Goal: Contribute content: Contribute content

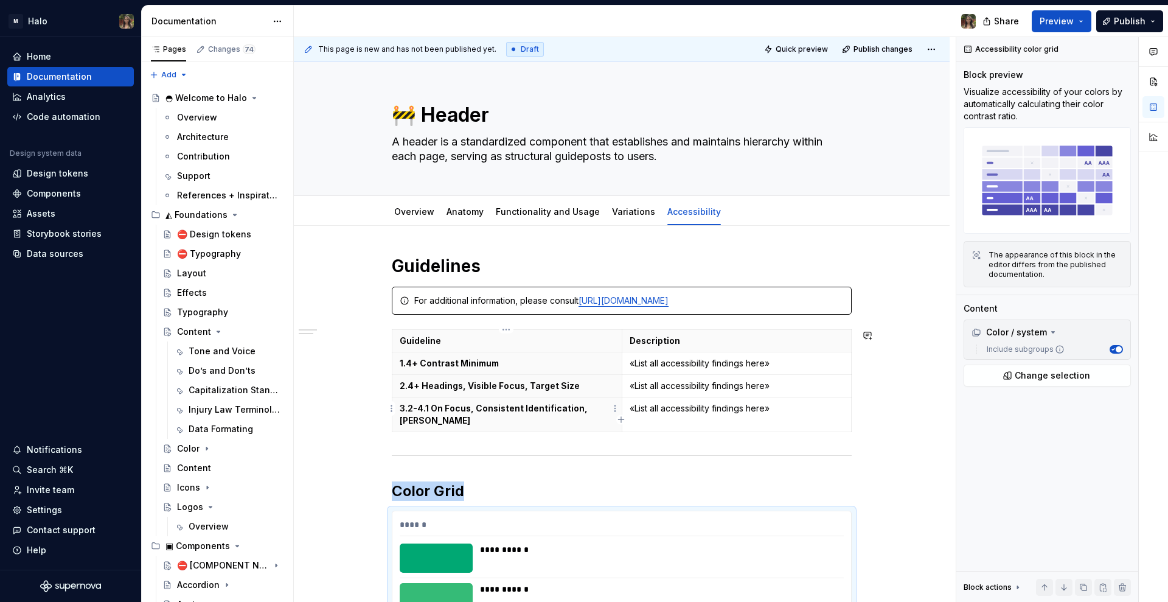
click at [477, 417] on th "3.2-4.1 On Focus, Consistent Identification, [PERSON_NAME]" at bounding box center [507, 414] width 230 height 35
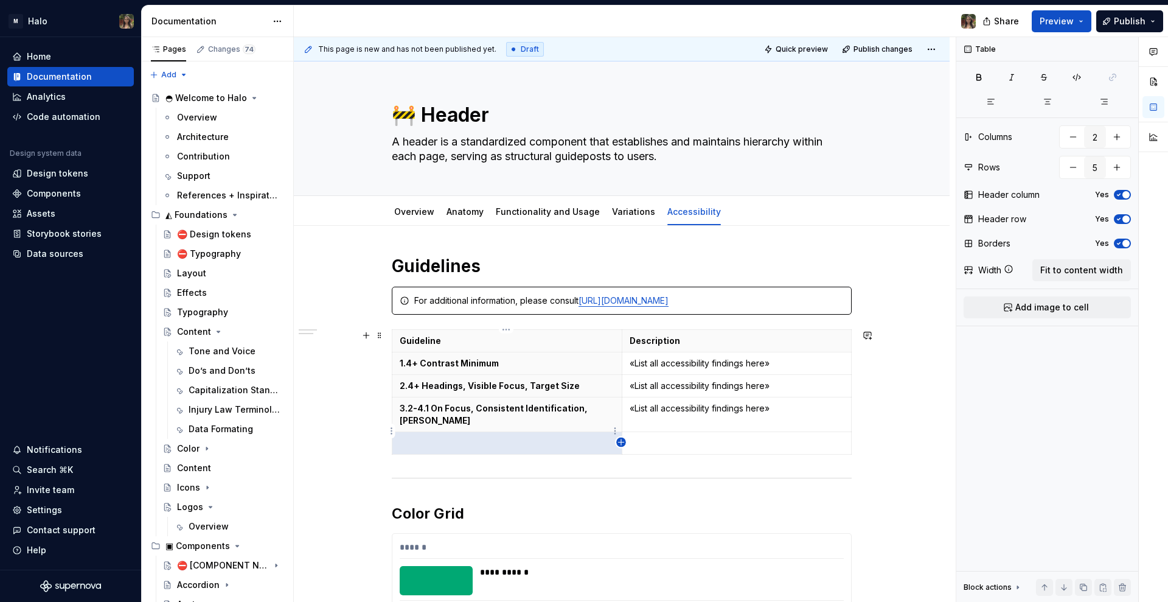
drag, startPoint x: 617, startPoint y: 437, endPoint x: 619, endPoint y: 444, distance: 7.5
click at [617, 438] on icon "button" at bounding box center [621, 442] width 10 height 10
click at [621, 446] on icon "button" at bounding box center [621, 442] width 10 height 10
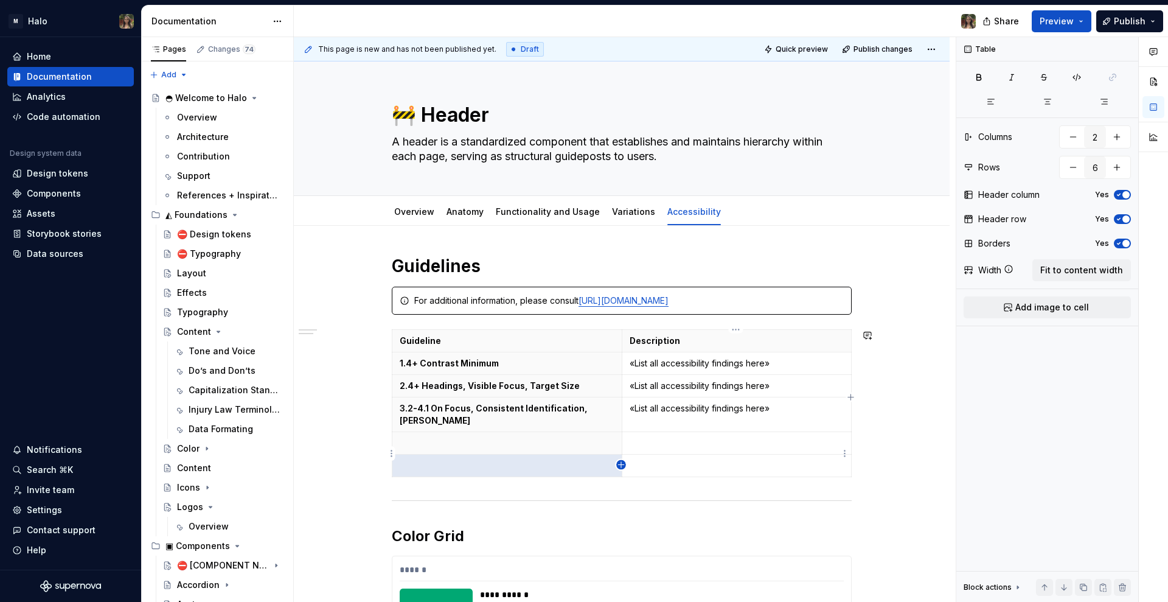
click at [622, 464] on icon "button" at bounding box center [621, 465] width 10 height 10
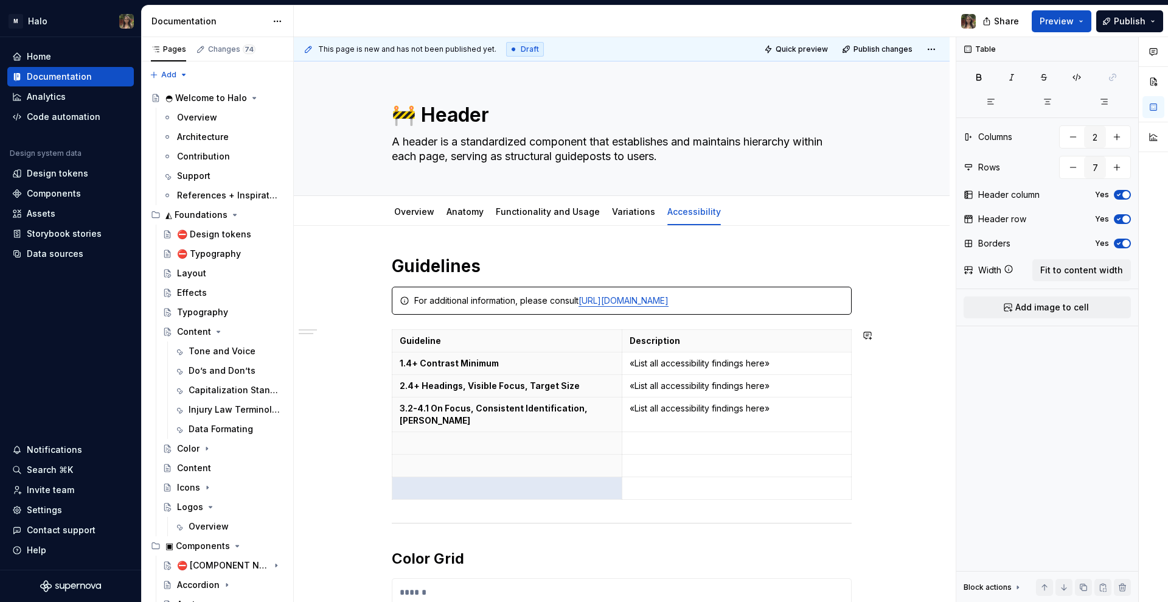
drag, startPoint x: 622, startPoint y: 464, endPoint x: 621, endPoint y: 478, distance: 14.0
click at [622, 465] on tbody "Guideline Description 1.4+ Contrast Minimum «List all accessibility findings he…" at bounding box center [621, 415] width 459 height 170
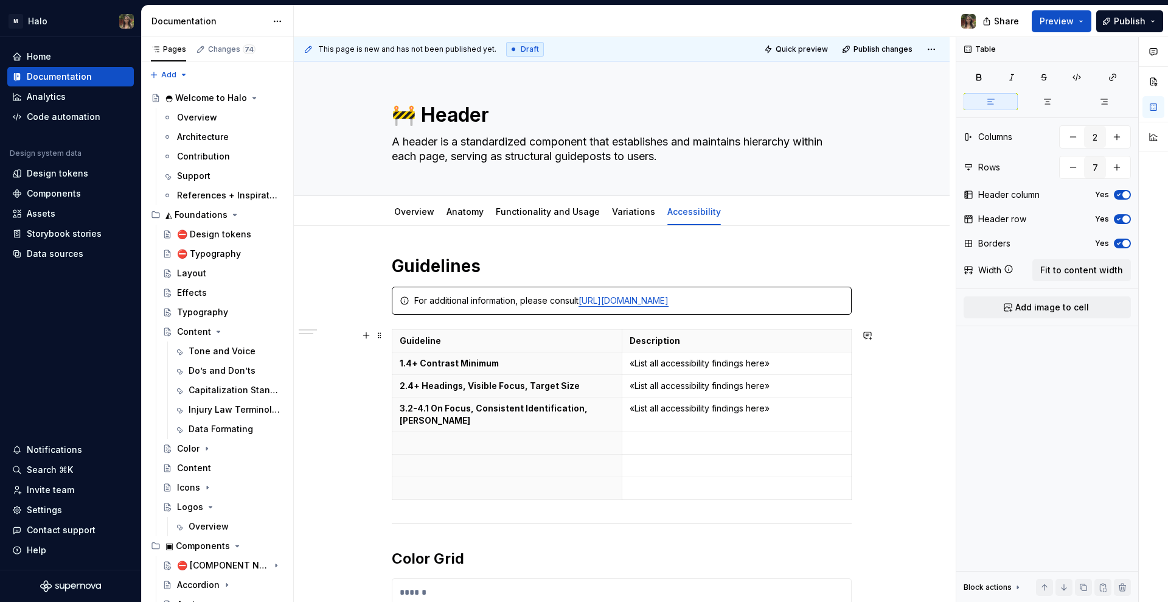
click at [622, 488] on div "Guideline Description 1.4+ Contrast Minimum «List all accessibility findings he…" at bounding box center [622, 416] width 460 height 175
click at [619, 487] on icon "button" at bounding box center [620, 486] width 5 height 5
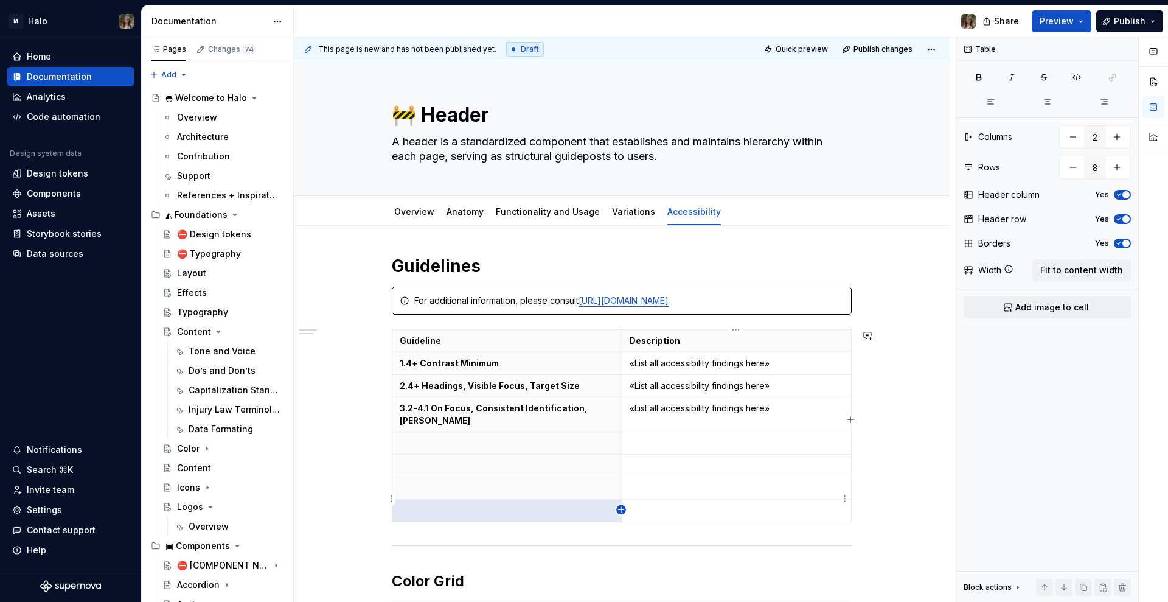
click at [622, 512] on icon "button" at bounding box center [621, 510] width 10 height 10
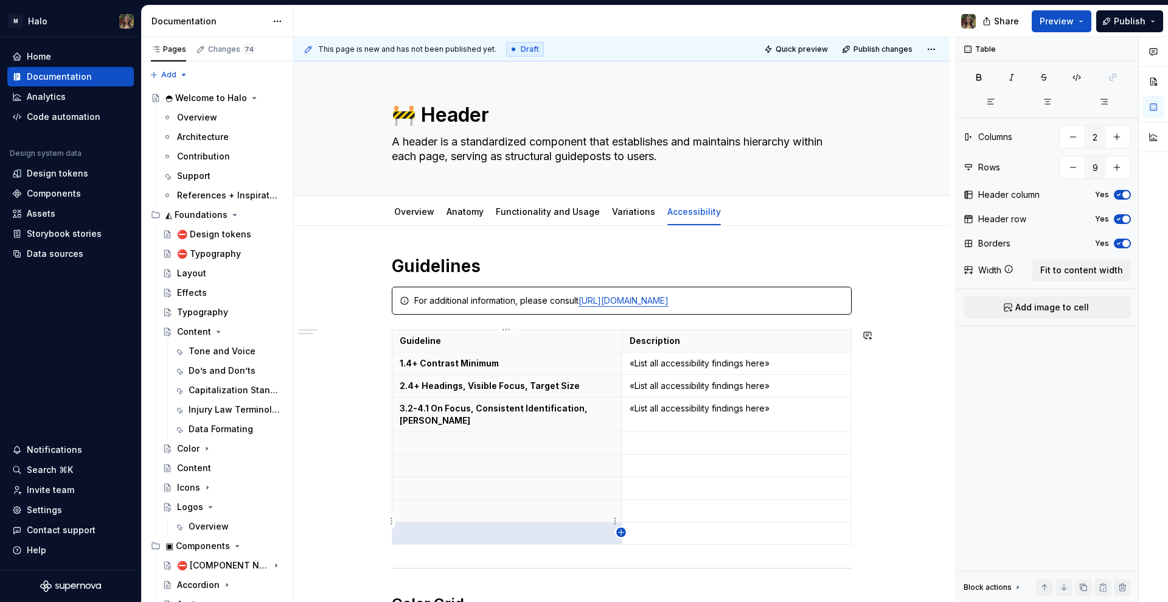
click at [619, 534] on icon "button" at bounding box center [621, 533] width 10 height 10
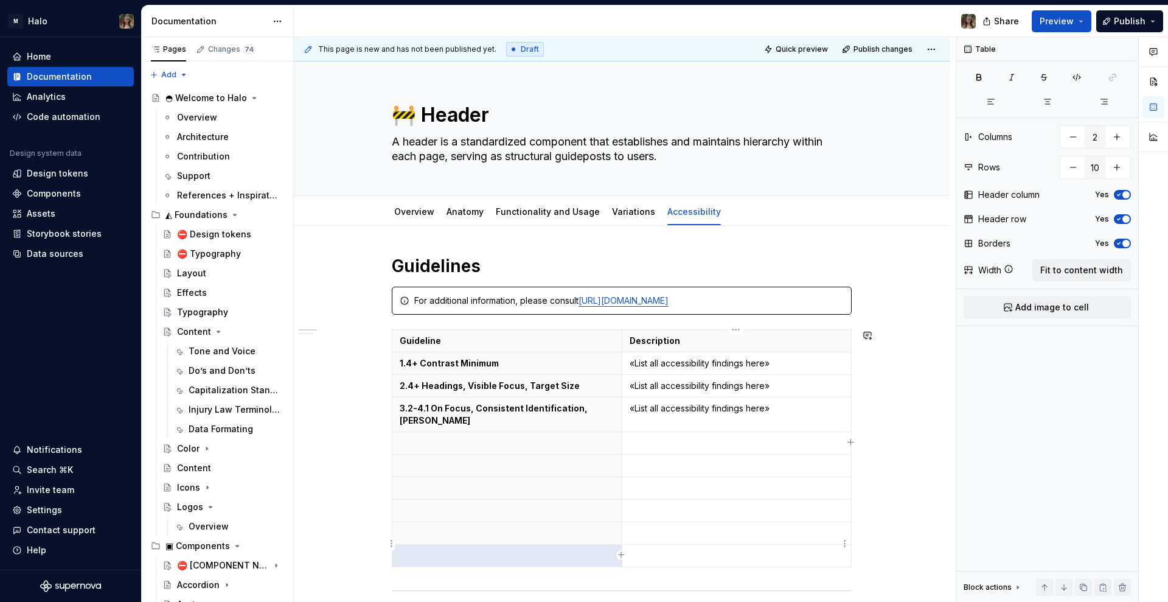
drag, startPoint x: 622, startPoint y: 553, endPoint x: 621, endPoint y: 584, distance: 30.5
click at [622, 553] on icon "button" at bounding box center [621, 555] width 10 height 10
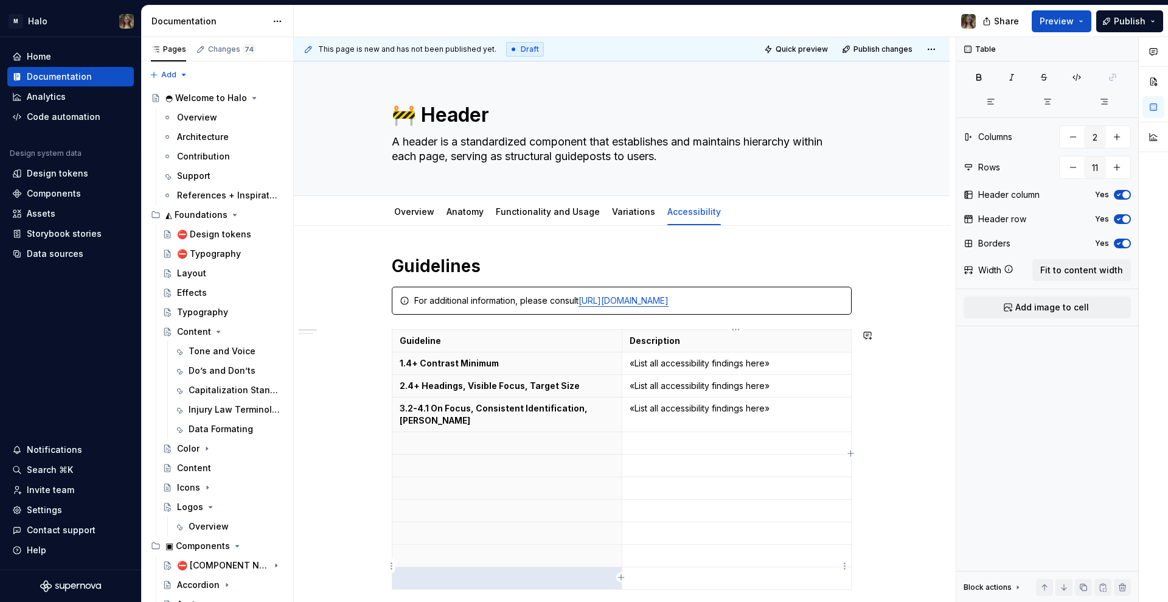
click at [622, 575] on icon "button" at bounding box center [621, 578] width 10 height 10
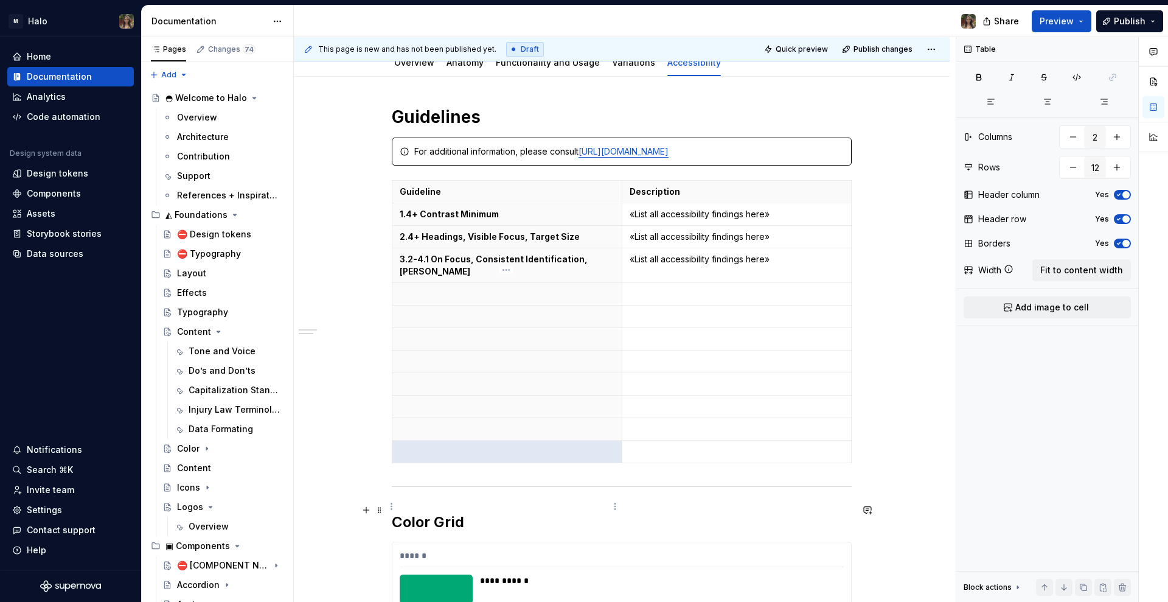
scroll to position [152, 0]
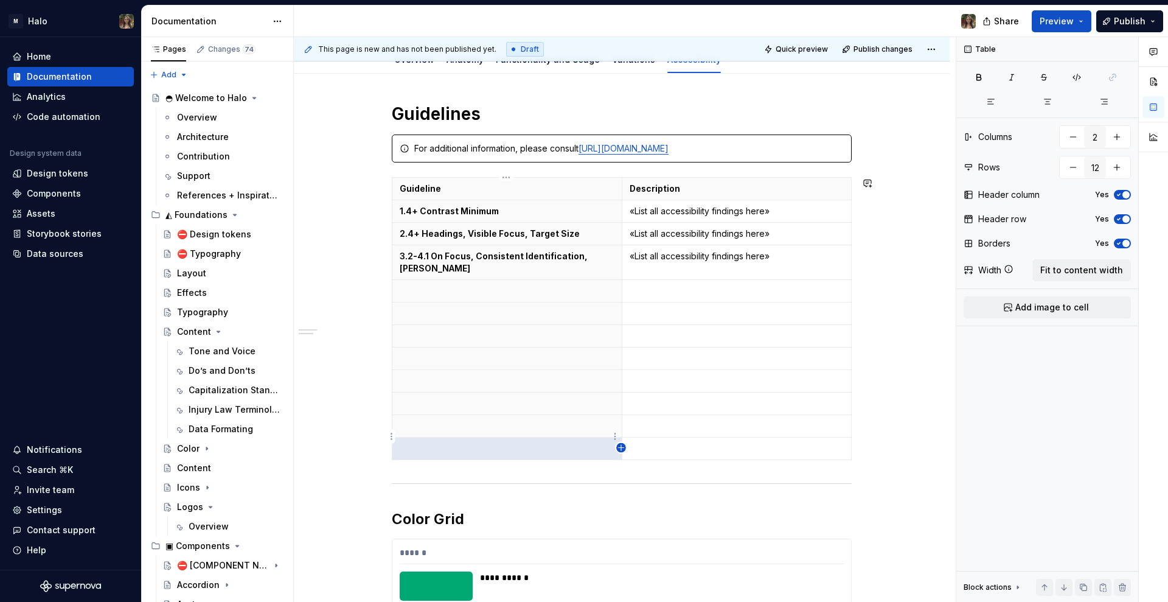
click at [619, 444] on icon "button" at bounding box center [621, 448] width 10 height 10
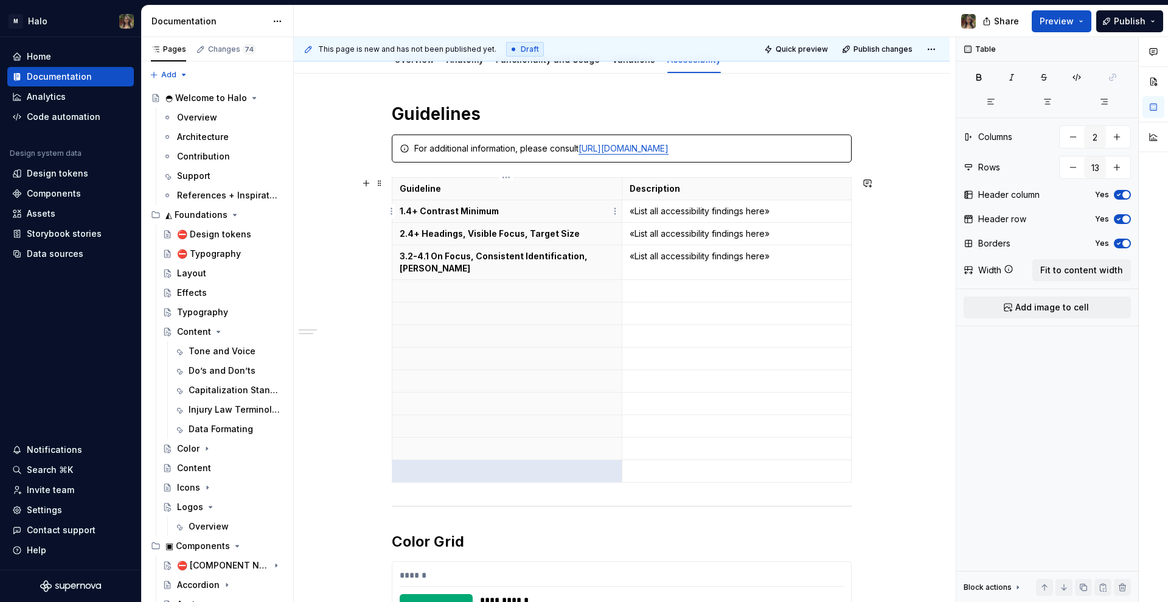
click at [462, 213] on strong "1.4+ Contrast Minimum" at bounding box center [449, 211] width 99 height 10
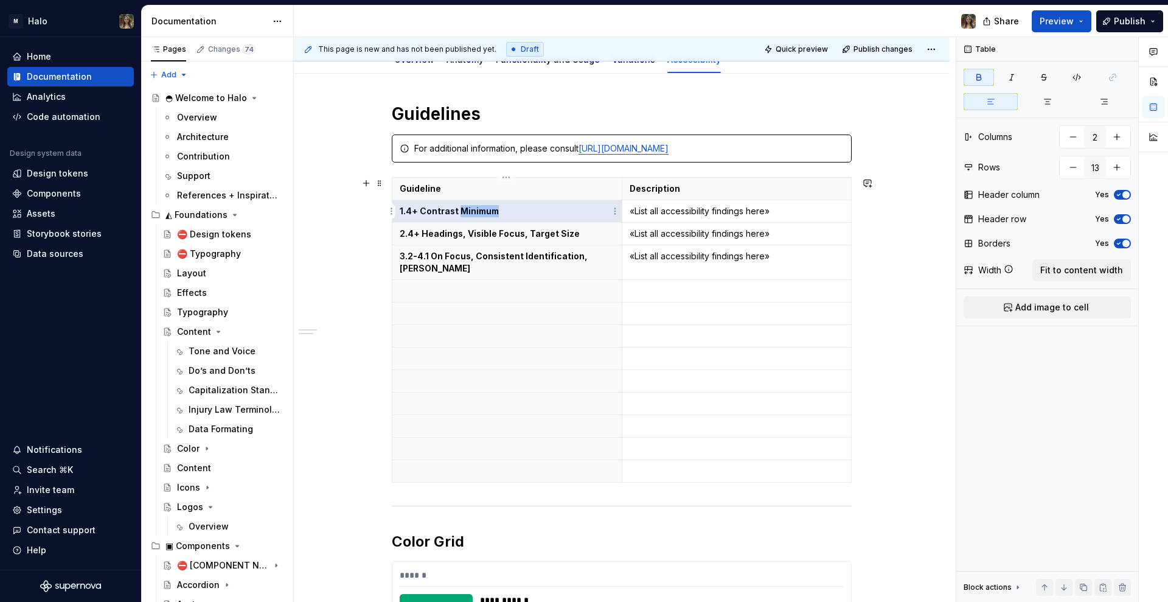
click at [462, 213] on strong "1.4+ Contrast Minimum" at bounding box center [449, 211] width 99 height 10
click at [492, 234] on strong "2.4+ Headings, Visible Focus, Target Size" at bounding box center [490, 233] width 180 height 10
click at [668, 209] on p "«List all accessibility findings here»" at bounding box center [737, 211] width 215 height 12
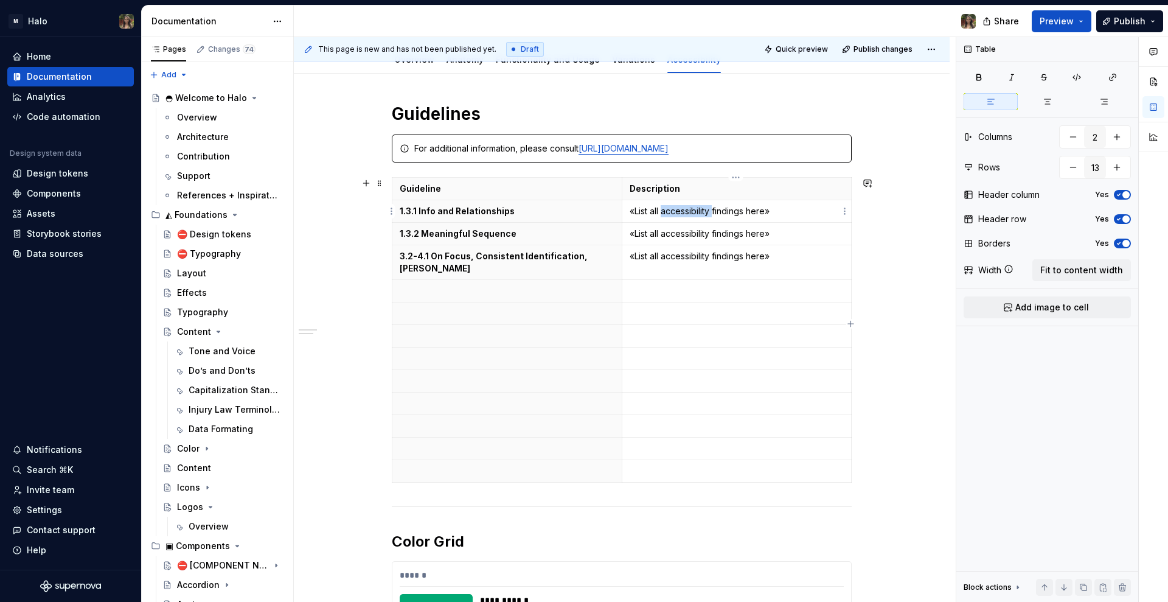
click at [668, 209] on p "«List all accessibility findings here»" at bounding box center [737, 211] width 215 height 12
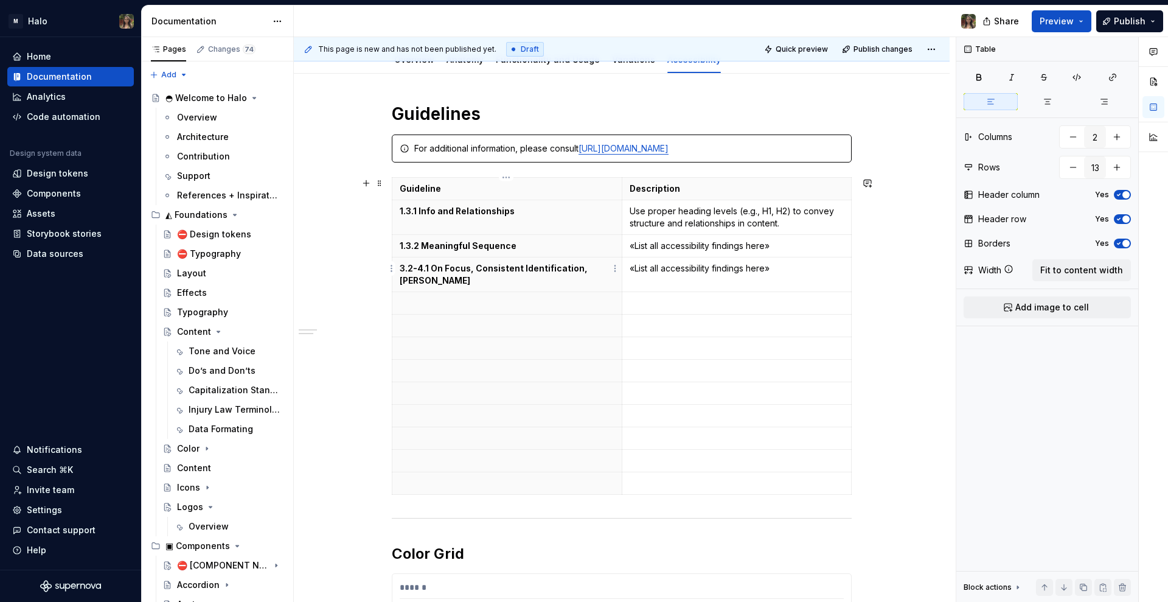
click at [507, 271] on strong "3.2-4.1 On Focus, Consistent Identification, [PERSON_NAME]" at bounding box center [495, 274] width 190 height 23
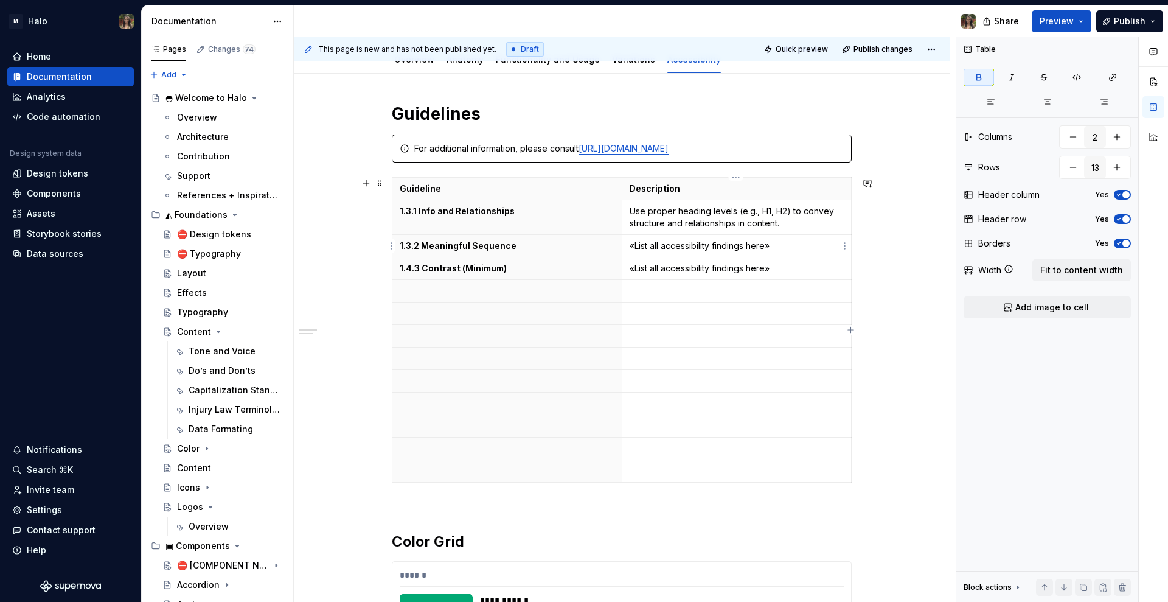
click at [675, 248] on p "«List all accessibility findings here»" at bounding box center [737, 246] width 215 height 12
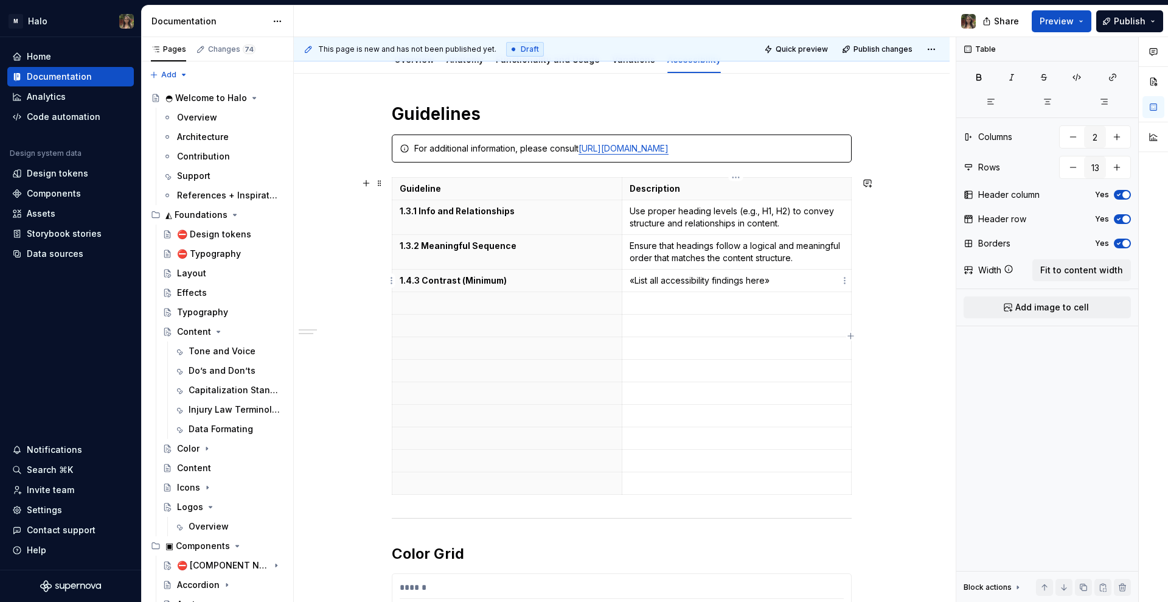
click at [715, 284] on p "«List all accessibility findings here»" at bounding box center [737, 280] width 215 height 12
click at [507, 317] on p at bounding box center [507, 315] width 215 height 12
click at [666, 322] on td at bounding box center [737, 315] width 230 height 23
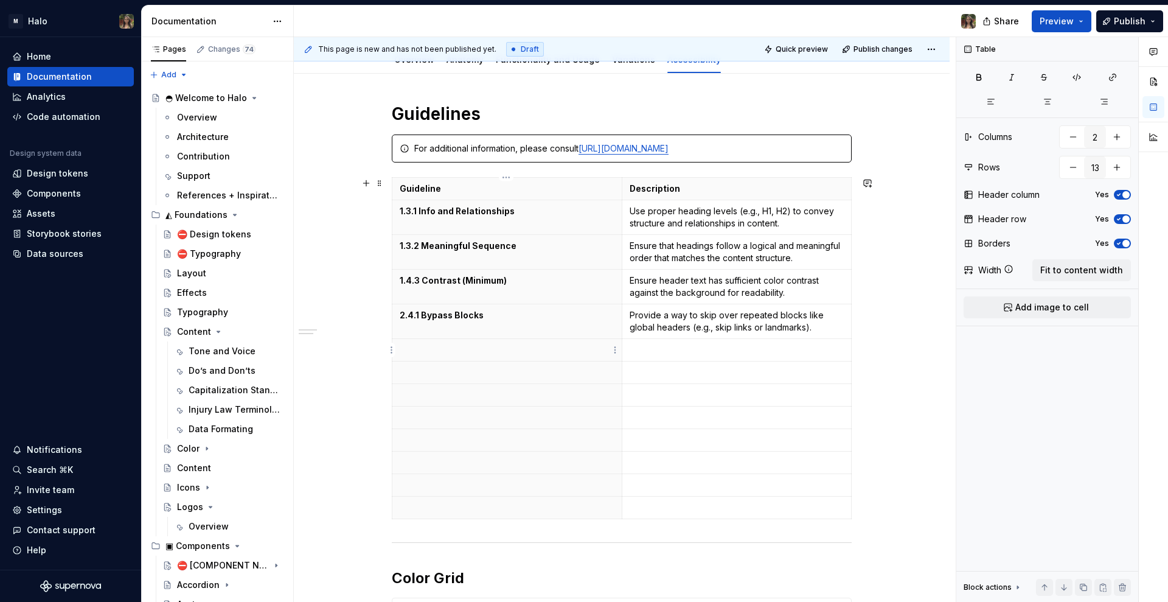
click at [448, 349] on p at bounding box center [507, 350] width 215 height 12
click at [643, 355] on p at bounding box center [737, 350] width 215 height 12
click at [510, 375] on th at bounding box center [507, 385] width 230 height 23
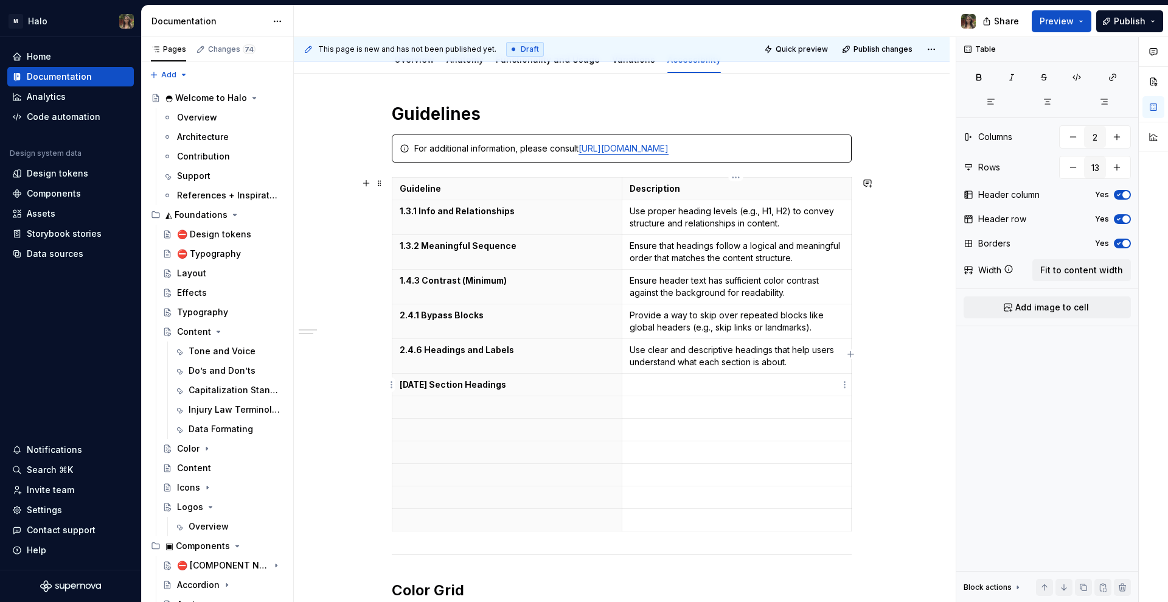
click at [653, 383] on p at bounding box center [737, 384] width 215 height 12
drag, startPoint x: 458, startPoint y: 417, endPoint x: 445, endPoint y: 416, distance: 12.8
click at [458, 425] on p at bounding box center [507, 431] width 215 height 12
click at [660, 425] on p at bounding box center [737, 431] width 215 height 12
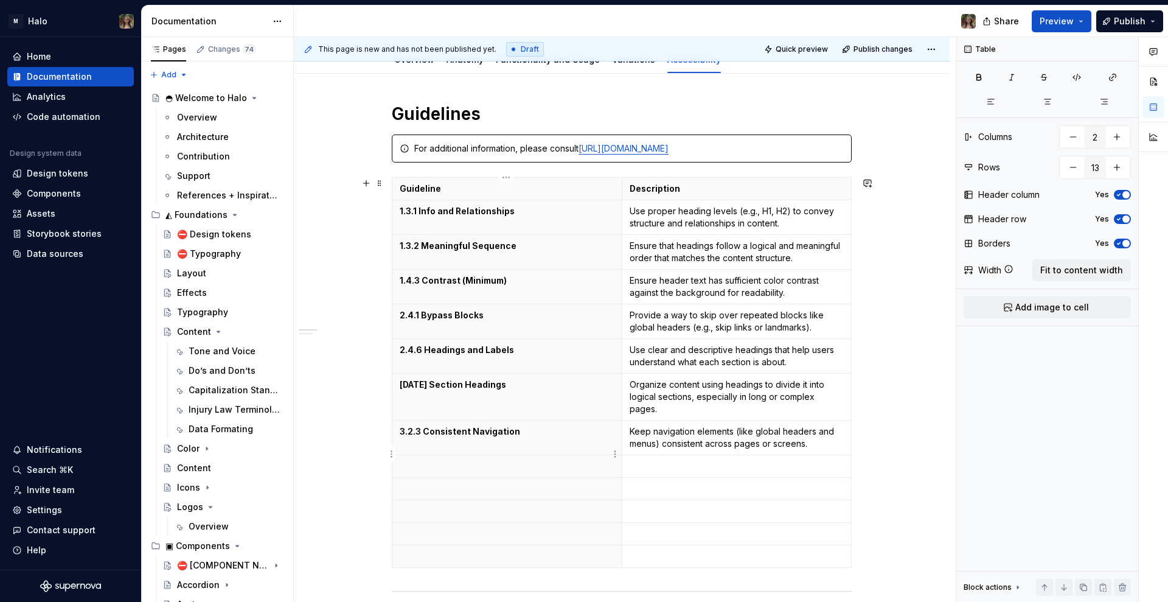
click at [502, 460] on p at bounding box center [507, 466] width 215 height 12
click at [653, 460] on p at bounding box center [737, 466] width 215 height 12
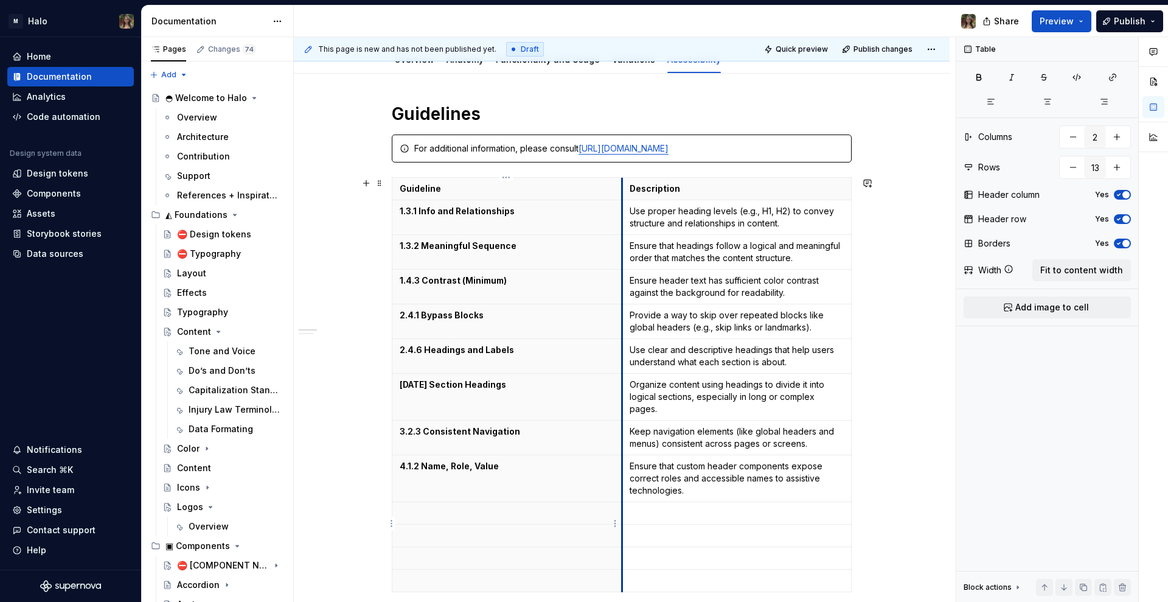
scroll to position [228, 0]
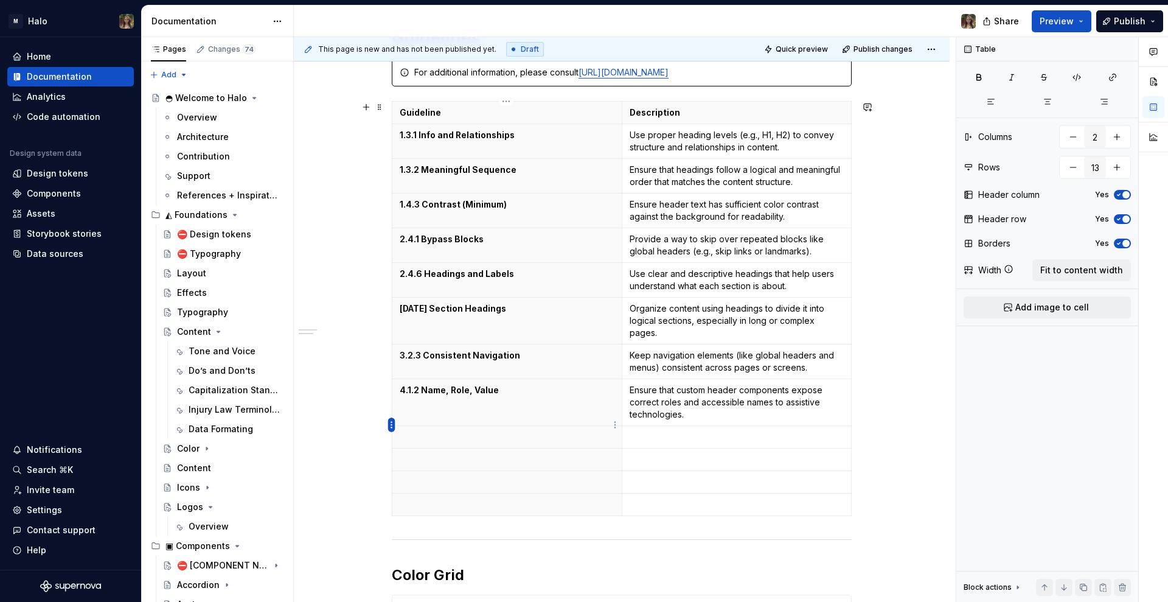
click at [392, 424] on html "M Halo Home Documentation Analytics Code automation Design system data Design t…" at bounding box center [584, 301] width 1168 height 602
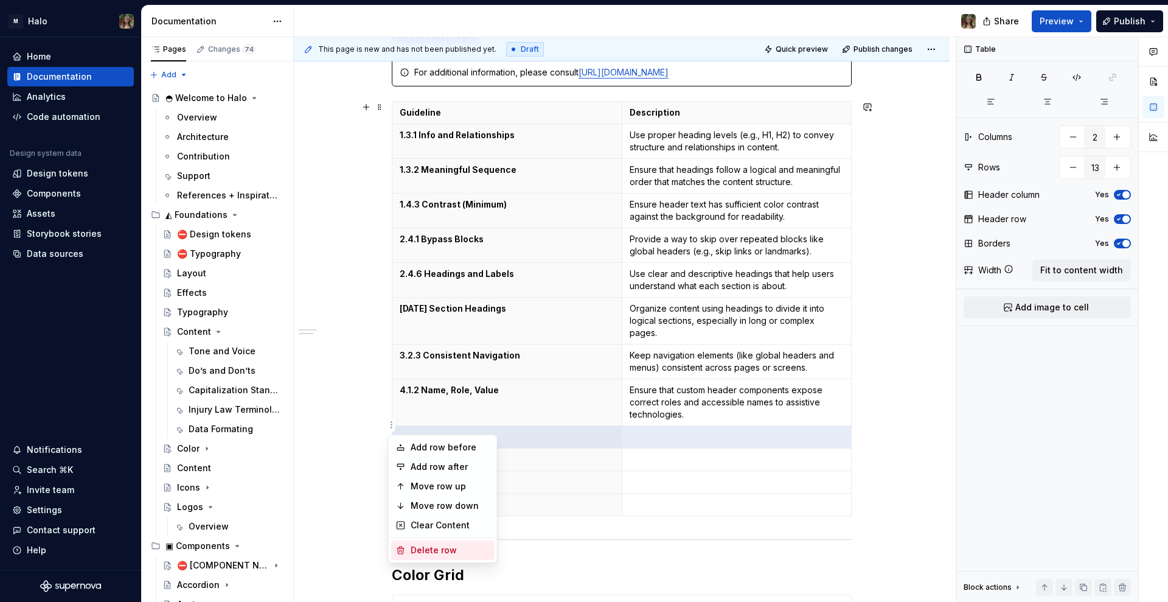
click at [422, 552] on div "Delete row" at bounding box center [450, 550] width 79 height 12
click at [389, 427] on html "M Halo Home Documentation Analytics Code automation Design system data Design t…" at bounding box center [584, 301] width 1168 height 602
drag, startPoint x: 445, startPoint y: 550, endPoint x: 404, endPoint y: 501, distance: 63.5
click at [444, 550] on div "Delete row" at bounding box center [450, 550] width 79 height 12
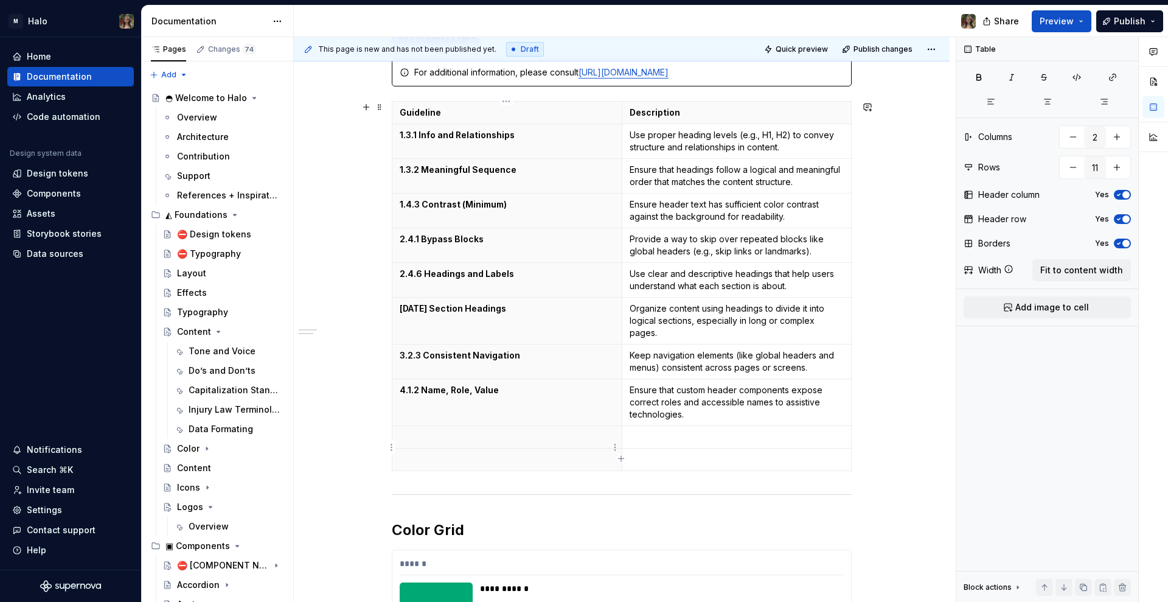
click at [394, 423] on html "M Halo Home Documentation Analytics Code automation Design system data Design t…" at bounding box center [584, 301] width 1168 height 602
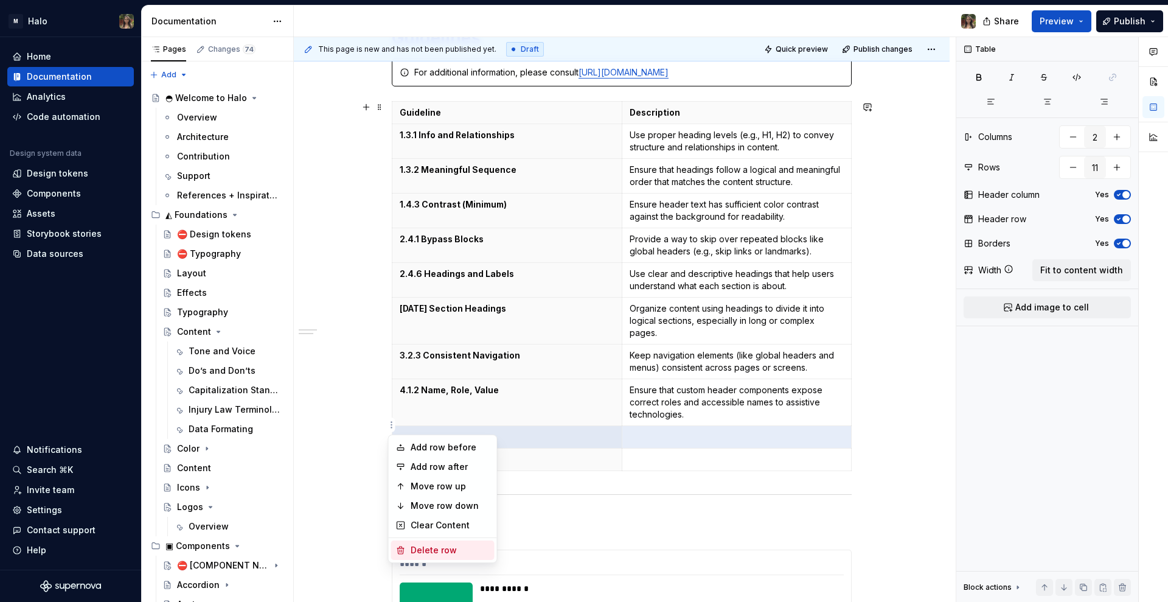
click at [441, 550] on div "Delete row" at bounding box center [450, 550] width 79 height 12
type input "10"
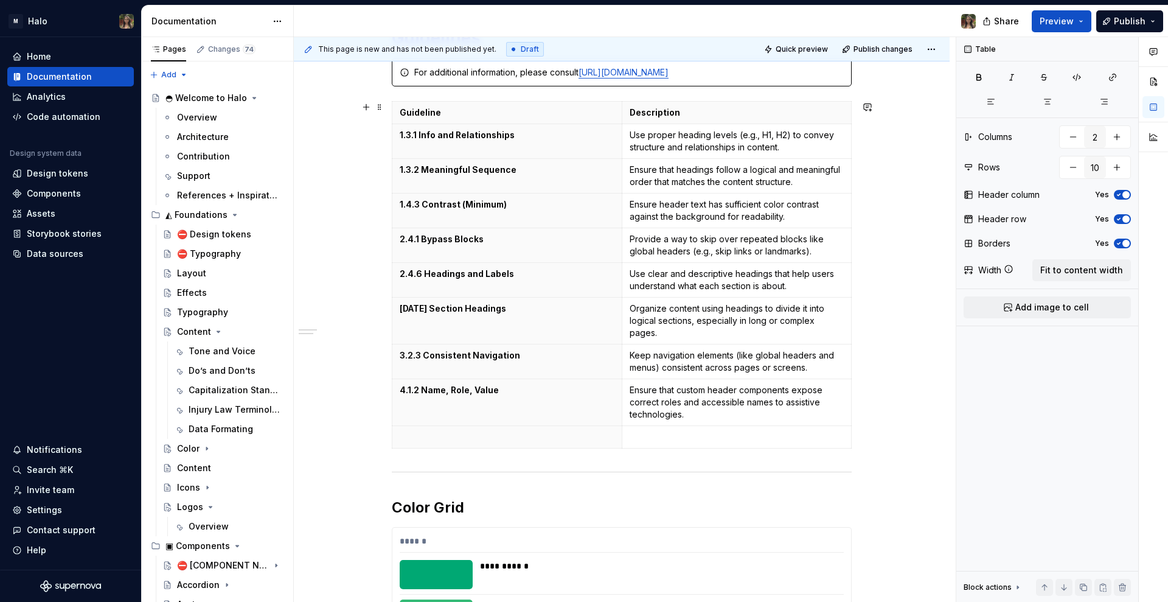
click at [396, 426] on th at bounding box center [507, 437] width 230 height 23
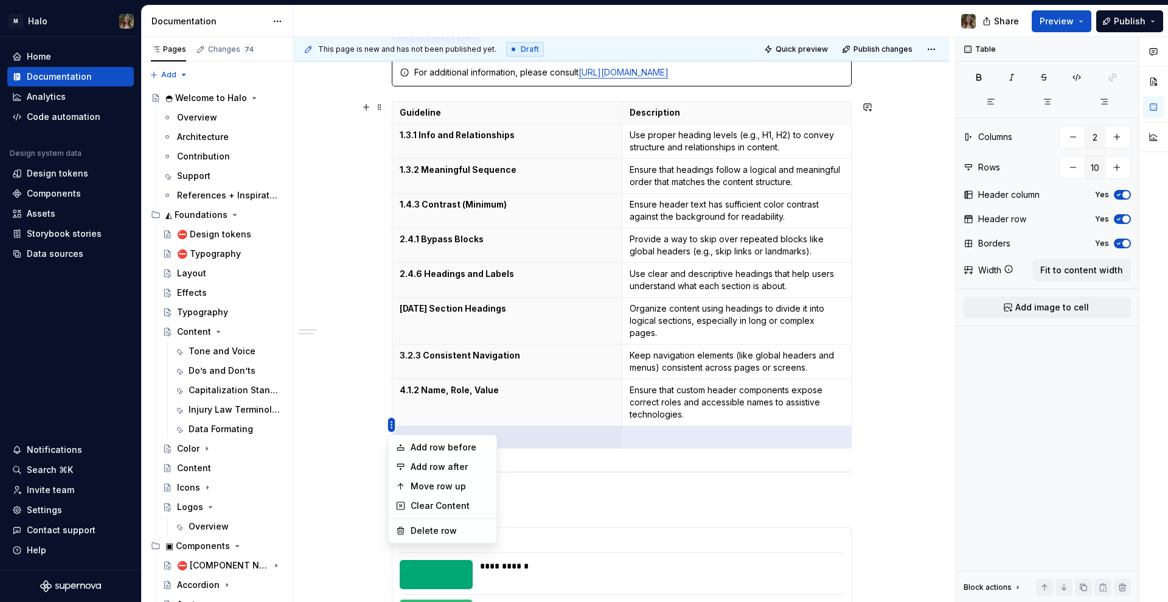
click at [391, 425] on html "M Halo Home Documentation Analytics Code automation Design system data Design t…" at bounding box center [584, 301] width 1168 height 602
click at [437, 528] on div "Delete row" at bounding box center [450, 530] width 79 height 12
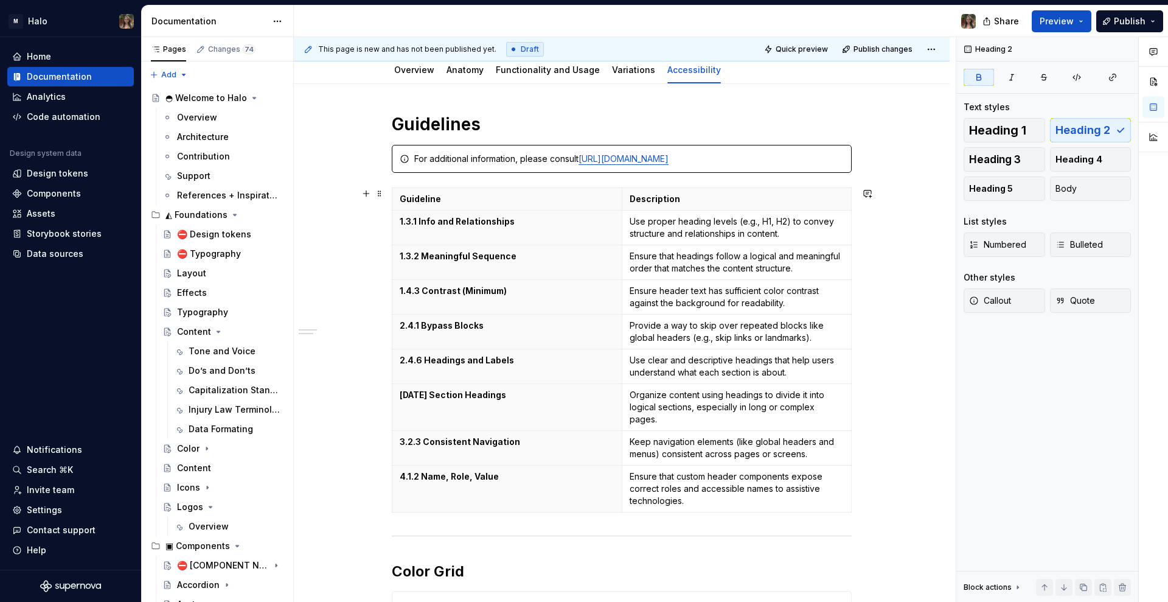
scroll to position [0, 0]
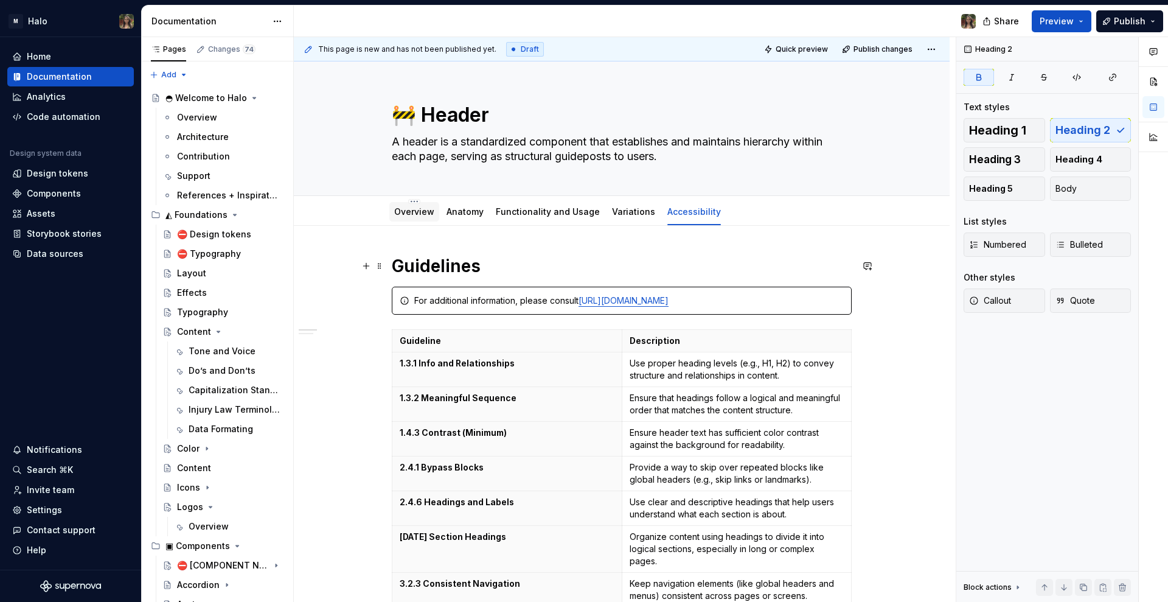
type textarea "*"
click at [409, 120] on textarea "🚧 Header" at bounding box center [619, 114] width 460 height 29
click at [425, 107] on textarea "🚧 Header" at bounding box center [619, 114] width 460 height 29
type textarea "🚧Header"
type textarea "*"
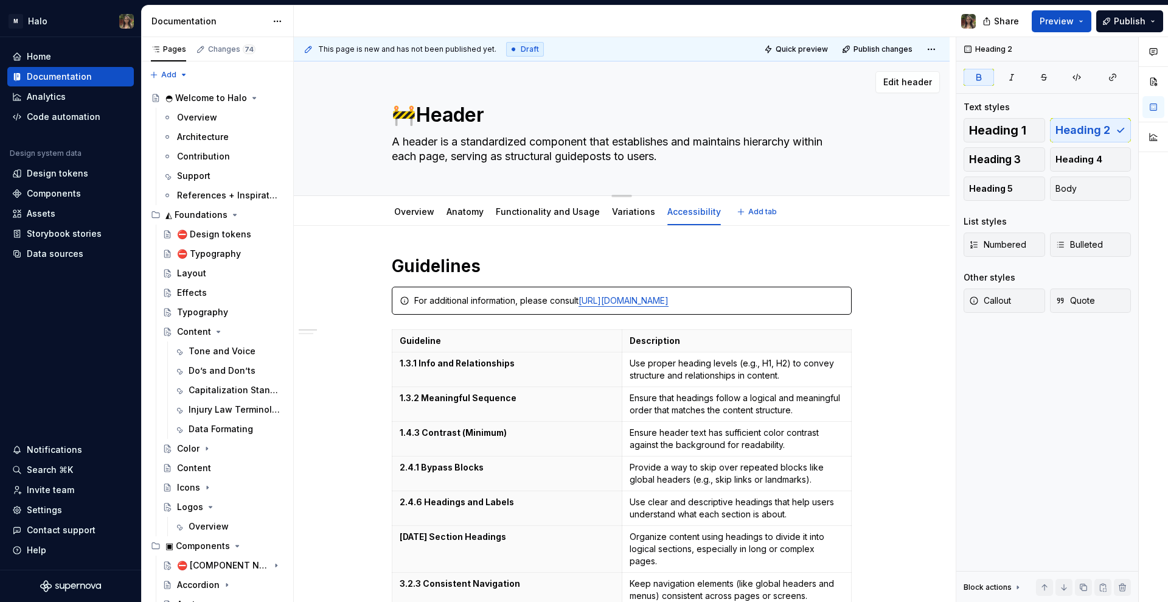
type textarea "Header"
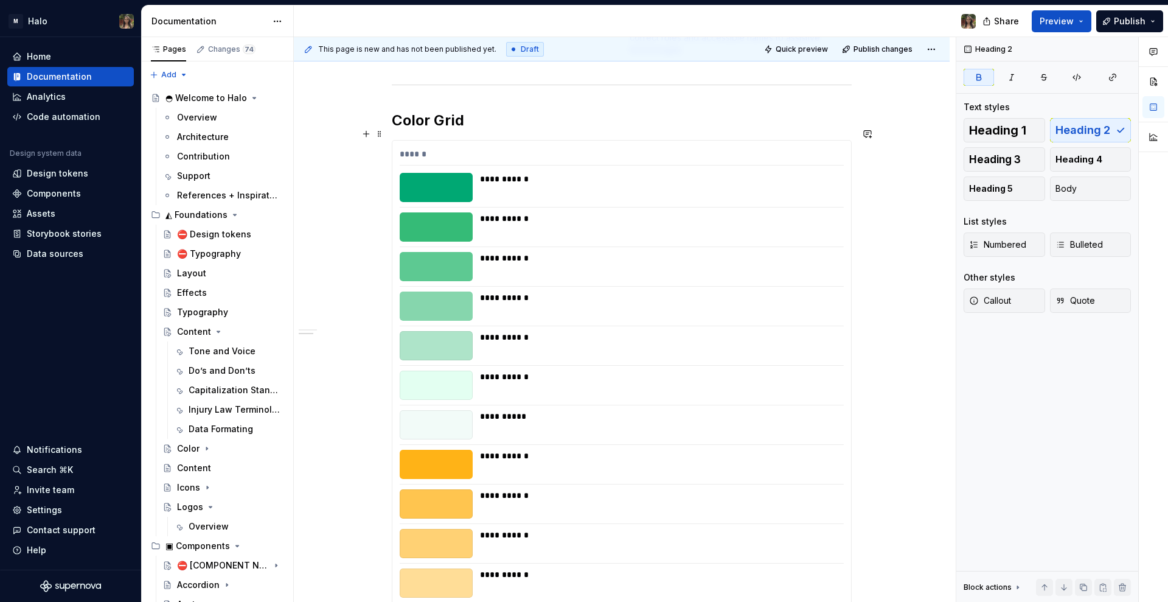
scroll to position [837, 0]
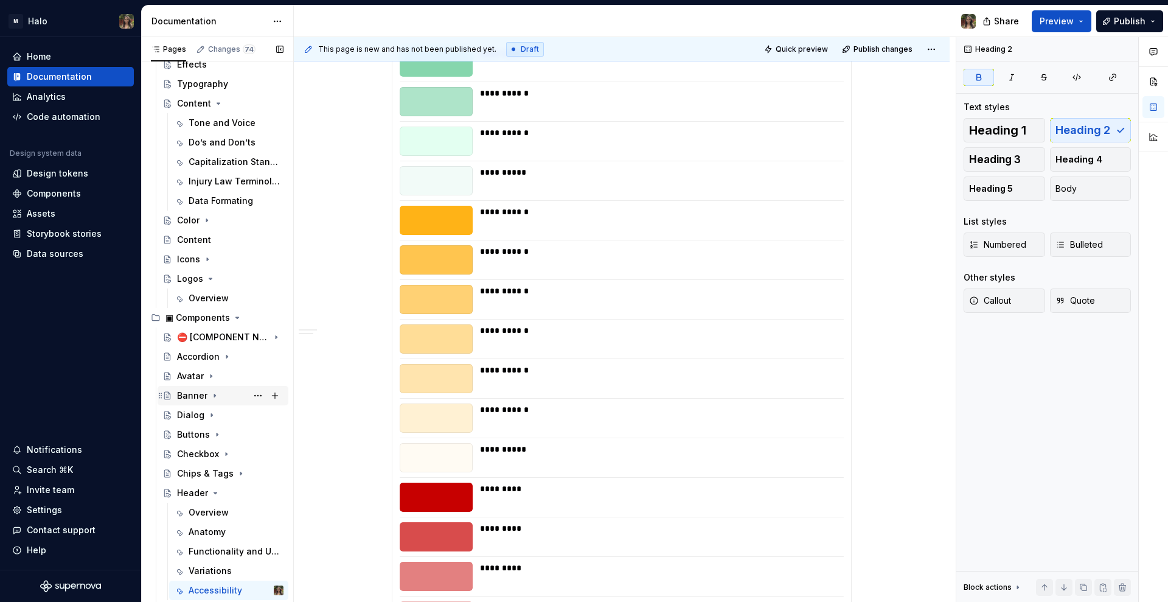
type textarea "*"
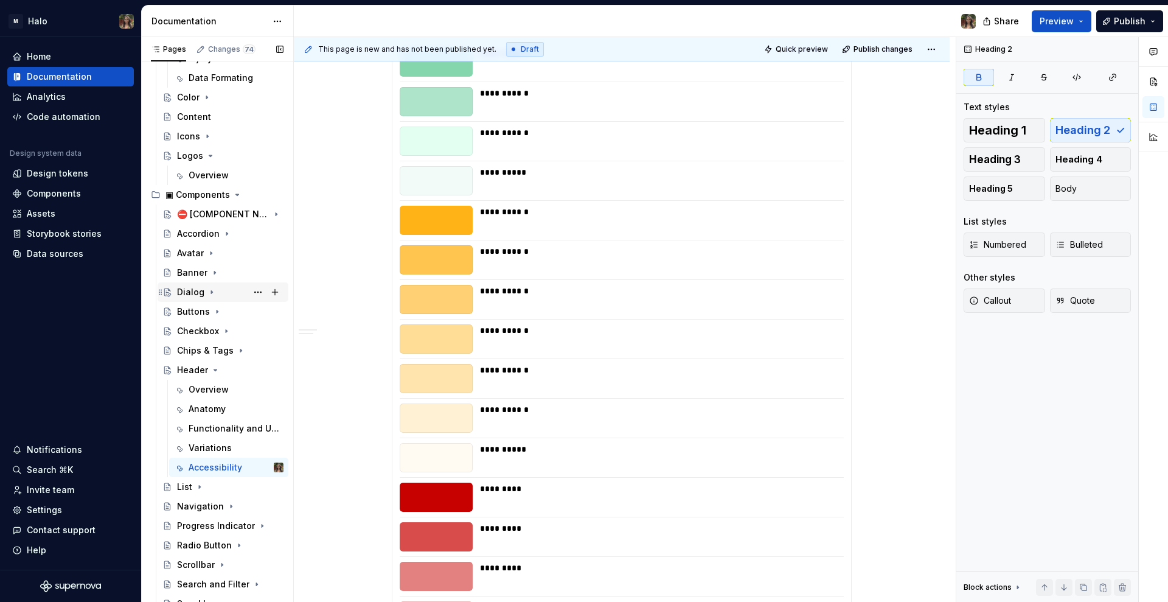
scroll to position [456, 0]
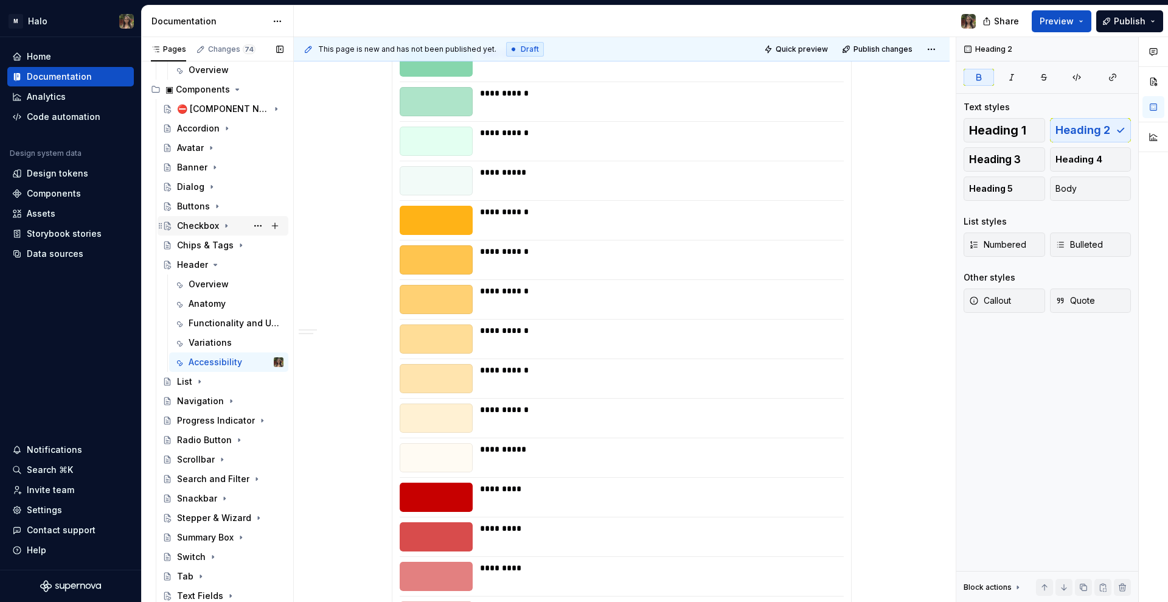
type textarea "Header"
click at [215, 264] on icon "Page tree" at bounding box center [215, 264] width 3 height 1
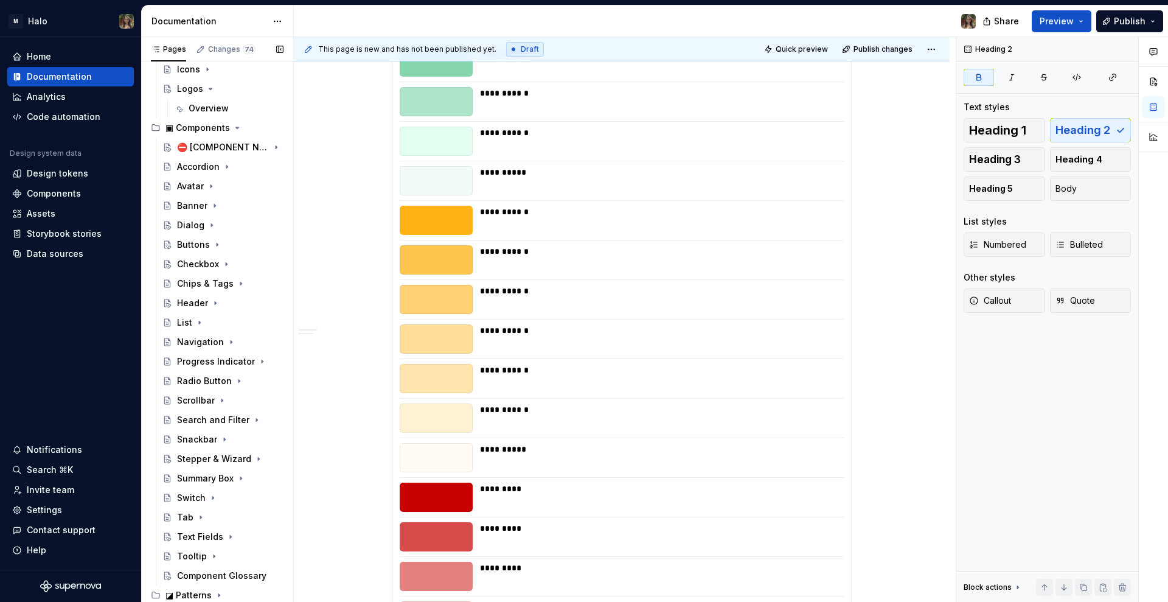
scroll to position [418, 0]
click at [251, 146] on button "Page tree" at bounding box center [257, 147] width 17 height 17
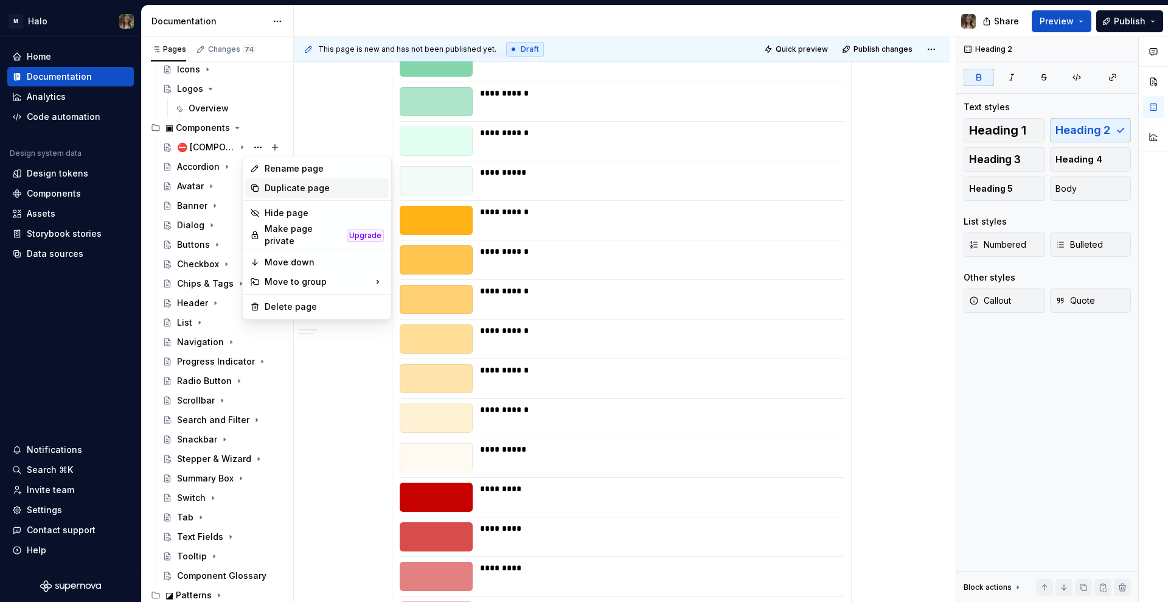
click at [305, 188] on div "Duplicate page" at bounding box center [324, 188] width 119 height 12
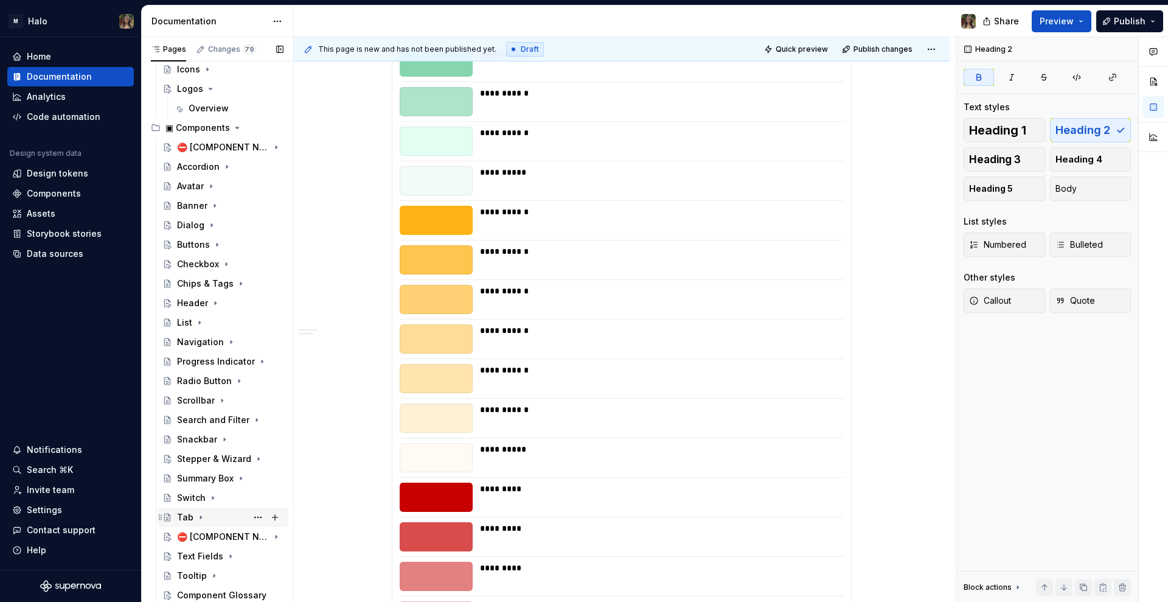
click at [214, 525] on div "Tab" at bounding box center [230, 517] width 106 height 17
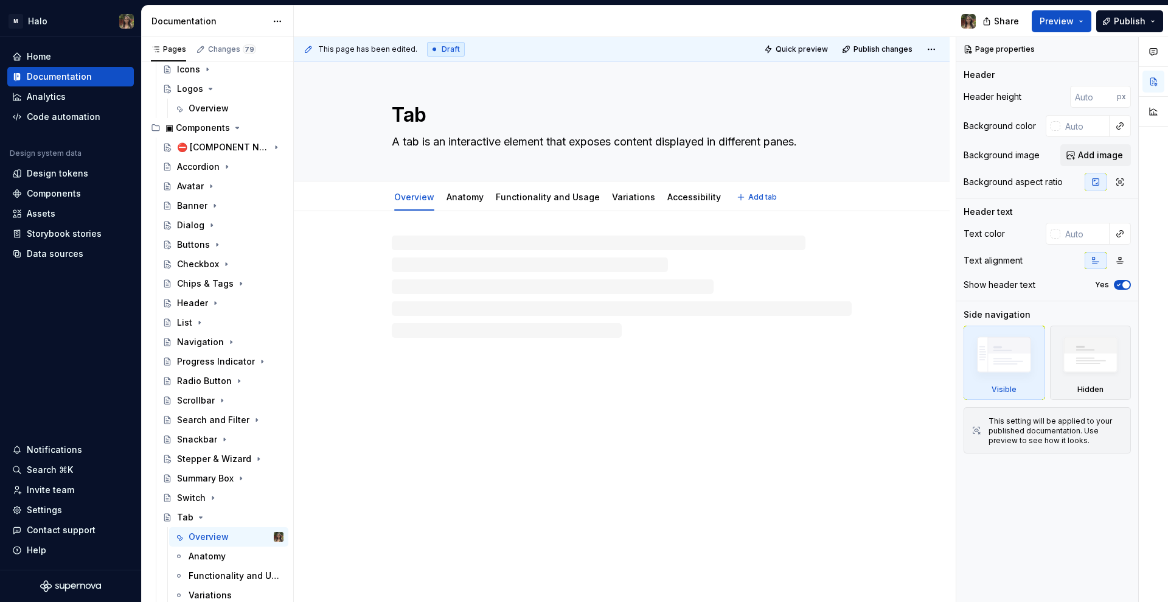
drag, startPoint x: 391, startPoint y: 131, endPoint x: 404, endPoint y: 117, distance: 18.5
click at [392, 131] on div "Tab A tab is an interactive element that exposes content displayed in different…" at bounding box center [622, 120] width 460 height 119
click at [403, 113] on textarea "Tab" at bounding box center [619, 114] width 460 height 29
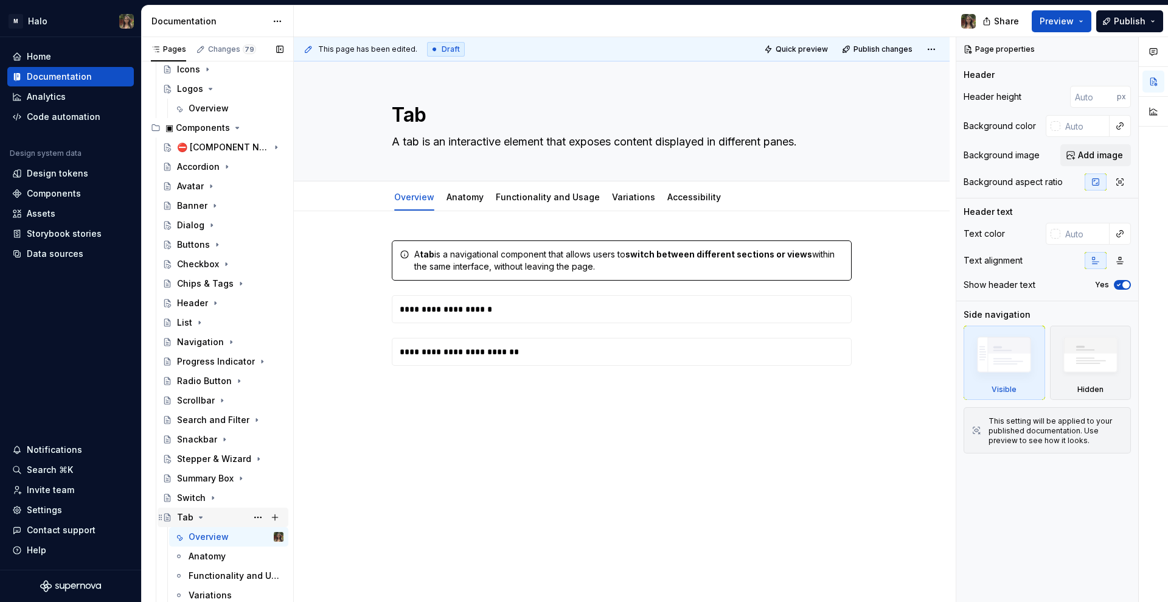
click at [210, 510] on div "Tab" at bounding box center [230, 517] width 106 height 17
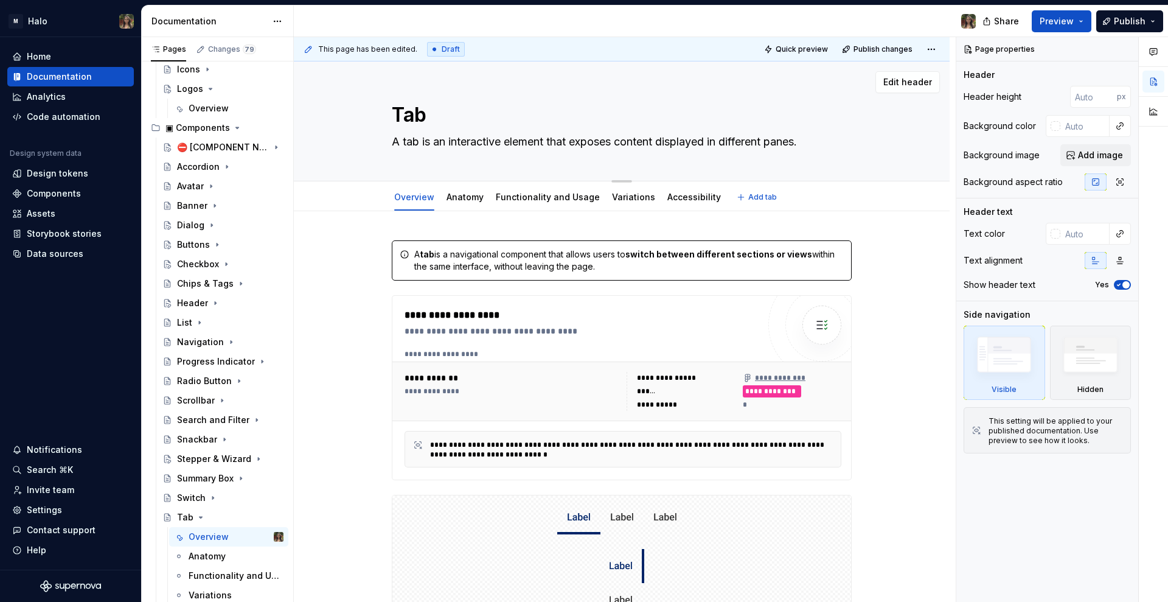
click at [412, 120] on textarea "Tab" at bounding box center [619, 114] width 460 height 29
type textarea "*"
type textarea "🚧"
type textarea "*"
type textarea "🚧"
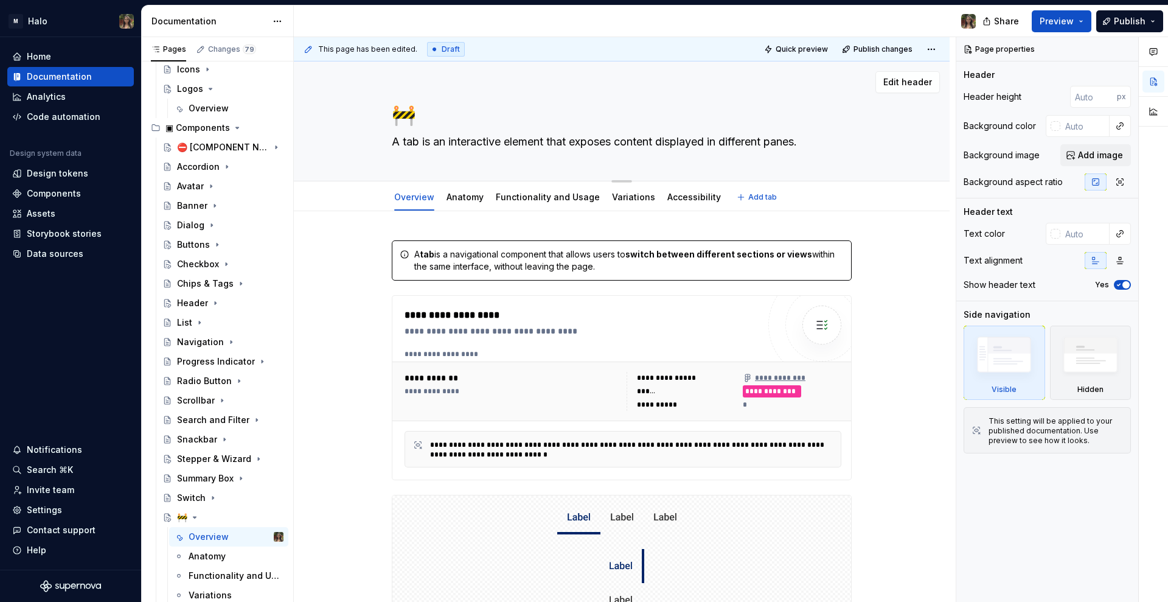
type textarea "*"
type textarea "🚧 T"
type textarea "*"
type textarea "🚧 TA"
type textarea "*"
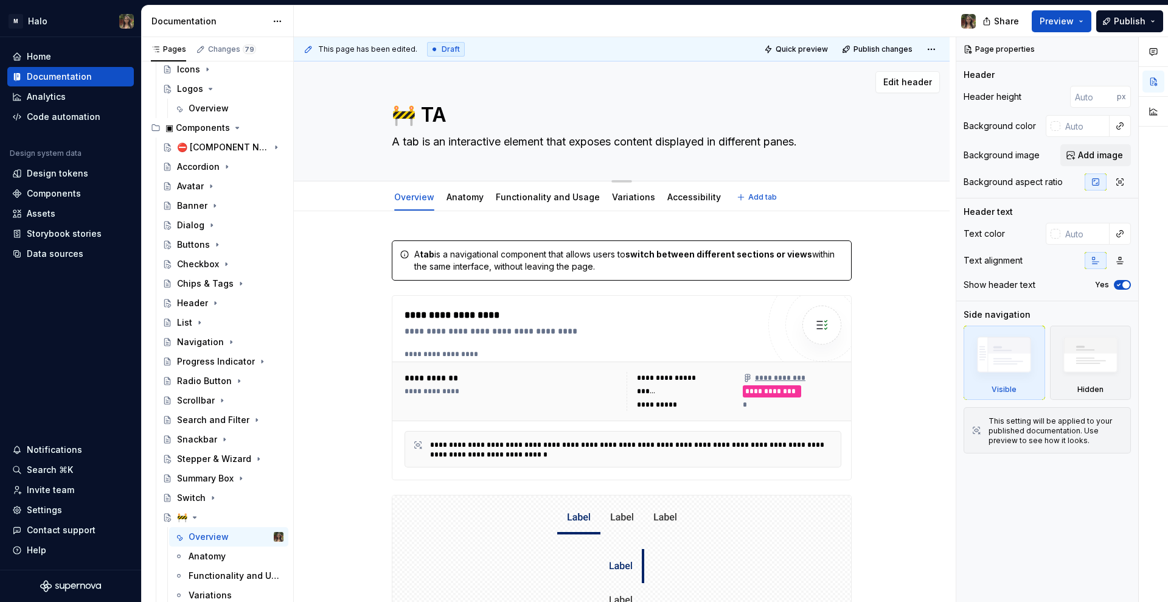
type textarea "🚧 TAb"
type textarea "*"
type textarea "🚧 TAbl"
type textarea "*"
type textarea "🚧 TAble"
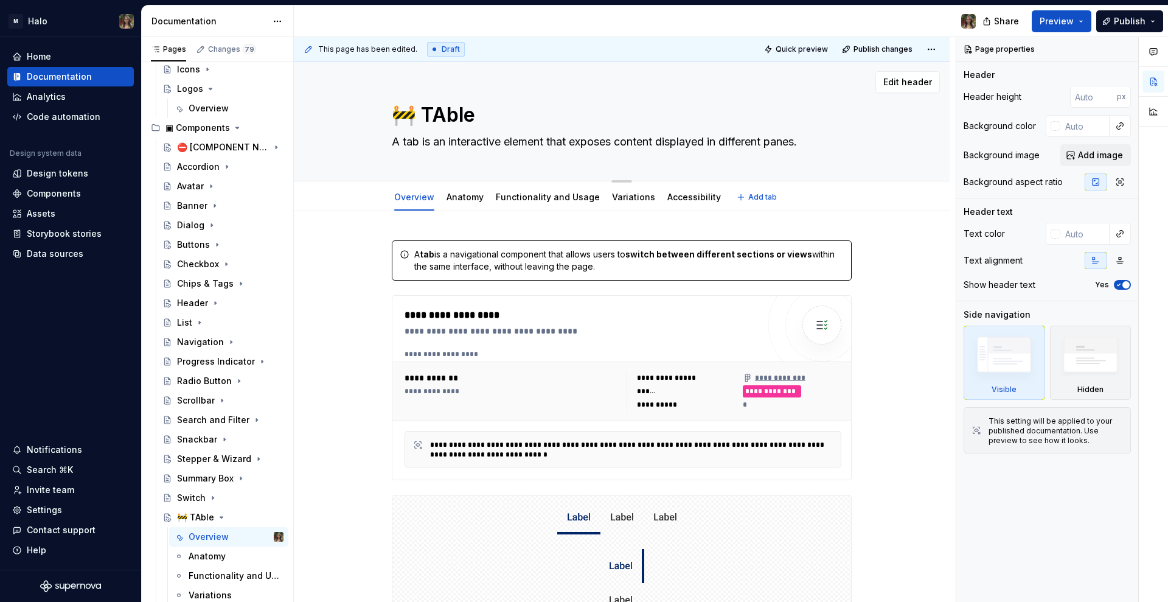
type textarea "*"
type textarea "🚧 TAbl"
type textarea "*"
type textarea "🚧 TAb"
type textarea "*"
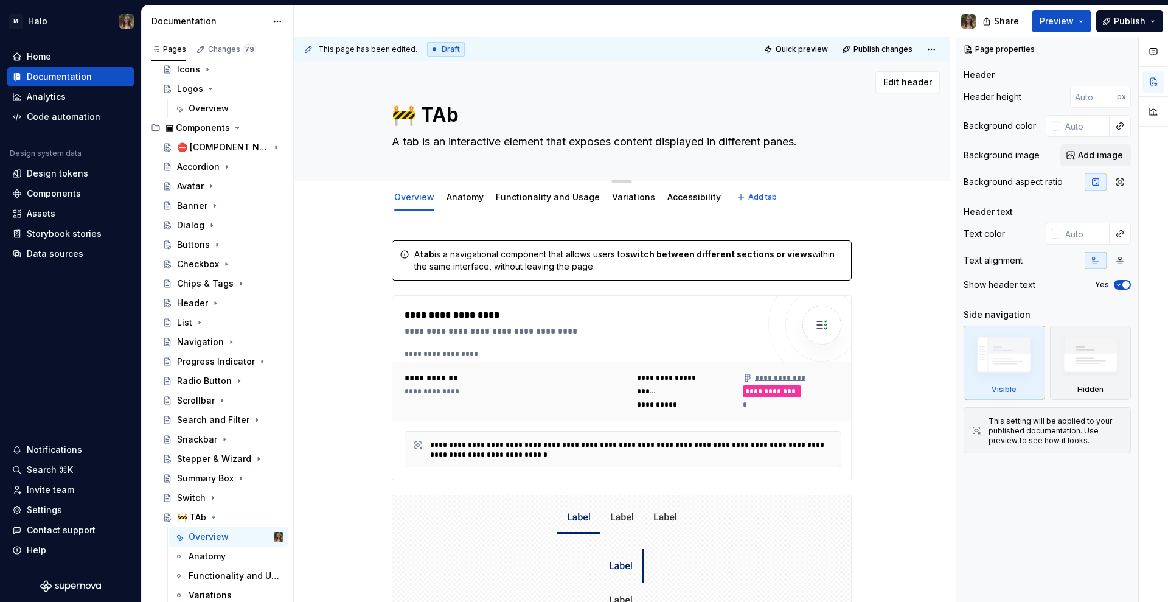
type textarea "🚧 TA"
type textarea "*"
type textarea "🚧 TAa"
type textarea "*"
type textarea "🚧 TA"
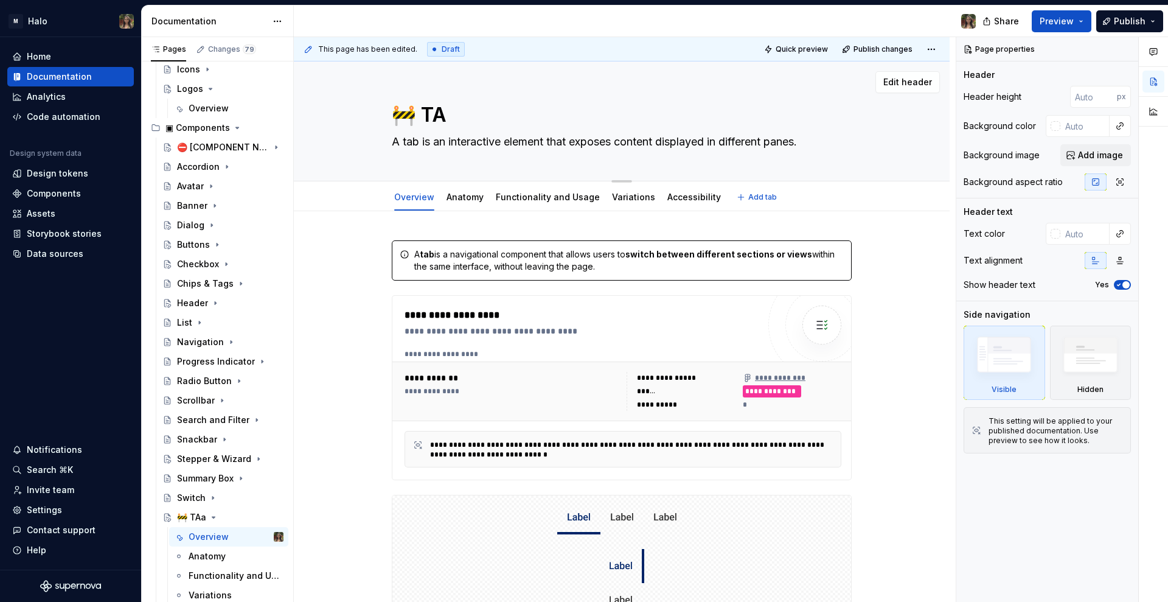
type textarea "*"
type textarea "🚧 T"
type textarea "*"
type textarea "🚧 Ta"
type textarea "*"
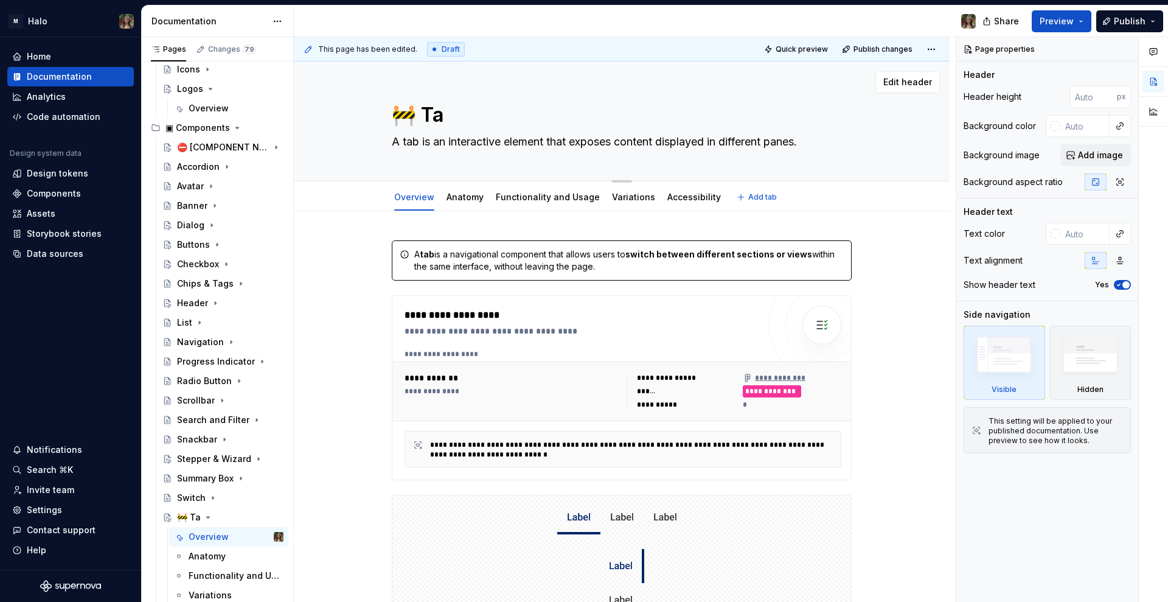
type textarea "🚧 Tab"
type textarea "*"
type textarea "🚧 Tabl"
type textarea "*"
type textarea "🚧 Table"
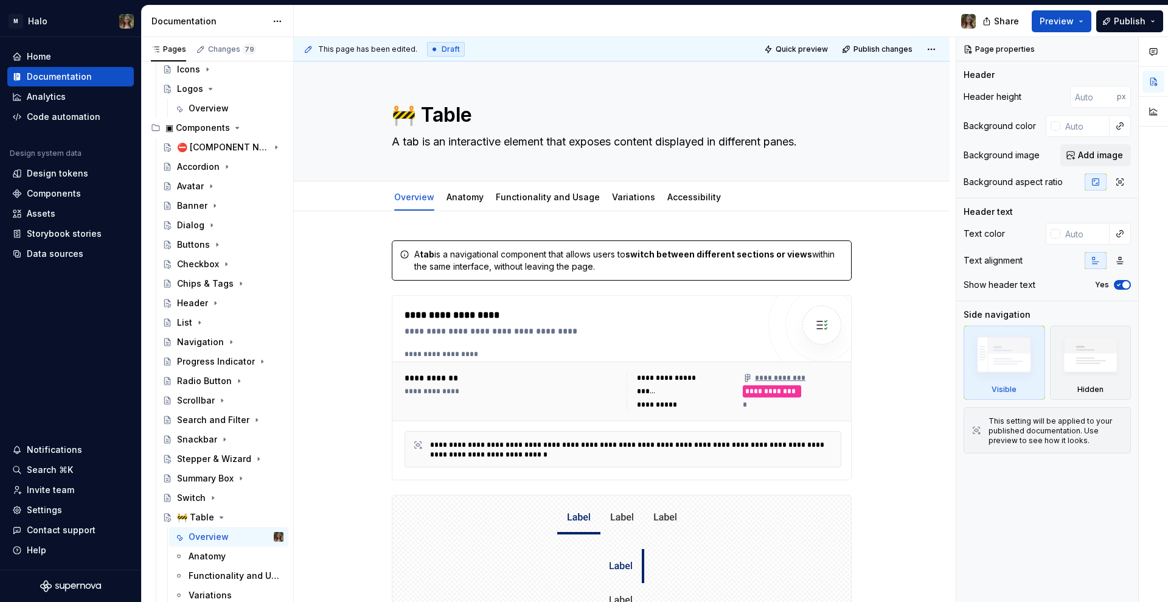
type textarea "*"
type textarea "🚧 Table"
click at [361, 299] on button "button" at bounding box center [366, 301] width 17 height 17
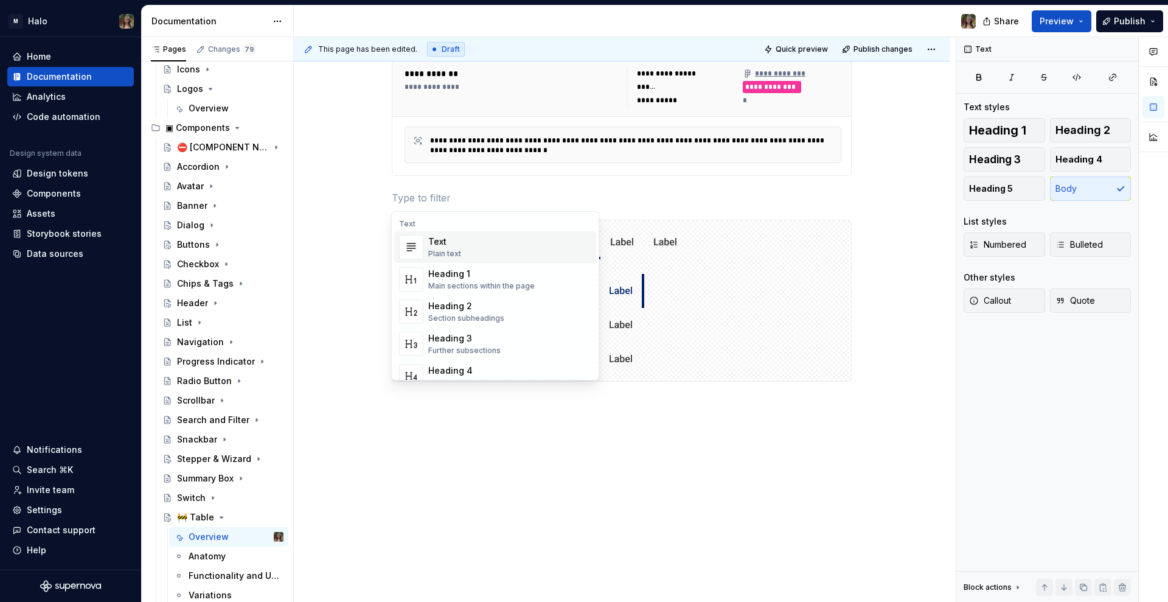
click at [348, 234] on div "**********" at bounding box center [622, 256] width 656 height 699
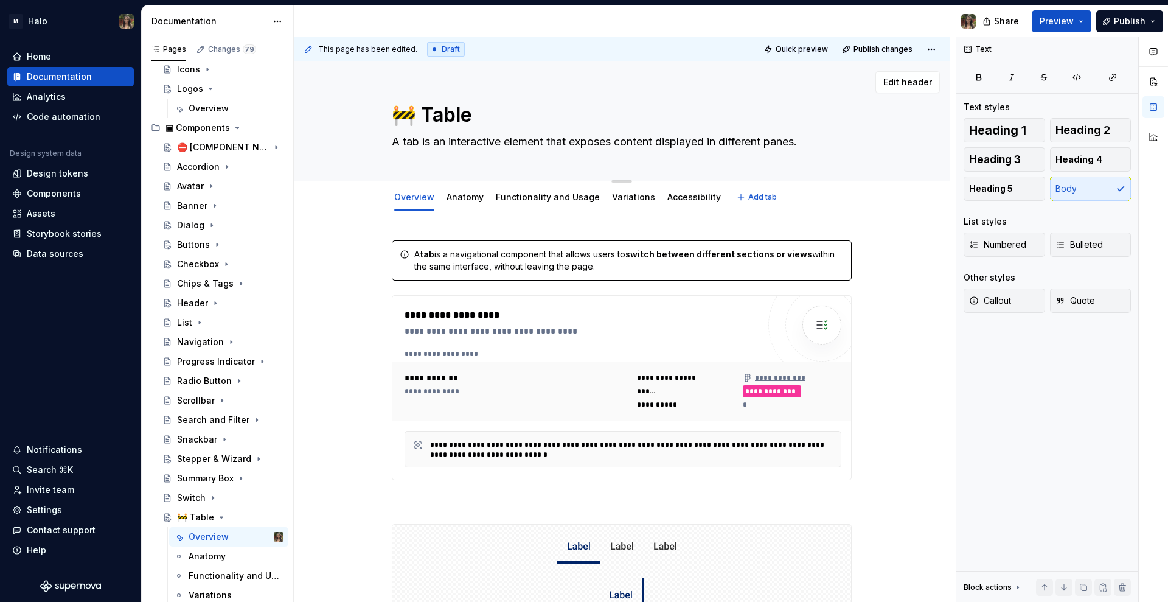
click at [441, 145] on textarea "A tab is an interactive element that exposes content displayed in different pan…" at bounding box center [619, 141] width 460 height 19
paste textarea "le is a layout tool used to display and organize information in a way that’s ea…"
type textarea "*"
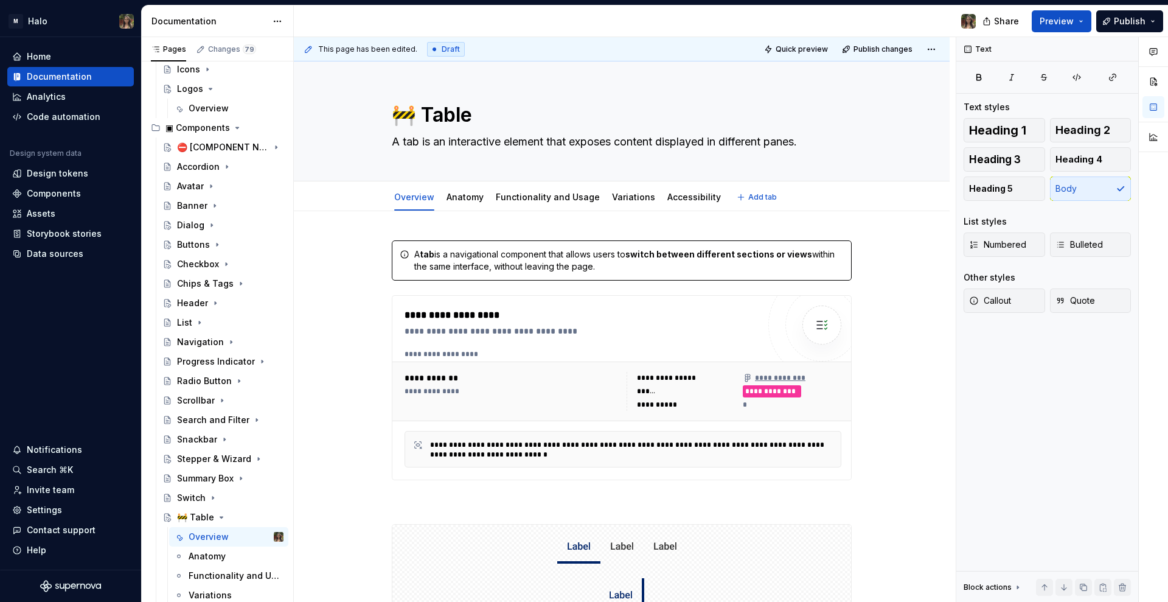
type textarea "A table is a layout tool used to display and organize information in a way that…"
type textarea "*"
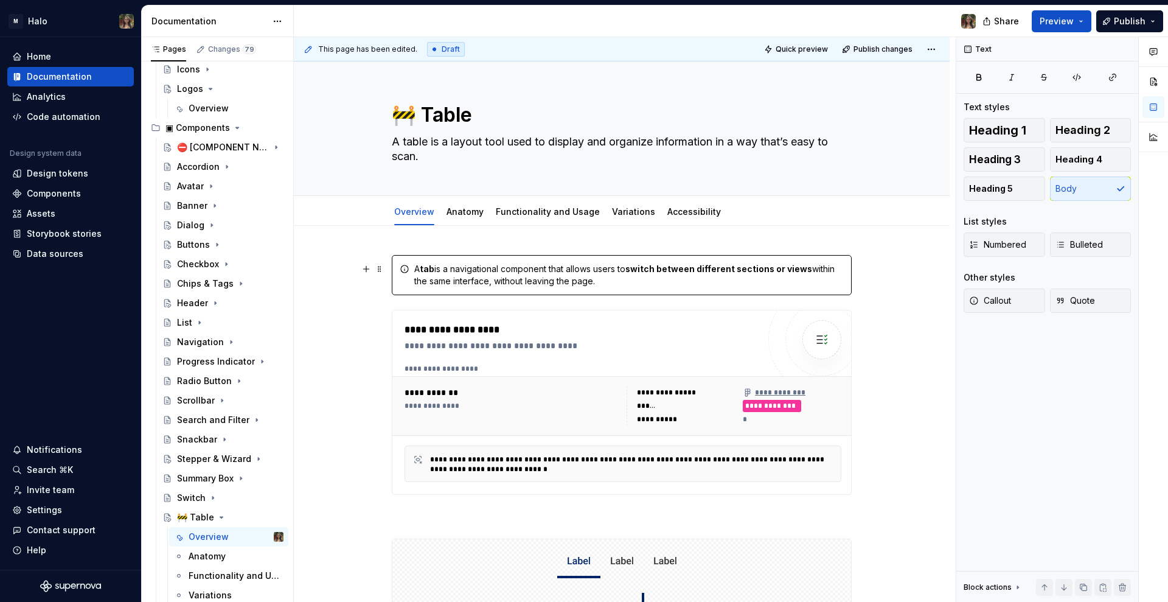
type textarea "A table is a layout tool used to display and organize information in a way that…"
click at [347, 284] on div "**********" at bounding box center [622, 575] width 656 height 699
click at [478, 283] on div "A tab is a navigational component that allows users to switch between different…" at bounding box center [629, 275] width 430 height 24
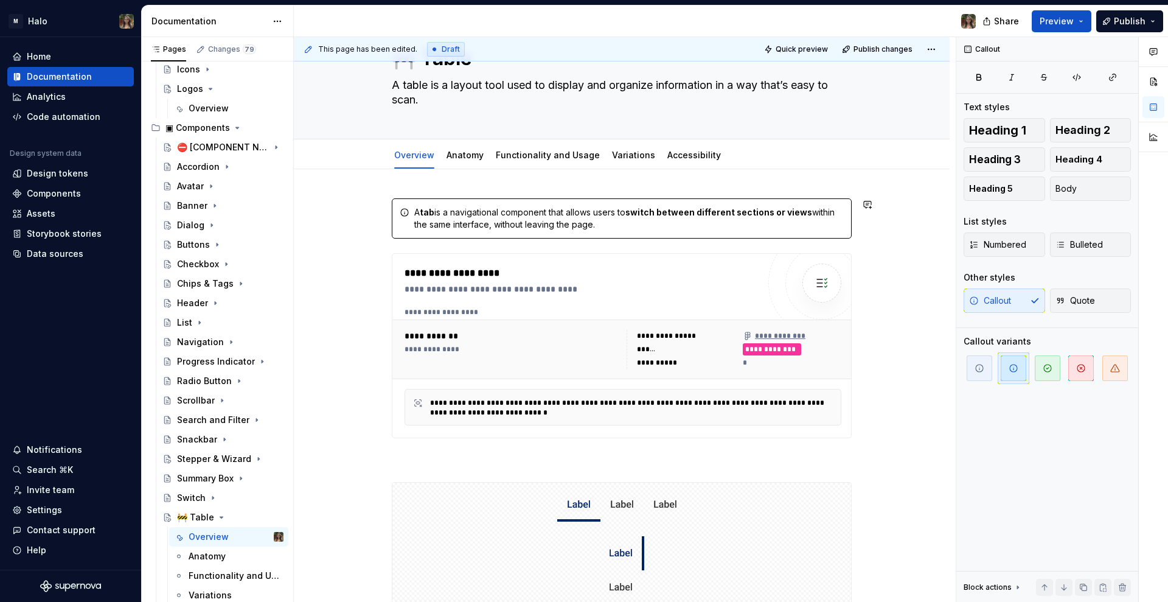
scroll to position [76, 0]
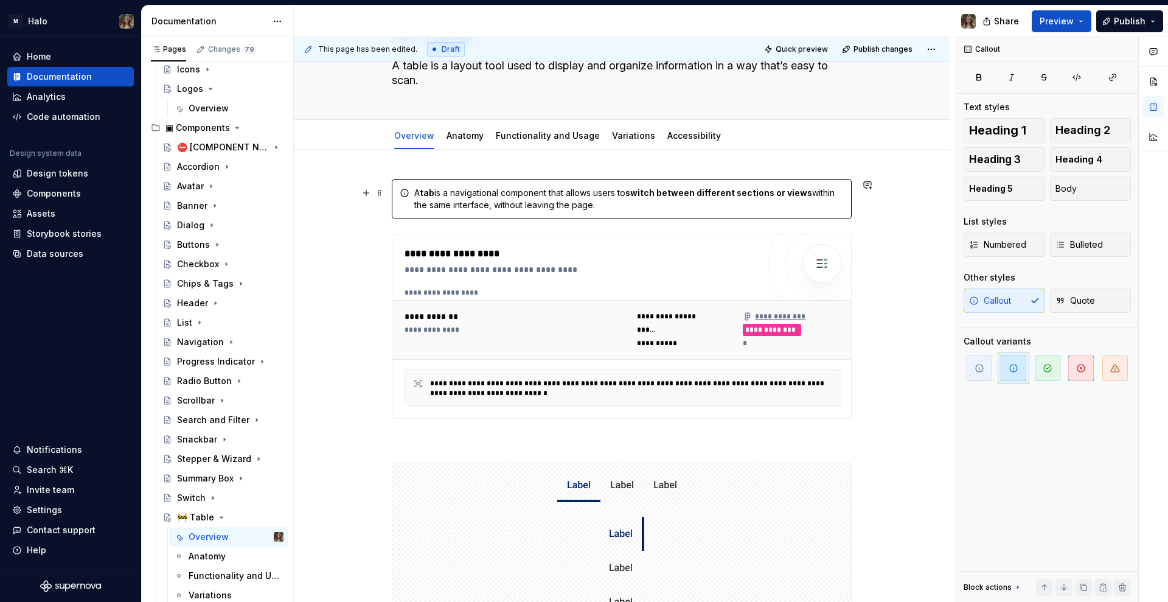
click at [534, 209] on div "A tab is a navigational component that allows users to switch between different…" at bounding box center [629, 199] width 430 height 24
click at [517, 327] on div "**********" at bounding box center [512, 330] width 215 height 10
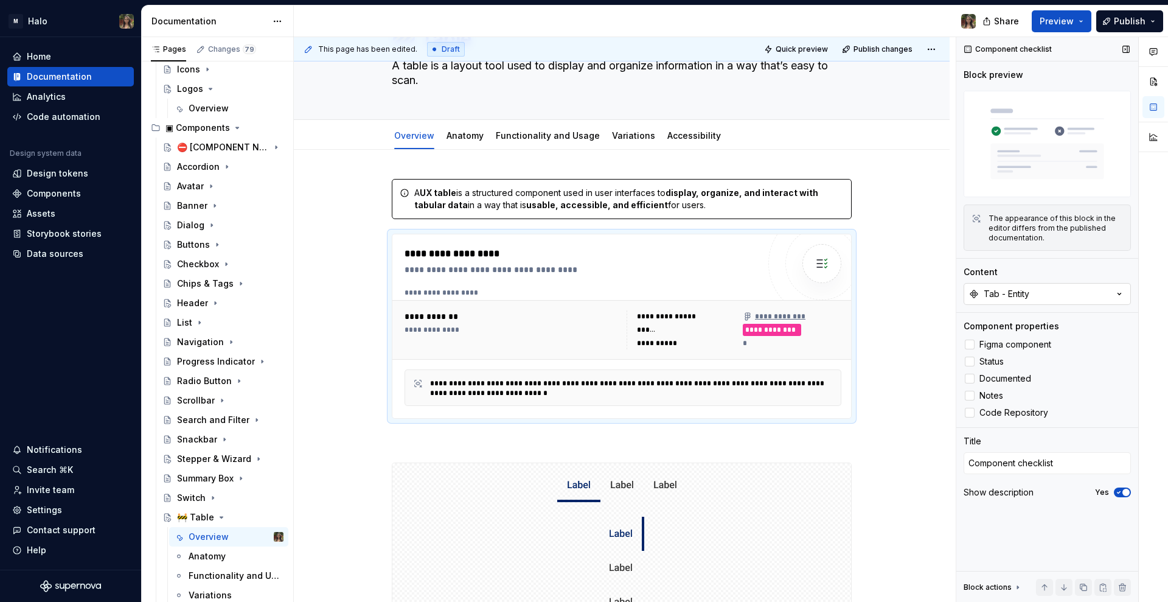
click at [1026, 297] on div "Tab - Entity" at bounding box center [1007, 294] width 46 height 12
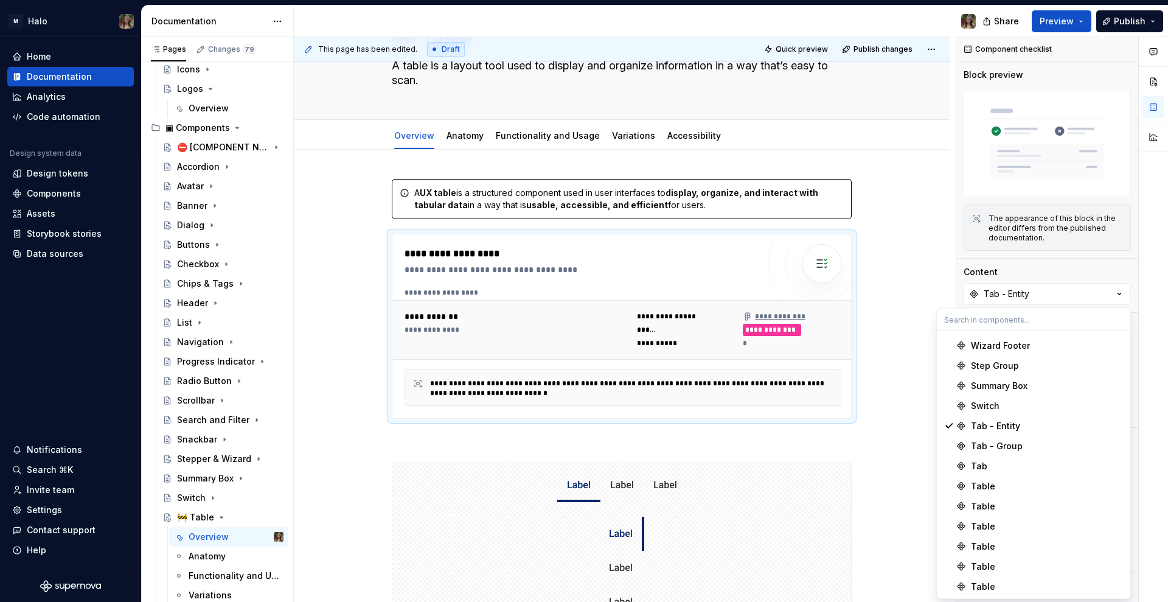
scroll to position [837, 0]
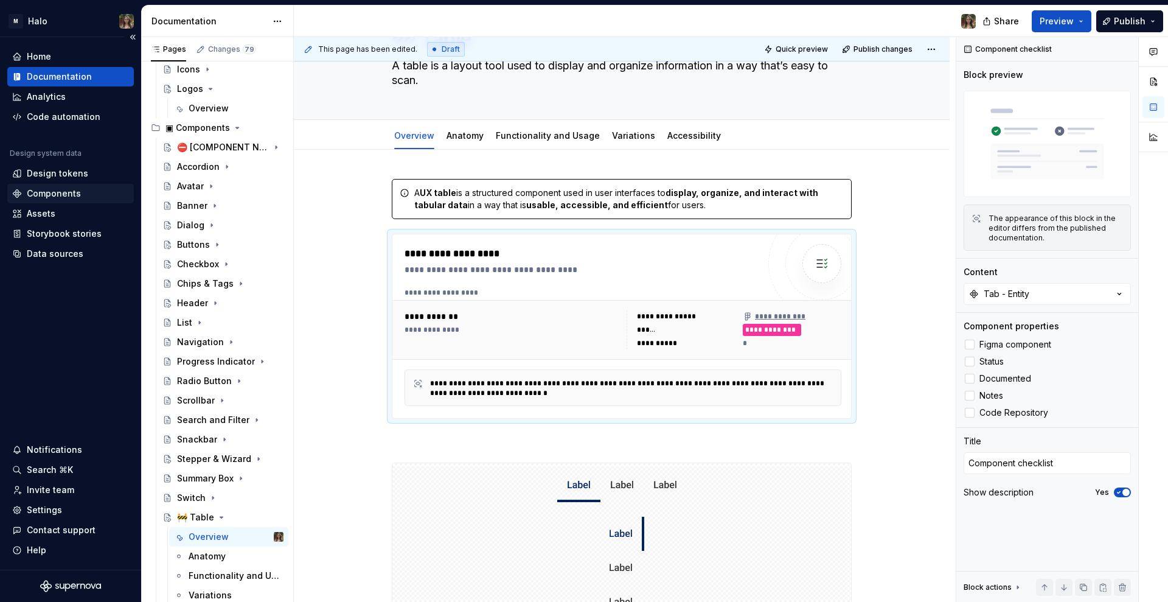
click at [49, 194] on div "Components" at bounding box center [54, 193] width 54 height 12
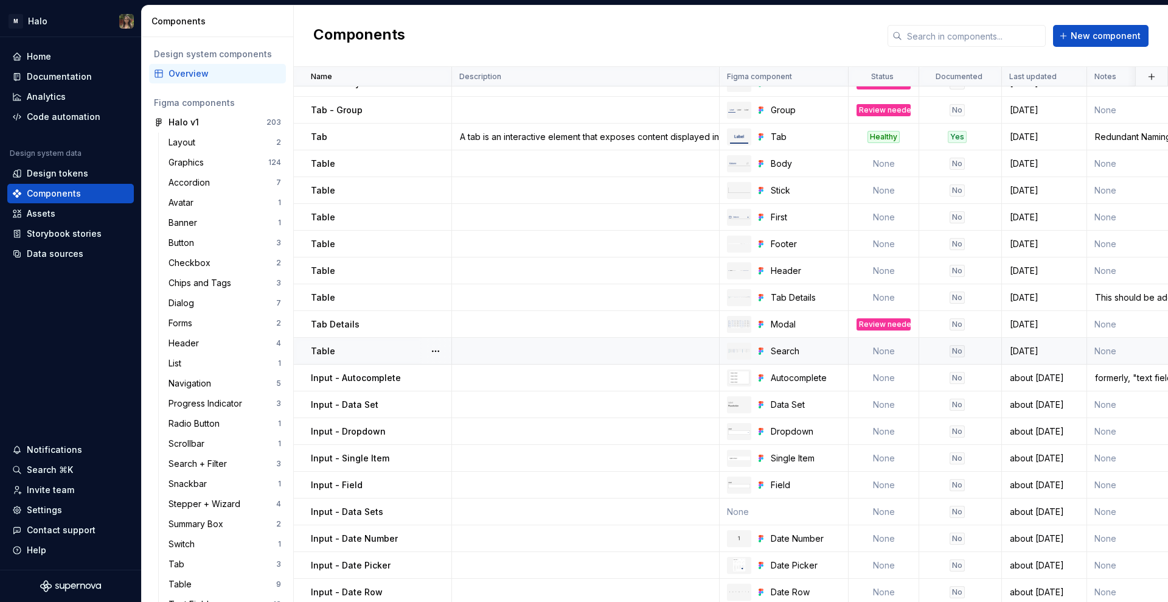
scroll to position [989, 0]
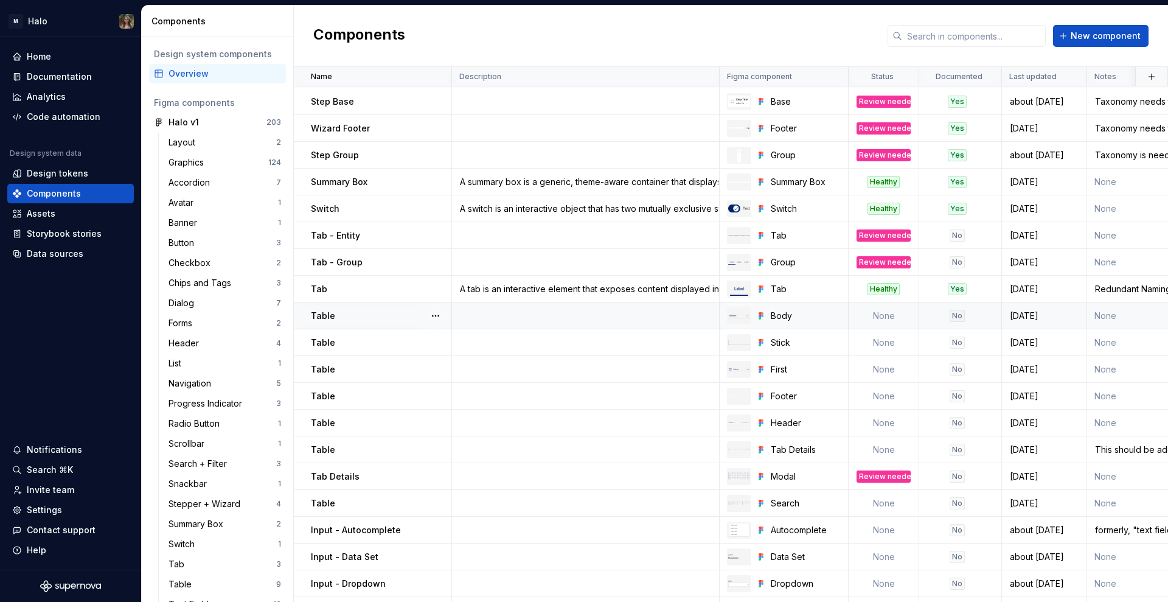
click at [557, 312] on td at bounding box center [586, 315] width 268 height 27
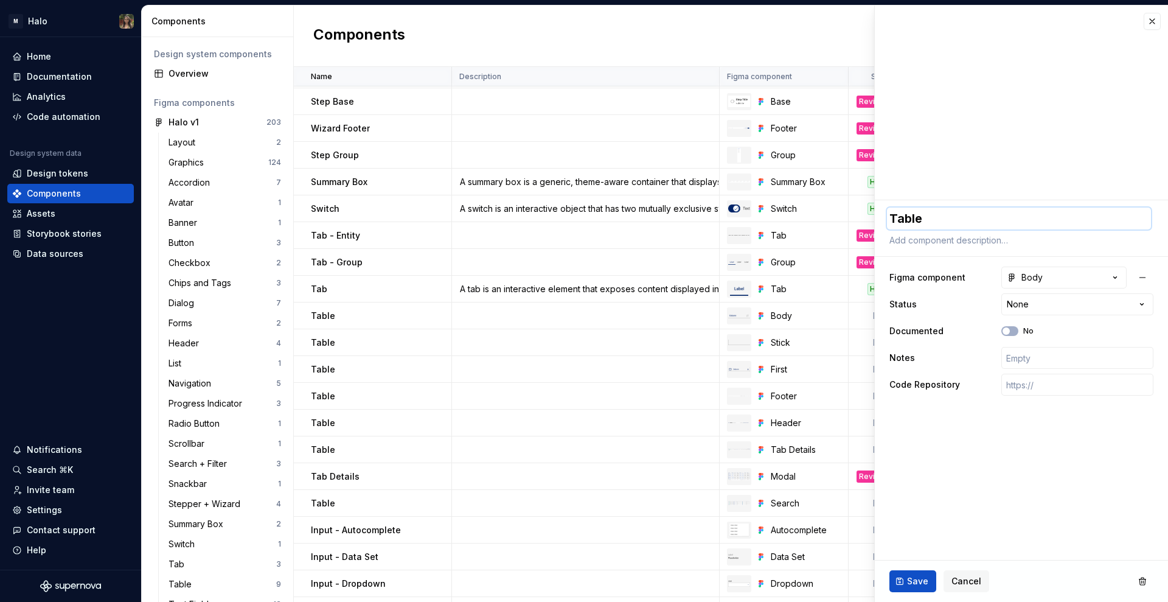
click at [935, 215] on textarea "Table" at bounding box center [1019, 218] width 264 height 22
click at [990, 222] on textarea "Table" at bounding box center [1019, 218] width 264 height 22
type textarea "*"
type textarea "Table"
type textarea "*"
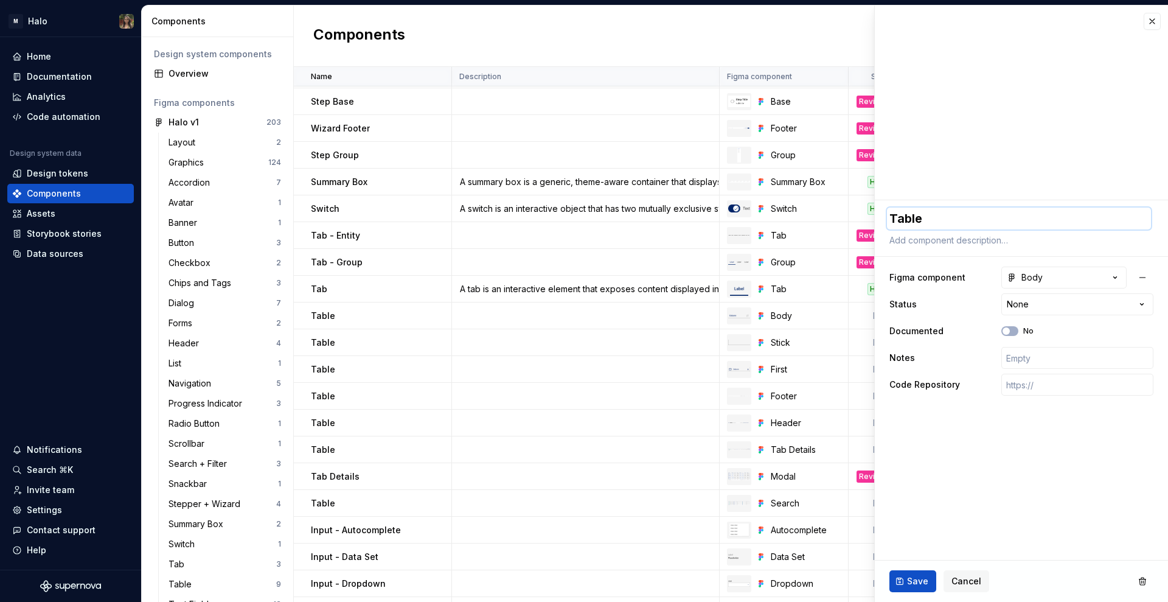
type textarea "Table ="
type textarea "*"
type textarea "Table ="
type textarea "*"
type textarea "Table ="
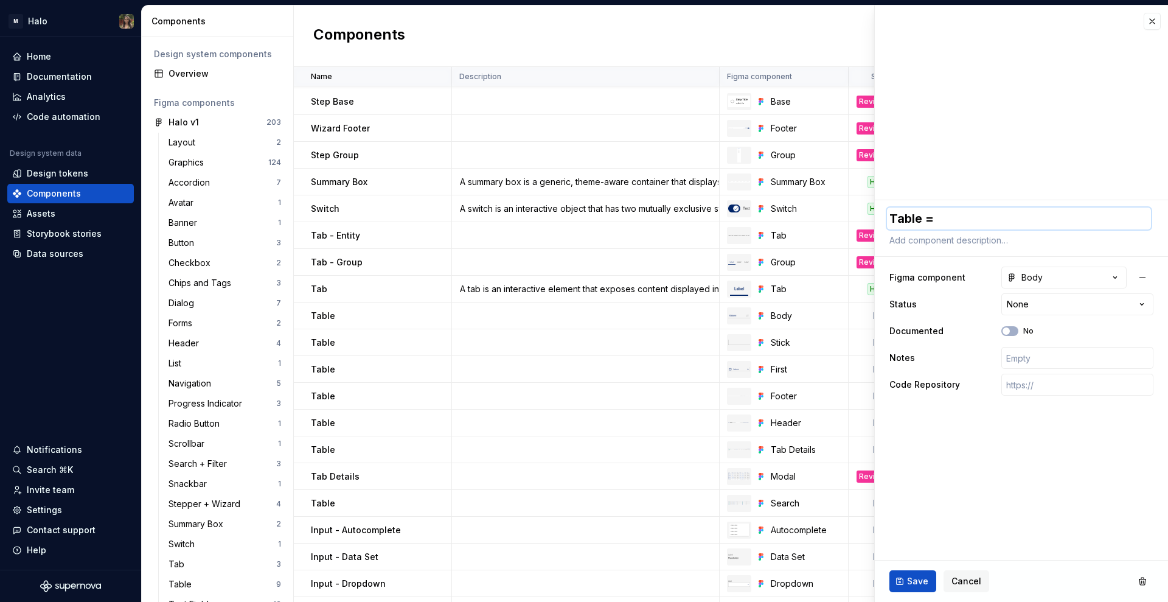
type textarea "*"
type textarea "Table"
type textarea "*"
type textarea "Table"
type textarea "*"
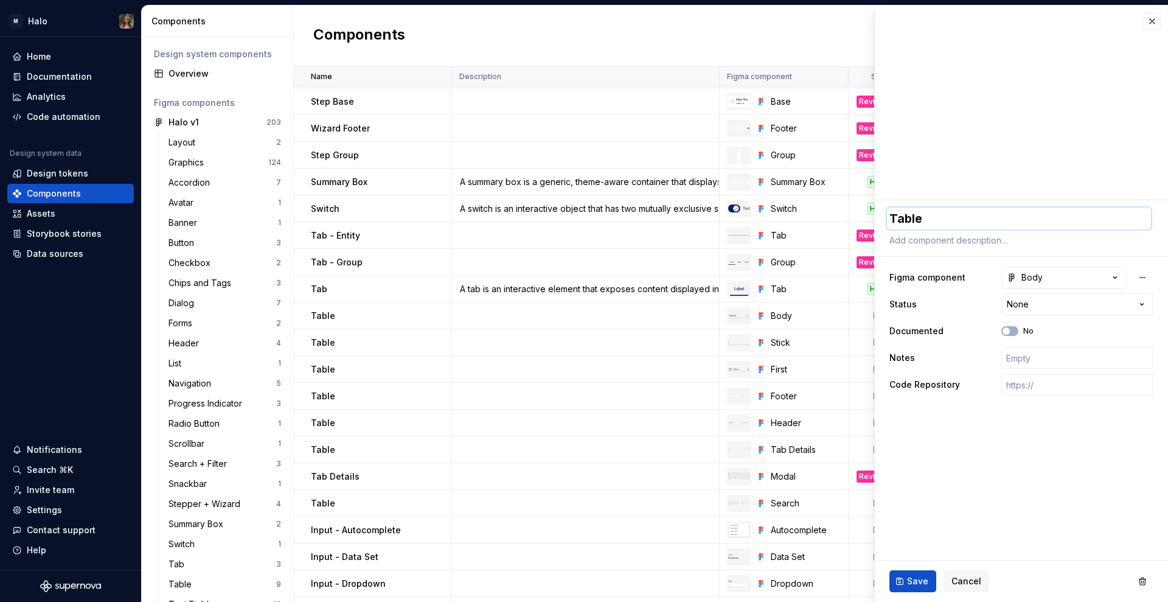
type textarea "Table"
type textarea "*"
type textarea "Table ="
type textarea "*"
type textarea "Table ="
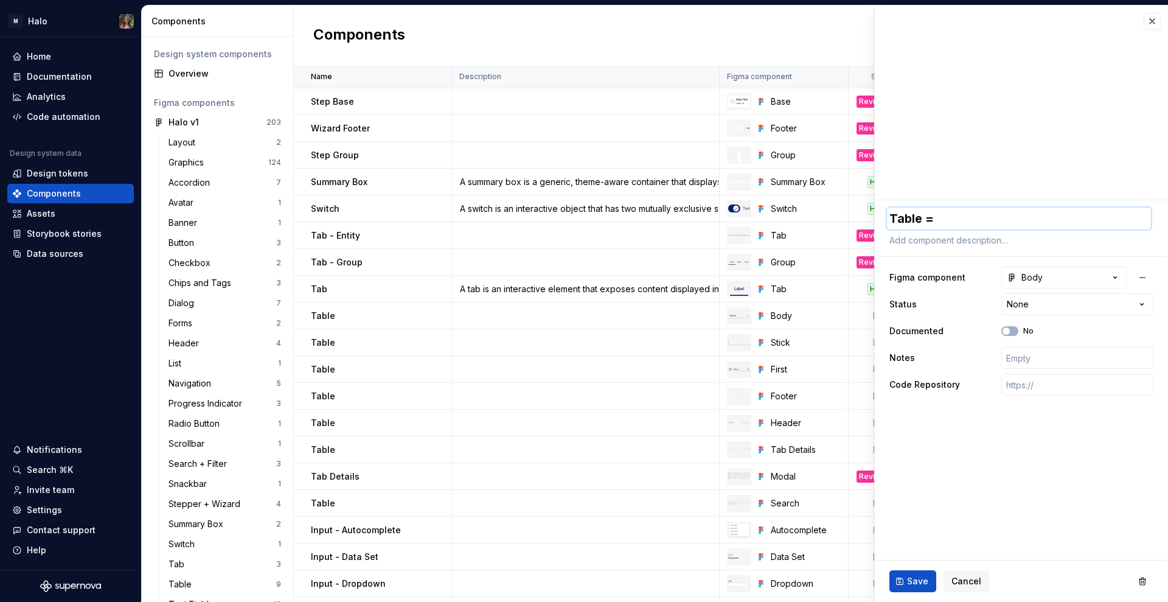
type textarea "*"
type textarea "Table ="
type textarea "*"
type textarea "Table"
type textarea "*"
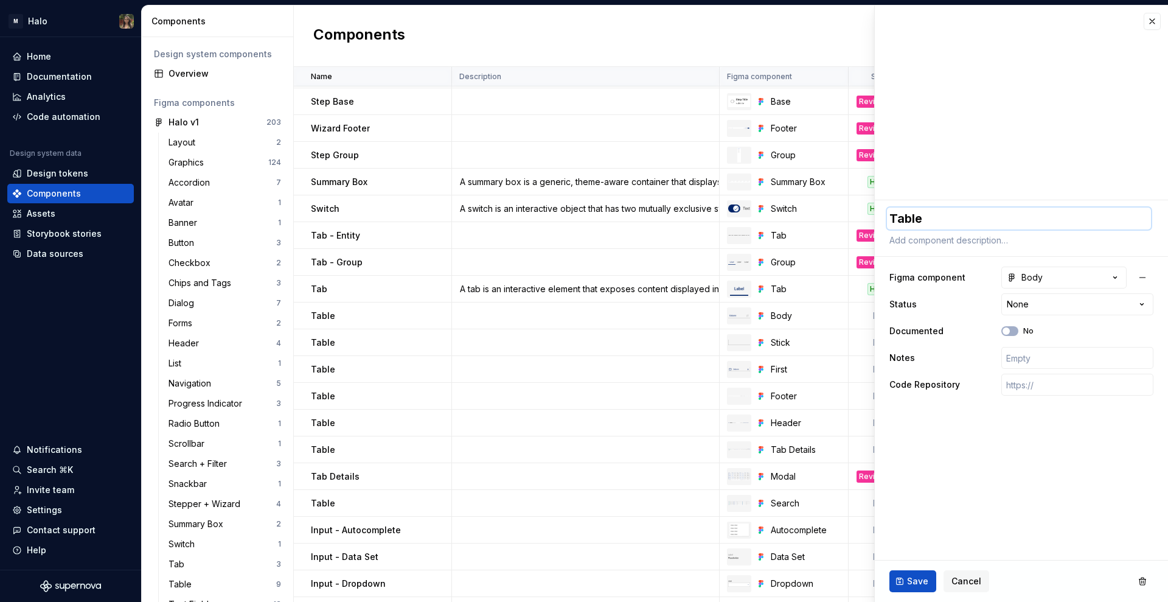
type textarea "Table -"
type textarea "*"
type textarea "Table -"
type textarea "*"
type textarea "Table - Bo"
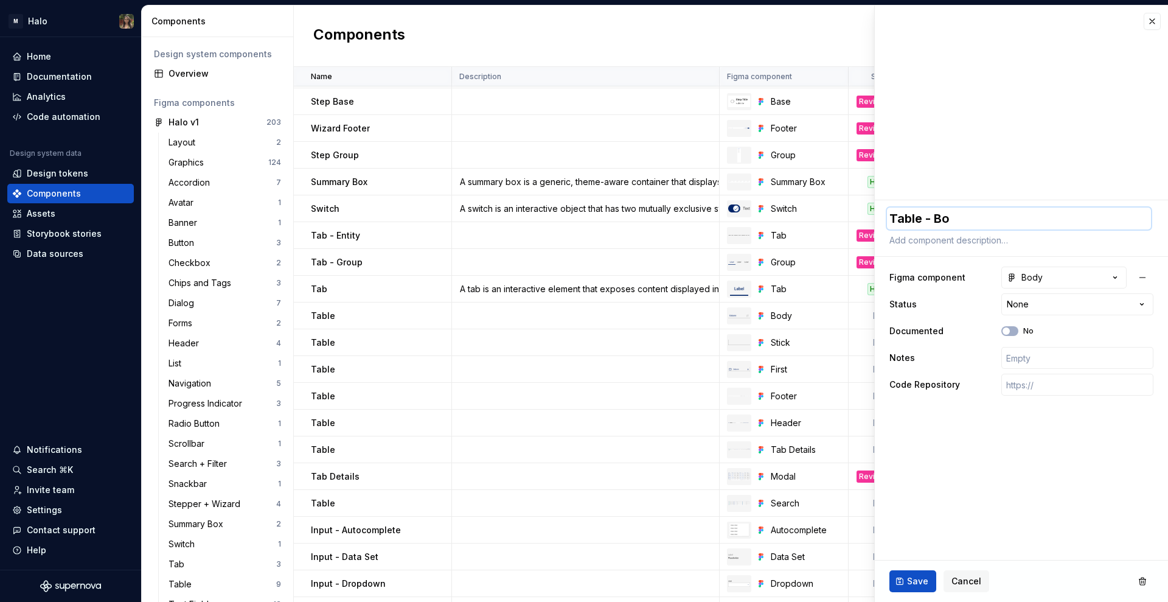
type textarea "*"
type textarea "Table - Body"
type textarea "*"
type textarea "Table - Body"
click at [909, 581] on span "Save" at bounding box center [917, 581] width 21 height 12
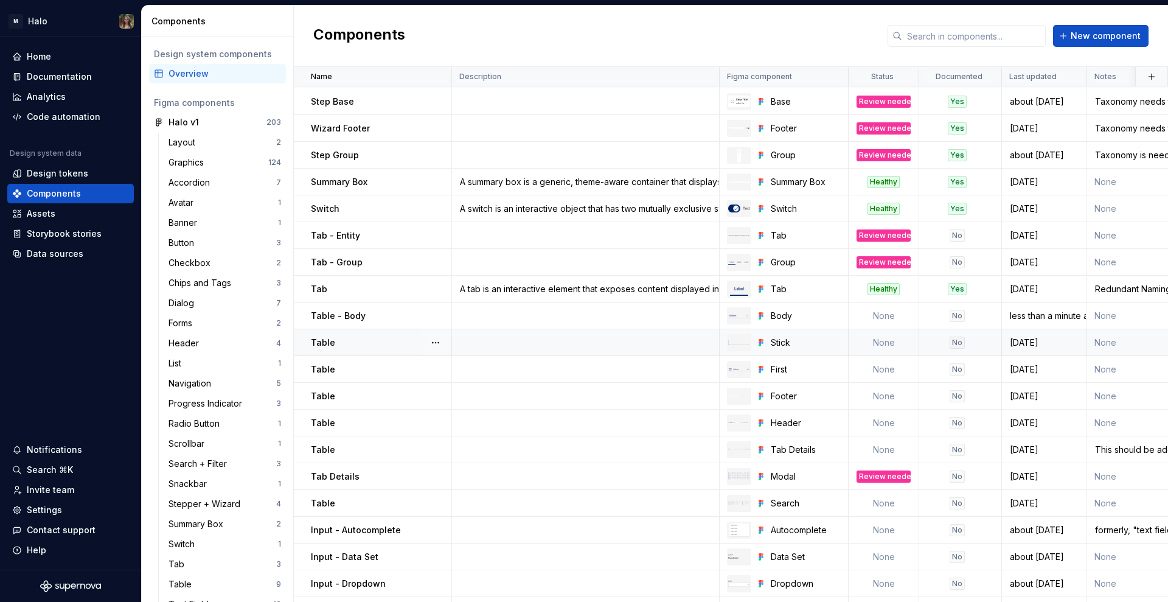
click at [397, 338] on div "Table" at bounding box center [381, 342] width 140 height 12
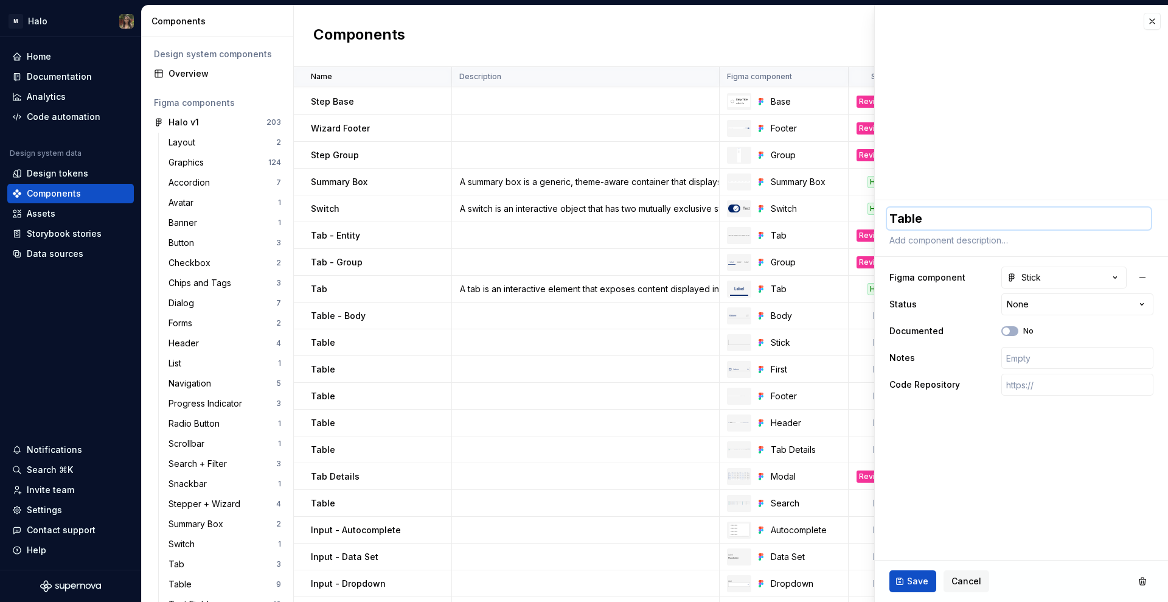
click at [955, 221] on textarea "Table" at bounding box center [1019, 218] width 264 height 22
click at [983, 221] on textarea "Table" at bounding box center [1019, 218] width 264 height 22
type textarea "*"
type textarea "Table"
type textarea "*"
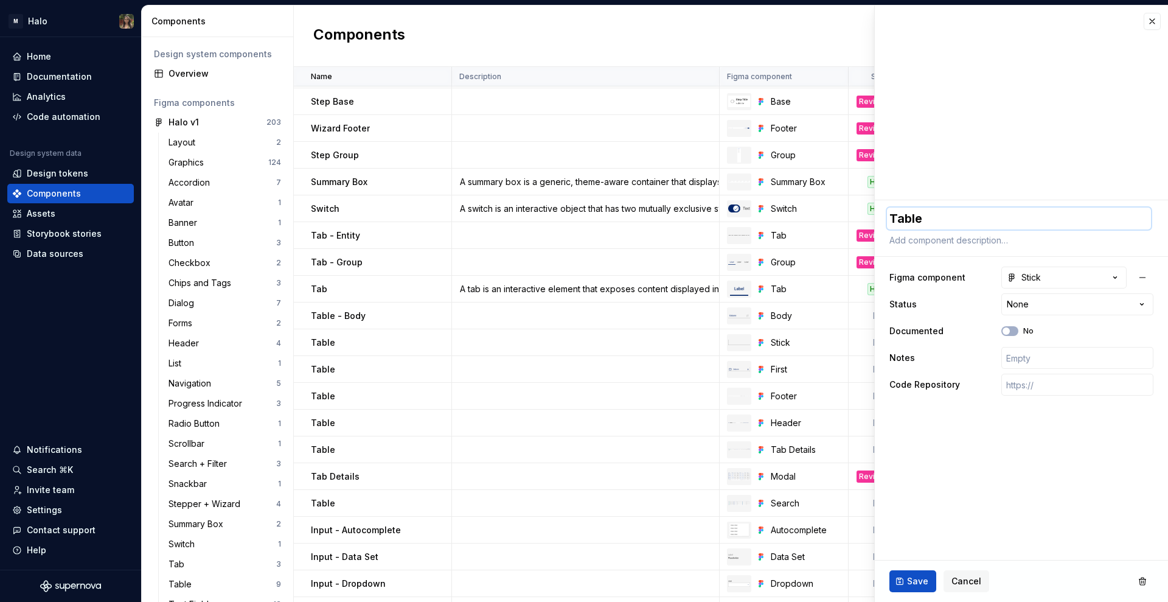
type textarea "Table -"
type textarea "*"
type textarea "Table -"
type textarea "*"
type textarea "Table - L"
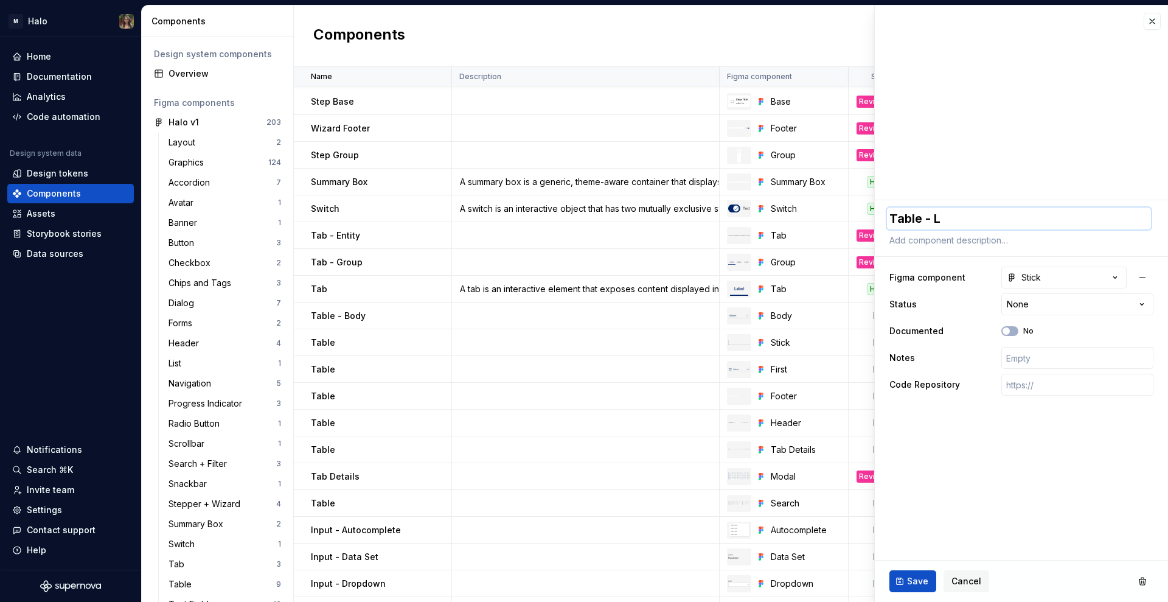
type textarea "*"
type textarea "Table - La"
type textarea "*"
type textarea "Table - Las"
type textarea "*"
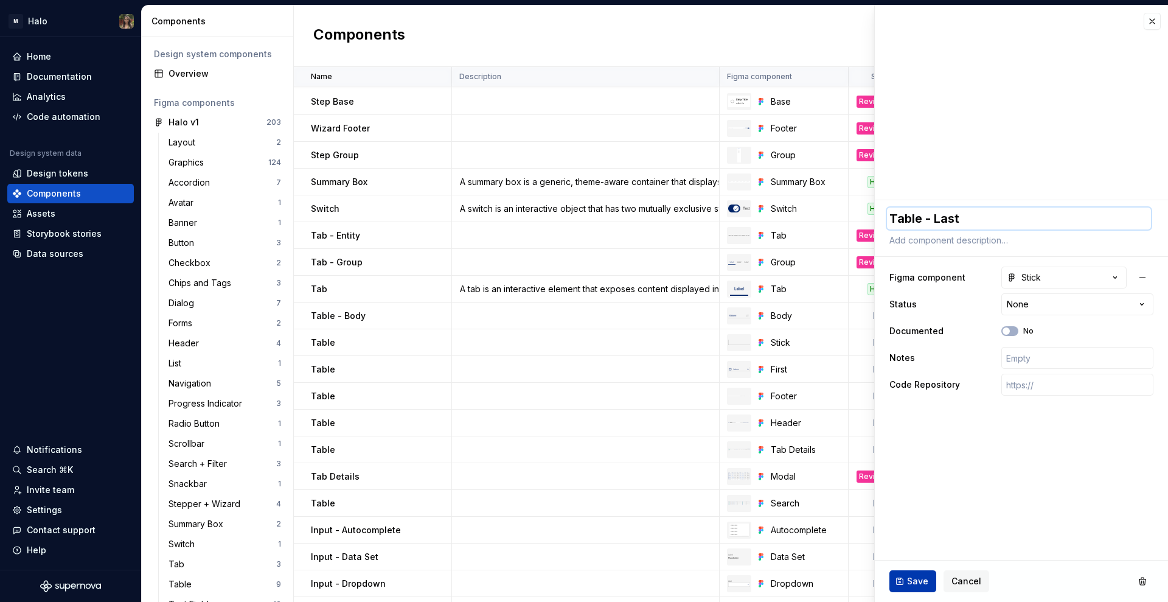
type textarea "Table - Last"
click at [918, 582] on span "Save" at bounding box center [917, 581] width 21 height 12
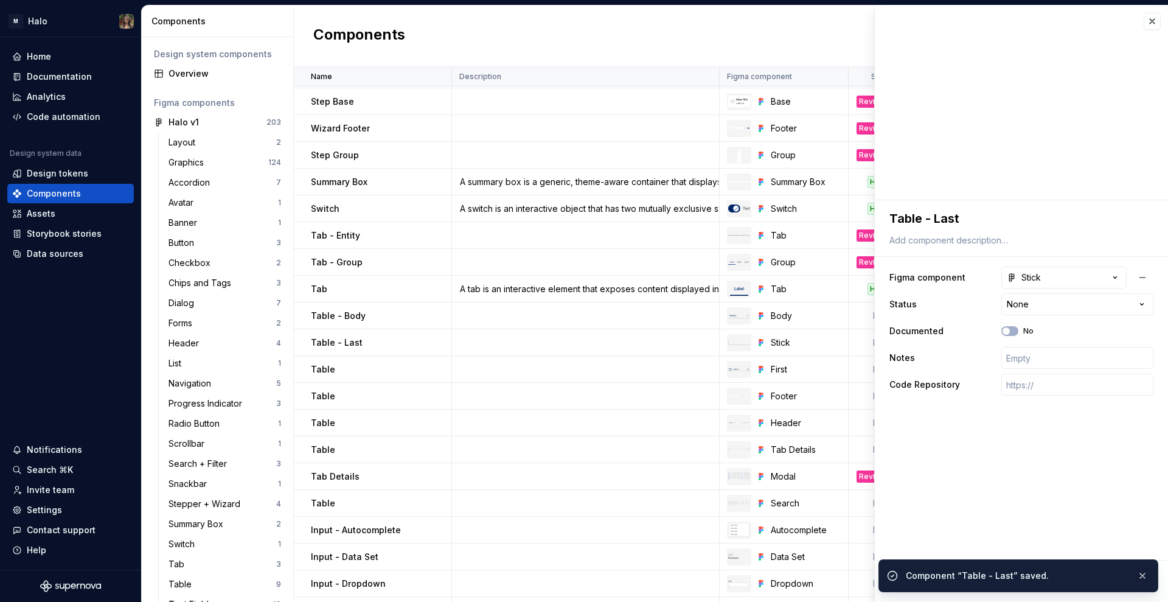
click at [402, 371] on div "Table" at bounding box center [381, 369] width 140 height 12
click at [949, 219] on textarea "Table" at bounding box center [1019, 218] width 264 height 22
click at [956, 217] on textarea "Table" at bounding box center [1019, 218] width 264 height 22
type textarea "*"
type textarea "Table"
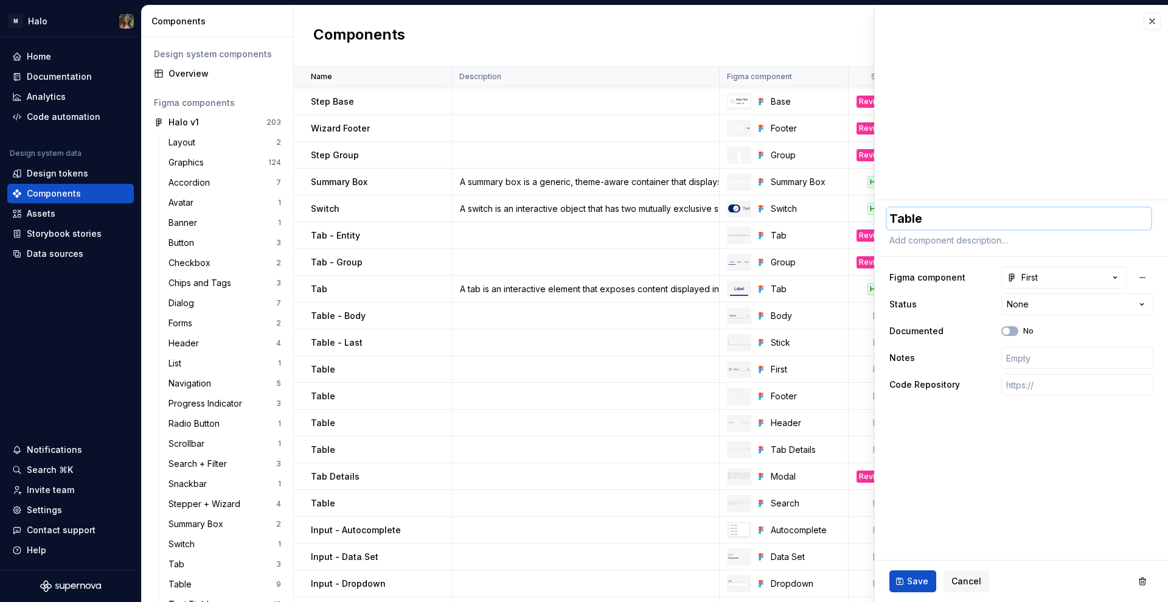
type textarea "*"
type textarea "Table ="
type textarea "*"
type textarea "Table ="
type textarea "*"
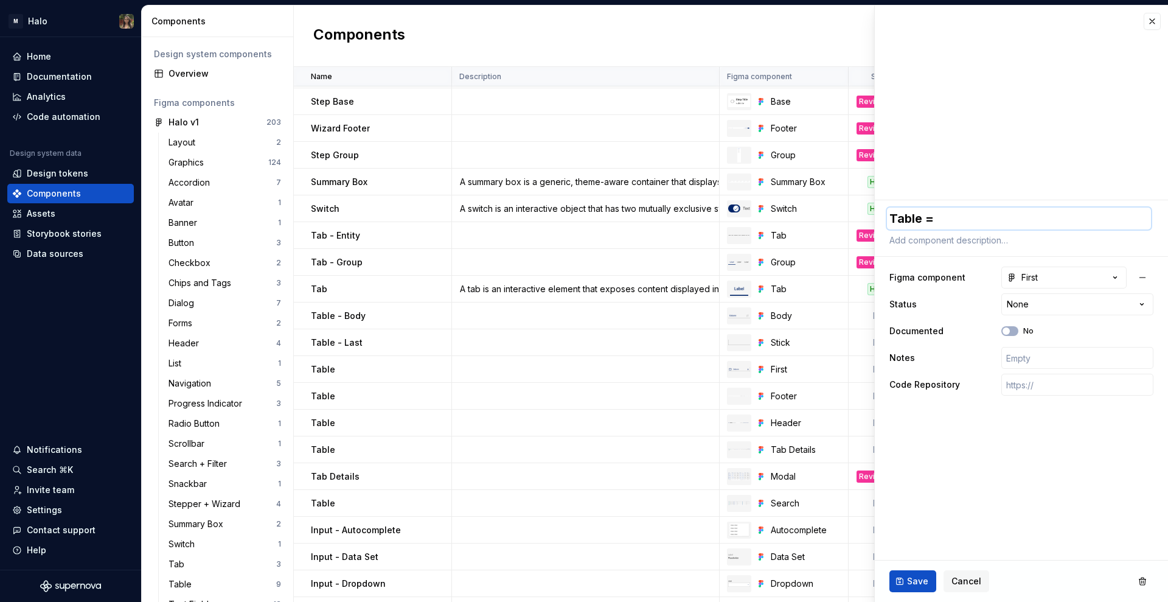
type textarea "Table ="
type textarea "*"
type textarea "Table"
type textarea "*"
type textarea "Table -"
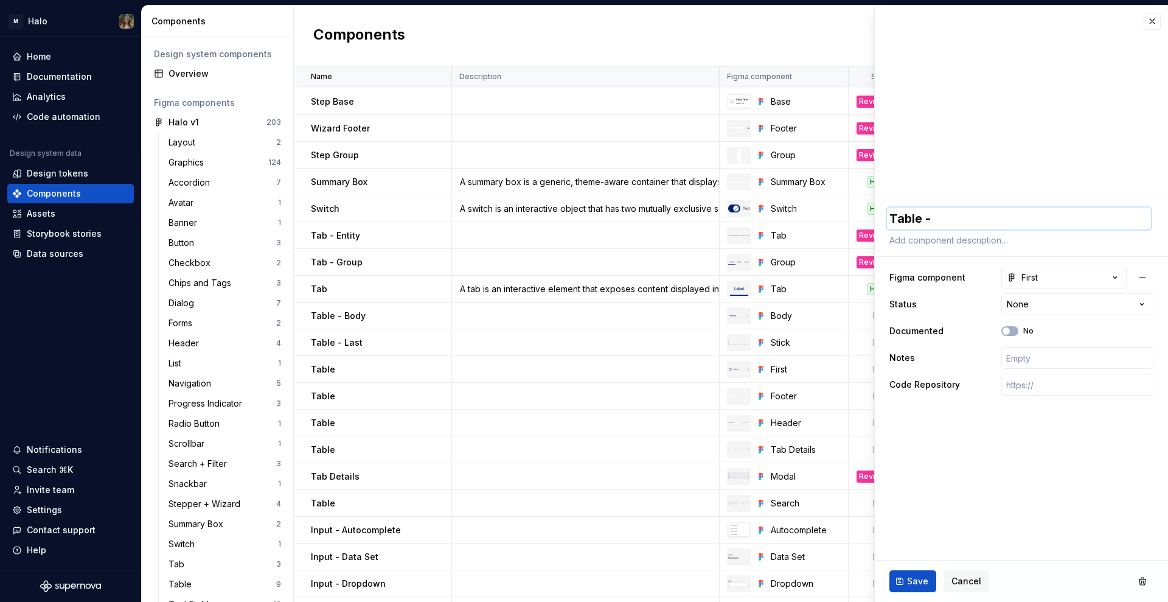
type textarea "*"
type textarea "Table -"
type textarea "*"
type textarea "Table - F"
type textarea "*"
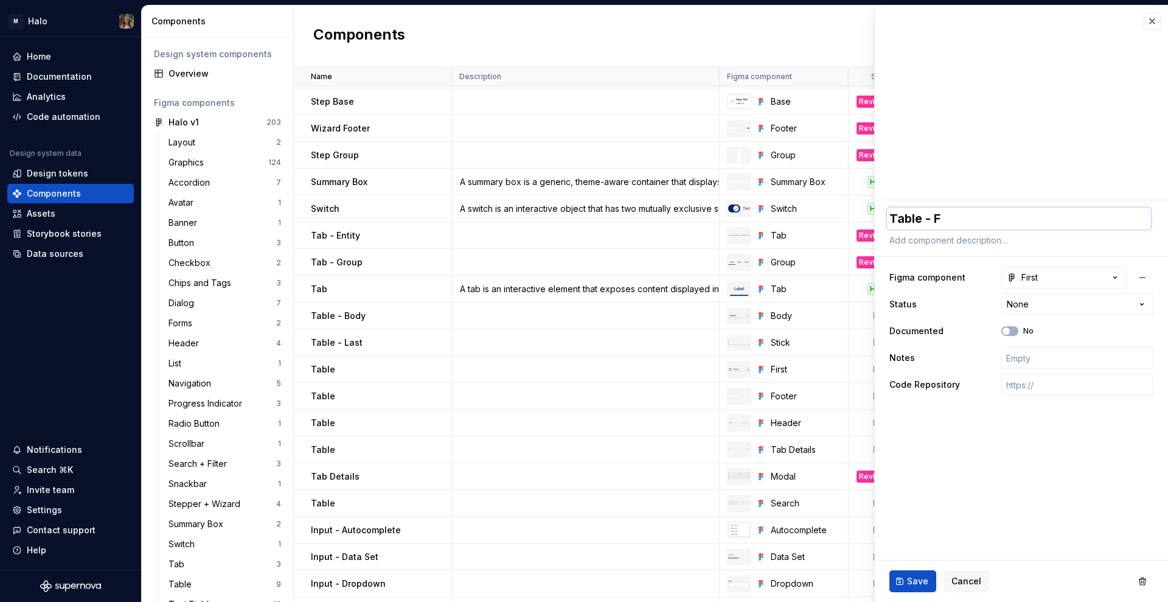
type textarea "Table - Fi"
type textarea "*"
type textarea "Table - Fir"
type textarea "*"
type textarea "Table - Firs"
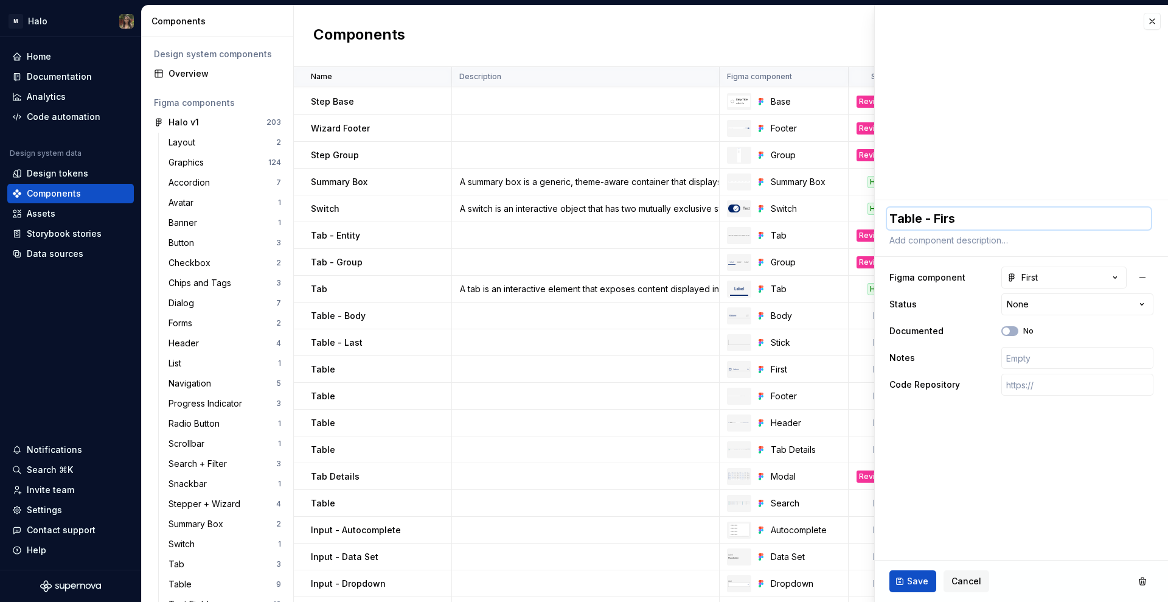
type textarea "*"
type textarea "Table - First"
drag, startPoint x: 910, startPoint y: 579, endPoint x: 902, endPoint y: 577, distance: 8.1
click at [910, 579] on span "Save" at bounding box center [917, 581] width 21 height 12
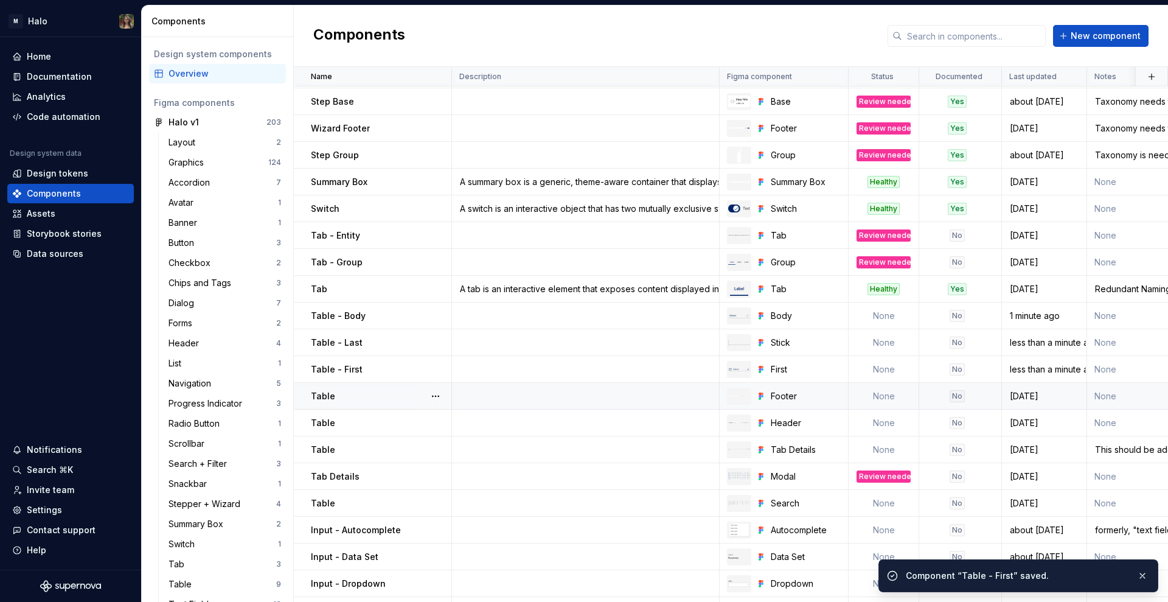
click at [390, 395] on div "Table" at bounding box center [381, 396] width 140 height 12
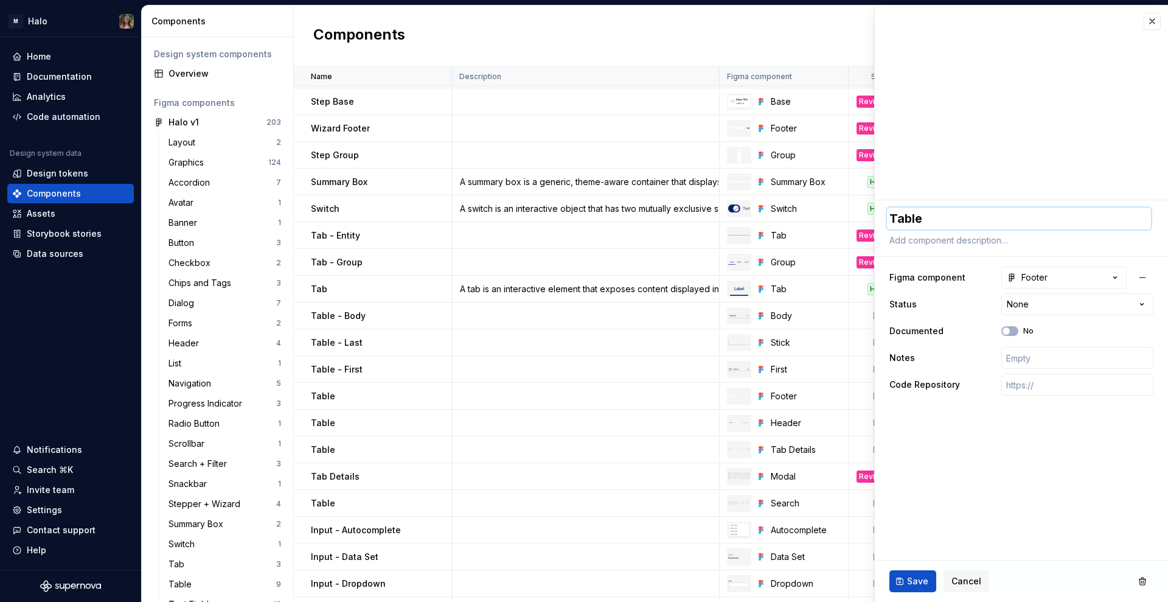
click at [938, 220] on textarea "Table" at bounding box center [1019, 218] width 264 height 22
click at [960, 218] on textarea "Table" at bounding box center [1019, 218] width 264 height 22
type textarea "*"
type textarea "Table"
type textarea "*"
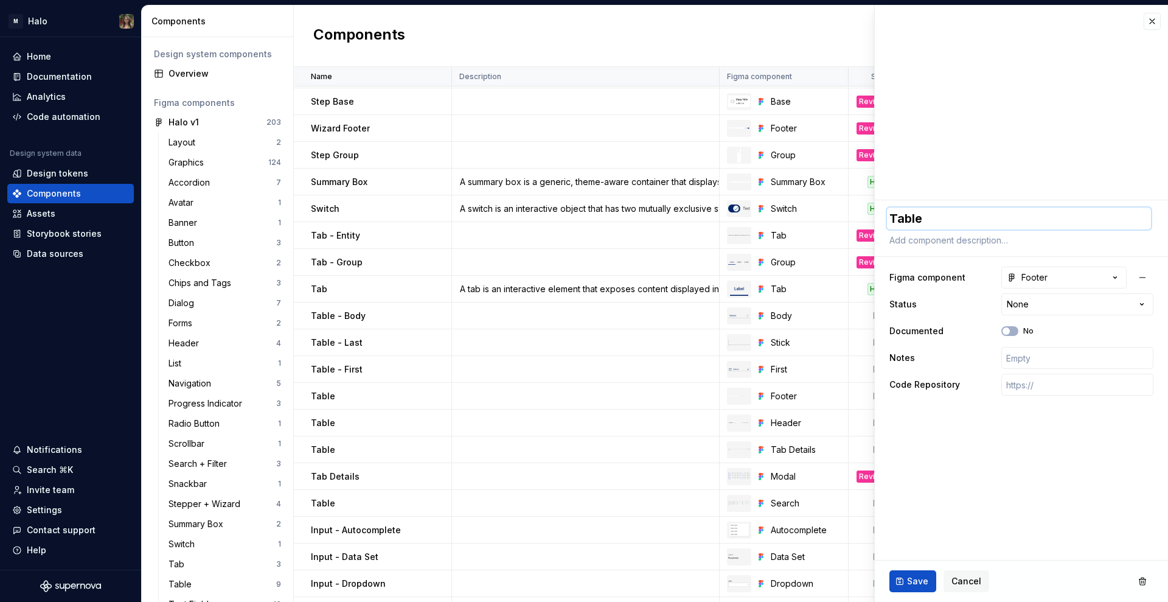
type textarea "Table -"
type textarea "*"
type textarea "Table -"
type textarea "*"
type textarea "Table - F"
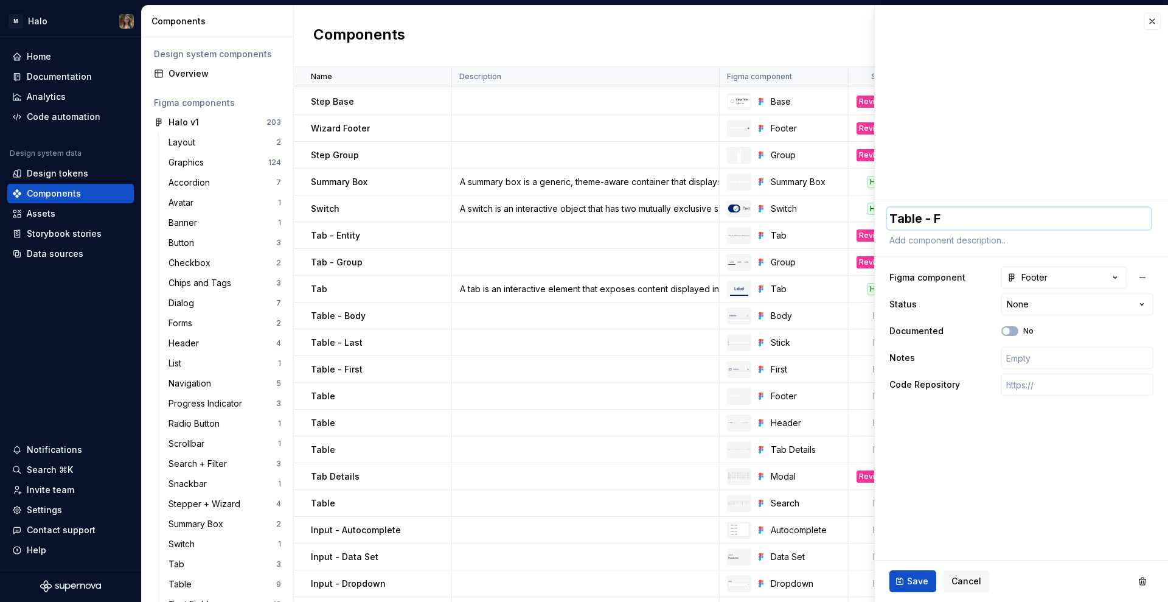
type textarea "*"
type textarea "Table - Fo"
type textarea "*"
type textarea "Table - Foo"
type textarea "*"
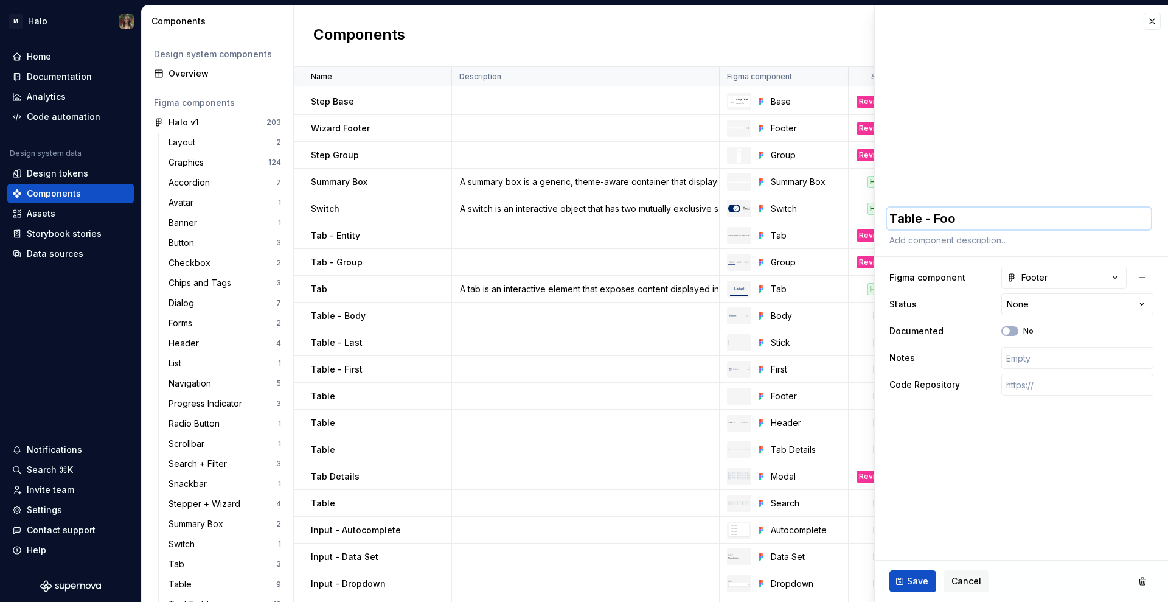
type textarea "Table - Foot"
type textarea "*"
type textarea "Table - [PERSON_NAME]"
type textarea "*"
type textarea "Table - Footer"
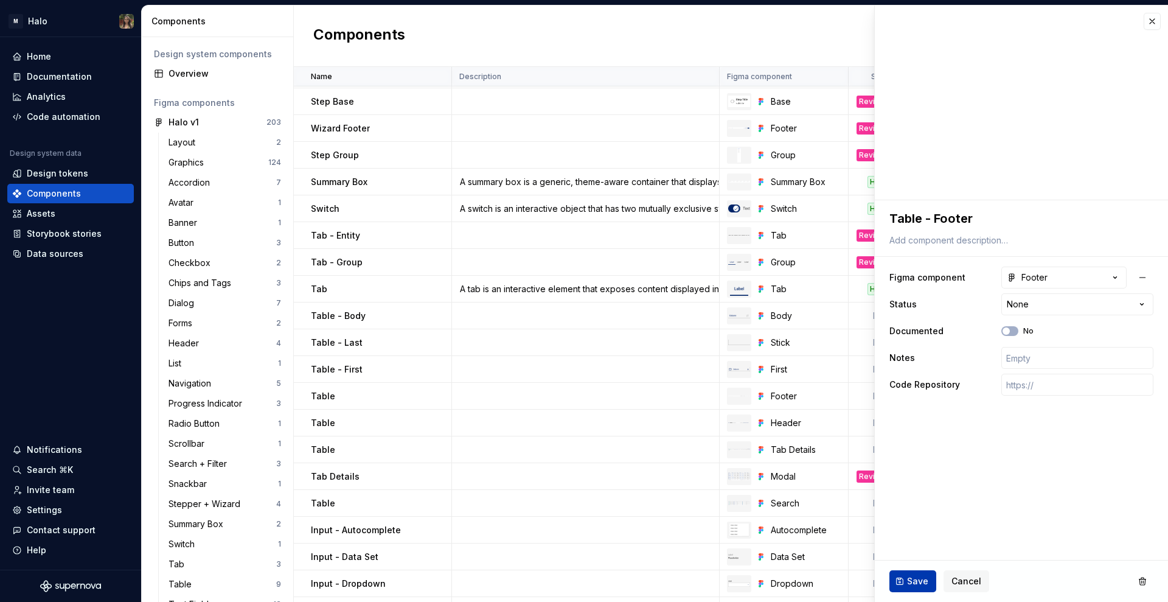
click at [918, 585] on span "Save" at bounding box center [917, 581] width 21 height 12
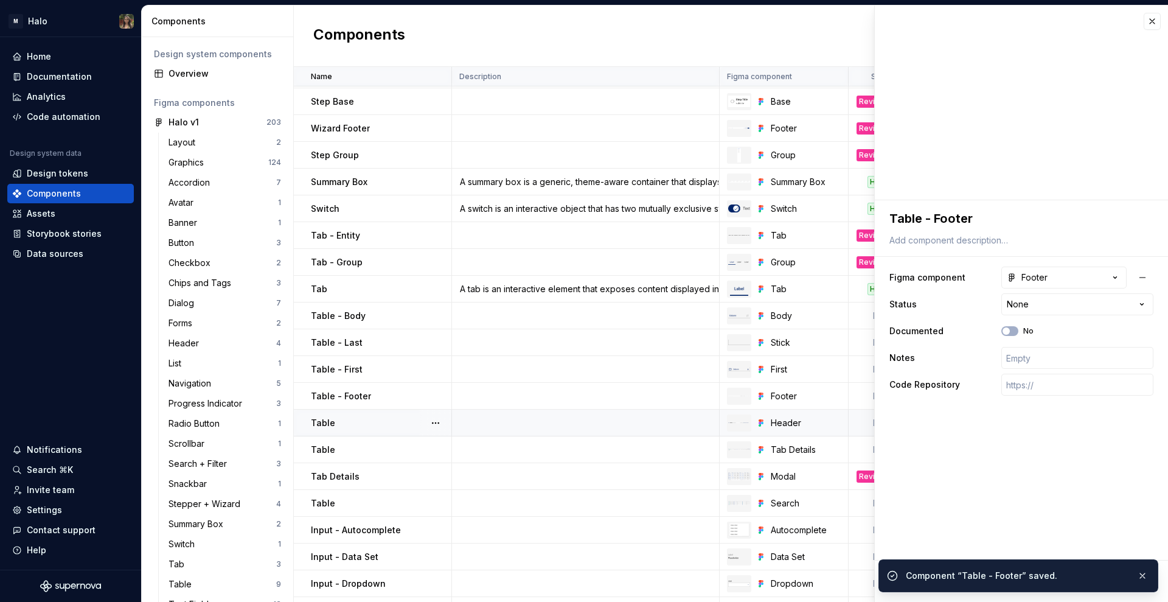
click at [358, 430] on td "Table" at bounding box center [373, 422] width 158 height 27
click at [970, 223] on textarea "Table" at bounding box center [1019, 218] width 264 height 22
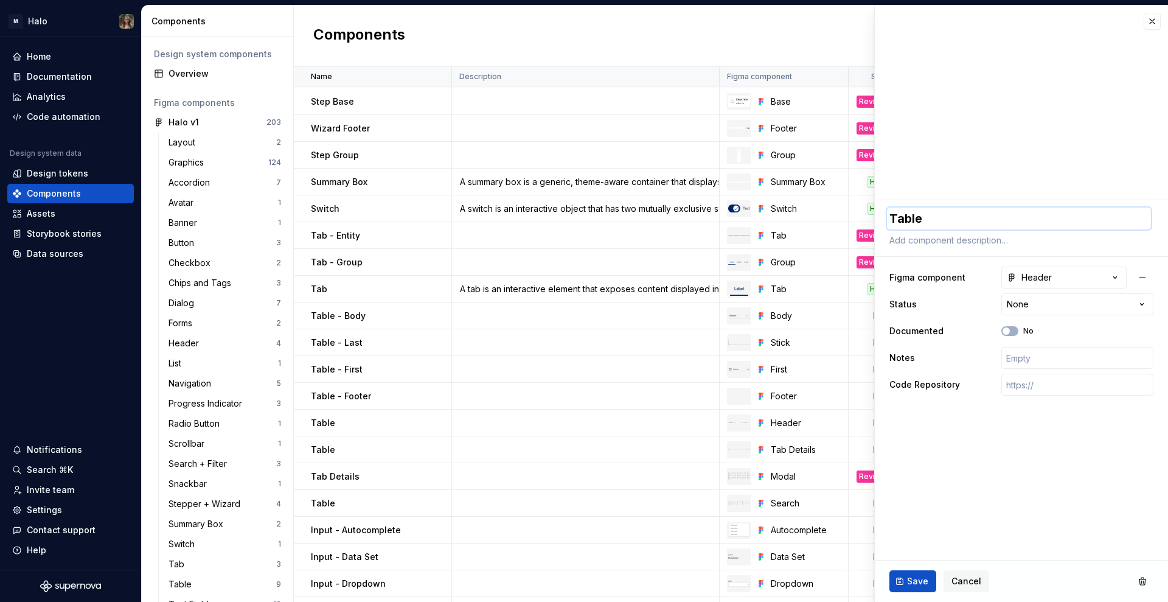
click at [995, 217] on textarea "Table" at bounding box center [1019, 218] width 264 height 22
type textarea "*"
type textarea "Table"
type textarea "*"
type textarea "Table -"
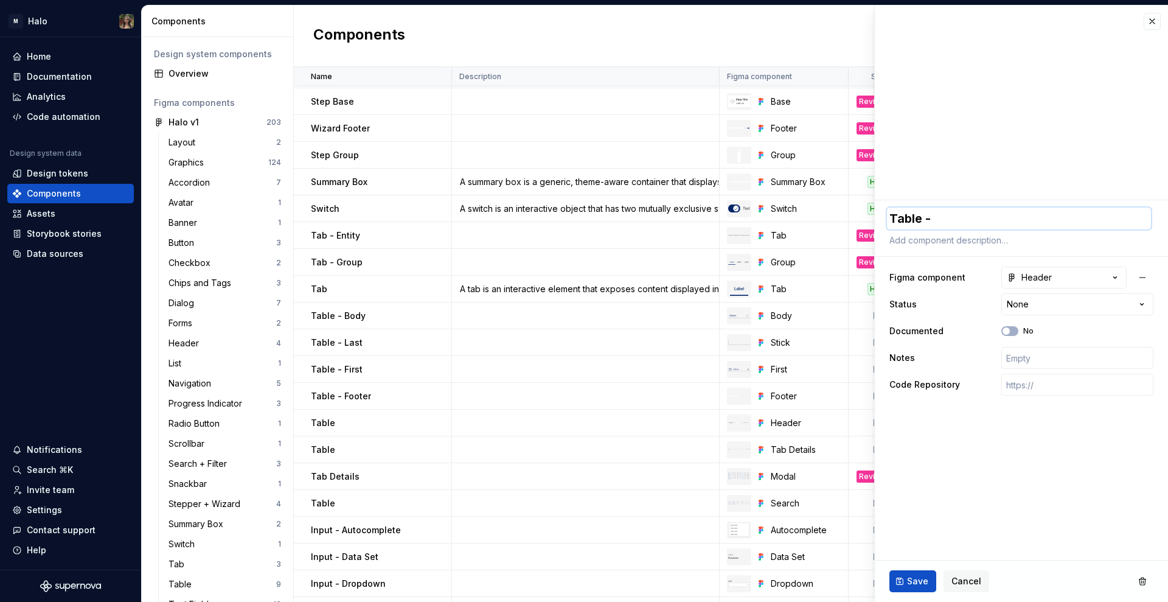
type textarea "*"
type textarea "Table -"
type textarea "*"
type textarea "Table - H"
type textarea "*"
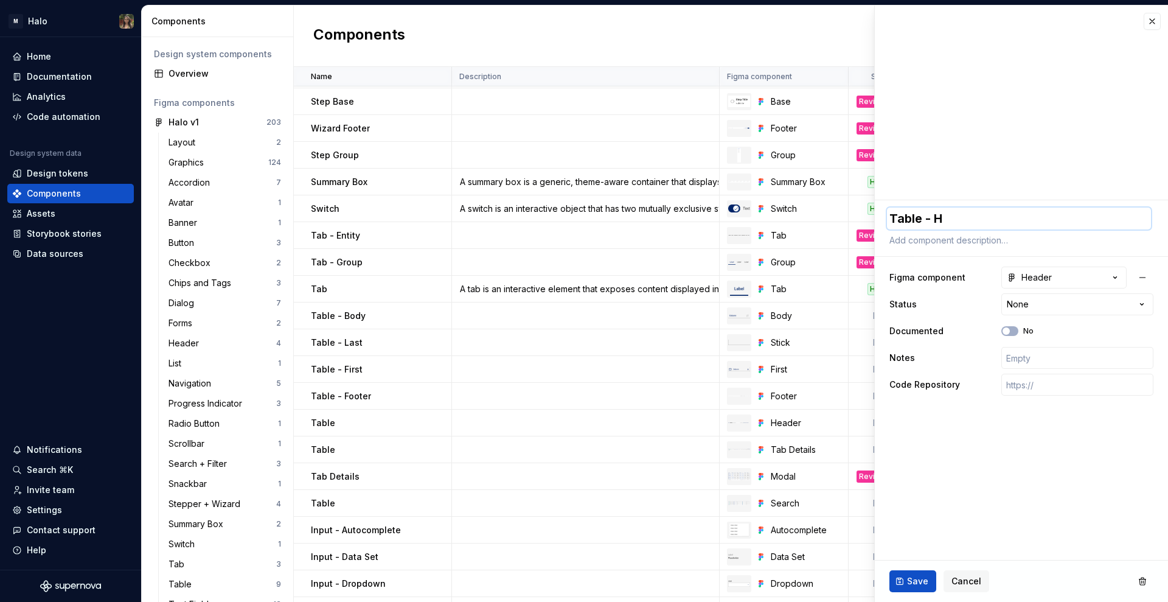
type textarea "Table - He"
type textarea "*"
type textarea "Table - Hea"
type textarea "*"
type textarea "Table - Head"
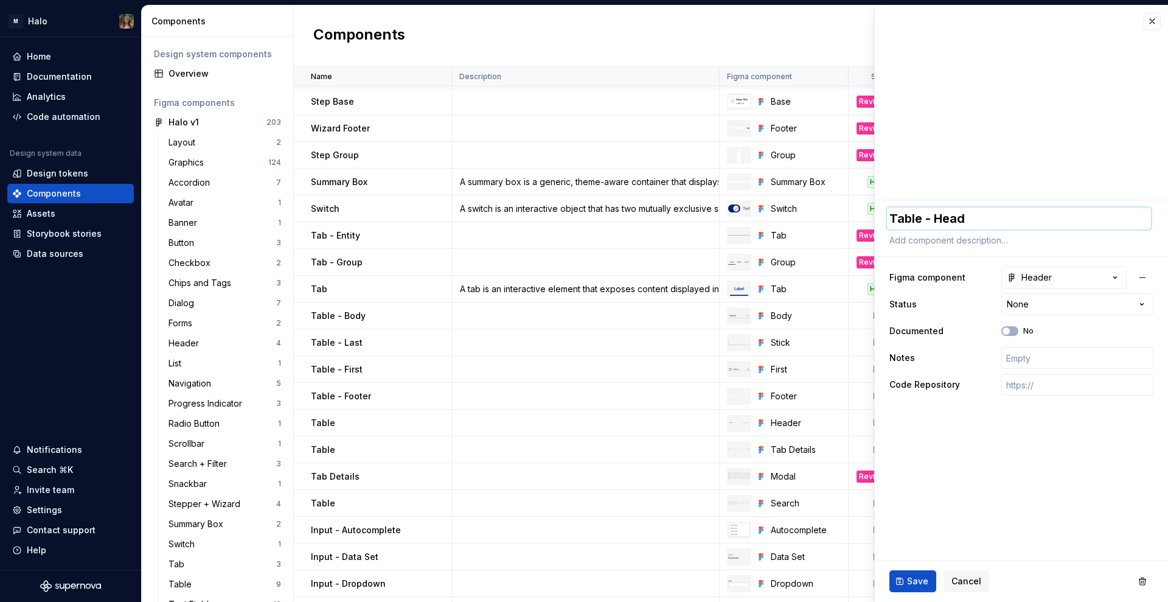
type textarea "*"
type textarea "Table - Heade"
type textarea "*"
type textarea "Table - Header"
click at [364, 447] on div "Table" at bounding box center [381, 450] width 140 height 12
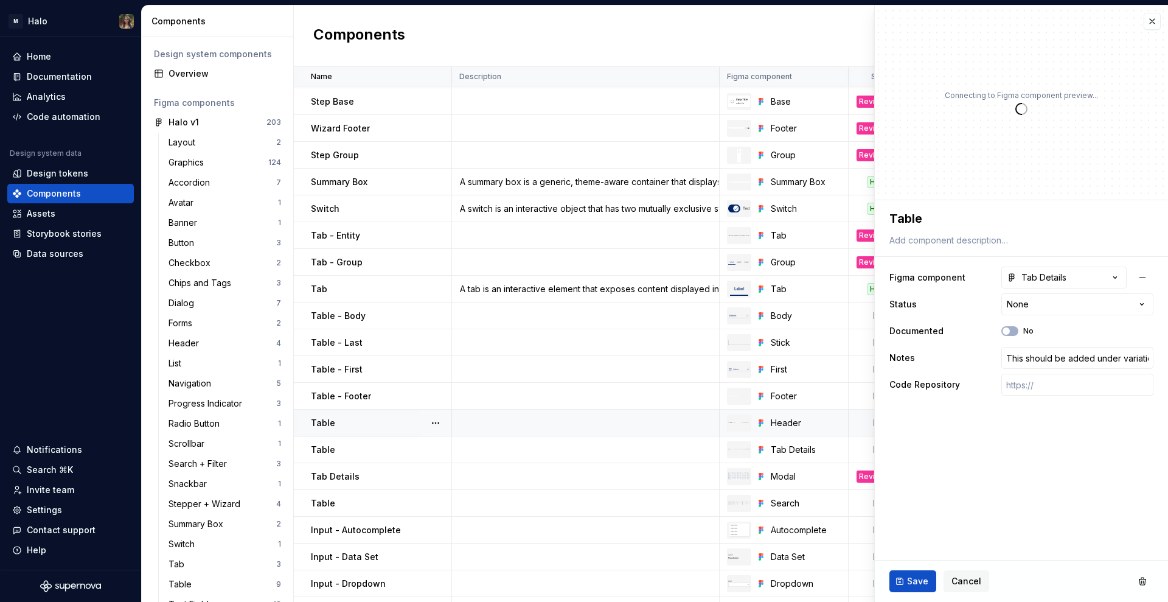
click at [369, 417] on div "Table" at bounding box center [381, 423] width 140 height 12
click at [977, 228] on textarea "Table" at bounding box center [1019, 218] width 264 height 22
click at [981, 214] on textarea "Table" at bounding box center [1019, 218] width 264 height 22
click at [1008, 217] on textarea "Table" at bounding box center [1019, 218] width 264 height 22
type textarea "*"
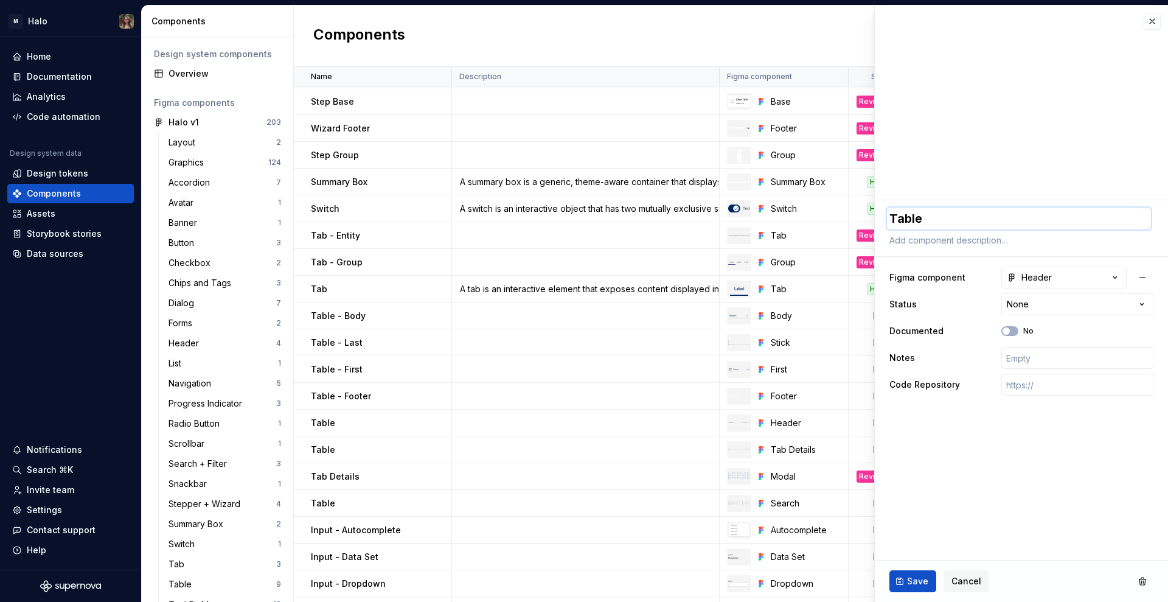
type textarea "Table"
type textarea "*"
type textarea "Table -"
type textarea "*"
type textarea "Table - h"
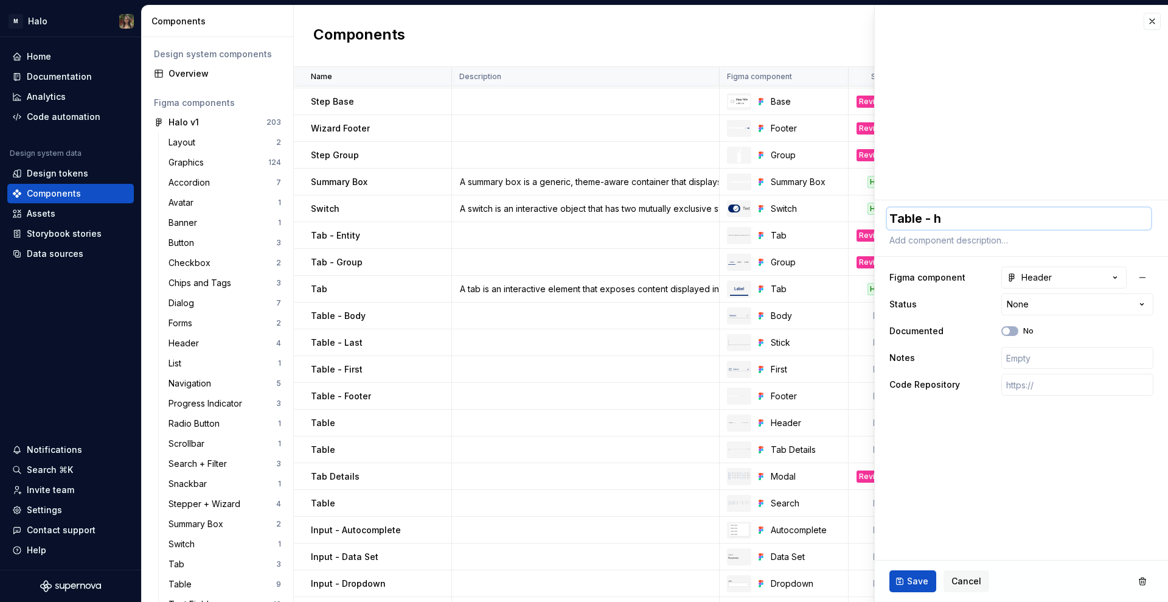
type textarea "*"
type textarea "Table - he"
type textarea "*"
type textarea "Table - head"
type textarea "*"
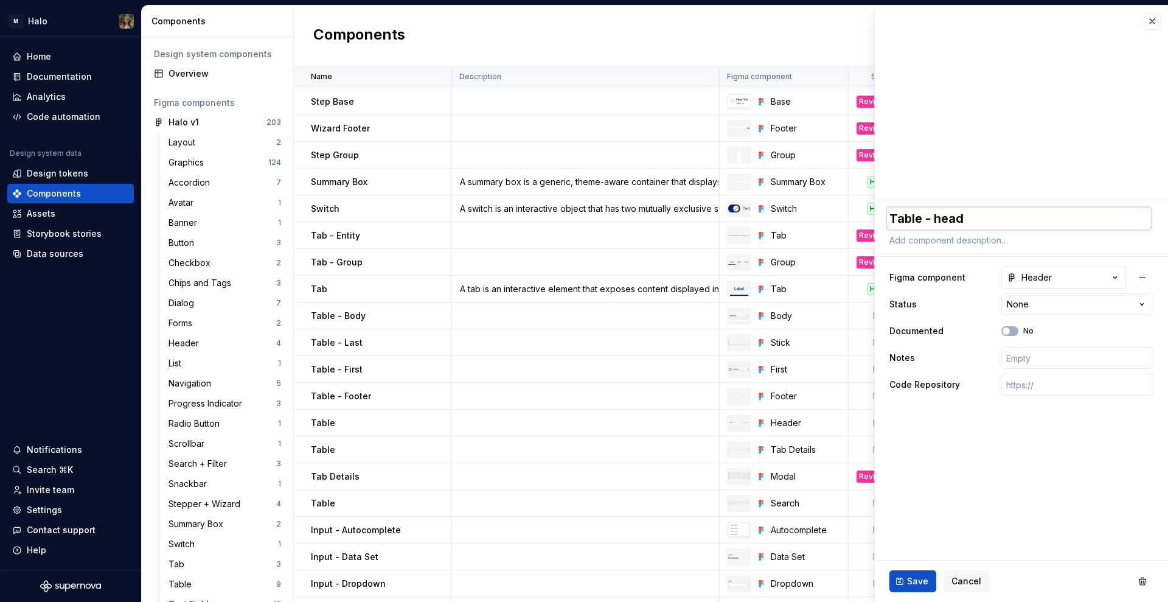
type textarea "Table - hea"
type textarea "*"
type textarea "Table - he"
type textarea "*"
type textarea "Table - h"
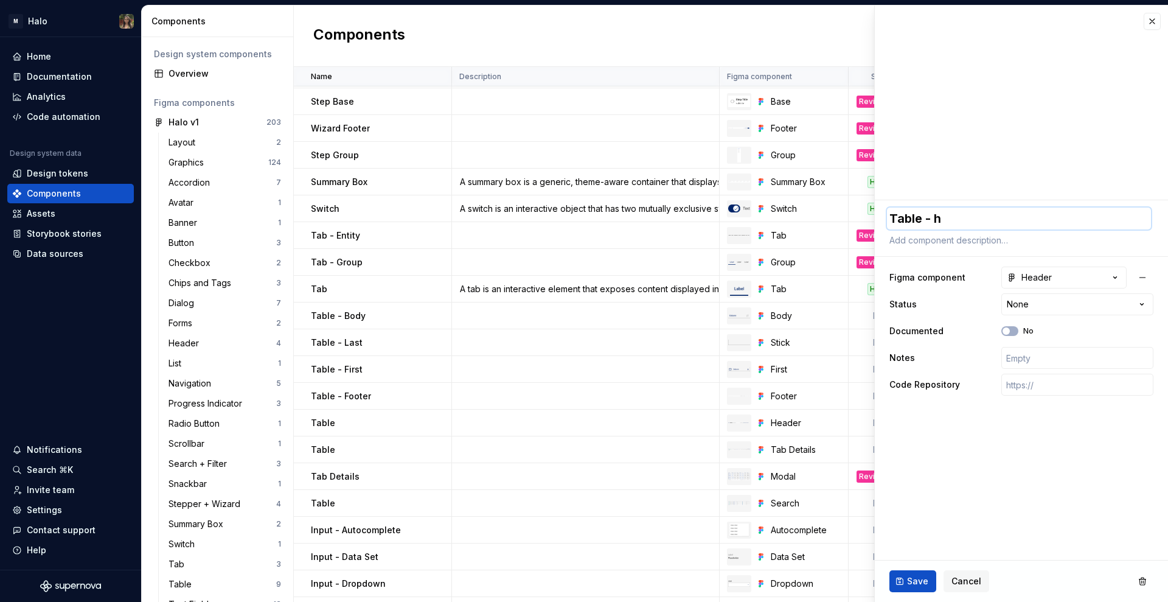
type textarea "*"
type textarea "Table -"
type textarea "*"
type textarea "Table - H"
type textarea "*"
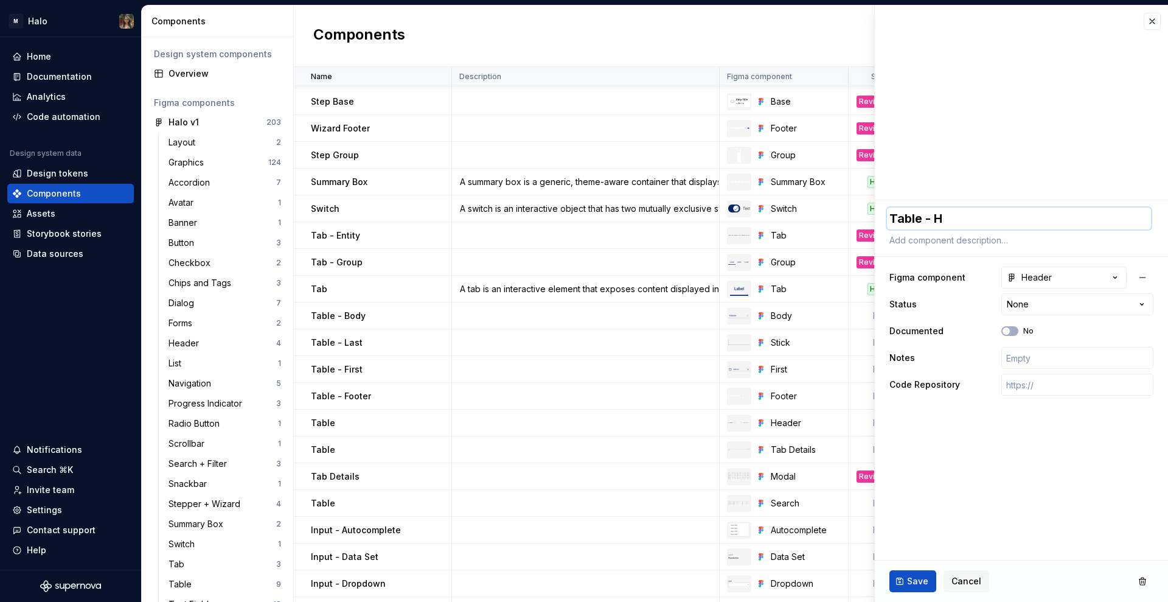
type textarea "Table - He"
type textarea "*"
type textarea "Table - Hea"
type textarea "*"
type textarea "Table - Head"
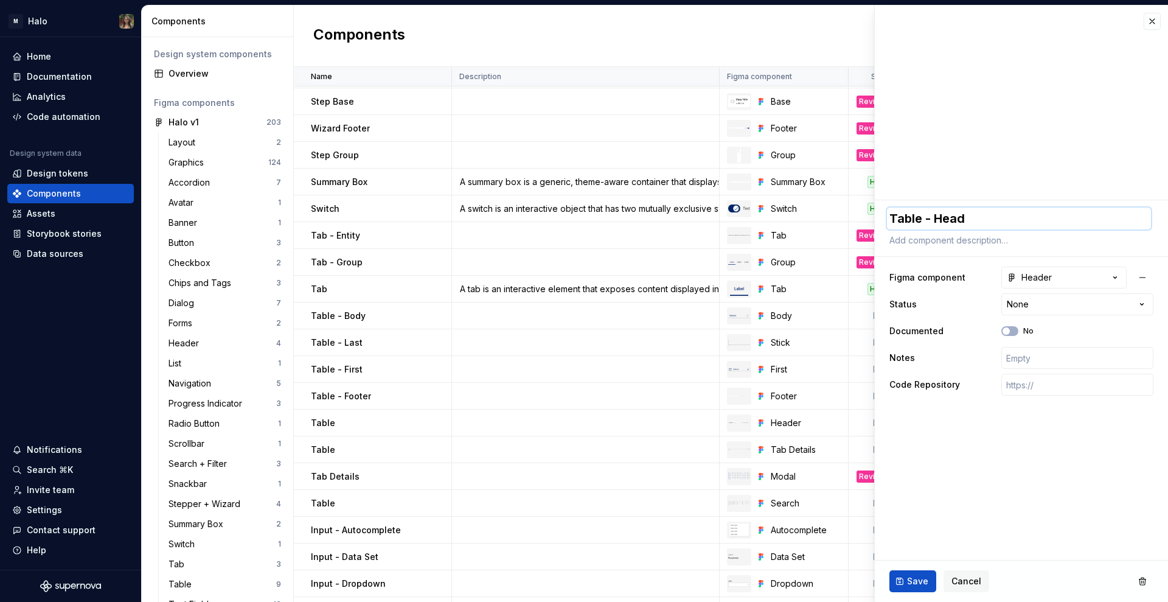
type textarea "*"
type textarea "Table - Heade"
type textarea "*"
type textarea "Table - Header"
click at [919, 581] on span "Save" at bounding box center [917, 581] width 21 height 12
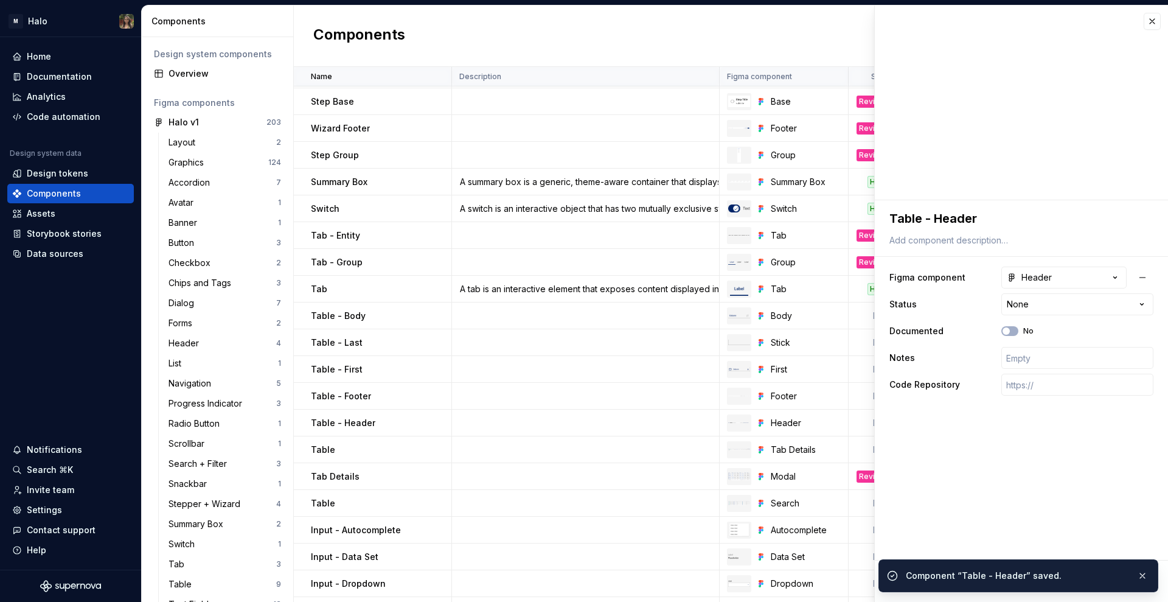
click at [372, 449] on div "Table" at bounding box center [381, 450] width 140 height 12
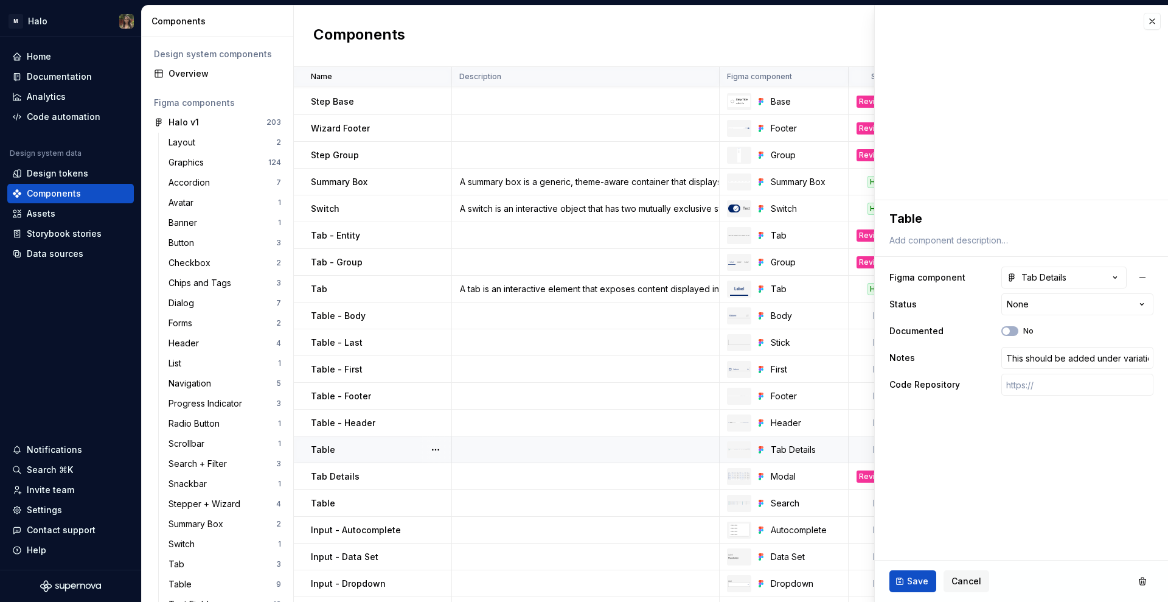
click at [377, 449] on div "Table" at bounding box center [381, 450] width 140 height 12
click at [963, 584] on span "Cancel" at bounding box center [967, 581] width 30 height 12
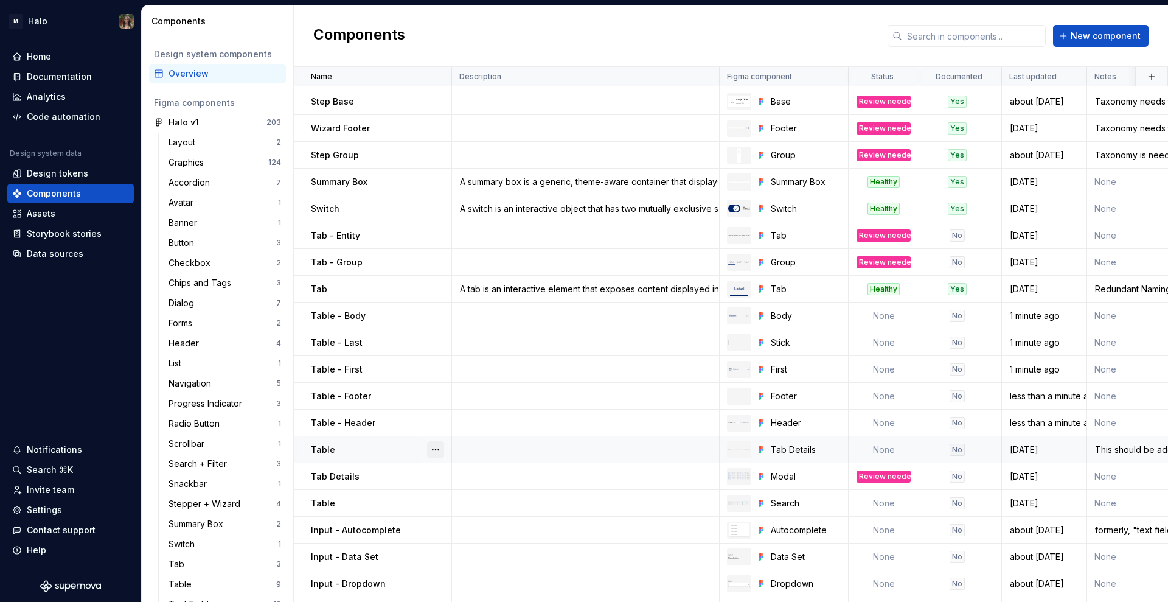
click at [433, 450] on button "button" at bounding box center [435, 449] width 17 height 17
click at [498, 498] on div "Delete component" at bounding box center [500, 498] width 100 height 12
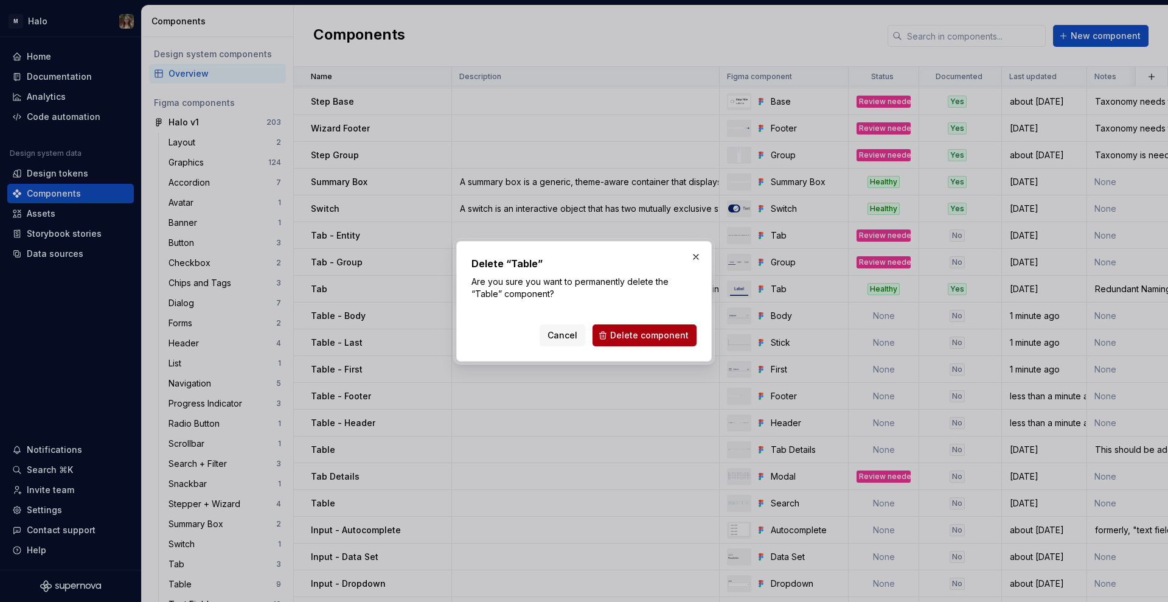
click at [680, 338] on span "Delete component" at bounding box center [649, 335] width 78 height 12
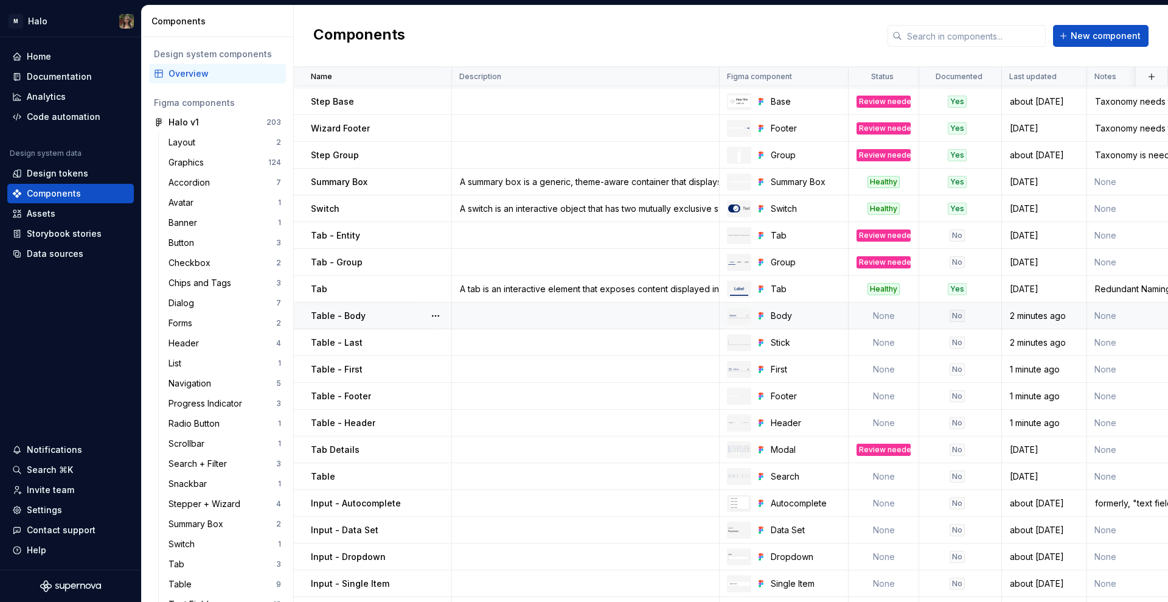
click at [517, 308] on td at bounding box center [586, 315] width 268 height 27
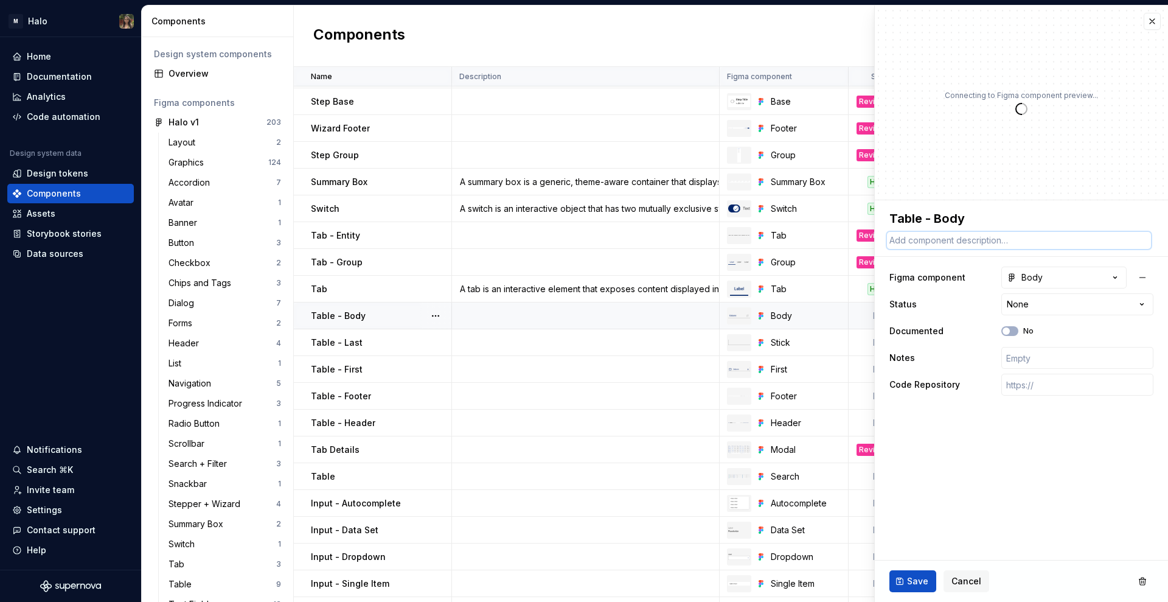
drag, startPoint x: 946, startPoint y: 243, endPoint x: 988, endPoint y: 239, distance: 42.7
click at [947, 243] on textarea at bounding box center [1019, 240] width 264 height 17
type textarea "*"
type textarea "M"
type textarea "*"
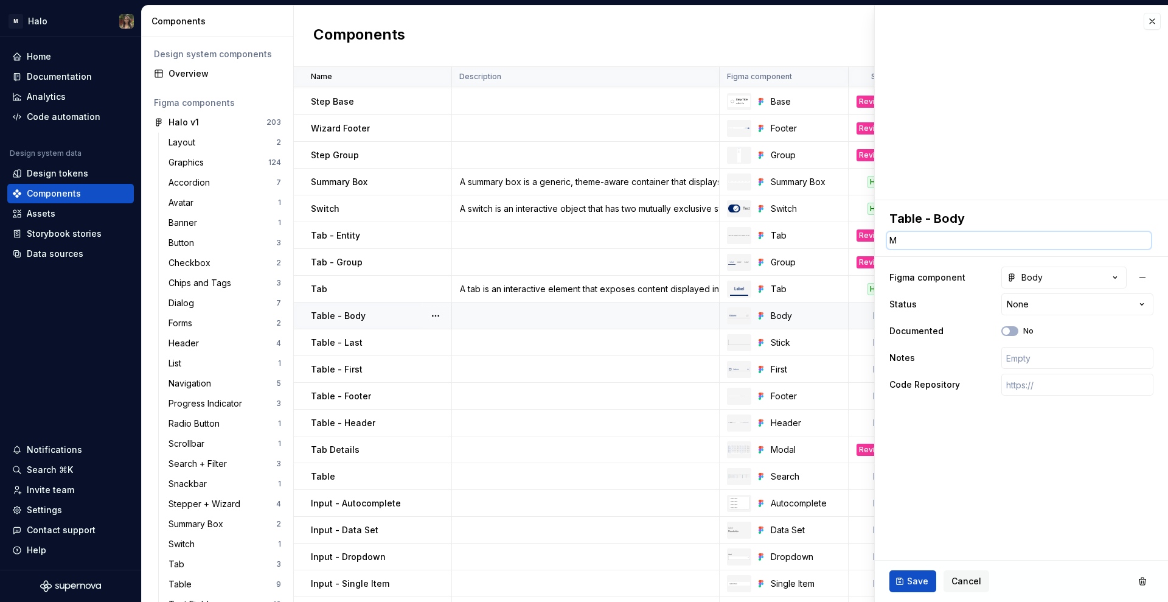
type textarea "Mi"
type textarea "*"
type textarea "Mid"
type textarea "*"
type textarea "Middl"
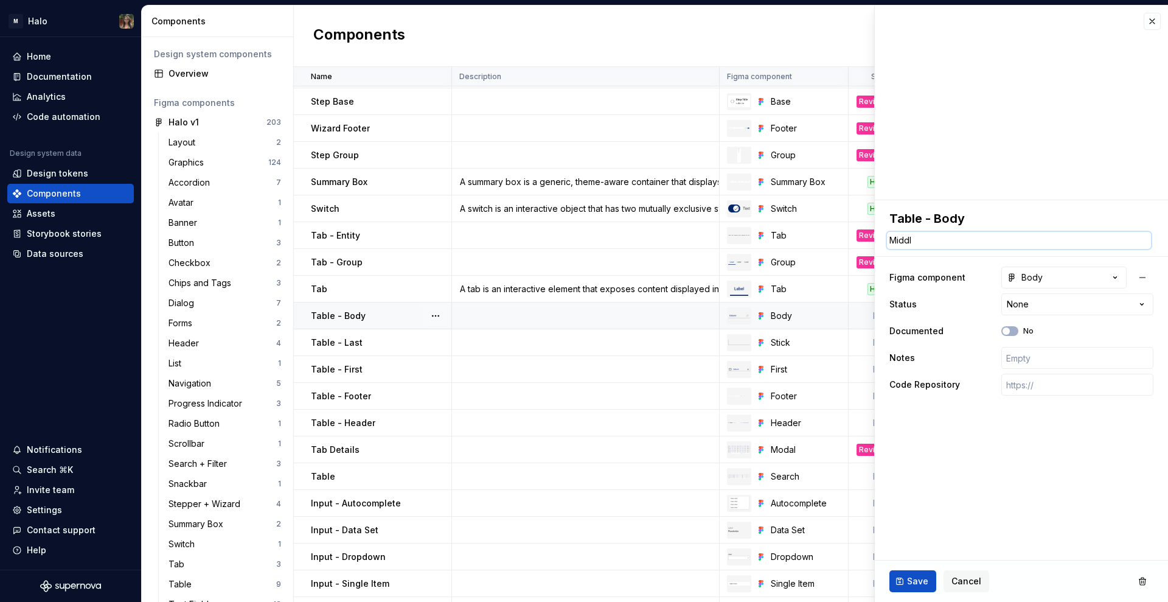
type textarea "*"
type textarea "Middle"
type textarea "*"
type textarea "Middle"
type textarea "*"
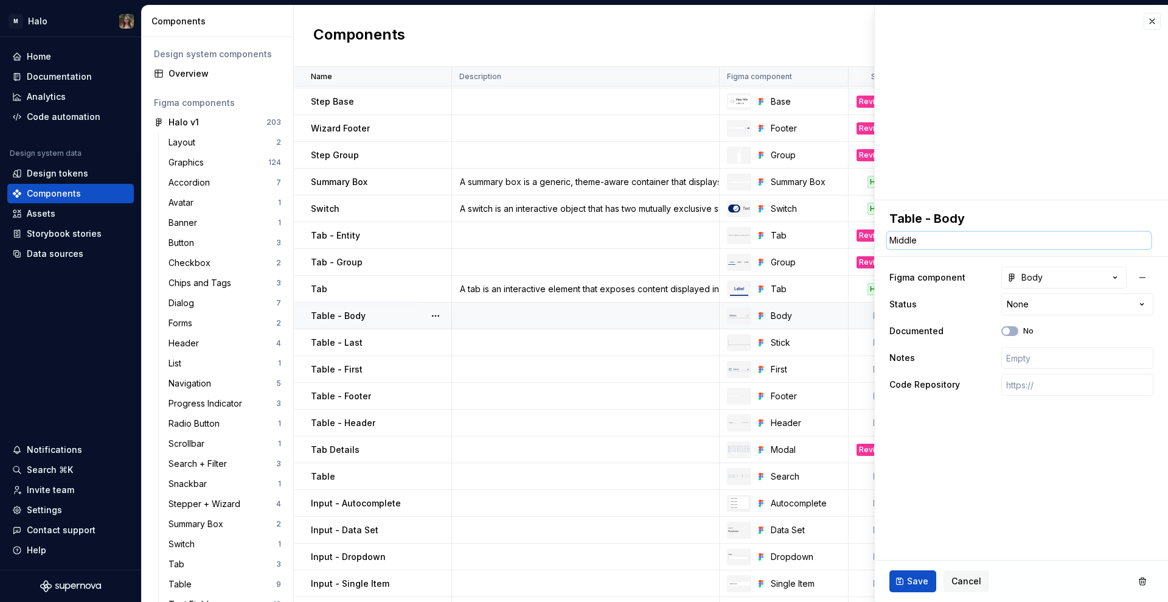
type textarea "Middle"
type textarea "*"
type textarea "Middl"
type textarea "*"
click at [911, 578] on span "Save" at bounding box center [917, 581] width 21 height 12
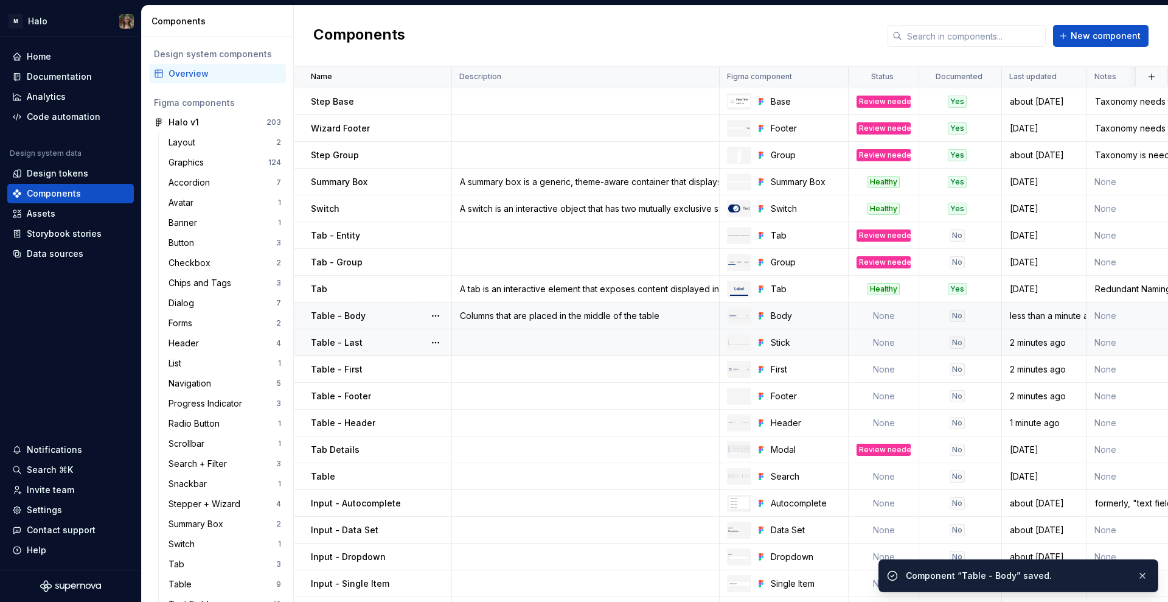
drag, startPoint x: 911, startPoint y: 578, endPoint x: 392, endPoint y: 346, distance: 567.9
click at [388, 346] on div "Table - Last" at bounding box center [381, 342] width 140 height 12
click at [426, 346] on div at bounding box center [436, 342] width 32 height 26
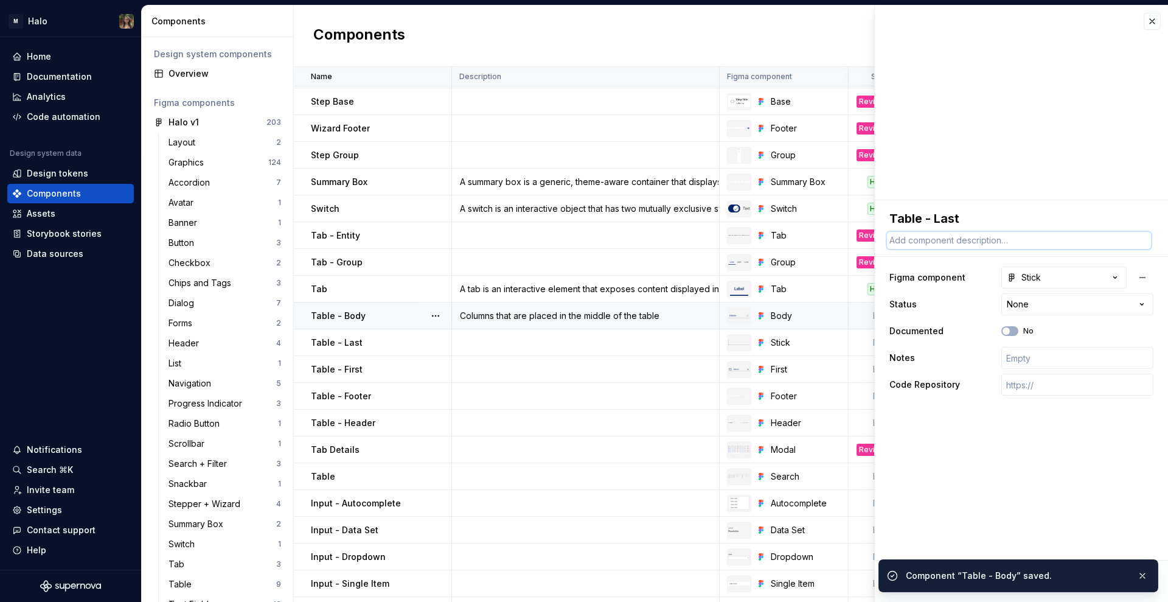
click at [948, 237] on textarea at bounding box center [1019, 240] width 264 height 17
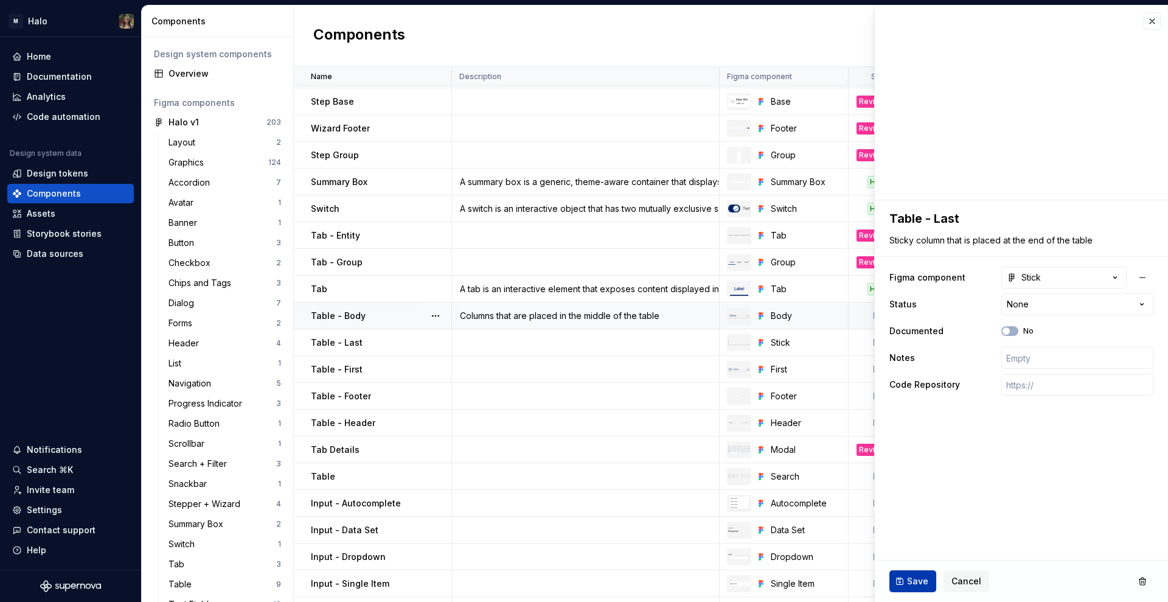
click at [918, 577] on span "Save" at bounding box center [917, 581] width 21 height 12
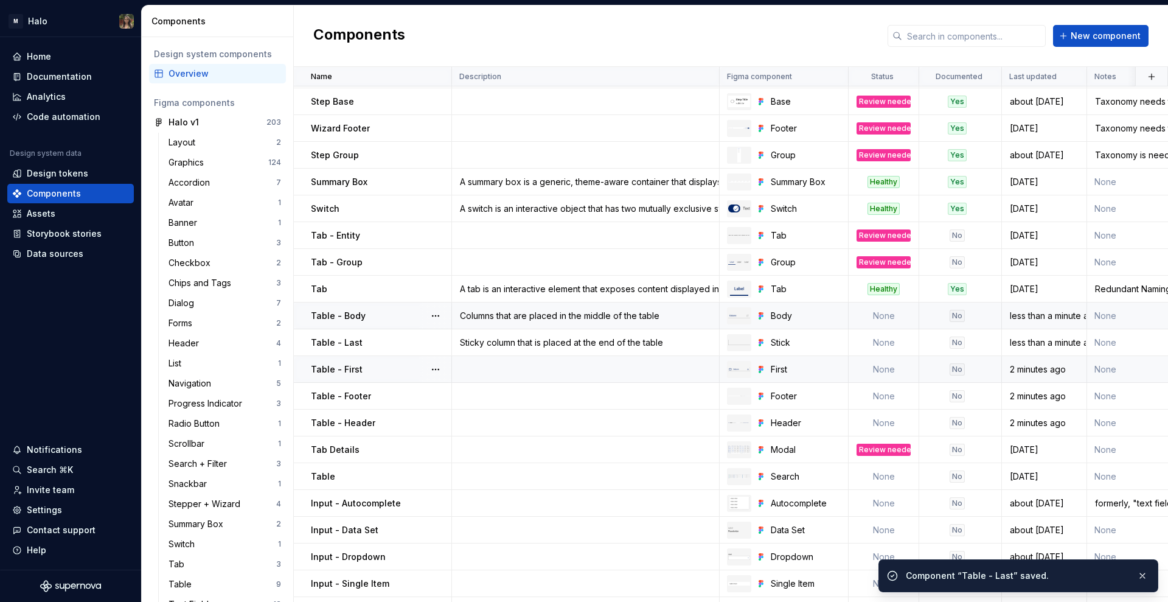
click at [509, 363] on td at bounding box center [586, 369] width 268 height 27
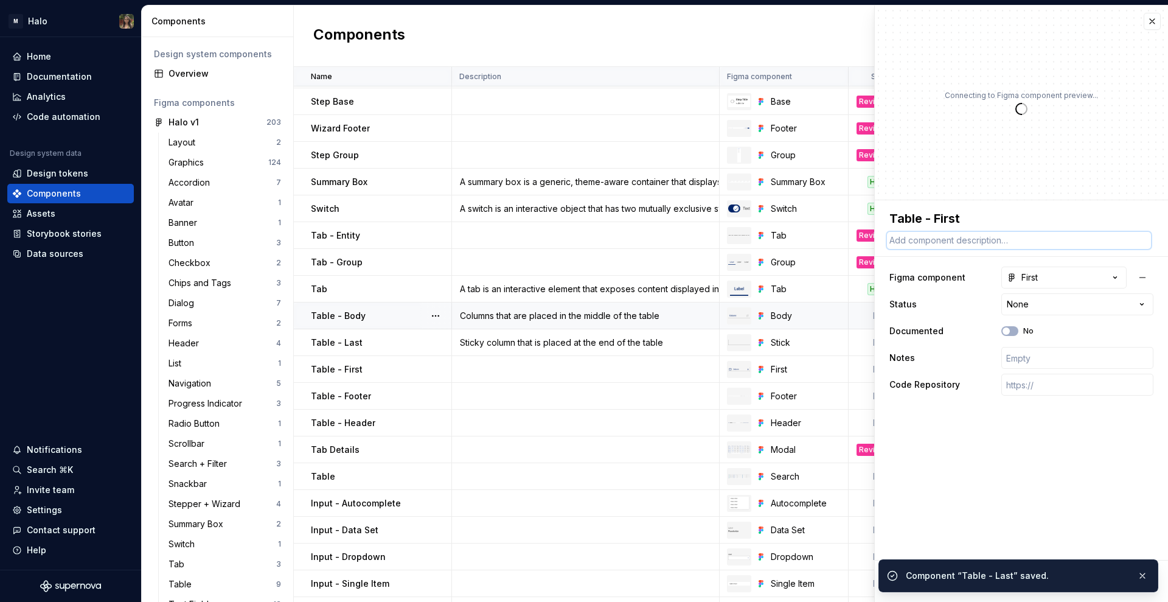
click at [977, 241] on textarea at bounding box center [1019, 240] width 264 height 17
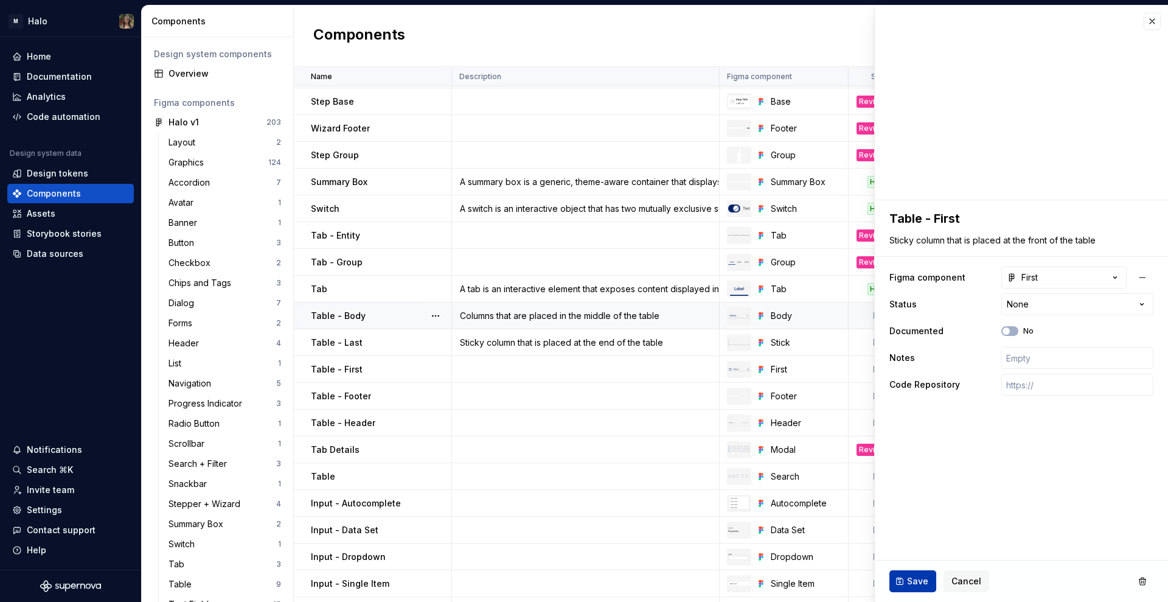
click at [915, 580] on span "Save" at bounding box center [917, 581] width 21 height 12
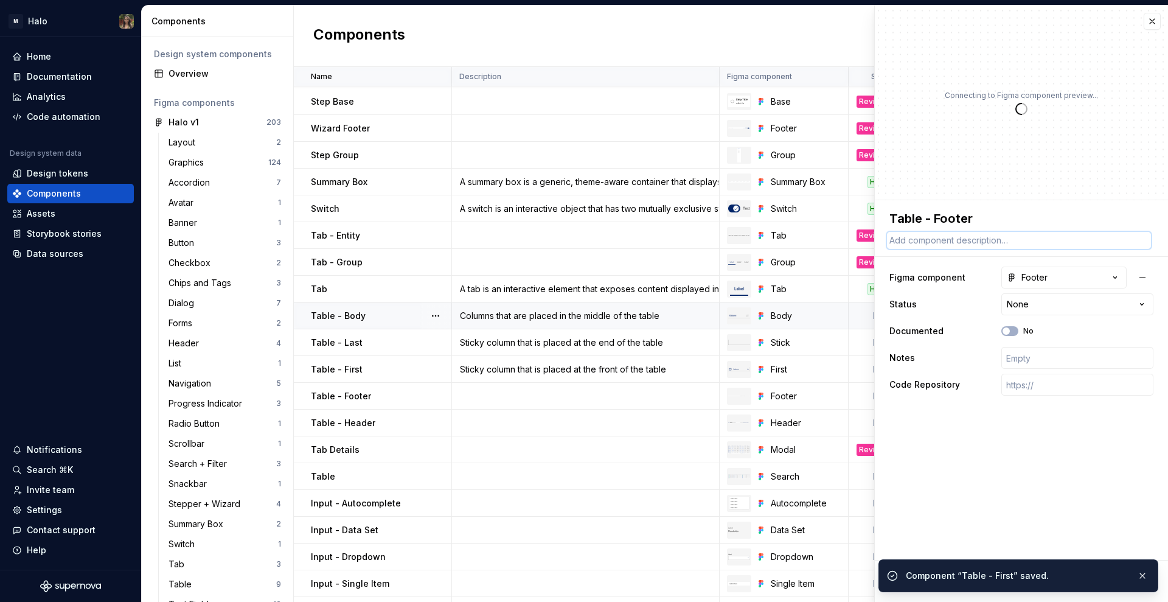
click at [946, 242] on textarea at bounding box center [1019, 240] width 264 height 17
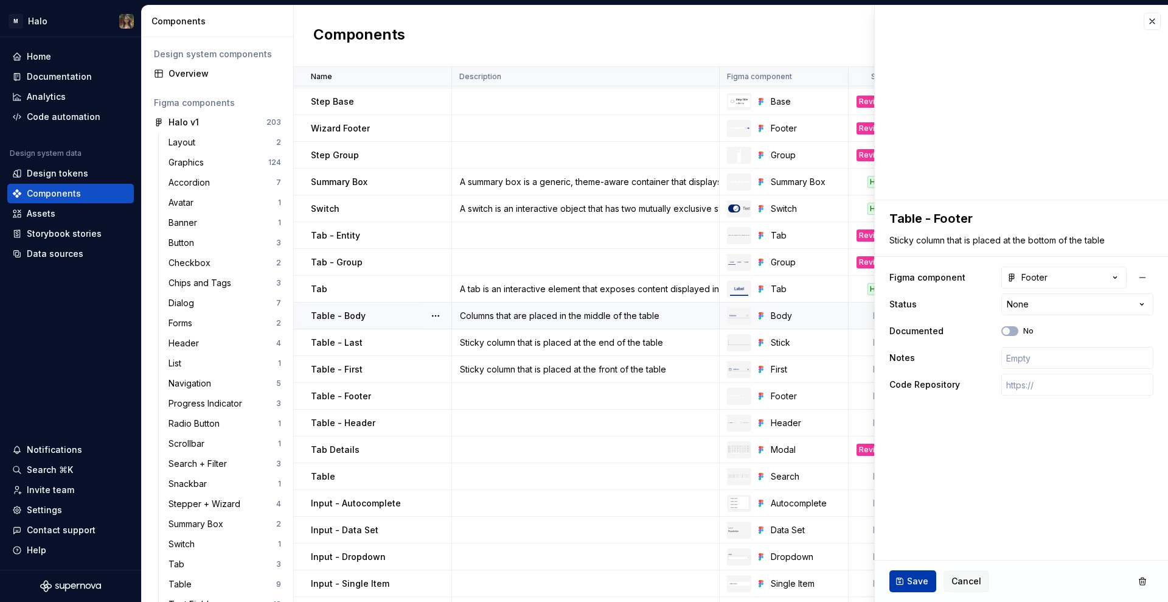
click at [907, 581] on span "Save" at bounding box center [917, 581] width 21 height 12
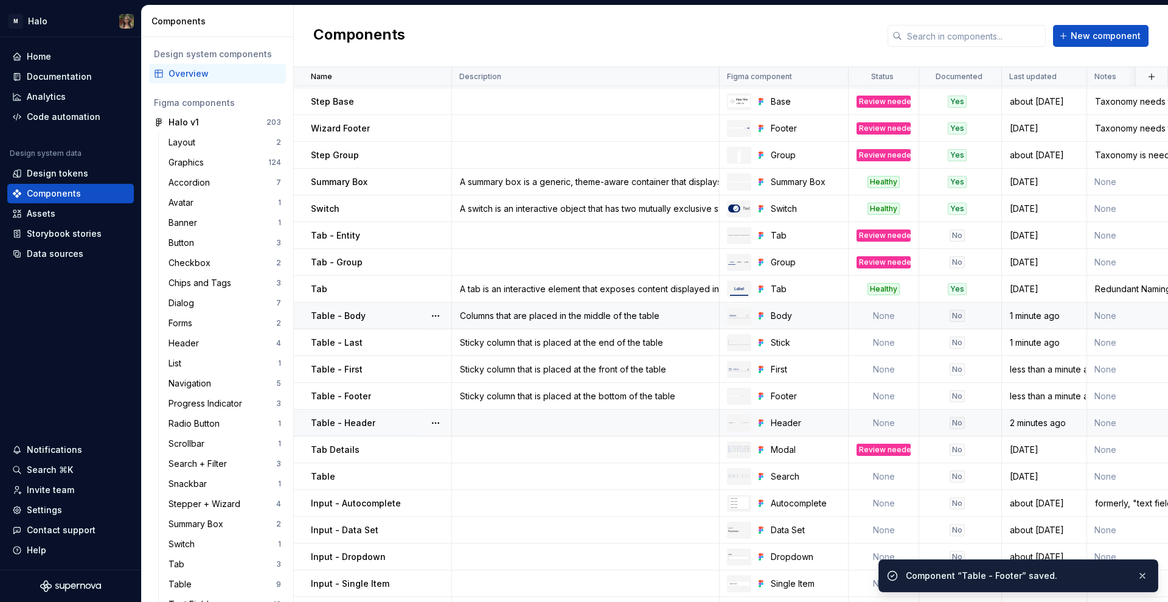
click at [480, 418] on td at bounding box center [586, 422] width 268 height 27
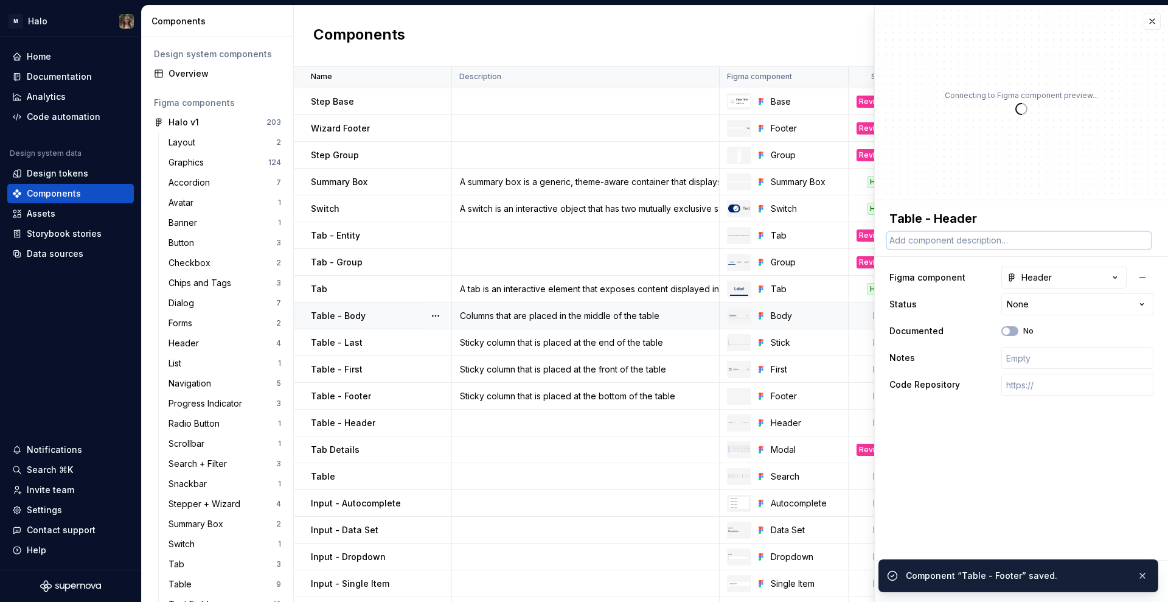
click at [941, 239] on textarea at bounding box center [1019, 240] width 264 height 17
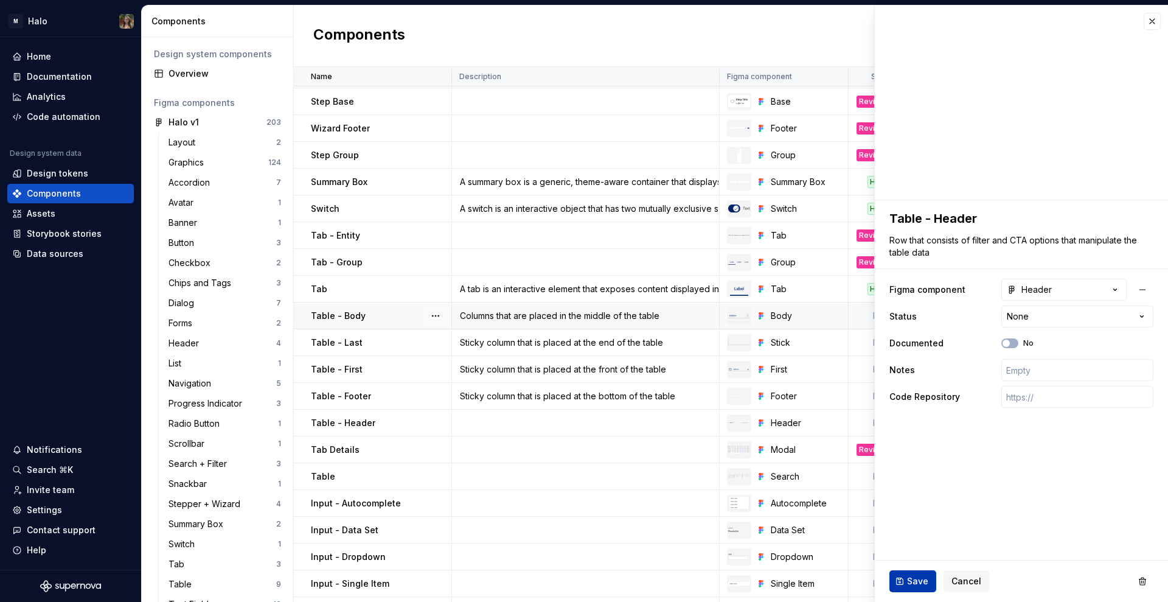
click at [903, 580] on button "Save" at bounding box center [913, 581] width 47 height 22
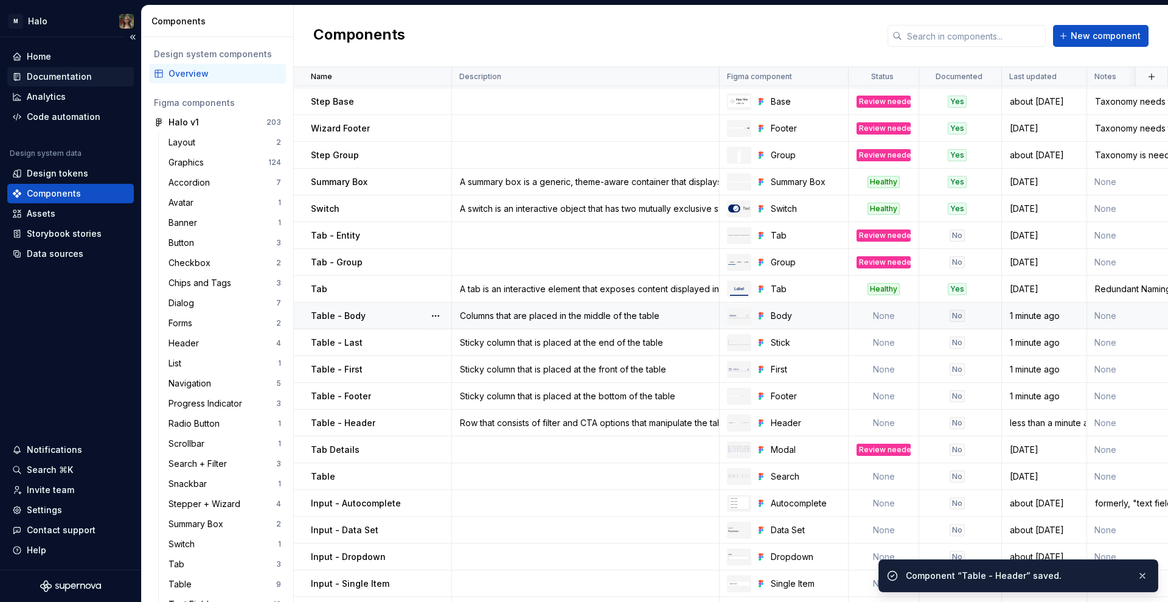
click at [74, 69] on div "Documentation" at bounding box center [70, 76] width 127 height 19
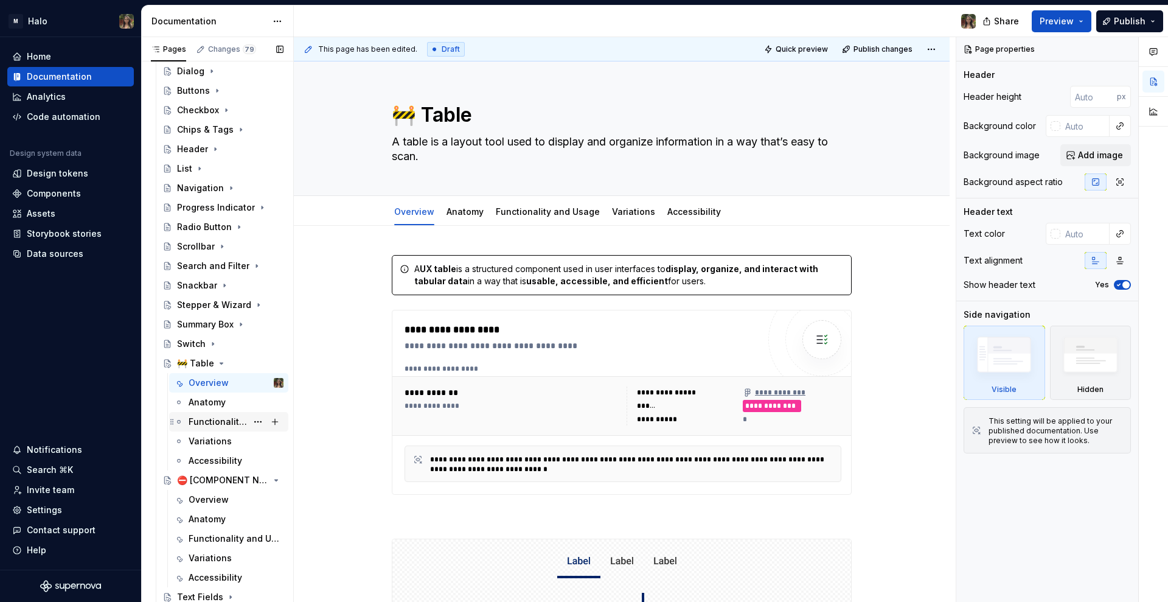
scroll to position [608, 0]
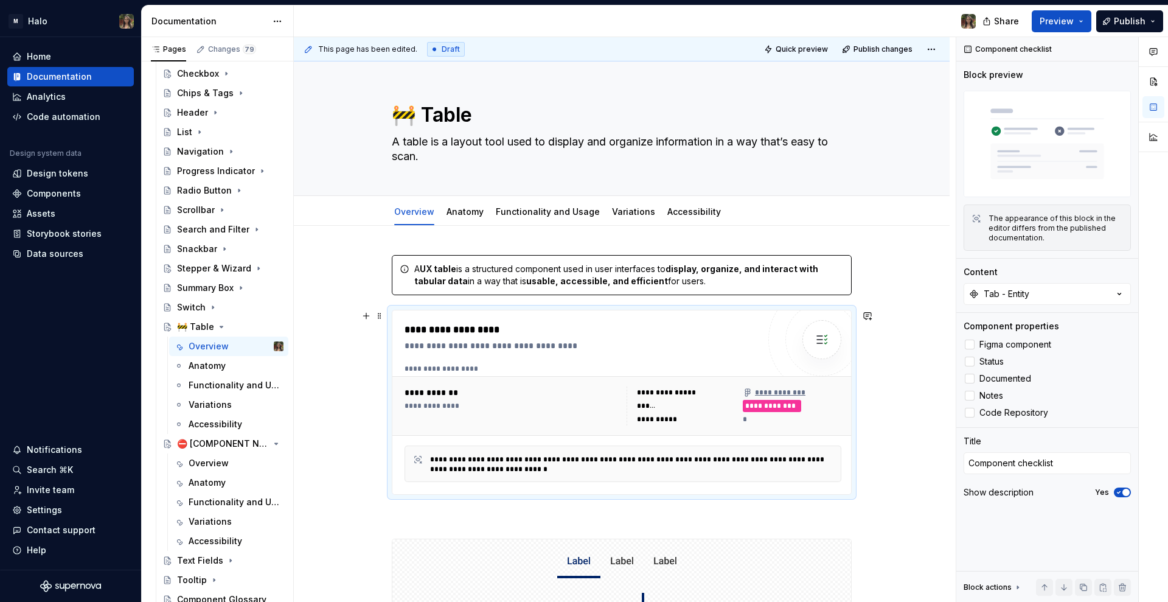
click at [515, 336] on div "**********" at bounding box center [582, 329] width 354 height 15
click at [1008, 289] on div "Tab - Entity" at bounding box center [1007, 294] width 46 height 12
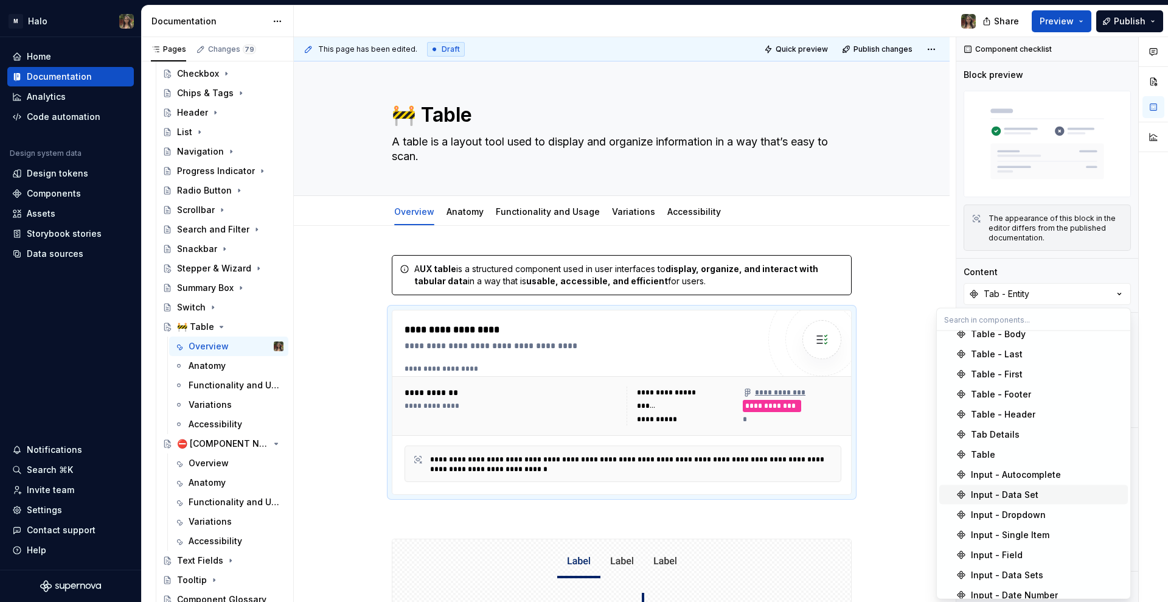
scroll to position [837, 0]
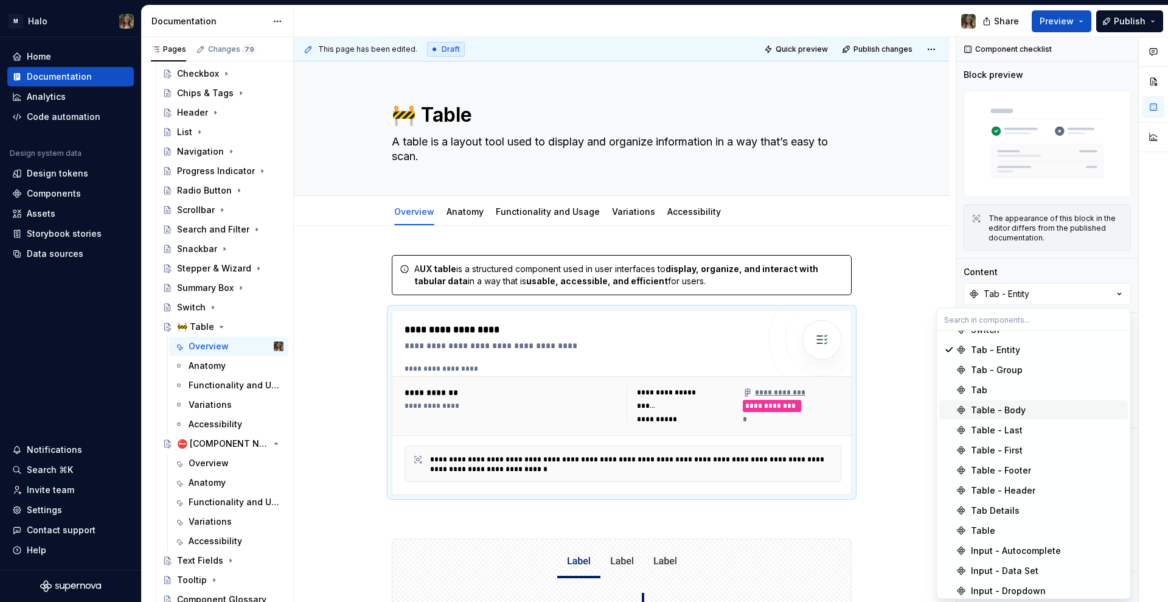
click at [1029, 408] on div "Table - Body" at bounding box center [1047, 410] width 152 height 12
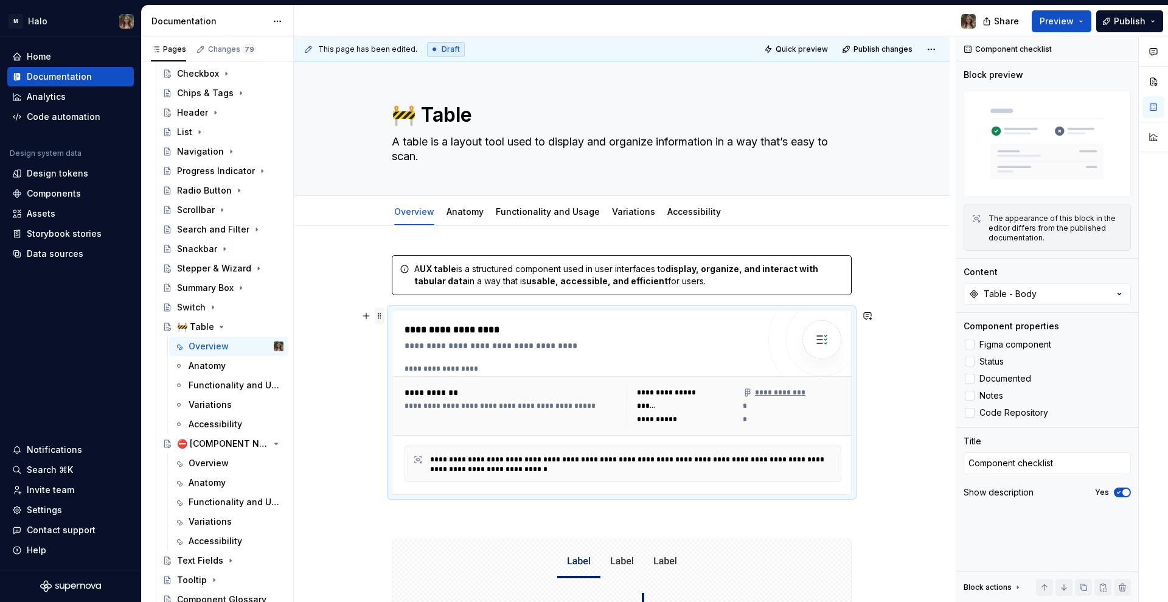
click at [375, 314] on span at bounding box center [380, 315] width 10 height 17
click at [423, 330] on div "Duplicate" at bounding box center [436, 335] width 79 height 12
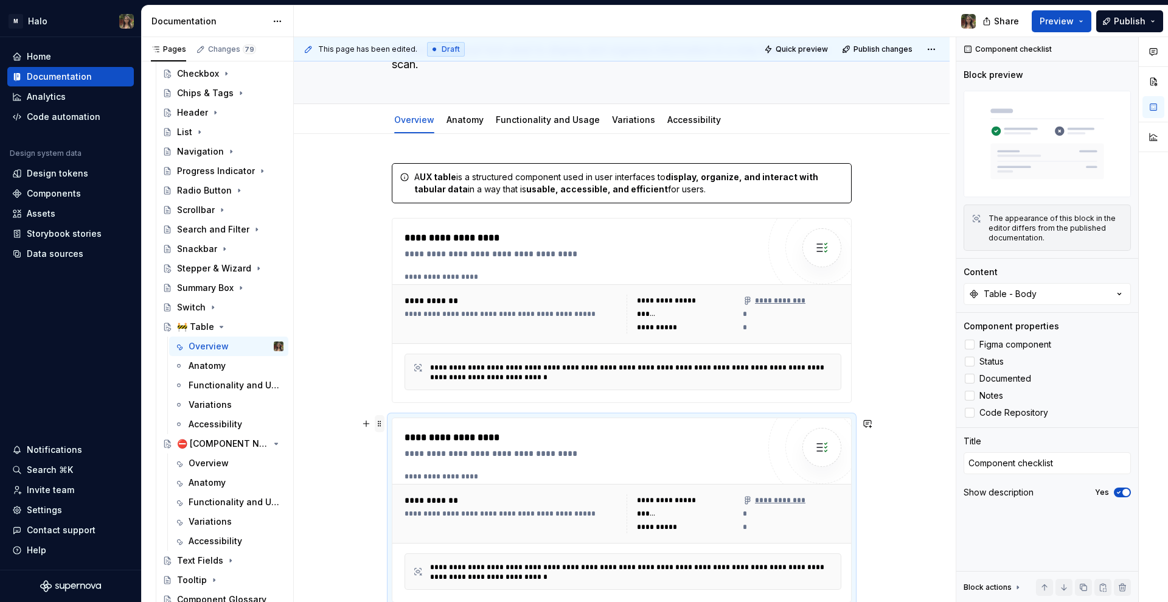
click at [380, 427] on span at bounding box center [380, 423] width 10 height 17
click at [414, 443] on div "Duplicate" at bounding box center [436, 442] width 79 height 12
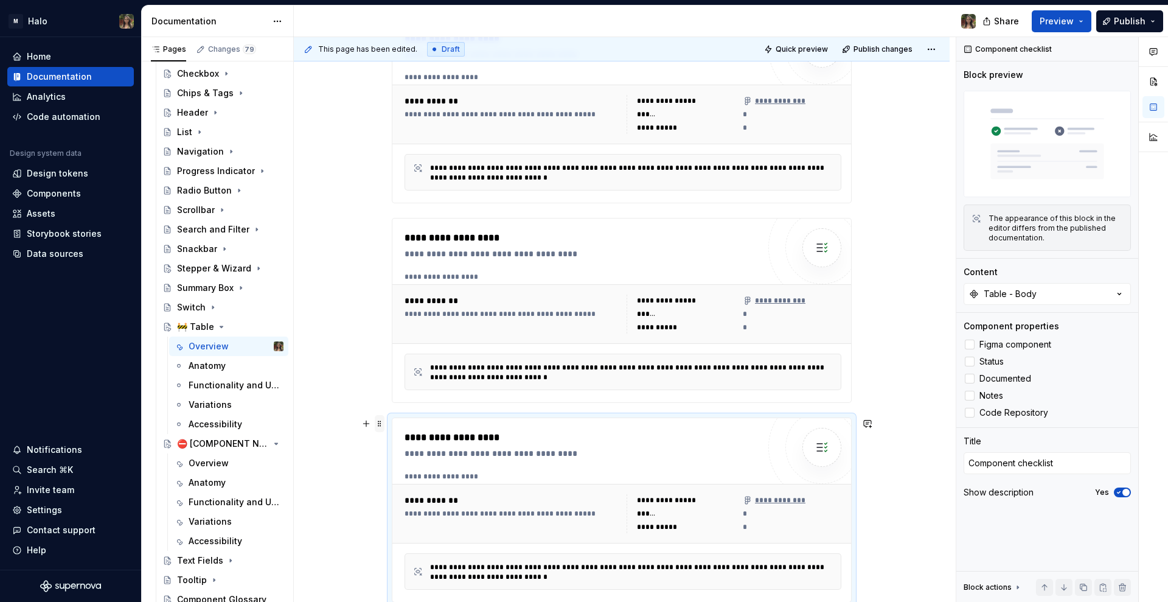
drag, startPoint x: 379, startPoint y: 420, endPoint x: 383, endPoint y: 425, distance: 6.5
click at [378, 420] on span at bounding box center [380, 423] width 10 height 17
click at [409, 445] on div "Duplicate" at bounding box center [436, 442] width 79 height 12
drag, startPoint x: 666, startPoint y: 322, endPoint x: 841, endPoint y: 259, distance: 185.7
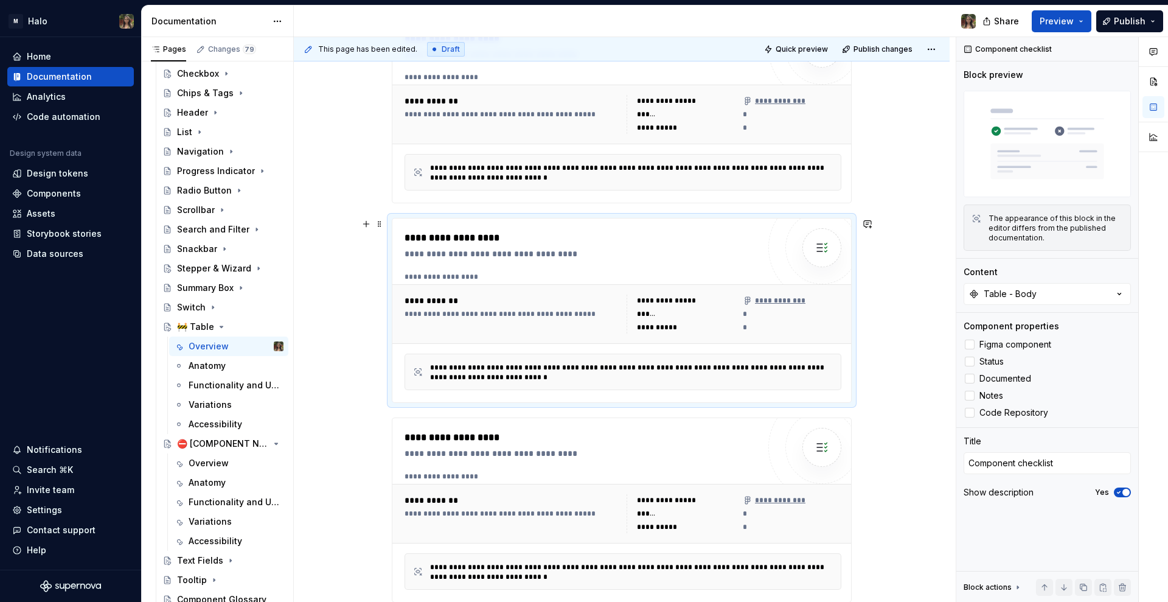
click at [667, 322] on div "**********" at bounding box center [659, 327] width 44 height 10
click at [1048, 294] on button "Table - Body" at bounding box center [1047, 294] width 167 height 22
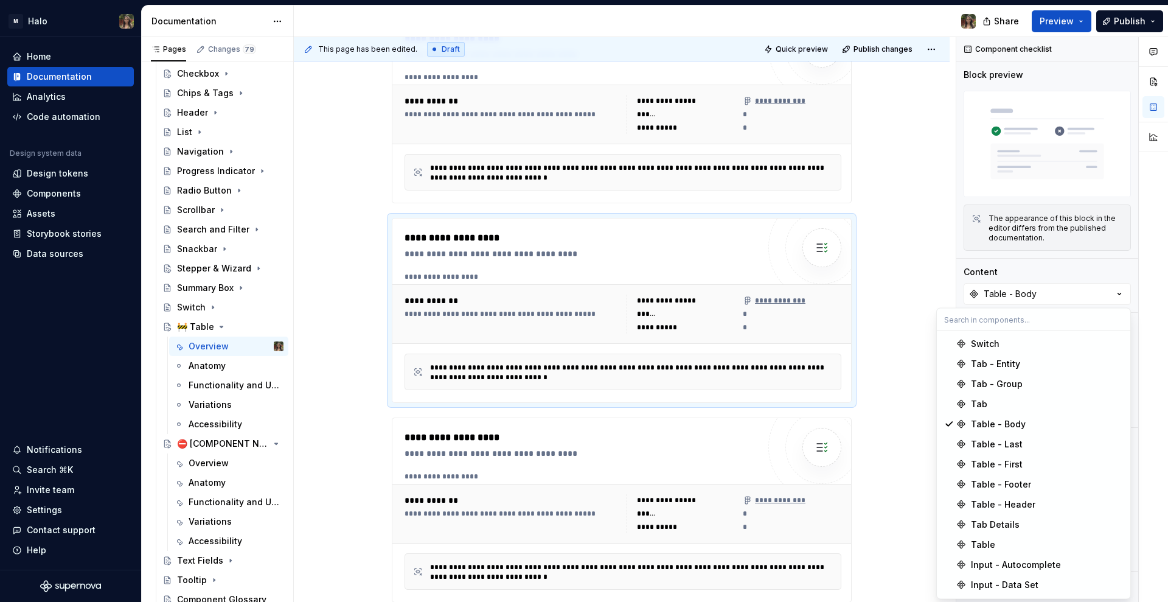
scroll to position [837, 0]
click at [1036, 489] on div "Table - Header" at bounding box center [1047, 490] width 152 height 12
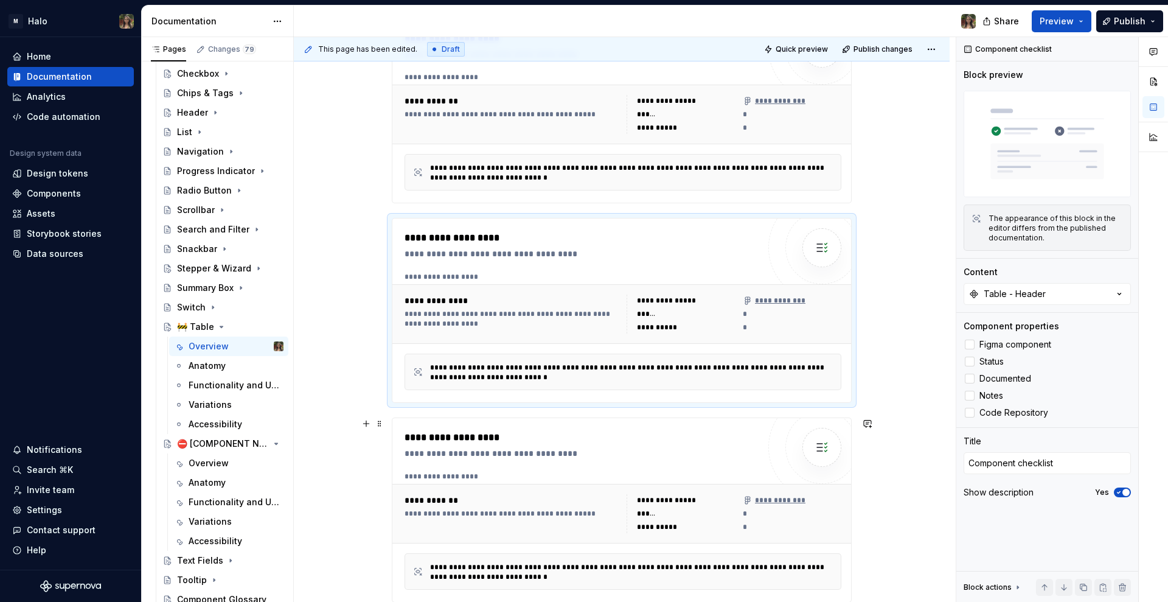
click at [768, 497] on div "**********" at bounding box center [774, 500] width 62 height 10
click at [1016, 296] on div "Table - Body" at bounding box center [1010, 294] width 53 height 12
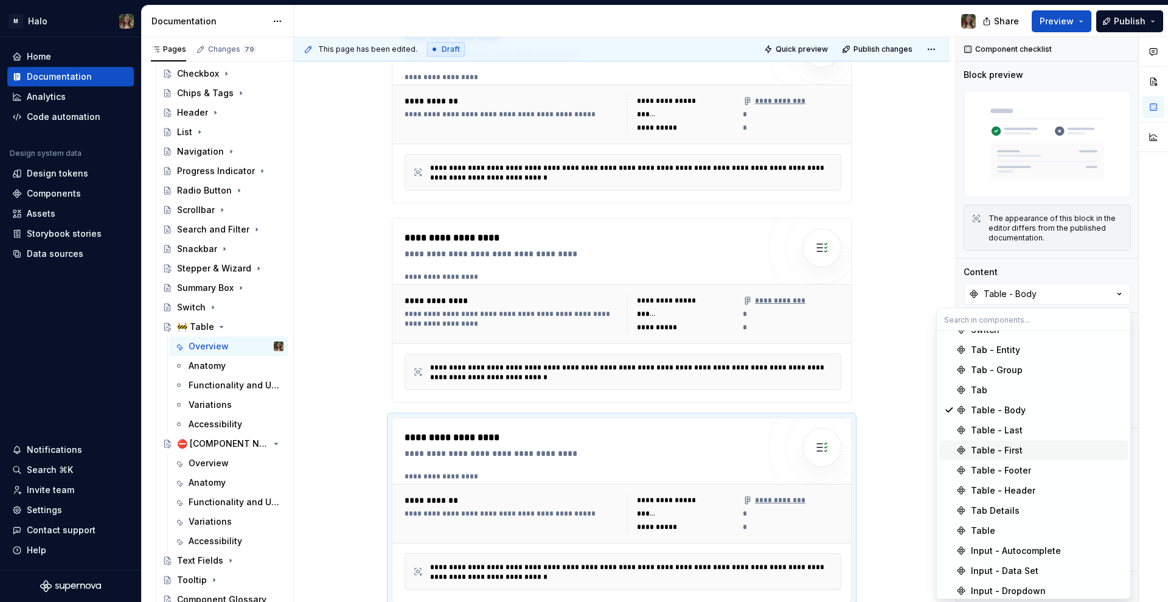
click at [1014, 445] on div "Table - First" at bounding box center [997, 450] width 52 height 12
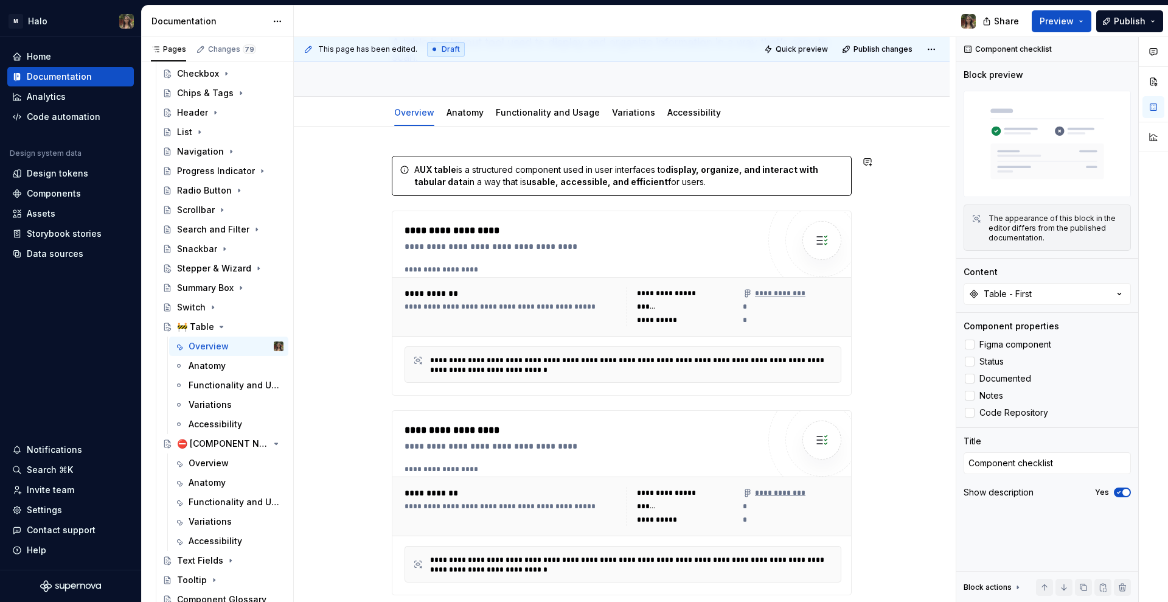
scroll to position [111, 0]
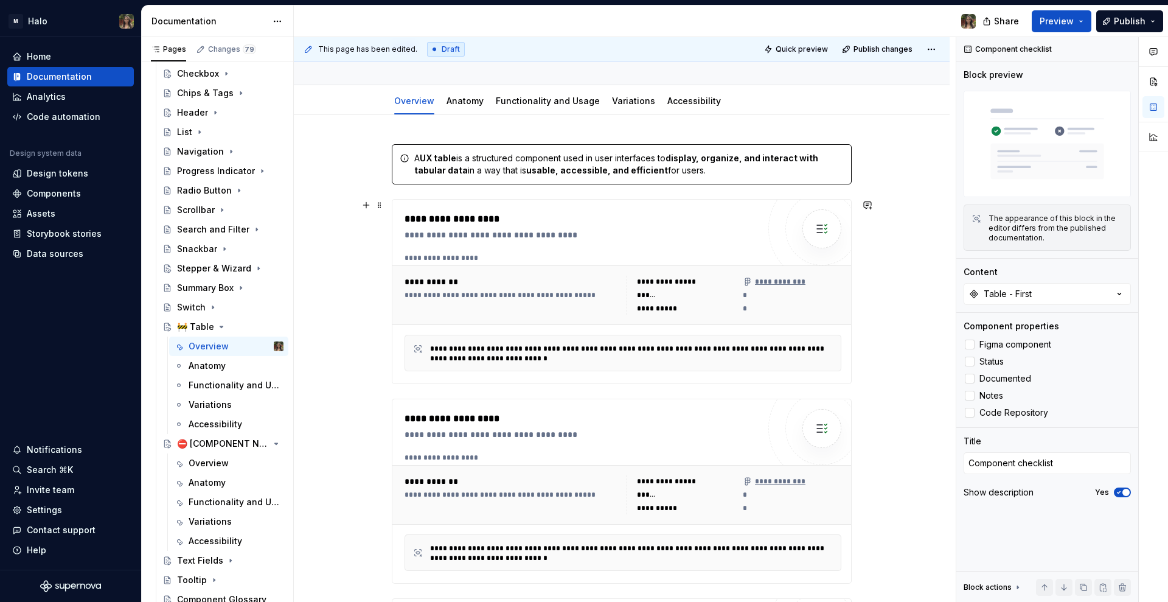
click at [583, 250] on div "**********" at bounding box center [582, 291] width 354 height 159
click at [1039, 297] on button "Table - Body" at bounding box center [1047, 294] width 167 height 22
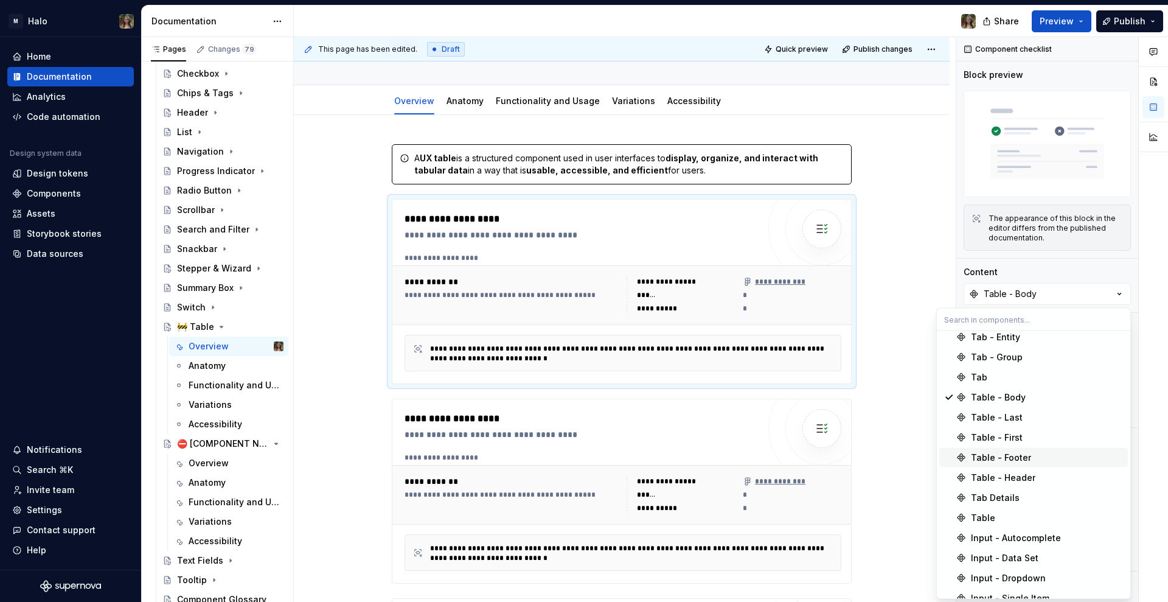
scroll to position [837, 0]
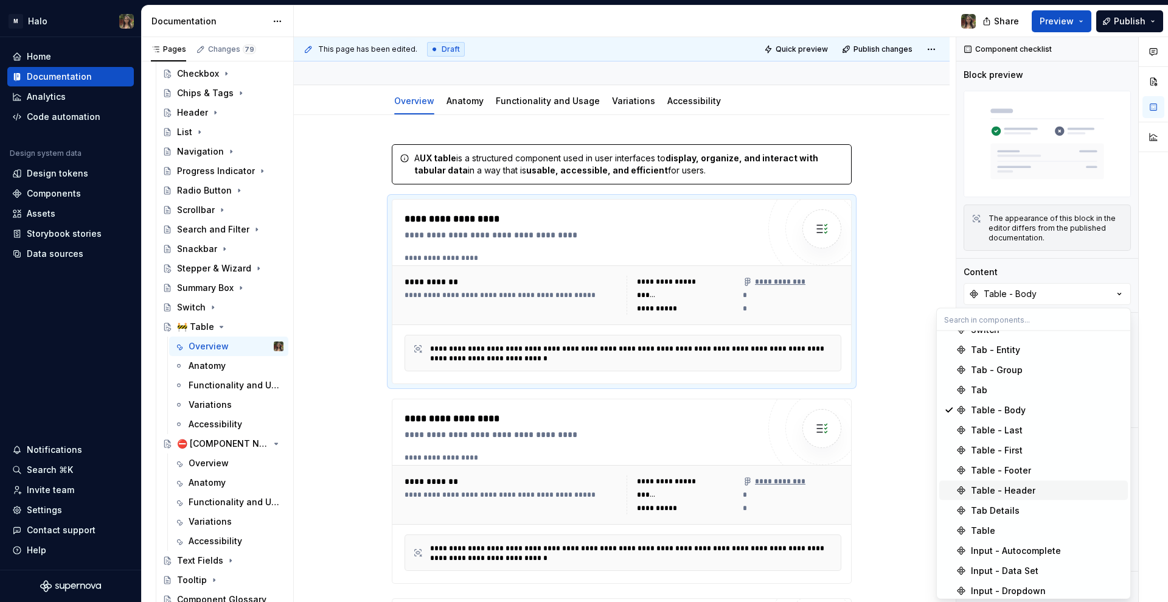
click at [1007, 486] on div "Table - Header" at bounding box center [1003, 490] width 64 height 12
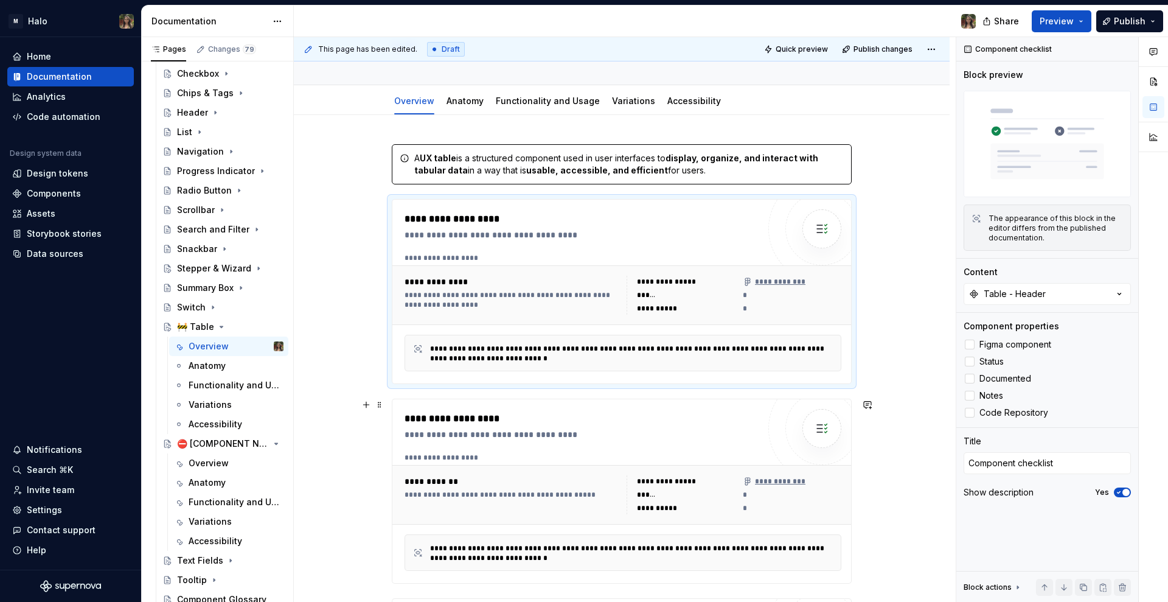
click at [628, 450] on div "**********" at bounding box center [582, 490] width 354 height 159
click at [1003, 296] on div "Table - Body" at bounding box center [1010, 294] width 53 height 12
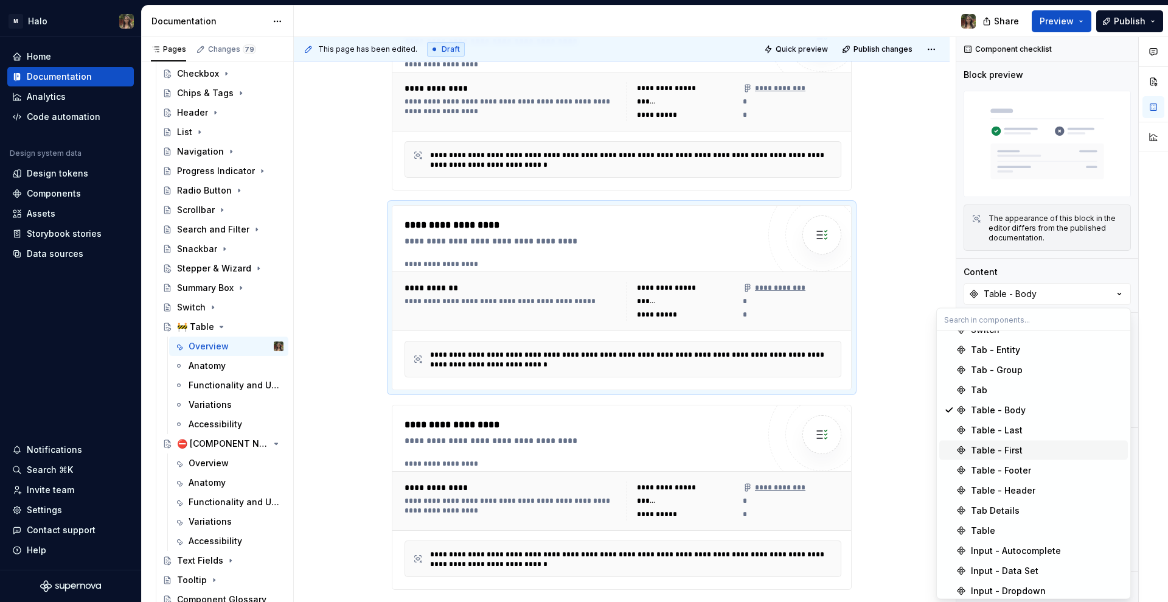
click at [1001, 454] on div "Table - First" at bounding box center [997, 450] width 52 height 12
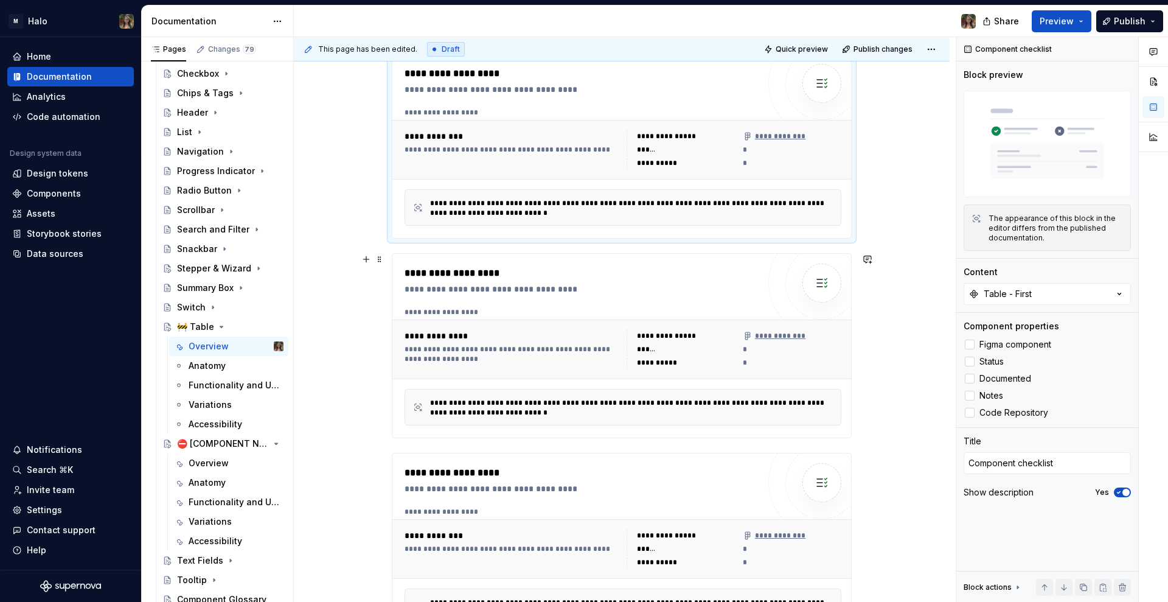
scroll to position [532, 0]
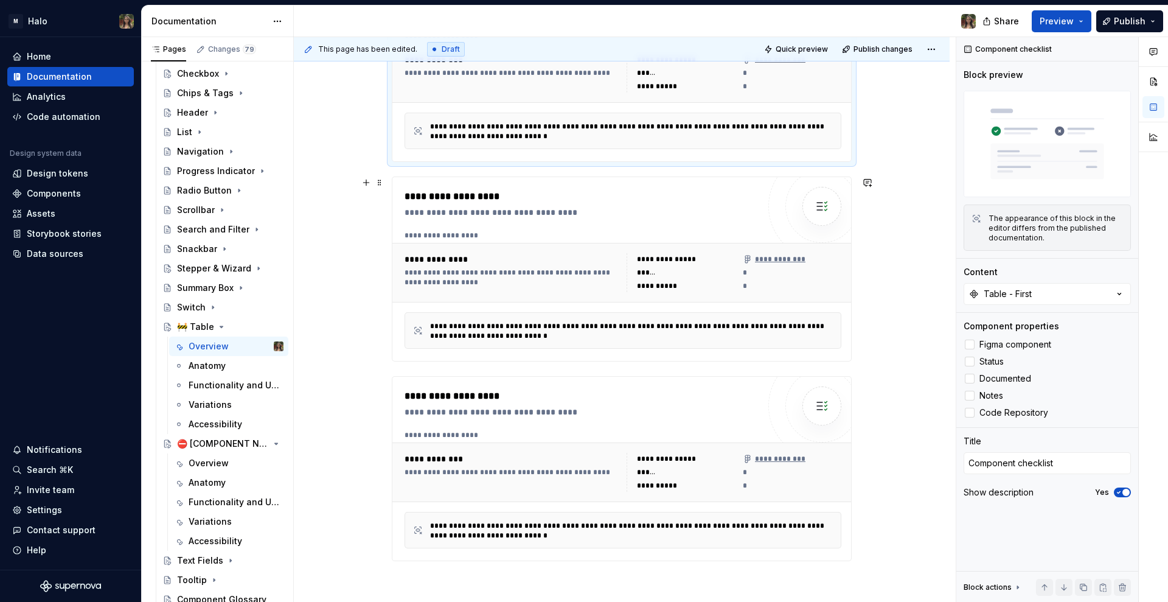
click at [640, 278] on div "******" at bounding box center [686, 273] width 99 height 12
click at [1027, 302] on button "Table - Header" at bounding box center [1047, 294] width 167 height 22
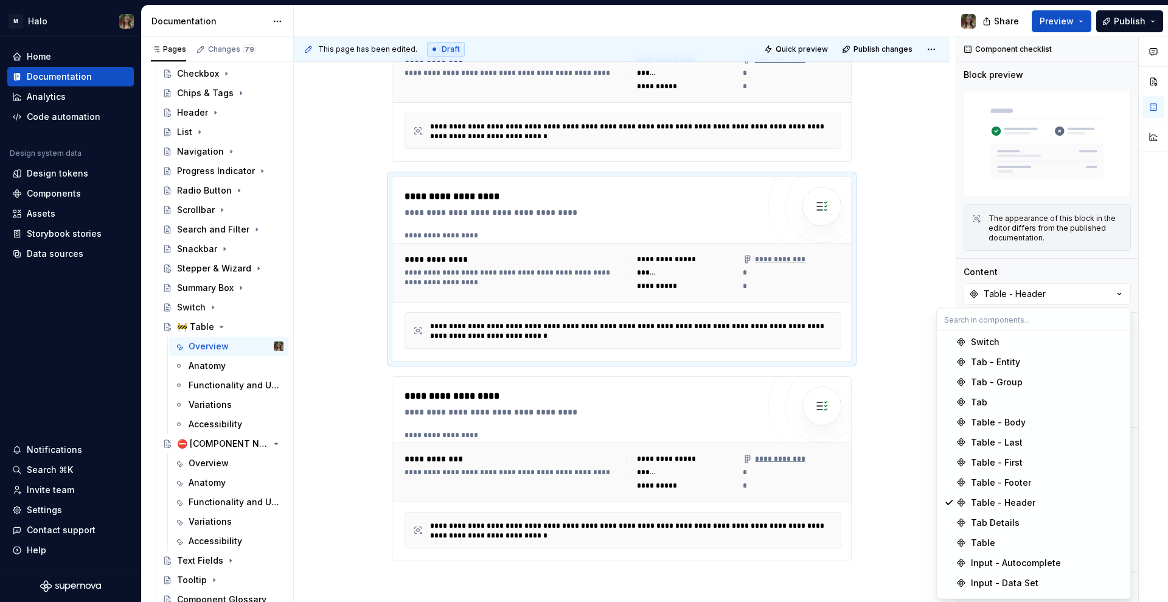
scroll to position [913, 0]
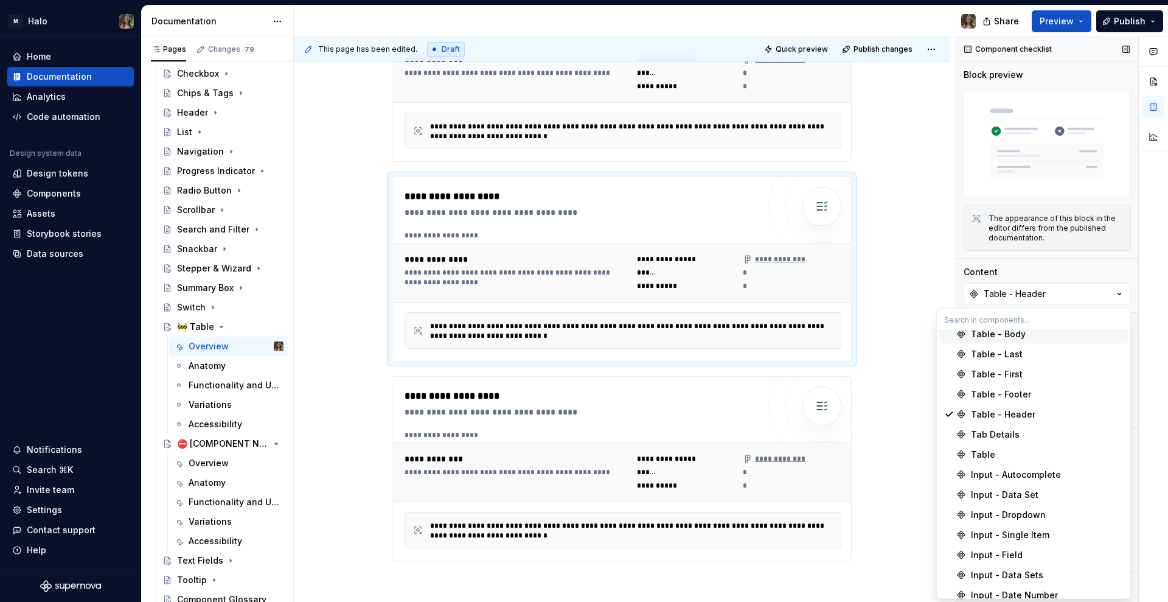
click at [1001, 334] on div "Table - Body" at bounding box center [998, 334] width 55 height 12
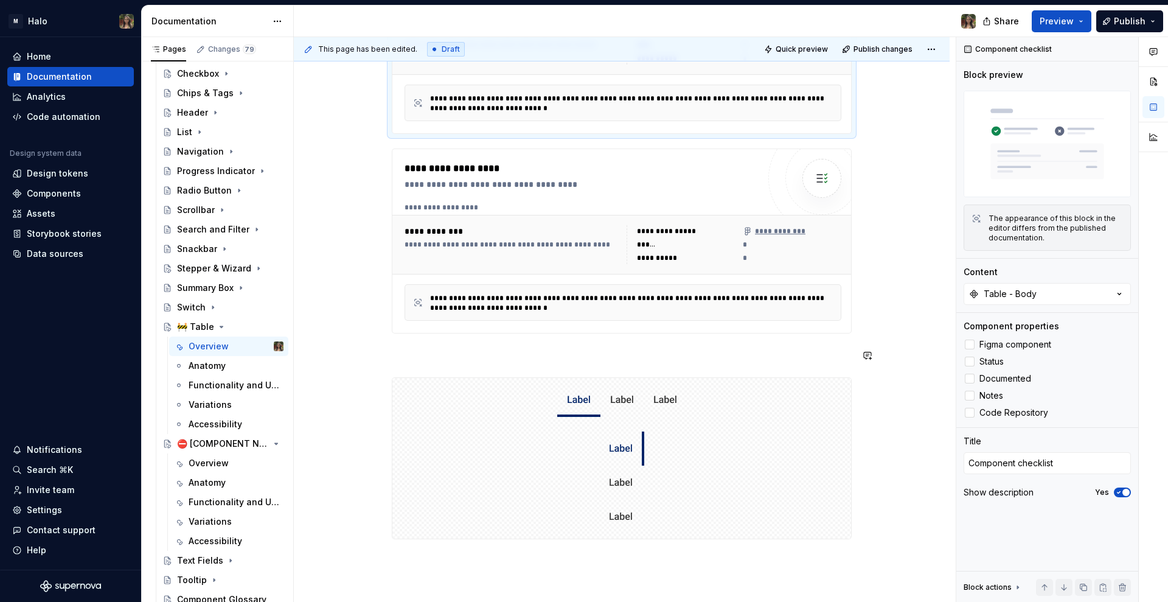
scroll to position [761, 0]
click at [533, 268] on div "**********" at bounding box center [622, 244] width 461 height 60
click at [1009, 292] on div "Table - First" at bounding box center [1008, 294] width 48 height 12
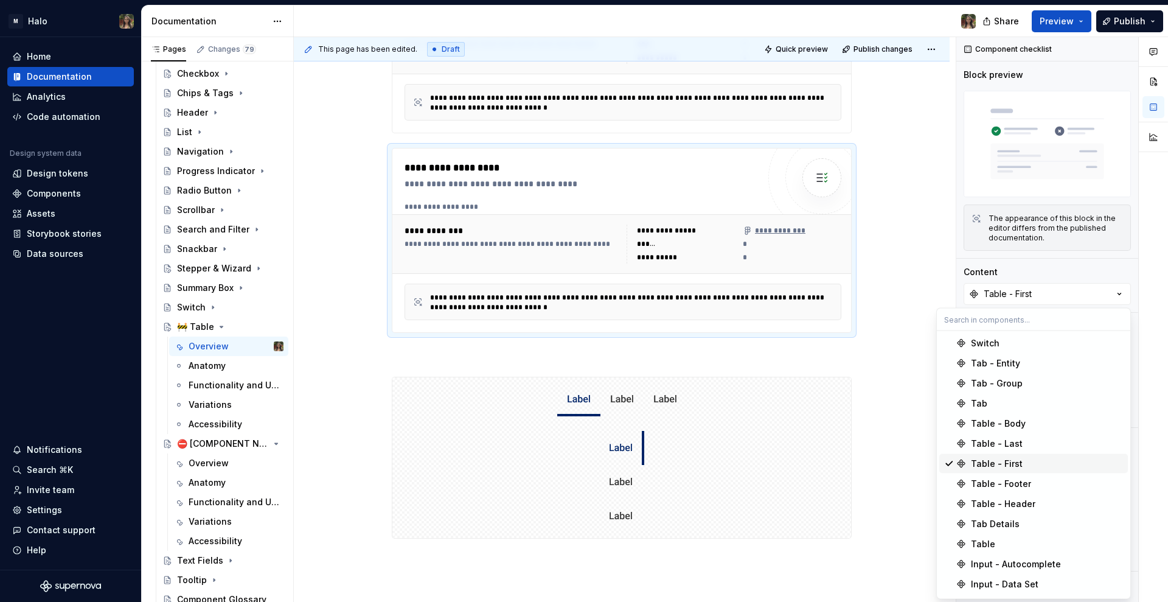
scroll to position [837, 0]
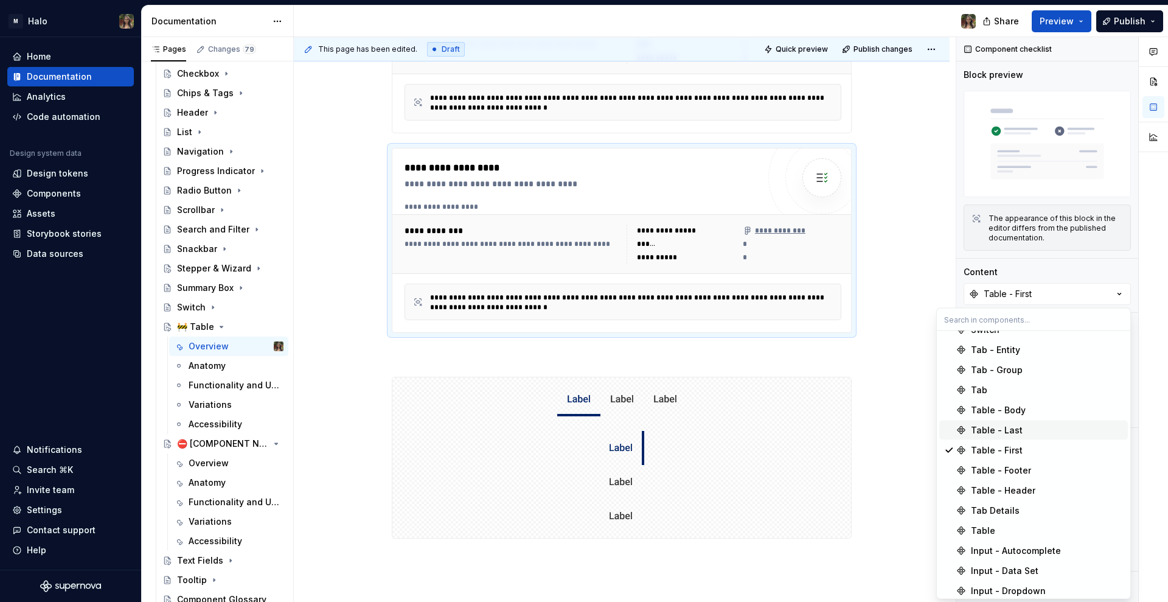
click at [994, 426] on div "Table - Last" at bounding box center [997, 430] width 52 height 12
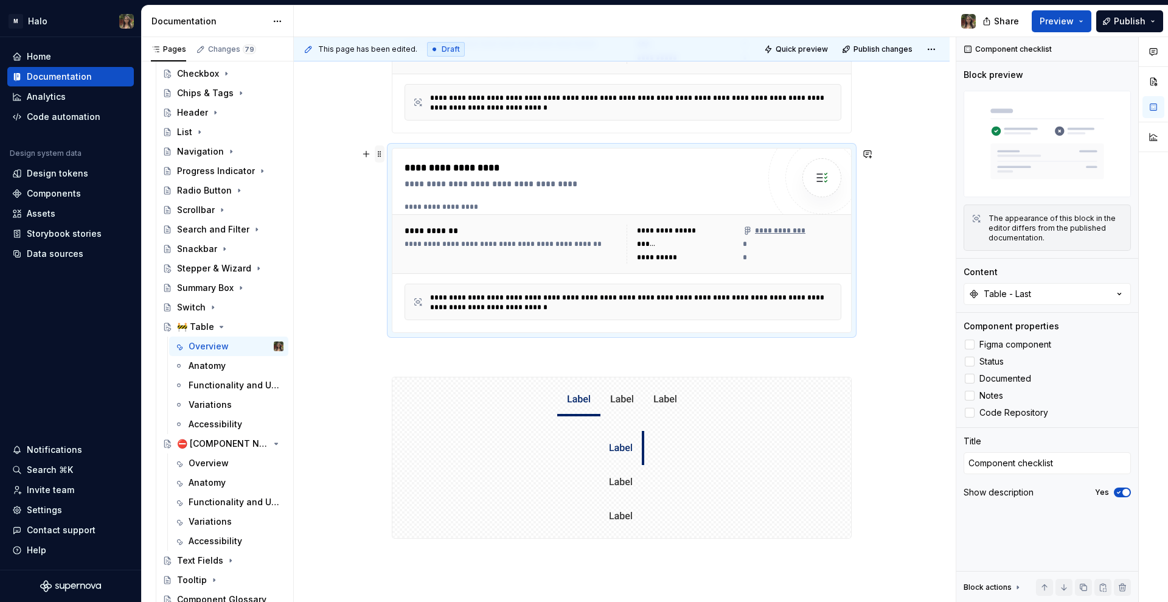
click at [377, 153] on span at bounding box center [380, 153] width 10 height 17
click at [444, 172] on div "Duplicate" at bounding box center [436, 173] width 79 height 12
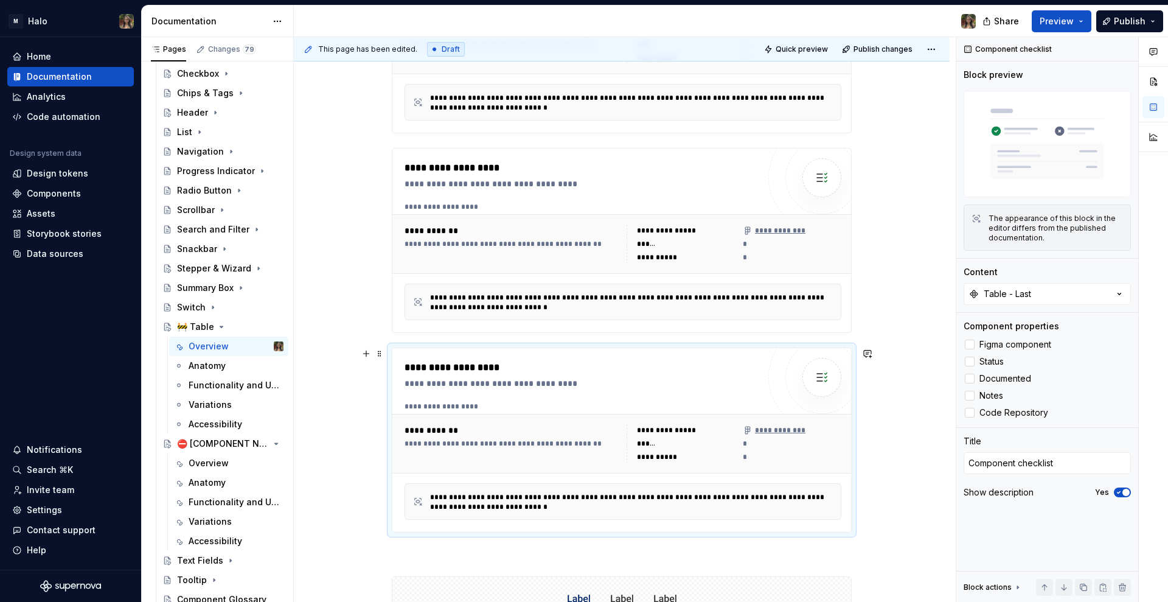
click at [667, 376] on div "**********" at bounding box center [582, 374] width 354 height 29
click at [998, 294] on div "Table - Last" at bounding box center [1007, 294] width 47 height 12
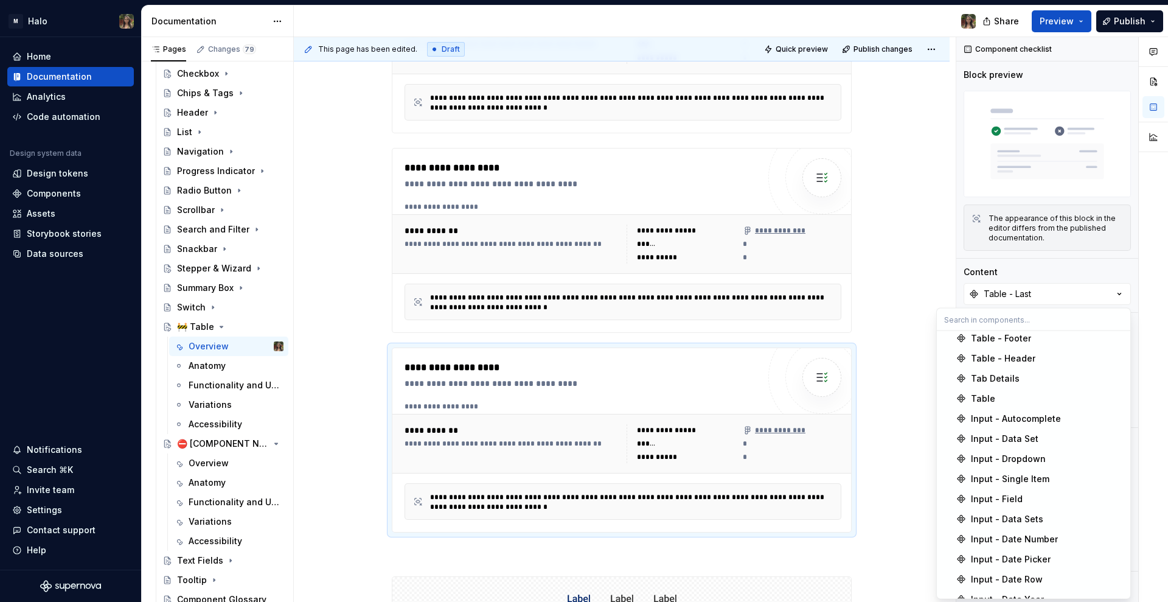
scroll to position [913, 0]
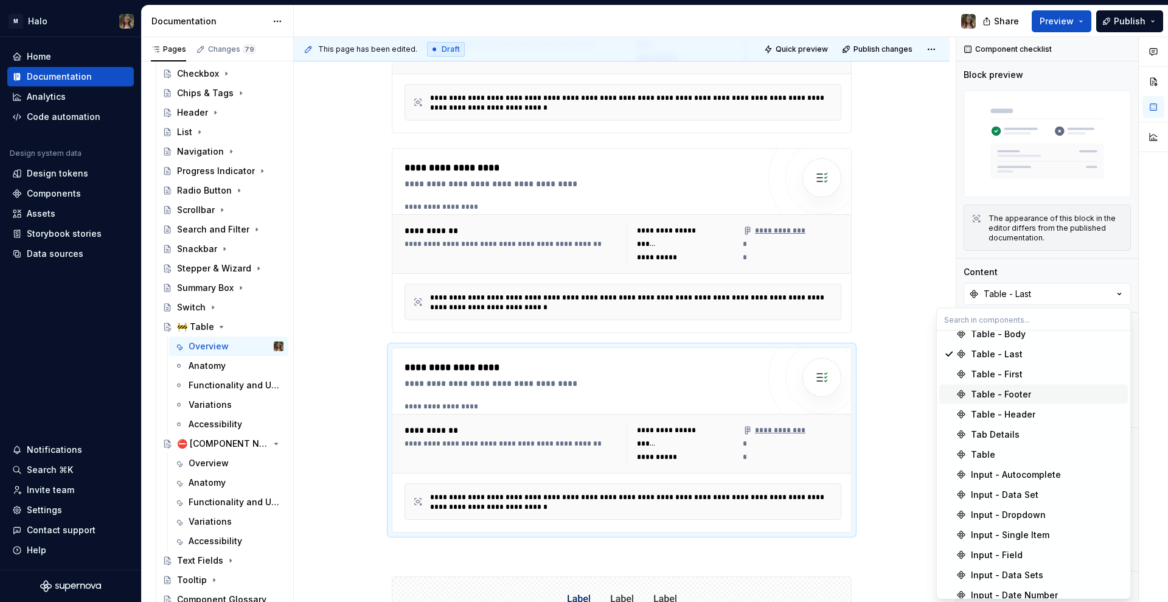
click at [1001, 394] on div "Table - Footer" at bounding box center [1001, 394] width 60 height 12
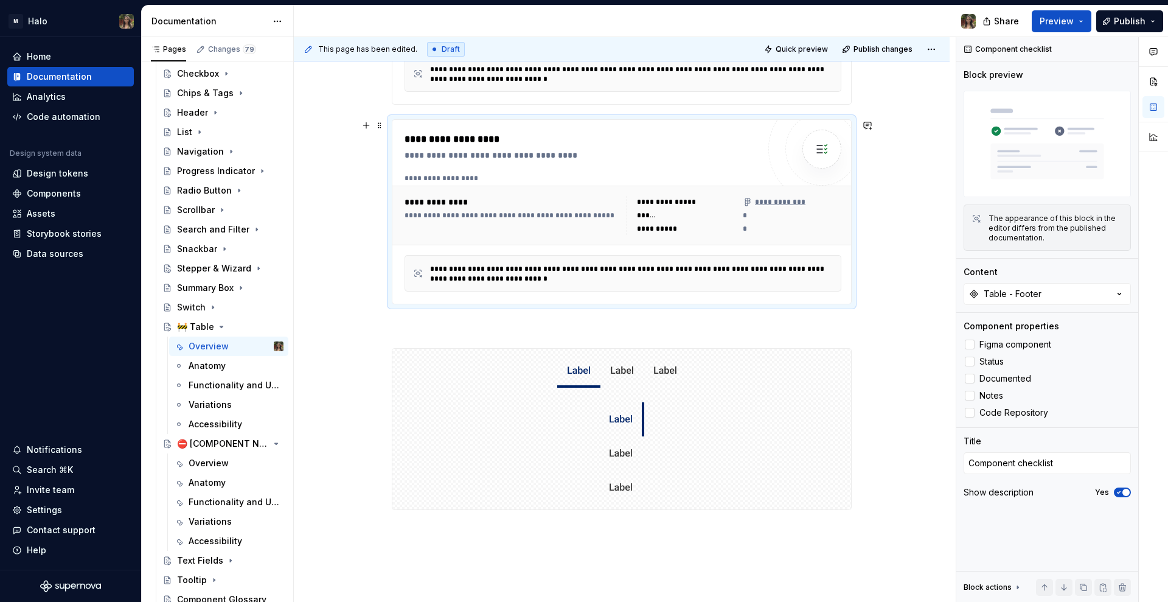
scroll to position [1065, 0]
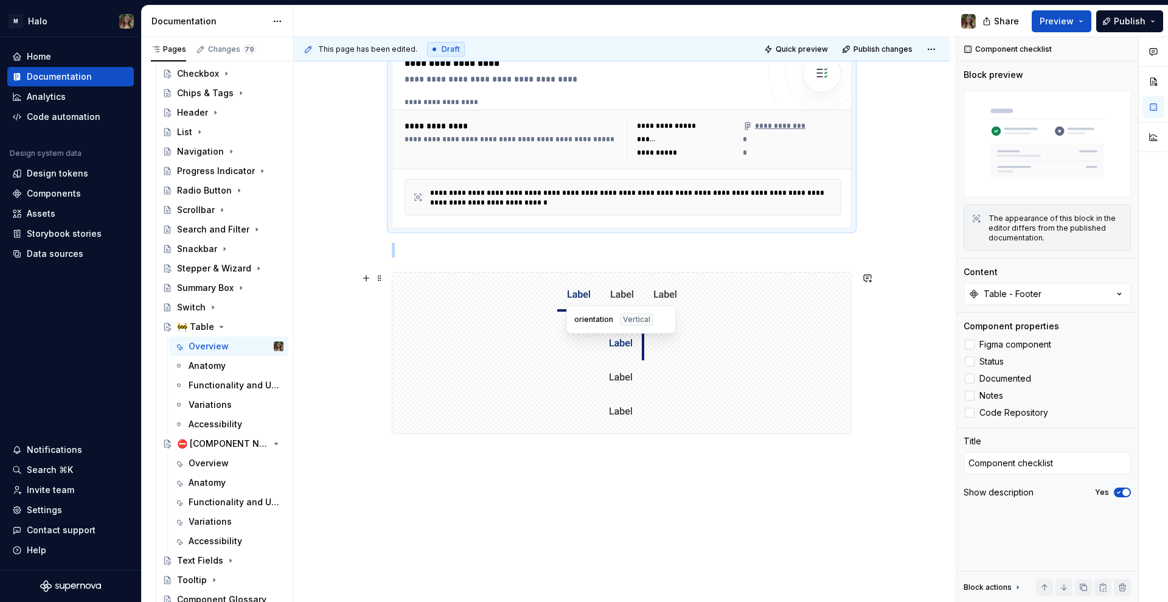
click at [737, 363] on div at bounding box center [621, 377] width 459 height 112
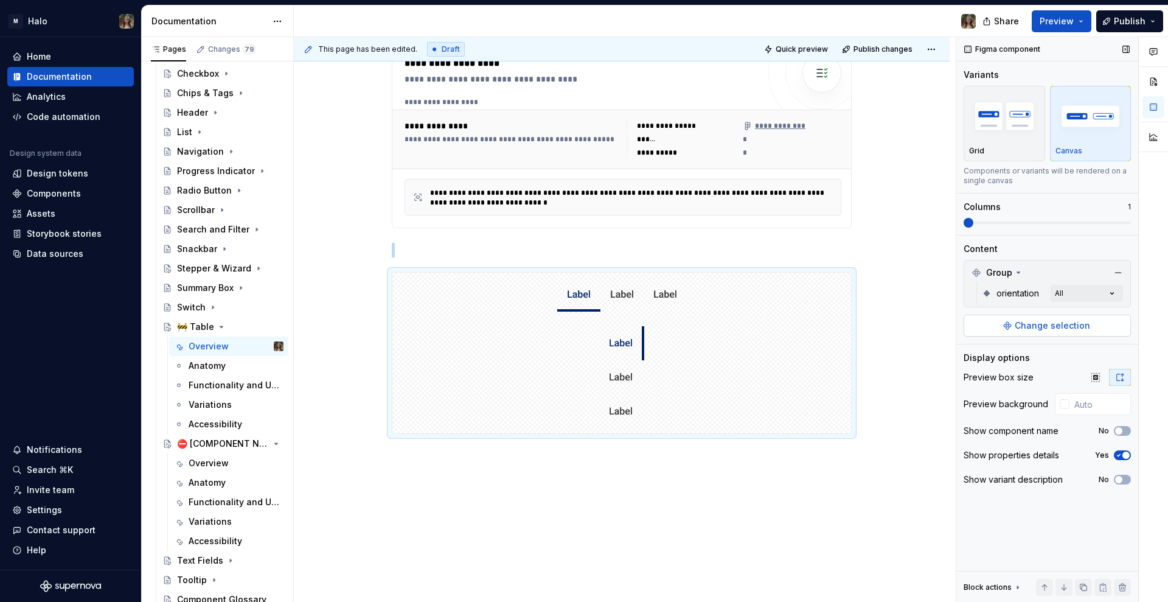
click at [1065, 321] on span "Change selection" at bounding box center [1052, 325] width 75 height 12
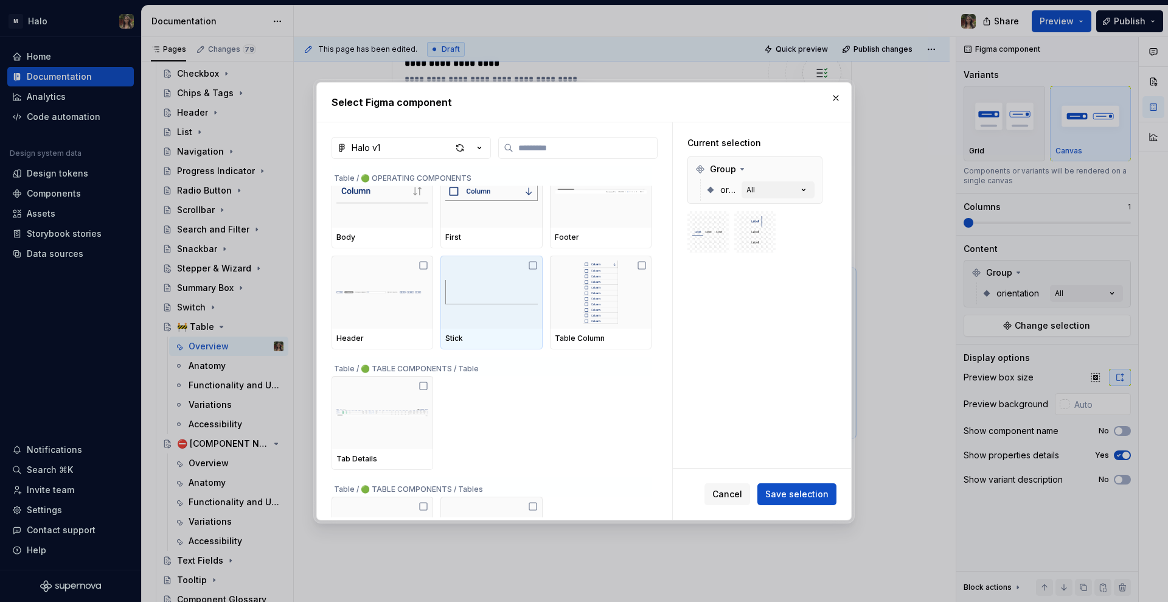
scroll to position [7994, 0]
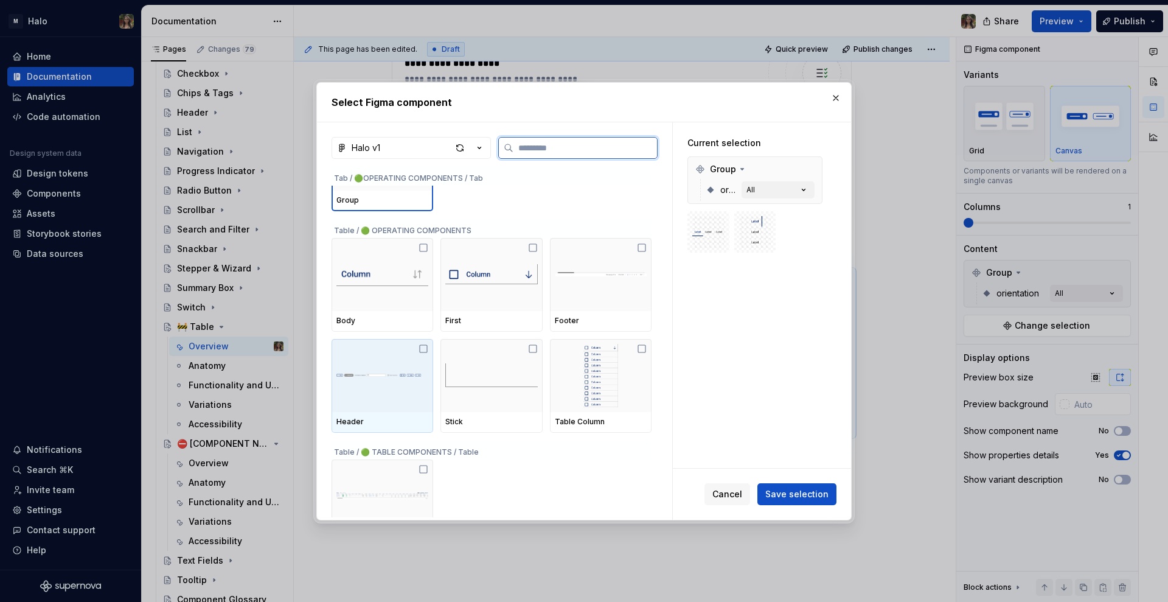
click at [414, 394] on div at bounding box center [383, 375] width 102 height 73
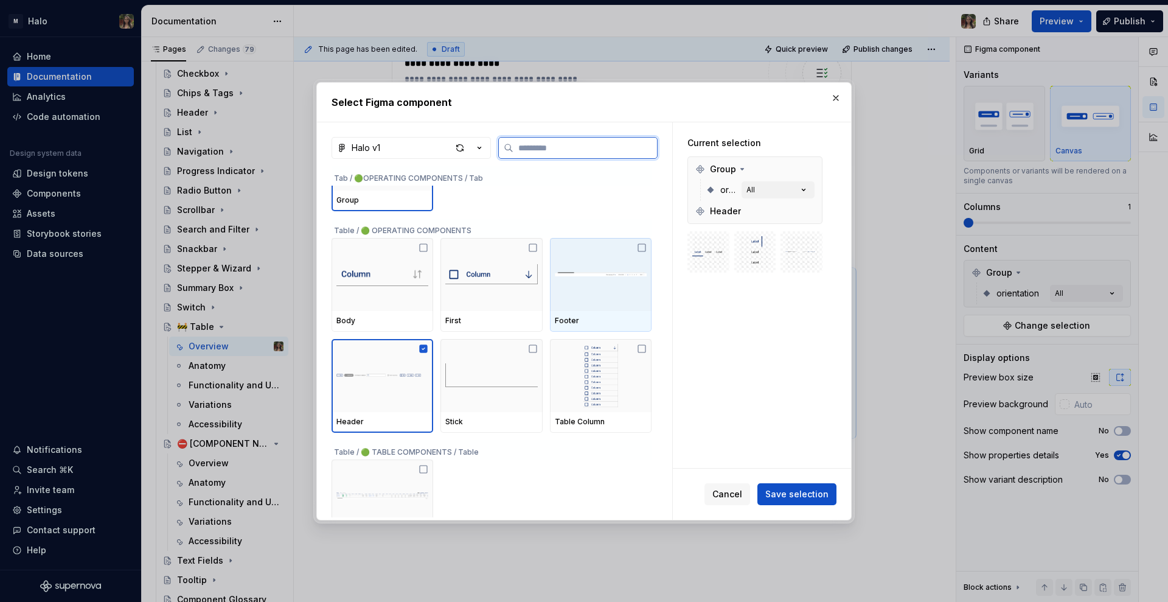
click at [590, 301] on div at bounding box center [601, 274] width 102 height 73
drag, startPoint x: 599, startPoint y: 301, endPoint x: 548, endPoint y: 339, distance: 63.4
click at [598, 301] on div at bounding box center [601, 274] width 102 height 73
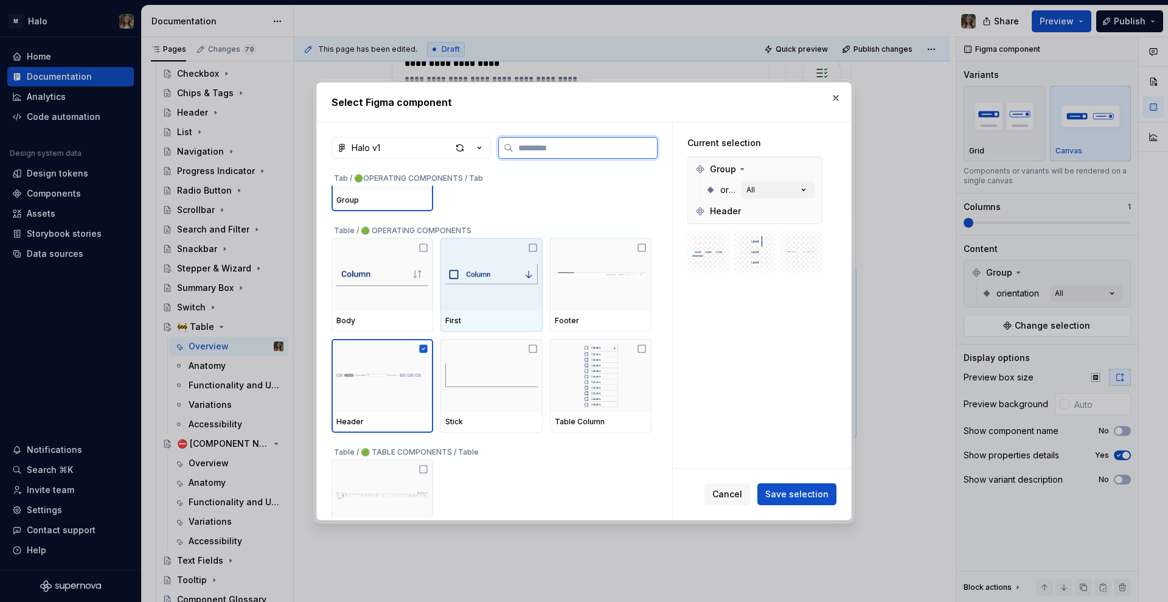
click at [478, 287] on div at bounding box center [492, 274] width 102 height 73
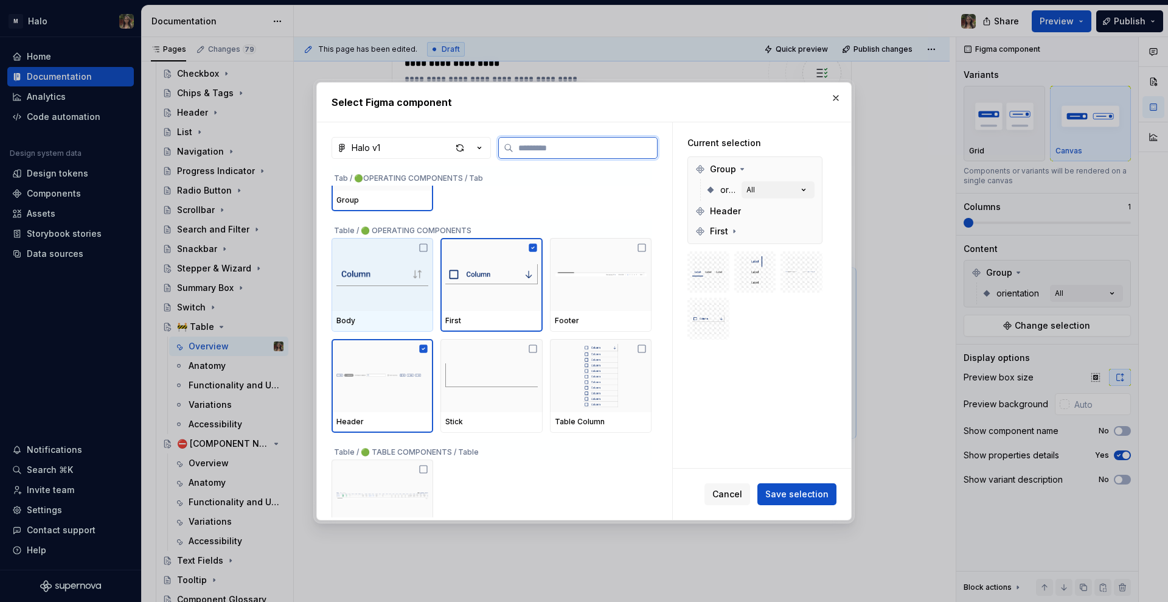
click at [360, 277] on img at bounding box center [382, 274] width 92 height 24
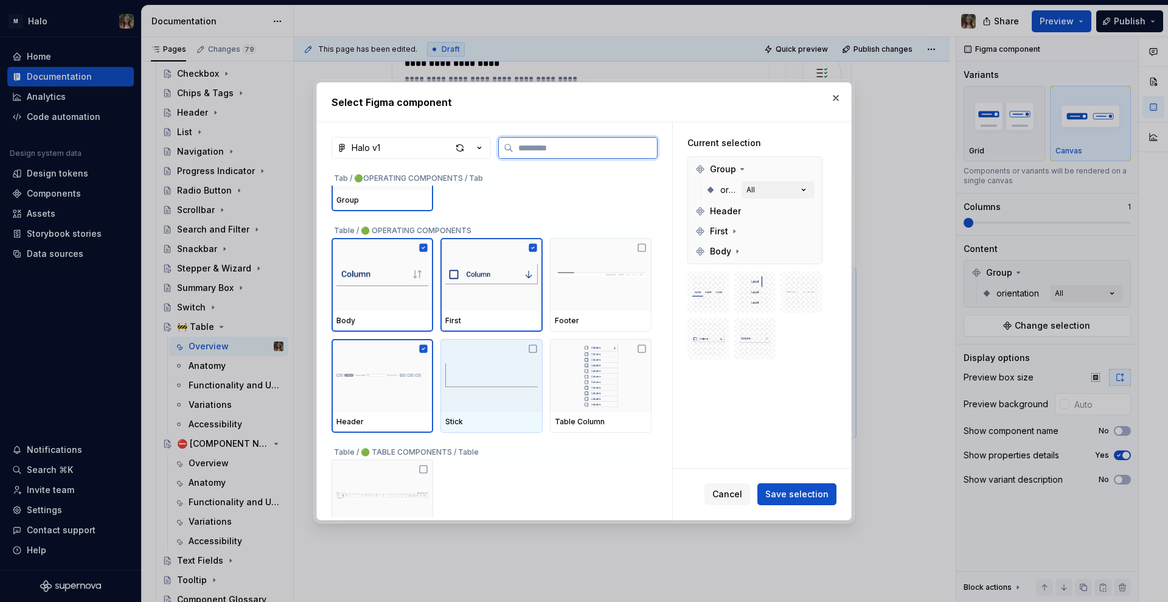
click at [483, 366] on img at bounding box center [491, 375] width 92 height 24
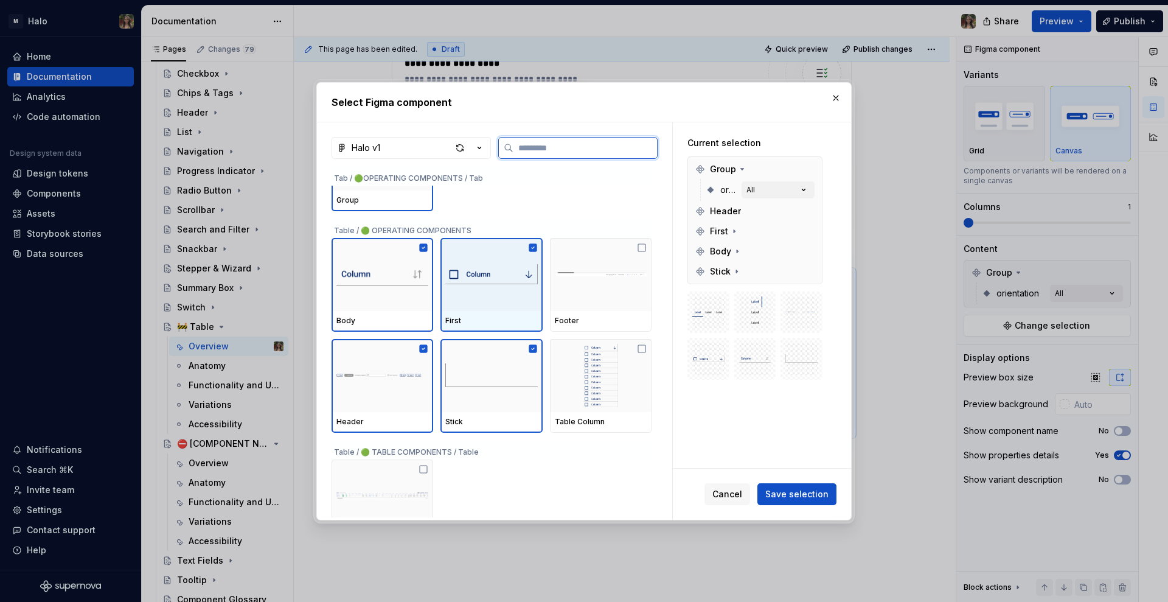
click at [601, 287] on img at bounding box center [601, 273] width 92 height 33
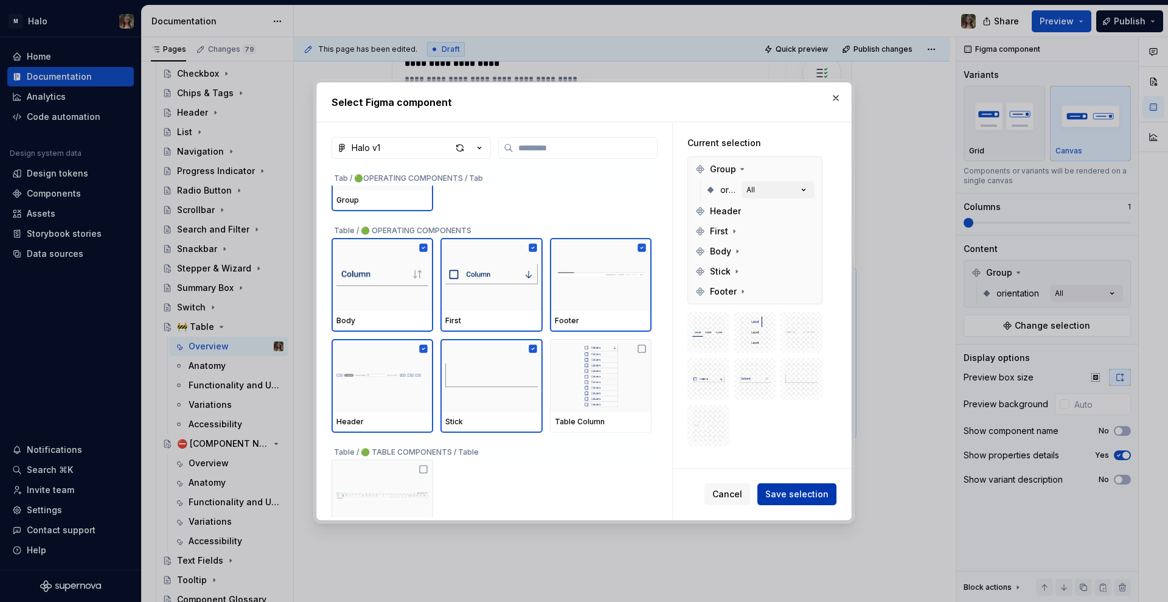
click at [788, 490] on span "Save selection" at bounding box center [796, 494] width 63 height 12
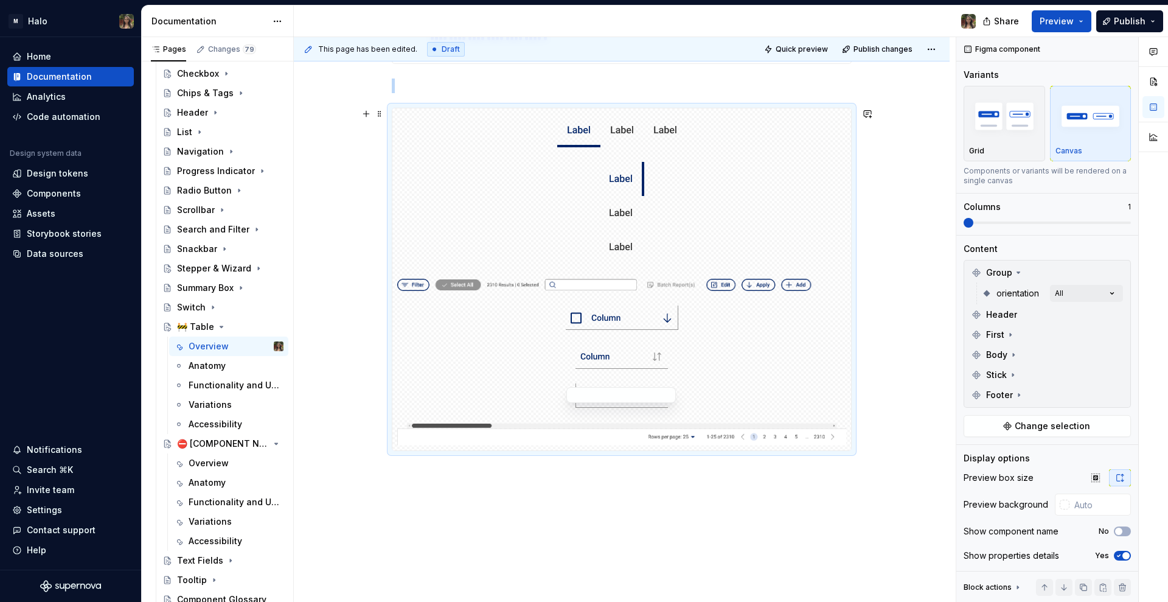
scroll to position [1217, 0]
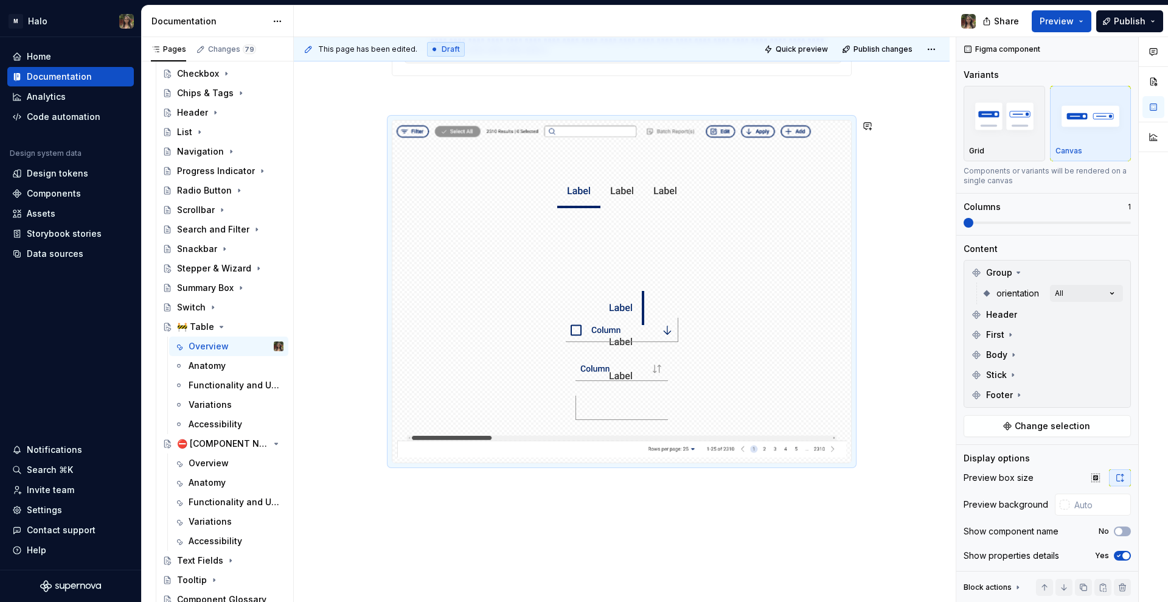
drag, startPoint x: 690, startPoint y: 295, endPoint x: 697, endPoint y: 152, distance: 143.1
click at [697, 152] on body "M Halo Home Documentation Analytics Code automation Design system data Design t…" at bounding box center [584, 301] width 1168 height 602
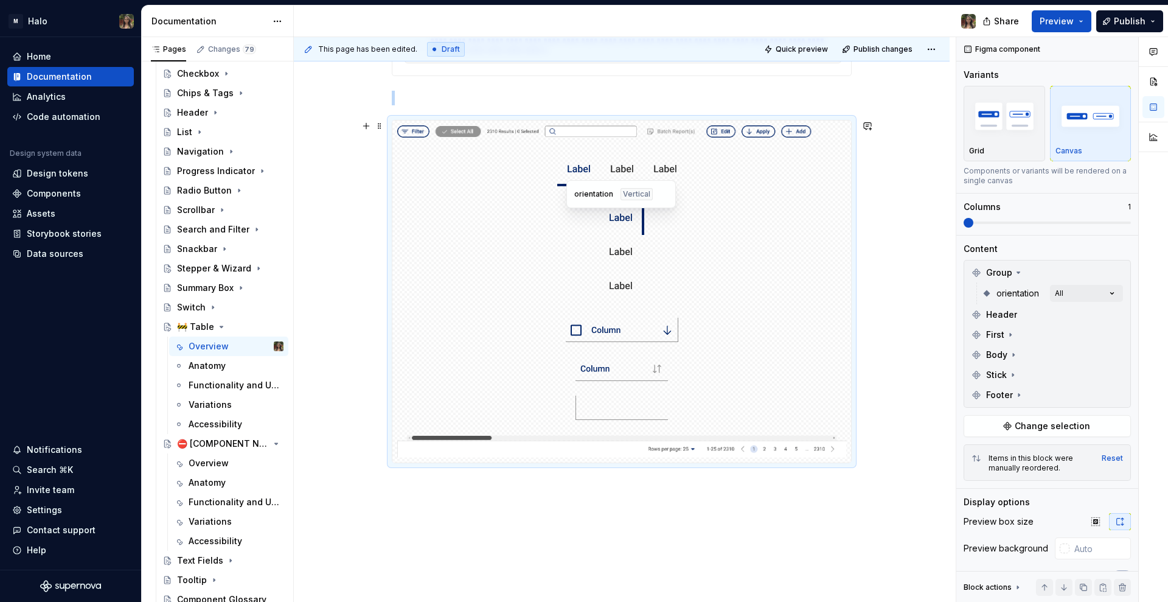
click at [653, 249] on div at bounding box center [621, 252] width 459 height 112
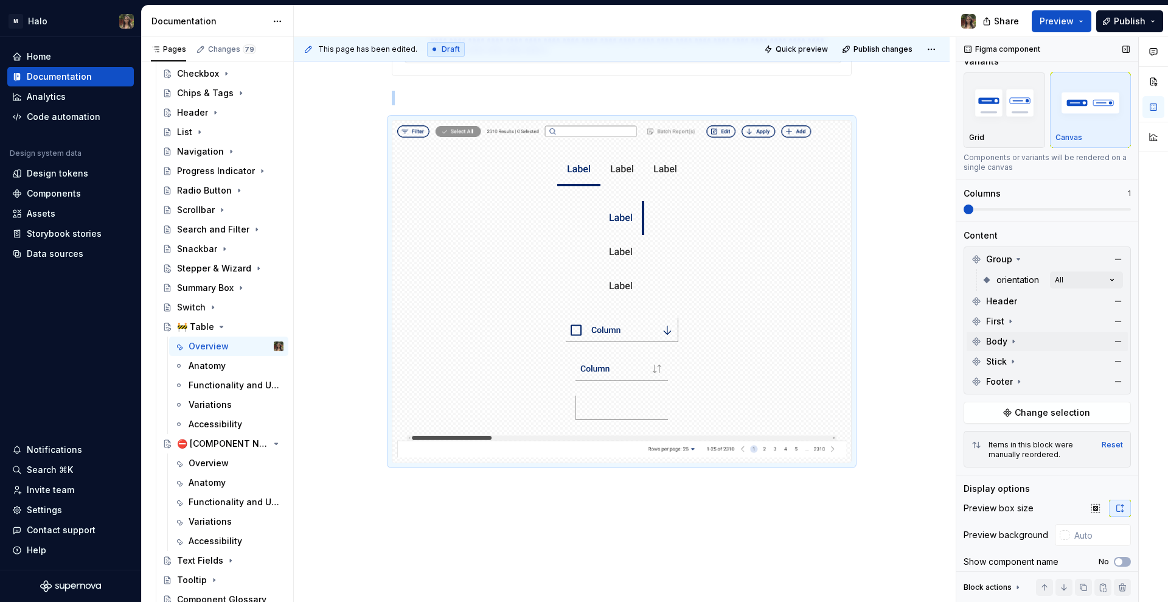
scroll to position [0, 0]
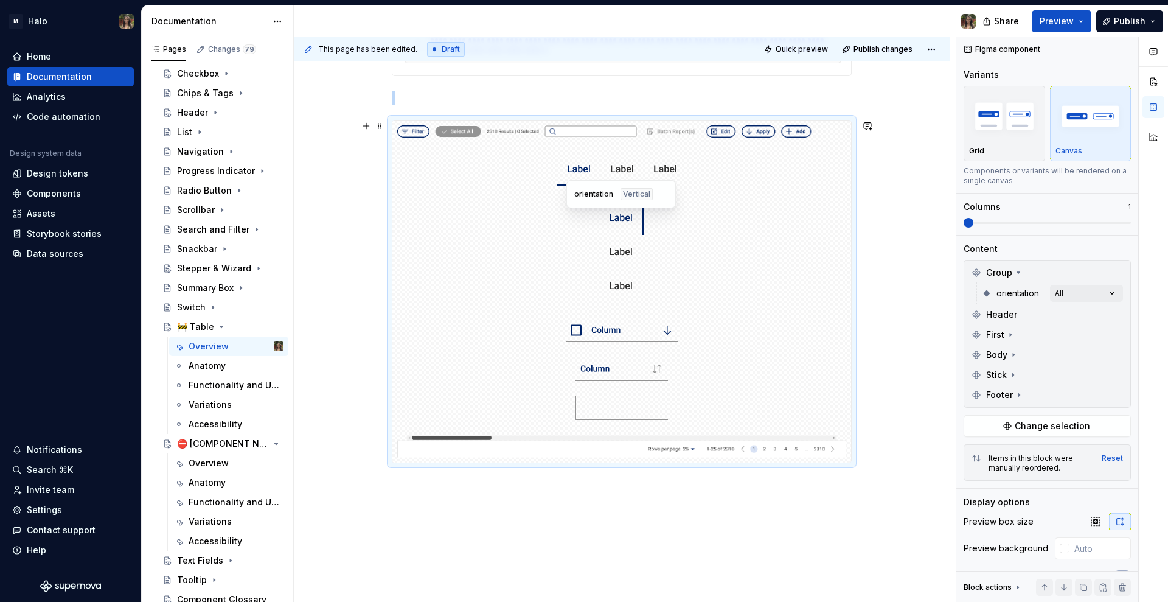
click at [610, 217] on img at bounding box center [621, 252] width 45 height 102
click at [1043, 425] on span "Change selection" at bounding box center [1052, 426] width 75 height 12
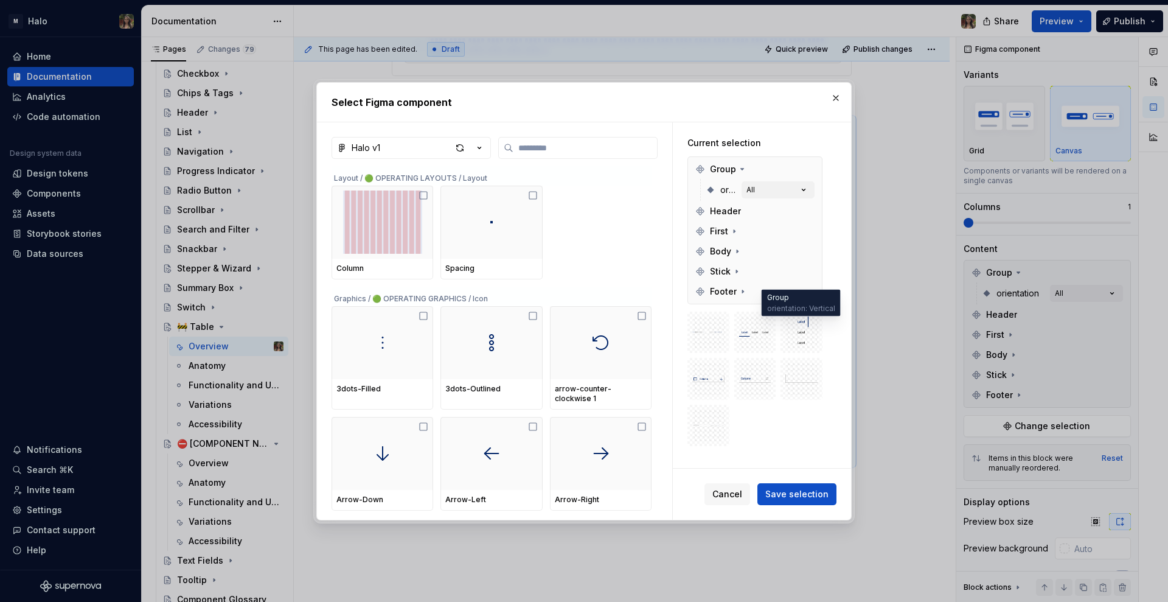
click at [804, 329] on img at bounding box center [802, 332] width 32 height 32
click at [807, 328] on img at bounding box center [802, 332] width 32 height 32
click at [819, 312] on div at bounding box center [755, 379] width 135 height 135
click at [816, 319] on span at bounding box center [802, 333] width 42 height 42
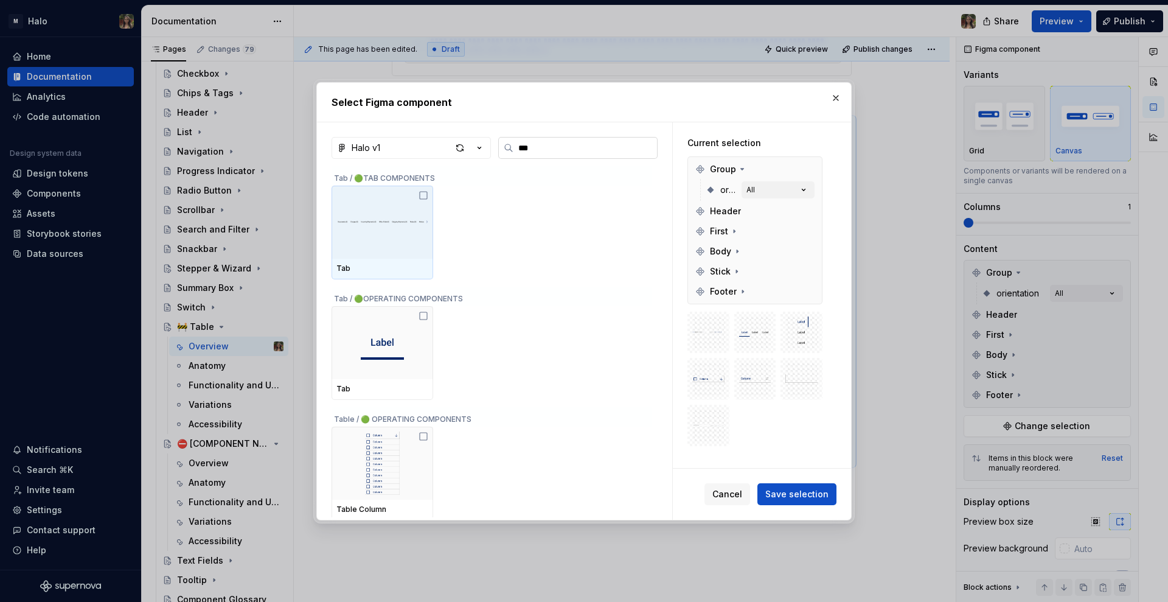
click at [646, 152] on input "***" at bounding box center [586, 148] width 144 height 12
click at [641, 146] on input "***" at bounding box center [586, 148] width 144 height 12
click at [644, 147] on input "***" at bounding box center [586, 148] width 144 height 12
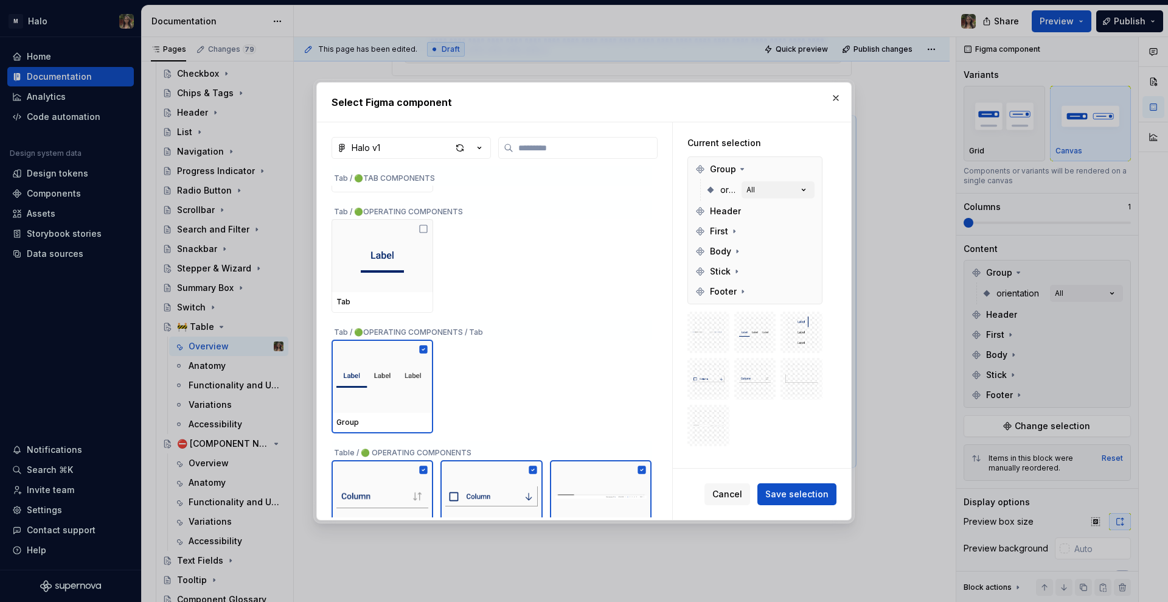
scroll to position [7732, 0]
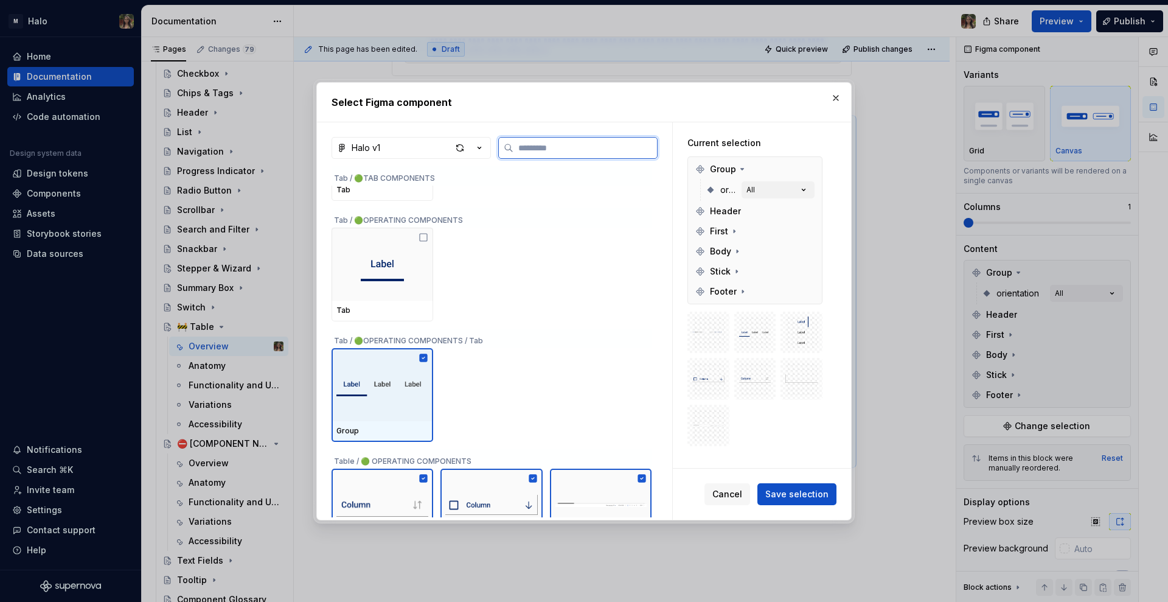
drag, startPoint x: 423, startPoint y: 378, endPoint x: 434, endPoint y: 378, distance: 11.0
click at [423, 378] on img at bounding box center [382, 385] width 92 height 34
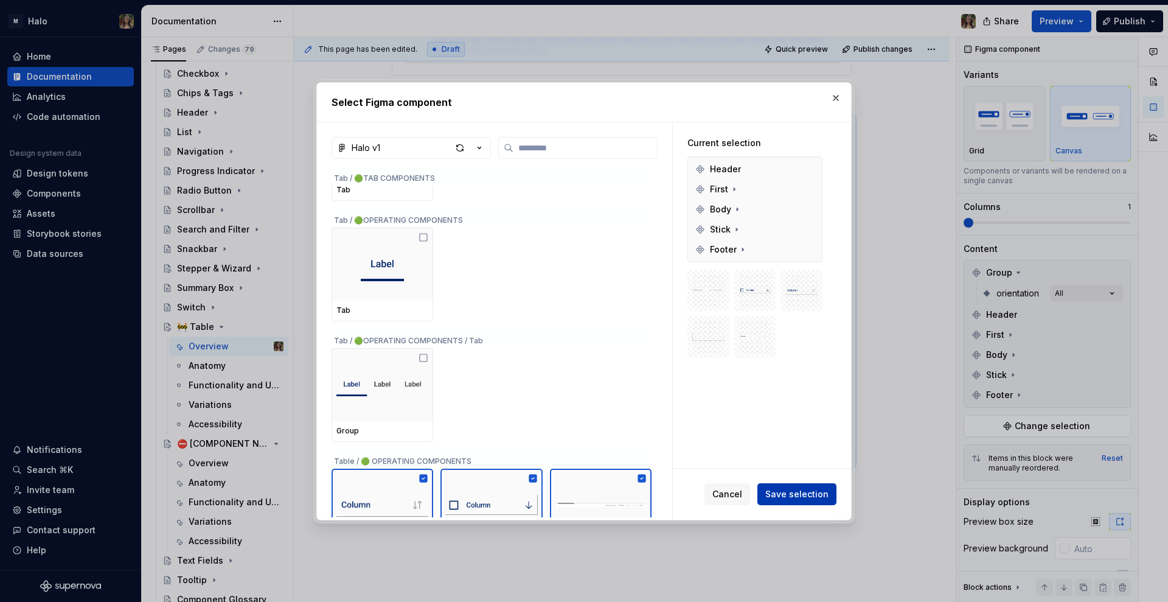
click at [803, 495] on span "Save selection" at bounding box center [796, 494] width 63 height 12
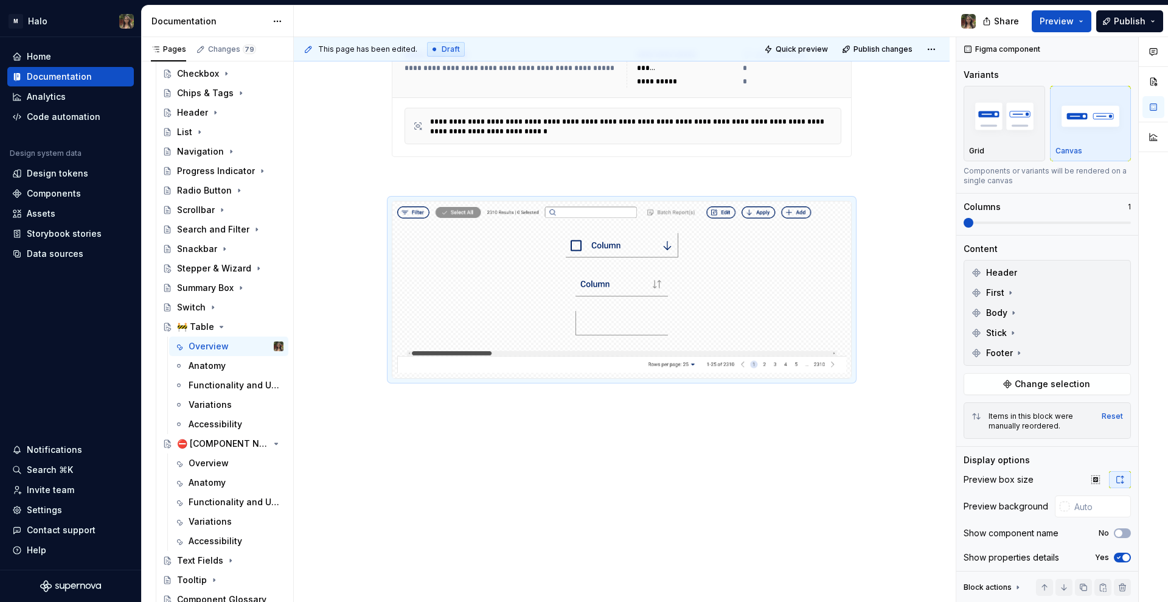
scroll to position [1136, 0]
click at [378, 203] on span at bounding box center [380, 206] width 10 height 17
click at [378, 212] on span at bounding box center [380, 206] width 10 height 17
click at [408, 222] on div "Duplicate" at bounding box center [436, 226] width 79 height 12
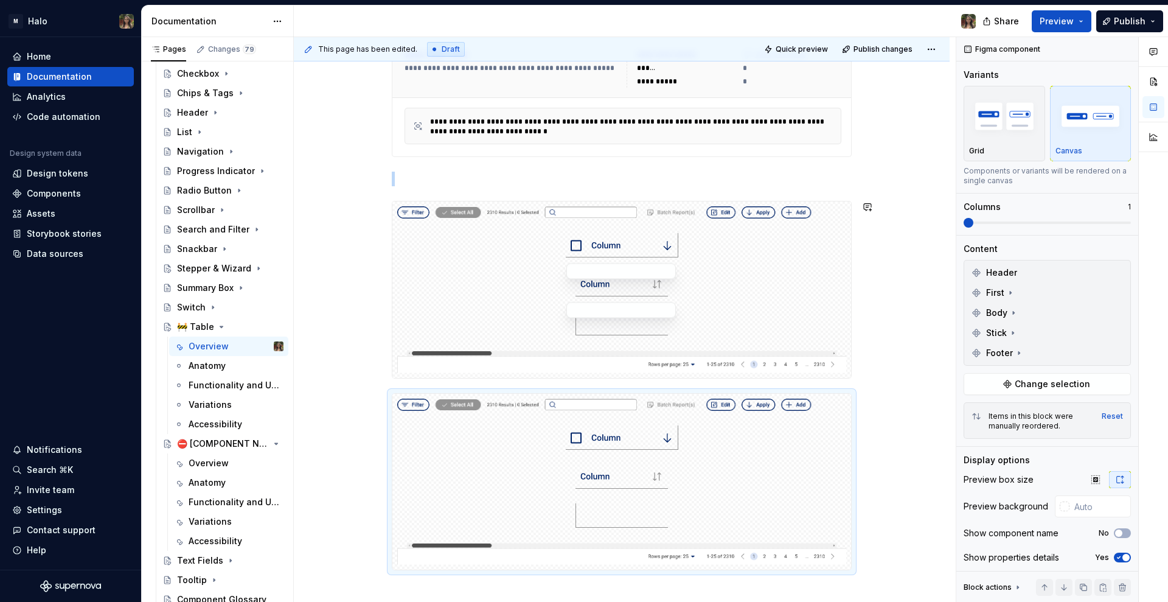
click at [523, 260] on div at bounding box center [621, 245] width 459 height 34
click at [1024, 383] on span "Change selection" at bounding box center [1052, 384] width 75 height 12
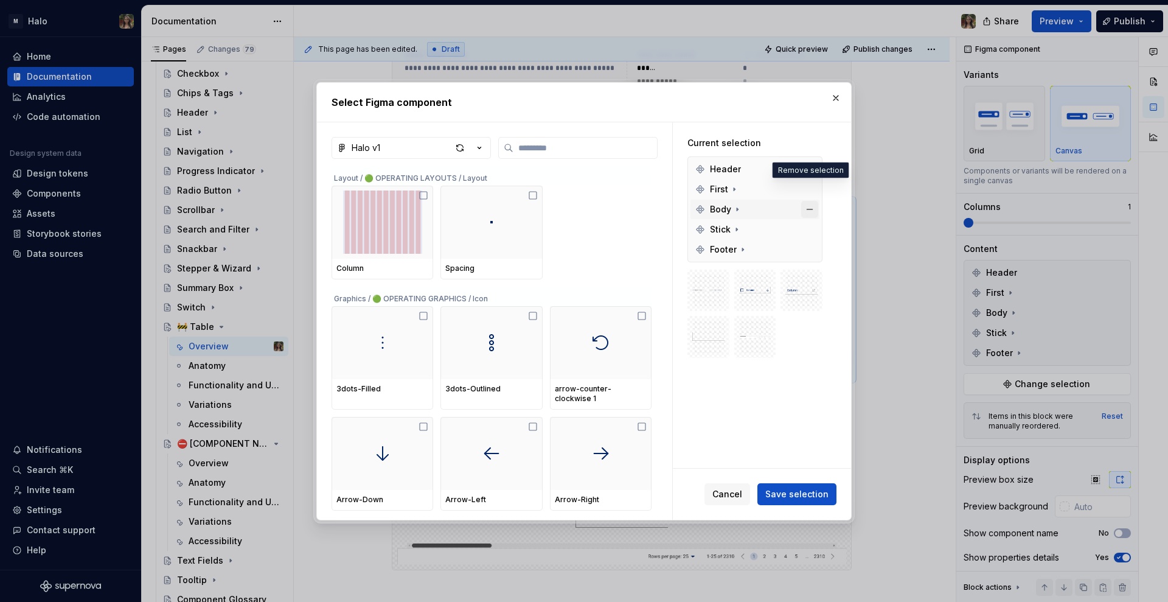
click at [810, 188] on button "button" at bounding box center [809, 189] width 17 height 17
click at [810, 187] on button "button" at bounding box center [809, 189] width 17 height 17
click at [810, 192] on button "button" at bounding box center [809, 189] width 17 height 17
click at [802, 490] on span "Save selection" at bounding box center [796, 494] width 63 height 12
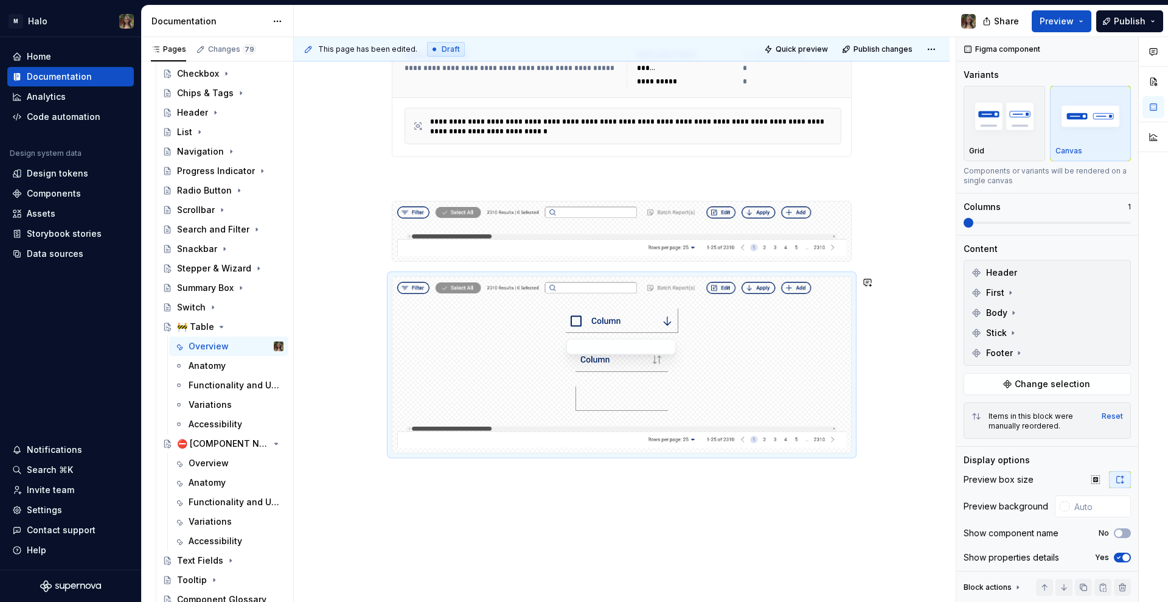
click at [677, 343] on body "M Halo Home Documentation Analytics Code automation Design system data Design t…" at bounding box center [584, 301] width 1168 height 602
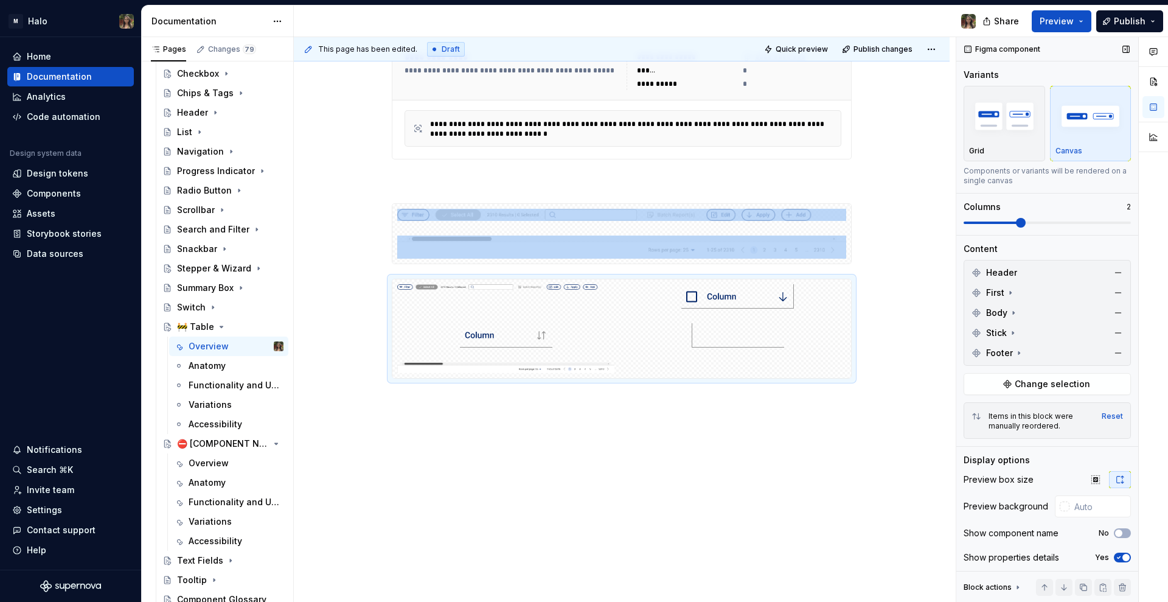
scroll to position [1108, 0]
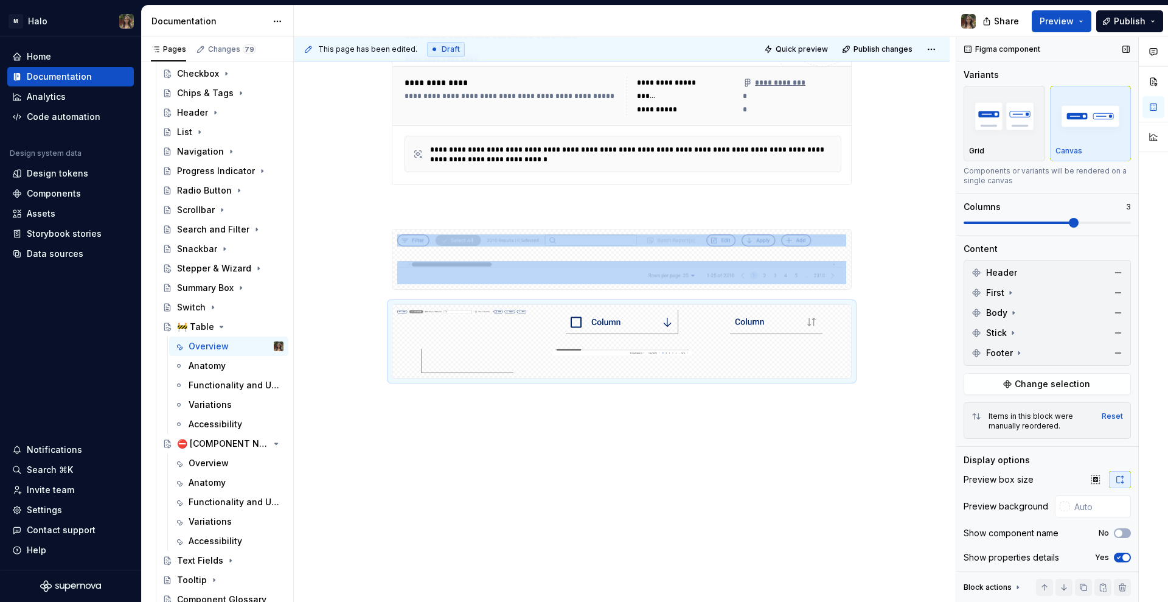
click at [1069, 218] on span at bounding box center [1074, 223] width 10 height 10
click at [1042, 383] on span "Change selection" at bounding box center [1052, 384] width 75 height 12
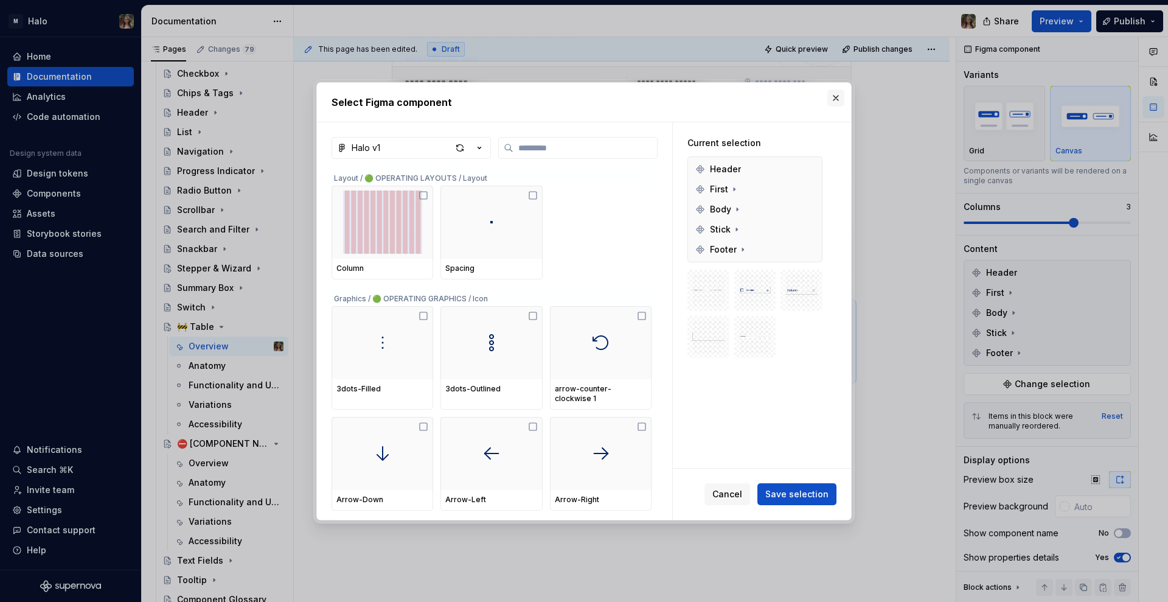
click at [832, 91] on button "button" at bounding box center [836, 97] width 17 height 17
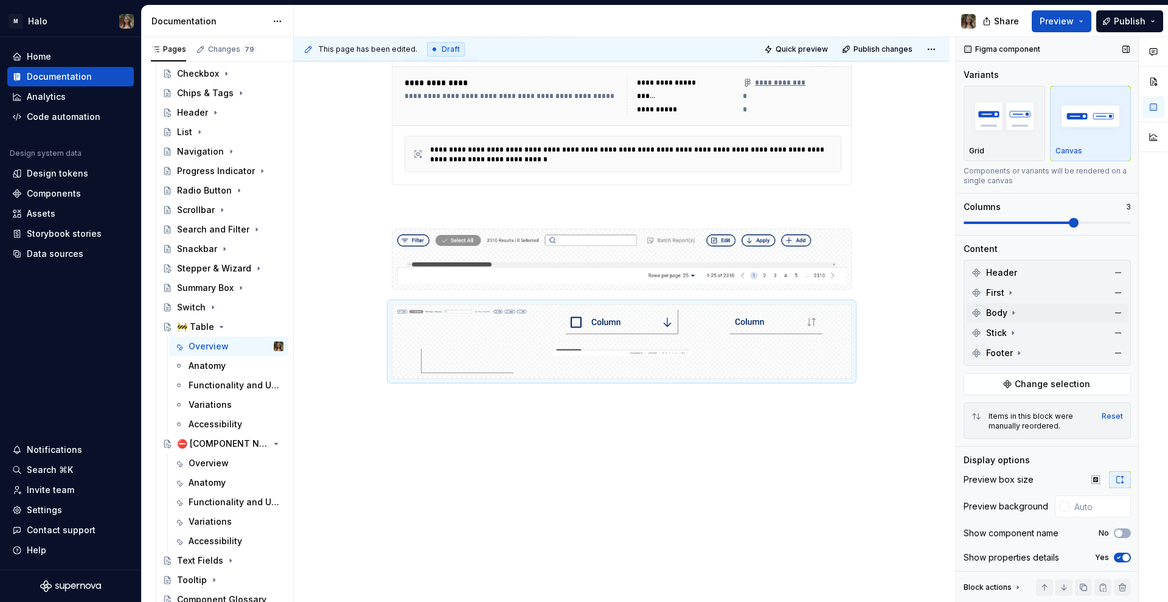
drag, startPoint x: 1111, startPoint y: 267, endPoint x: 1115, endPoint y: 305, distance: 38.0
click at [1111, 268] on button "button" at bounding box center [1118, 272] width 17 height 17
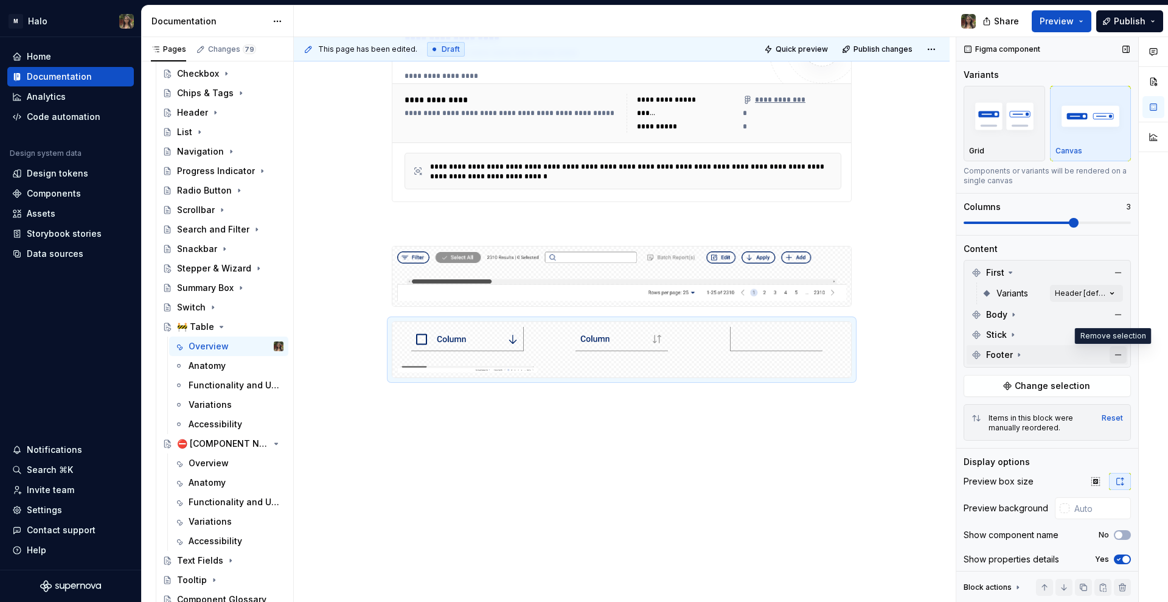
click at [1110, 358] on button "button" at bounding box center [1118, 354] width 17 height 17
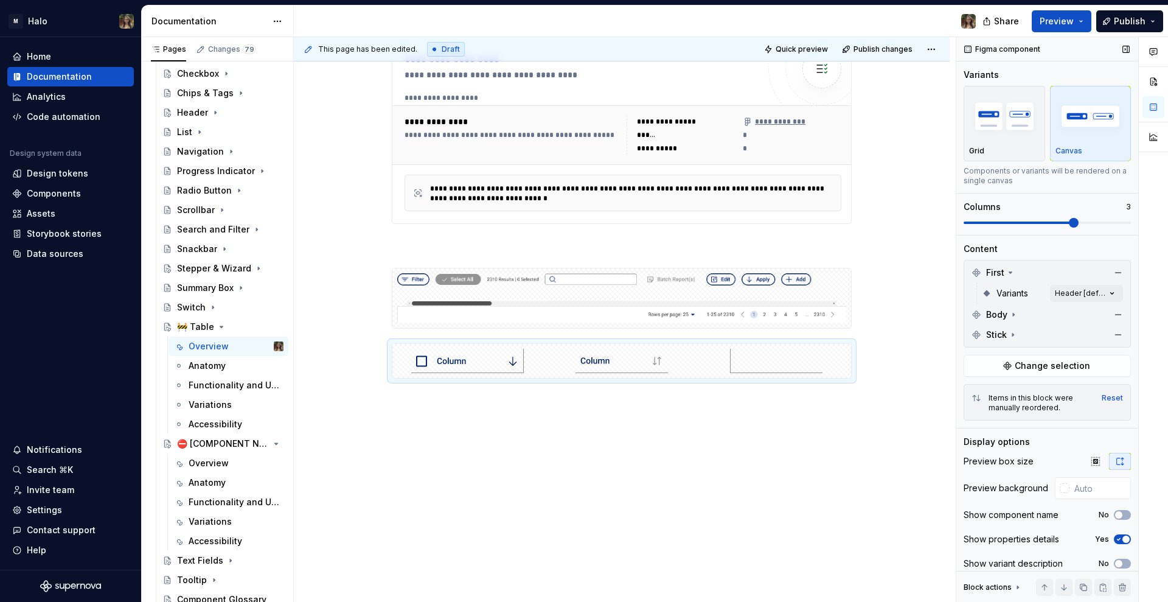
scroll to position [1069, 0]
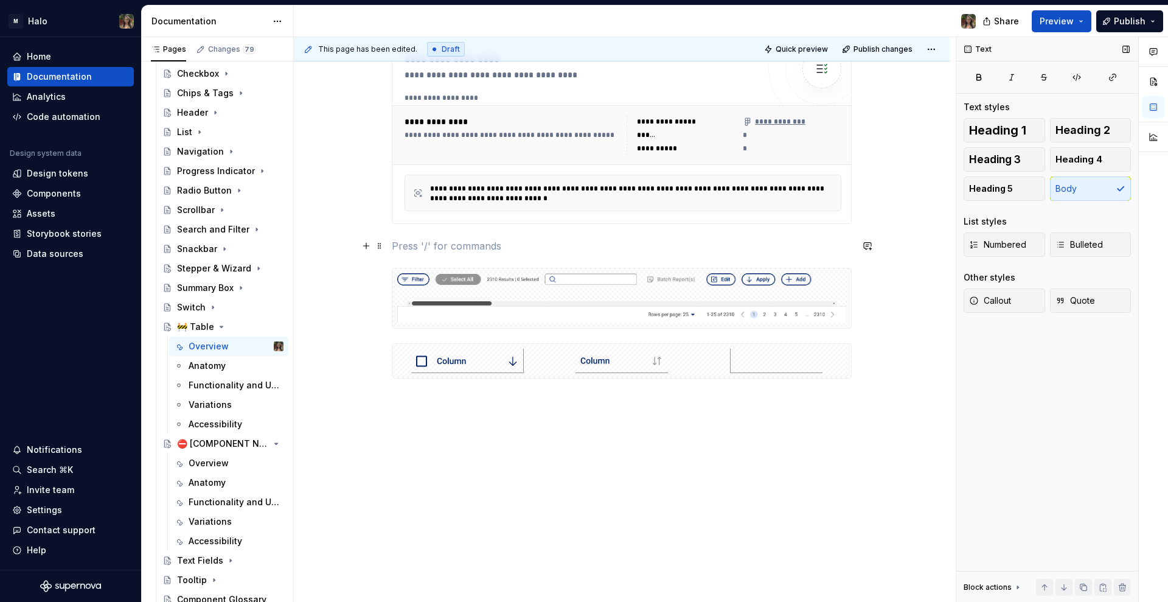
click at [543, 248] on p at bounding box center [622, 246] width 460 height 15
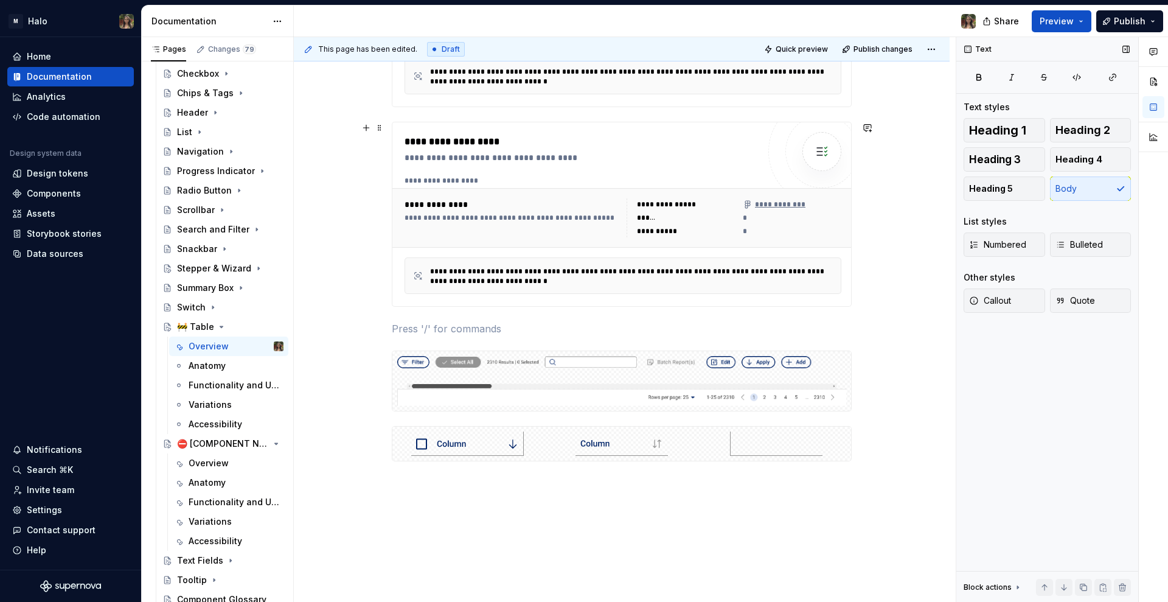
scroll to position [989, 0]
click at [189, 302] on div "Switch" at bounding box center [191, 307] width 29 height 12
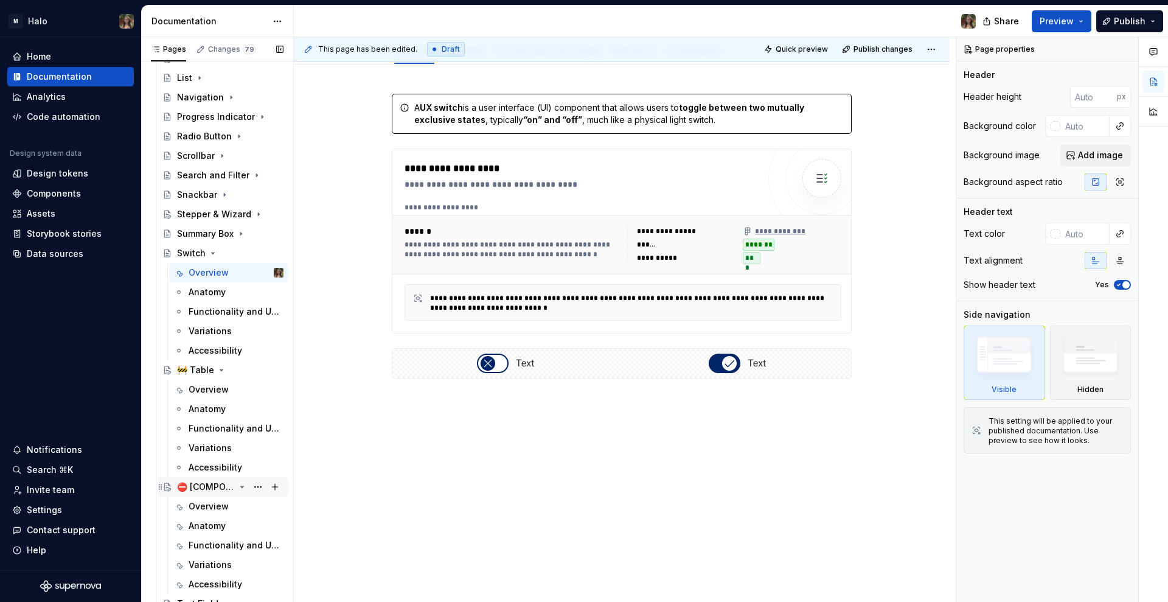
scroll to position [653, 0]
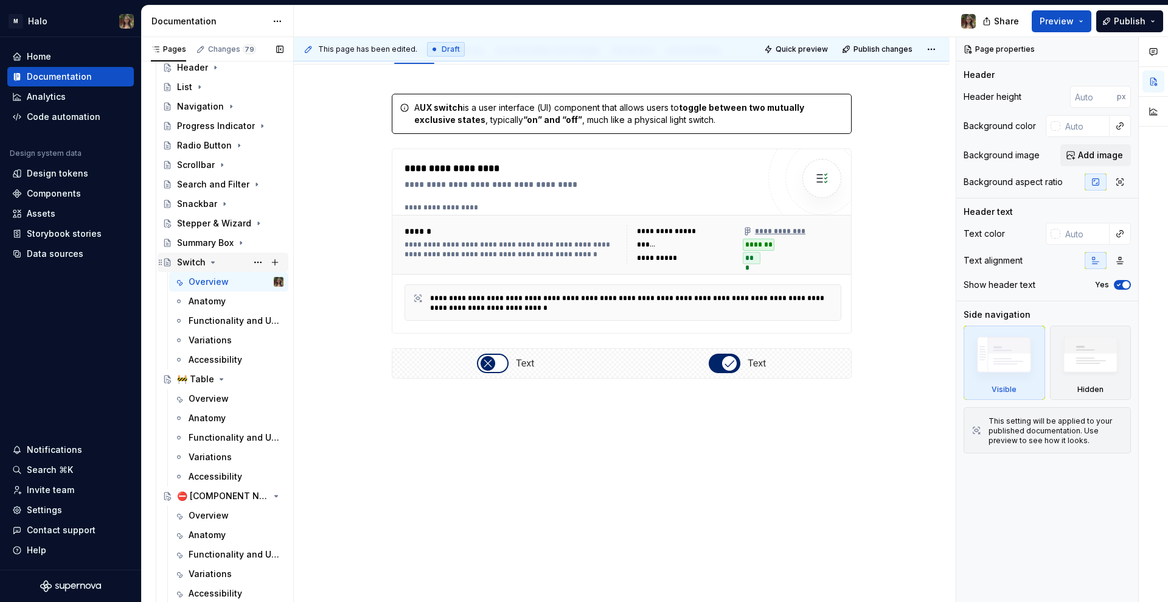
click at [194, 256] on div "Switch" at bounding box center [230, 262] width 106 height 17
click at [211, 259] on icon "Page tree" at bounding box center [213, 262] width 10 height 10
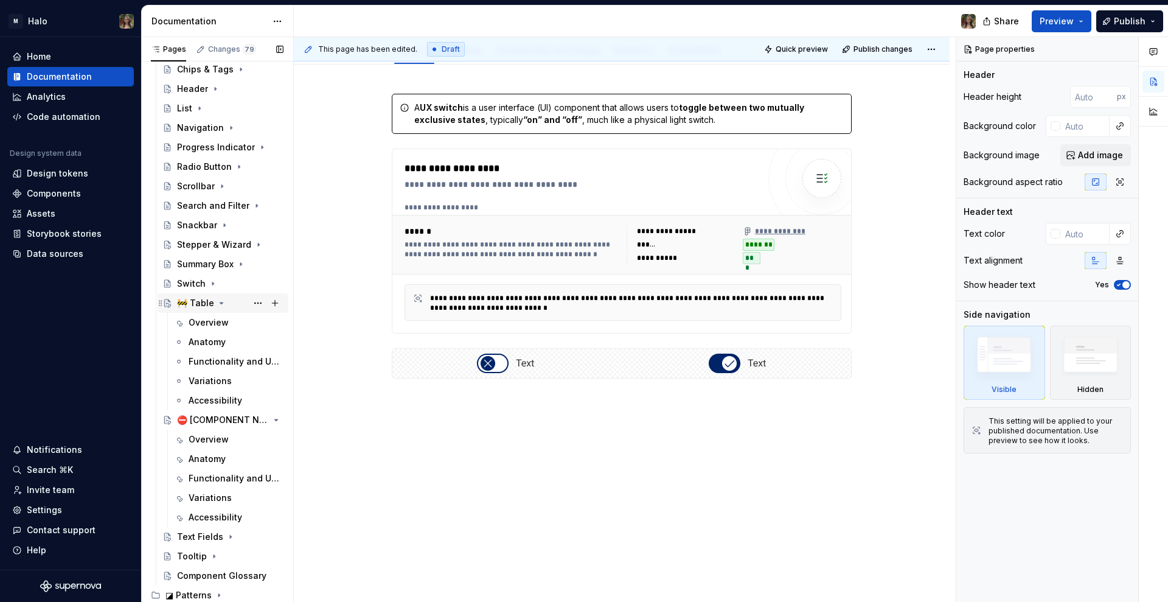
click at [218, 303] on icon "Page tree" at bounding box center [222, 303] width 10 height 10
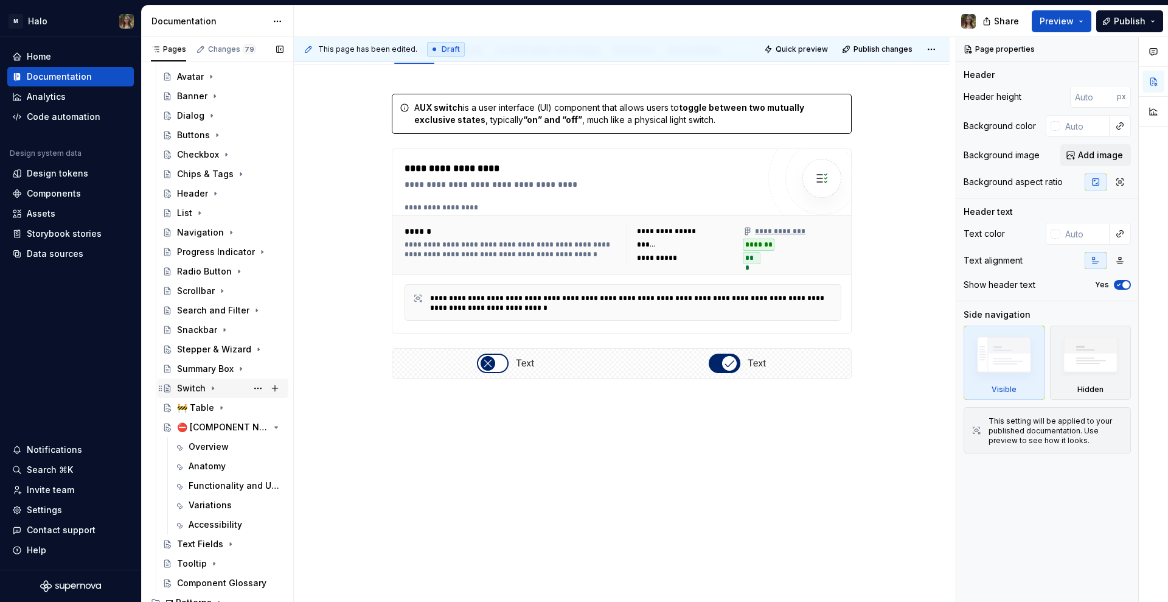
scroll to position [535, 0]
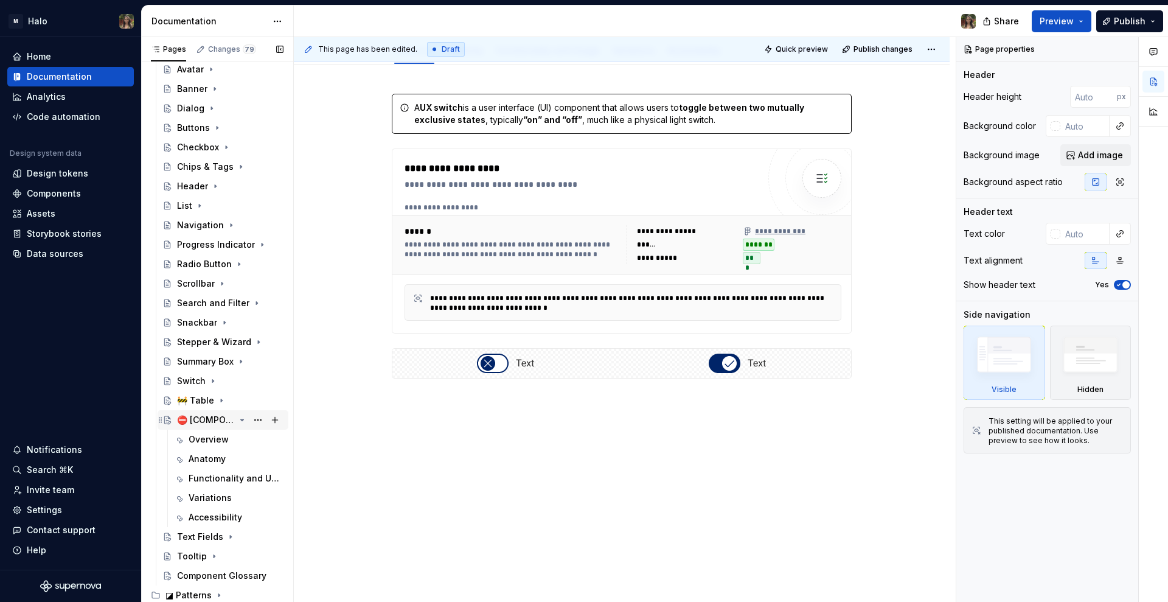
click at [194, 419] on div "⛔ [COMPONENT NAME]" at bounding box center [206, 420] width 58 height 12
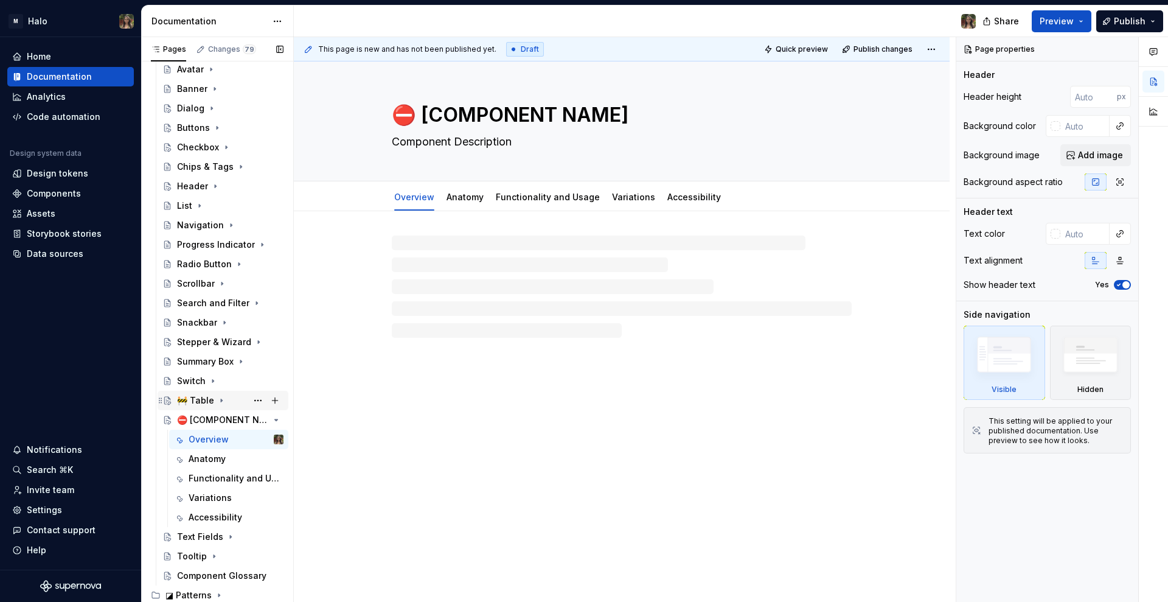
click at [197, 399] on div "🚧 Table" at bounding box center [195, 400] width 37 height 12
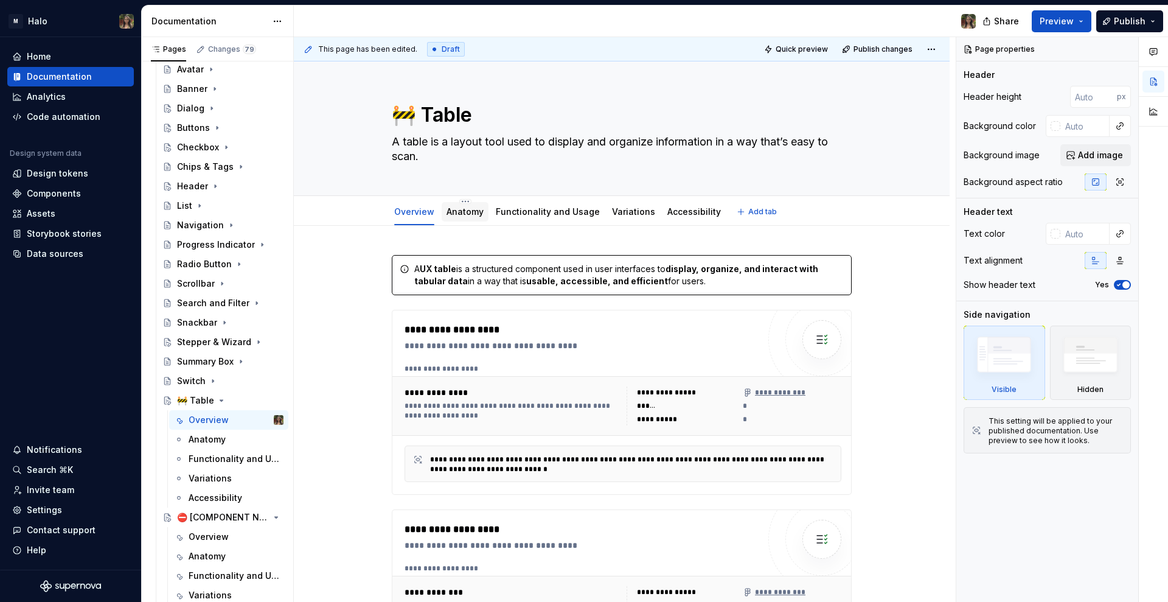
click at [461, 204] on div "Anatomy" at bounding box center [465, 211] width 37 height 15
click at [461, 207] on link "Anatomy" at bounding box center [465, 211] width 37 height 10
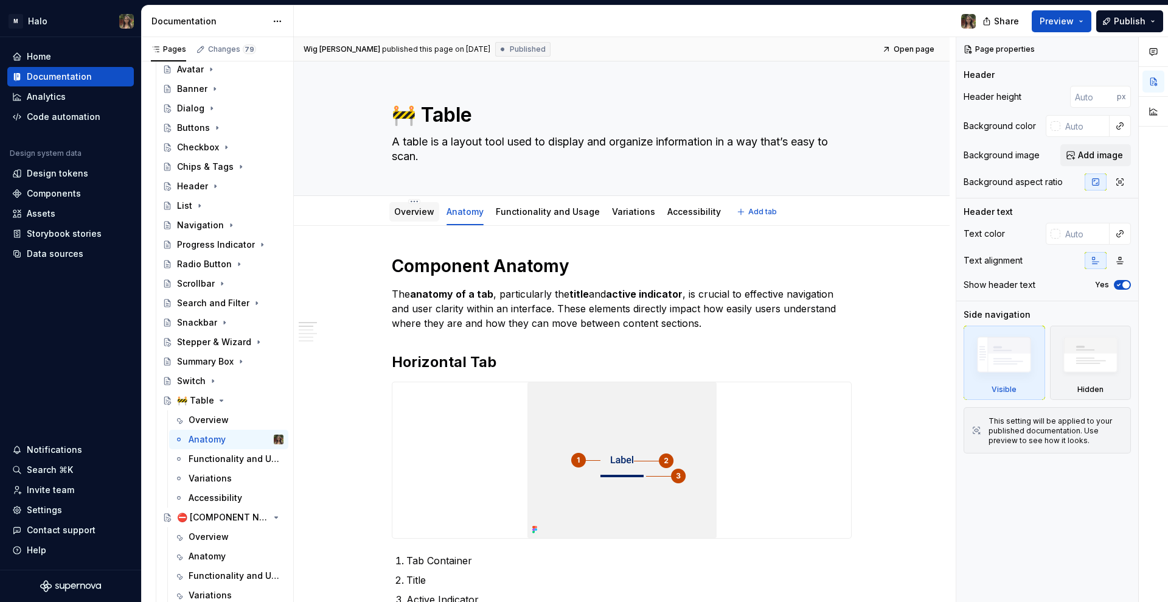
click at [415, 208] on link "Overview" at bounding box center [414, 211] width 40 height 10
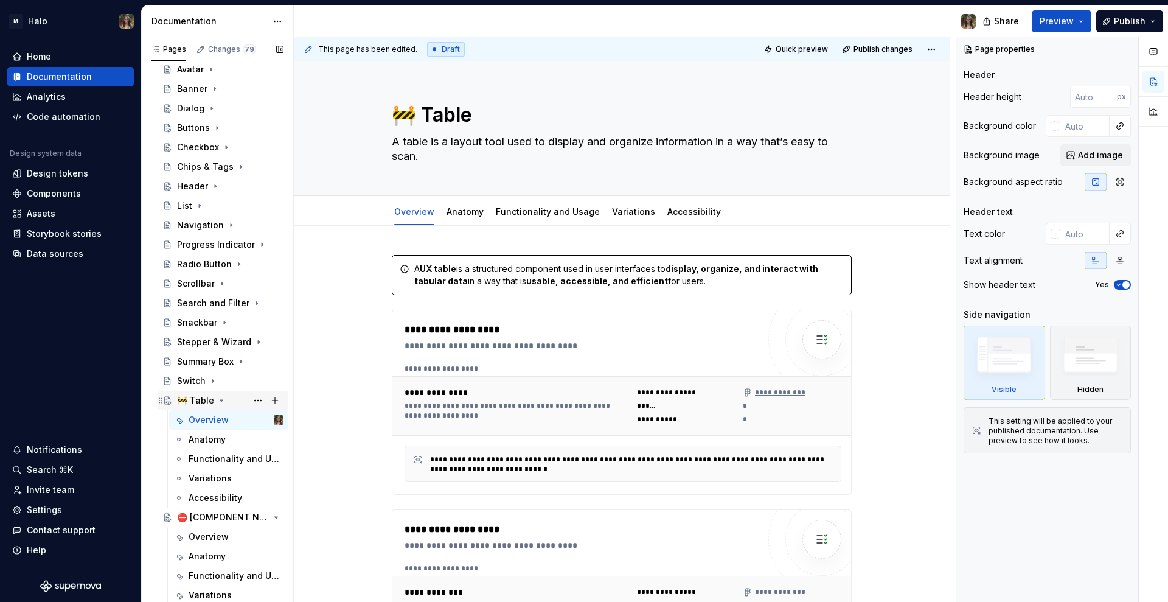
click at [199, 404] on div "🚧 Table" at bounding box center [195, 400] width 37 height 12
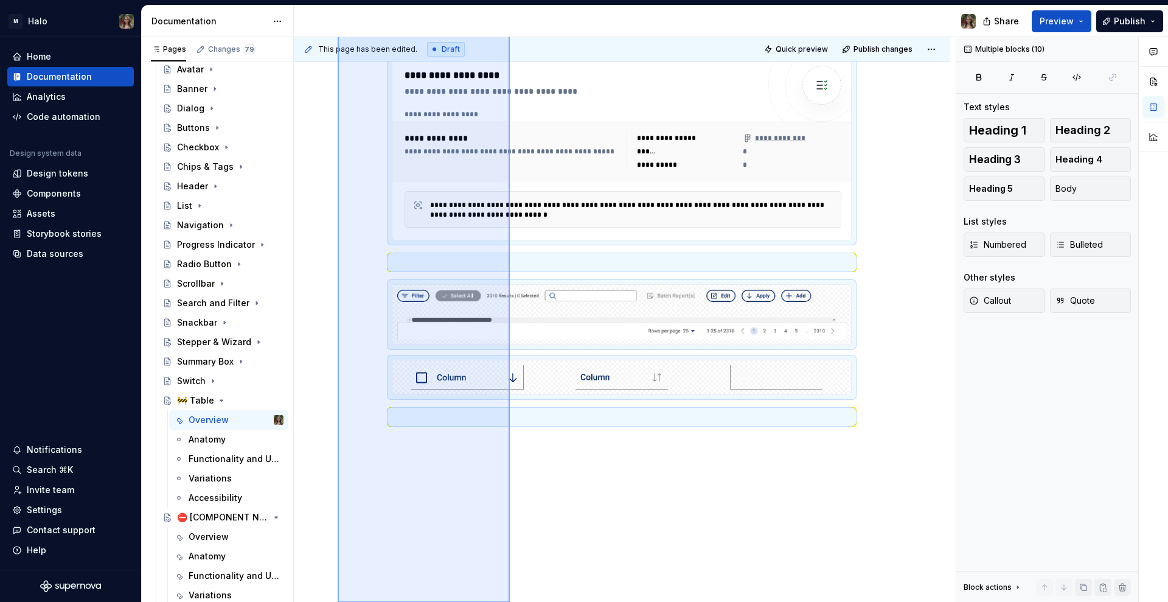
scroll to position [1069, 0]
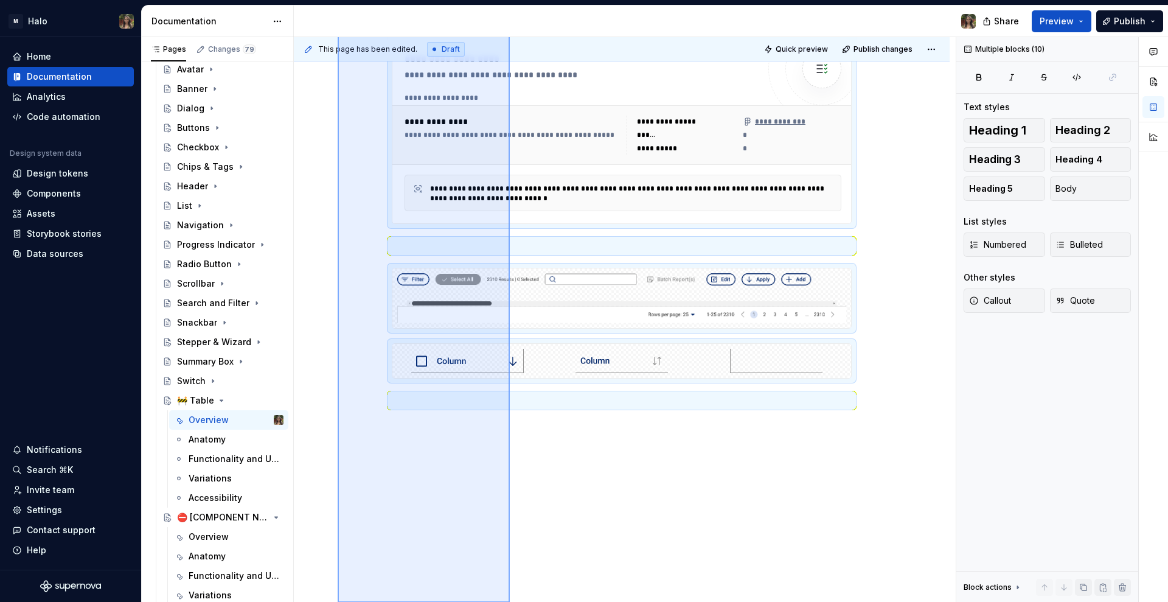
drag, startPoint x: 338, startPoint y: 274, endPoint x: 510, endPoint y: 638, distance: 402.3
click at [510, 601] on html "M Halo Home Documentation Analytics Code automation Design system data Design t…" at bounding box center [584, 301] width 1168 height 602
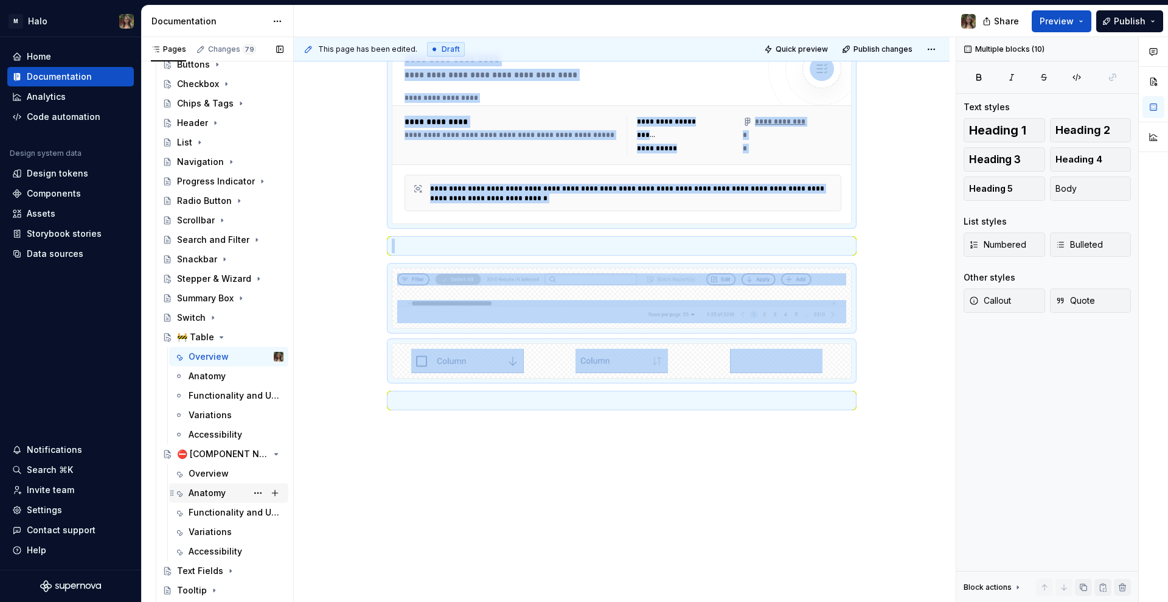
scroll to position [611, 0]
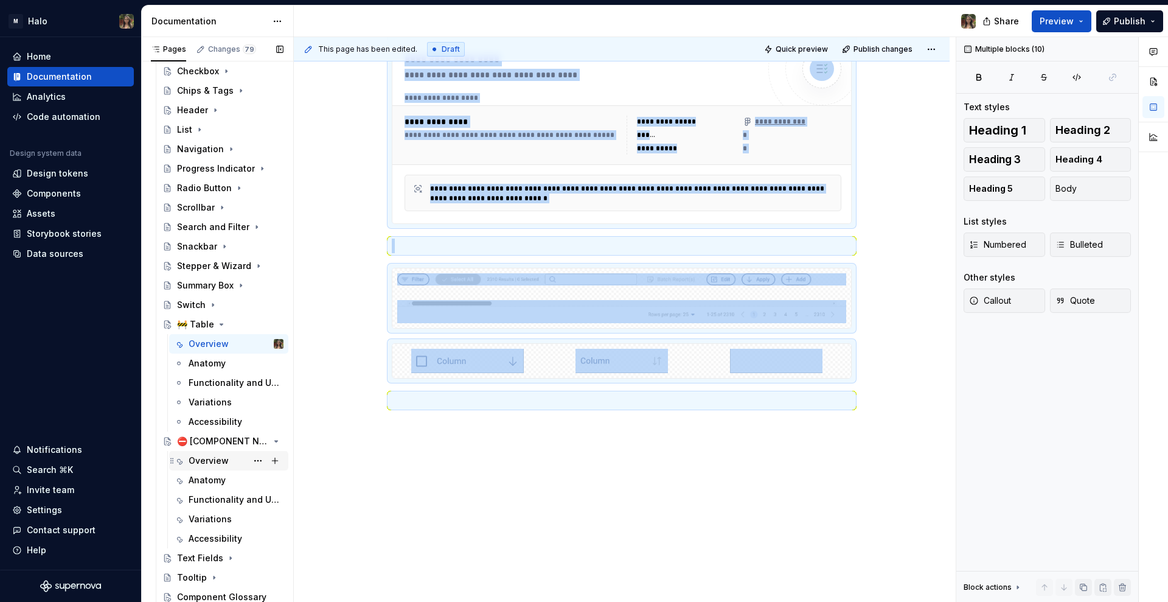
click at [211, 460] on div "Overview" at bounding box center [209, 461] width 40 height 12
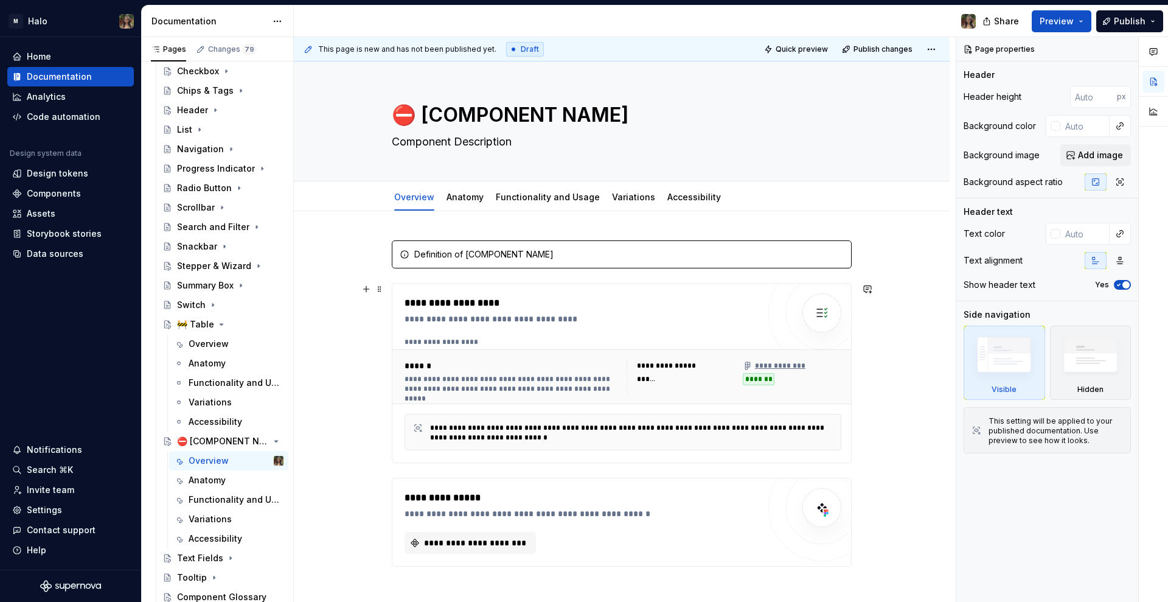
click at [468, 310] on div "**********" at bounding box center [582, 310] width 354 height 29
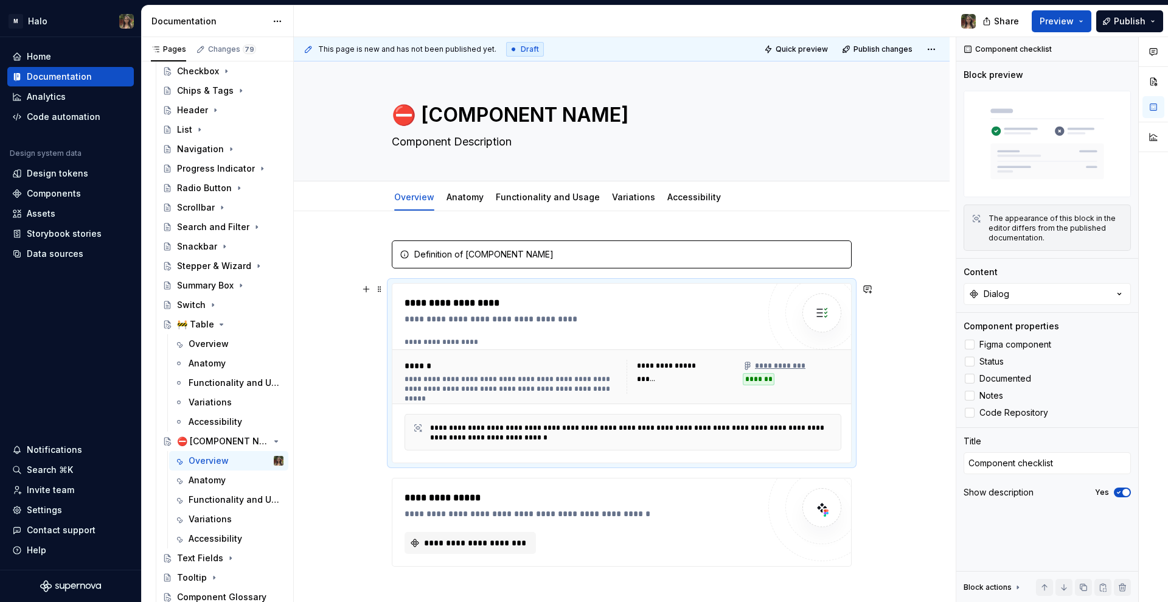
click at [368, 307] on div "**********" at bounding box center [622, 501] width 656 height 580
drag, startPoint x: 432, startPoint y: 273, endPoint x: 387, endPoint y: 267, distance: 45.4
click at [431, 273] on div "**********" at bounding box center [622, 417] width 460 height 355
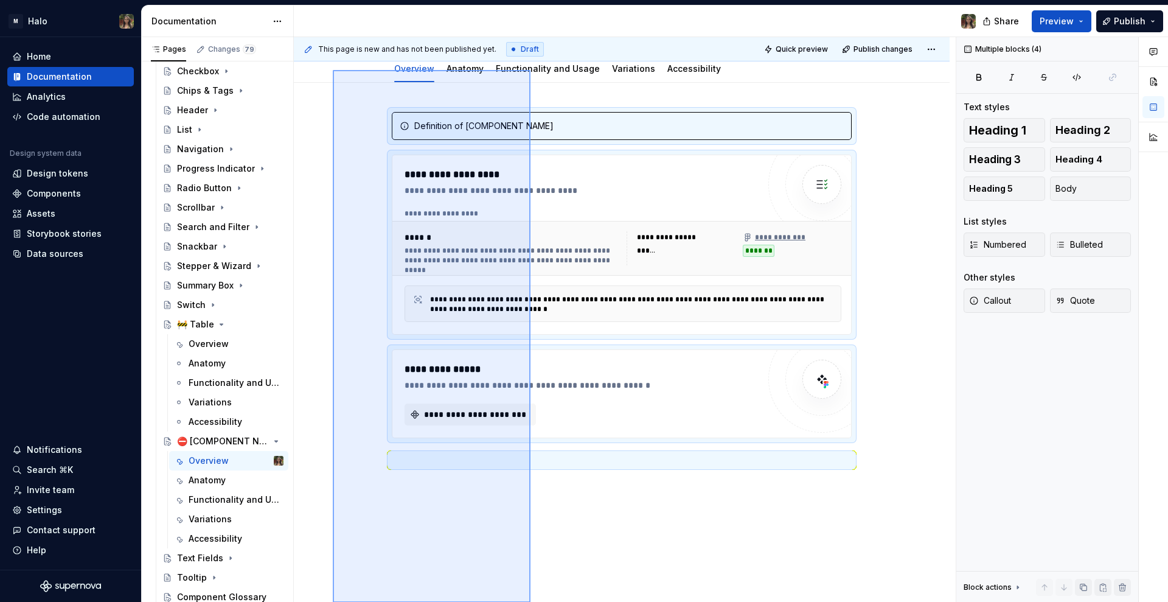
scroll to position [188, 0]
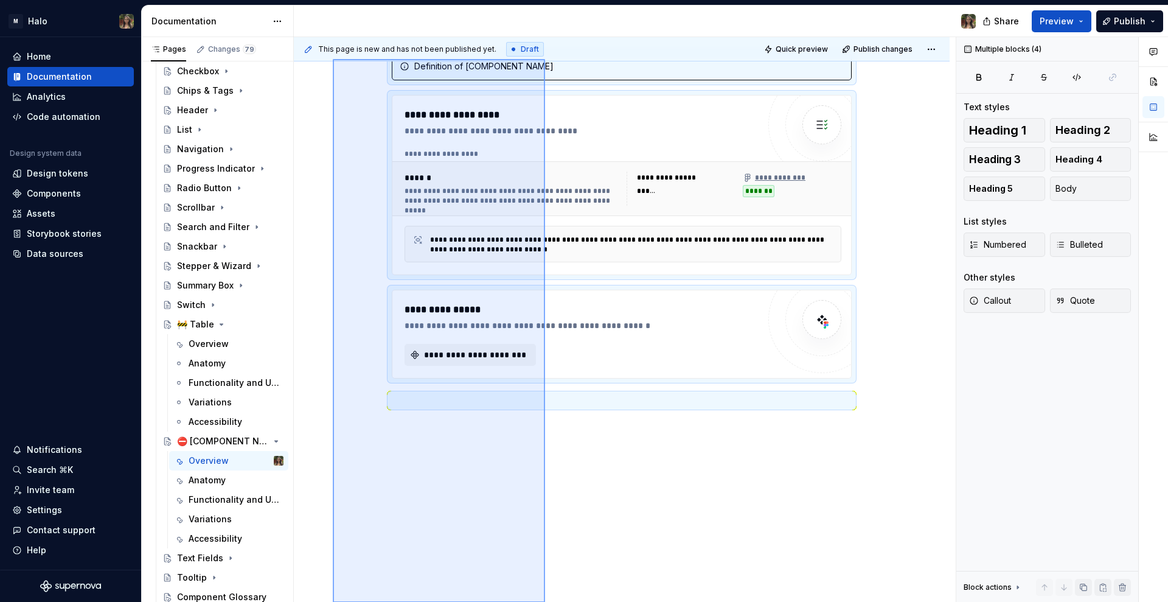
drag, startPoint x: 336, startPoint y: 243, endPoint x: 548, endPoint y: 626, distance: 437.9
click at [548, 601] on html "M Halo Home Documentation Analytics Code automation Design system data Design t…" at bounding box center [584, 301] width 1168 height 602
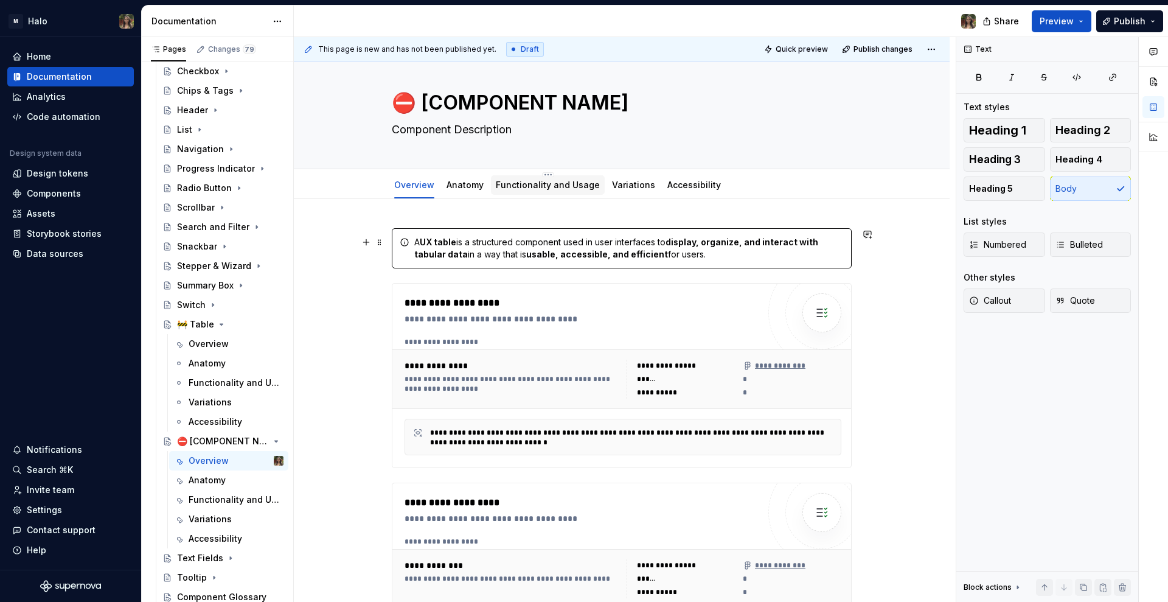
scroll to position [0, 0]
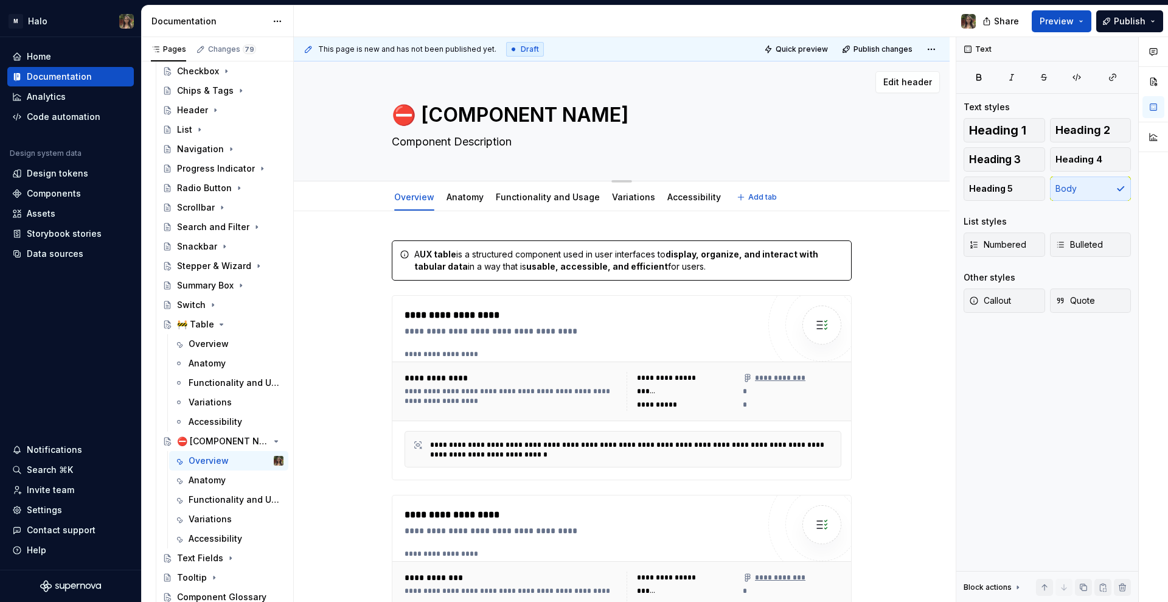
click at [423, 122] on textarea "⛔ [COMPONENT NAME]" at bounding box center [619, 114] width 460 height 29
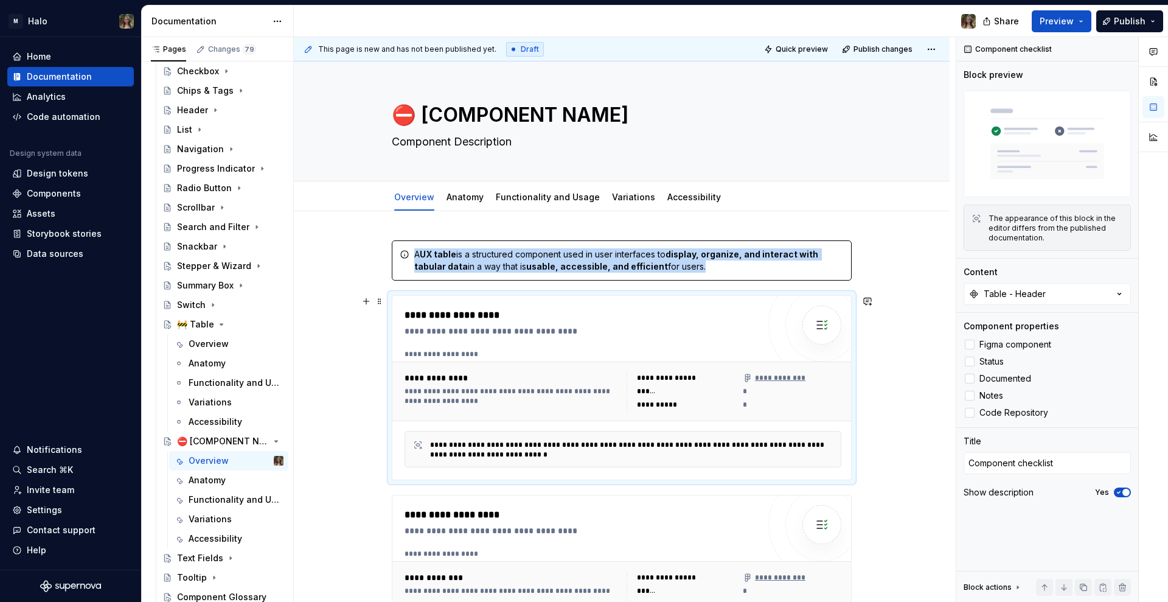
drag, startPoint x: 907, startPoint y: 292, endPoint x: 699, endPoint y: 243, distance: 214.4
click at [906, 292] on div "**********" at bounding box center [625, 319] width 662 height 565
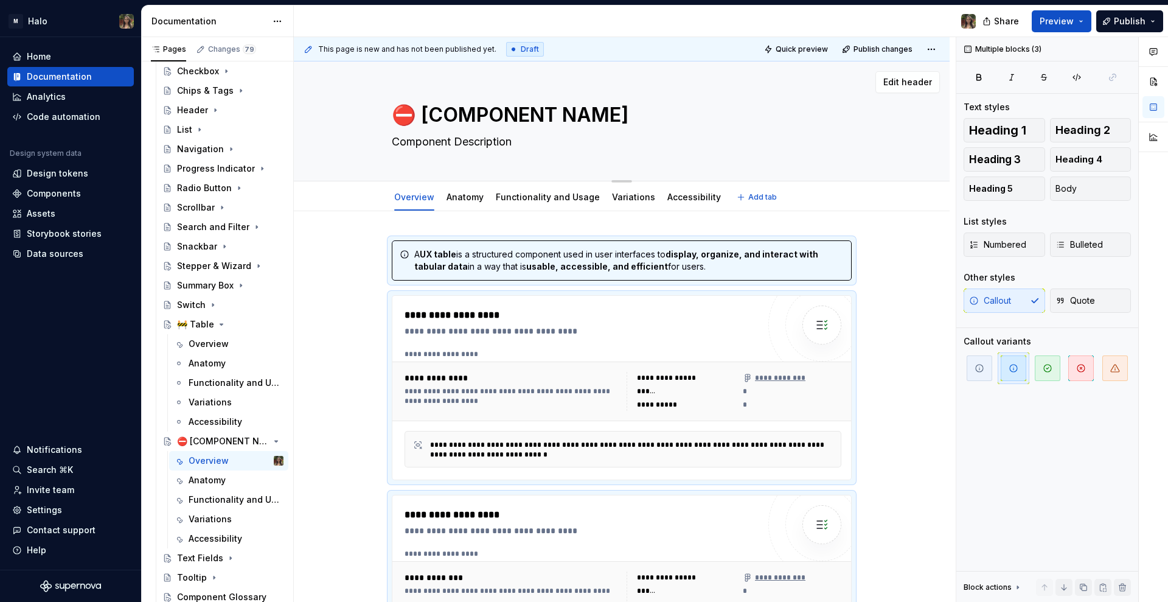
click at [490, 100] on textarea "⛔ [COMPONENT NAME]" at bounding box center [619, 114] width 460 height 29
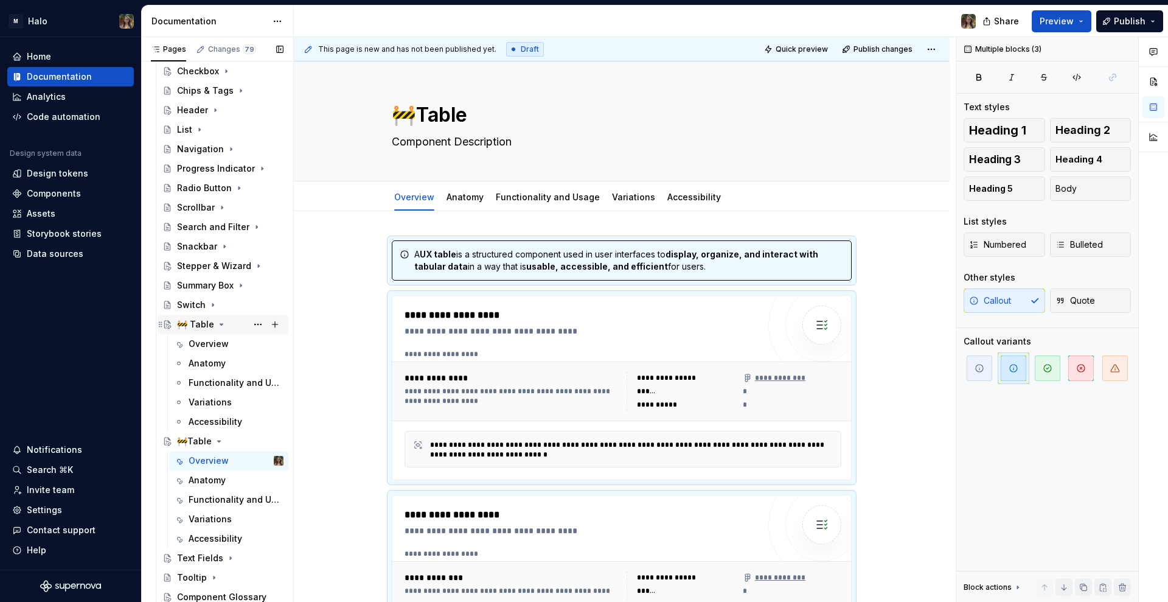
click at [198, 324] on div "🚧 Table" at bounding box center [195, 324] width 37 height 12
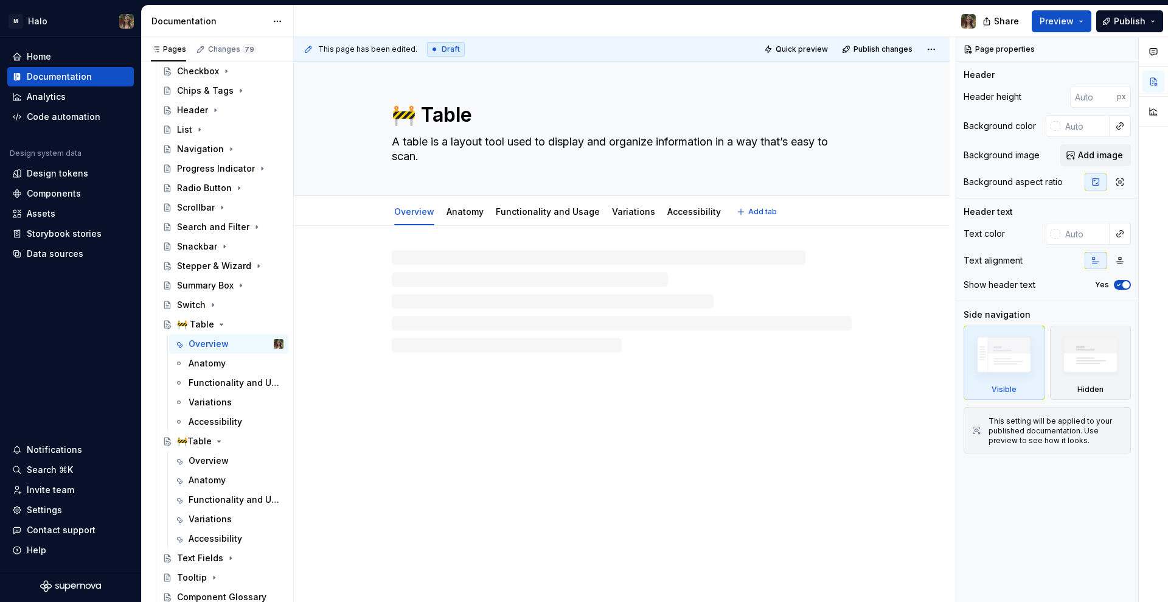
click at [452, 113] on textarea "🚧 Table" at bounding box center [619, 114] width 460 height 29
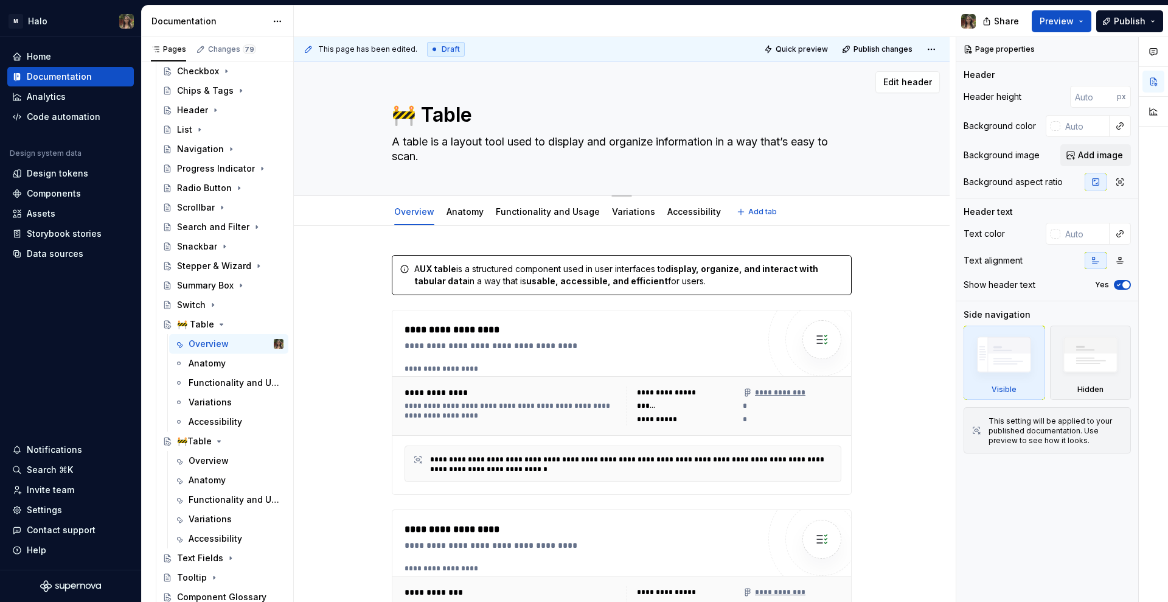
click at [452, 113] on textarea "🚧 Table" at bounding box center [619, 114] width 460 height 29
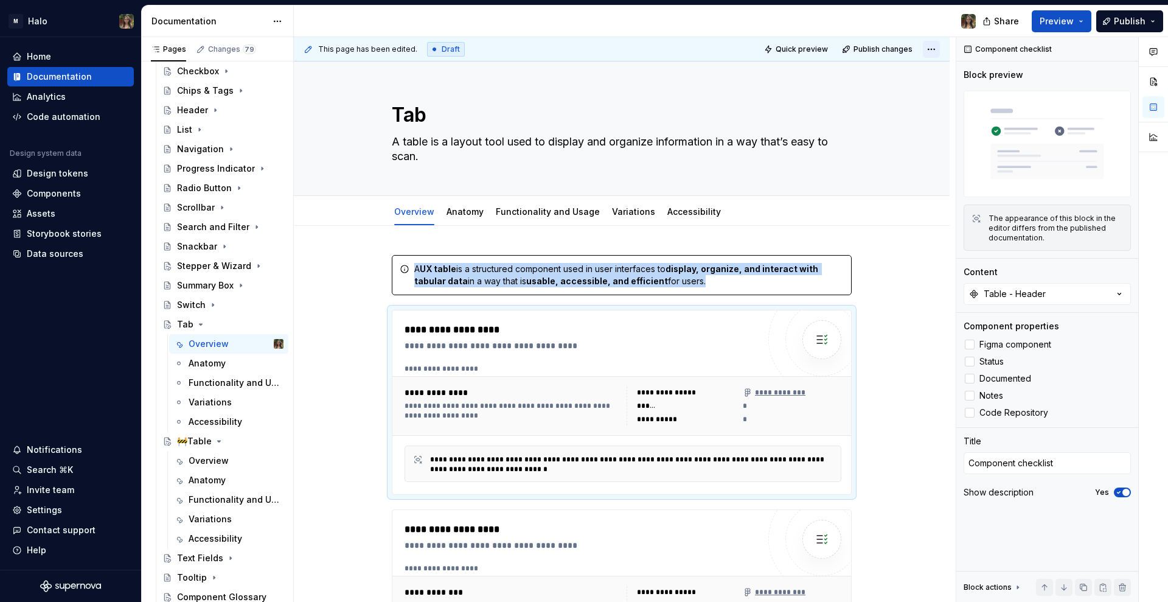
click at [929, 50] on html "M Halo Home Documentation Analytics Code automation Design system data Design t…" at bounding box center [584, 301] width 1168 height 602
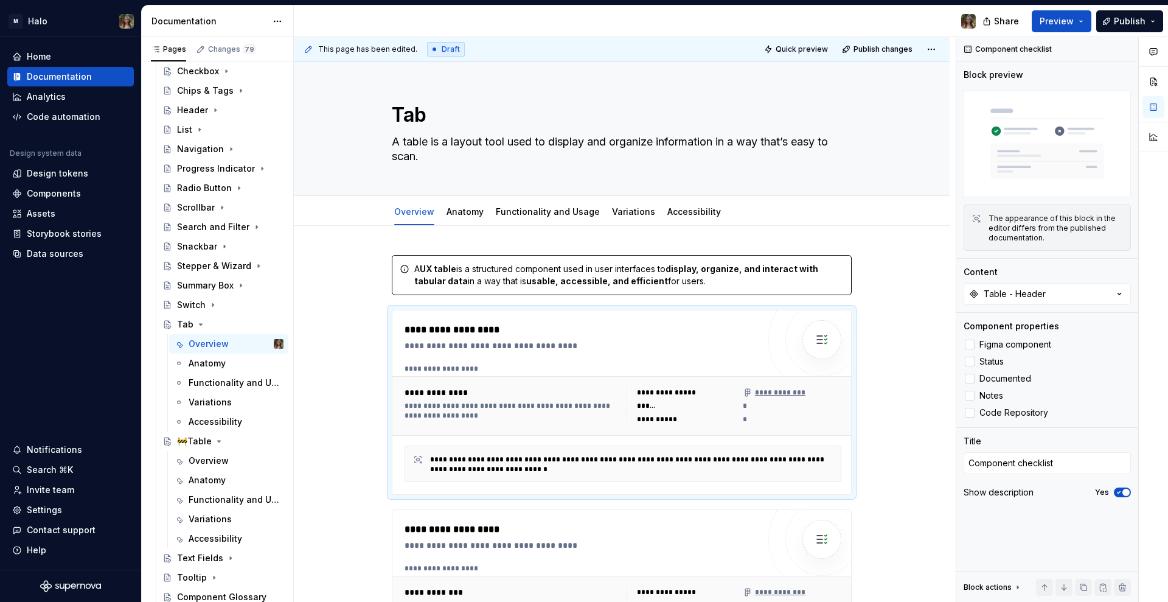
click at [929, 50] on html "M Halo Home Documentation Analytics Code automation Design system data Design t…" at bounding box center [584, 301] width 1168 height 602
click at [525, 385] on div "**********" at bounding box center [623, 406] width 447 height 49
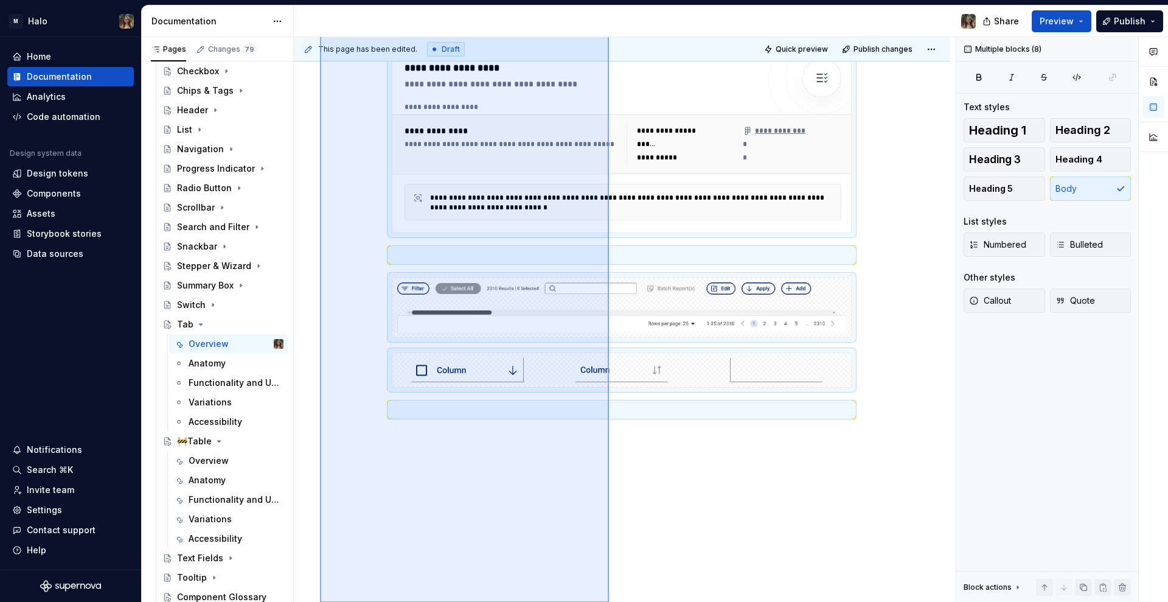
scroll to position [1069, 0]
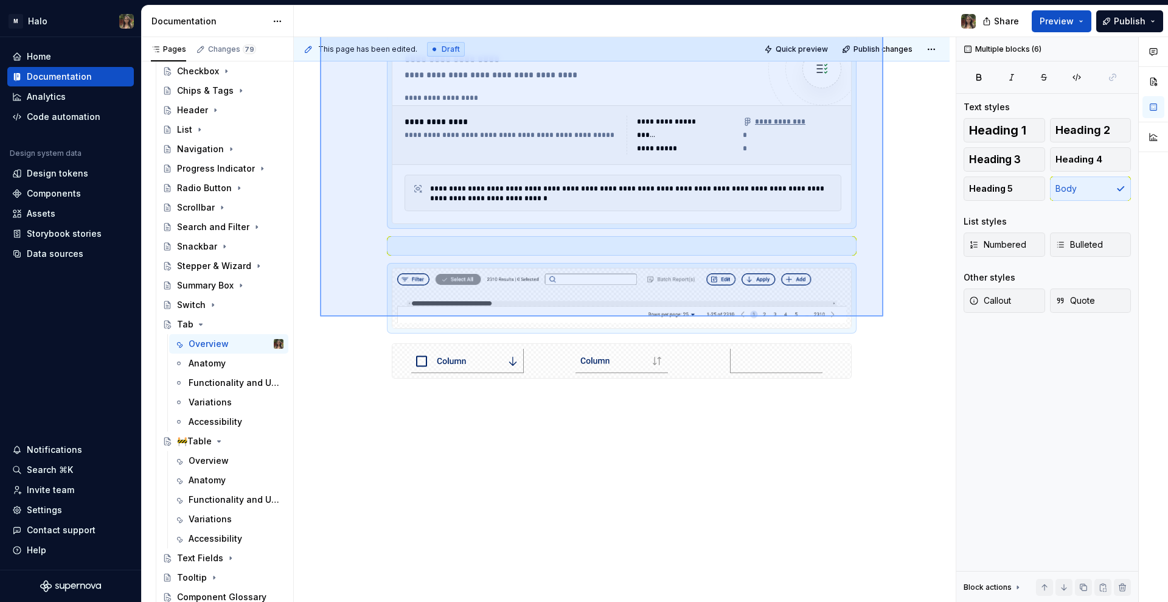
drag, startPoint x: 483, startPoint y: 294, endPoint x: 883, endPoint y: 316, distance: 401.0
click at [883, 316] on div "**********" at bounding box center [625, 319] width 662 height 565
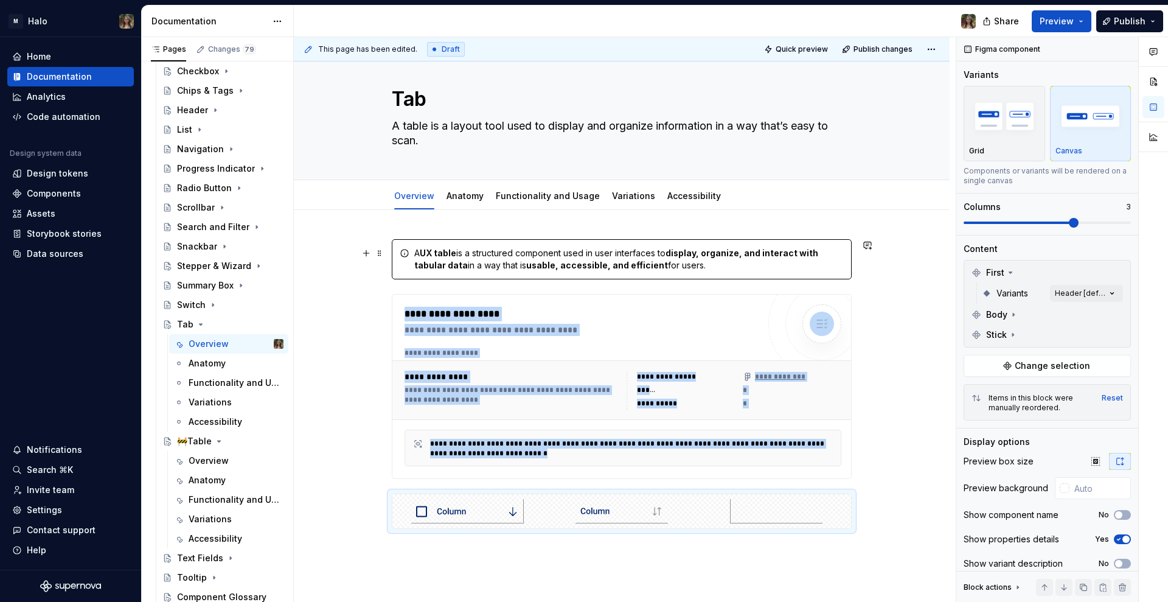
scroll to position [0, 0]
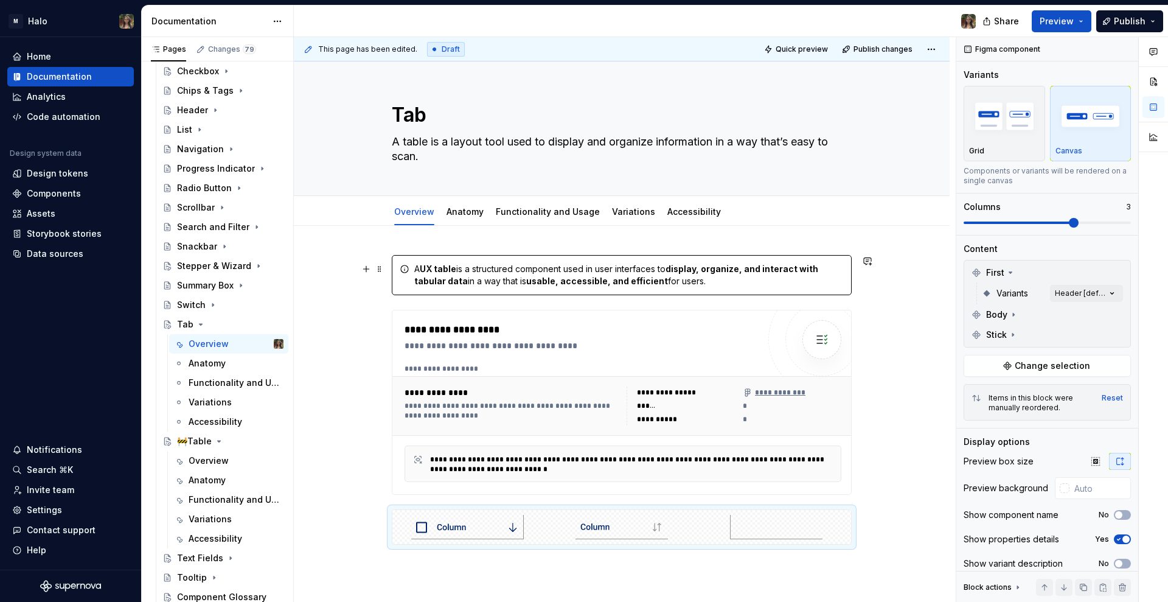
click at [567, 337] on div "**********" at bounding box center [582, 336] width 354 height 29
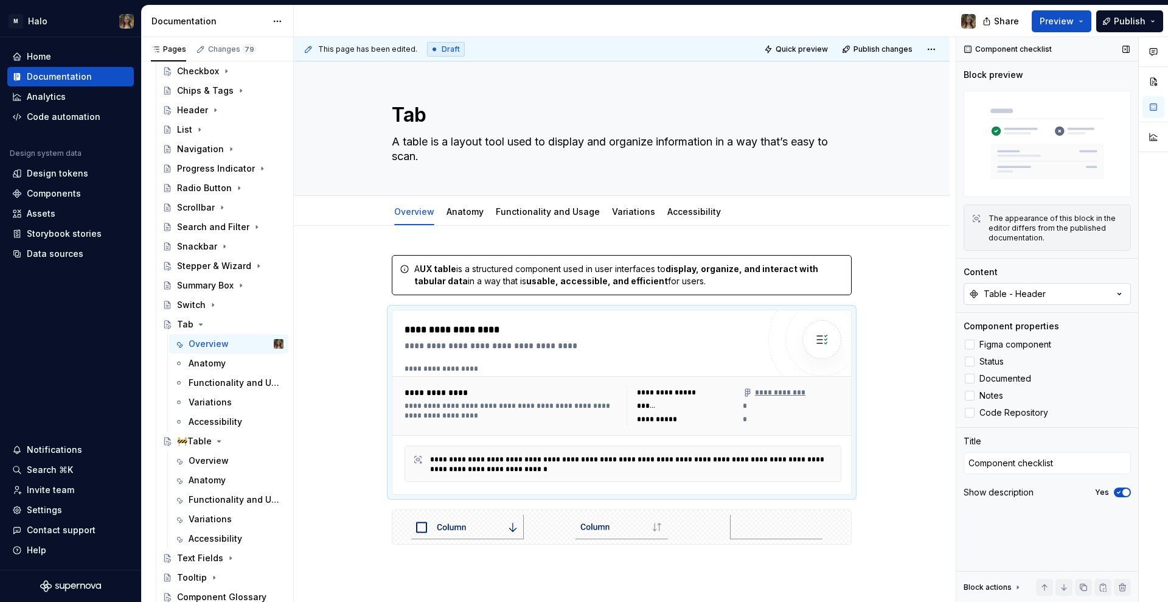
click at [1061, 294] on button "Table - Header" at bounding box center [1047, 294] width 167 height 22
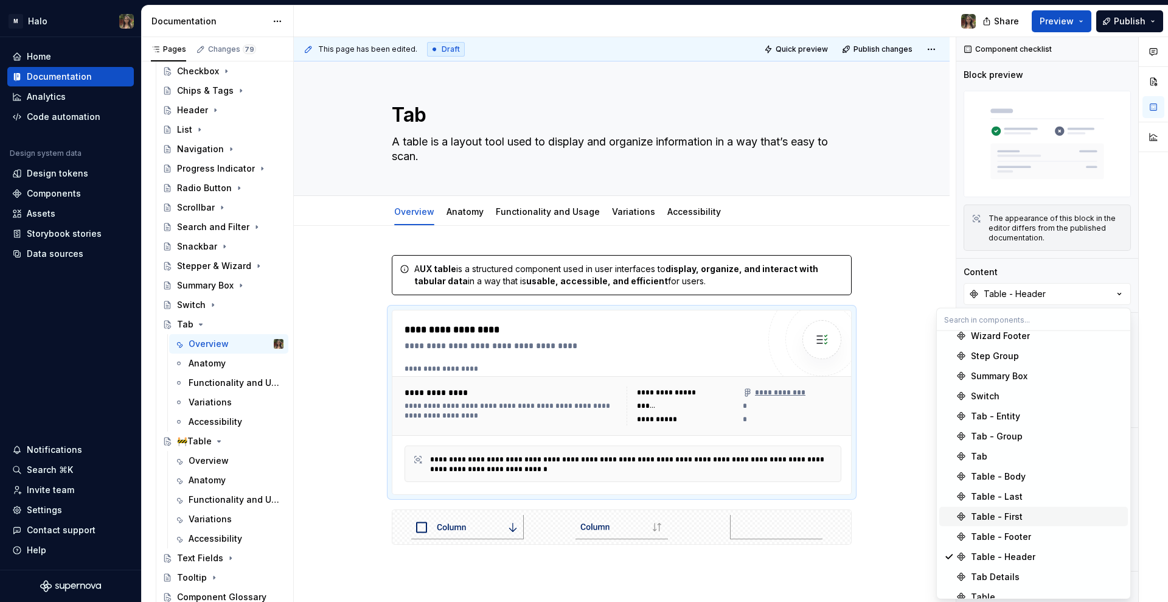
scroll to position [761, 0]
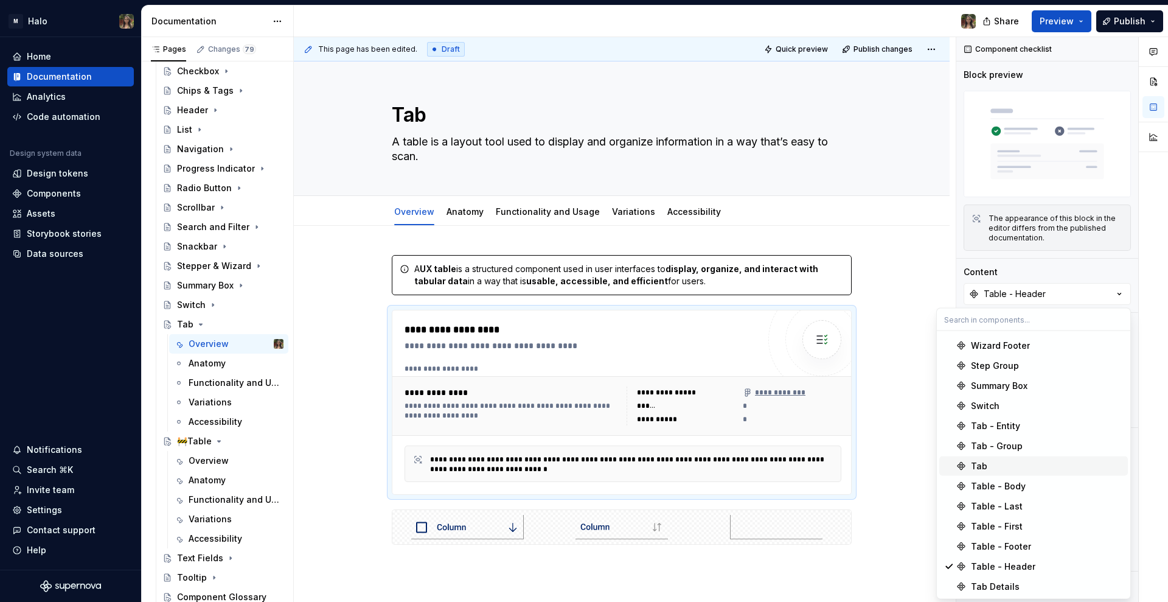
click at [1008, 463] on div "Tab" at bounding box center [1047, 466] width 152 height 12
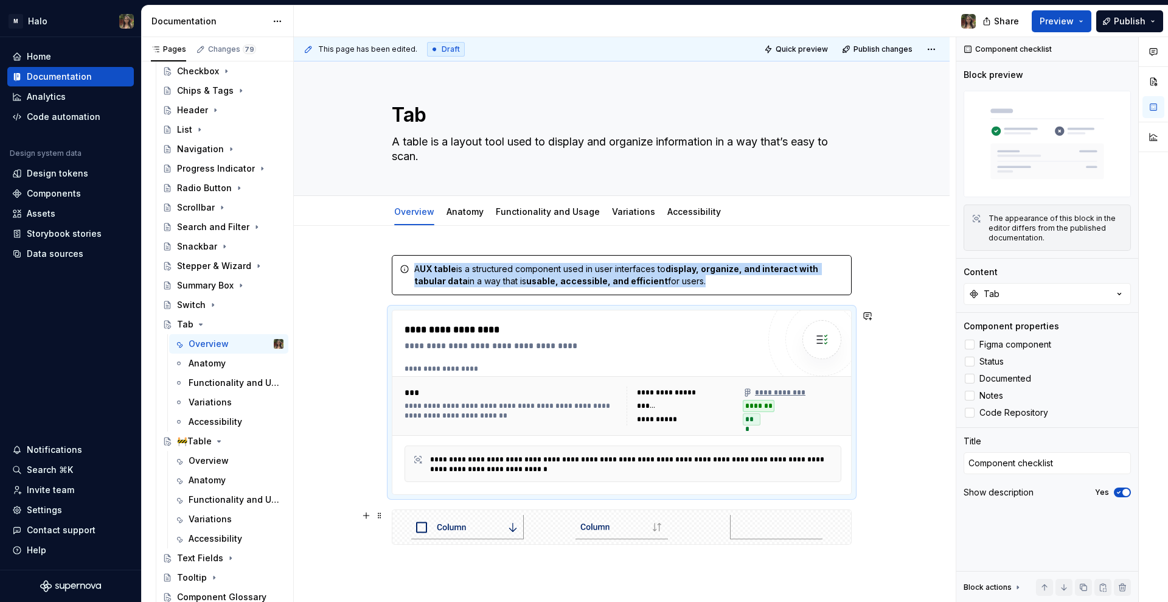
scroll to position [2, 0]
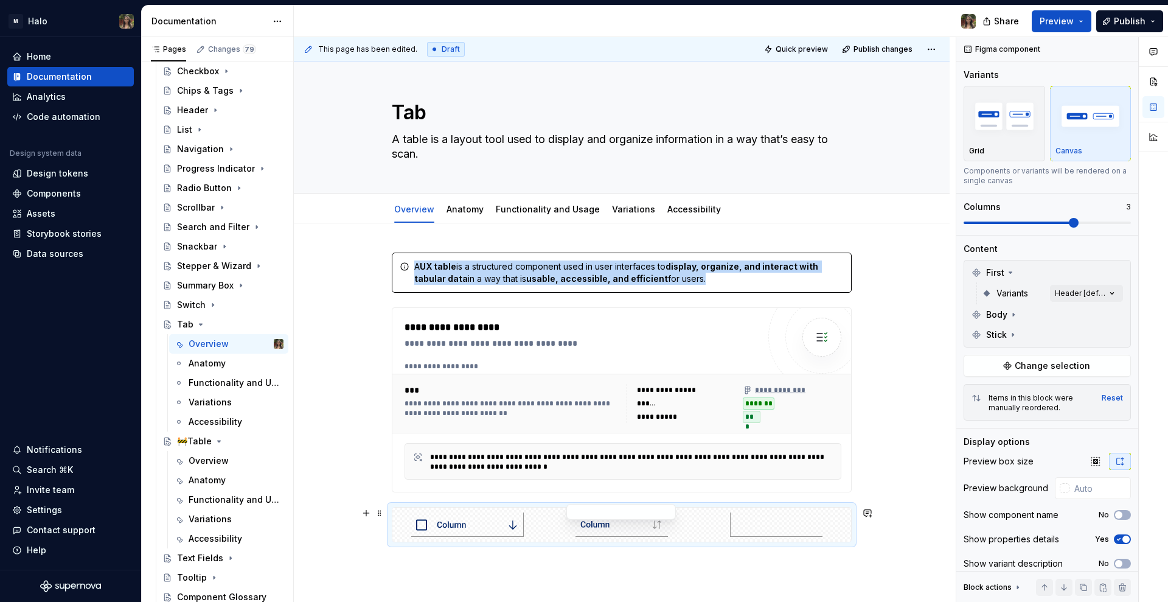
click at [574, 521] on div at bounding box center [622, 524] width 150 height 34
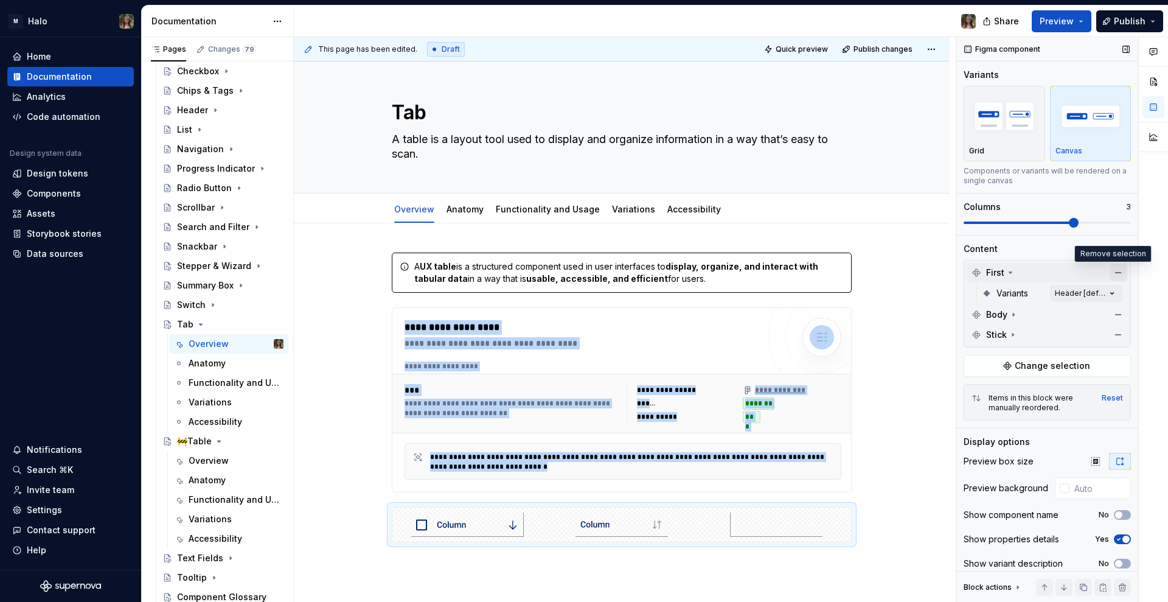
click at [1110, 271] on button "button" at bounding box center [1118, 272] width 17 height 17
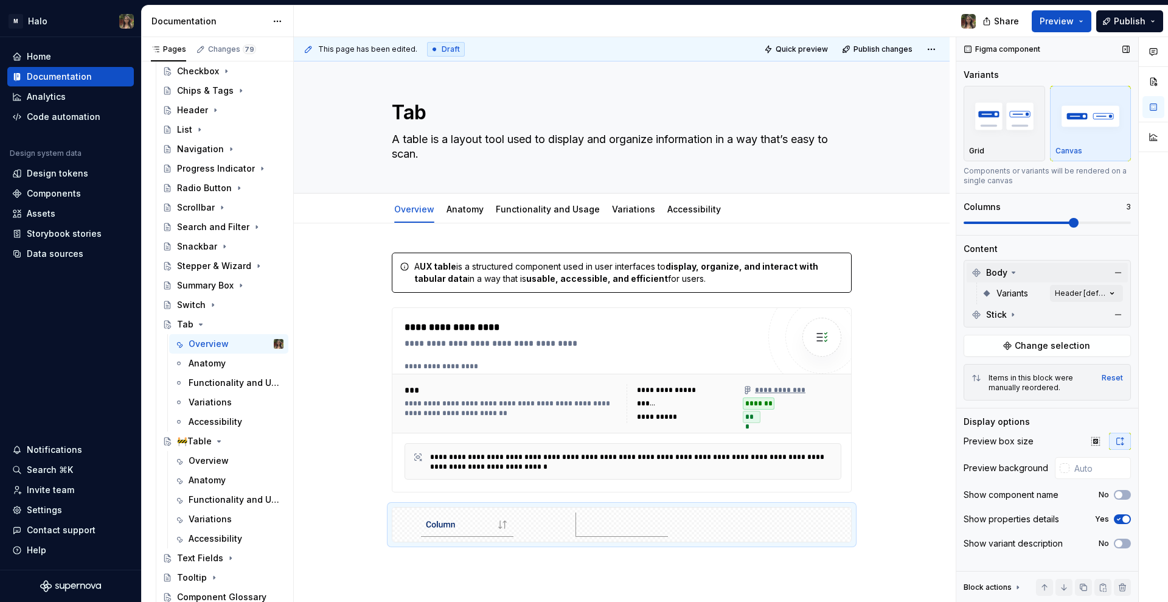
click at [1109, 273] on div "Body" at bounding box center [1047, 272] width 161 height 19
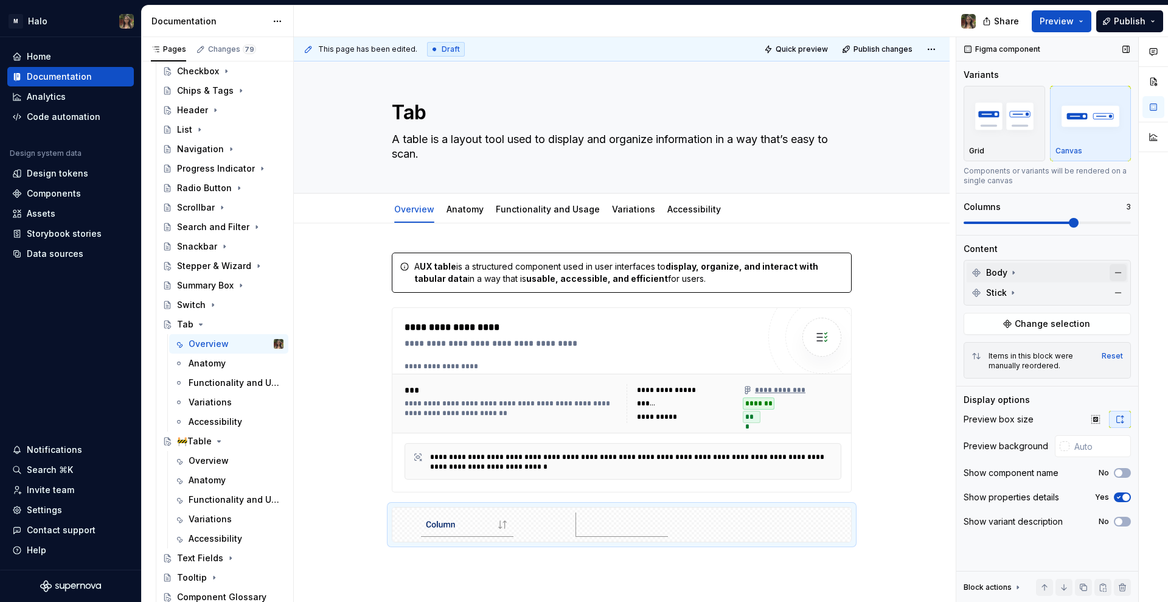
click at [1119, 276] on button "button" at bounding box center [1118, 272] width 17 height 17
click at [1119, 277] on button "button" at bounding box center [1118, 272] width 17 height 17
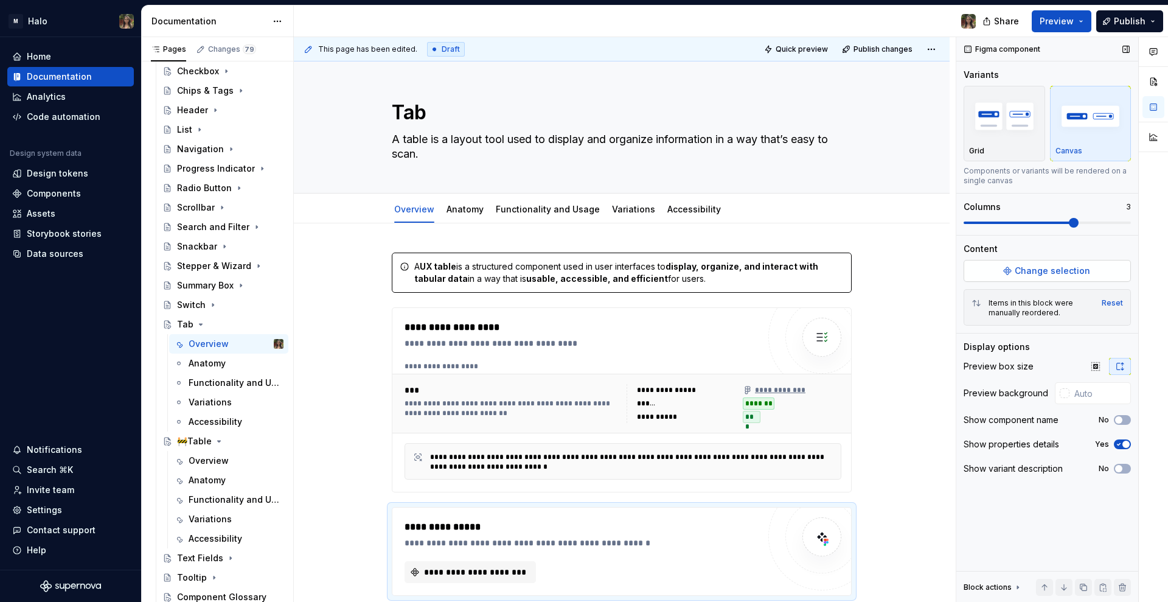
click at [1097, 273] on button "Change selection" at bounding box center [1047, 271] width 167 height 22
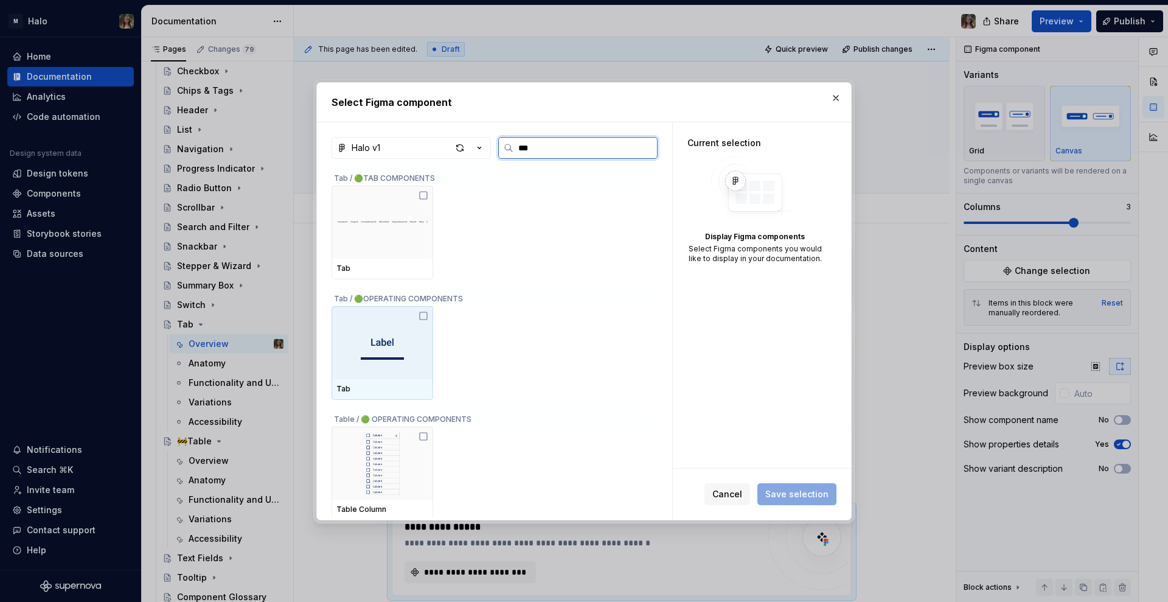
drag, startPoint x: 403, startPoint y: 358, endPoint x: 584, endPoint y: 385, distance: 182.7
click at [404, 358] on div at bounding box center [383, 342] width 102 height 73
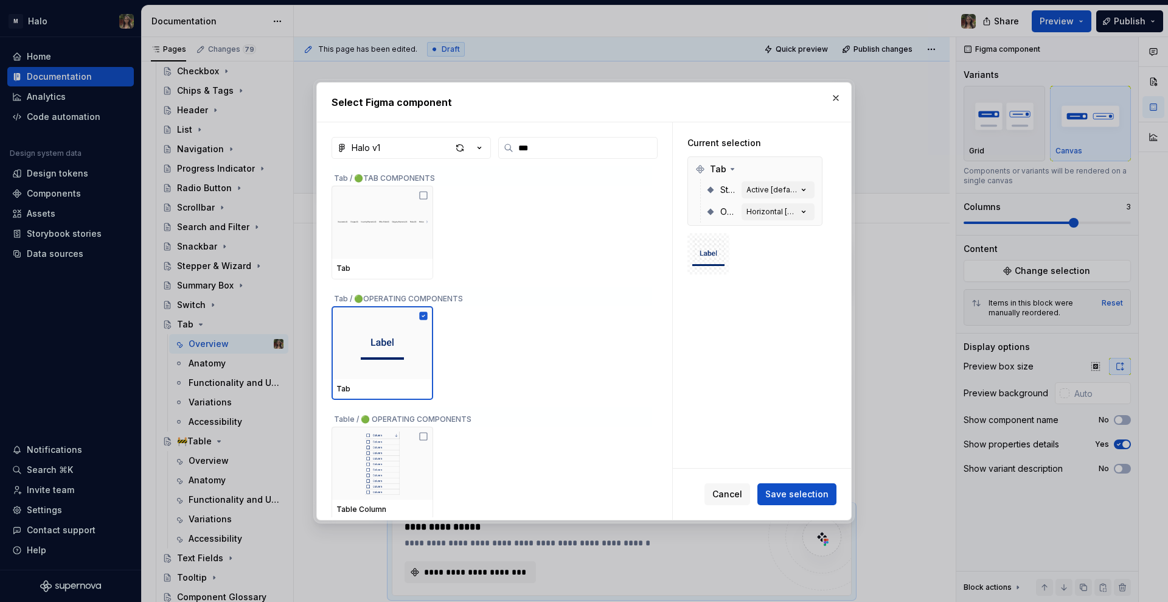
drag, startPoint x: 804, startPoint y: 489, endPoint x: 922, endPoint y: 451, distance: 123.7
click at [806, 489] on span "Save selection" at bounding box center [796, 494] width 63 height 12
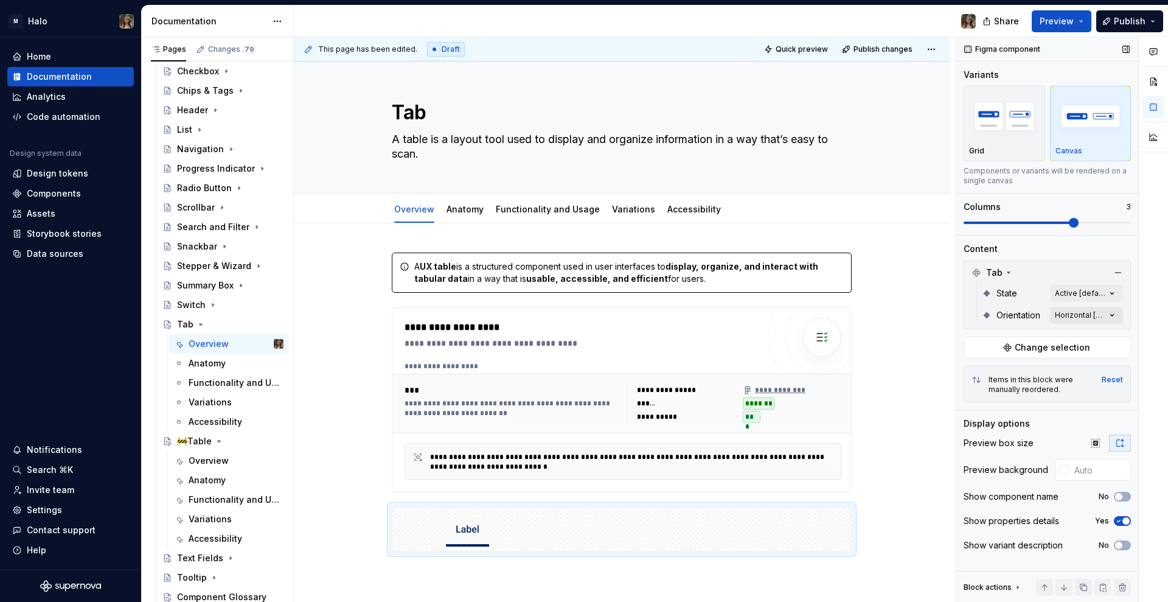
click at [1087, 312] on div "Comments Open comments No comments yet Select ‘Comment’ from the block context …" at bounding box center [1062, 319] width 212 height 565
click at [1104, 335] on span "button" at bounding box center [1102, 336] width 7 height 7
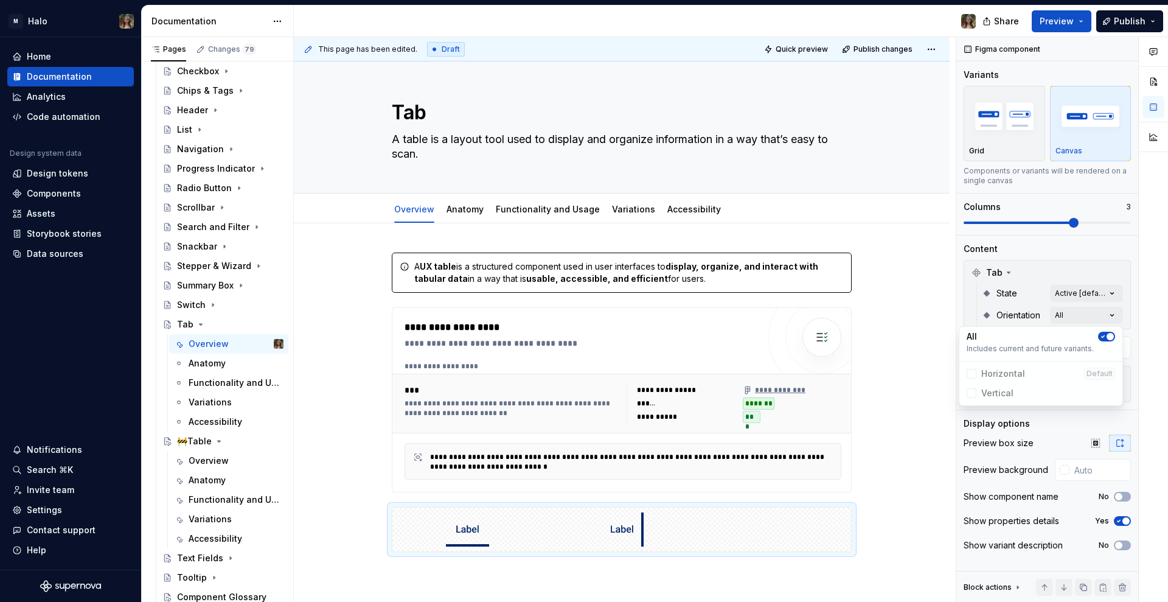
click at [1030, 274] on div "Comments Open comments No comments yet Select ‘Comment’ from the block context …" at bounding box center [1062, 319] width 212 height 565
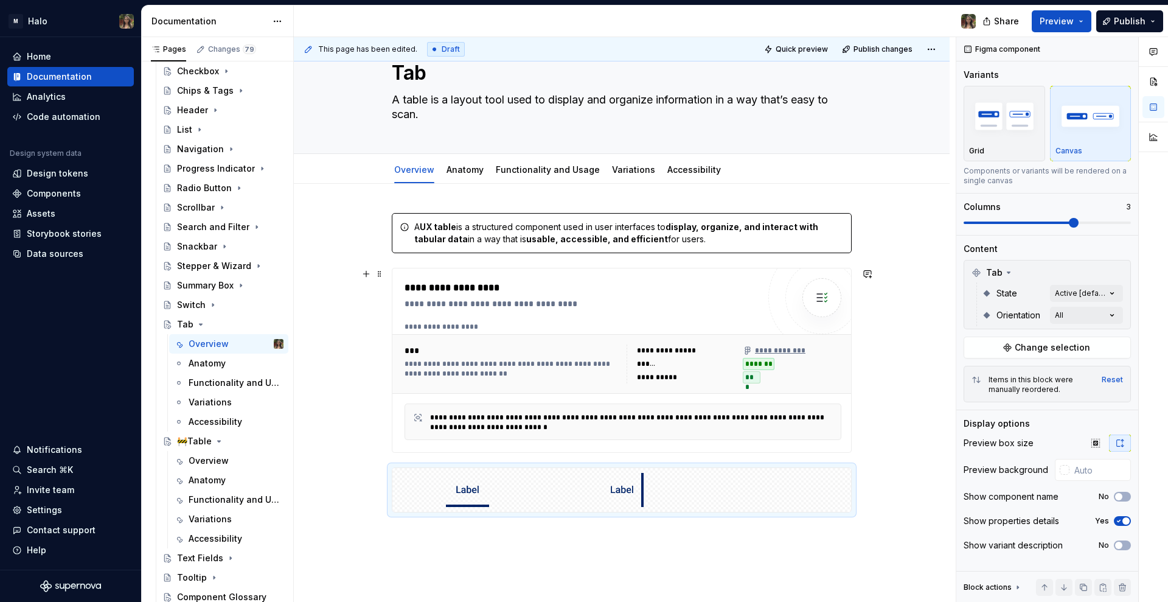
scroll to position [24, 0]
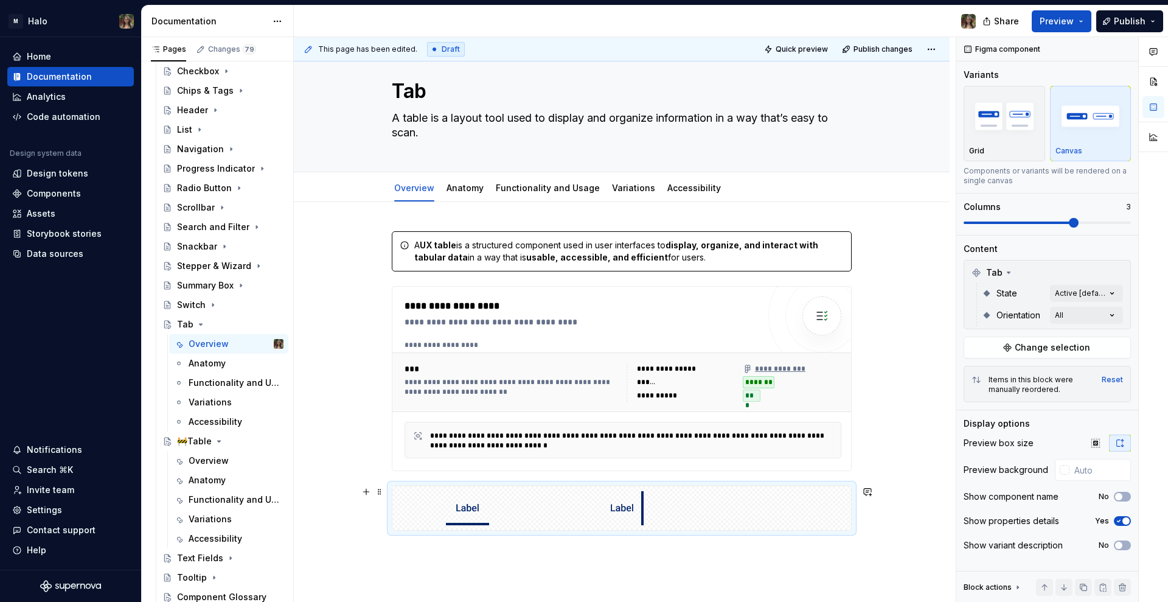
click at [706, 509] on div at bounding box center [621, 508] width 459 height 44
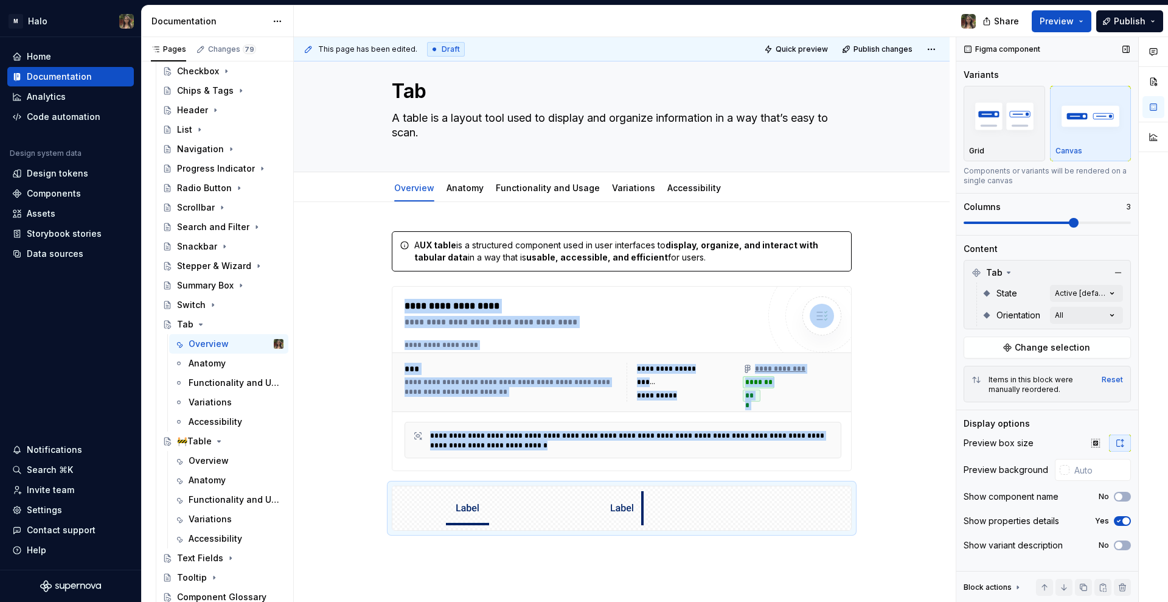
click at [1036, 224] on span at bounding box center [1047, 222] width 167 height 2
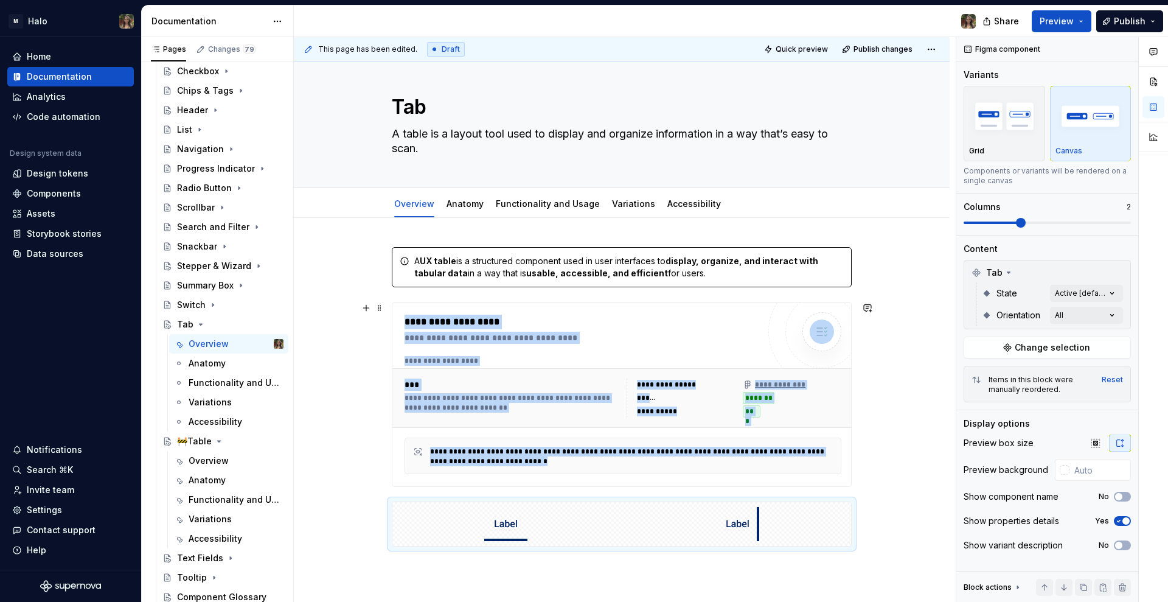
scroll to position [0, 0]
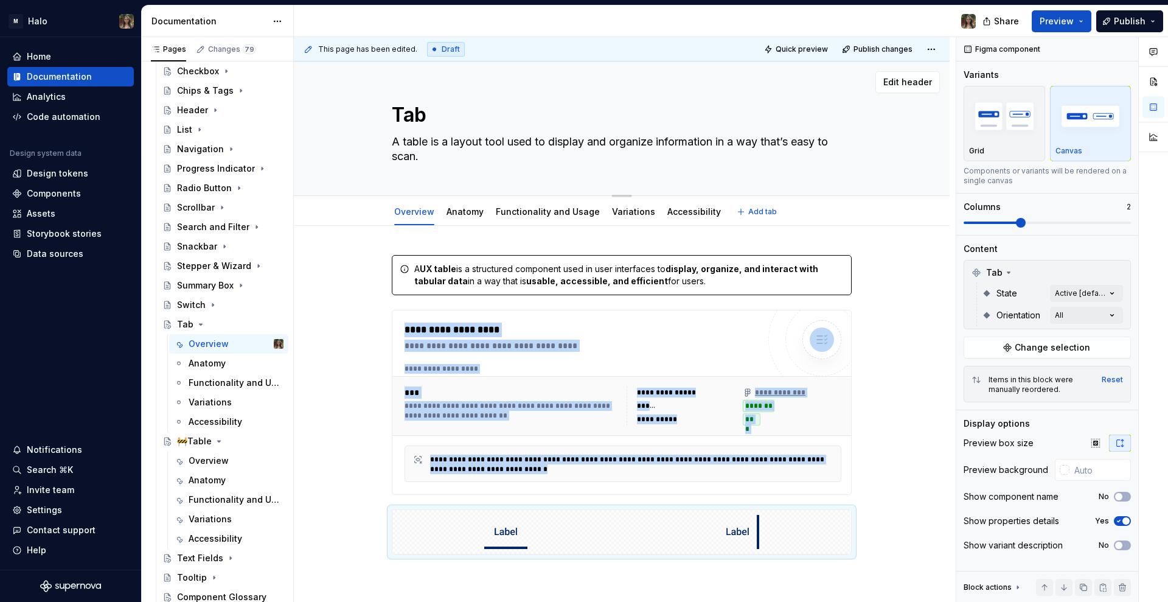
click at [502, 145] on textarea "A table is a layout tool used to display and organize information in a way that…" at bounding box center [619, 149] width 460 height 34
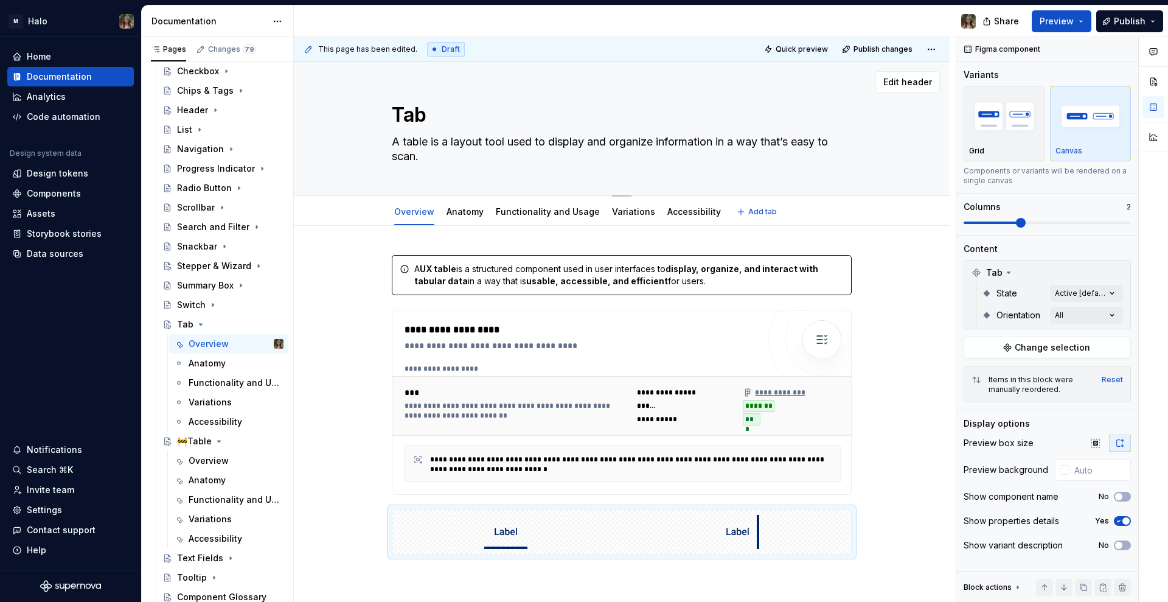
click at [502, 145] on textarea "A table is a layout tool used to display and organize information in a way that…" at bounding box center [619, 149] width 460 height 34
paste textarea "is an interactive element that exposes content displayed in different panes."
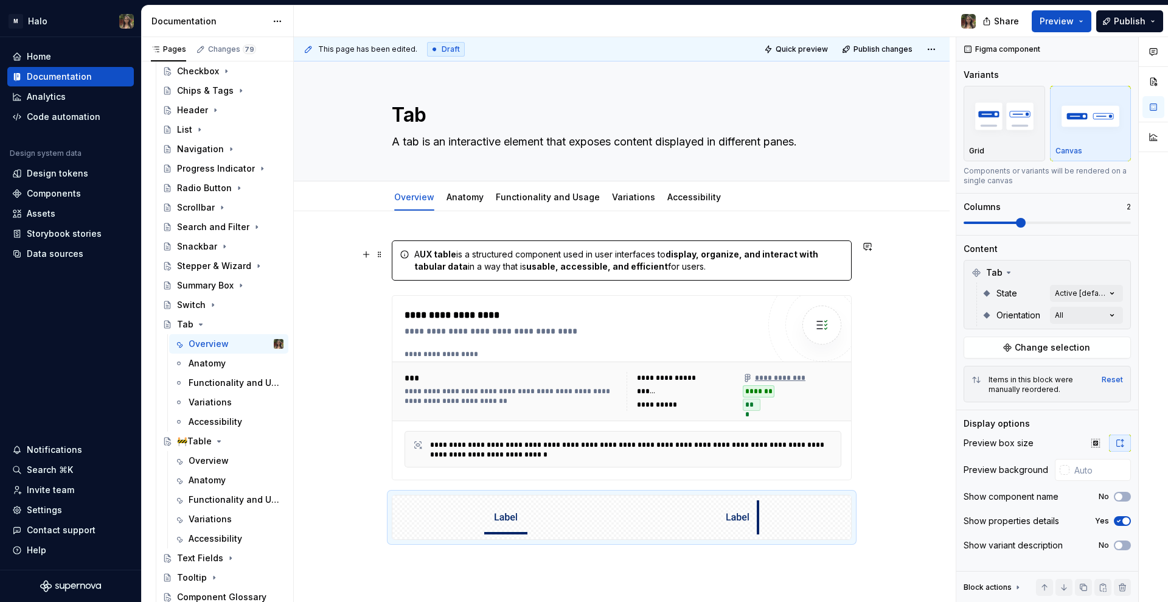
click at [486, 277] on div "A UX table is a structured component used in user interfaces to display, organi…" at bounding box center [622, 260] width 460 height 40
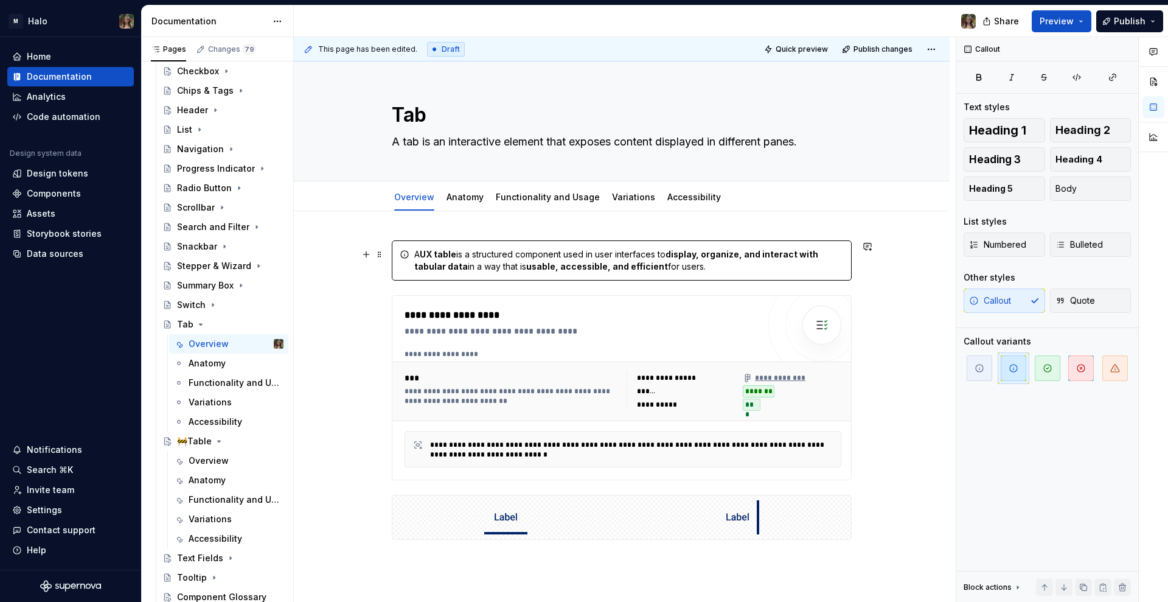
click at [484, 268] on div "A UX table is a structured component used in user interfaces to display, organi…" at bounding box center [629, 260] width 430 height 24
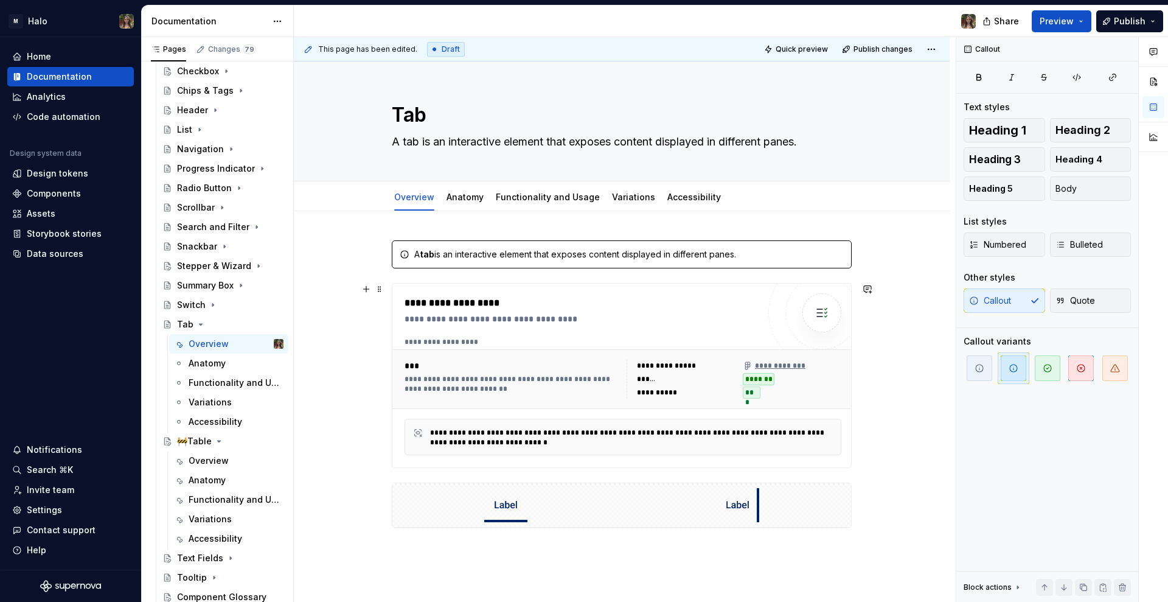
click at [364, 336] on div "**********" at bounding box center [622, 481] width 656 height 541
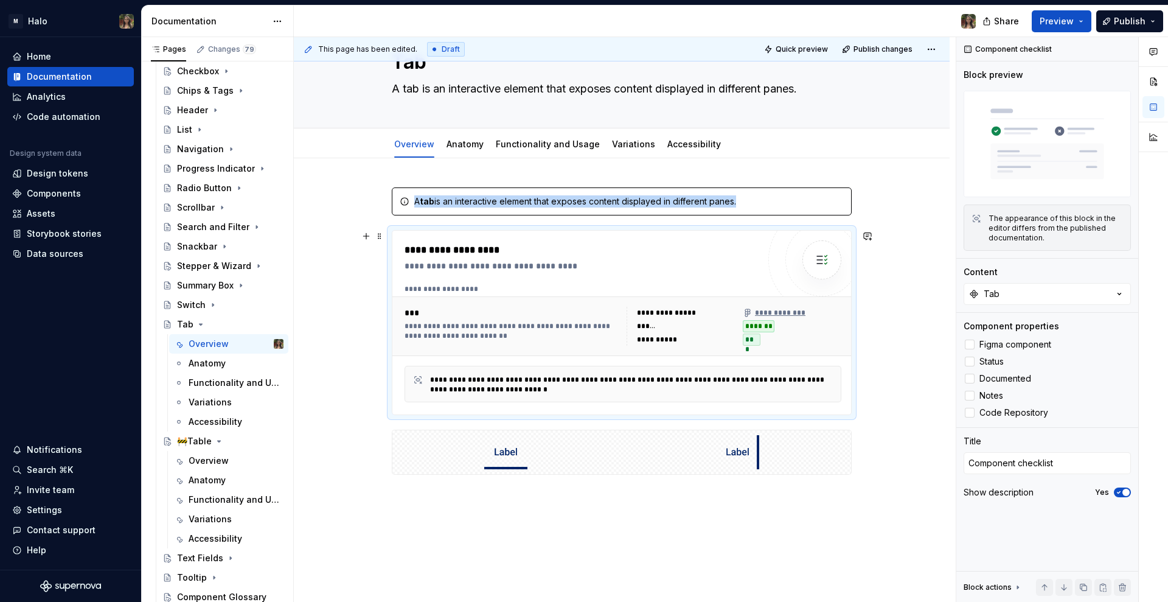
scroll to position [76, 0]
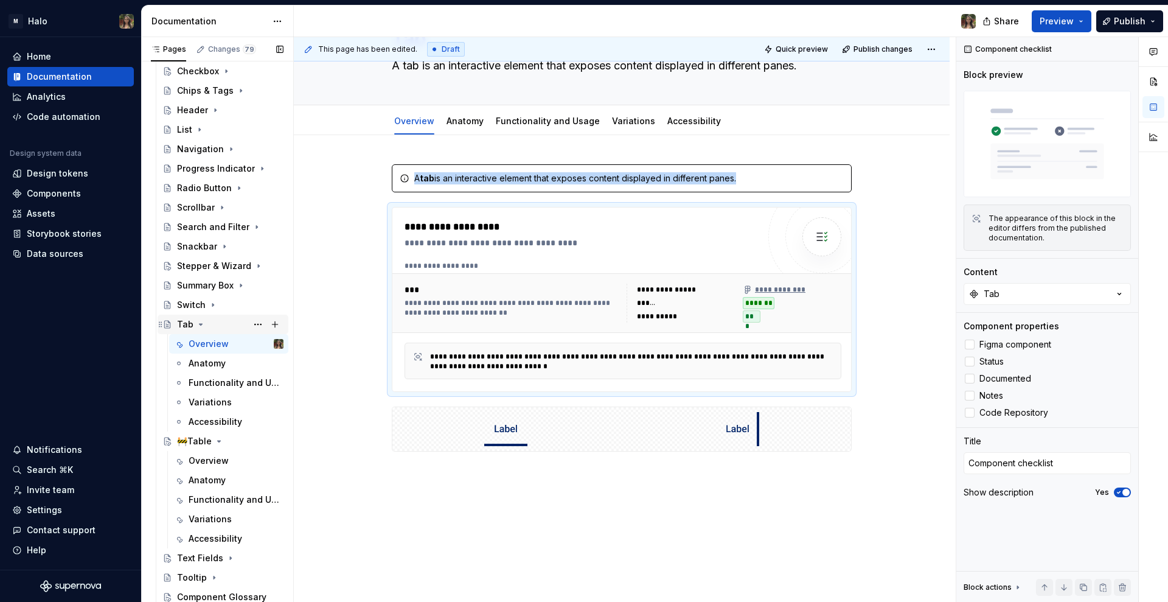
click at [200, 325] on icon "Page tree" at bounding box center [201, 324] width 3 height 1
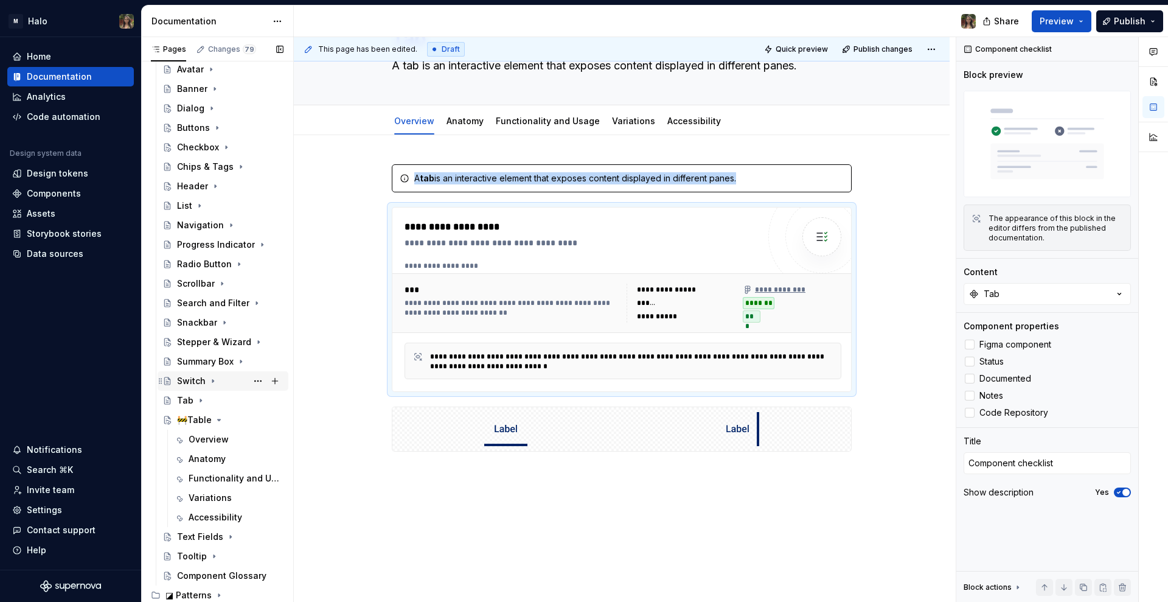
scroll to position [535, 0]
click at [207, 443] on div "Overview" at bounding box center [209, 439] width 40 height 12
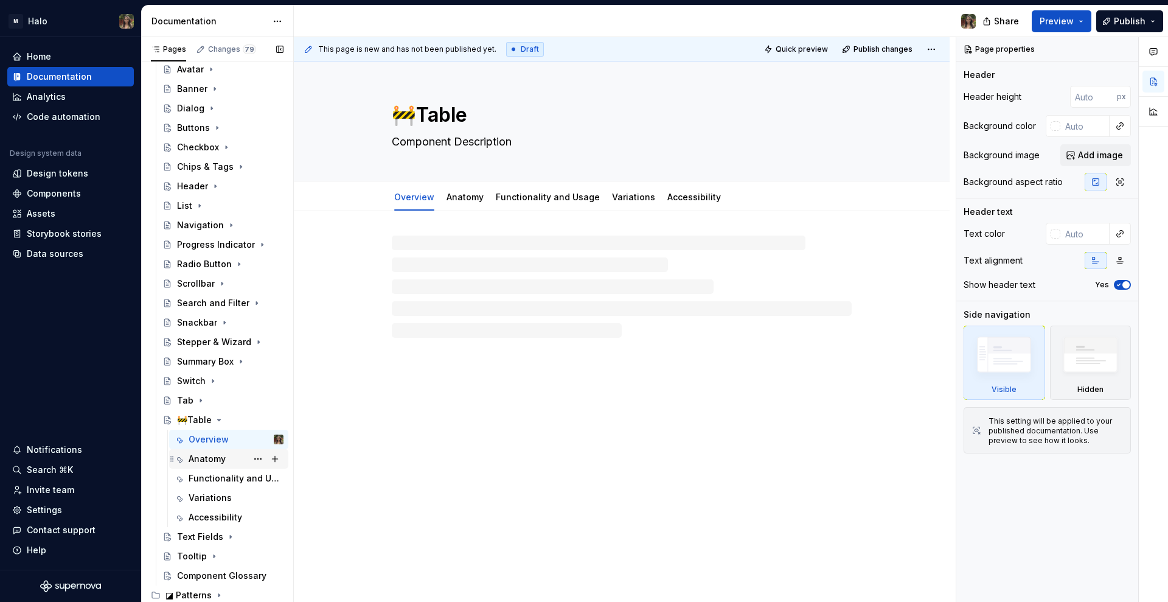
click at [209, 458] on div "Anatomy" at bounding box center [207, 459] width 37 height 12
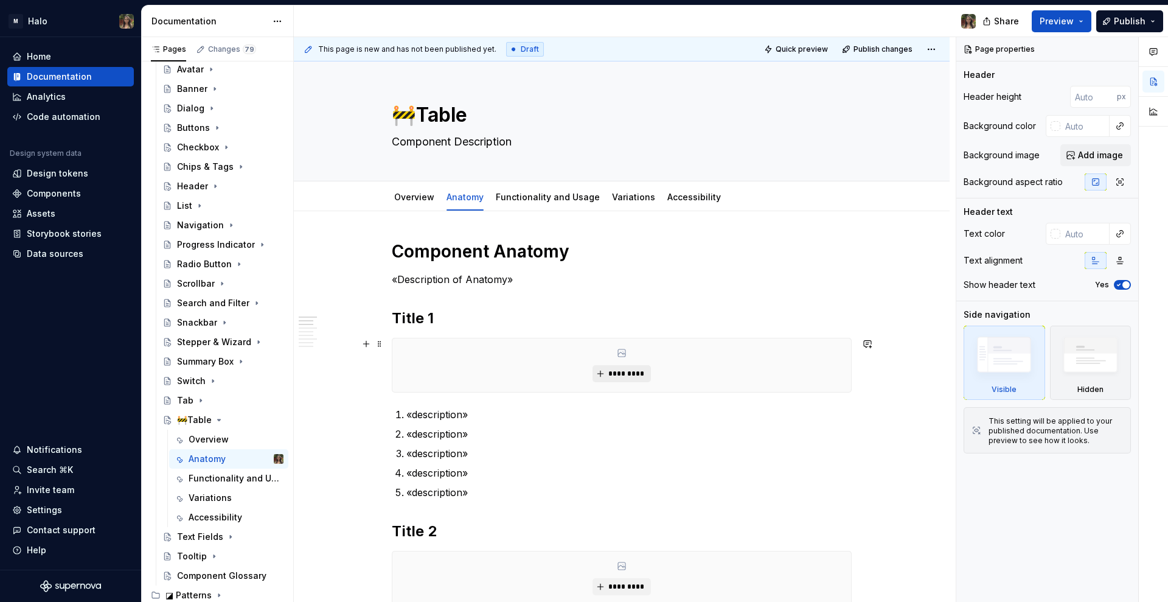
click at [594, 367] on button "*********" at bounding box center [622, 373] width 58 height 17
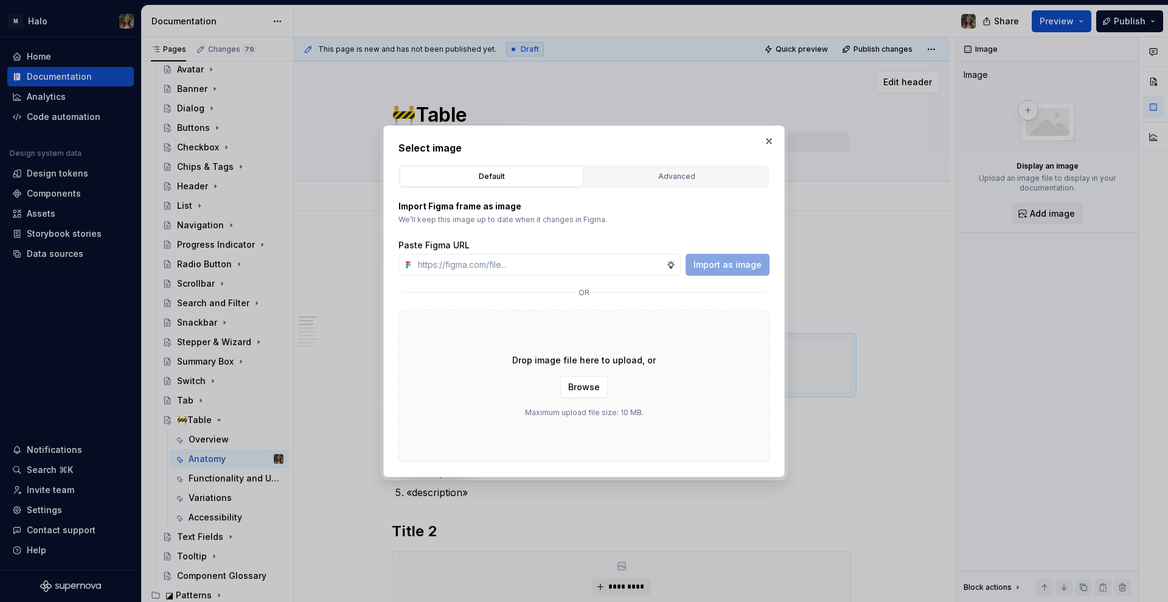
drag, startPoint x: 768, startPoint y: 138, endPoint x: 747, endPoint y: 139, distance: 21.9
click at [767, 137] on button "button" at bounding box center [769, 141] width 17 height 17
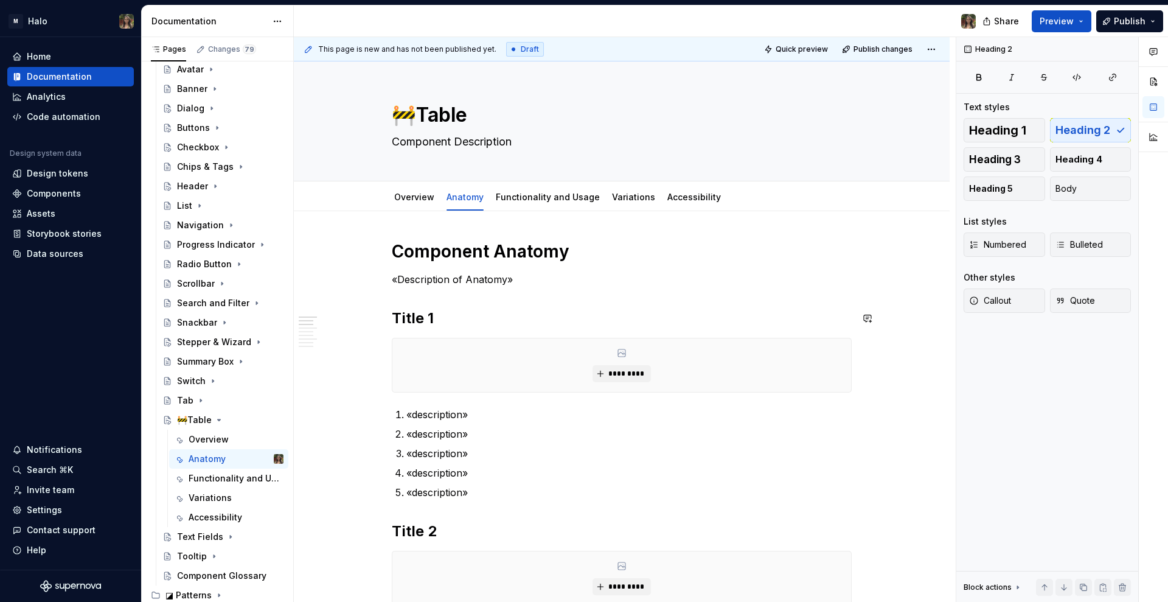
click at [419, 315] on h2 "Title 1" at bounding box center [622, 317] width 460 height 19
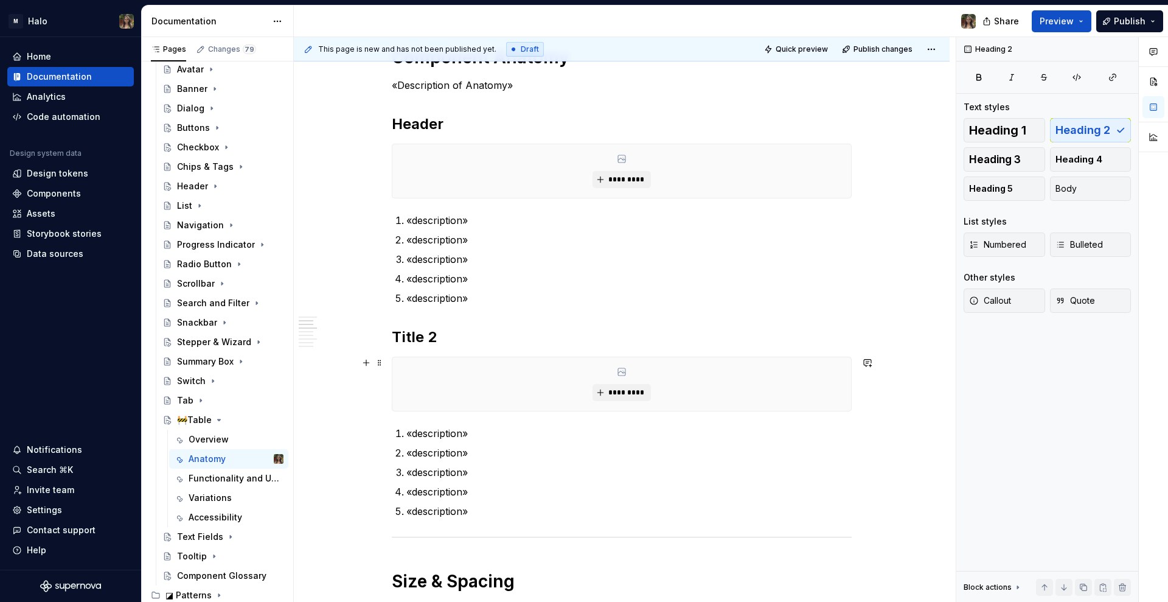
scroll to position [228, 0]
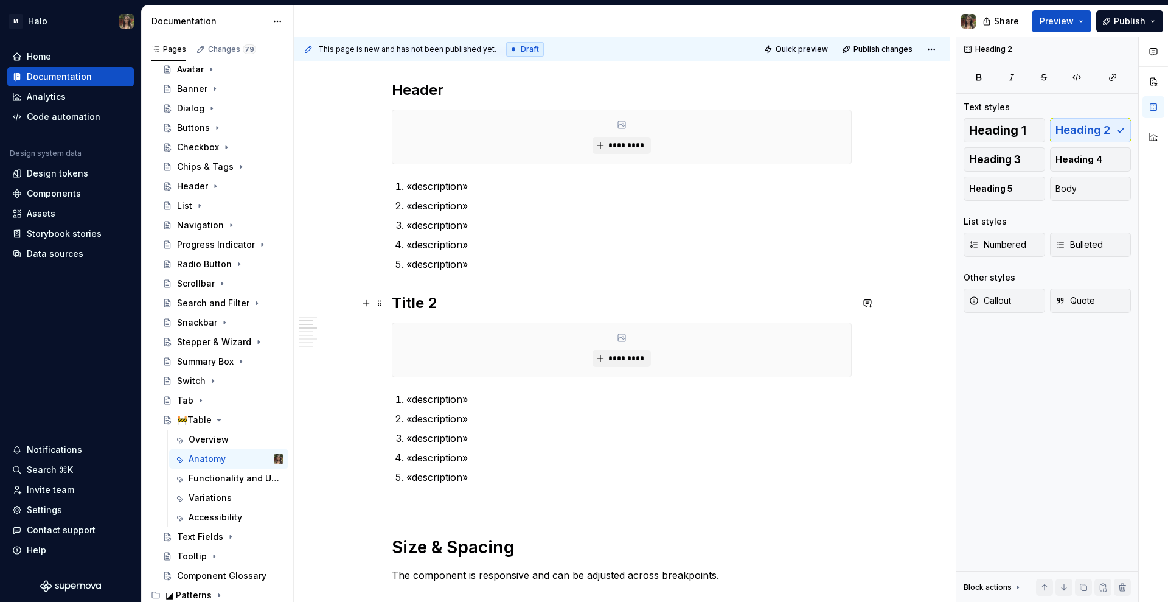
click at [423, 298] on h2 "Title 2" at bounding box center [622, 302] width 460 height 19
click at [604, 148] on button "*********" at bounding box center [622, 145] width 58 height 17
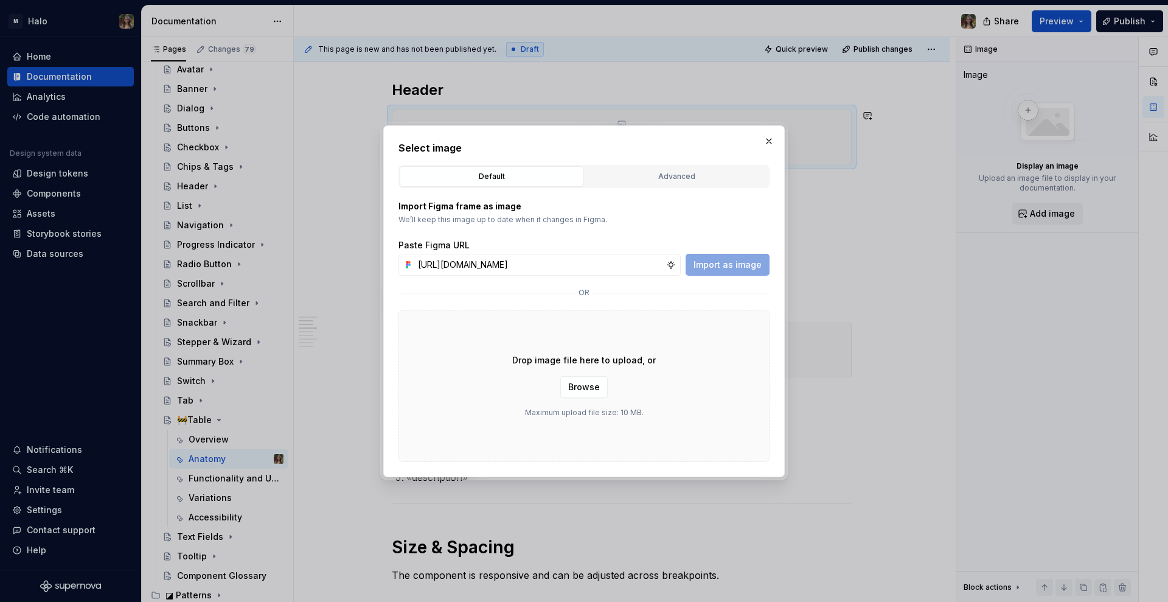
scroll to position [0, 231]
click at [743, 267] on span "Import as image" at bounding box center [728, 265] width 68 height 12
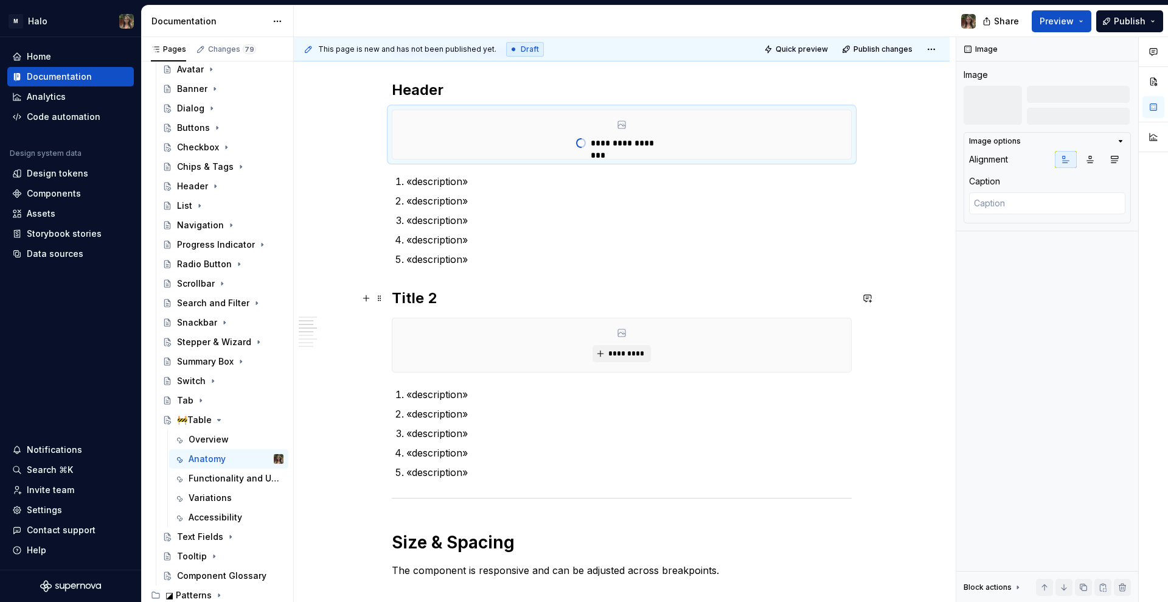
click at [421, 301] on h2 "Title 2" at bounding box center [622, 297] width 460 height 19
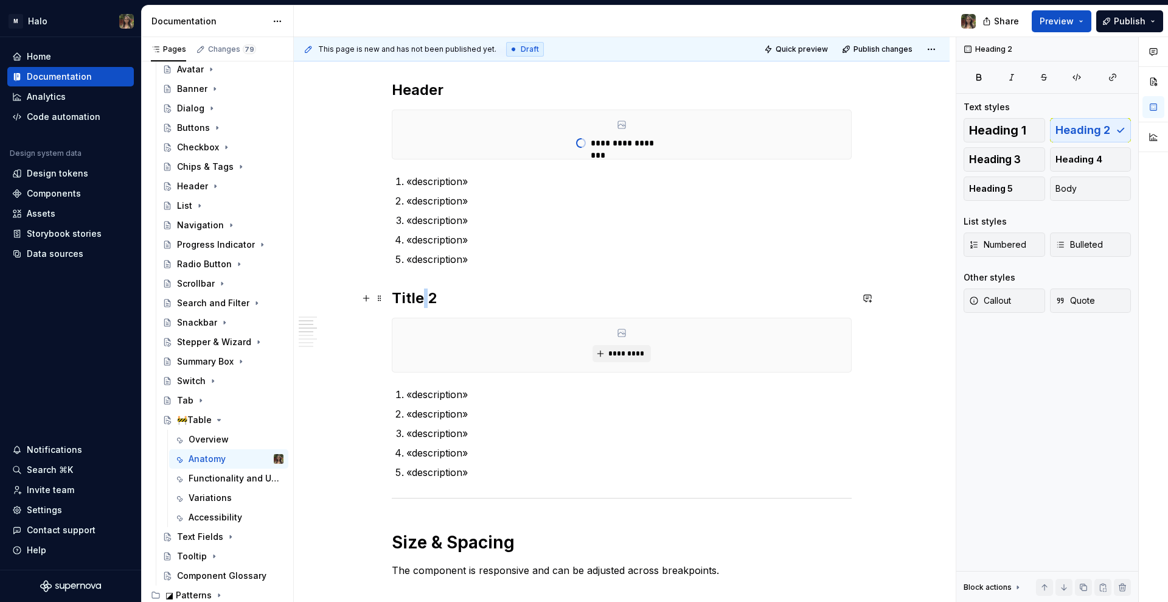
click at [421, 301] on h2 "Title 2" at bounding box center [622, 297] width 460 height 19
click at [703, 431] on p "«description»" at bounding box center [628, 433] width 445 height 15
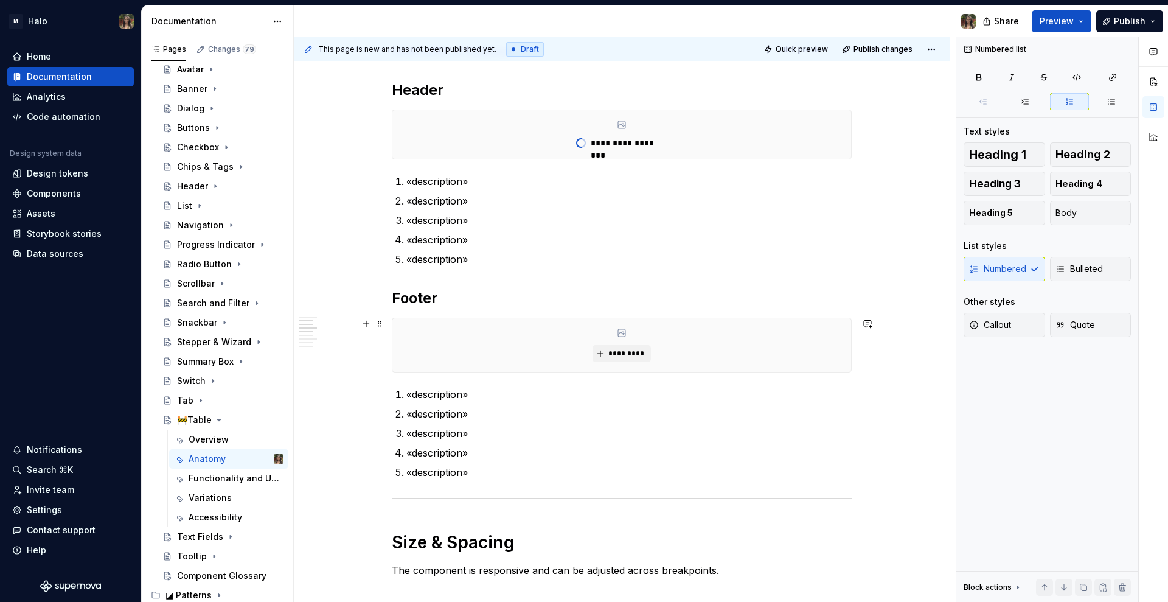
click at [905, 367] on div "**********" at bounding box center [622, 580] width 656 height 1194
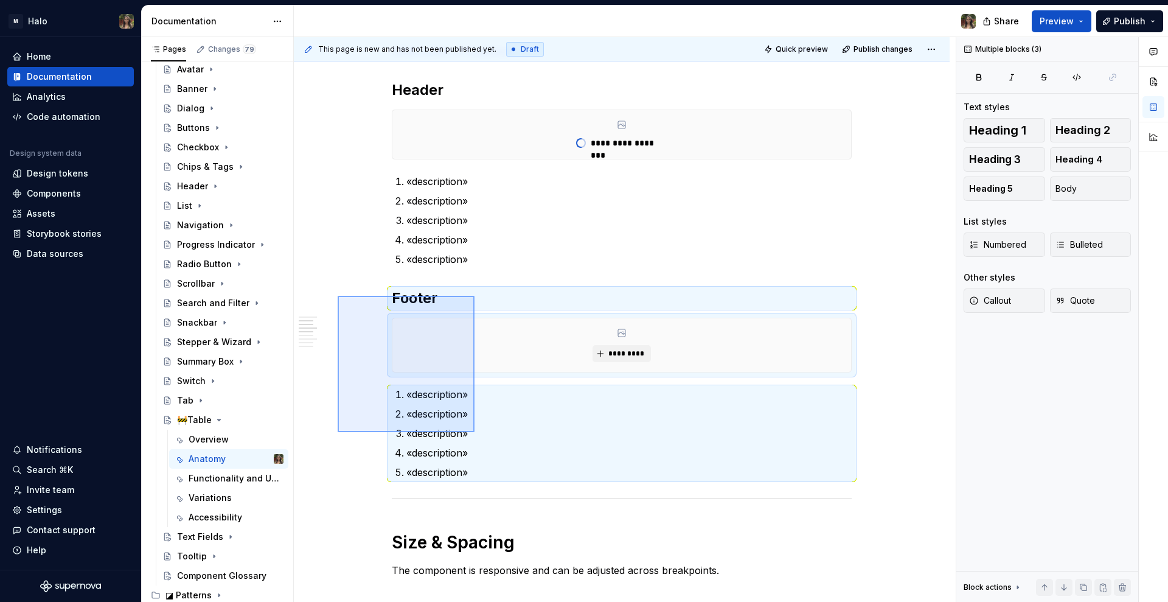
drag, startPoint x: 338, startPoint y: 296, endPoint x: 490, endPoint y: 440, distance: 210.0
click at [490, 440] on div "**********" at bounding box center [625, 319] width 662 height 565
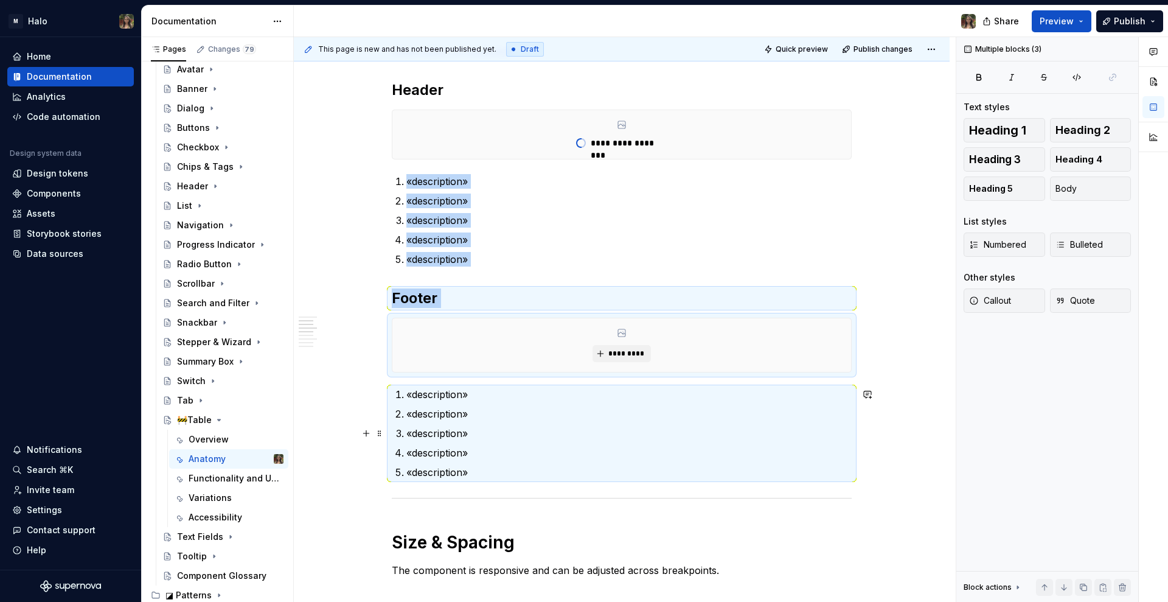
copy div "«description» «description» «description» «description» «description» Footer **…"
click at [653, 441] on p "«description»" at bounding box center [628, 433] width 445 height 15
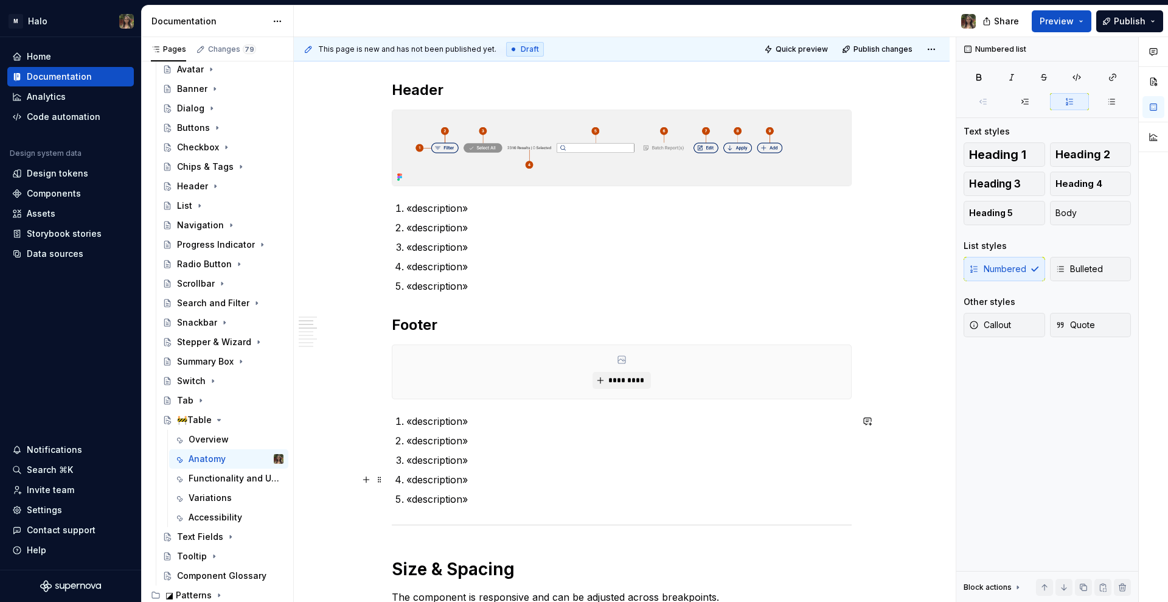
click at [556, 478] on p "«description»" at bounding box center [628, 479] width 445 height 15
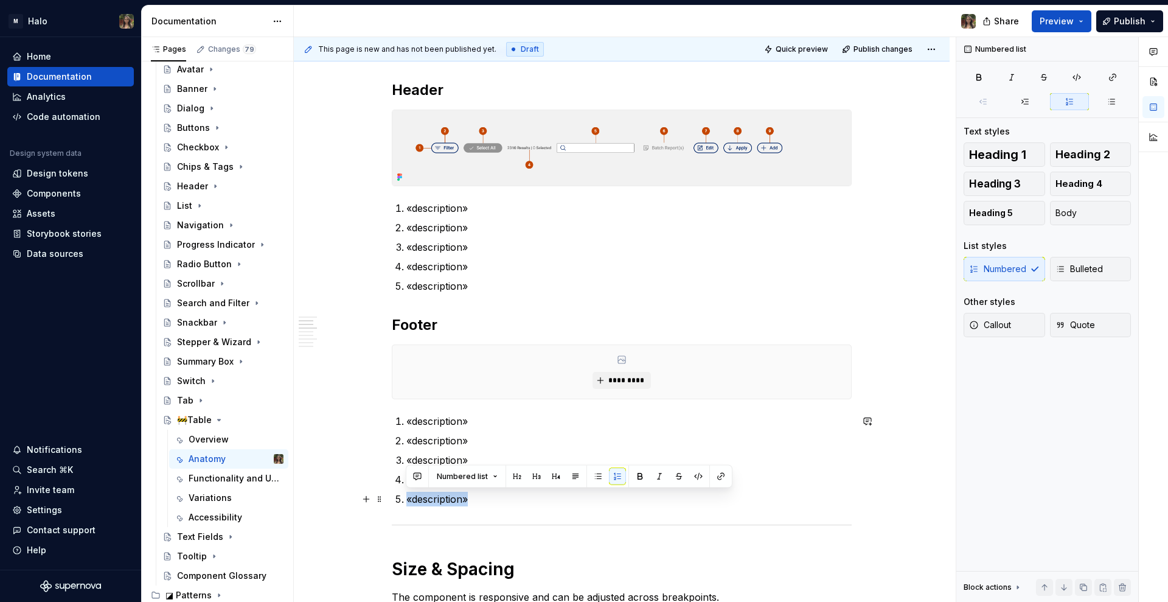
click at [543, 492] on ol "«description» «description» «description» «description» «description»" at bounding box center [628, 460] width 445 height 92
click at [538, 504] on p "«description»" at bounding box center [628, 499] width 445 height 15
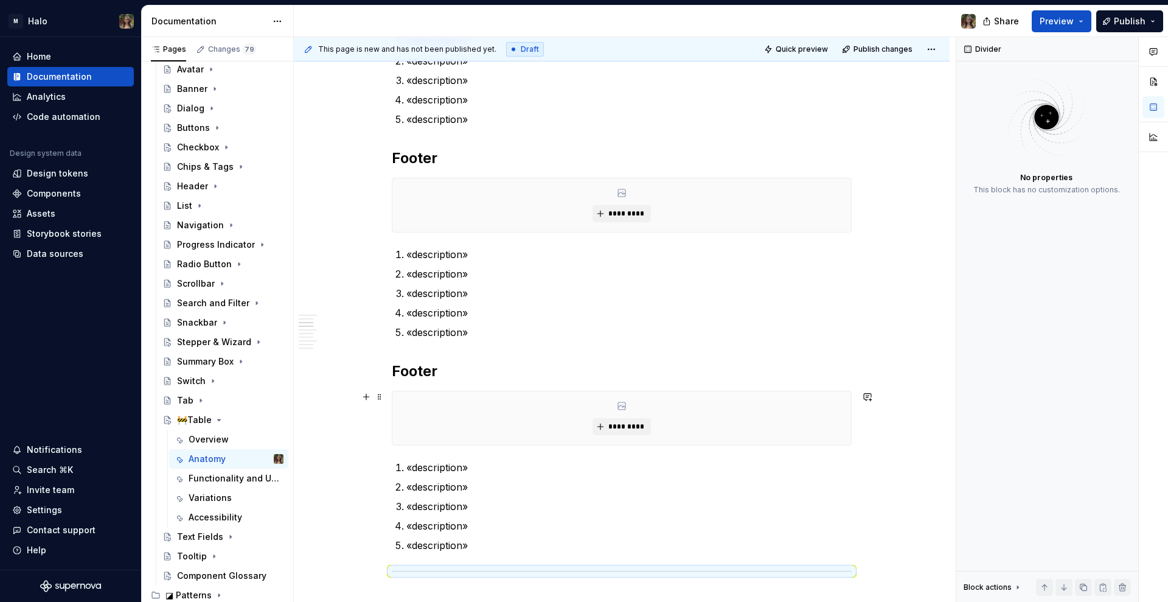
scroll to position [456, 0]
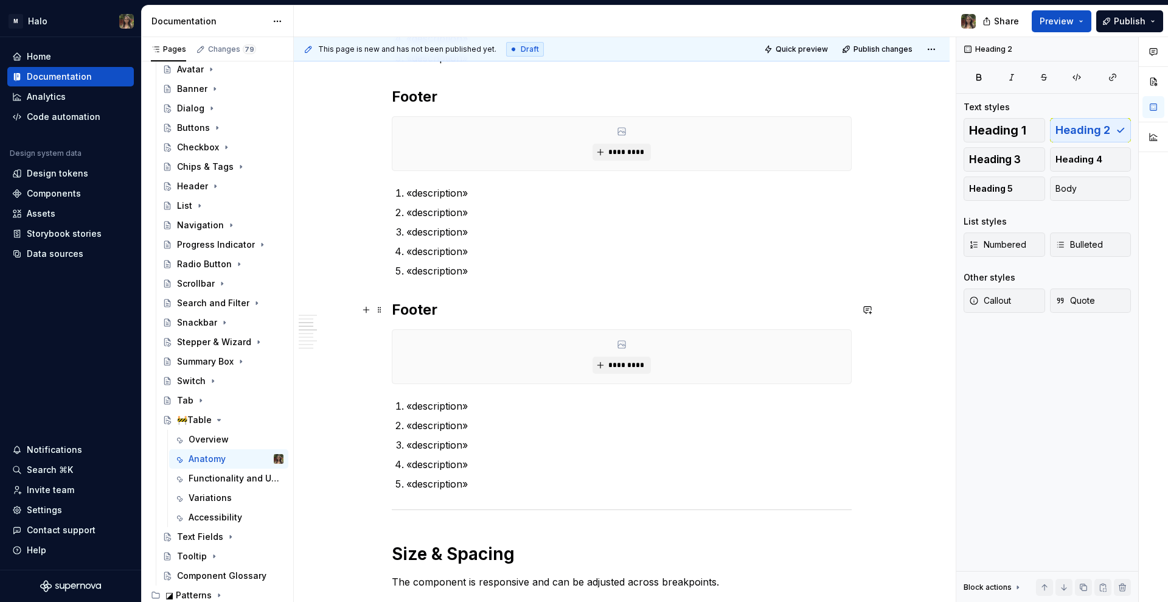
click at [402, 308] on h2 "Footer" at bounding box center [622, 309] width 460 height 19
click at [375, 336] on span at bounding box center [380, 335] width 10 height 17
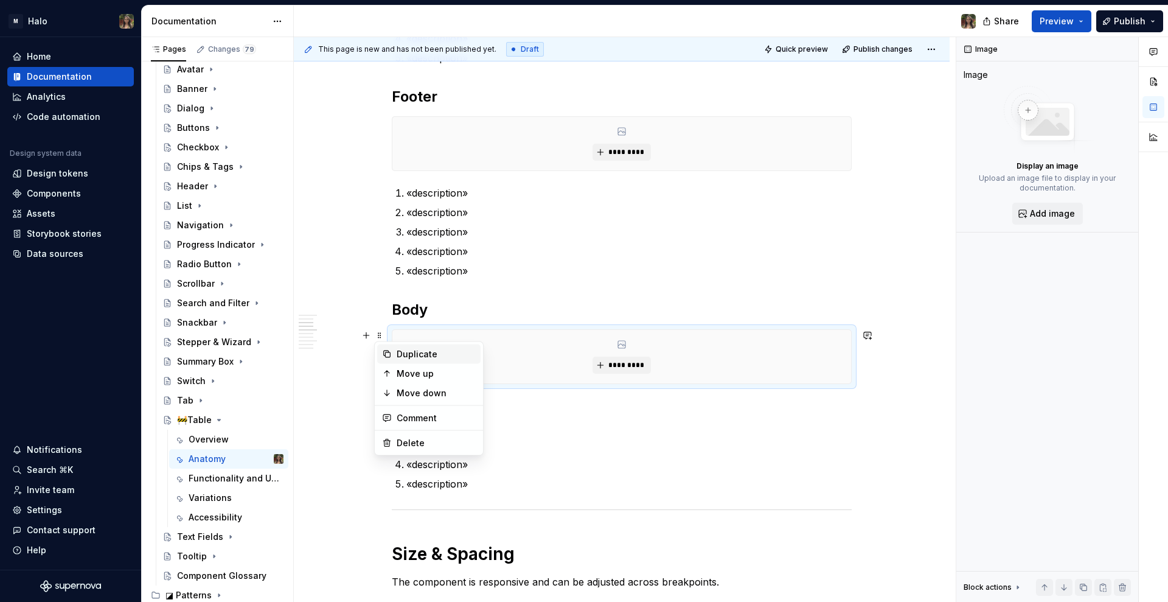
click at [427, 353] on div "Duplicate" at bounding box center [436, 354] width 79 height 12
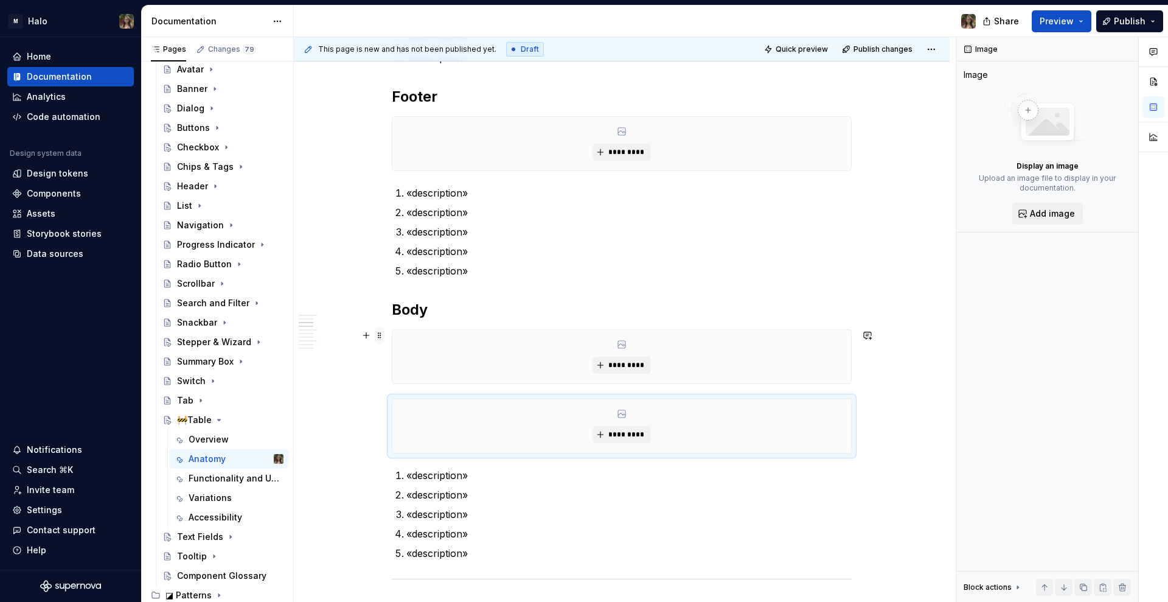
click at [380, 340] on span at bounding box center [380, 335] width 10 height 17
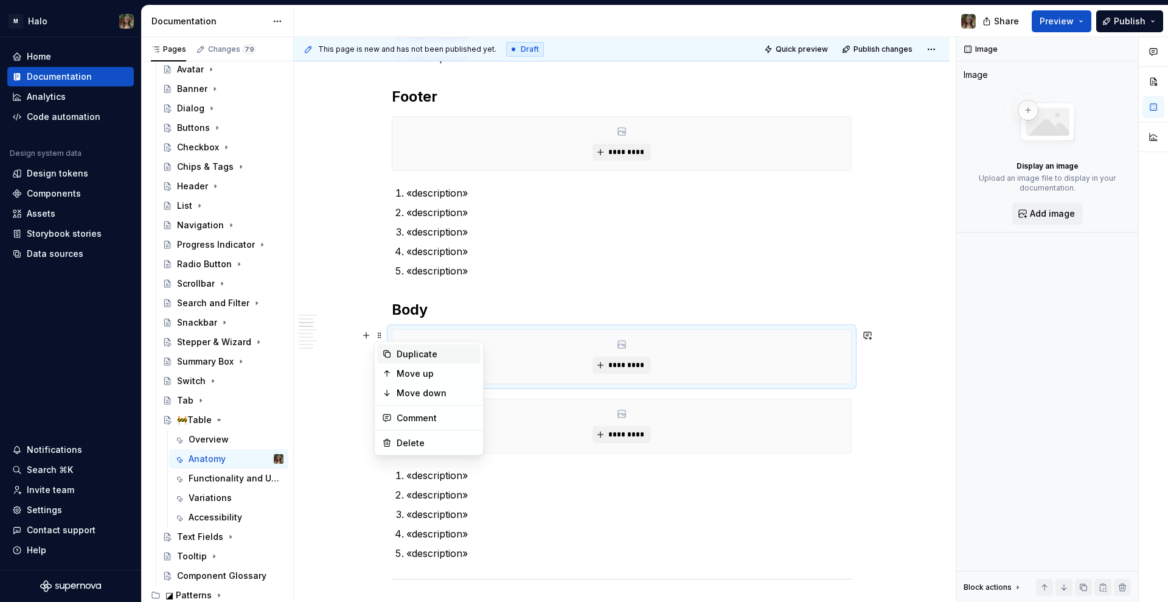
click at [435, 352] on div "Duplicate" at bounding box center [436, 354] width 79 height 12
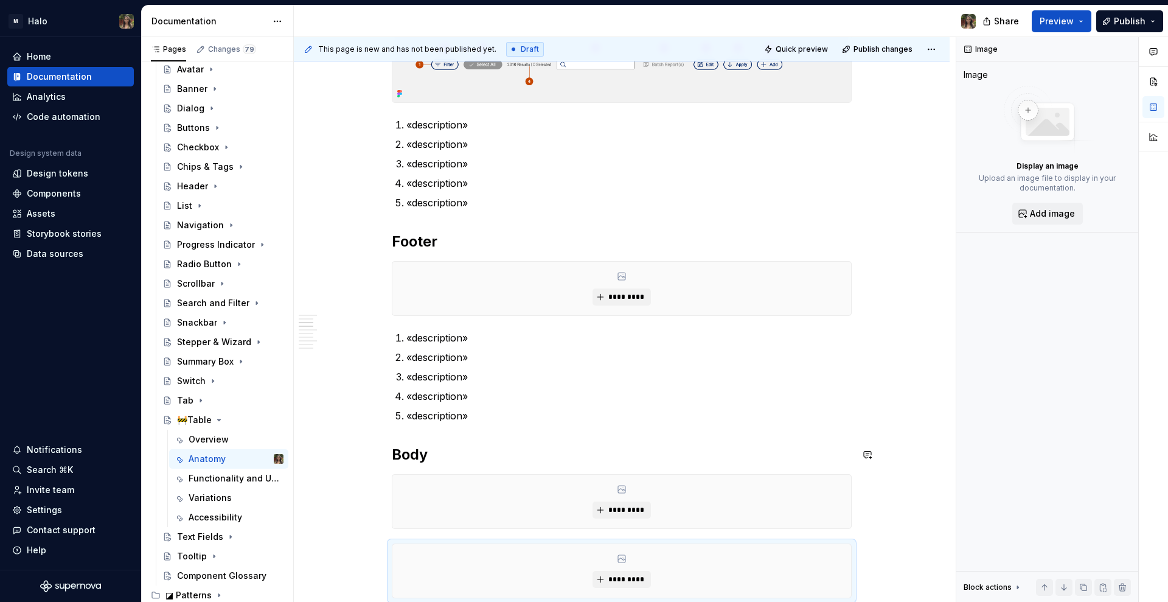
scroll to position [228, 0]
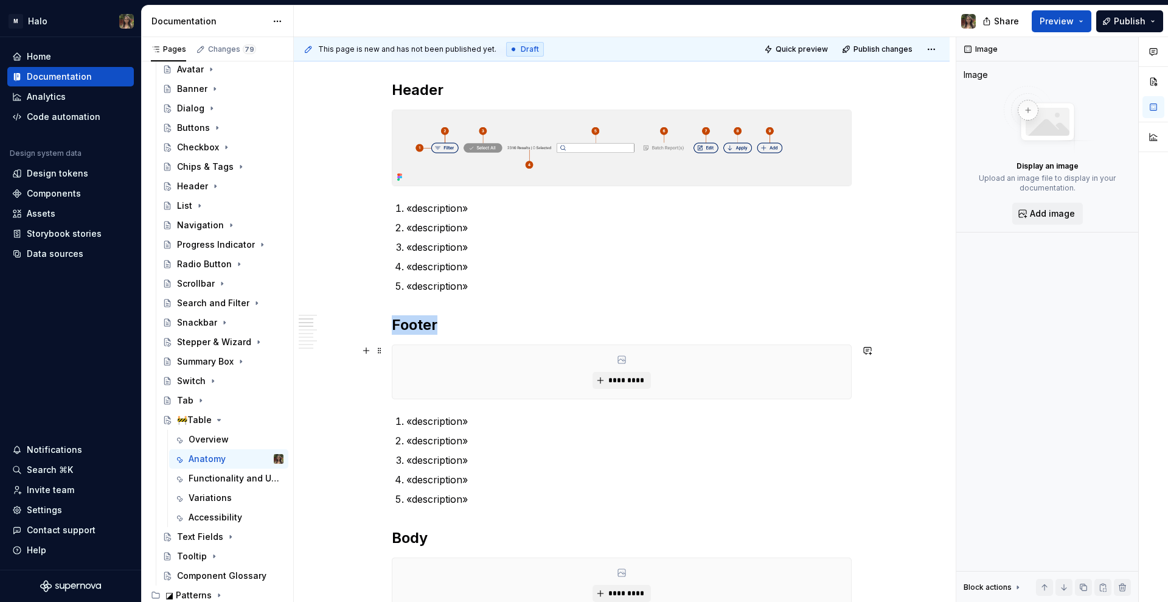
click at [608, 364] on div "*********" at bounding box center [621, 372] width 459 height 54
click at [615, 380] on span "*********" at bounding box center [626, 380] width 37 height 10
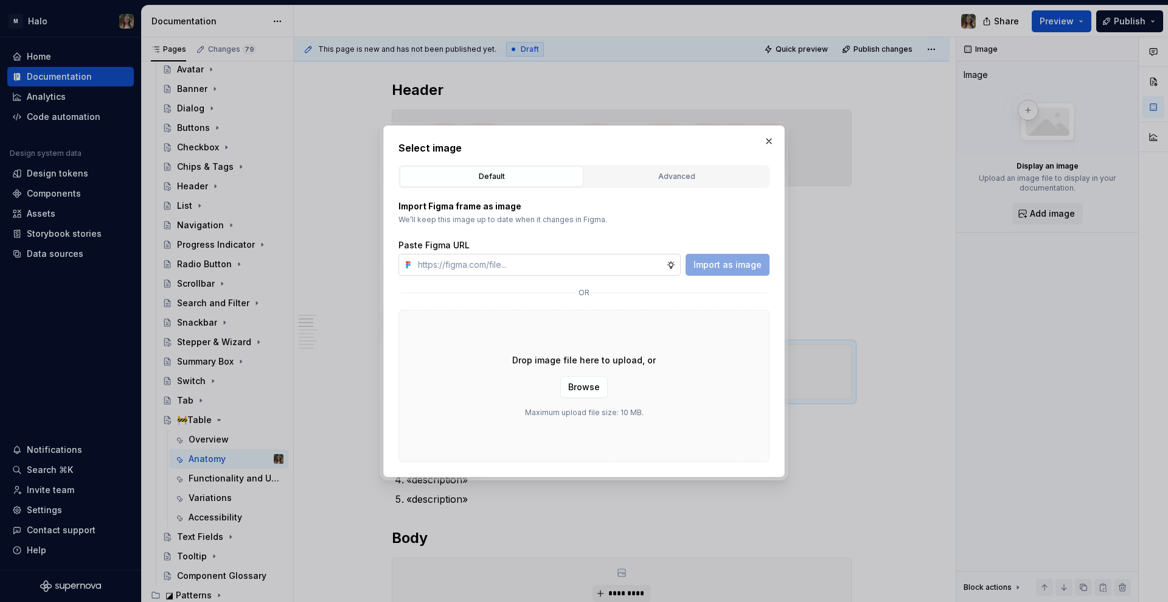
drag, startPoint x: 534, startPoint y: 263, endPoint x: 541, endPoint y: 264, distance: 7.3
click at [533, 263] on input "text" at bounding box center [539, 265] width 253 height 22
paste input "[URL][DOMAIN_NAME]"
drag, startPoint x: 726, startPoint y: 268, endPoint x: 771, endPoint y: 311, distance: 62.0
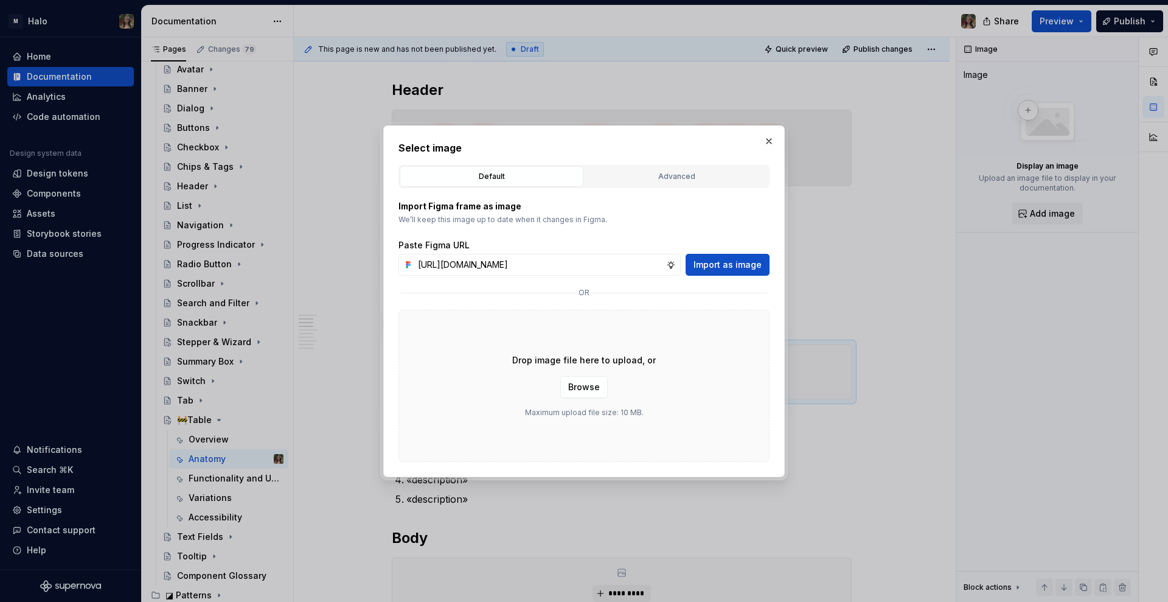
click at [728, 268] on span "Import as image" at bounding box center [728, 265] width 68 height 12
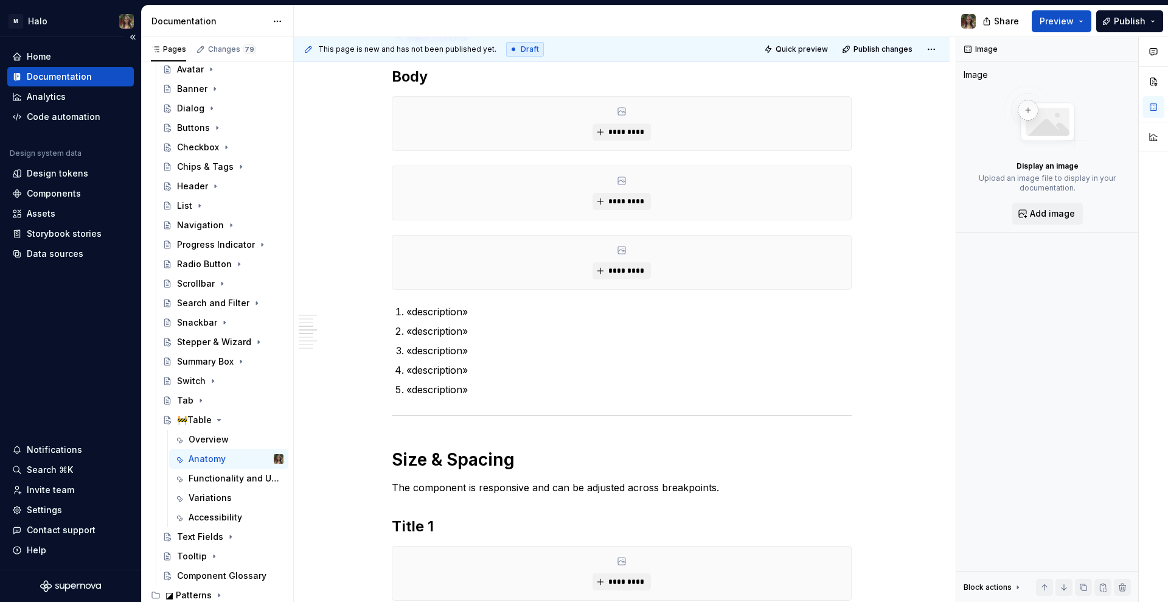
scroll to position [535, 0]
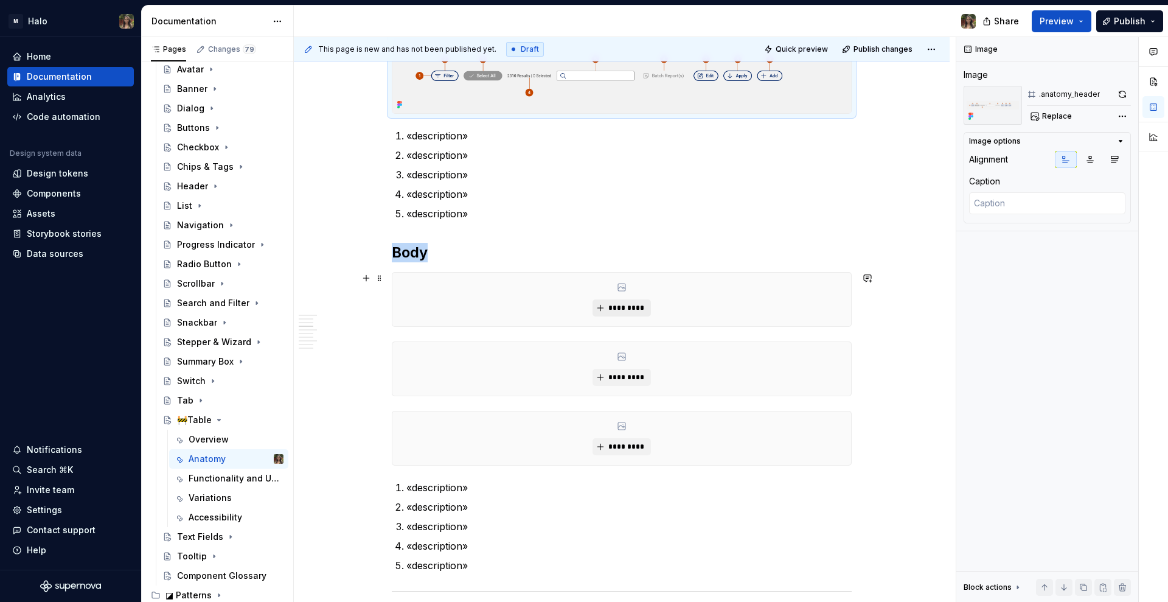
click at [617, 304] on span "*********" at bounding box center [626, 308] width 37 height 10
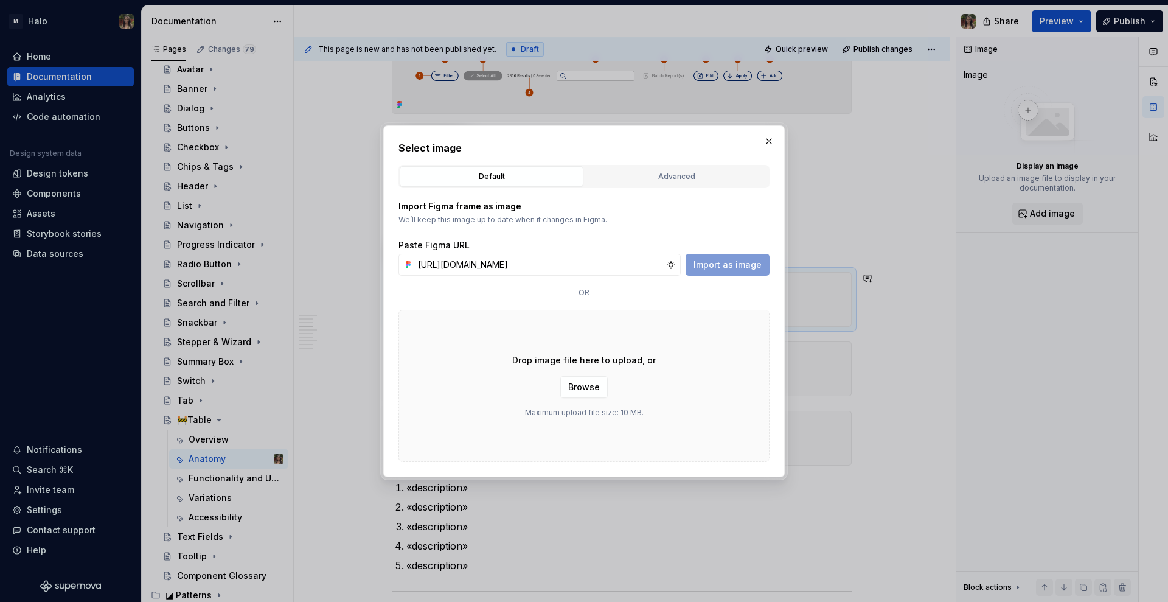
scroll to position [0, 230]
click at [716, 271] on button "Import as image" at bounding box center [728, 265] width 84 height 22
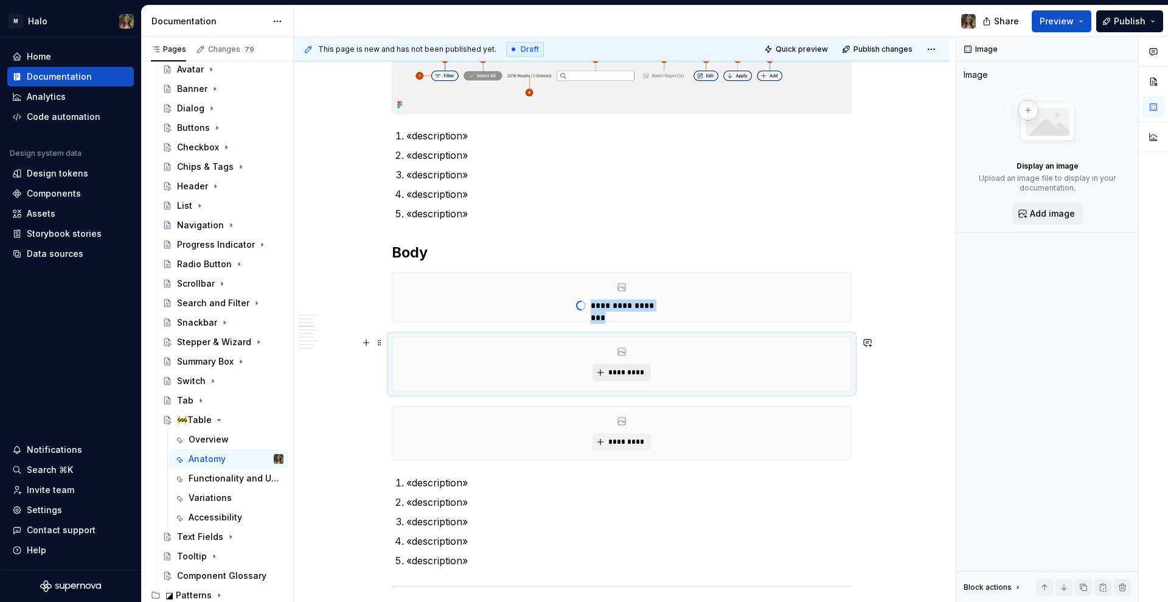
click at [625, 376] on span "*********" at bounding box center [626, 373] width 37 height 10
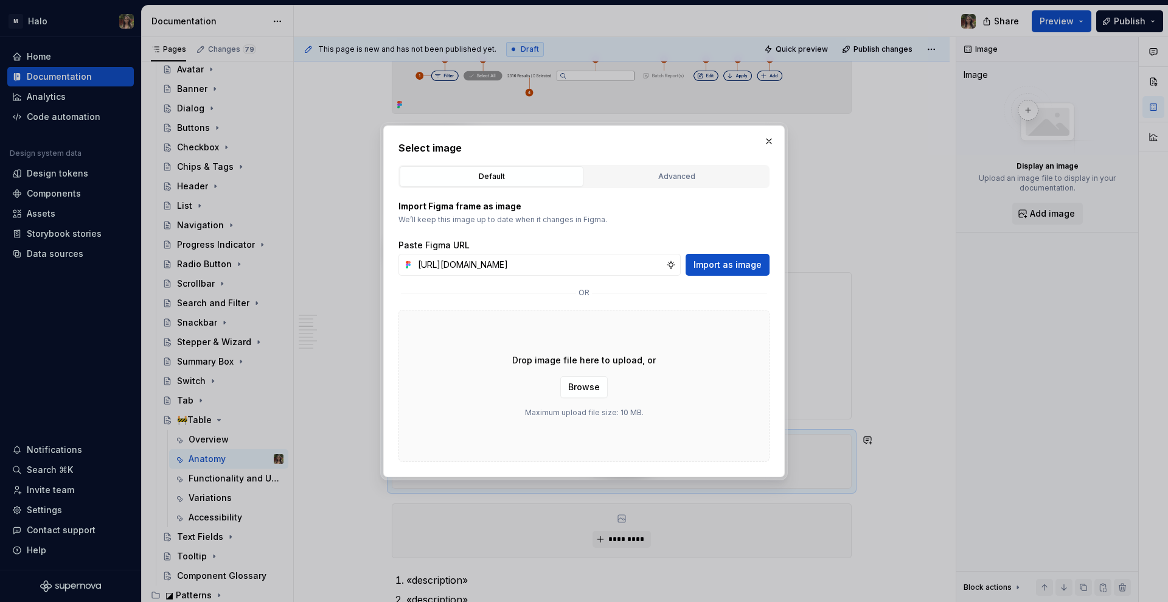
click at [713, 269] on span "Import as image" at bounding box center [728, 265] width 68 height 12
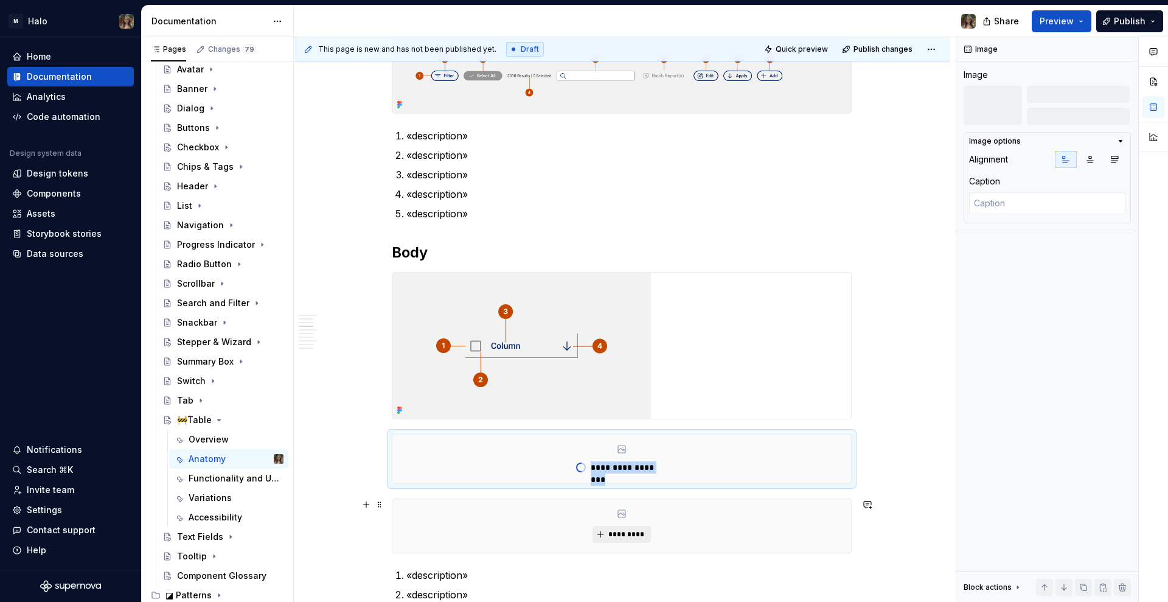
click at [615, 534] on span "*********" at bounding box center [626, 534] width 37 height 10
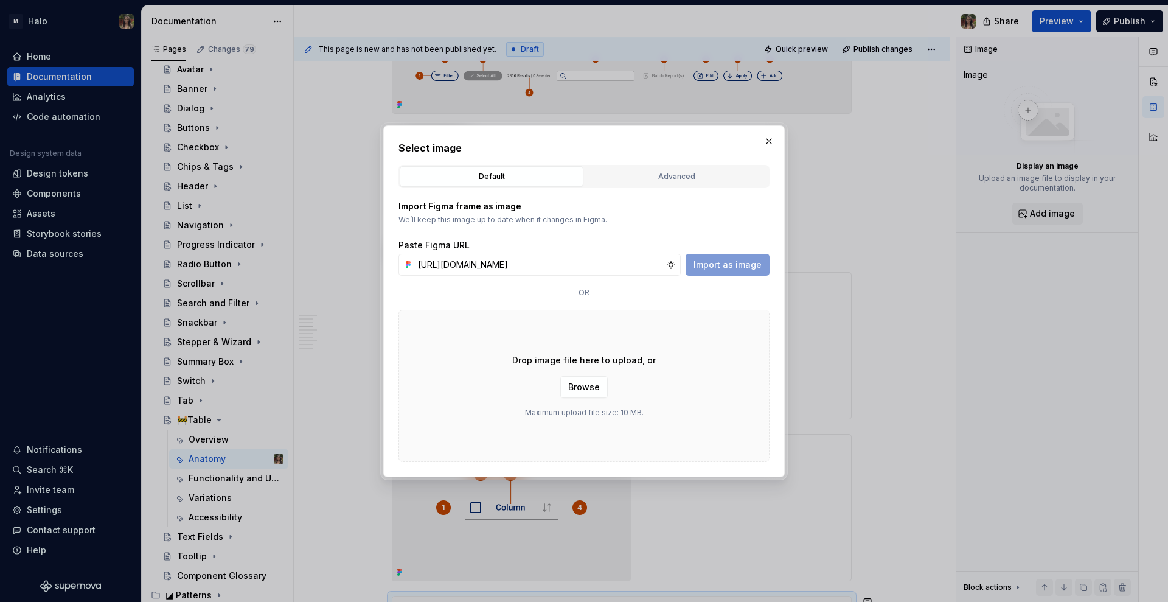
scroll to position [0, 229]
click at [728, 271] on button "Import as image" at bounding box center [728, 265] width 84 height 22
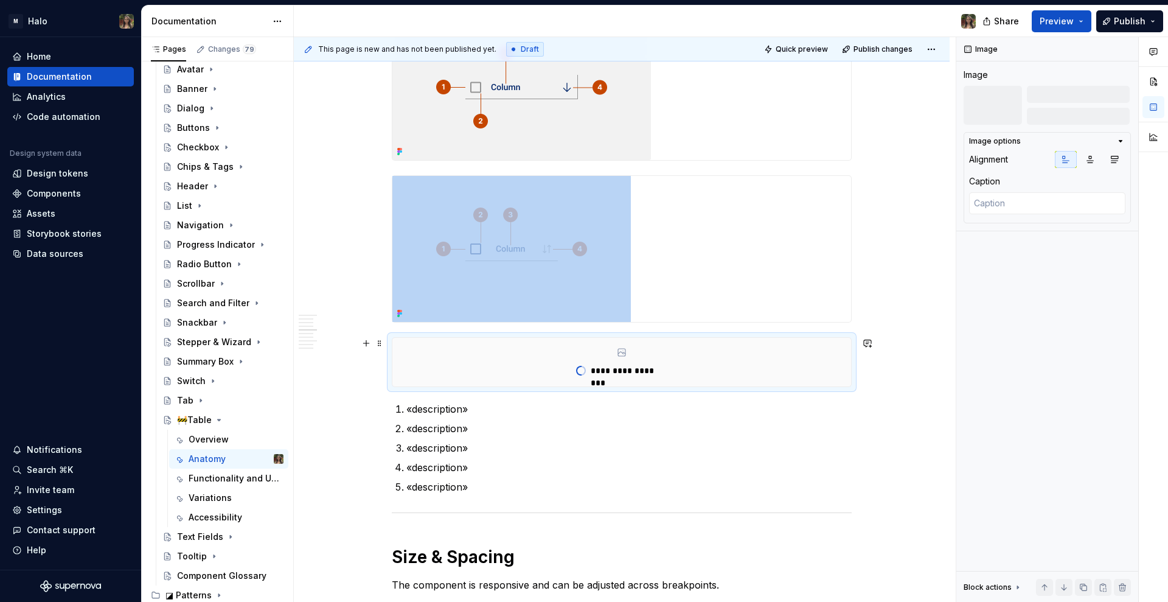
scroll to position [806, 0]
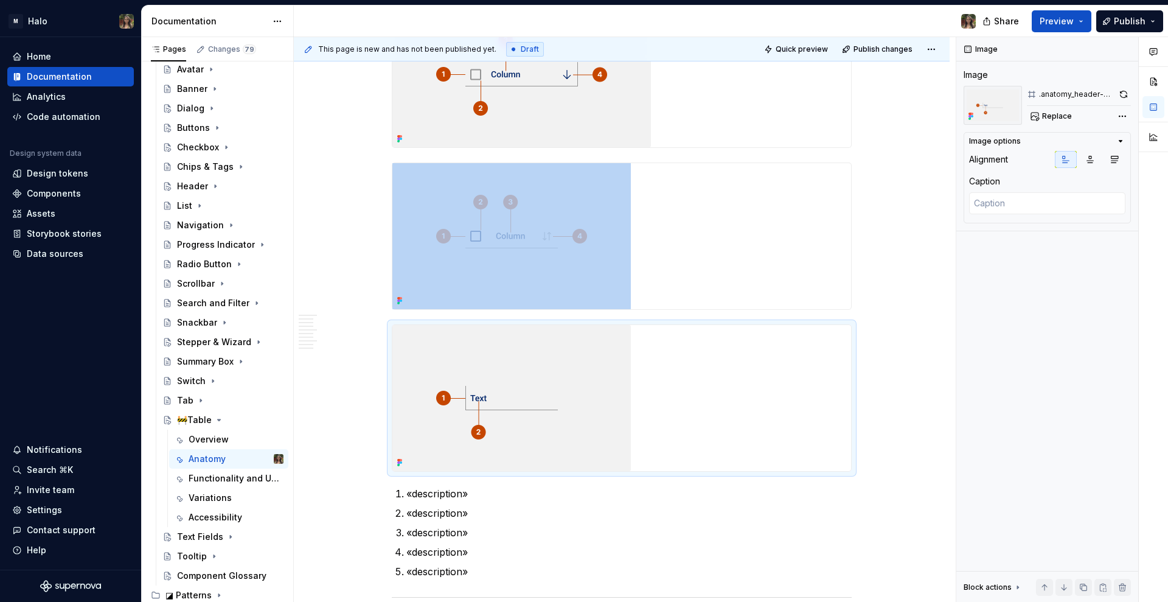
click at [874, 141] on div "This page is new and has not been published yet. Draft Quick preview Publish ch…" at bounding box center [625, 319] width 662 height 565
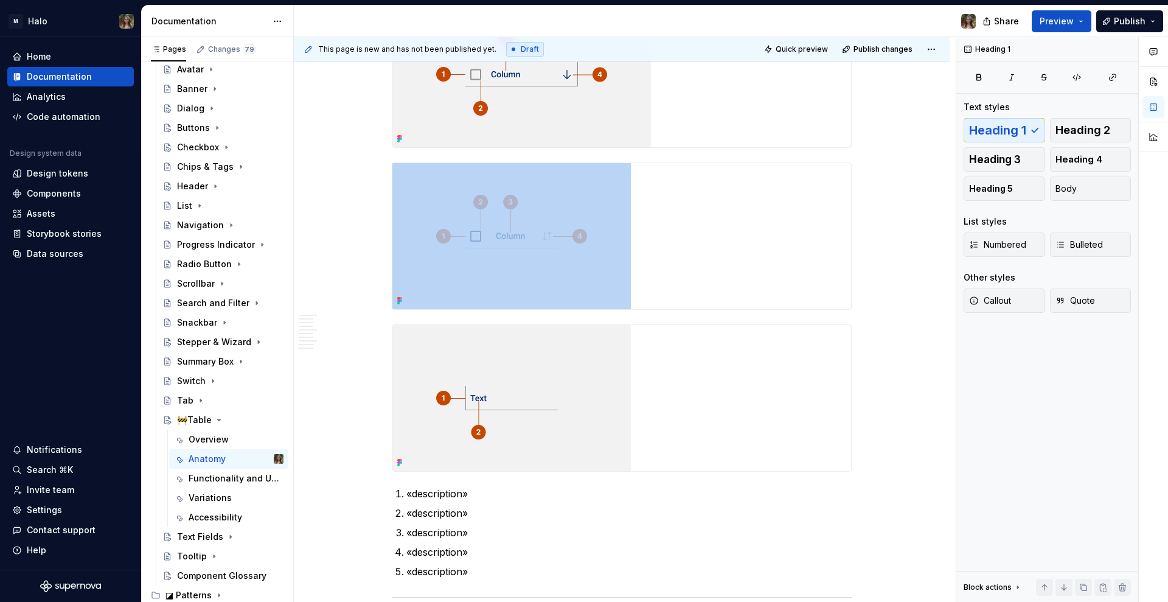
click at [876, 127] on div "Component Anatomy «Description of Anatomy» Header «description» «description» «…" at bounding box center [622, 341] width 656 height 1872
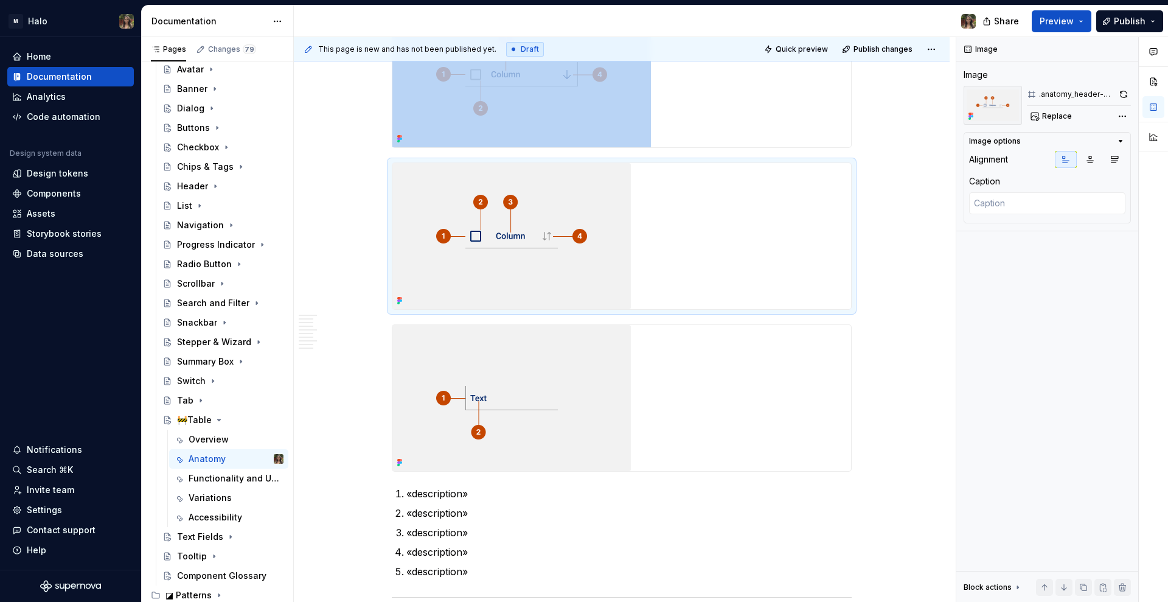
click at [888, 131] on div "Component Anatomy «Description of Anatomy» Header «description» «description» «…" at bounding box center [622, 341] width 656 height 1872
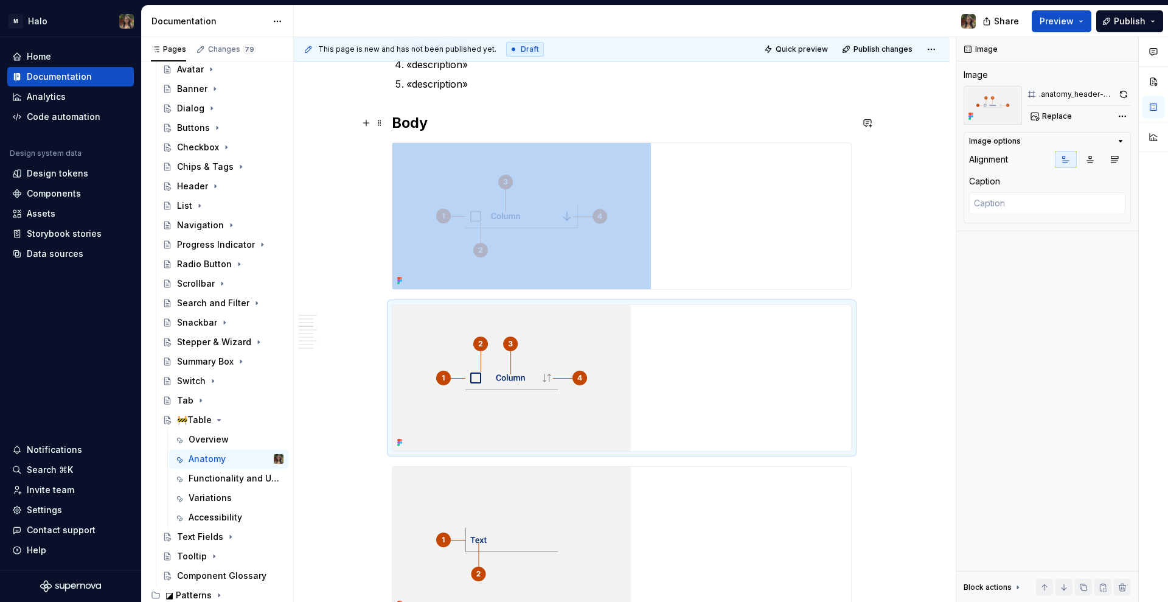
scroll to position [654, 0]
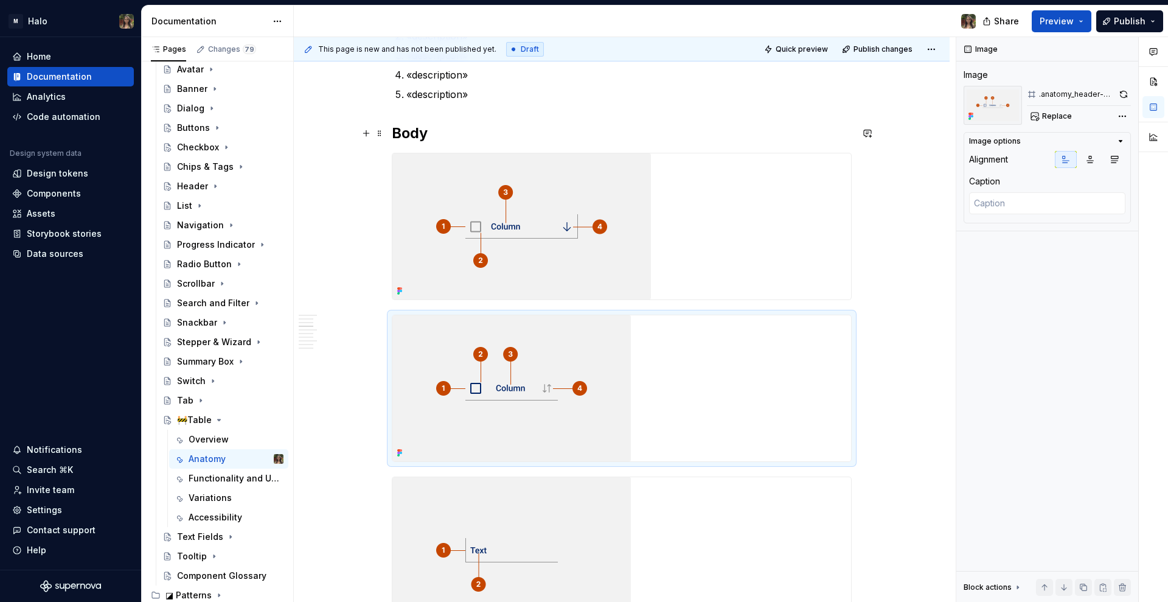
click at [602, 136] on h2 "Body" at bounding box center [622, 133] width 460 height 19
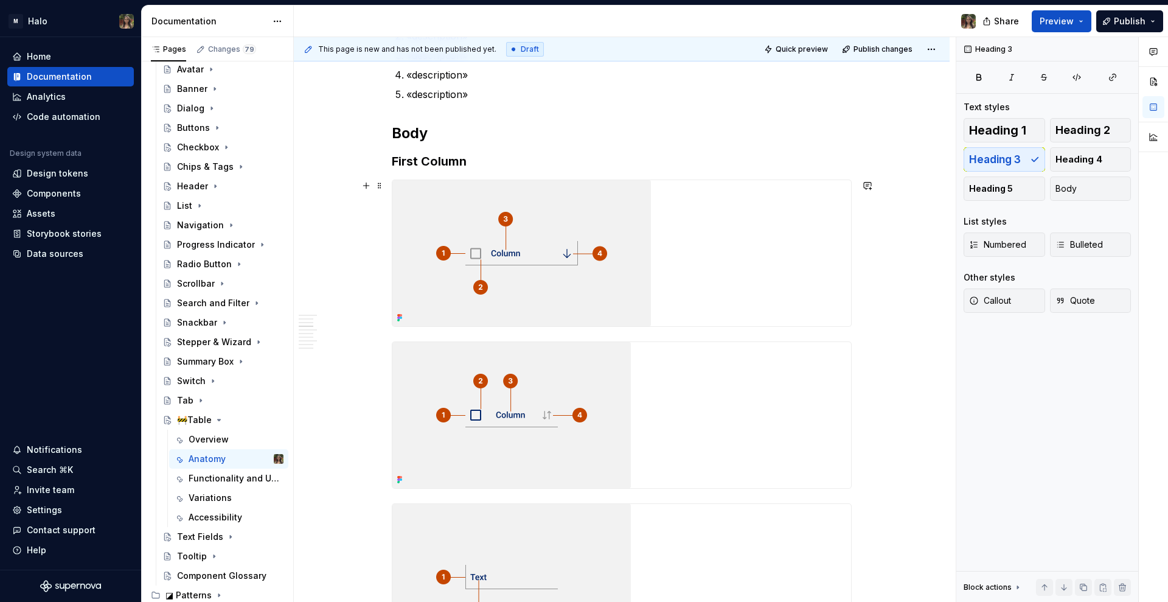
drag, startPoint x: 905, startPoint y: 290, endPoint x: 892, endPoint y: 294, distance: 13.5
click at [904, 290] on div "This page is new and has not been published yet. Draft Quick preview Publish ch…" at bounding box center [625, 319] width 662 height 565
click at [885, 305] on div "Component Anatomy «Description of Anatomy» Header «description» «description» «…" at bounding box center [622, 506] width 656 height 1898
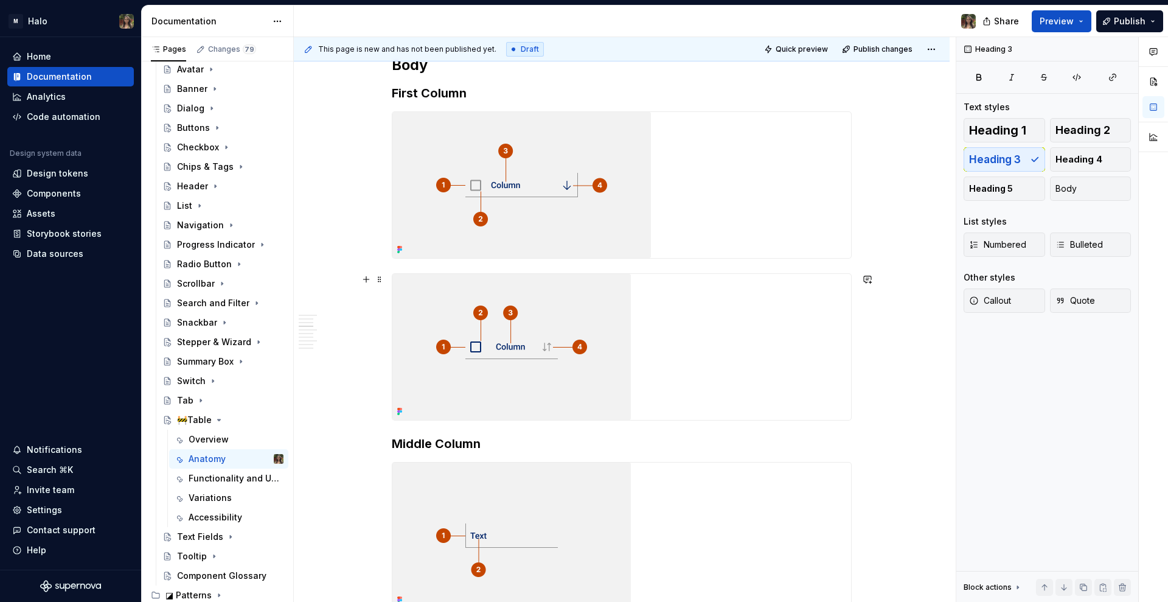
scroll to position [730, 0]
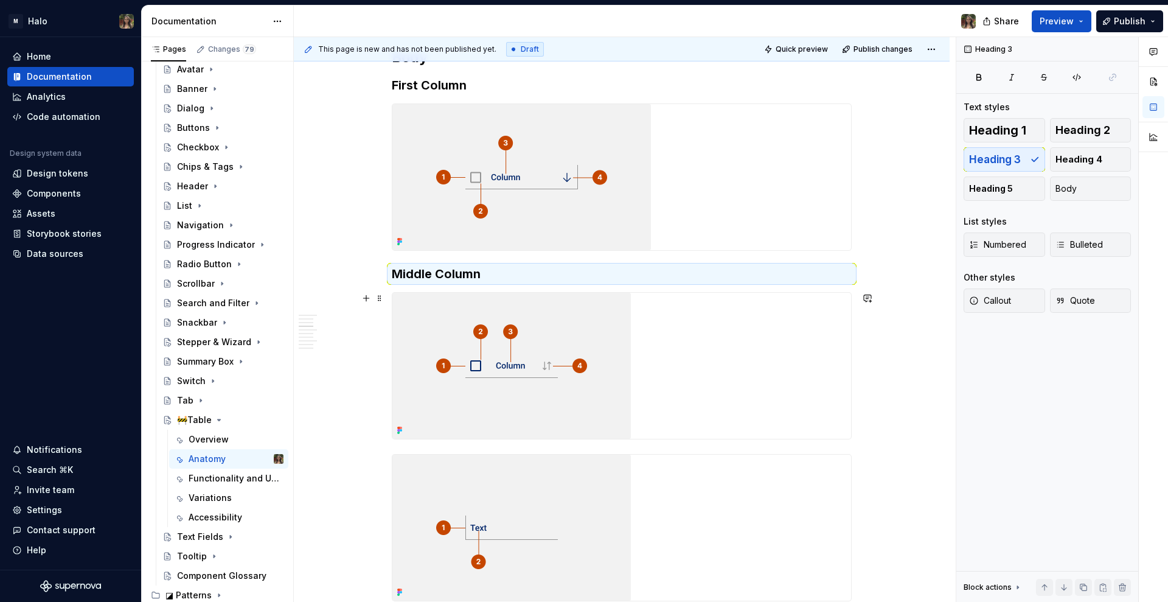
click at [457, 447] on div "Component Anatomy «Description of Anatomy» Header «description» «description» «…" at bounding box center [622, 360] width 460 height 1701
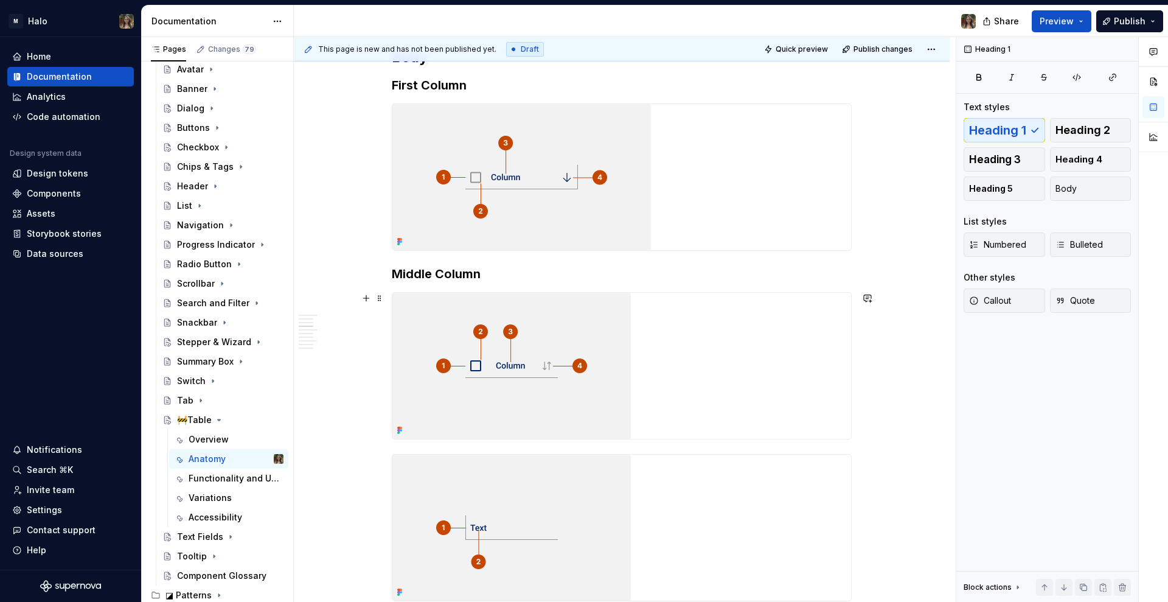
click at [868, 413] on div "Component Anatomy «Description of Anatomy» Header «description» «description» «…" at bounding box center [622, 443] width 656 height 1925
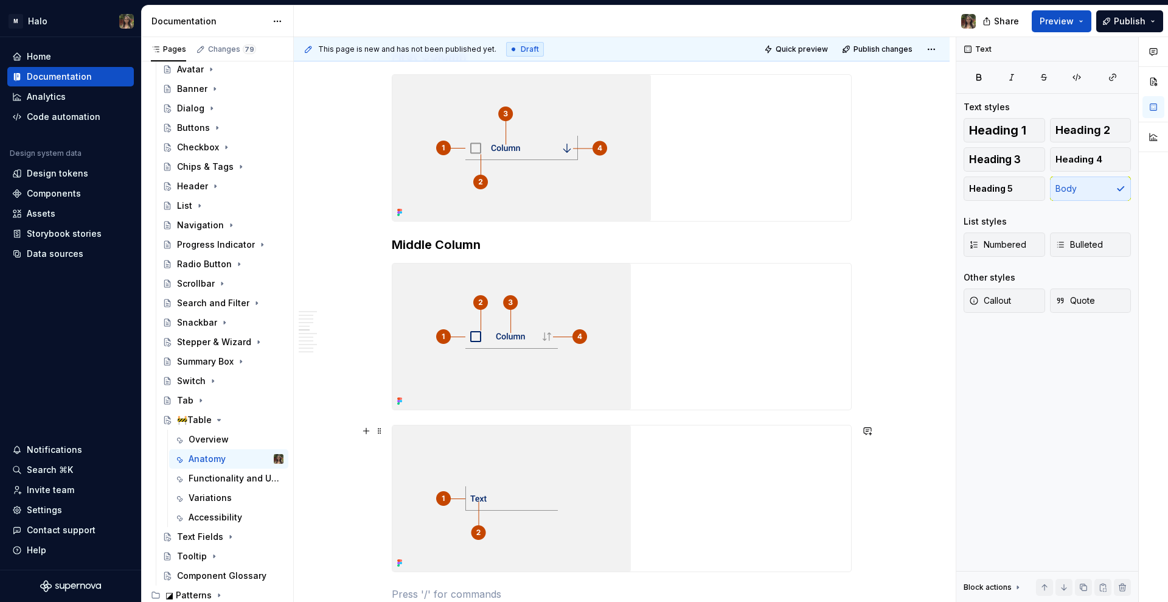
scroll to position [1064, 0]
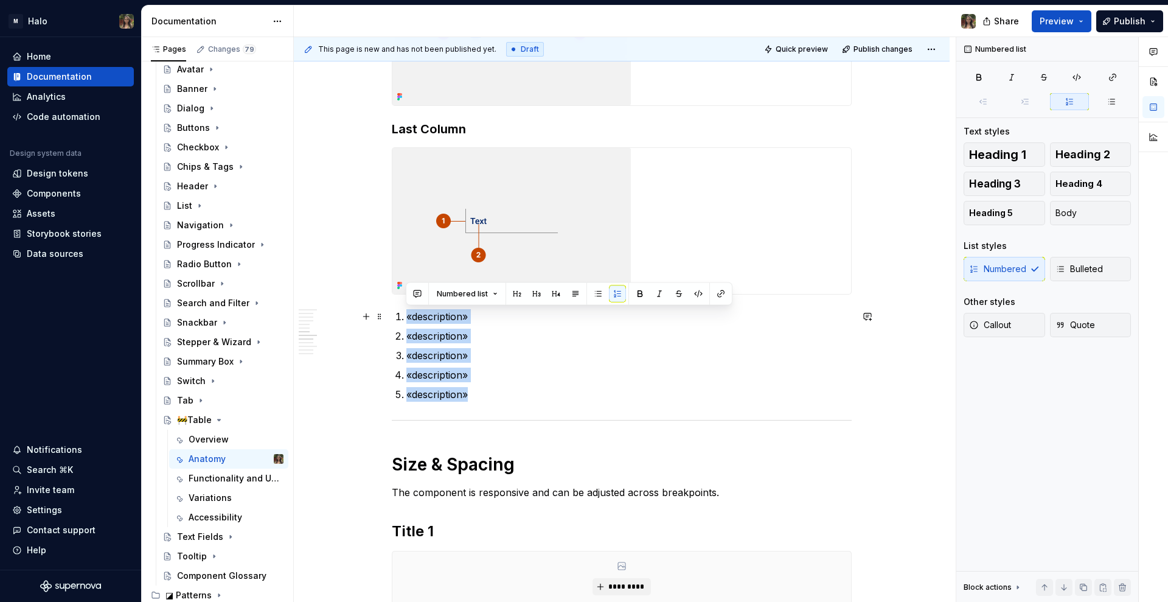
drag, startPoint x: 515, startPoint y: 395, endPoint x: 392, endPoint y: 316, distance: 145.6
click at [392, 316] on div "Component Anatomy «Description of Anatomy» Header «description» «description» «…" at bounding box center [622, 40] width 460 height 1727
copy ol "«description» «description» «description» «description» «description»"
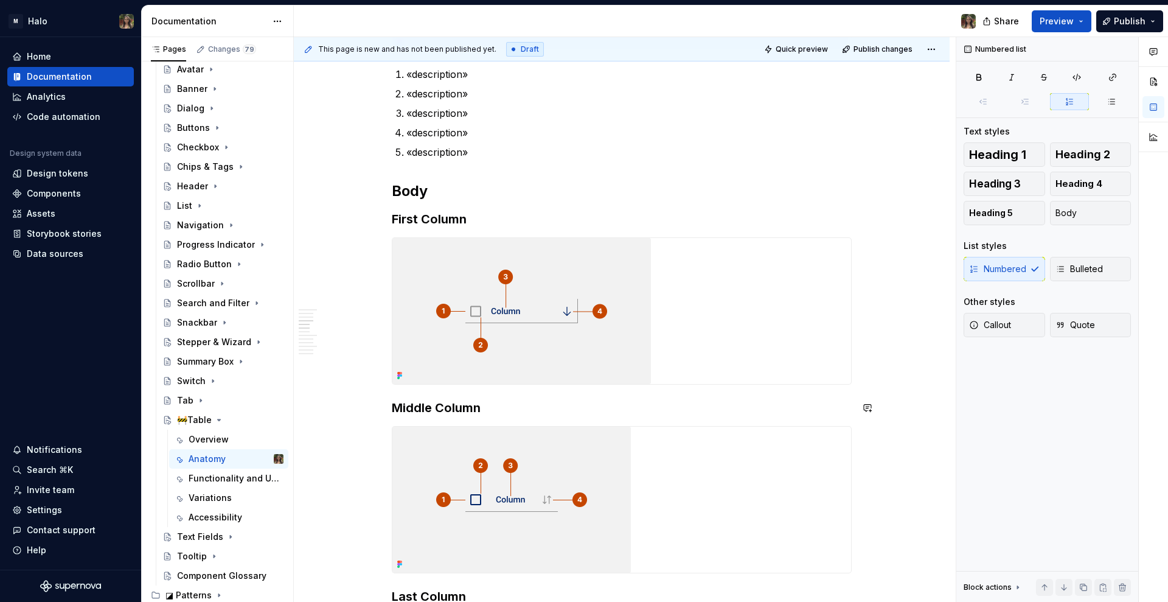
scroll to position [607, 0]
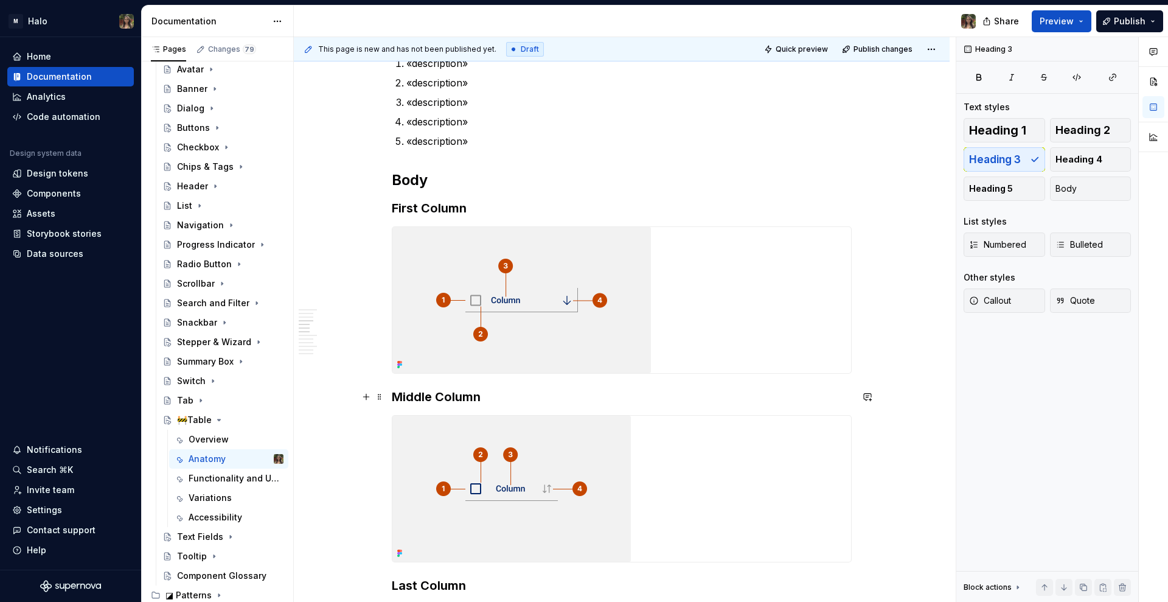
click at [394, 397] on h3 "Middle Column" at bounding box center [622, 396] width 460 height 17
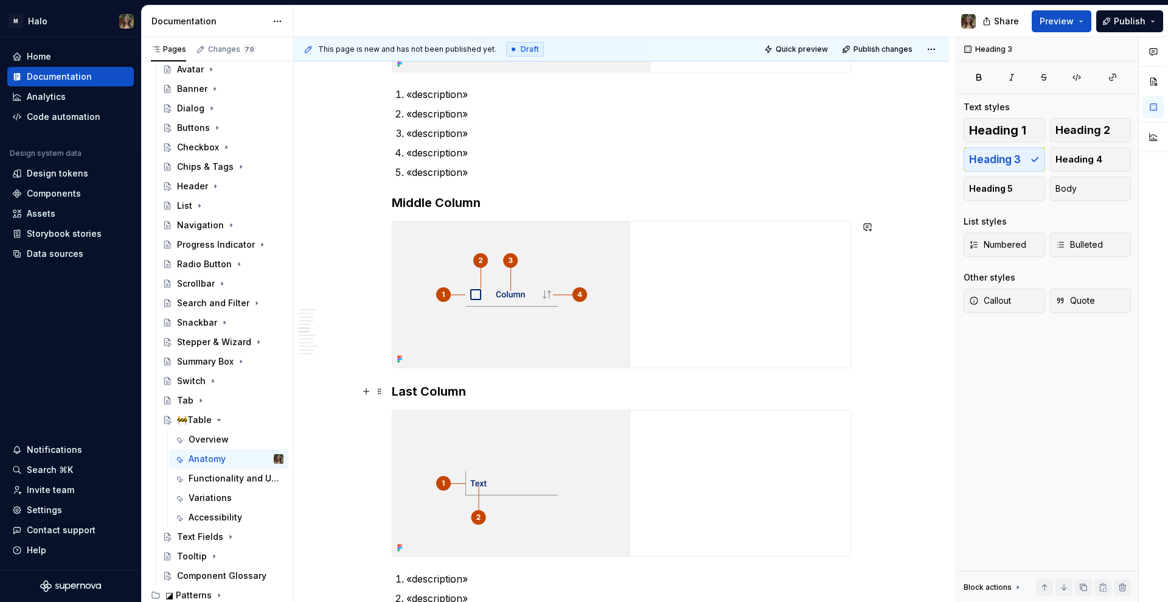
scroll to position [911, 0]
click at [393, 390] on h3 "Last Column" at bounding box center [622, 388] width 460 height 17
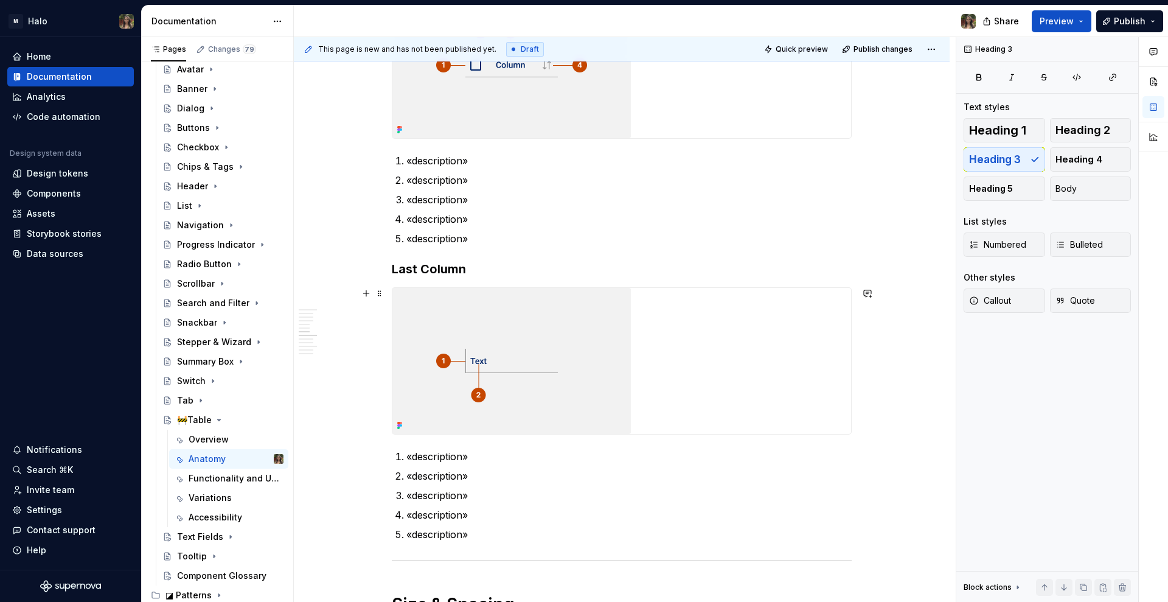
scroll to position [1292, 0]
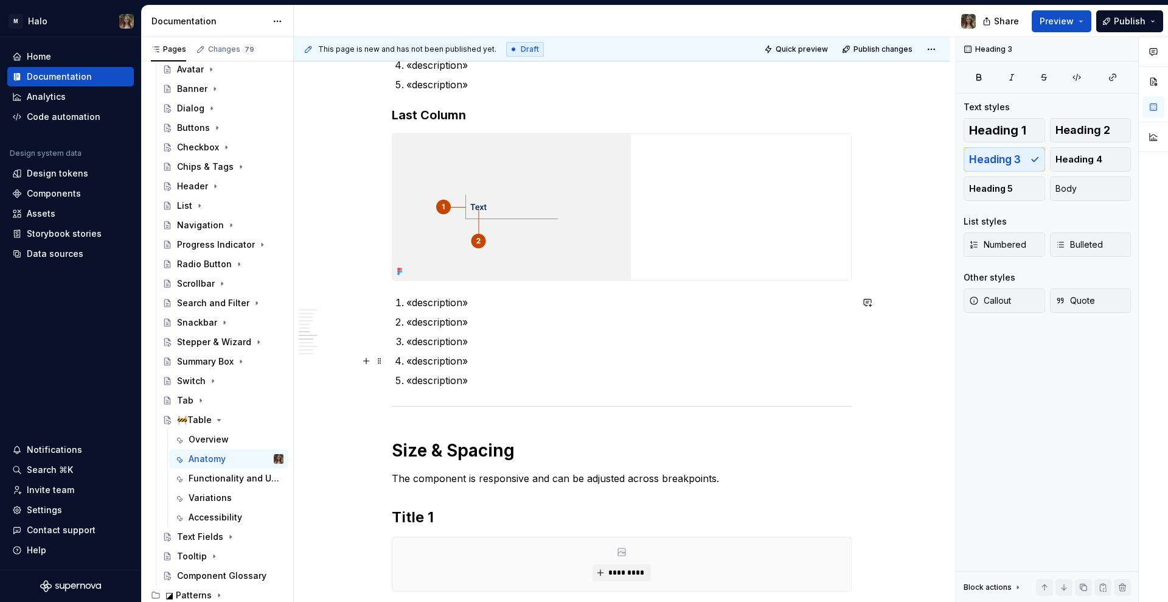
click at [537, 361] on p "«description»" at bounding box center [628, 361] width 445 height 15
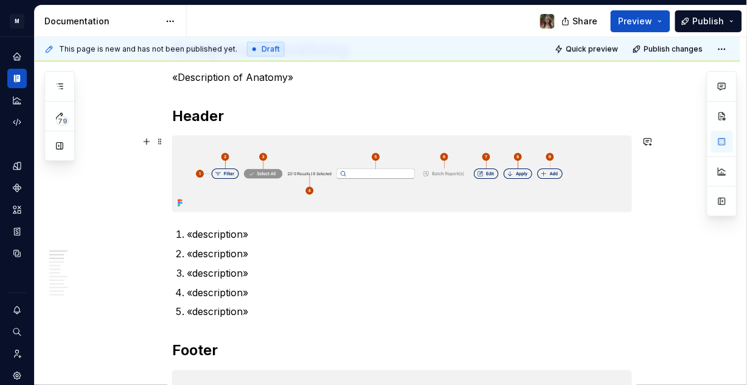
scroll to position [223, 0]
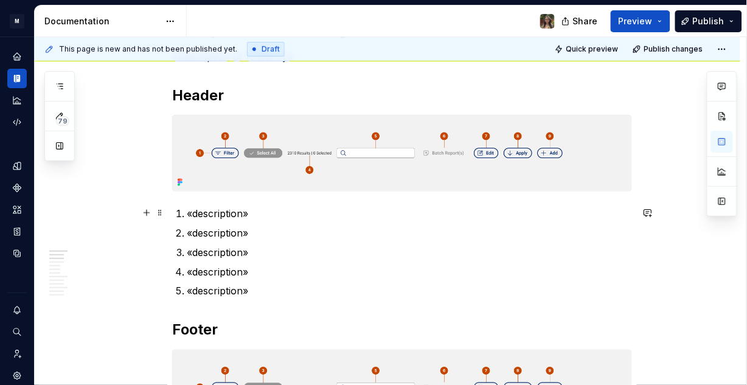
click at [200, 215] on p "«description»" at bounding box center [409, 213] width 445 height 15
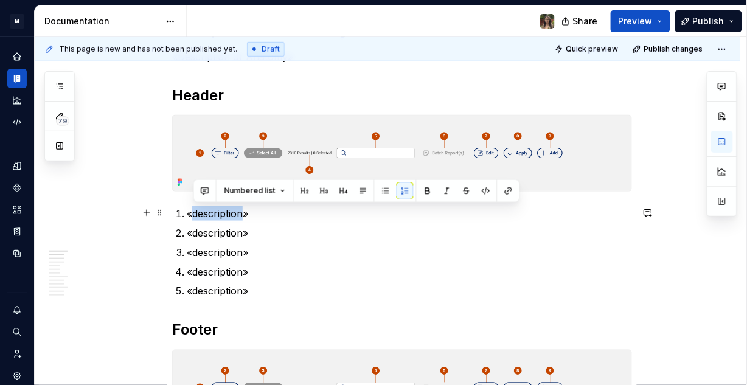
click at [200, 215] on p "«description»" at bounding box center [409, 213] width 445 height 15
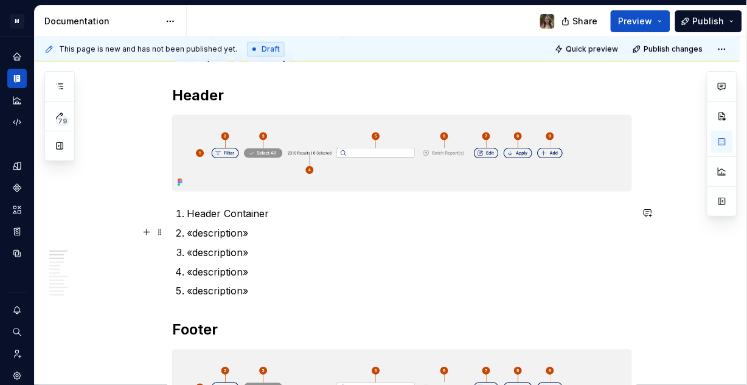
click at [202, 233] on p "«description»" at bounding box center [409, 233] width 445 height 15
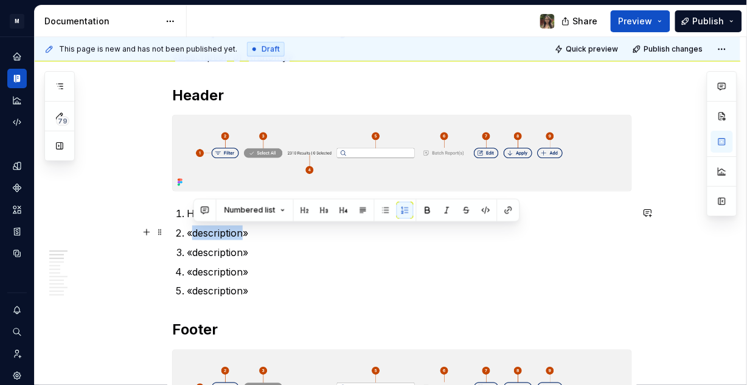
click at [202, 233] on p "«description»" at bounding box center [409, 233] width 445 height 15
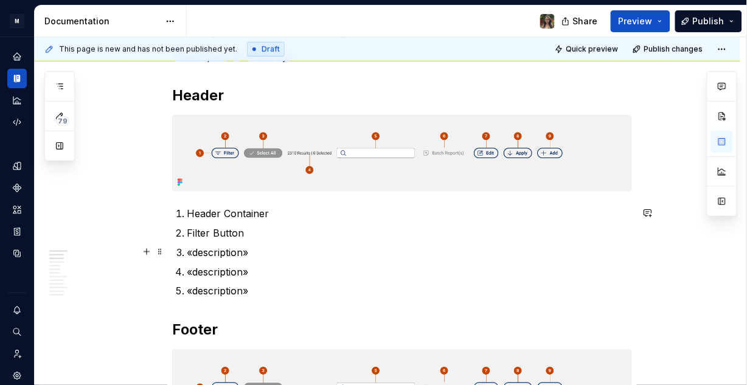
click at [206, 255] on p "«description»" at bounding box center [409, 252] width 445 height 15
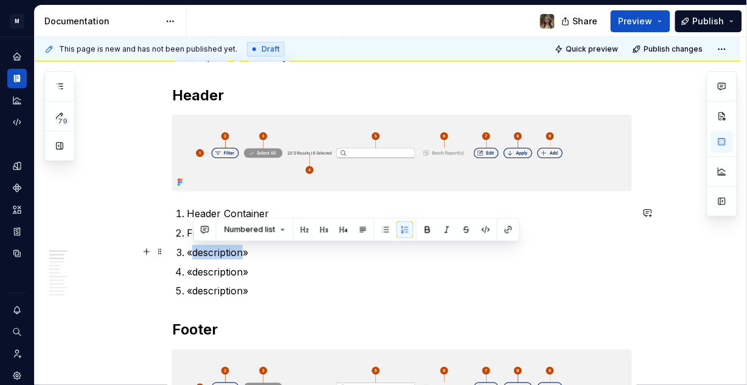
click at [206, 255] on p "«description»" at bounding box center [409, 252] width 445 height 15
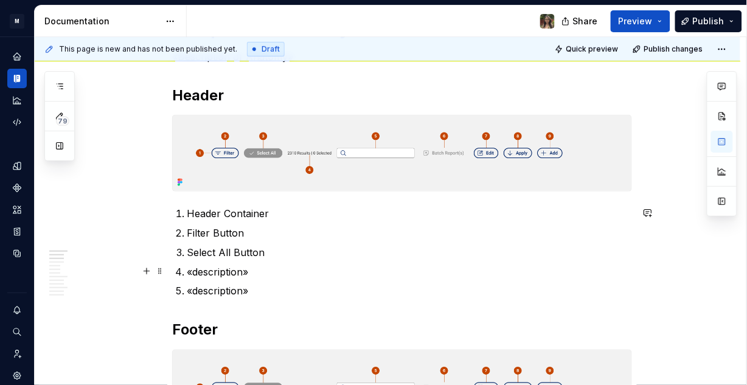
click at [195, 273] on p "«description»" at bounding box center [409, 272] width 445 height 15
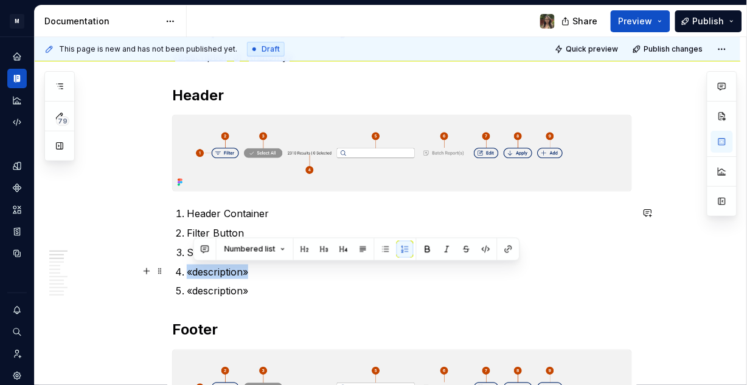
click at [195, 273] on p "«description»" at bounding box center [409, 272] width 445 height 15
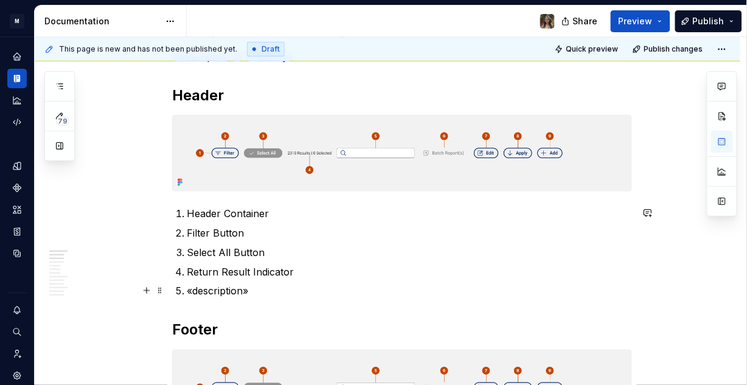
click at [212, 295] on p "«description»" at bounding box center [409, 291] width 445 height 15
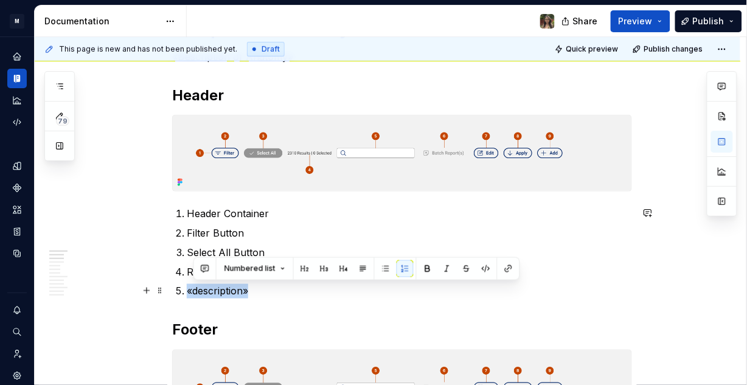
click at [212, 295] on p "«description»" at bounding box center [409, 291] width 445 height 15
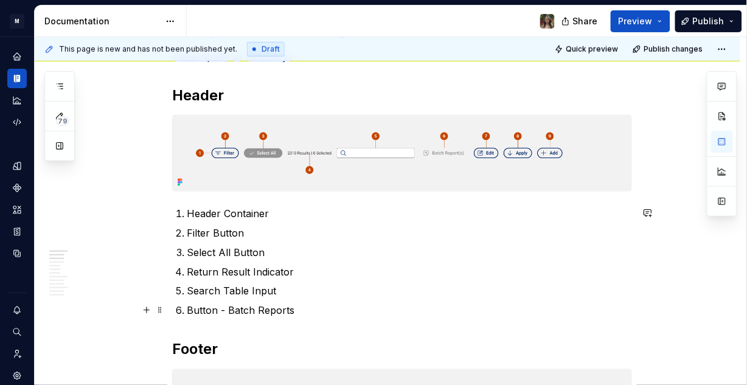
click at [223, 309] on p "Button - Batch Reports" at bounding box center [409, 311] width 445 height 15
click at [227, 251] on p "Select All Button" at bounding box center [409, 252] width 445 height 15
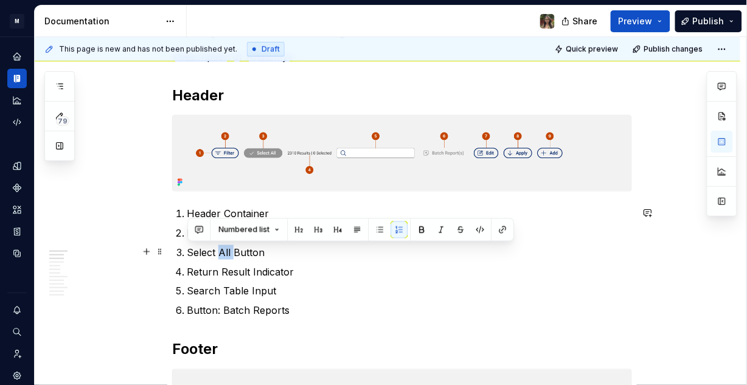
click at [227, 251] on p "Select All Button" at bounding box center [409, 252] width 445 height 15
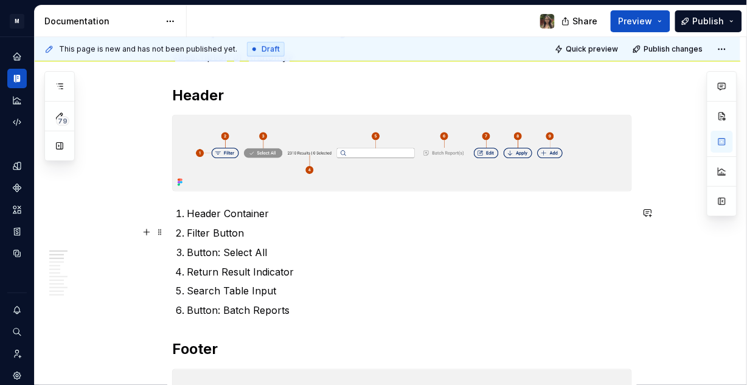
click at [225, 232] on p "Filter Button" at bounding box center [409, 233] width 445 height 15
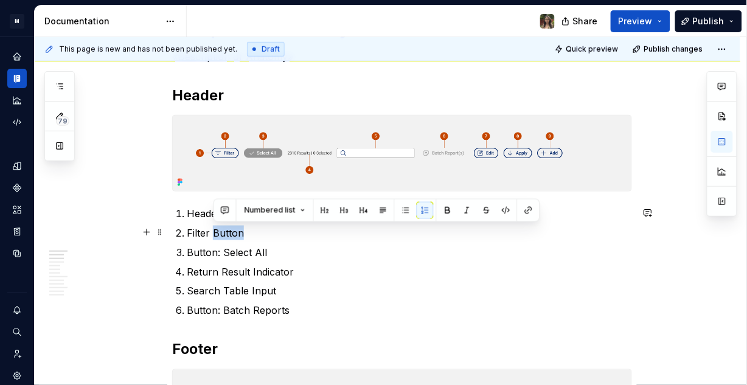
click at [225, 232] on p "Filter Button" at bounding box center [409, 233] width 445 height 15
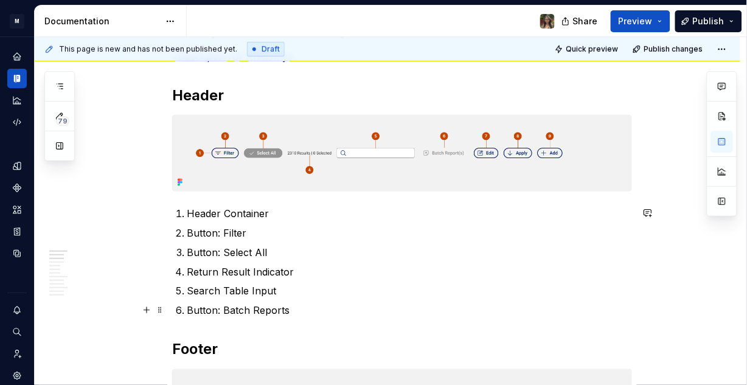
click at [304, 310] on p "Button: Batch Reports" at bounding box center [409, 311] width 445 height 15
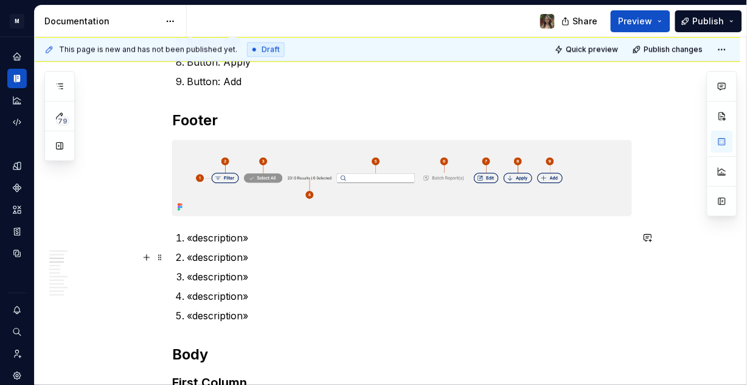
scroll to position [516, 0]
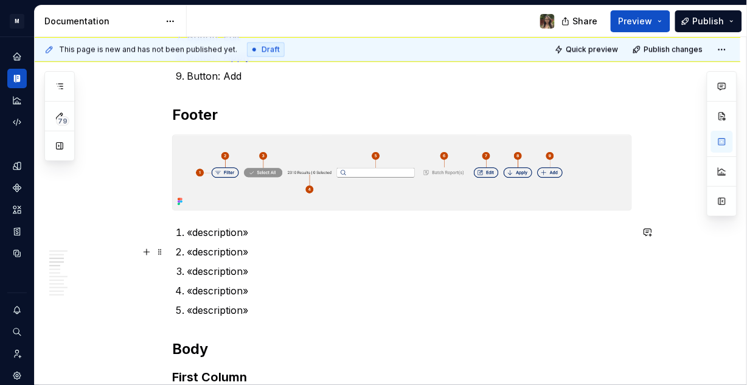
click at [233, 235] on p "«description»" at bounding box center [409, 232] width 445 height 15
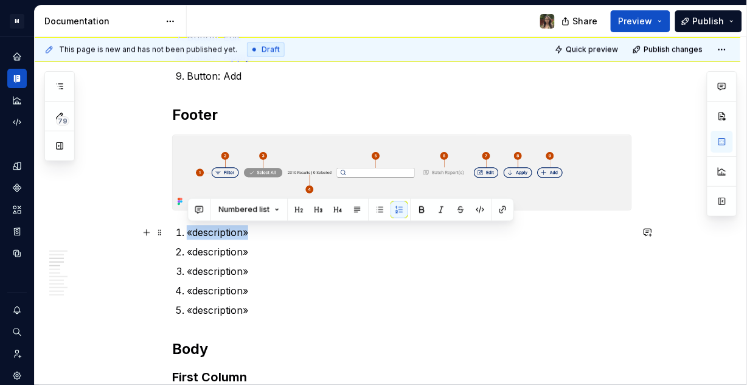
click at [233, 235] on p "«description»" at bounding box center [409, 232] width 445 height 15
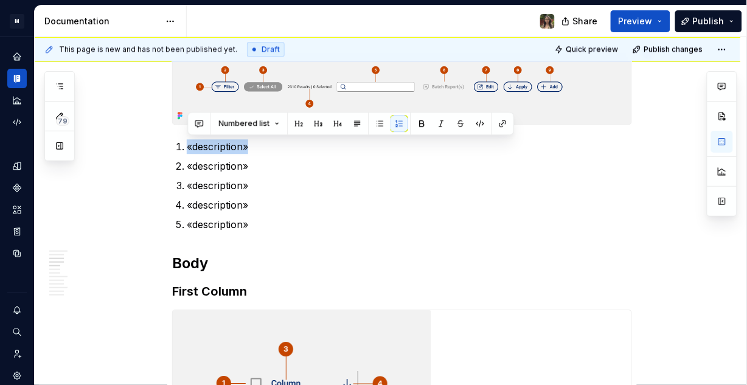
scroll to position [613, 0]
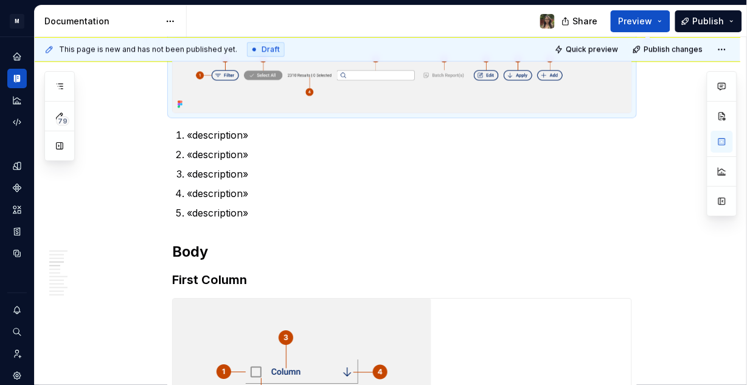
click at [395, 74] on img at bounding box center [402, 75] width 459 height 75
click at [423, 82] on img at bounding box center [402, 75] width 459 height 75
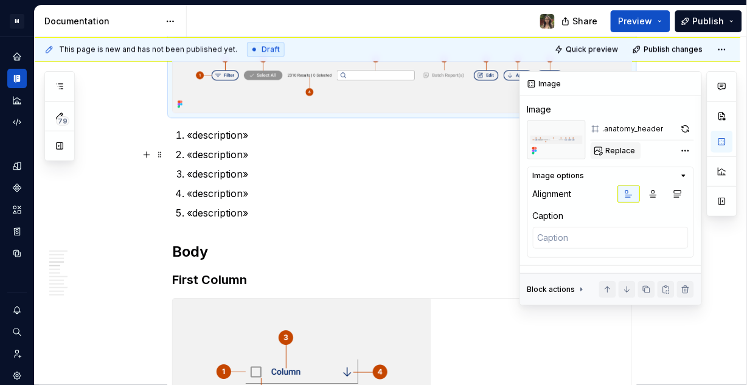
click at [620, 153] on span "Replace" at bounding box center [621, 151] width 30 height 10
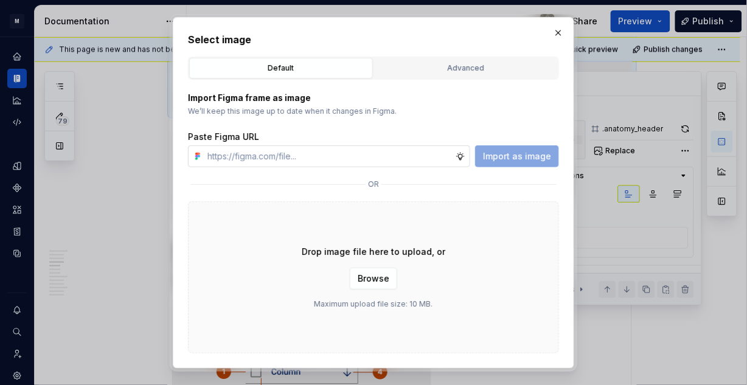
click at [268, 158] on input "text" at bounding box center [329, 156] width 253 height 22
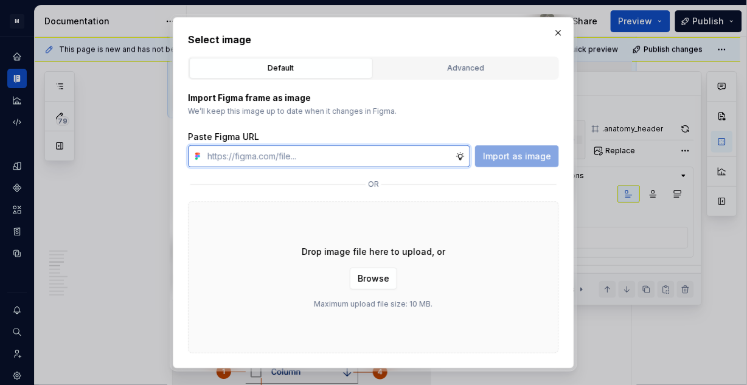
paste input "[URL][DOMAIN_NAME]"
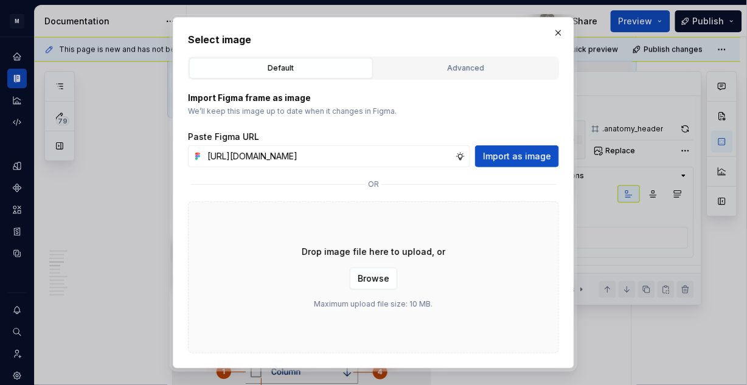
click at [507, 155] on span "Import as image" at bounding box center [517, 156] width 68 height 12
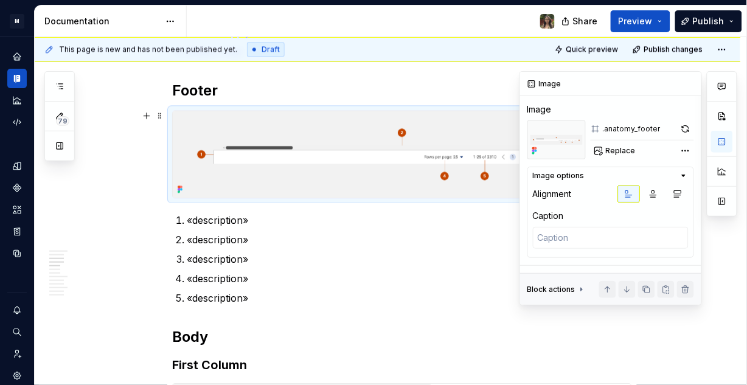
scroll to position [526, 0]
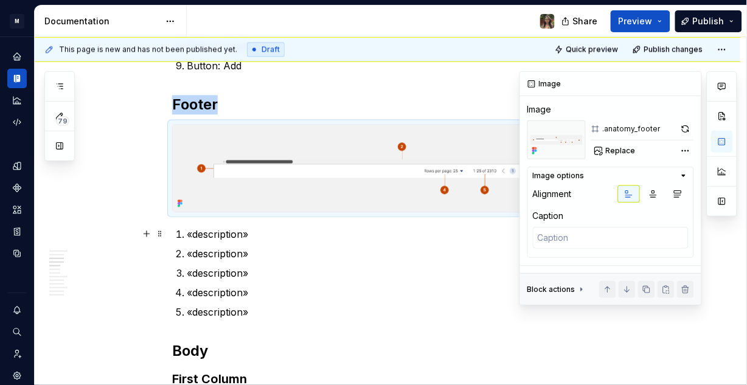
click at [204, 230] on p "«description»" at bounding box center [409, 234] width 445 height 15
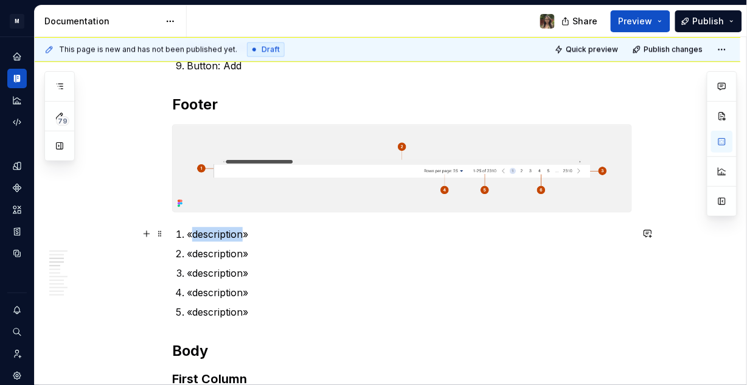
click at [204, 230] on p "«description»" at bounding box center [409, 234] width 445 height 15
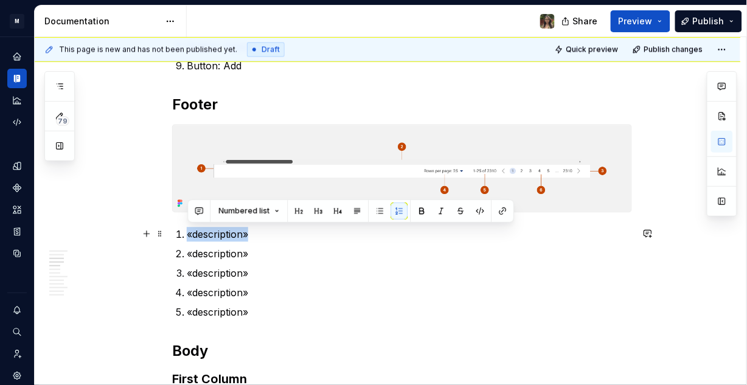
click at [204, 230] on p "«description»" at bounding box center [409, 234] width 445 height 15
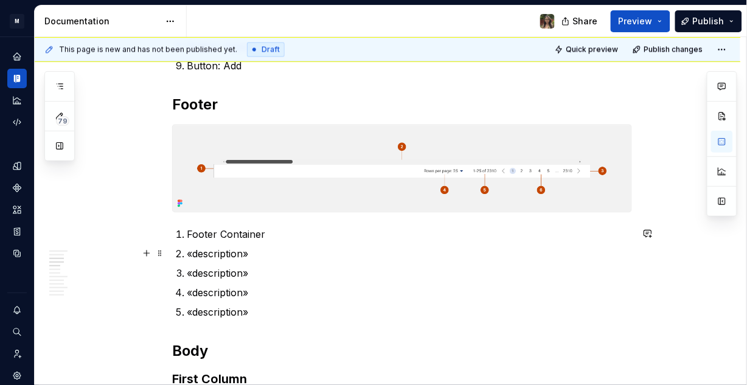
click at [227, 253] on p "«description»" at bounding box center [409, 253] width 445 height 15
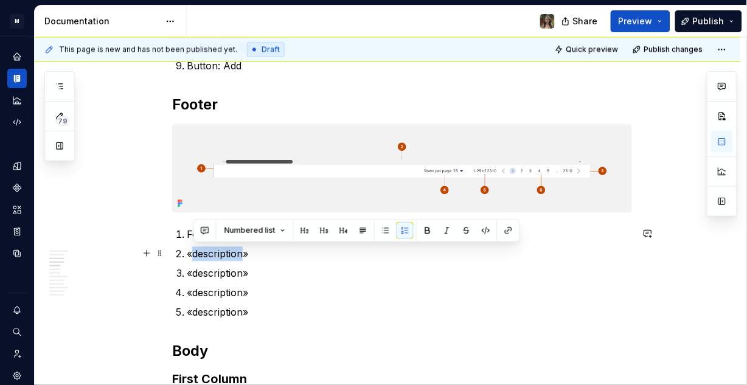
click at [227, 253] on p "«description»" at bounding box center [409, 253] width 445 height 15
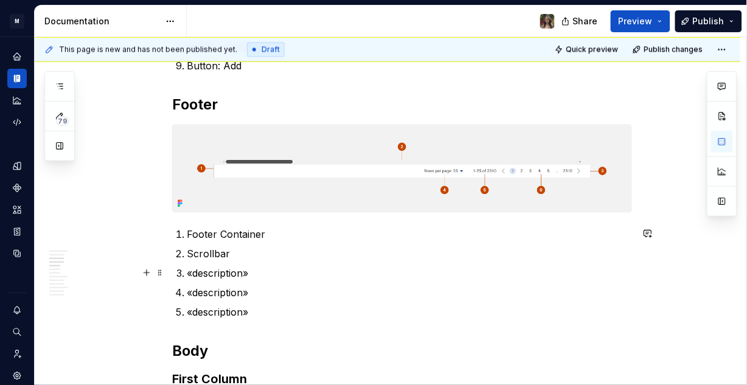
click at [225, 271] on p "«description»" at bounding box center [409, 273] width 445 height 15
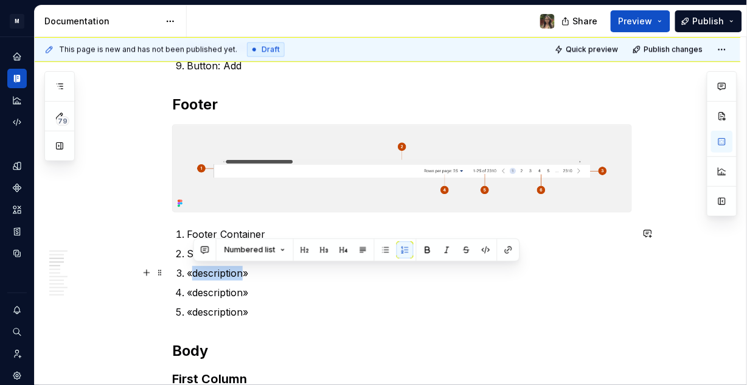
click at [225, 271] on p "«description»" at bounding box center [409, 273] width 445 height 15
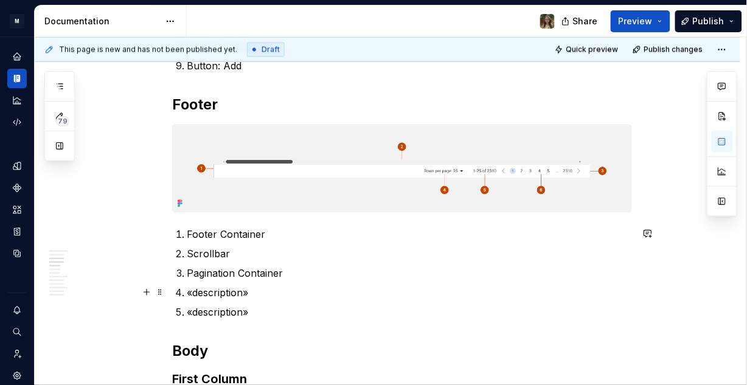
click at [212, 287] on p "«description»" at bounding box center [409, 292] width 445 height 15
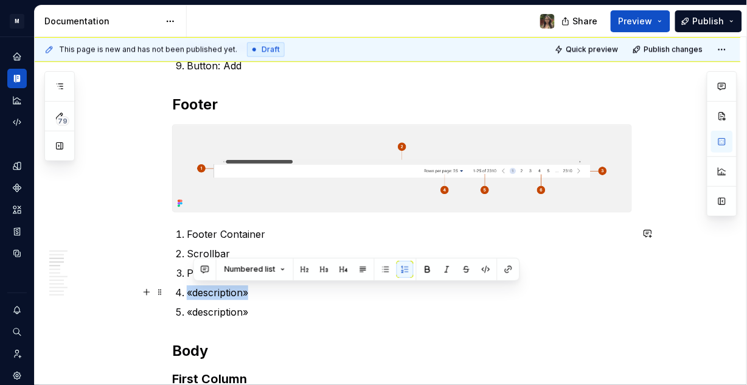
click at [212, 287] on p "«description»" at bounding box center [409, 292] width 445 height 15
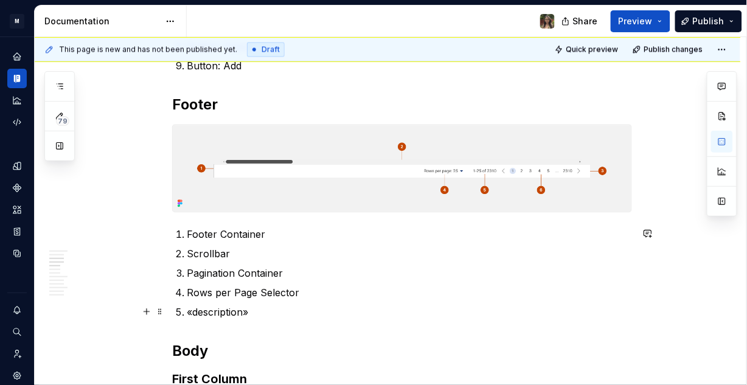
click at [206, 310] on p "«description»" at bounding box center [409, 312] width 445 height 15
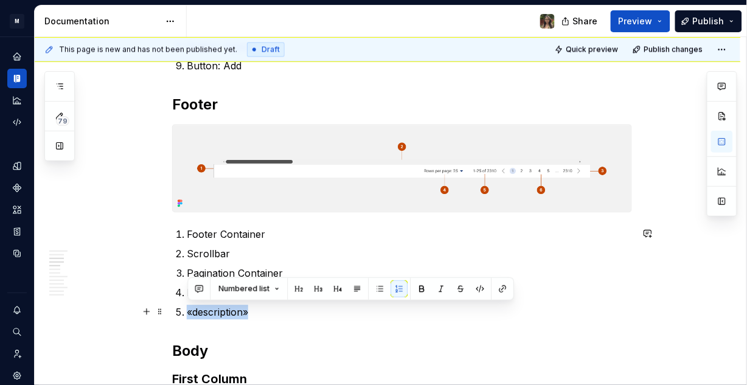
click at [206, 310] on p "«description»" at bounding box center [409, 312] width 445 height 15
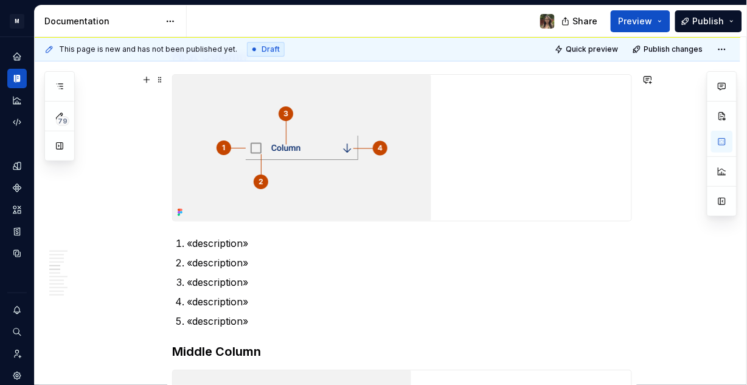
scroll to position [831, 0]
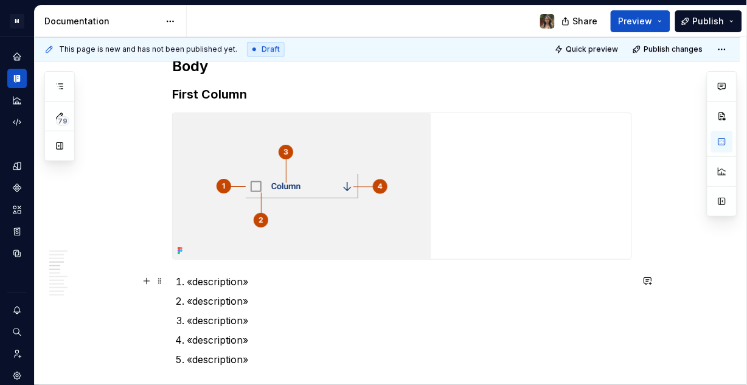
click at [218, 278] on p "«description»" at bounding box center [409, 281] width 445 height 15
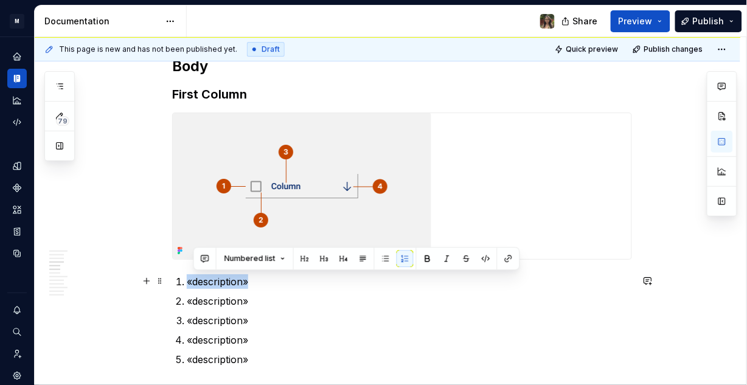
click at [218, 278] on p "«description»" at bounding box center [409, 281] width 445 height 15
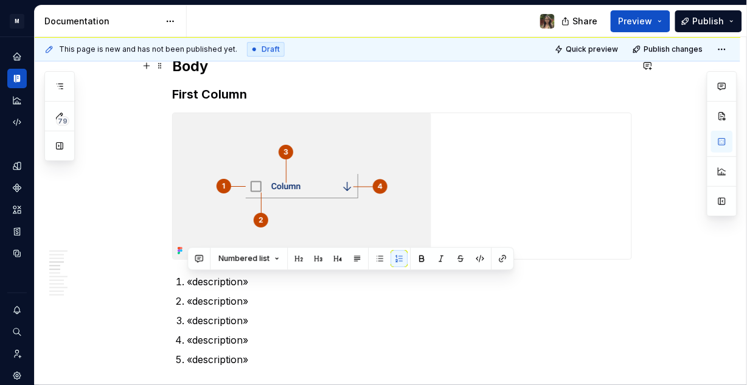
click at [195, 70] on h2 "Body" at bounding box center [402, 66] width 460 height 19
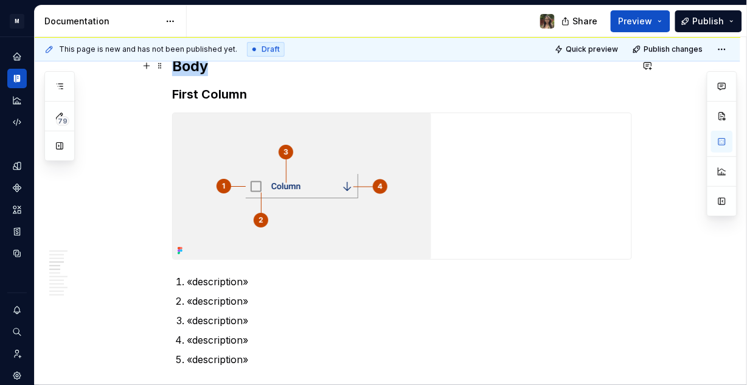
click at [195, 70] on h2 "Body" at bounding box center [402, 66] width 460 height 19
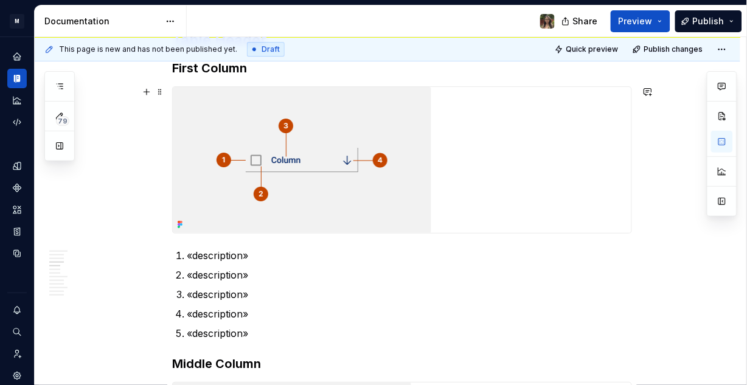
scroll to position [887, 0]
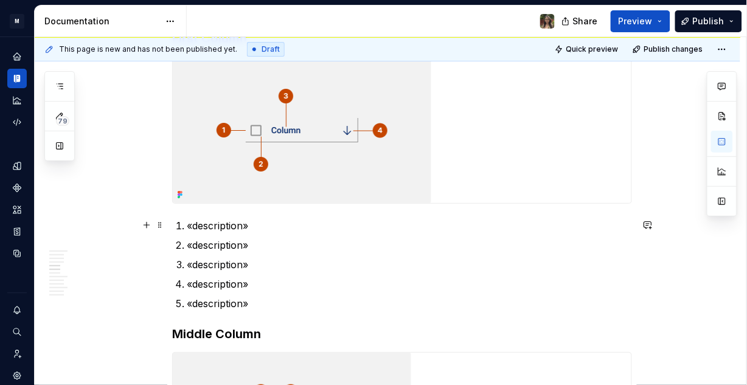
click at [225, 227] on p "«description»" at bounding box center [409, 225] width 445 height 15
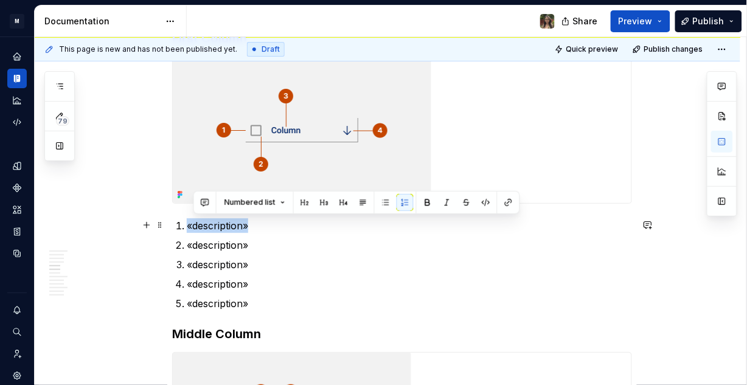
click at [225, 227] on p "«description»" at bounding box center [409, 225] width 445 height 15
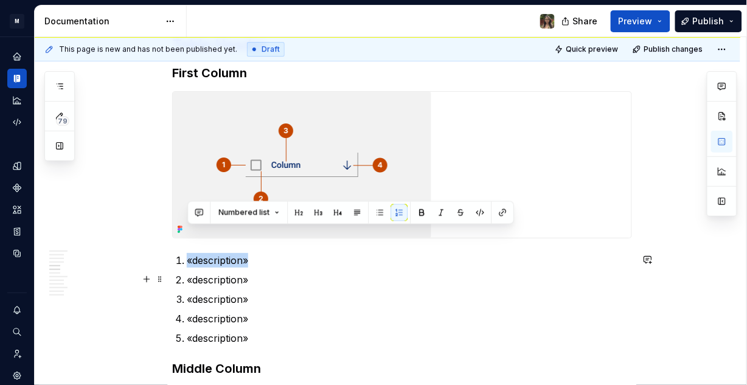
scroll to position [838, 0]
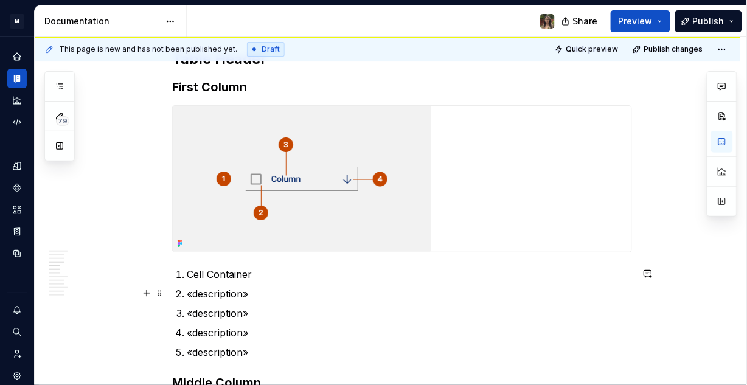
click at [234, 293] on p "«description»" at bounding box center [409, 294] width 445 height 15
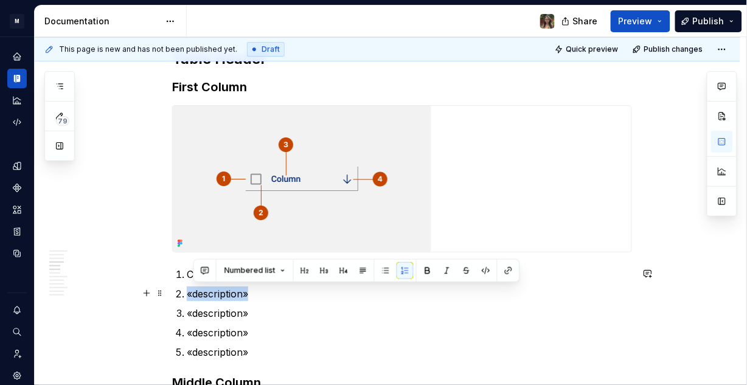
click at [234, 293] on p "«description»" at bounding box center [409, 294] width 445 height 15
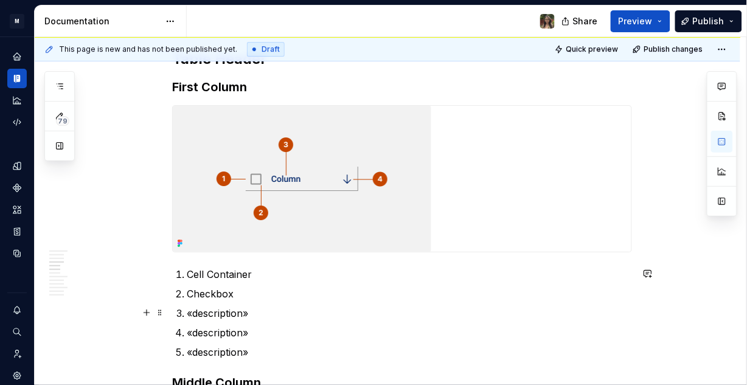
click at [215, 312] on p "«description»" at bounding box center [409, 313] width 445 height 15
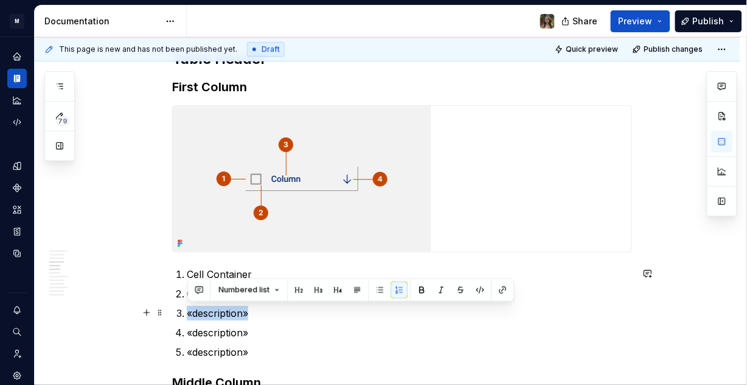
click at [215, 312] on p "«description»" at bounding box center [409, 313] width 445 height 15
click at [214, 311] on p "«description»" at bounding box center [409, 313] width 445 height 15
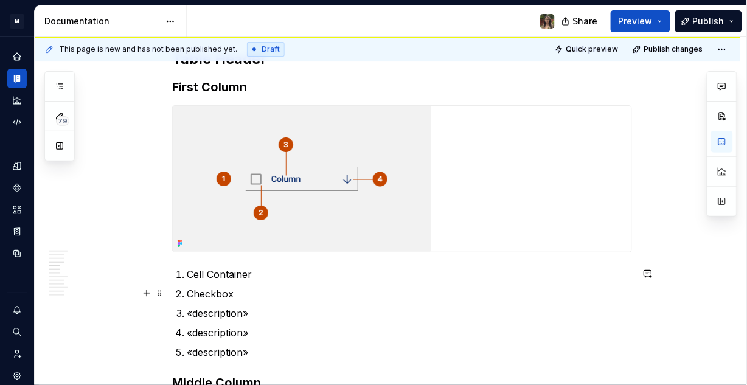
click at [246, 294] on p "Checkbox" at bounding box center [409, 294] width 445 height 15
click at [227, 316] on p "«description»" at bounding box center [409, 313] width 445 height 15
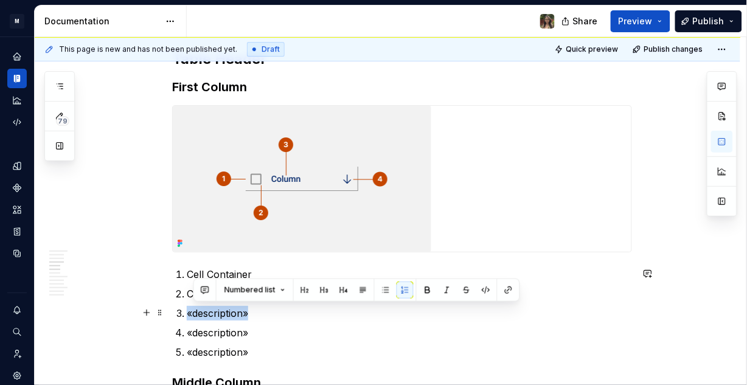
click at [227, 316] on p "«description»" at bounding box center [409, 313] width 445 height 15
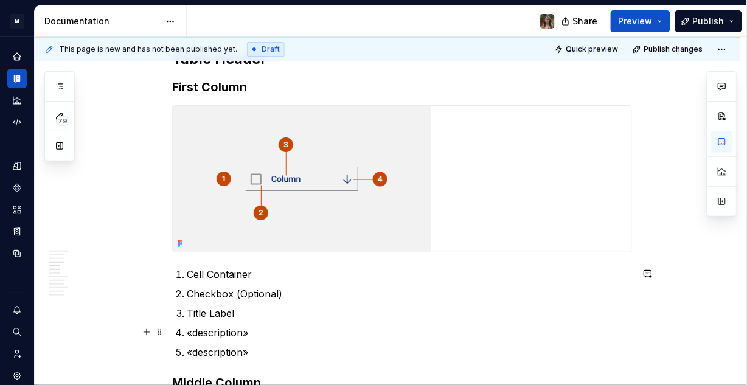
click at [220, 330] on p "«description»" at bounding box center [409, 333] width 445 height 15
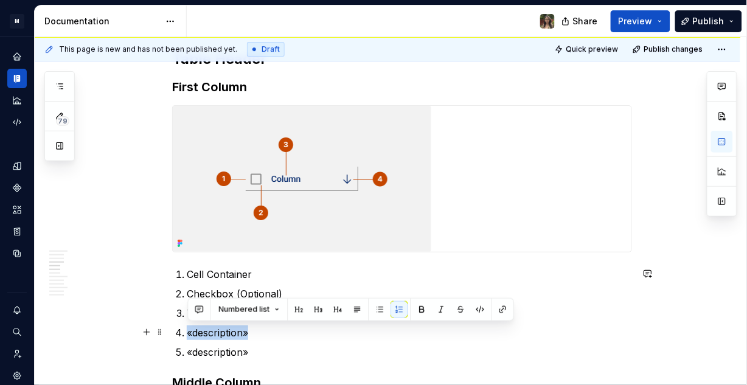
click at [220, 330] on p "«description»" at bounding box center [409, 333] width 445 height 15
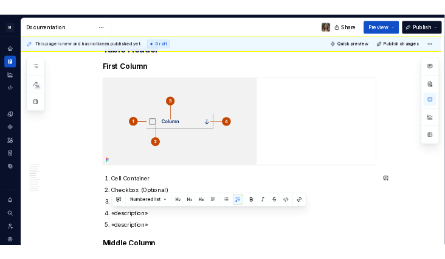
scroll to position [851, 0]
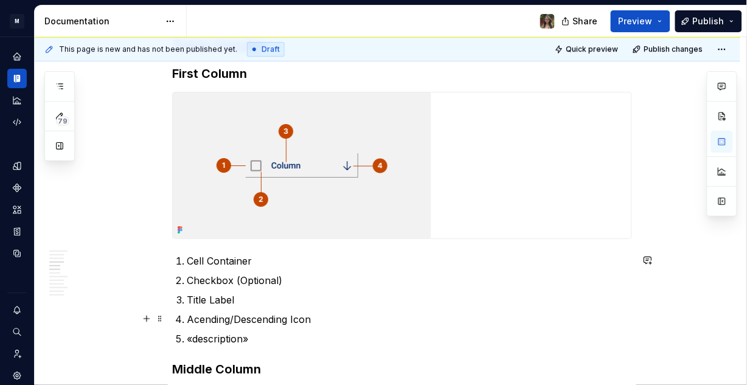
click at [197, 316] on p "Acending/Descending Icon" at bounding box center [409, 319] width 445 height 15
click at [192, 321] on p "Acsending/Descending Icon" at bounding box center [409, 319] width 445 height 15
click at [202, 319] on p "Acsending/Descending Icon" at bounding box center [409, 319] width 445 height 15
click at [204, 320] on p "Acsending/Descending Icon" at bounding box center [409, 319] width 445 height 15
click at [237, 338] on p "«description»" at bounding box center [409, 339] width 445 height 15
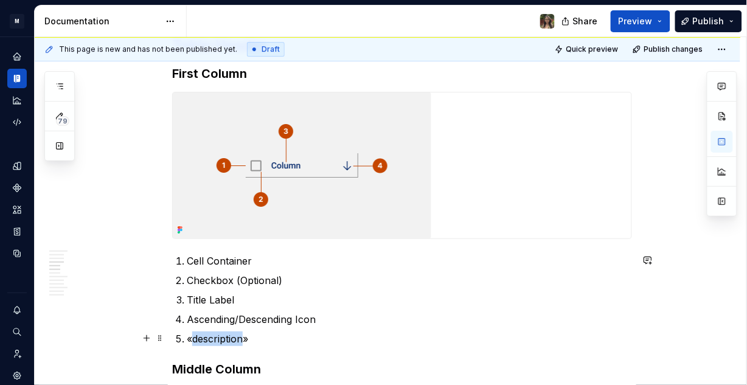
click at [237, 338] on p "«description»" at bounding box center [409, 339] width 445 height 15
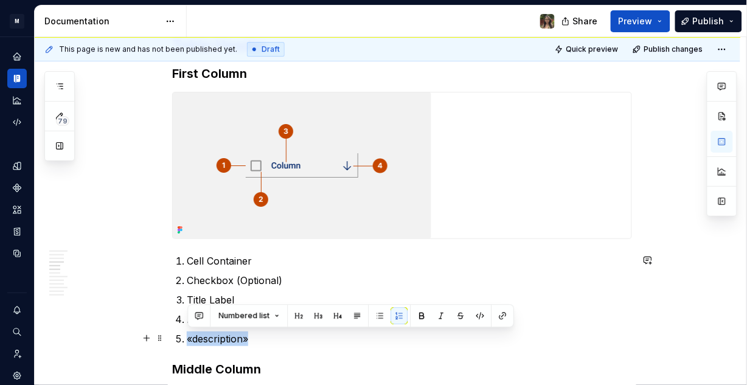
click at [237, 338] on p "«description»" at bounding box center [409, 339] width 445 height 15
click at [292, 330] on ol "Cell Container Checkbox (Optional) Title Label Ascending/Descending Icon «descr…" at bounding box center [409, 300] width 445 height 92
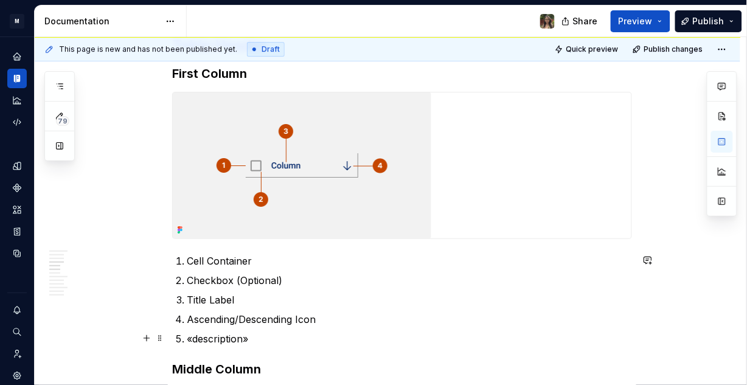
click at [266, 330] on ol "Cell Container Checkbox (Optional) Title Label Ascending/Descending Icon «descr…" at bounding box center [409, 300] width 445 height 92
click at [232, 340] on p "«description»" at bounding box center [409, 339] width 445 height 15
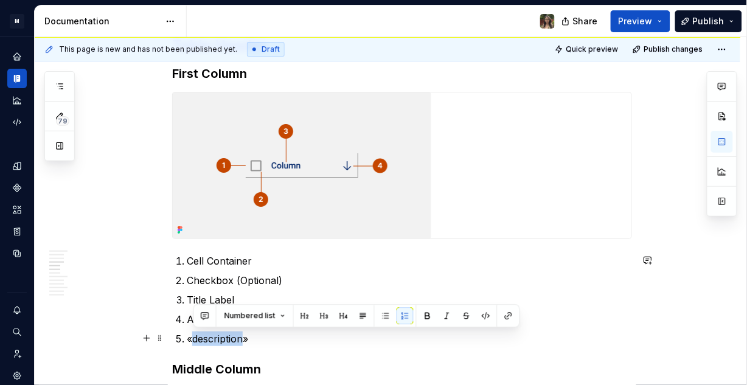
click at [232, 340] on p "«description»" at bounding box center [409, 339] width 445 height 15
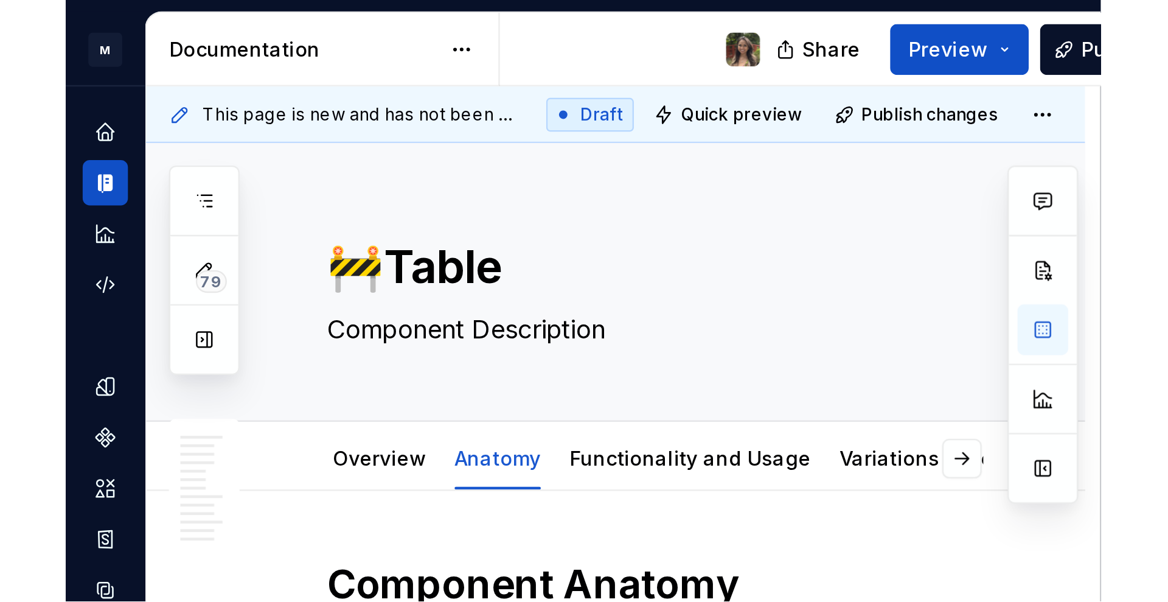
scroll to position [851, 0]
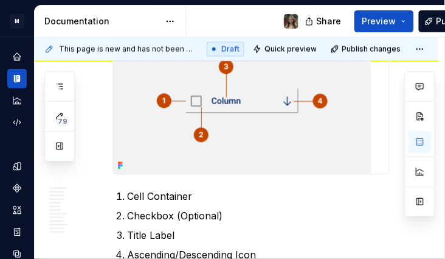
drag, startPoint x: 242, startPoint y: 19, endPoint x: 167, endPoint y: -24, distance: 87.2
click at [167, 0] on html "M Halo Design system data Documentation Share Preview Publish 79 Pages Add Acce…" at bounding box center [222, 129] width 445 height 259
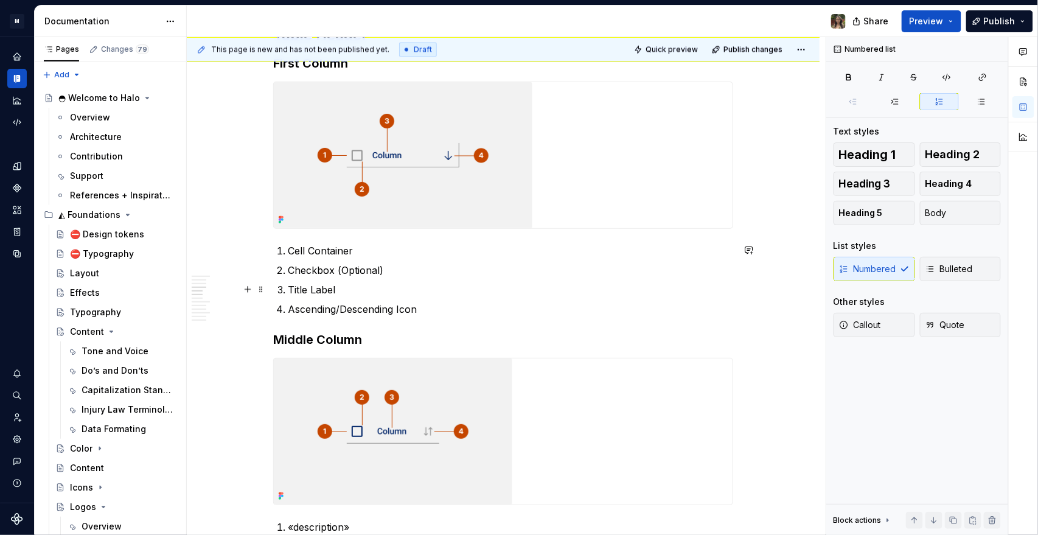
scroll to position [862, 0]
type textarea "*"
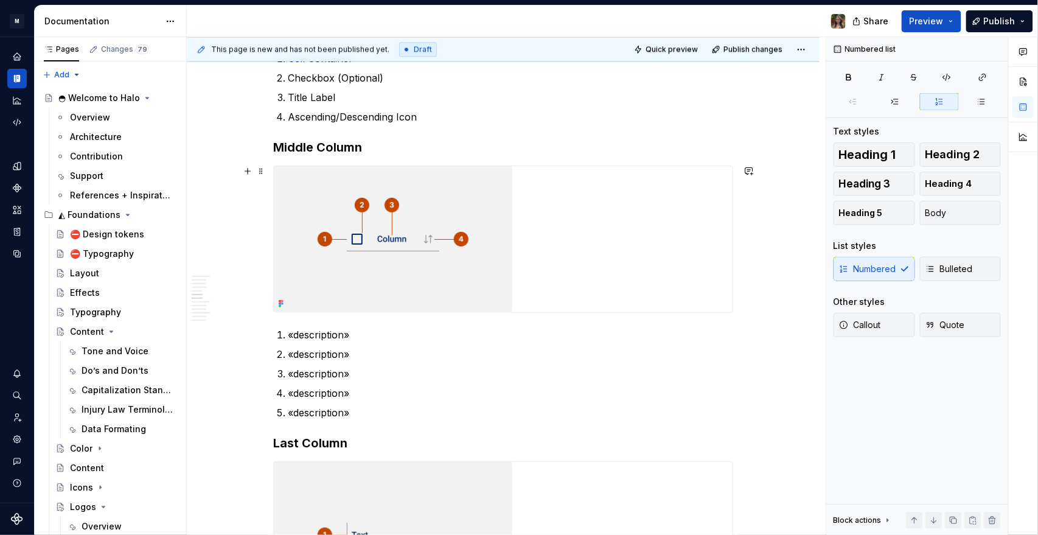
scroll to position [1065, 0]
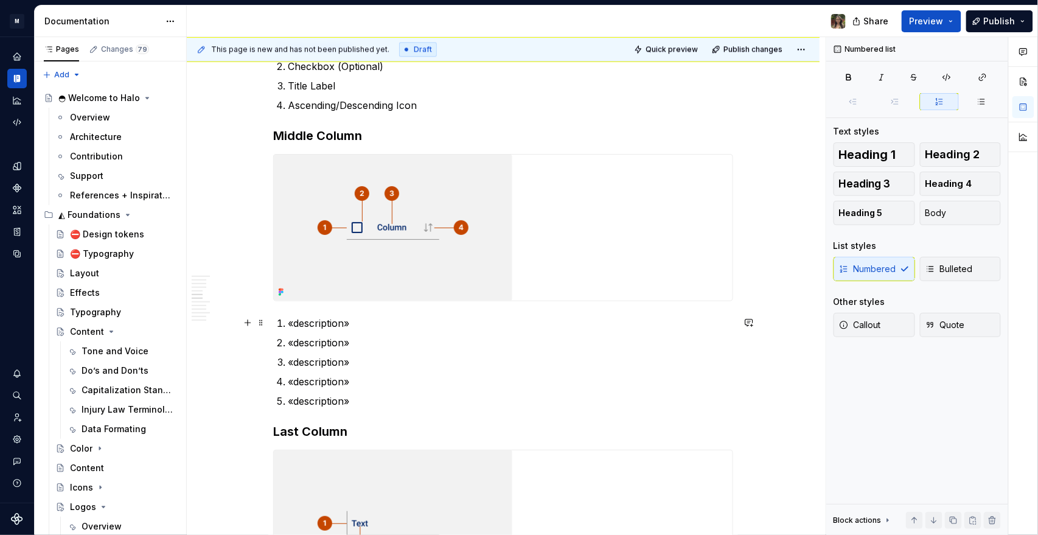
click at [336, 258] on p "«description»" at bounding box center [510, 323] width 445 height 15
drag, startPoint x: 337, startPoint y: 324, endPoint x: 391, endPoint y: 315, distance: 54.9
click at [338, 258] on p "«description»" at bounding box center [510, 323] width 445 height 15
click at [337, 258] on p "«description»" at bounding box center [510, 342] width 445 height 15
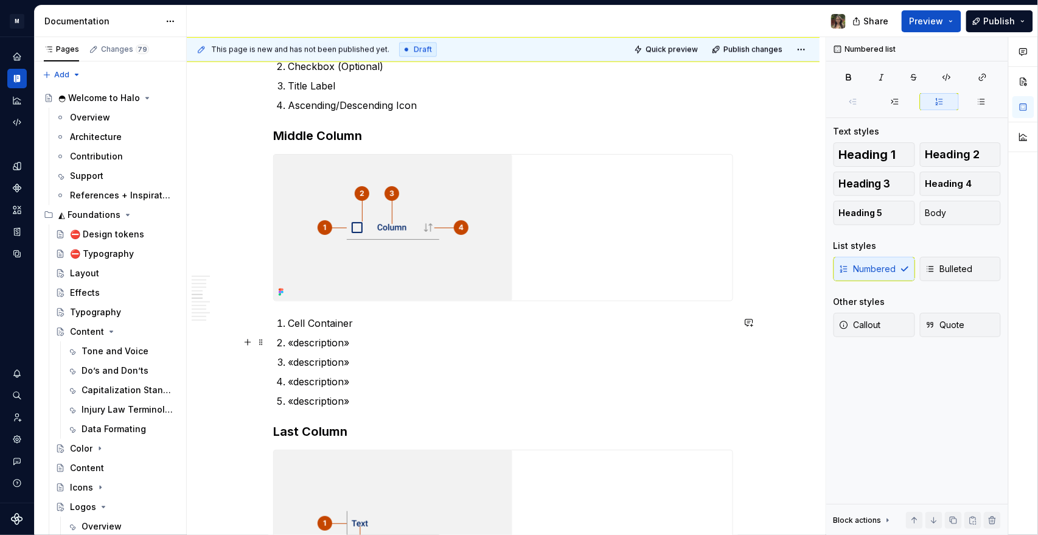
click at [337, 258] on p "«description»" at bounding box center [510, 342] width 445 height 15
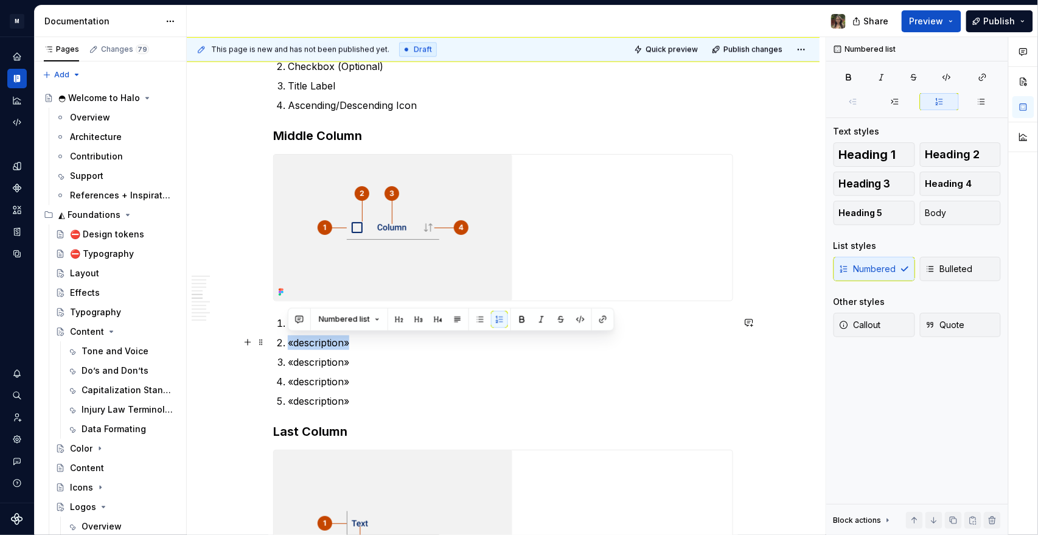
click at [337, 258] on p "«description»" at bounding box center [510, 342] width 445 height 15
click at [369, 258] on p "«description»" at bounding box center [510, 362] width 445 height 15
drag, startPoint x: 366, startPoint y: 406, endPoint x: 286, endPoint y: 335, distance: 106.5
click at [288, 258] on ol "Cell Container «description» «description» «description» «description»" at bounding box center [510, 362] width 445 height 92
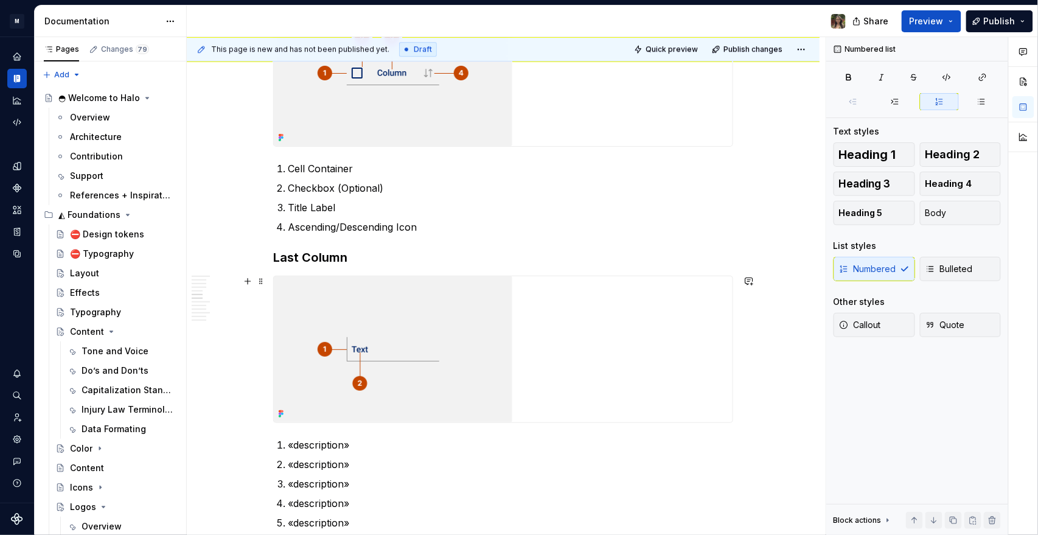
scroll to position [1336, 0]
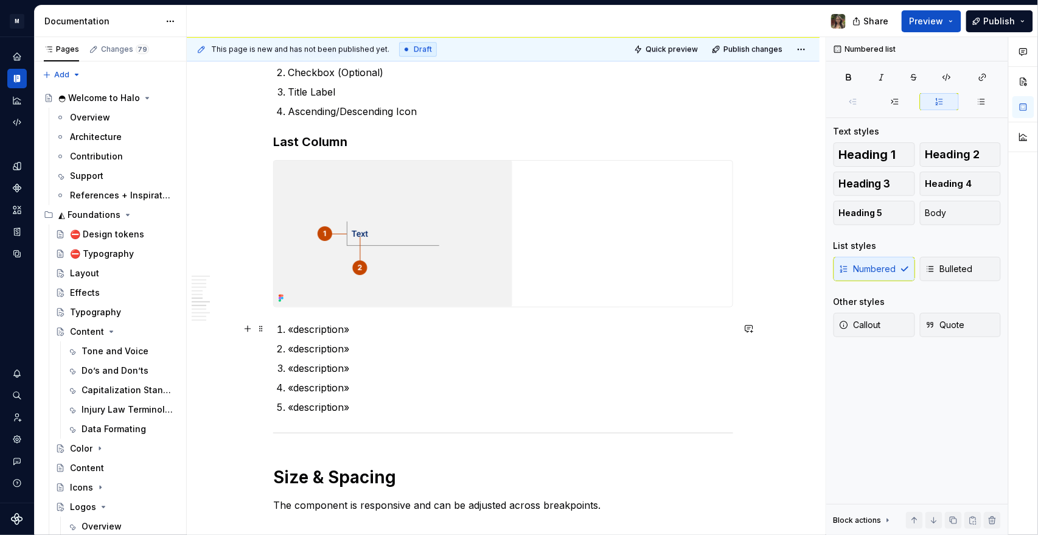
click at [324, 258] on p "«description»" at bounding box center [510, 329] width 445 height 15
click at [339, 258] on p "«description»" at bounding box center [510, 348] width 445 height 15
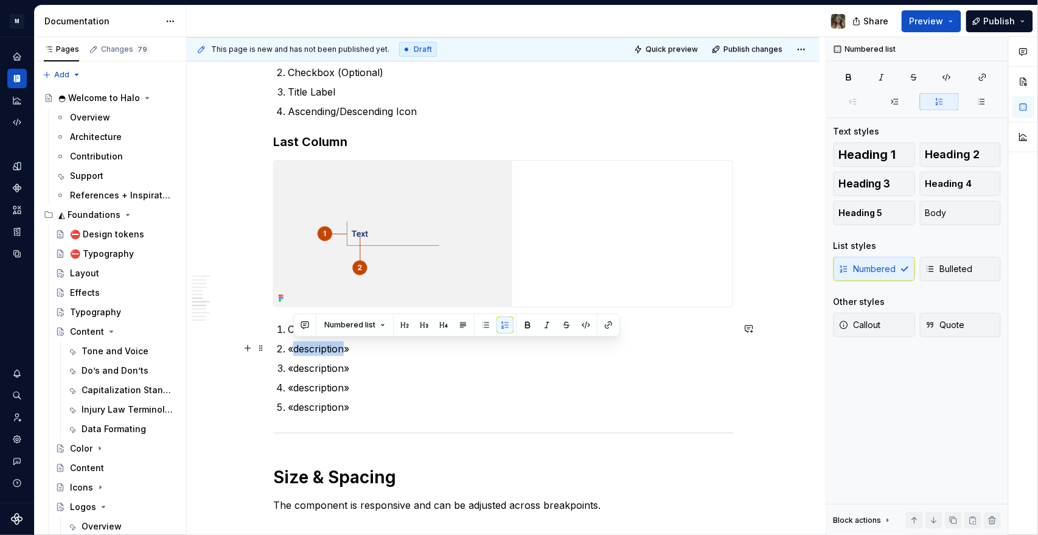
click at [339, 258] on p "«description»" at bounding box center [510, 348] width 445 height 15
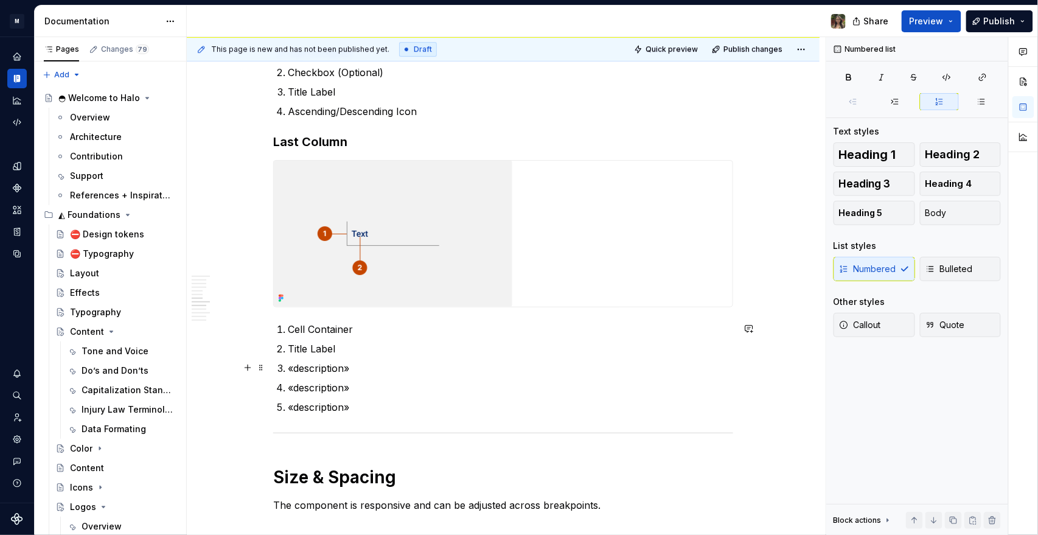
click at [309, 258] on p "«description»" at bounding box center [510, 368] width 445 height 15
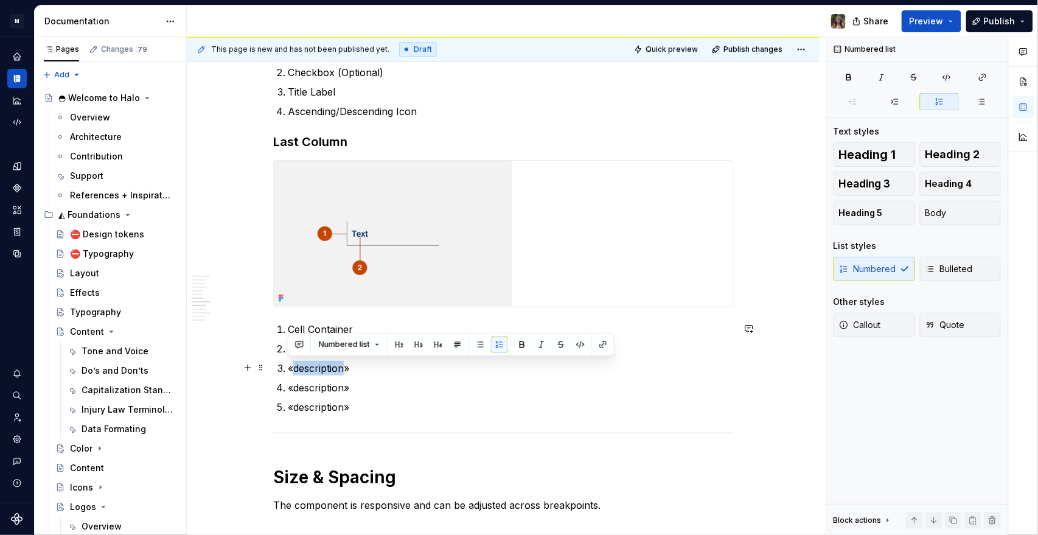
click at [309, 258] on p "«description»" at bounding box center [510, 368] width 445 height 15
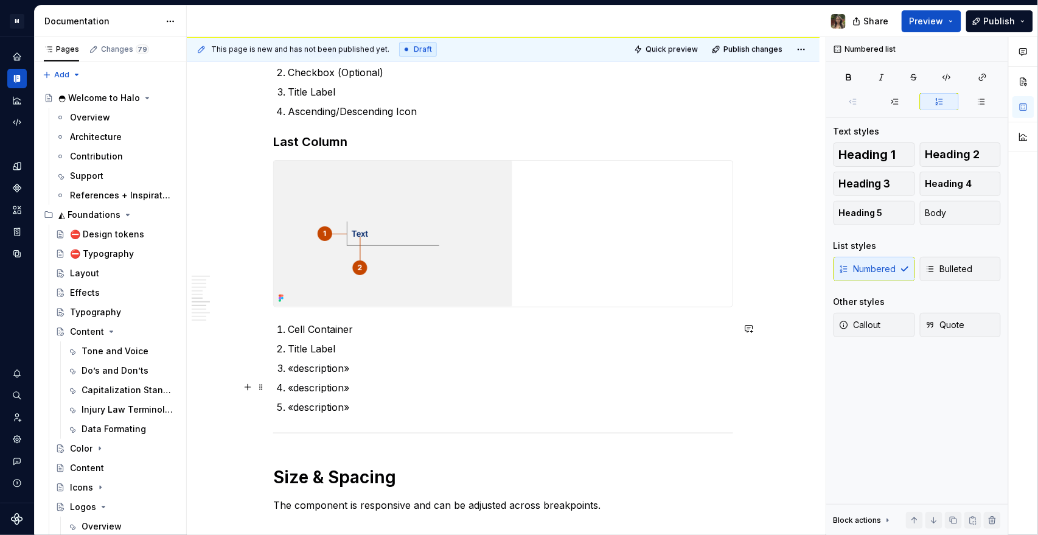
click at [366, 258] on p "«description»" at bounding box center [510, 387] width 445 height 15
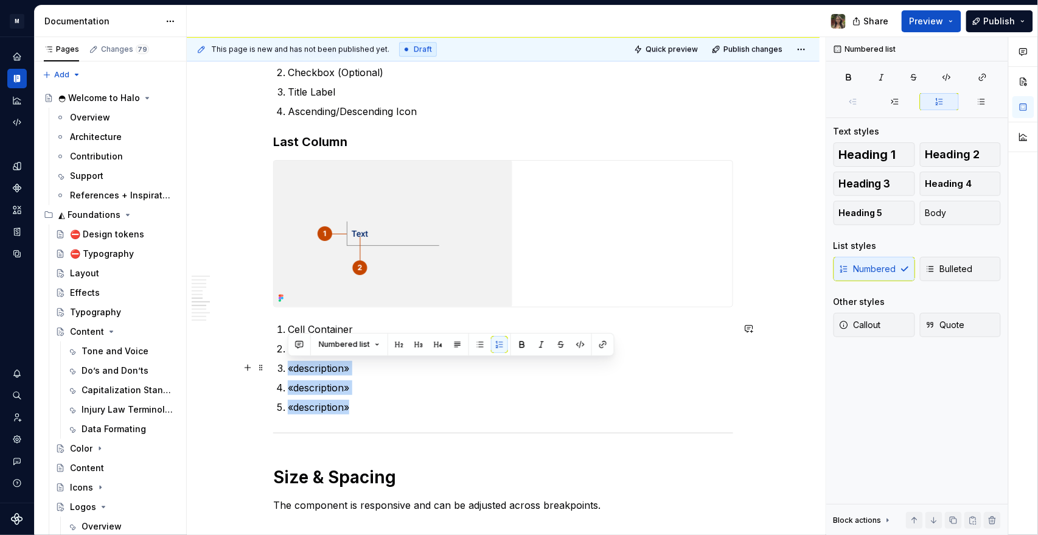
drag, startPoint x: 296, startPoint y: 389, endPoint x: 273, endPoint y: 367, distance: 32.3
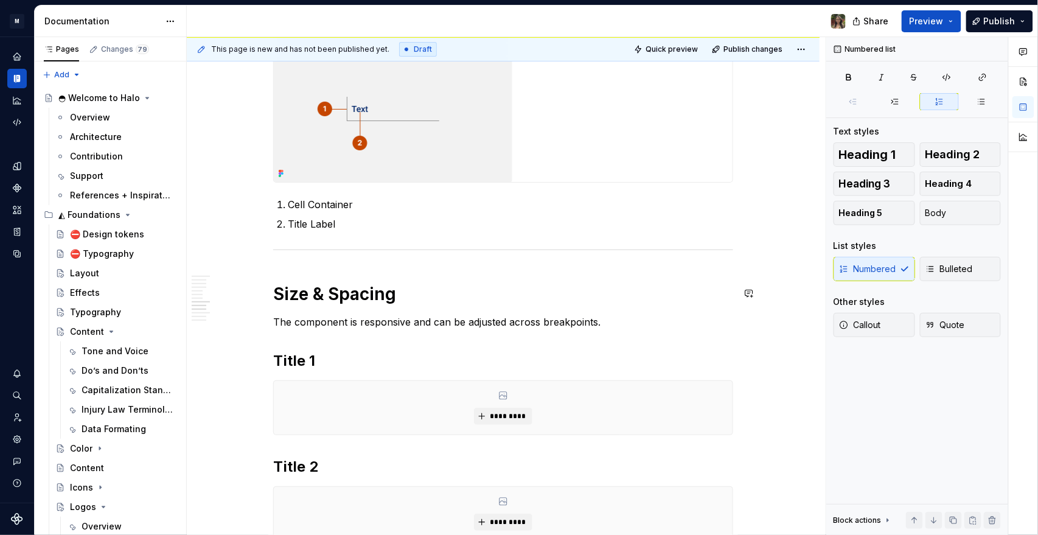
scroll to position [1471, 0]
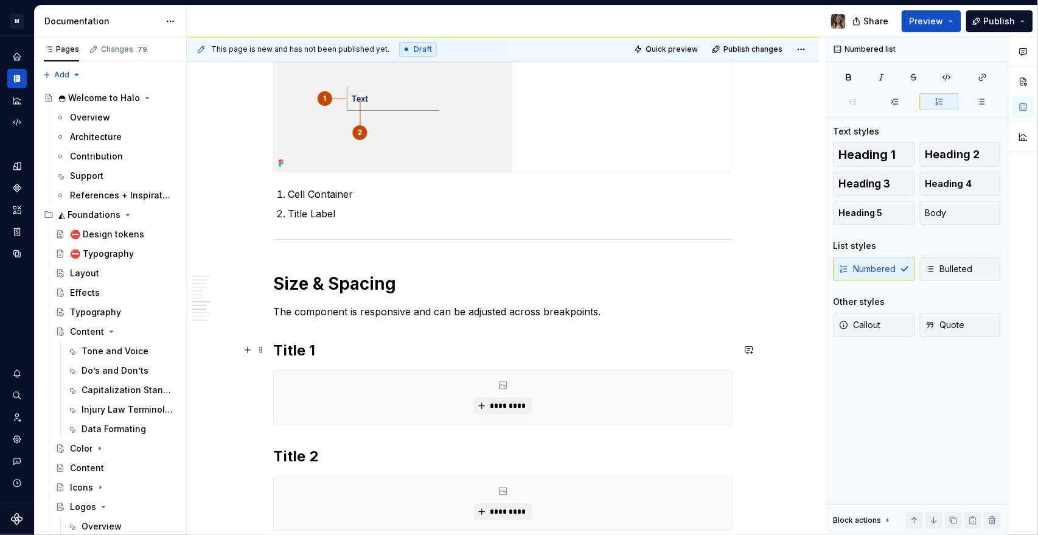
click at [282, 258] on h2 "Title 1" at bounding box center [503, 350] width 460 height 19
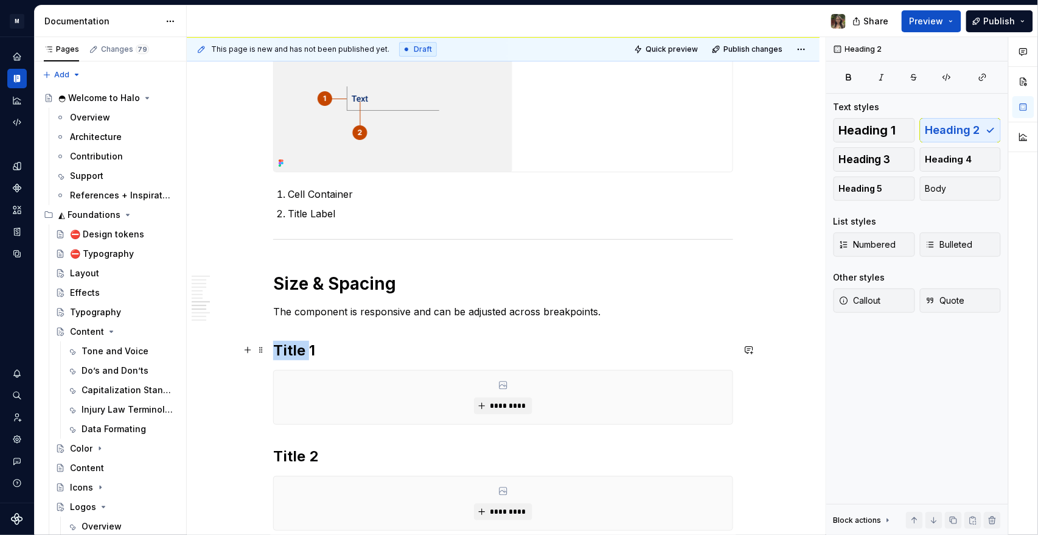
click at [282, 258] on h2 "Title 1" at bounding box center [503, 350] width 460 height 19
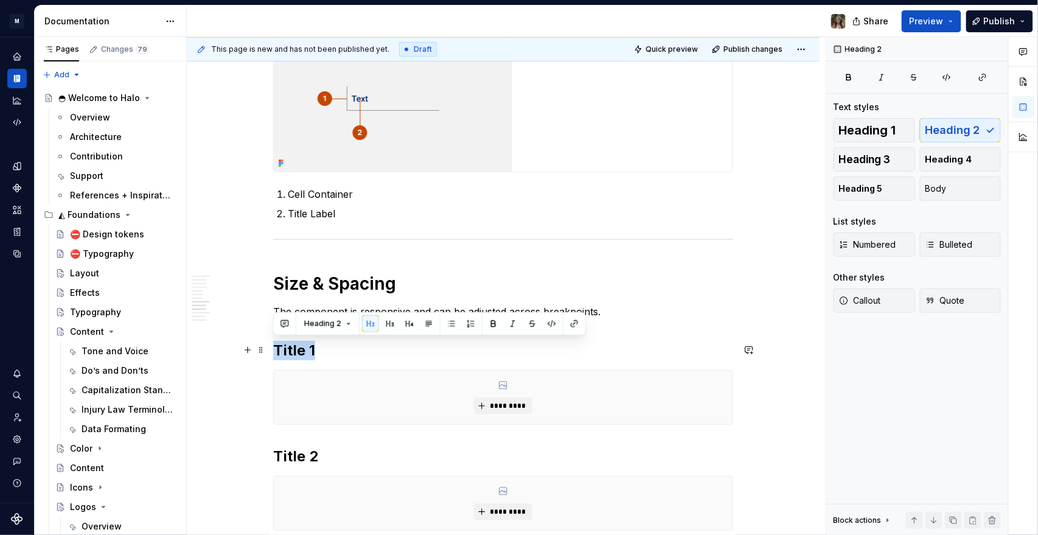
click at [282, 258] on h2 "Title 1" at bounding box center [503, 350] width 460 height 19
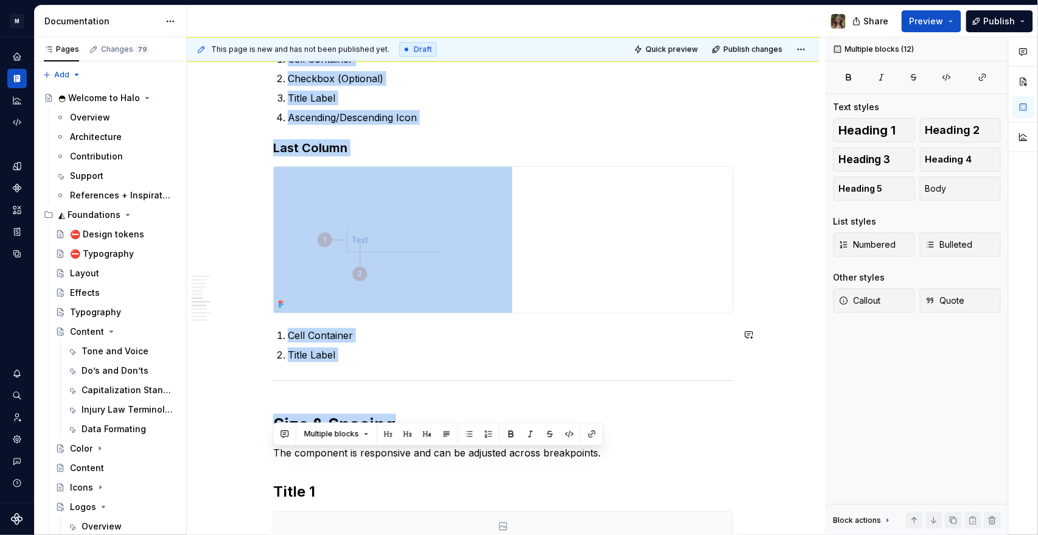
scroll to position [1403, 0]
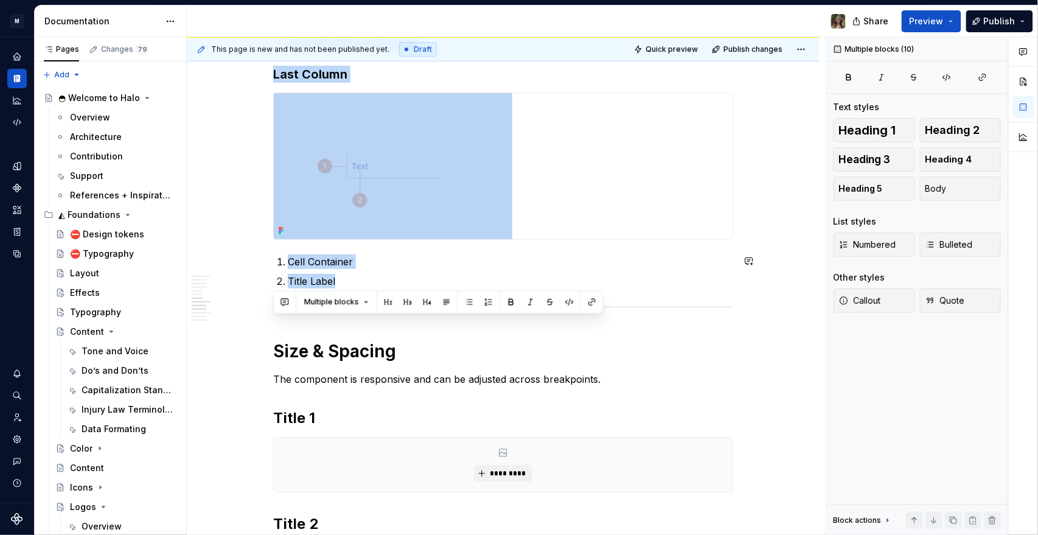
drag, startPoint x: 340, startPoint y: 285, endPoint x: 435, endPoint y: 288, distance: 95.6
copy div "Table Header First Column Cell Container Checkbox (Optional) Title Label Ascend…"
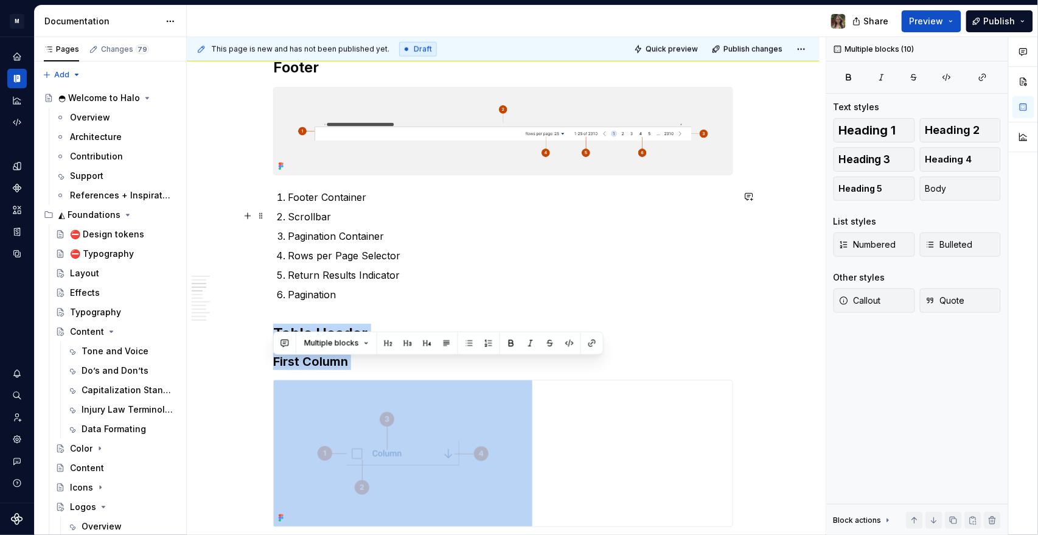
scroll to position [592, 0]
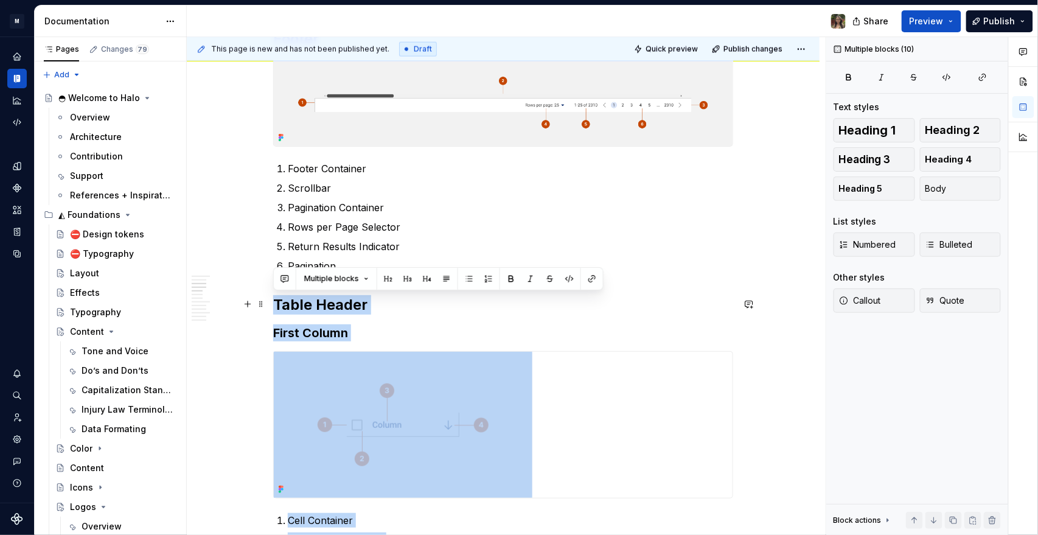
copy div "Table Header First Column Cell Container Checkbox (Optional) Title Label Ascend…"
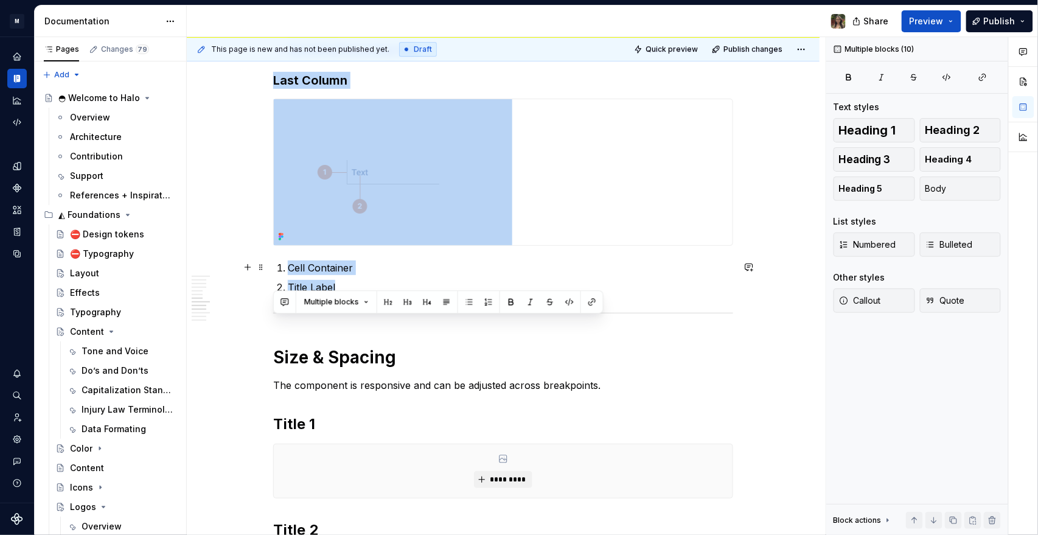
scroll to position [1403, 0]
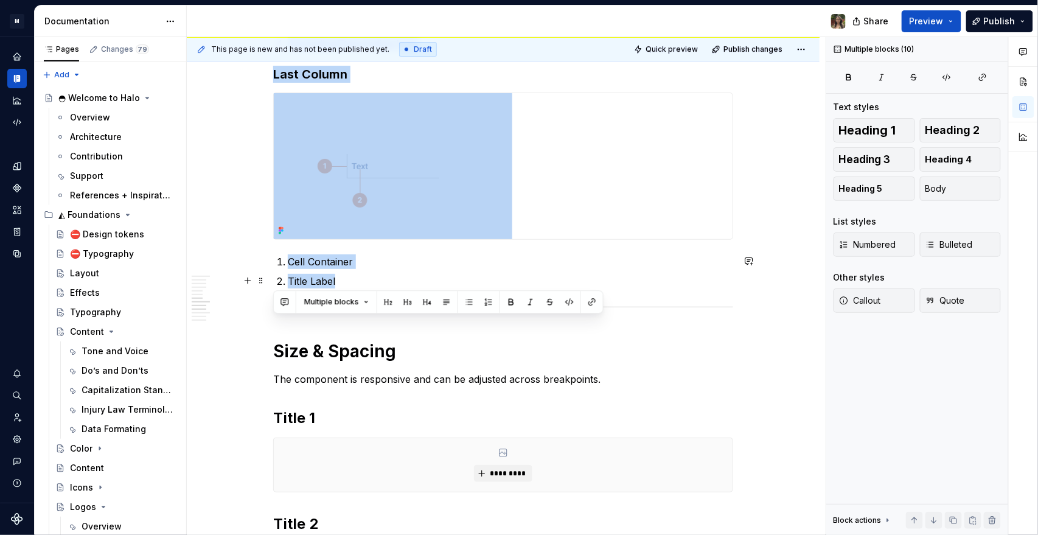
click at [351, 258] on p "Title Label" at bounding box center [510, 281] width 445 height 15
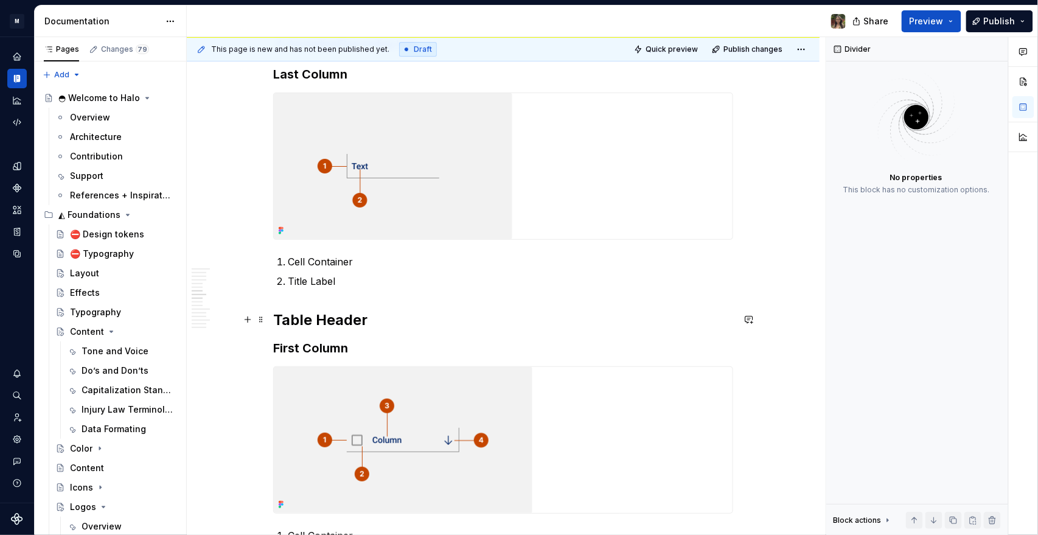
click at [341, 258] on h2 "Table Header" at bounding box center [503, 319] width 460 height 19
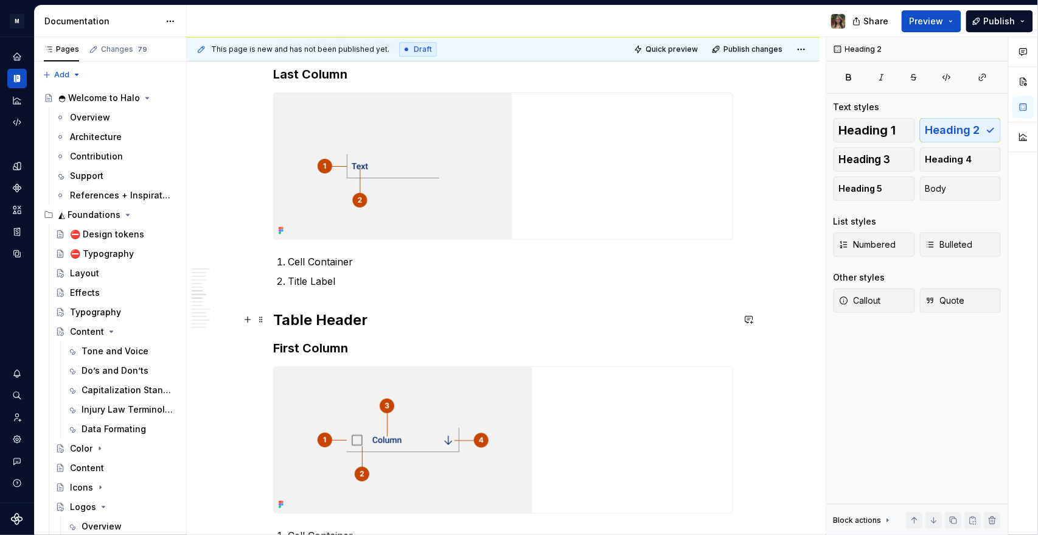
click at [341, 258] on h2 "Table Header" at bounding box center [503, 319] width 460 height 19
click at [346, 258] on h2 "Table Header" at bounding box center [503, 319] width 460 height 19
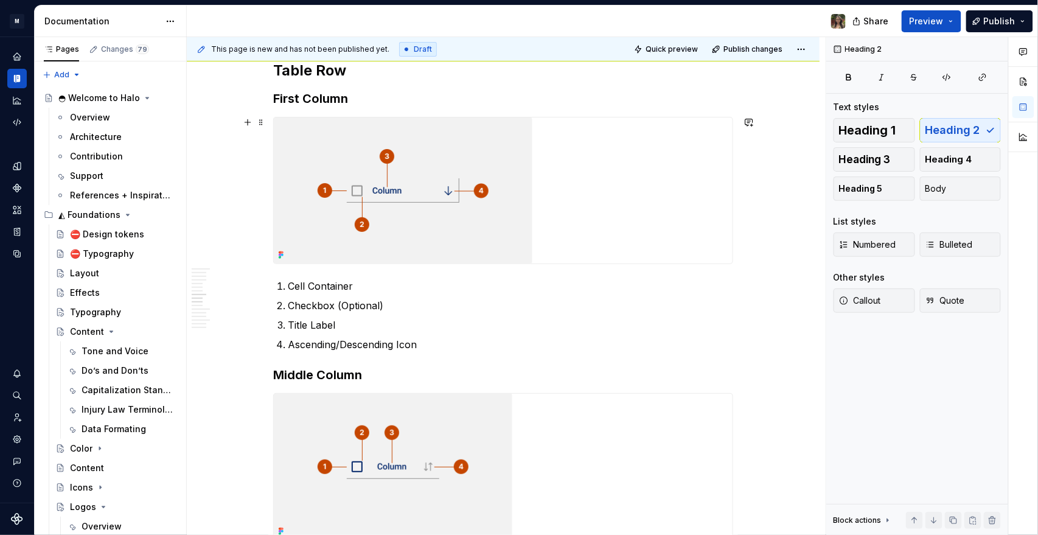
scroll to position [1674, 0]
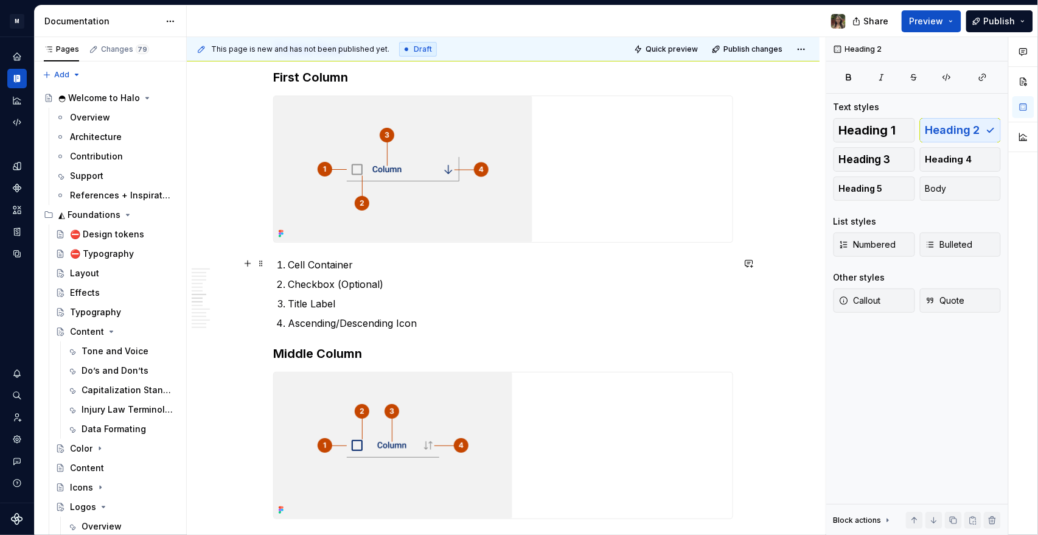
click at [360, 184] on img at bounding box center [403, 169] width 259 height 146
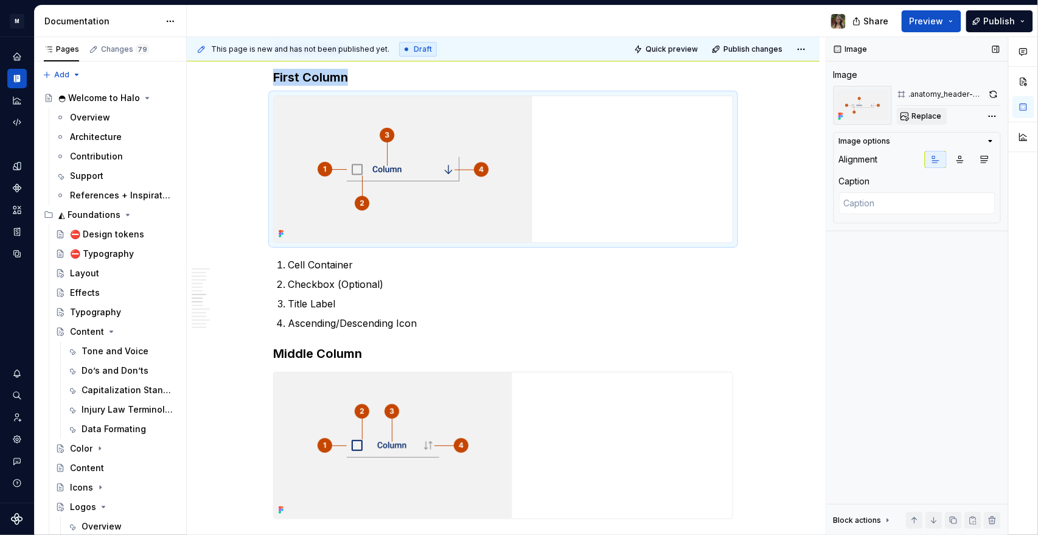
click at [445, 117] on span "Replace" at bounding box center [927, 116] width 30 height 10
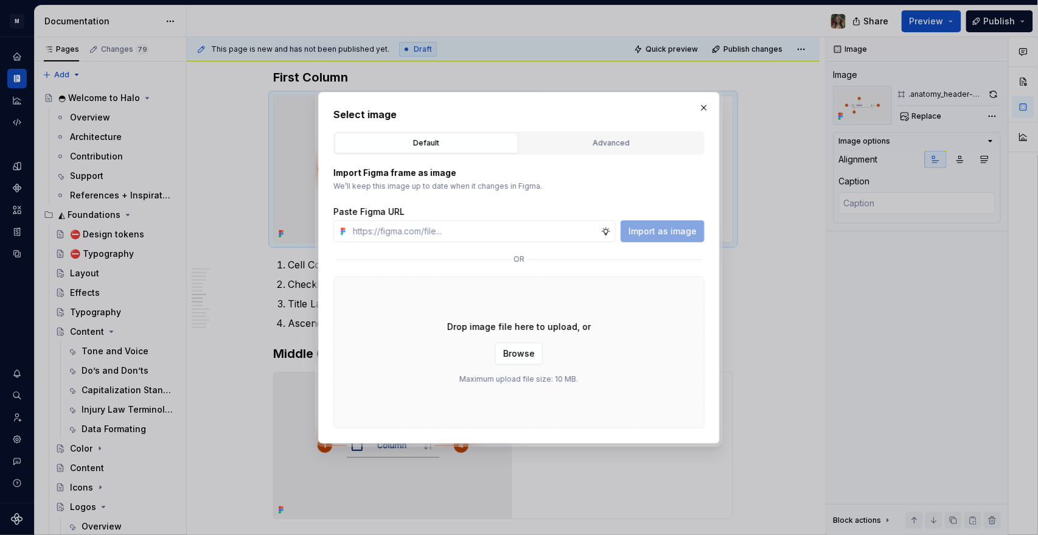
type textarea "*"
click at [445, 228] on input "text" at bounding box center [474, 231] width 253 height 22
paste input "https://www.figma.com/design/zrN9NGlXXPaE4H07HjjtCc/Halo-v1?node-id=22638-12167…"
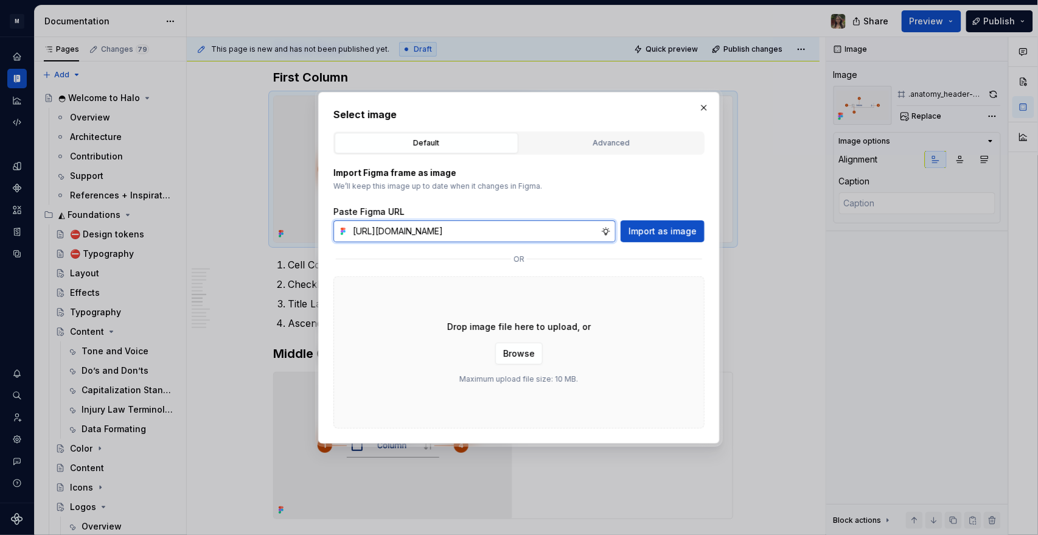
scroll to position [0, 227]
type input "https://www.figma.com/design/zrN9NGlXXPaE4H07HjjtCc/Halo-v1?node-id=22638-12167…"
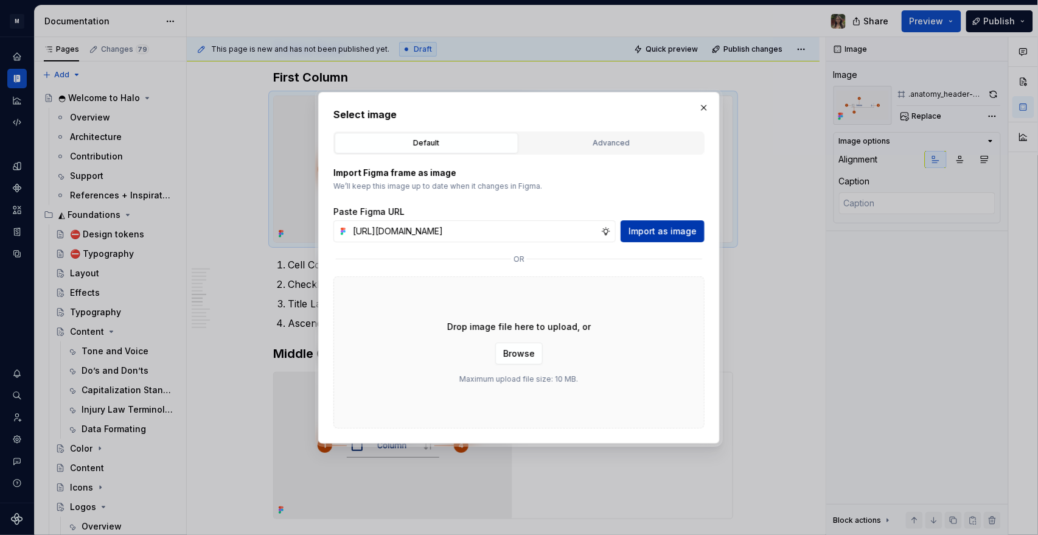
drag, startPoint x: 715, startPoint y: 202, endPoint x: 670, endPoint y: 229, distance: 52.4
click at [445, 206] on div "Select image Default Advanced Import Figma frame as image We’ll keep this image…" at bounding box center [519, 268] width 402 height 352
drag, startPoint x: 668, startPoint y: 229, endPoint x: 480, endPoint y: 269, distance: 192.3
click at [445, 229] on span "Import as image" at bounding box center [663, 231] width 68 height 12
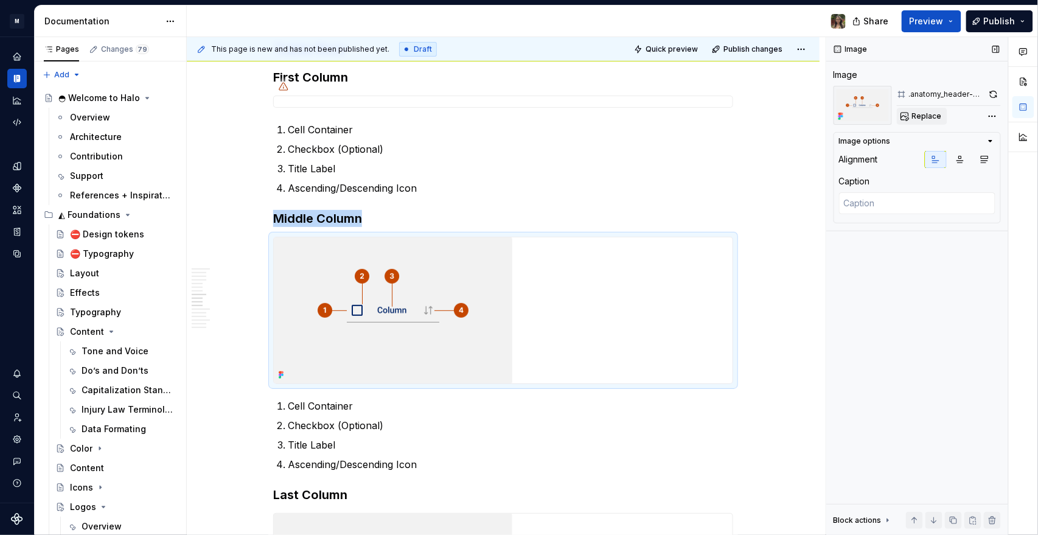
click at [445, 114] on span "Replace" at bounding box center [927, 116] width 30 height 10
type textarea "*"
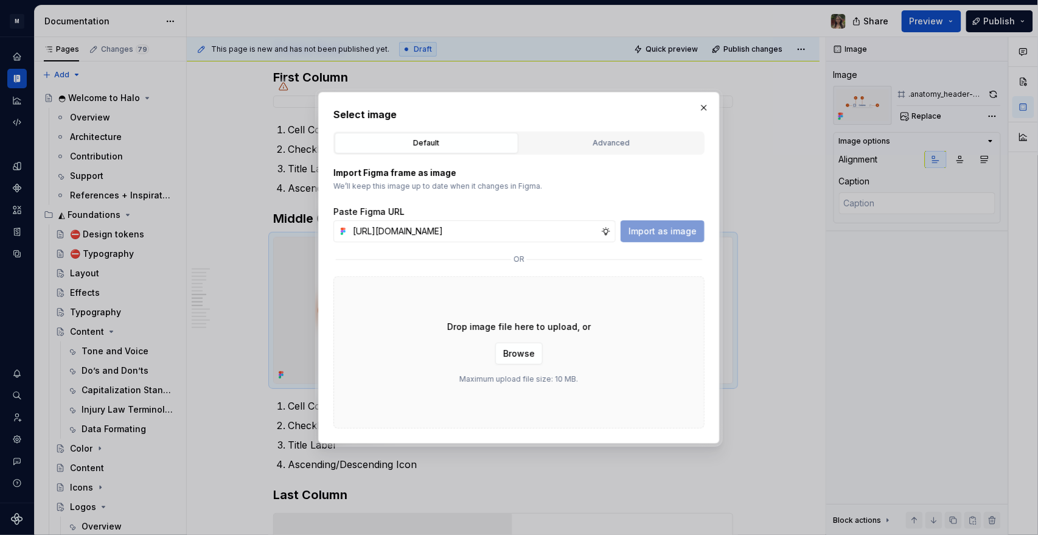
scroll to position [0, 230]
type input "https://www.figma.com/design/zrN9NGlXXPaE4H07HjjtCc/Halo-v1?node-id=22638-12209…"
click at [445, 233] on span "Import as image" at bounding box center [663, 231] width 68 height 12
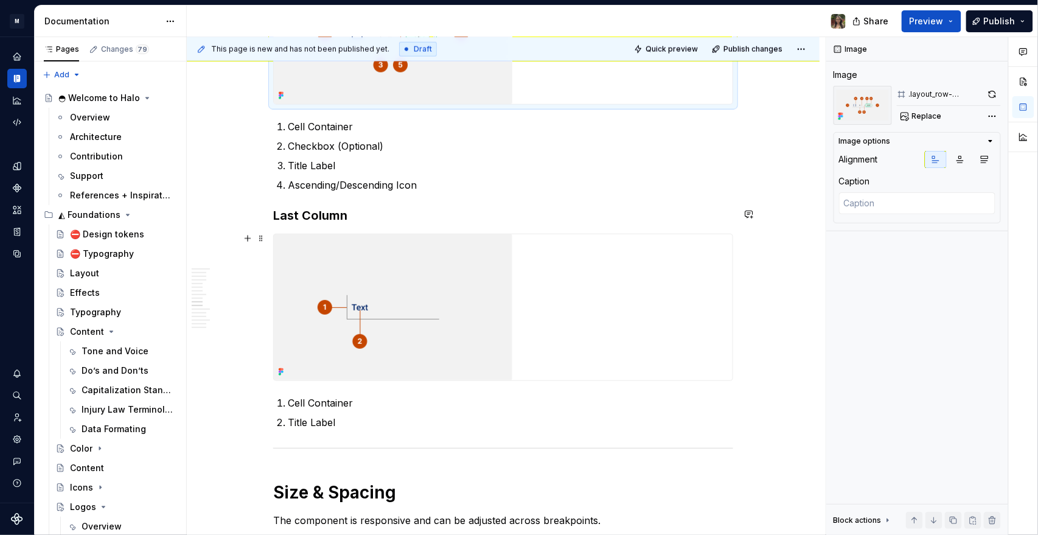
scroll to position [2079, 0]
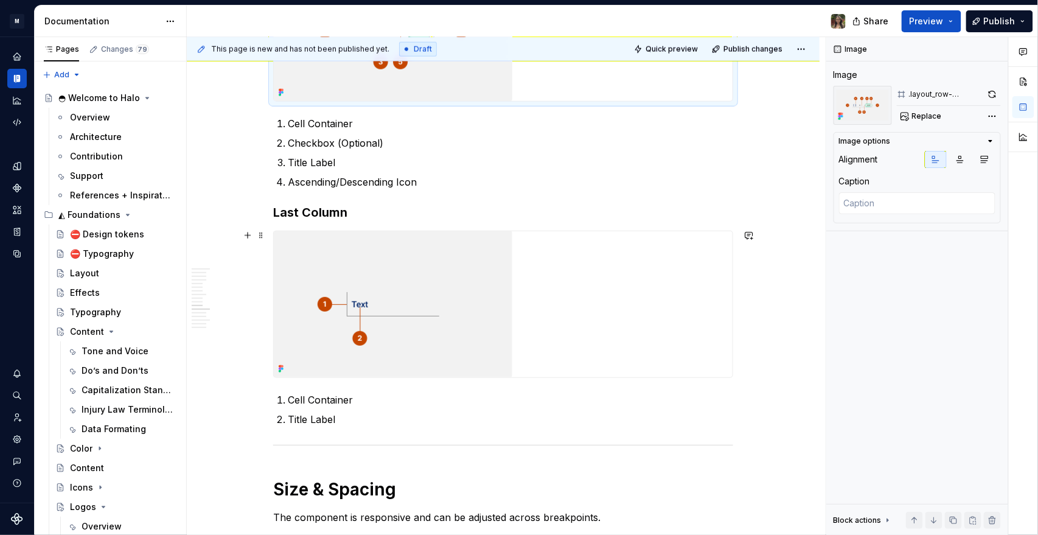
drag, startPoint x: 497, startPoint y: 358, endPoint x: 546, endPoint y: 344, distance: 50.5
click at [445, 258] on img at bounding box center [393, 304] width 239 height 146
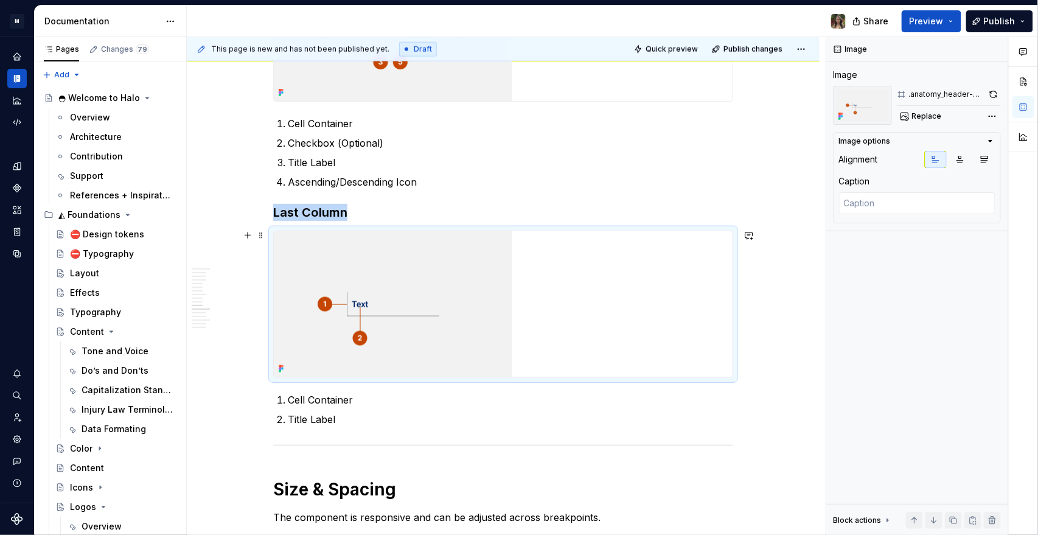
click at [445, 258] on div at bounding box center [503, 304] width 459 height 146
click at [445, 113] on span "Replace" at bounding box center [927, 116] width 30 height 10
type textarea "*"
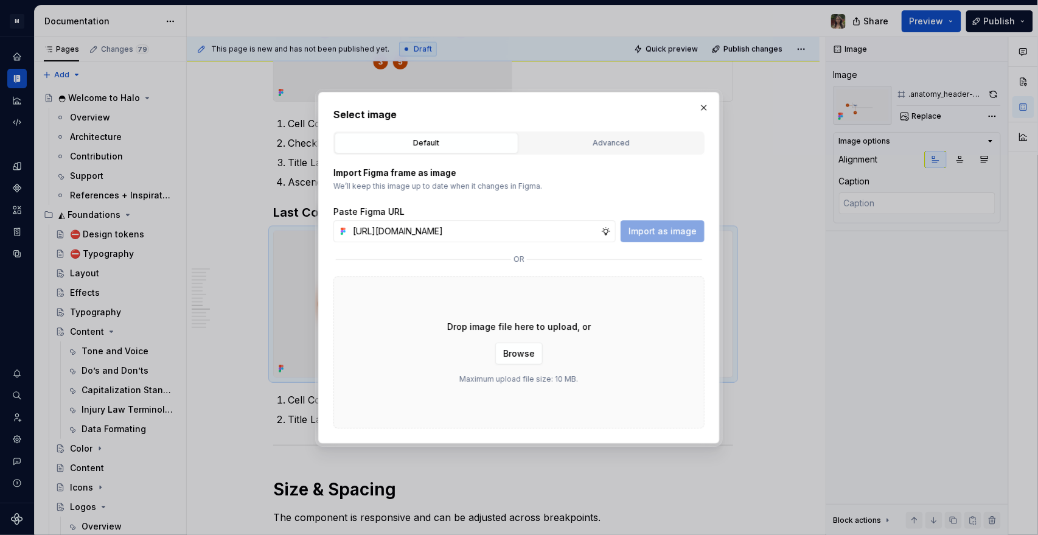
scroll to position [0, 230]
type input "https://www.figma.com/design/zrN9NGlXXPaE4H07HjjtCc/Halo-v1?node-id=22638-12290…"
click at [445, 220] on button "Import as image" at bounding box center [663, 231] width 84 height 22
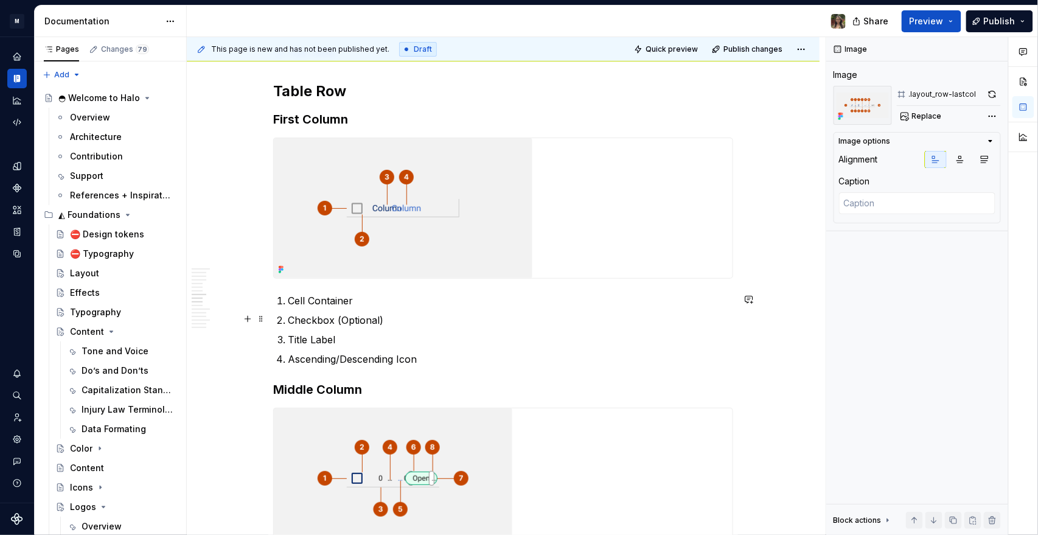
scroll to position [1622, 0]
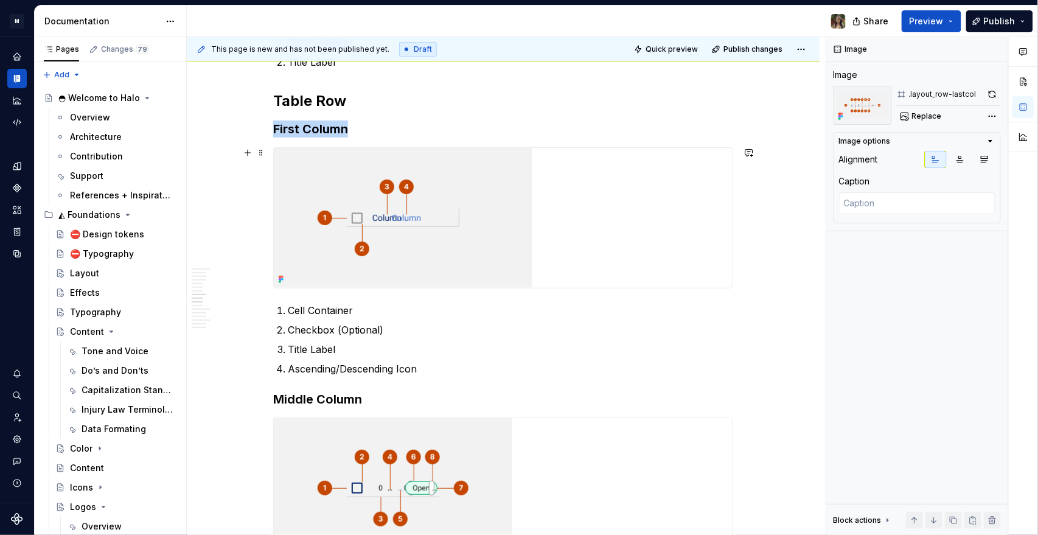
click at [405, 218] on img at bounding box center [403, 218] width 259 height 140
click at [333, 258] on p "Cell Container" at bounding box center [510, 310] width 445 height 15
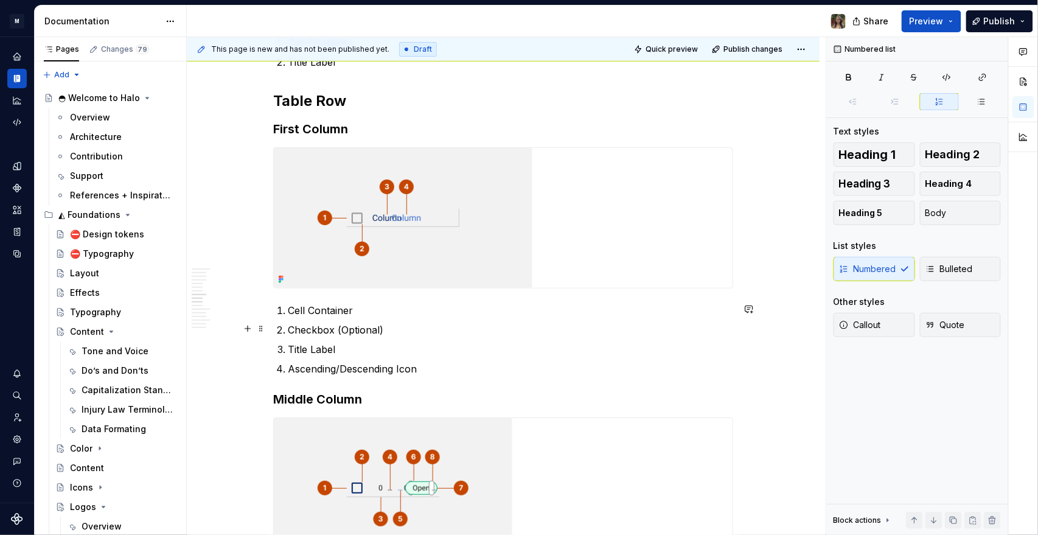
click at [319, 258] on p "Checkbox (Optional)" at bounding box center [510, 329] width 445 height 15
click at [307, 258] on p "Title Label" at bounding box center [510, 349] width 445 height 15
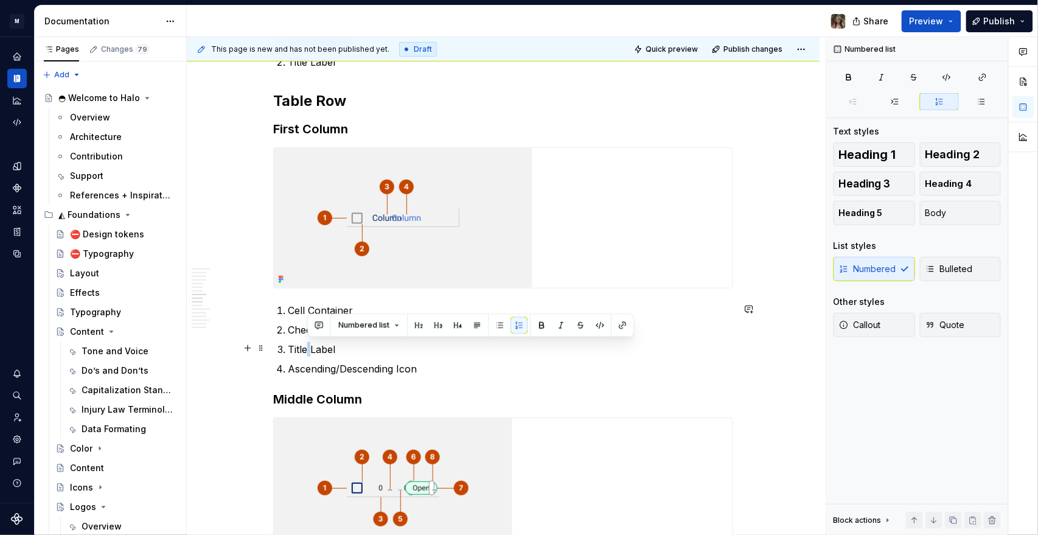
click at [307, 258] on p "Title Label" at bounding box center [510, 349] width 445 height 15
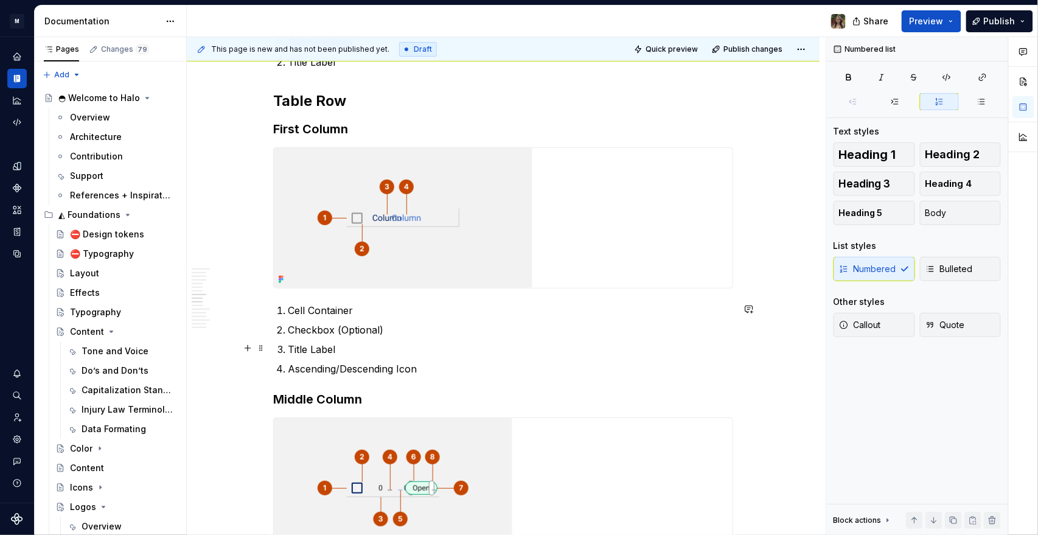
click at [294, 258] on p "Title Label" at bounding box center [510, 349] width 445 height 15
click at [299, 258] on p "Title Label" at bounding box center [510, 349] width 445 height 15
click at [296, 258] on p "Title Label" at bounding box center [510, 349] width 445 height 15
click at [297, 258] on p "Title Label" at bounding box center [510, 349] width 445 height 15
click at [290, 258] on p "Title Label" at bounding box center [510, 349] width 445 height 15
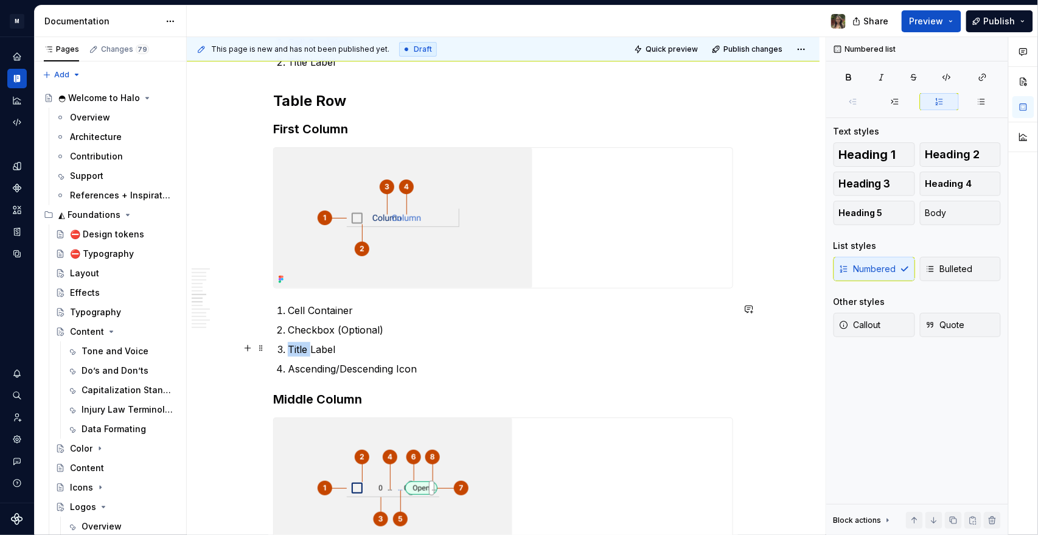
click at [290, 258] on p "Title Label" at bounding box center [510, 349] width 445 height 15
click at [298, 258] on p "Label" at bounding box center [510, 349] width 445 height 15
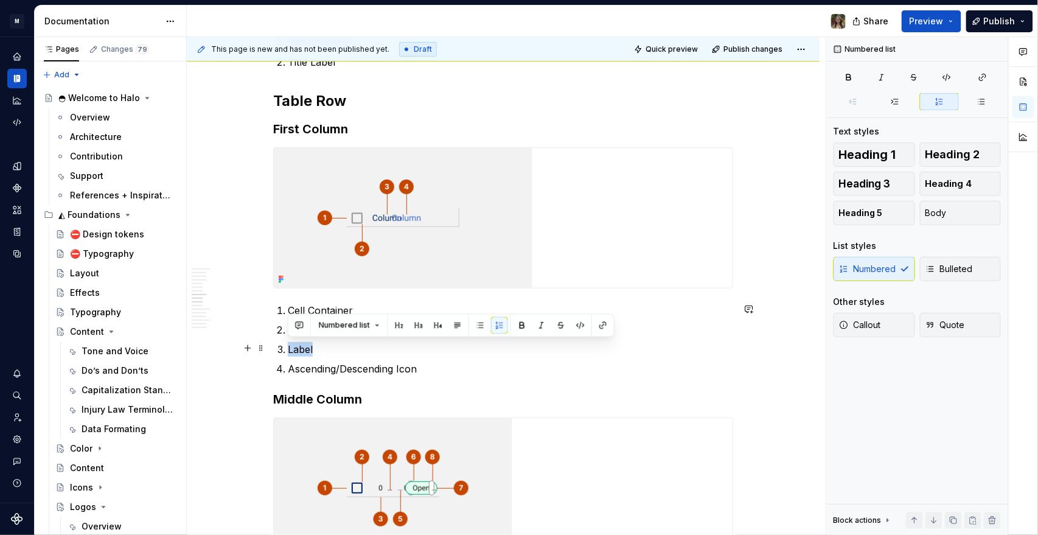
click at [298, 258] on p "Label" at bounding box center [510, 349] width 445 height 15
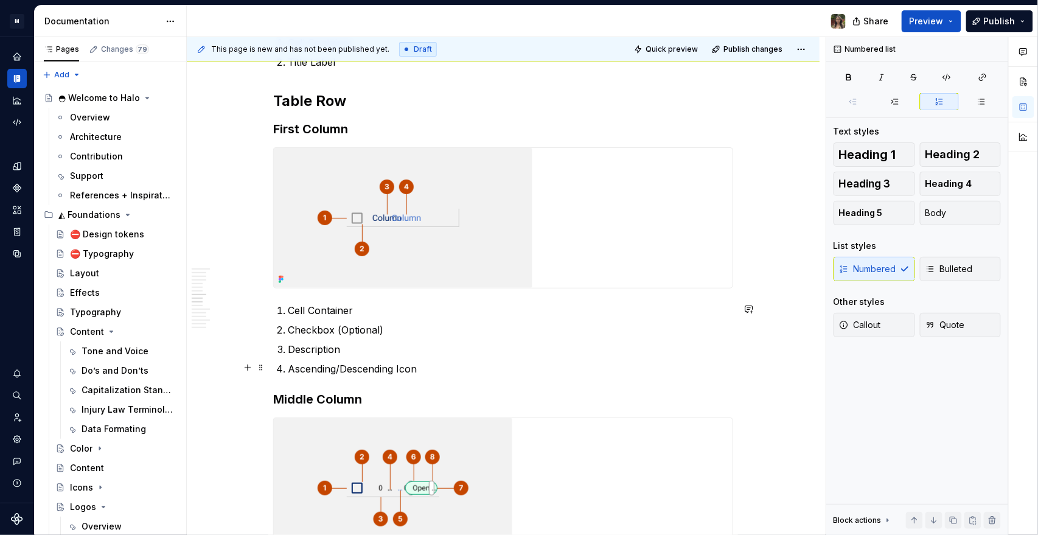
click at [320, 258] on p "Ascending/Descending Icon" at bounding box center [510, 368] width 445 height 15
click at [326, 258] on ol "Cell Container Checkbox (Optional) Description Description" at bounding box center [510, 339] width 445 height 73
click at [324, 258] on p "Description" at bounding box center [510, 349] width 445 height 15
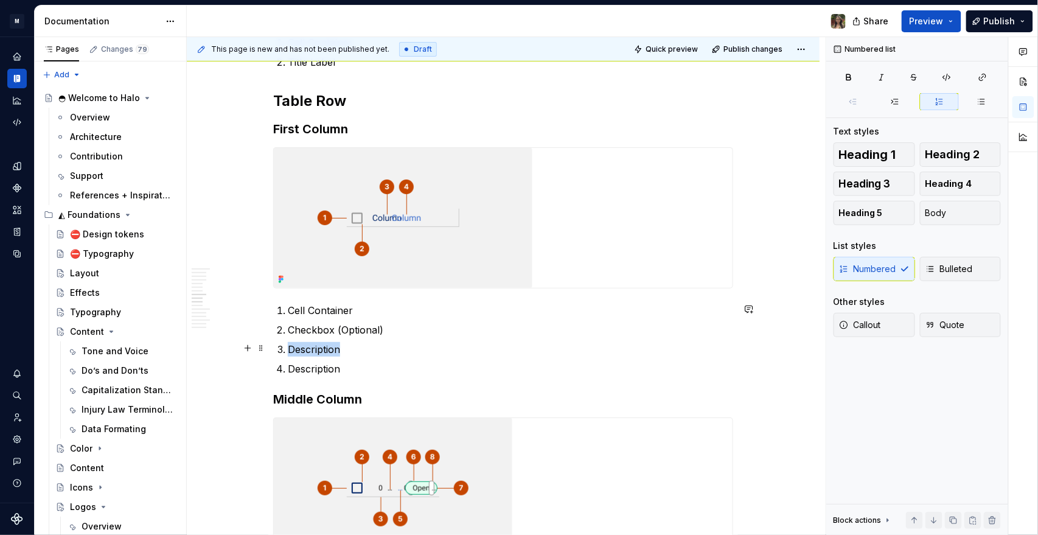
click at [324, 258] on p "Description" at bounding box center [510, 349] width 445 height 15
click at [316, 258] on p "Description" at bounding box center [510, 368] width 445 height 15
drag, startPoint x: 557, startPoint y: 210, endPoint x: 489, endPoint y: 213, distance: 67.6
click at [445, 210] on div at bounding box center [503, 218] width 459 height 140
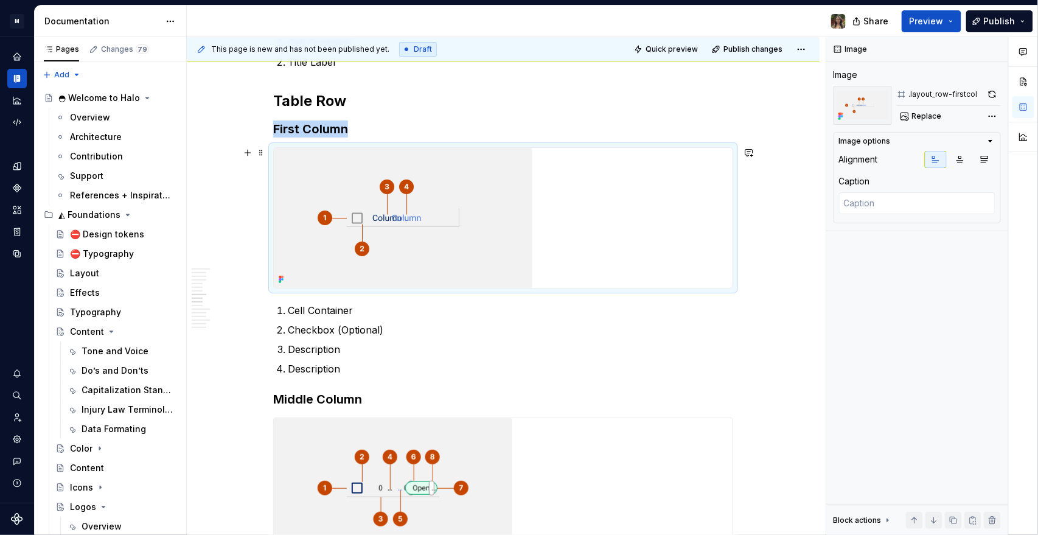
click at [445, 213] on img at bounding box center [403, 218] width 259 height 140
click at [445, 122] on button "Replace" at bounding box center [922, 116] width 51 height 17
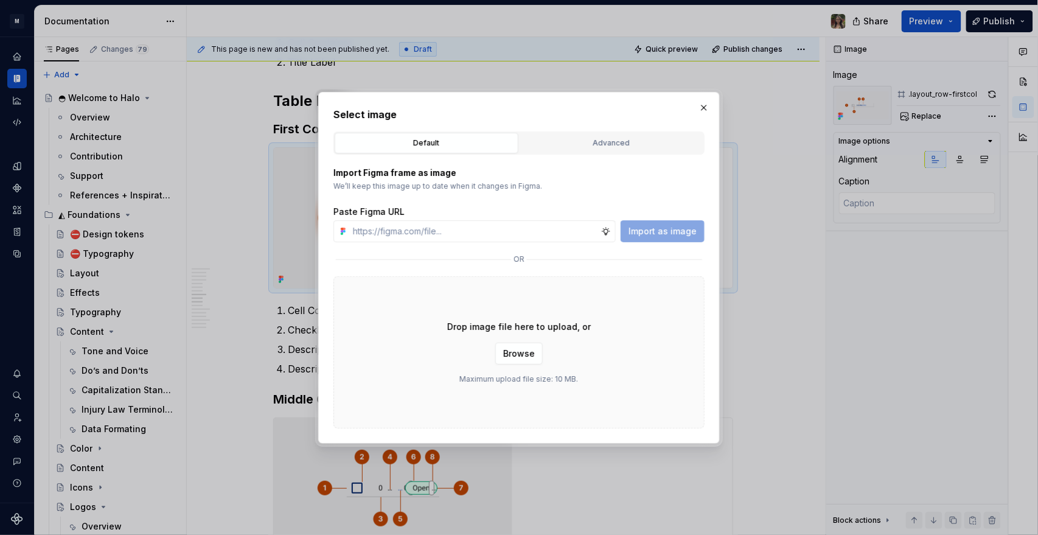
type textarea "*"
click at [431, 231] on input "text" at bounding box center [474, 231] width 253 height 22
type input "https://www.figma.com/design/zrN9NGlXXPaE4H07HjjtCc/Halo-v1?node-id=22638-12167…"
click at [445, 231] on span "Import as image" at bounding box center [663, 231] width 68 height 12
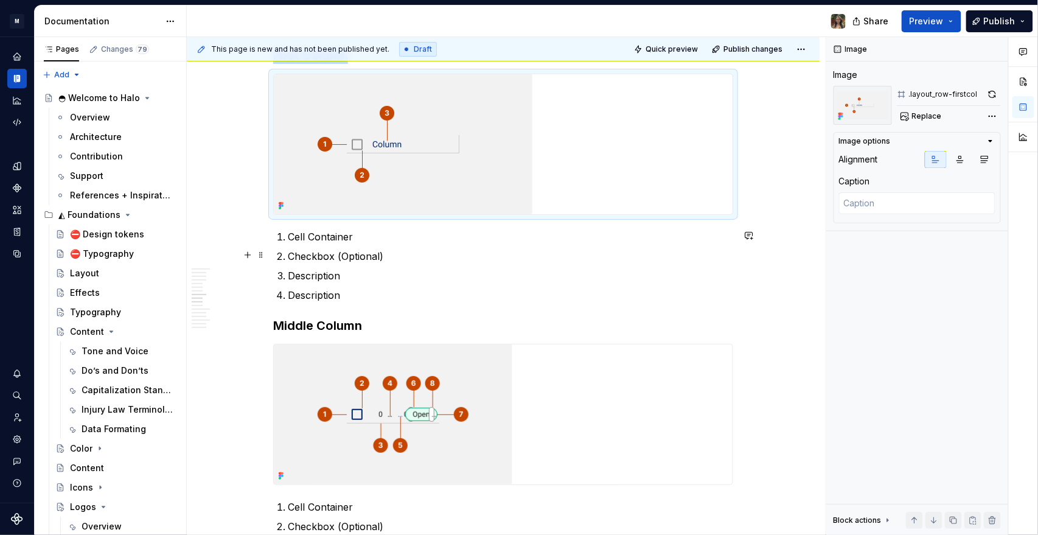
scroll to position [1690, 0]
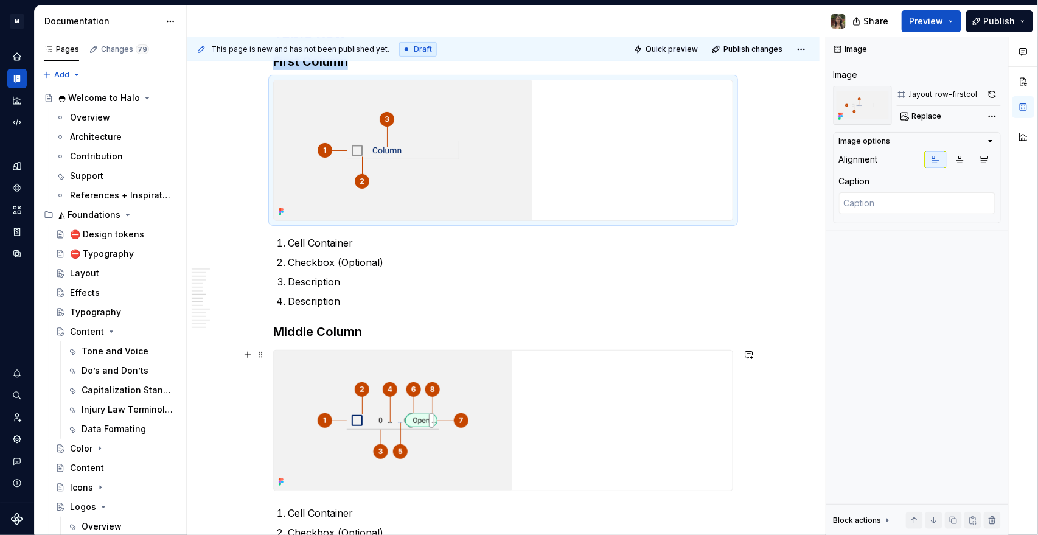
click at [445, 258] on div at bounding box center [503, 420] width 459 height 140
click at [445, 114] on span "Replace" at bounding box center [927, 116] width 30 height 10
type textarea "*"
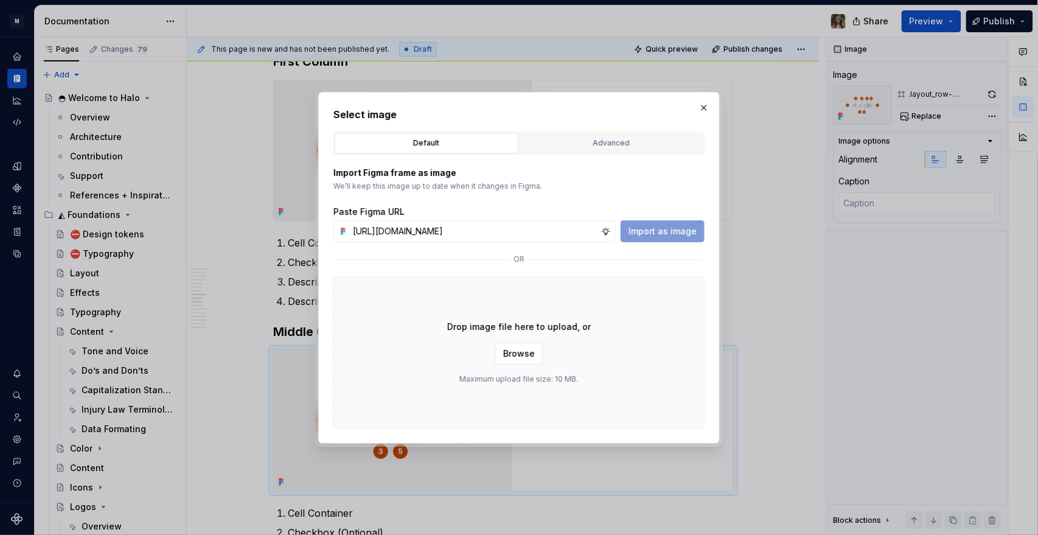
scroll to position [0, 230]
type input "https://www.figma.com/design/zrN9NGlXXPaE4H07HjjtCc/Halo-v1?node-id=22638-12209…"
click at [445, 229] on span "Import as image" at bounding box center [663, 231] width 68 height 12
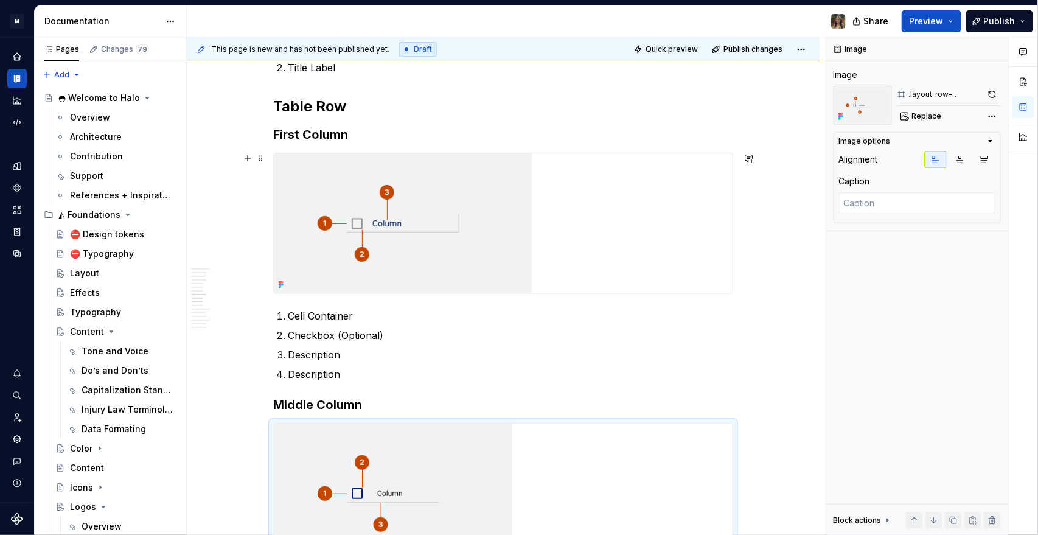
scroll to position [1622, 0]
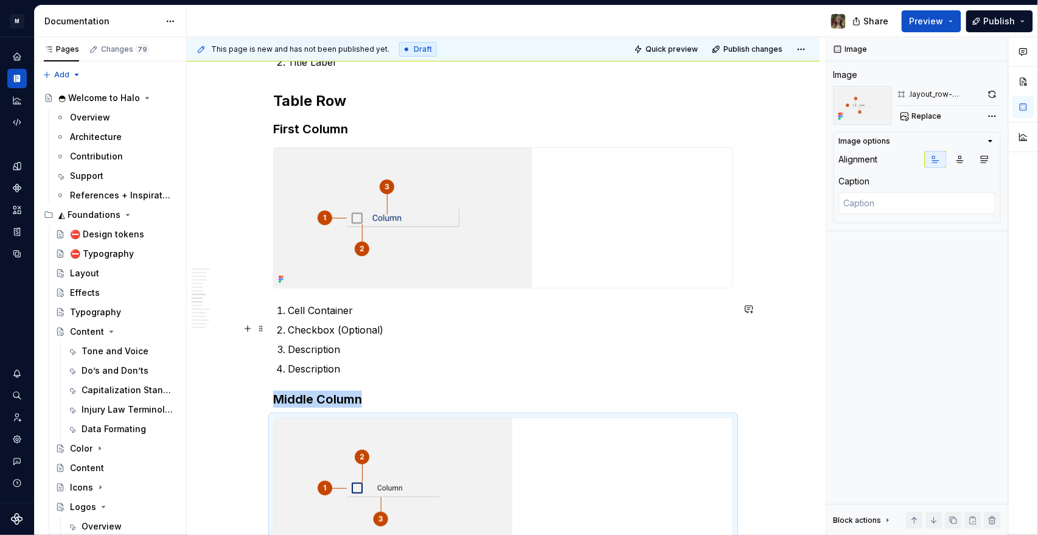
drag, startPoint x: 370, startPoint y: 328, endPoint x: 368, endPoint y: 374, distance: 45.7
click at [370, 258] on p "Checkbox (Optional)" at bounding box center [510, 329] width 445 height 15
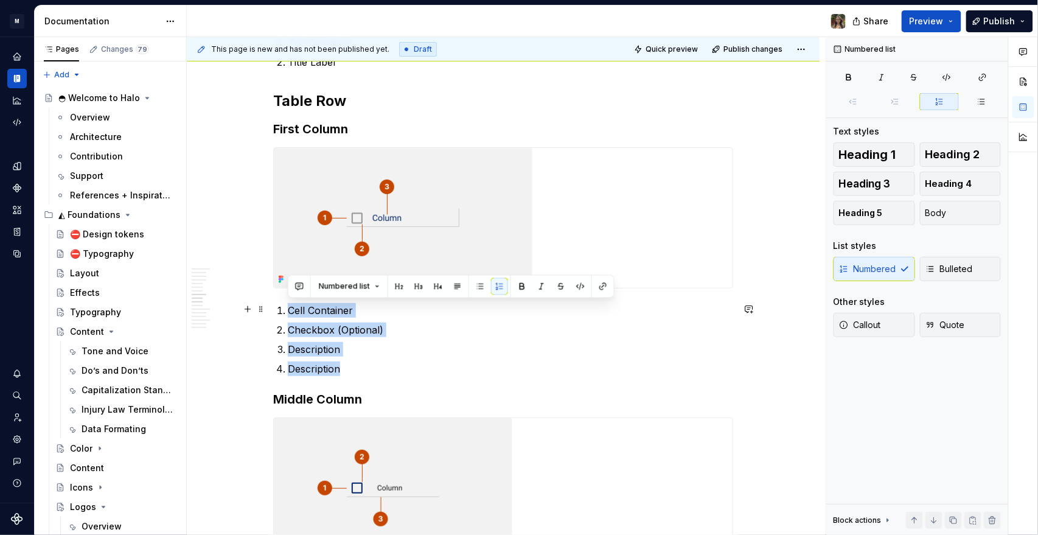
drag, startPoint x: 362, startPoint y: 371, endPoint x: 286, endPoint y: 311, distance: 96.6
click at [288, 258] on ol "Cell Container Checkbox (Optional) Description Description" at bounding box center [510, 339] width 445 height 73
click at [386, 258] on ol "Cell Container Checkbox (Optional) Description Description" at bounding box center [510, 339] width 445 height 73
click at [351, 258] on p "Description" at bounding box center [510, 368] width 445 height 15
drag, startPoint x: 291, startPoint y: 328, endPoint x: 287, endPoint y: 312, distance: 16.2
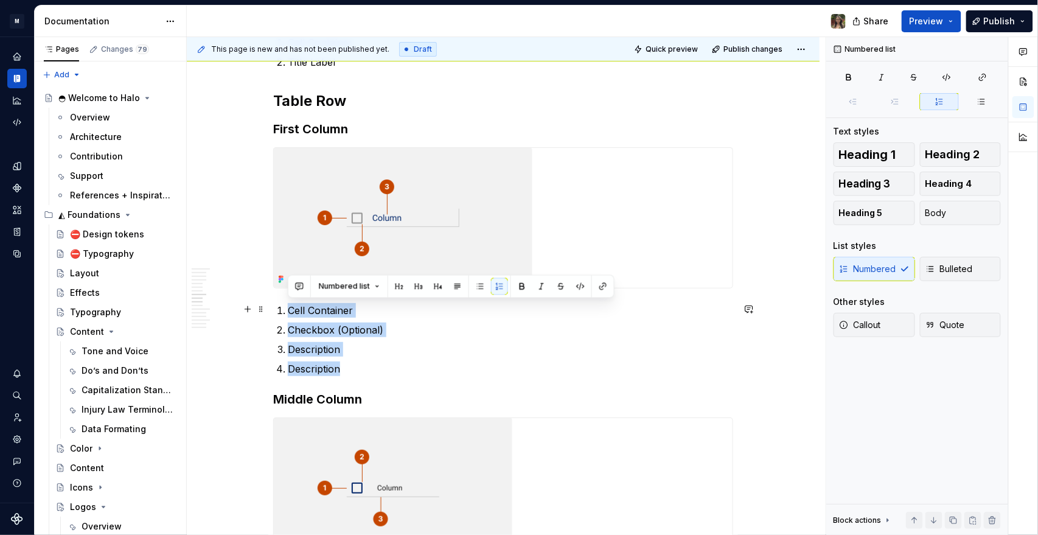
click at [288, 258] on ol "Cell Container Checkbox (Optional) Description Description" at bounding box center [510, 339] width 445 height 73
click at [357, 258] on p "Description" at bounding box center [510, 349] width 445 height 15
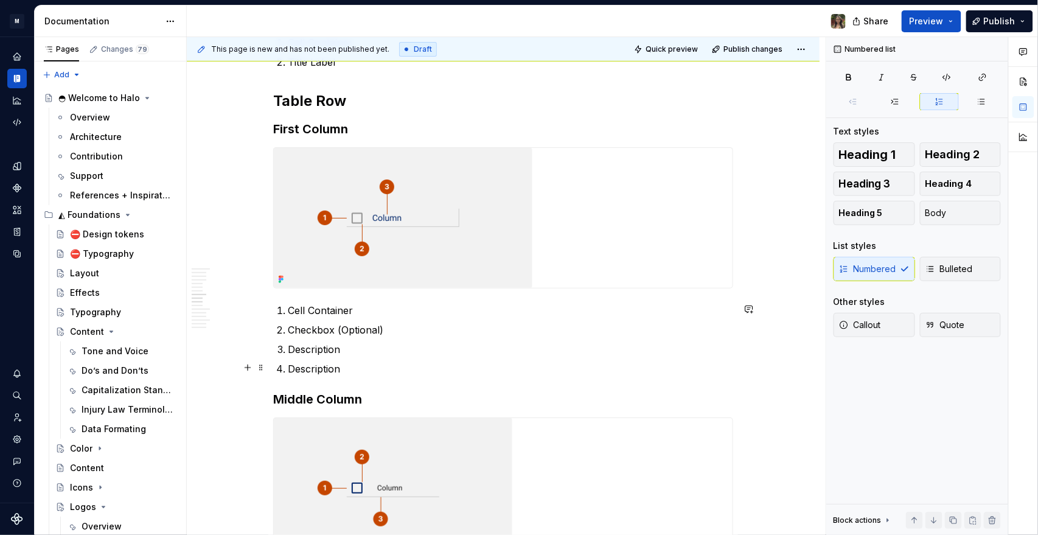
click at [352, 258] on ol "Cell Container Checkbox (Optional) Description Description" at bounding box center [510, 339] width 445 height 73
drag, startPoint x: 342, startPoint y: 368, endPoint x: 324, endPoint y: 370, distance: 18.4
click at [336, 258] on p "Description" at bounding box center [510, 368] width 445 height 15
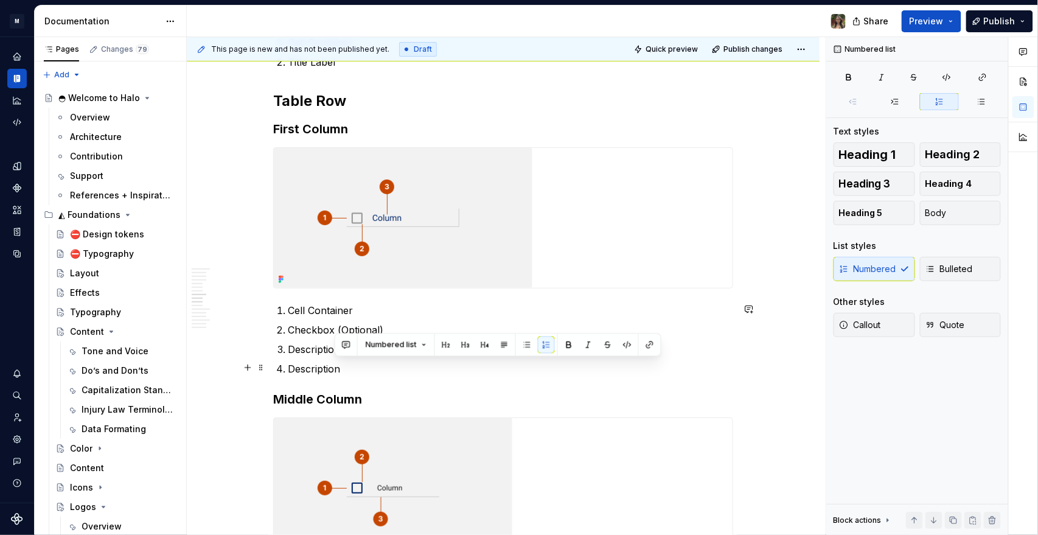
click at [320, 258] on p "Description" at bounding box center [510, 368] width 445 height 15
click at [321, 258] on p "Description" at bounding box center [510, 368] width 445 height 15
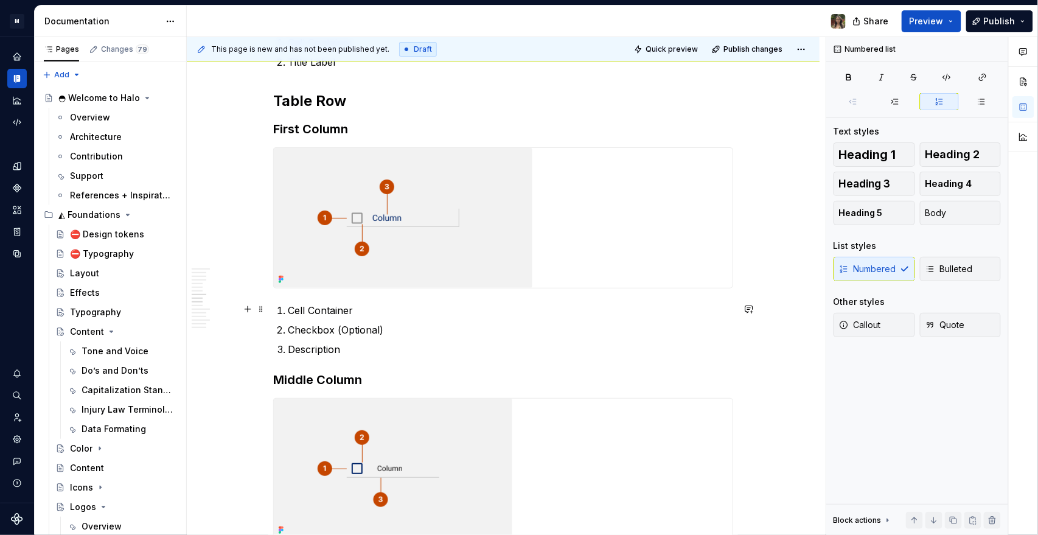
scroll to position [1893, 0]
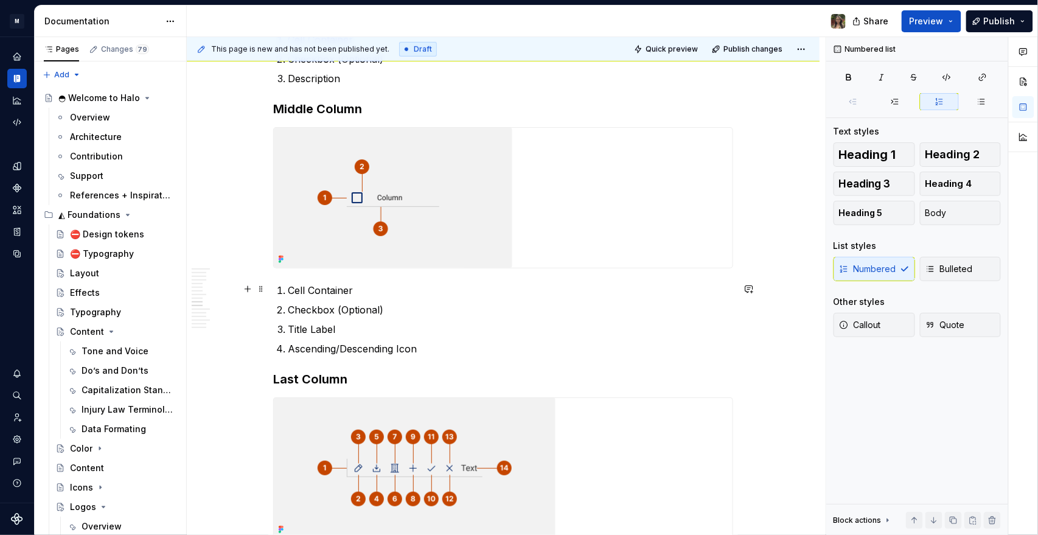
click at [340, 258] on p "Cell Container" at bounding box center [510, 290] width 445 height 15
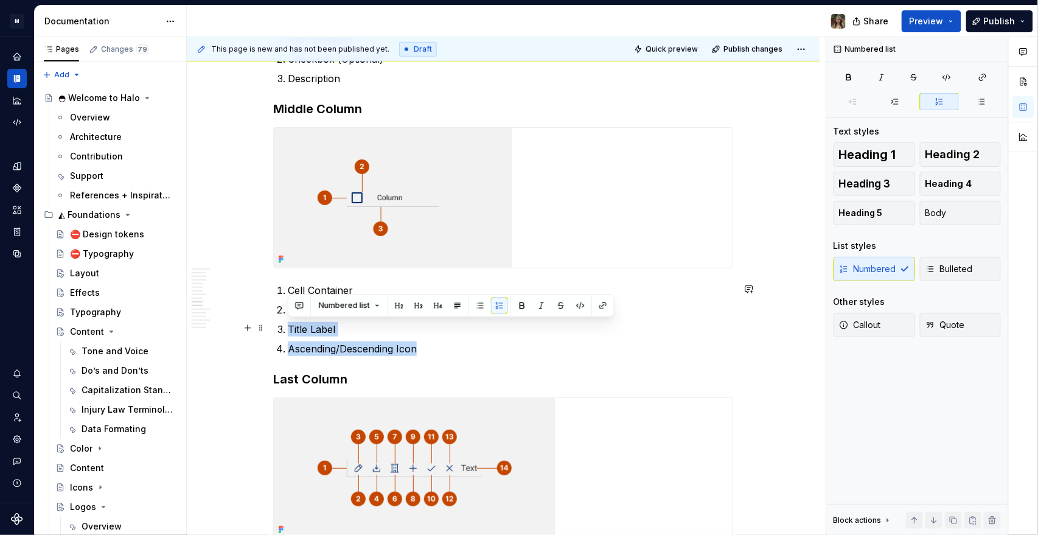
drag, startPoint x: 442, startPoint y: 347, endPoint x: 286, endPoint y: 328, distance: 156.9
click at [288, 258] on ol "Cell Container Checkbox (Optional) Title Label Ascending/Descending Icon" at bounding box center [510, 319] width 445 height 73
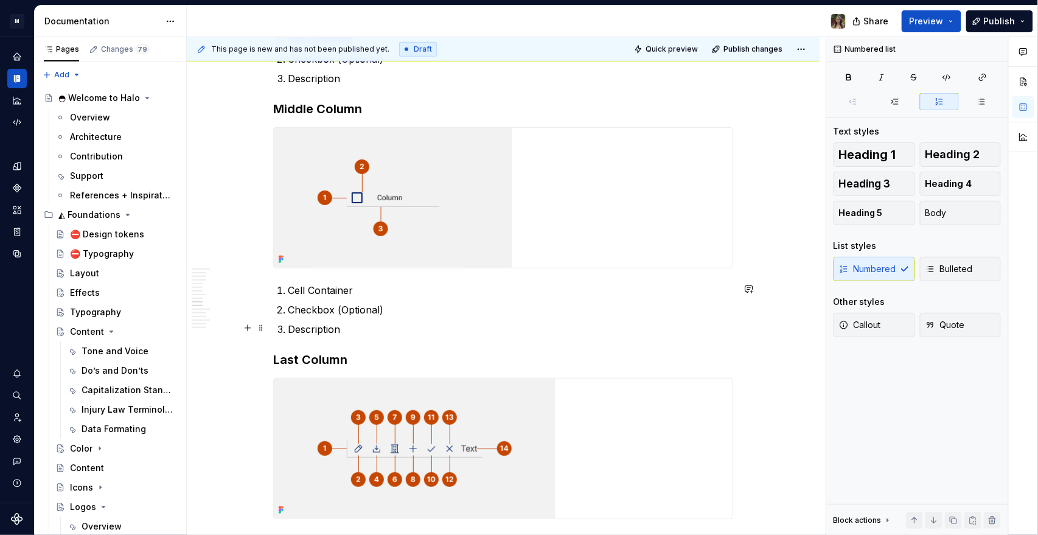
click at [347, 258] on p "Description" at bounding box center [510, 329] width 445 height 15
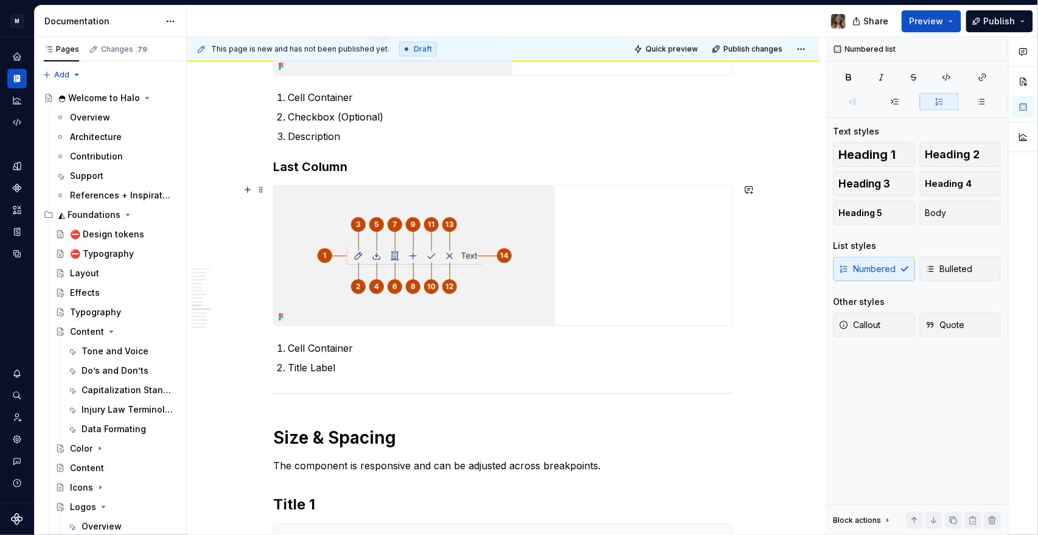
scroll to position [2096, 0]
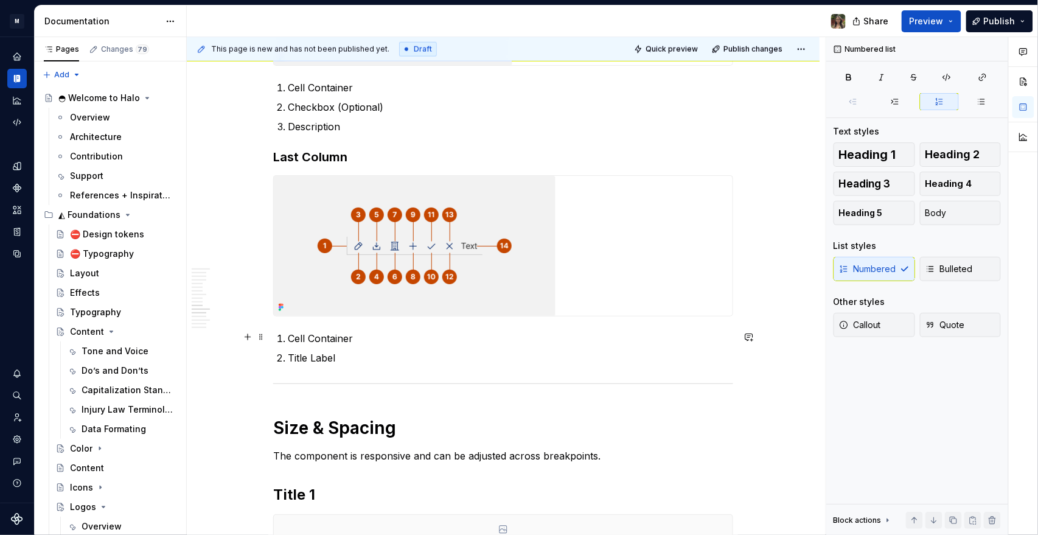
click at [327, 258] on p "Cell Container" at bounding box center [510, 338] width 445 height 15
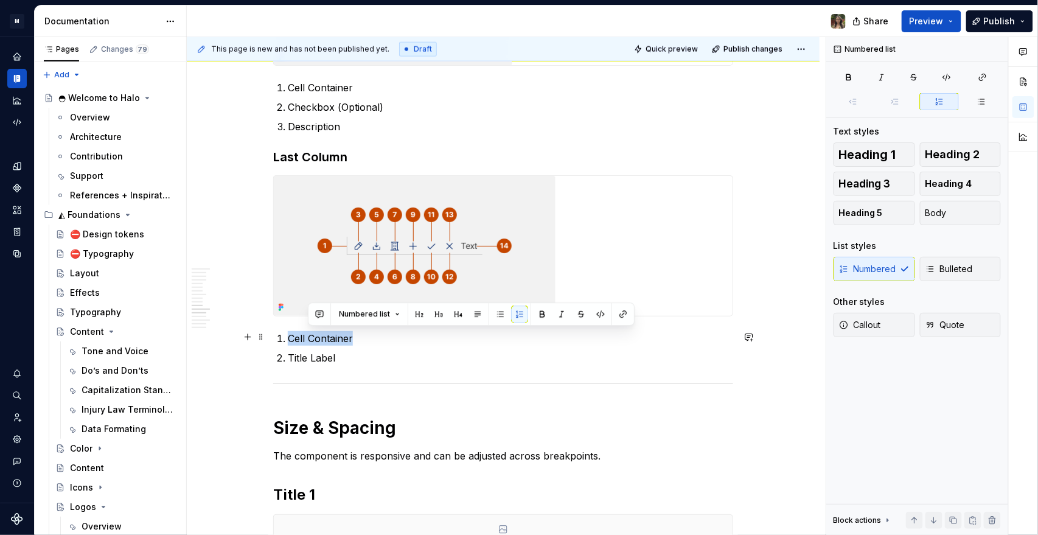
click at [327, 258] on p "Cell Container" at bounding box center [510, 338] width 445 height 15
click at [349, 258] on p "Title Label" at bounding box center [510, 357] width 445 height 15
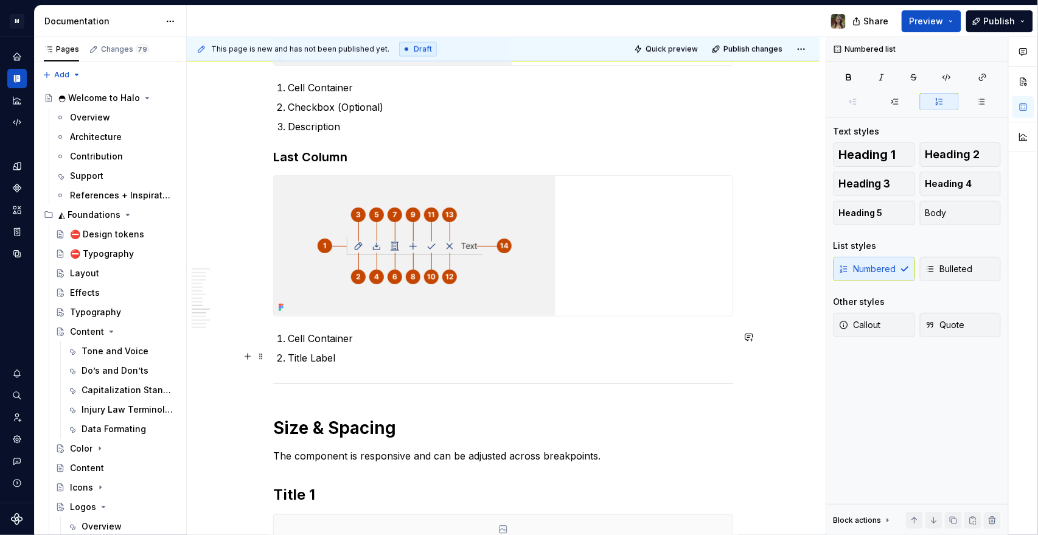
click at [321, 258] on p "Title Label" at bounding box center [510, 357] width 445 height 15
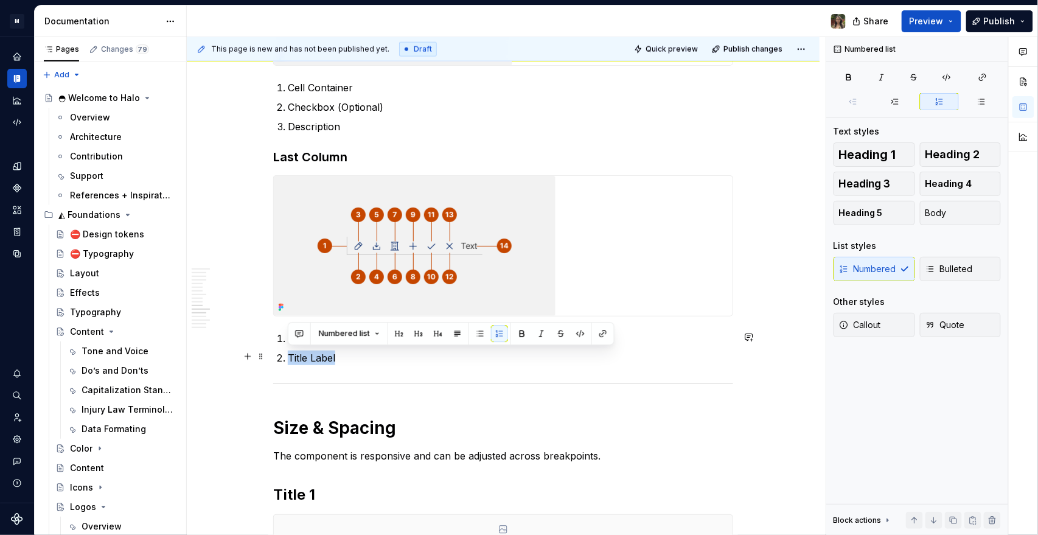
click at [321, 258] on p "Title Label" at bounding box center [510, 357] width 445 height 15
click at [445, 244] on div at bounding box center [503, 246] width 459 height 140
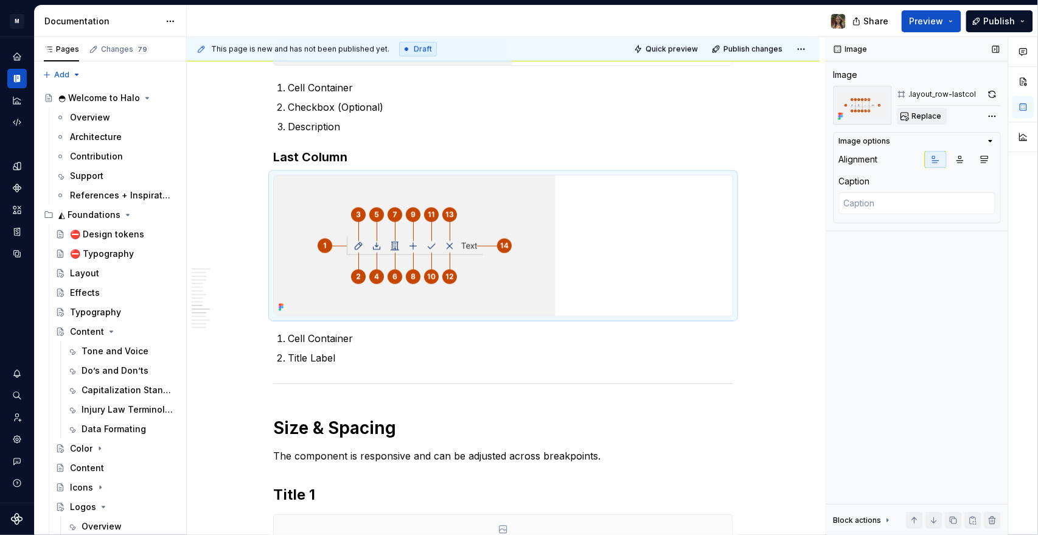
click at [445, 114] on span "Replace" at bounding box center [927, 116] width 30 height 10
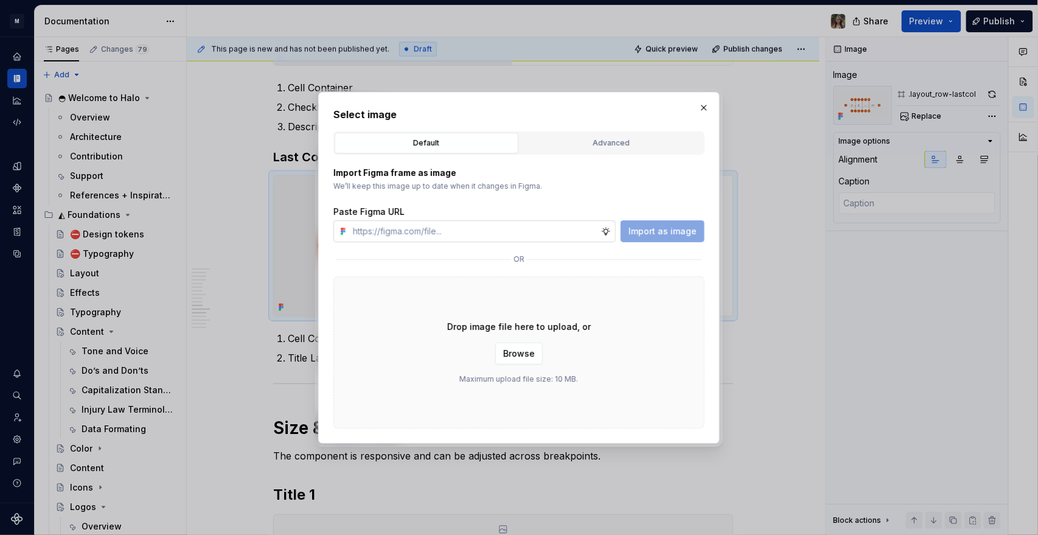
type textarea "*"
type input "https://www.figma.com/design/zrN9NGlXXPaE4H07HjjtCc/Halo-v1?node-id=5-20&t=dwAJ…"
type textarea "*"
type input "https://www.figma.com/design/zrN9NGlXXPaE4H07HjjtCc/Halo-v1?node-id=5-20&t=dwAJ…"
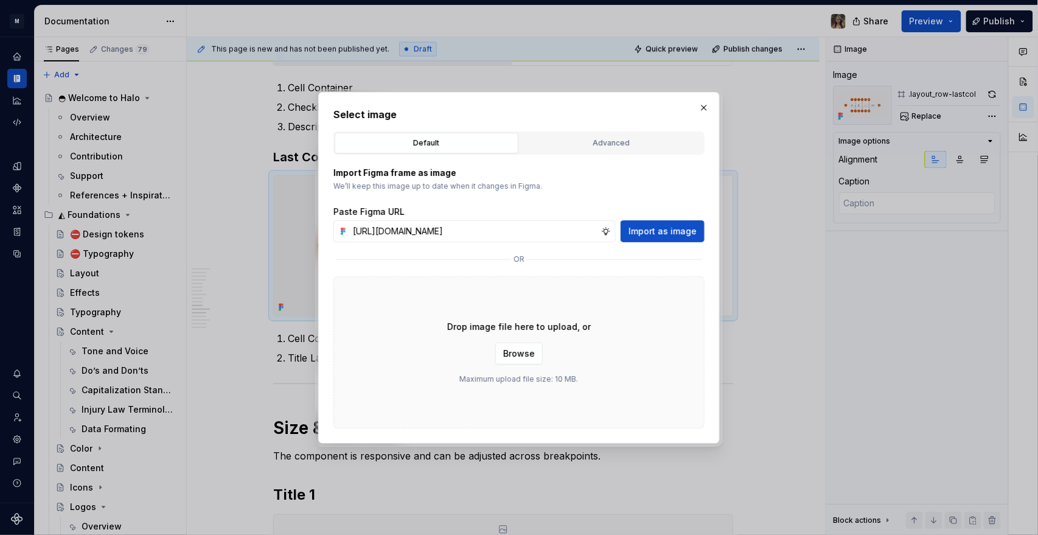
click at [445, 224] on button "Import as image" at bounding box center [663, 231] width 84 height 22
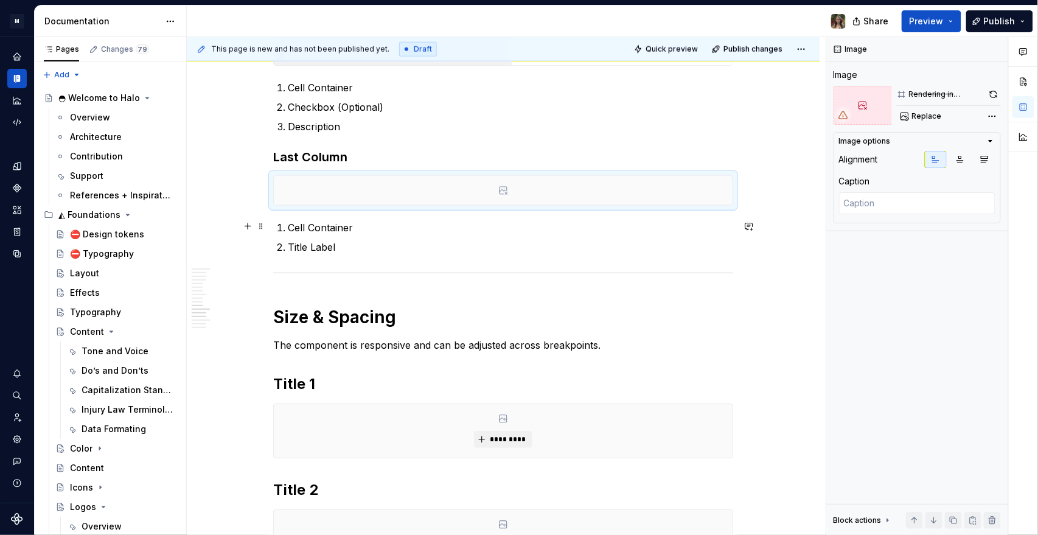
click at [324, 229] on p "Cell Container" at bounding box center [510, 227] width 445 height 15
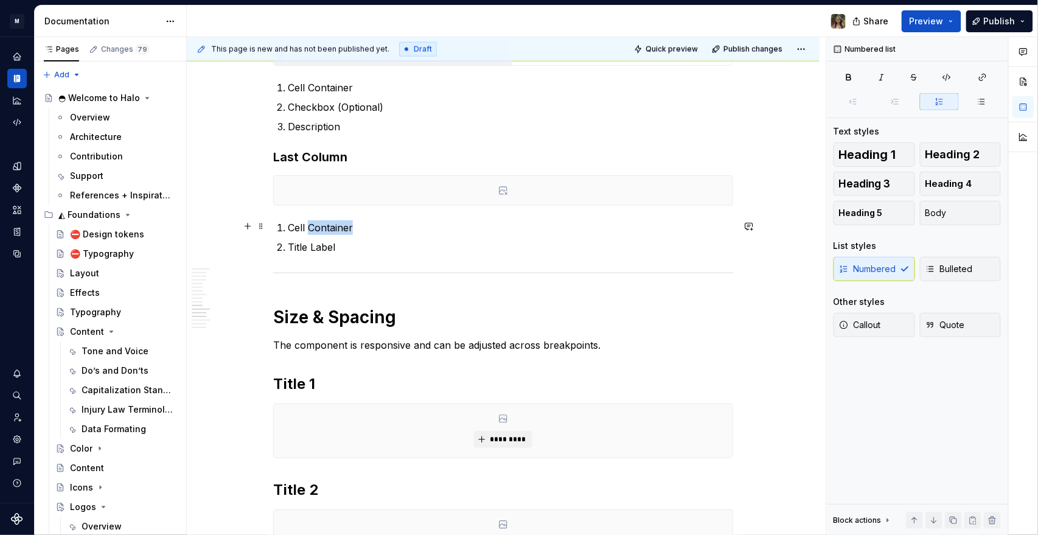
click at [324, 229] on p "Cell Container" at bounding box center [510, 227] width 445 height 15
click at [315, 242] on p "Title Label" at bounding box center [510, 247] width 445 height 15
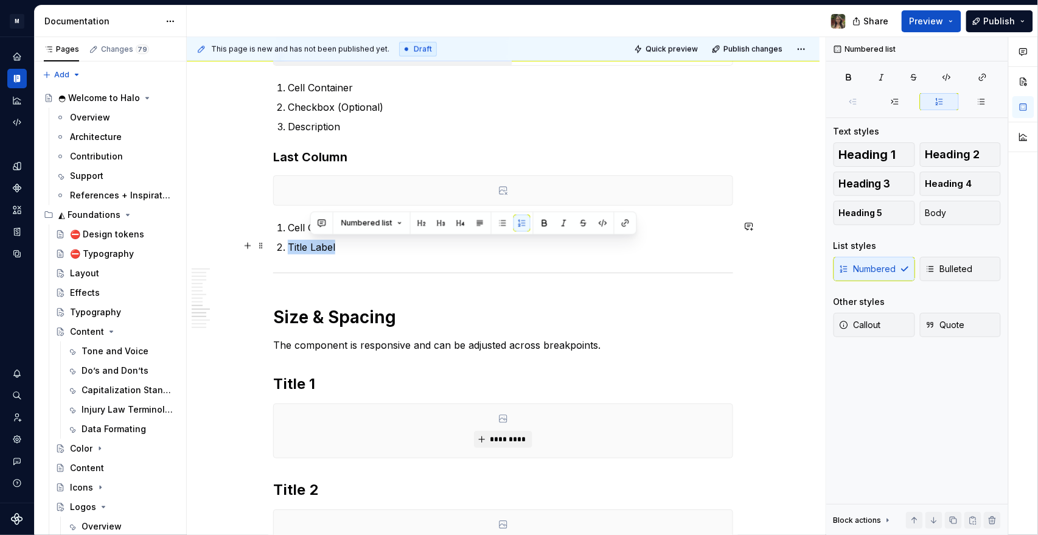
click at [315, 242] on p "Title Label" at bounding box center [510, 247] width 445 height 15
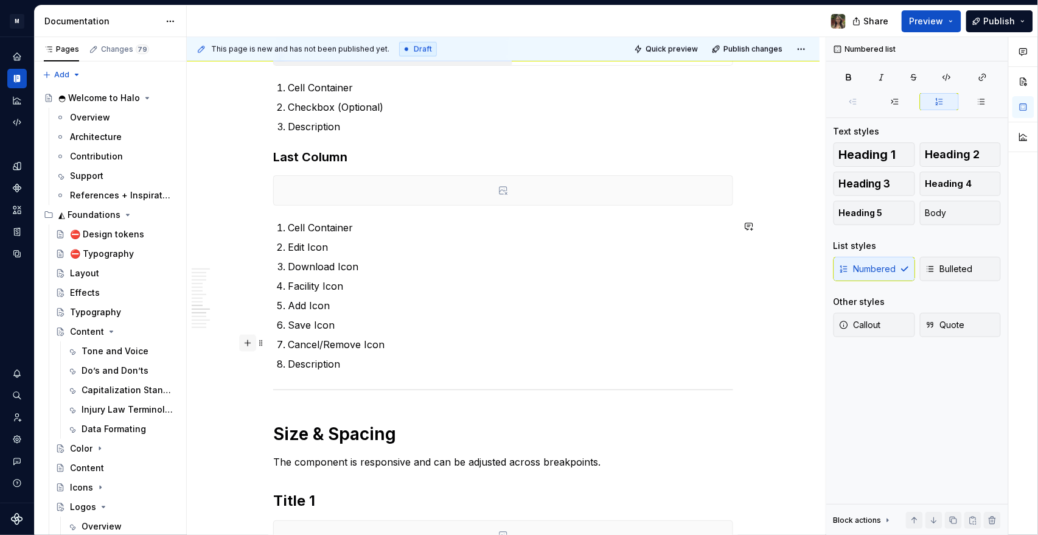
click at [253, 258] on button "button" at bounding box center [247, 343] width 17 height 17
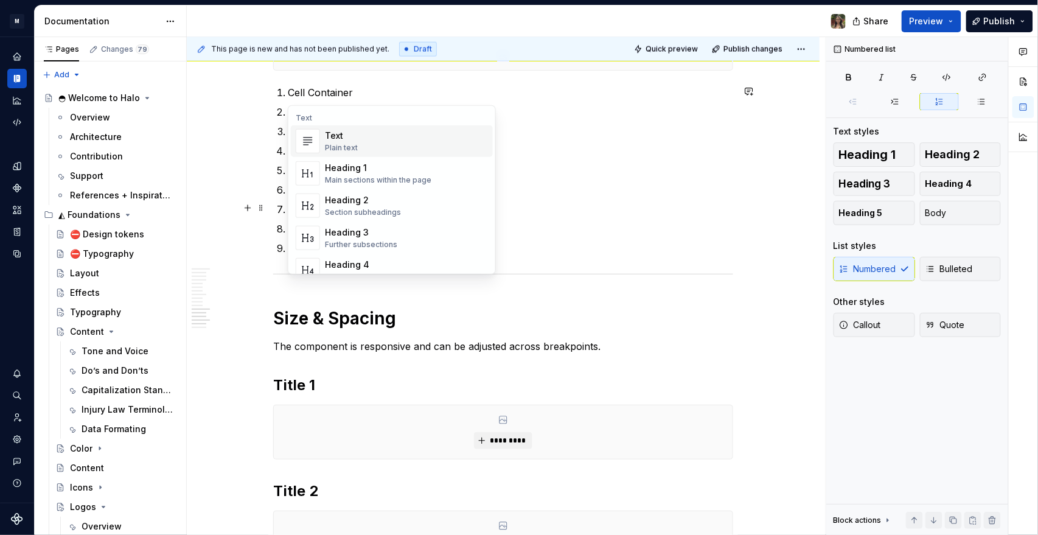
scroll to position [2366, 0]
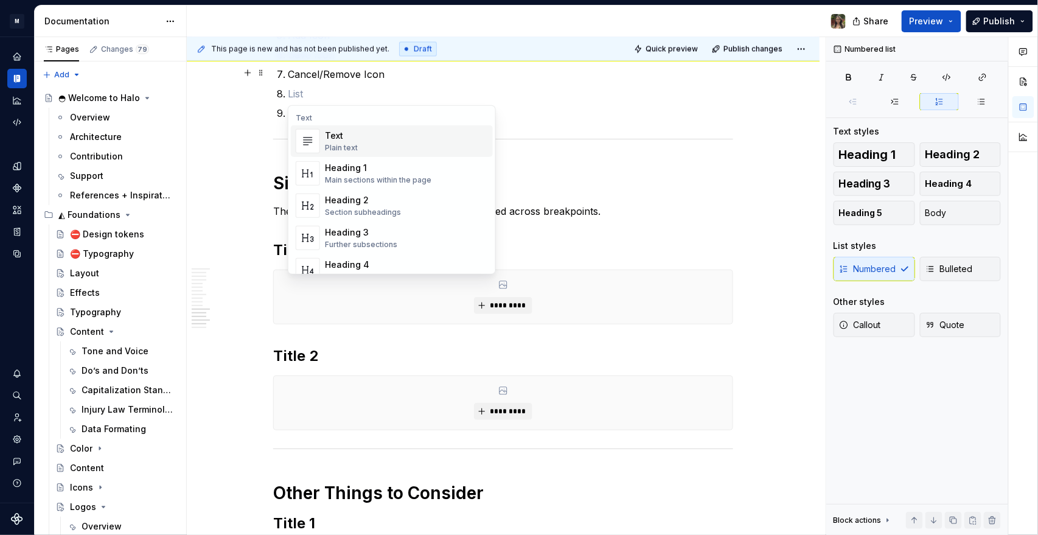
click at [445, 206] on p "The component is responsive and can be adjusted across breakpoints." at bounding box center [503, 211] width 460 height 15
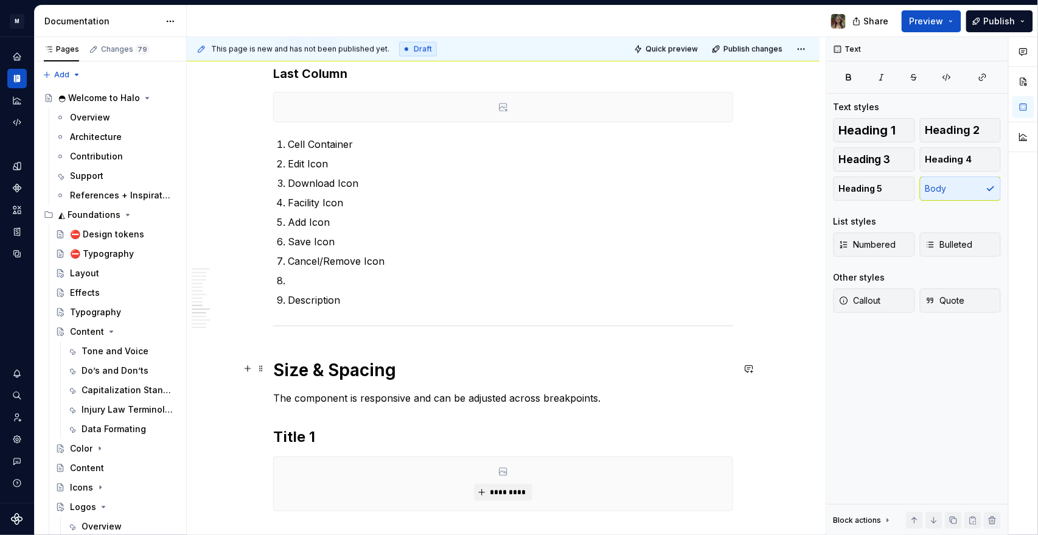
scroll to position [2231, 0]
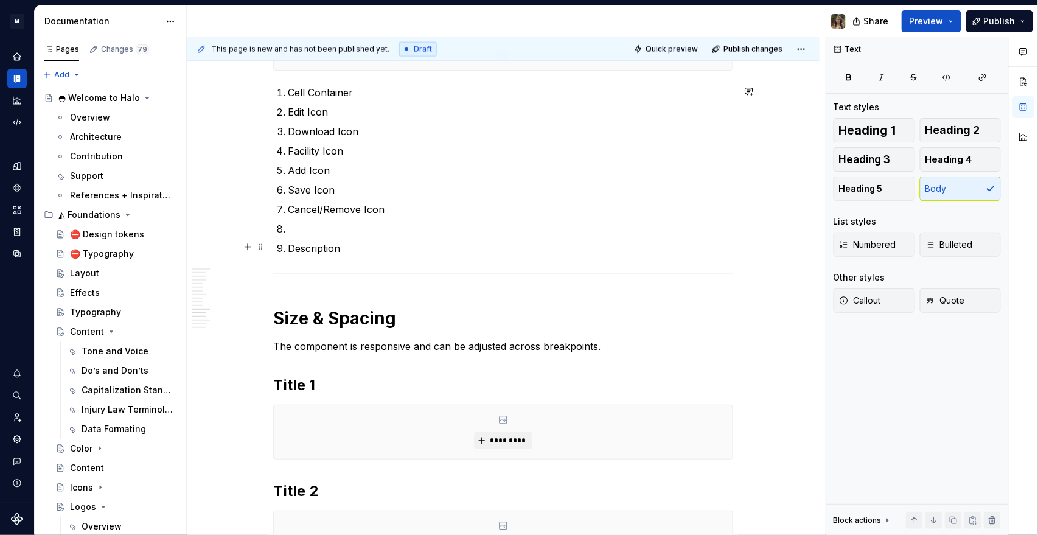
click at [339, 228] on p at bounding box center [510, 228] width 445 height 15
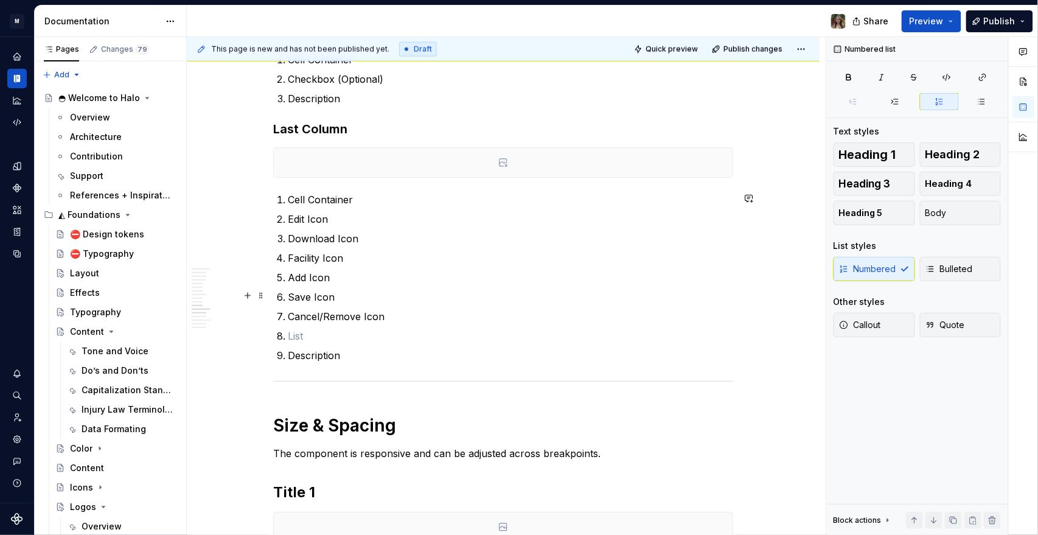
scroll to position [2163, 0]
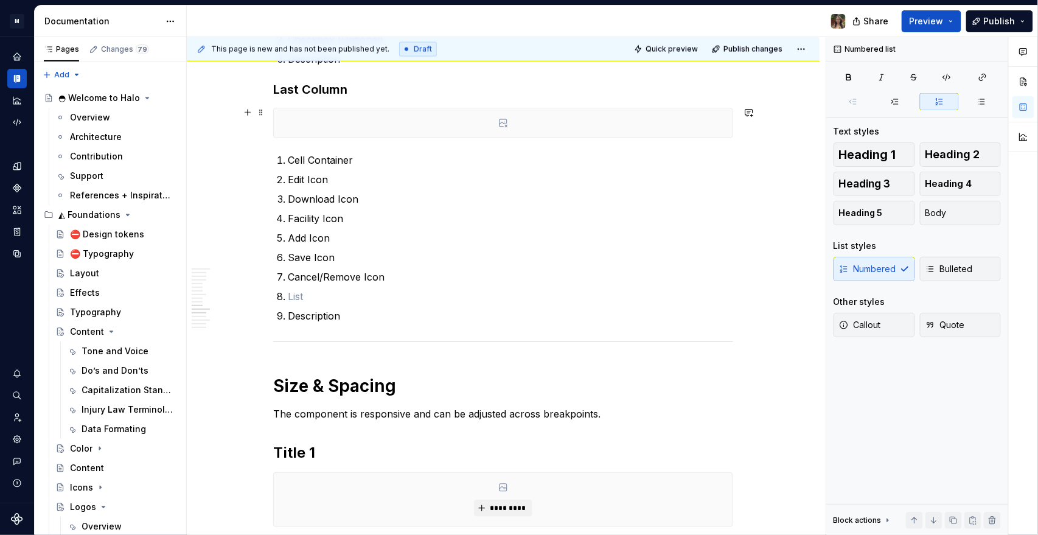
click at [445, 117] on div at bounding box center [503, 122] width 459 height 29
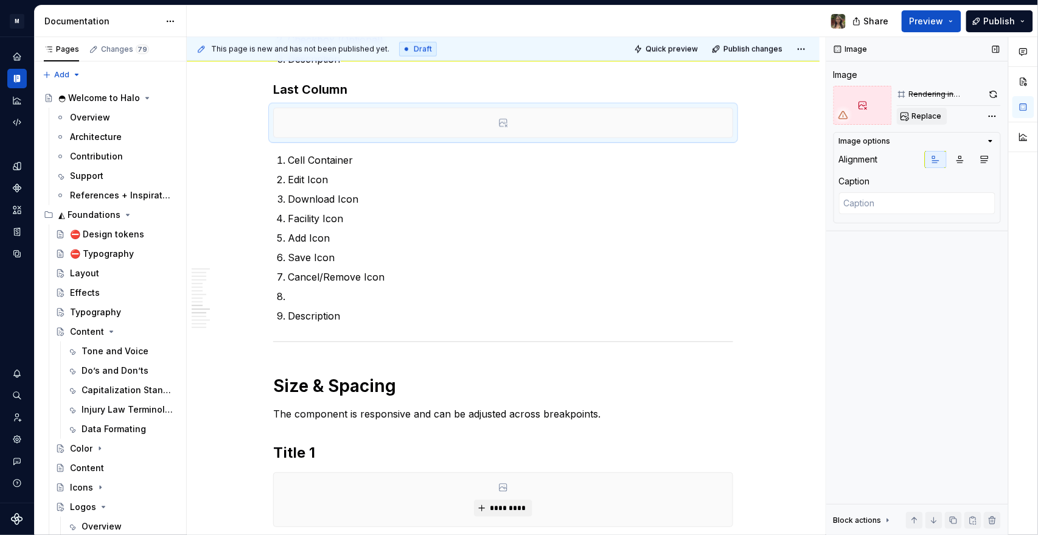
click at [445, 115] on span "Replace" at bounding box center [927, 116] width 30 height 10
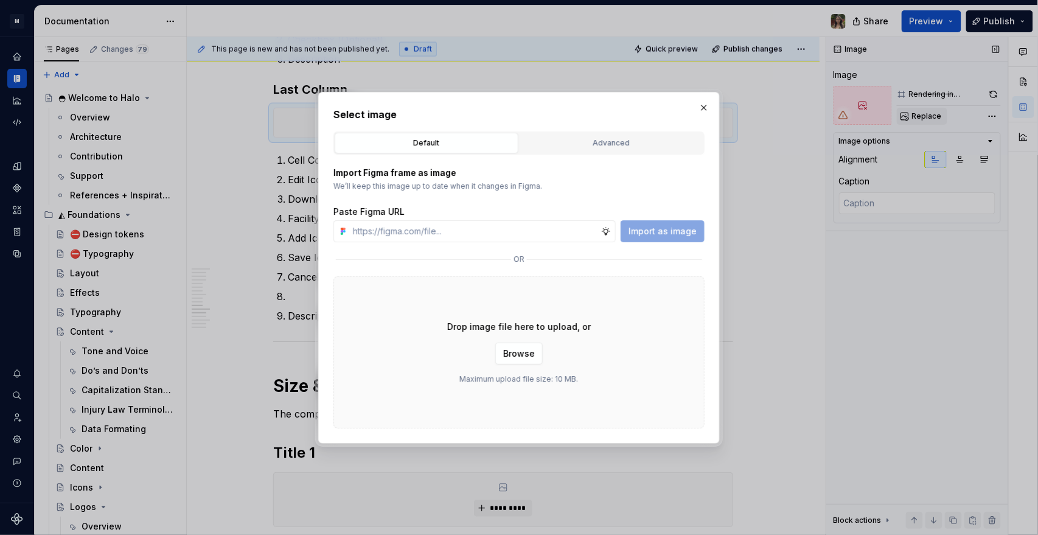
type textarea "*"
drag, startPoint x: 492, startPoint y: 237, endPoint x: 507, endPoint y: 236, distance: 15.8
click at [445, 237] on input "text" at bounding box center [474, 231] width 253 height 22
paste input "https://www.figma.com/design/zrN9NGlXXPaE4H07HjjtCc/Halo-v1?node-id=22638-12290…"
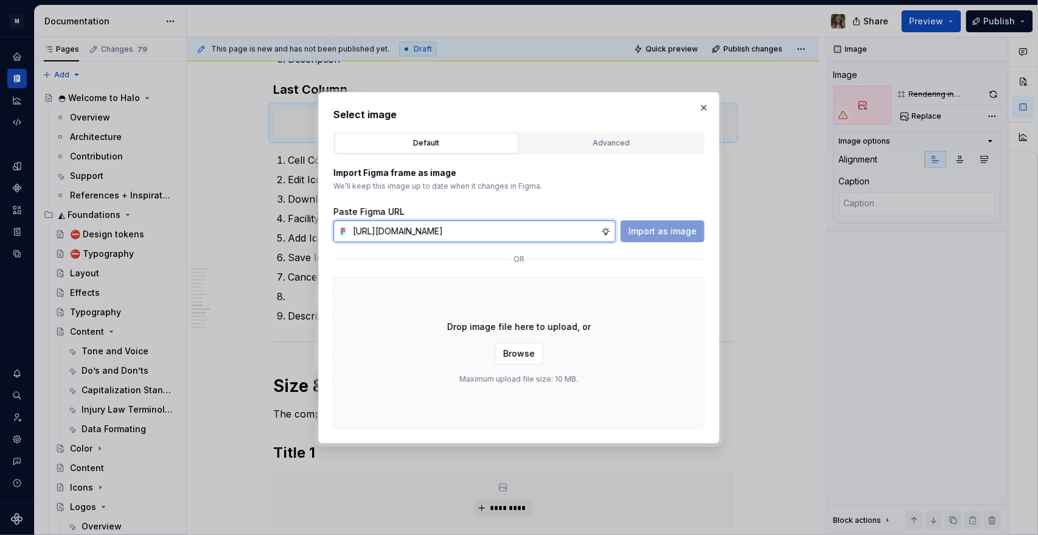
scroll to position [0, 230]
type input "https://www.figma.com/design/zrN9NGlXXPaE4H07HjjtCc/Halo-v1?node-id=22638-12290…"
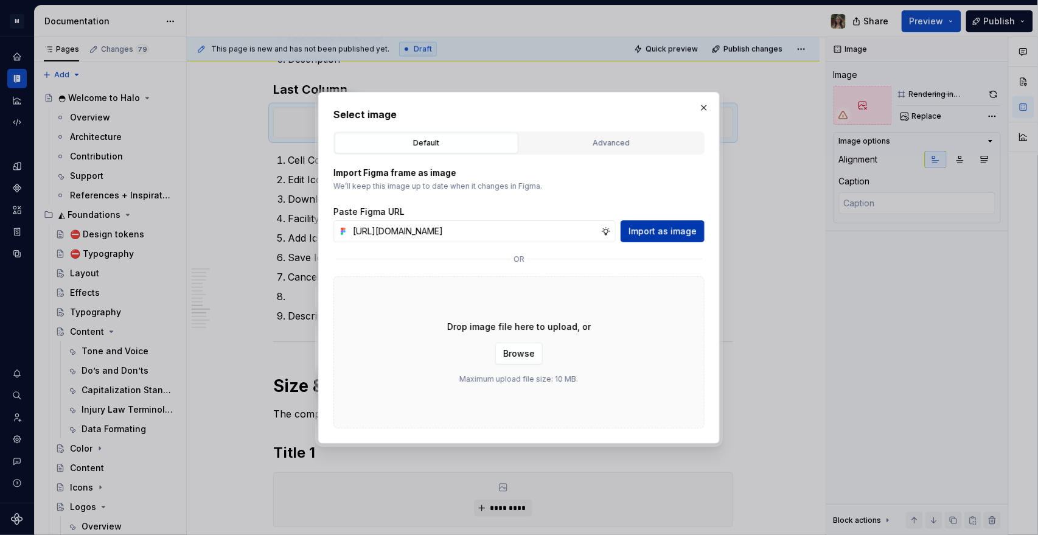
scroll to position [0, 0]
click at [445, 225] on button "Import as image" at bounding box center [663, 231] width 84 height 22
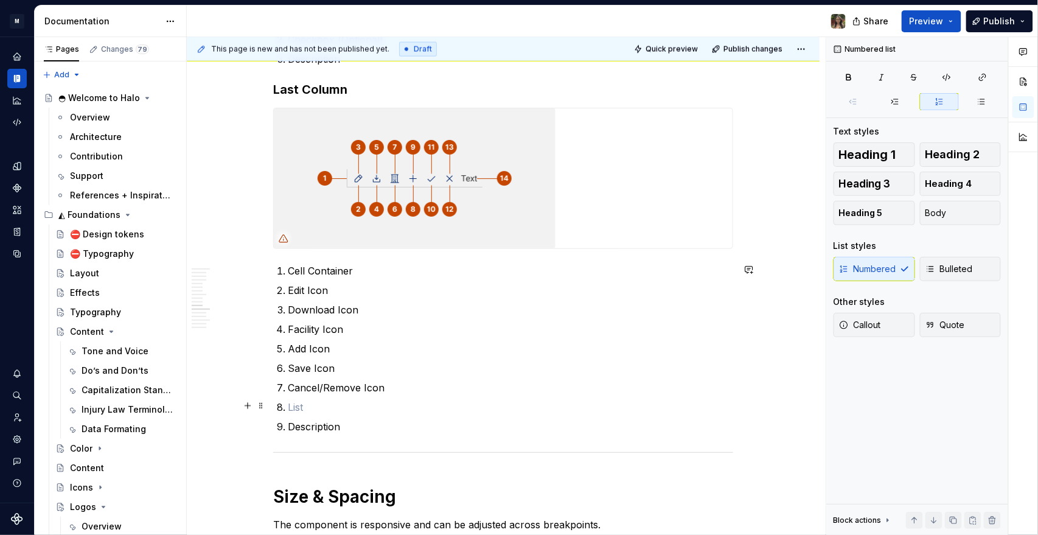
click at [355, 258] on p at bounding box center [510, 407] width 445 height 15
click at [332, 258] on p at bounding box center [510, 407] width 445 height 15
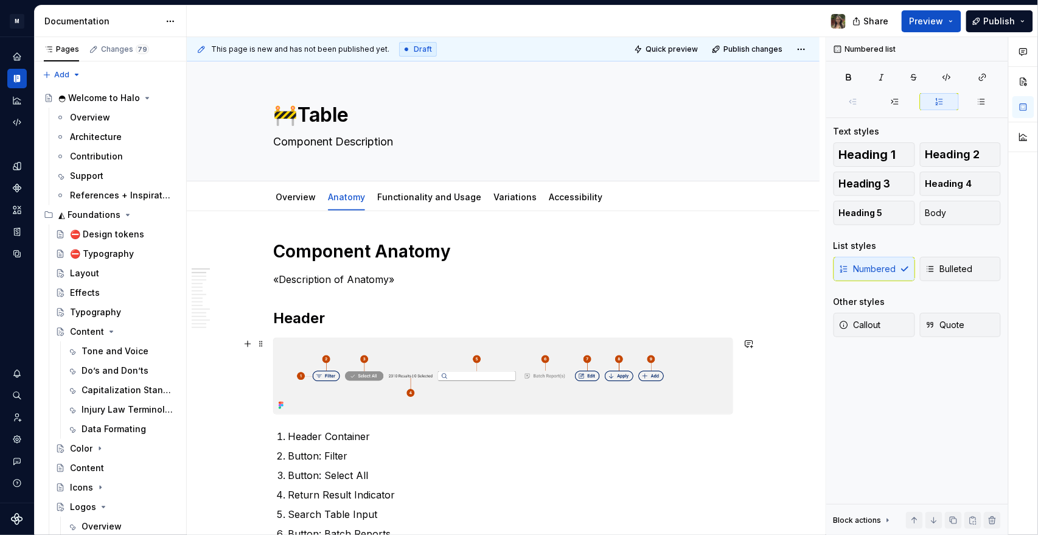
type textarea "*"
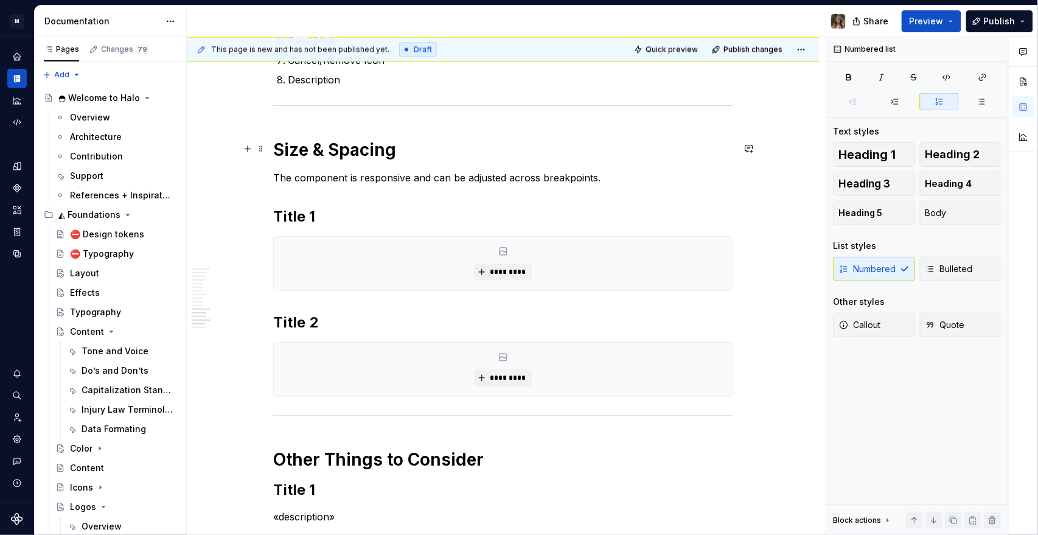
scroll to position [2501, 0]
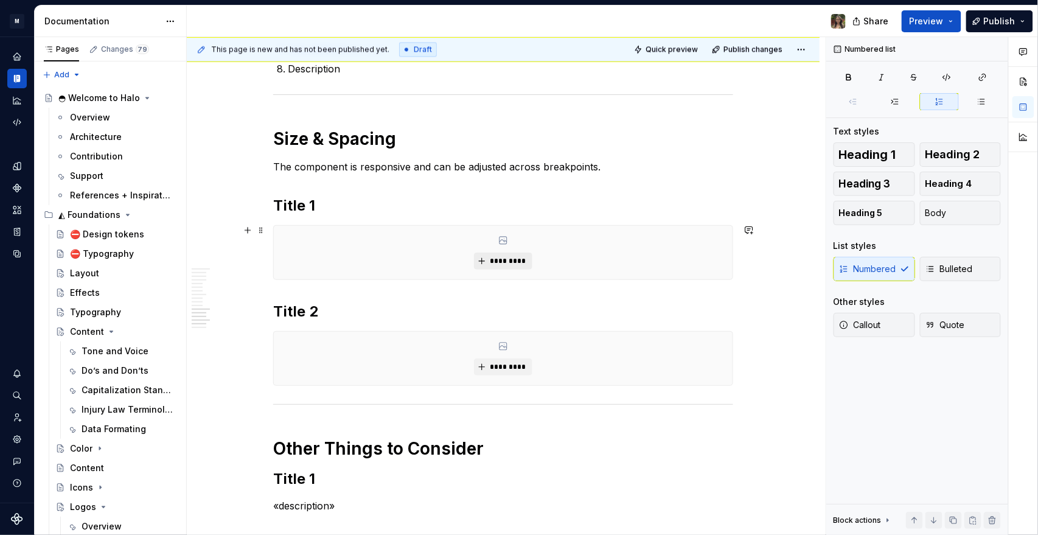
click at [445, 258] on span "*********" at bounding box center [507, 261] width 37 height 10
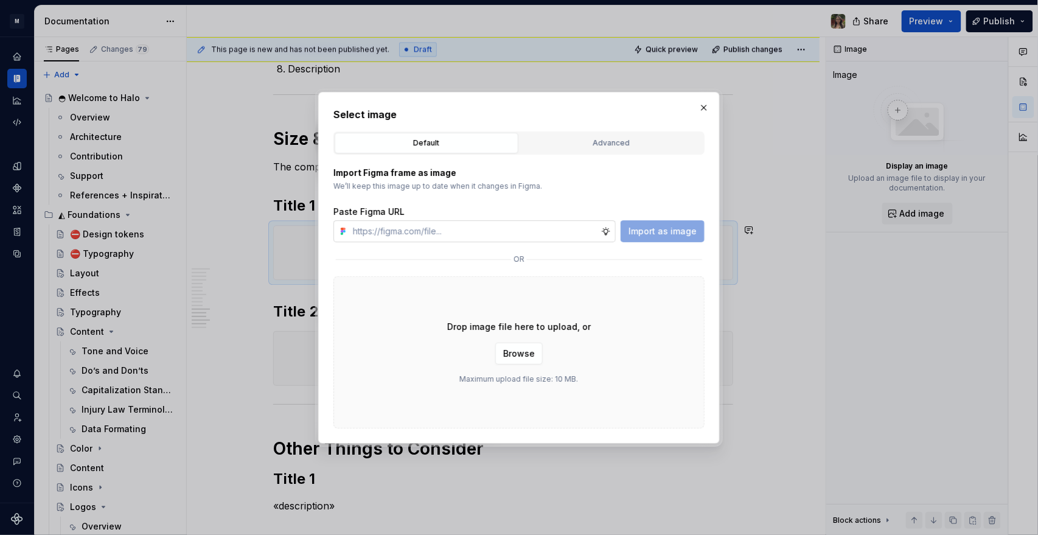
type input "https://www.figma.com/design/zrN9NGlXXPaE4H07HjjtCc/Halo-v1?node-id=22638-12735…"
type textarea "*"
type input "https://www.figma.com/design/zrN9NGlXXPaE4H07HjjtCc/Halo-v1?node-id=22638-12735…"
click at [445, 231] on span "Import as image" at bounding box center [663, 231] width 68 height 12
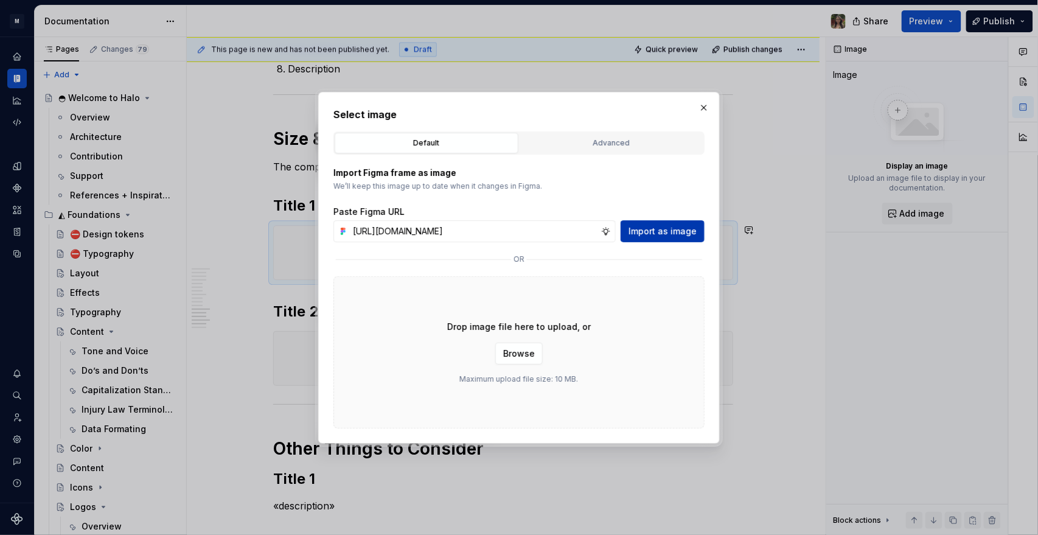
scroll to position [0, 0]
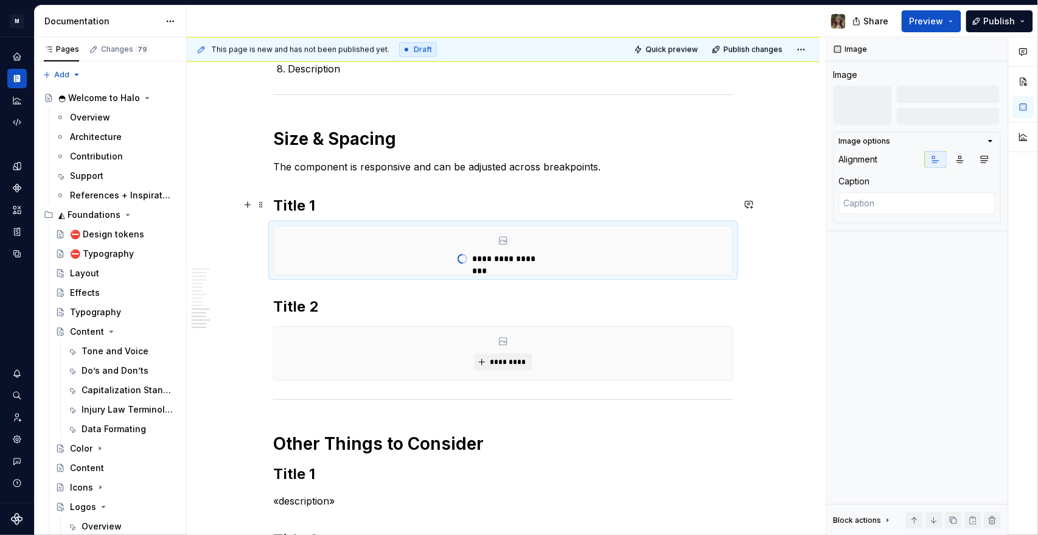
click at [291, 207] on h2 "Title 1" at bounding box center [503, 205] width 460 height 19
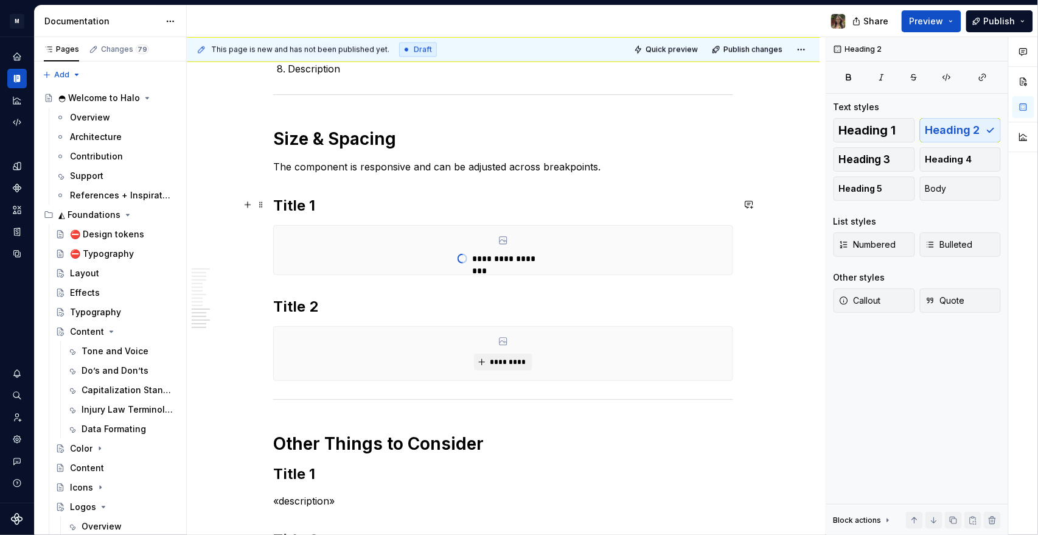
click at [286, 206] on h2 "Title 1" at bounding box center [503, 205] width 460 height 19
click at [287, 206] on h2 "Title 1" at bounding box center [503, 205] width 460 height 19
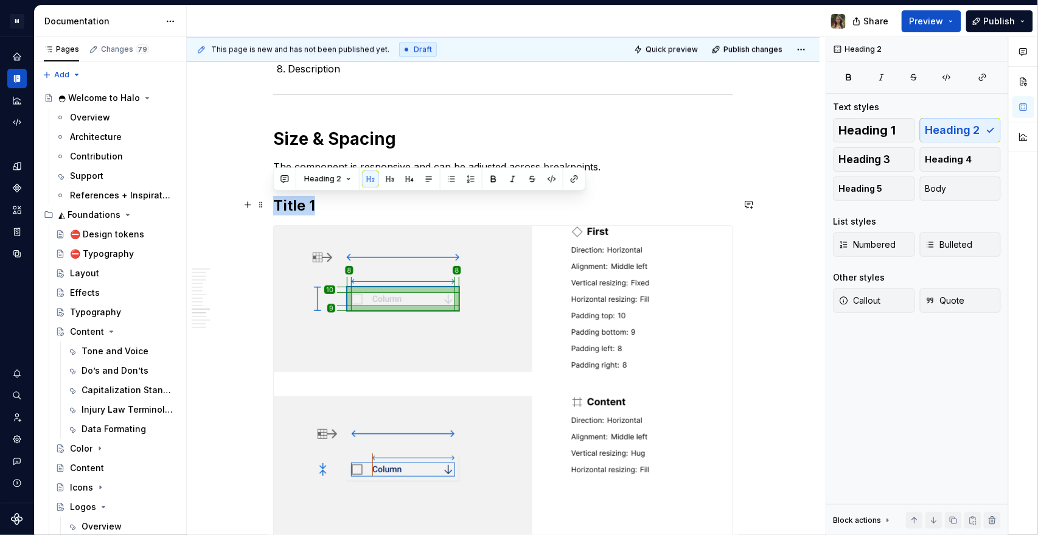
click at [287, 206] on h2 "Title 1" at bounding box center [503, 205] width 460 height 19
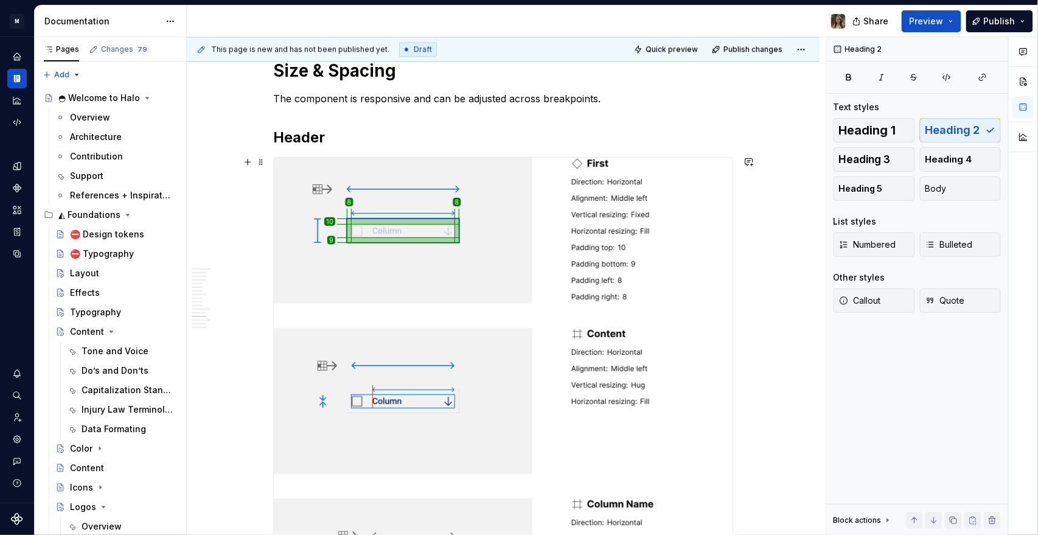
scroll to position [2569, 0]
click at [298, 142] on h2 "Header" at bounding box center [503, 137] width 460 height 19
click at [301, 141] on h2 "Header" at bounding box center [503, 137] width 460 height 19
click at [302, 141] on h2 "Header" at bounding box center [503, 137] width 460 height 19
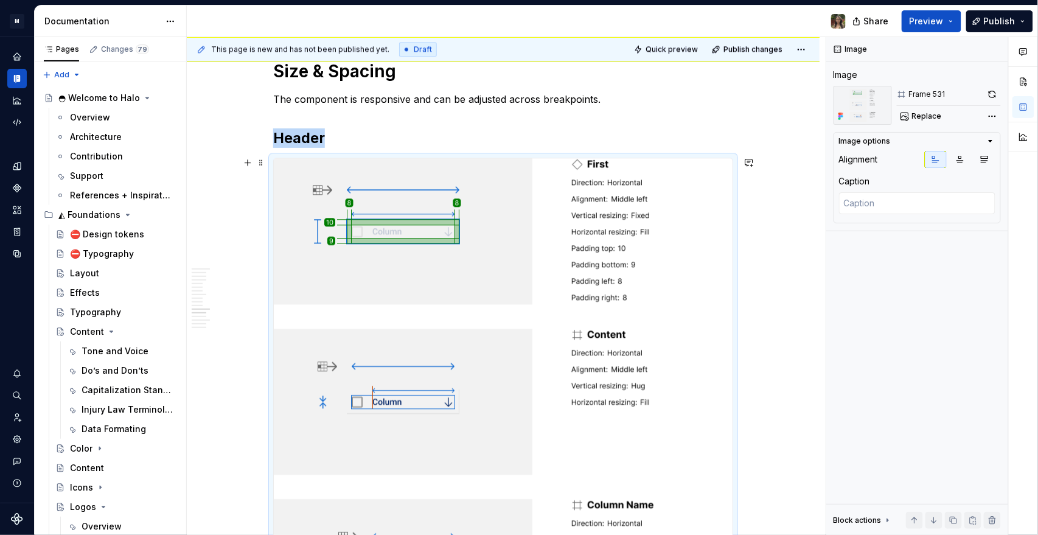
click at [445, 206] on div at bounding box center [503, 401] width 459 height 487
click at [445, 122] on button "Replace" at bounding box center [922, 116] width 51 height 17
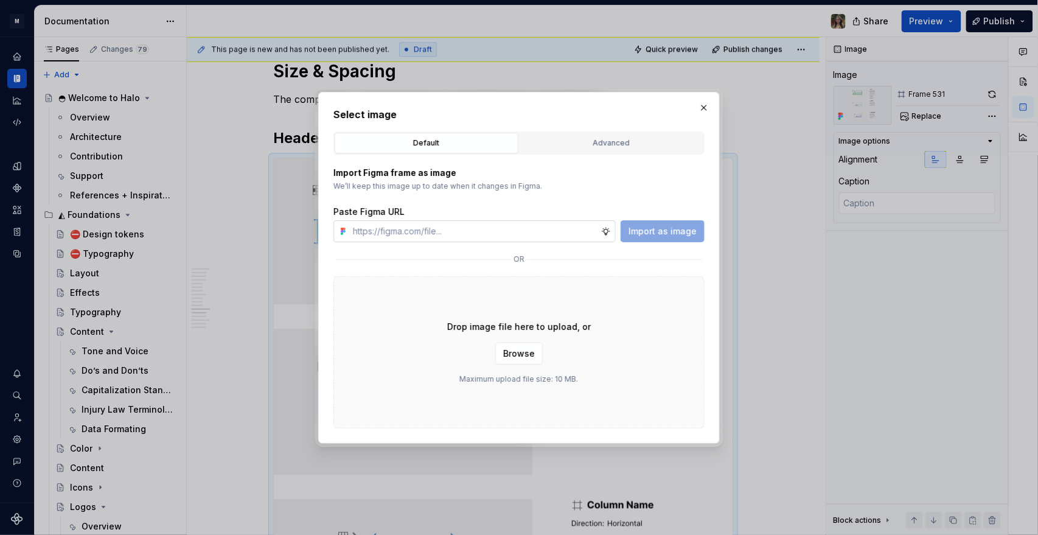
type textarea "*"
type input "https://www.figma.com/design/zrN9NGlXXPaE4H07HjjtCc/Halo-v1?node-id=22638-12734…"
type textarea "*"
type input "https://www.figma.com/design/zrN9NGlXXPaE4H07HjjtCc/Halo-v1?node-id=22638-12734…"
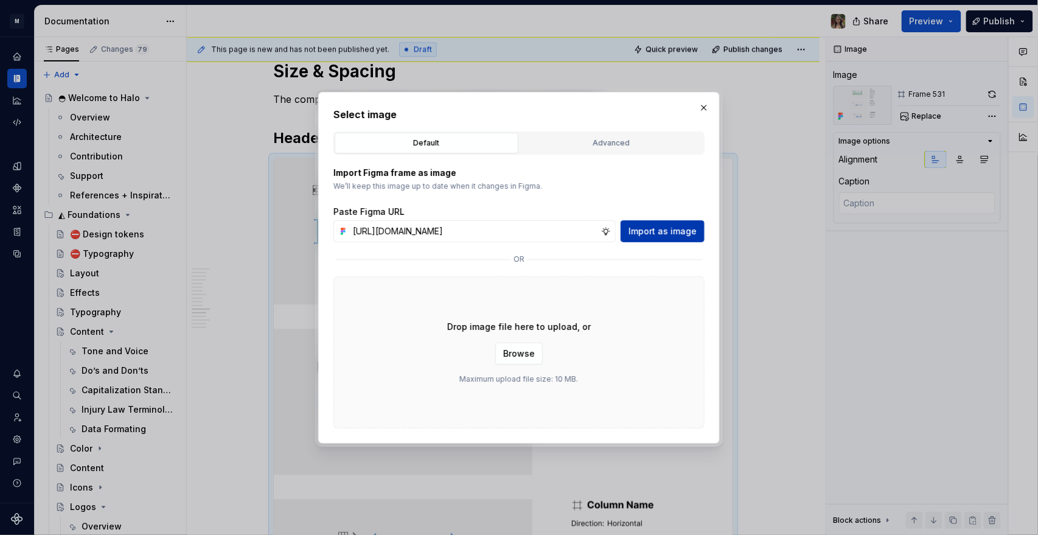
click at [445, 228] on span "Import as image" at bounding box center [663, 231] width 68 height 12
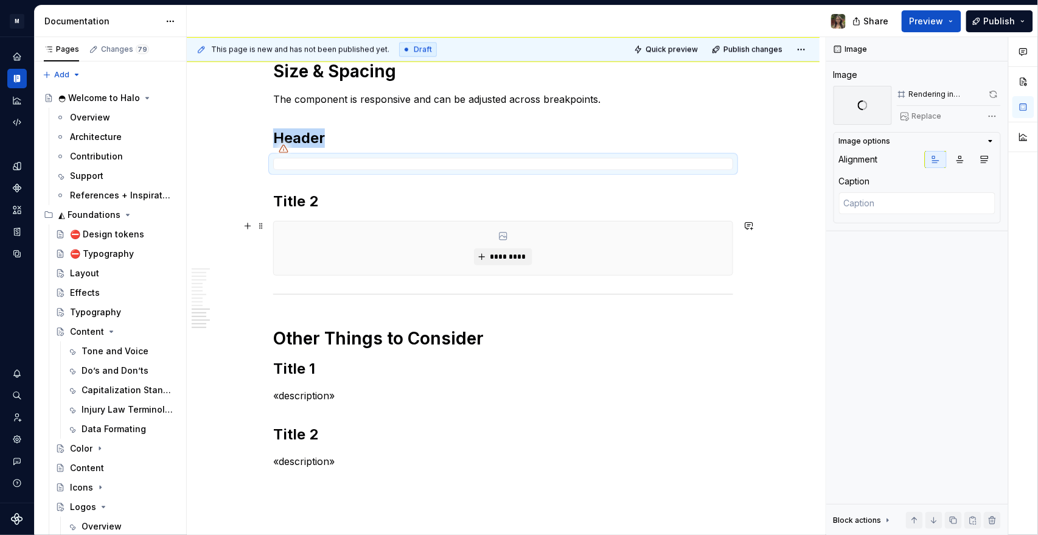
type textarea "*"
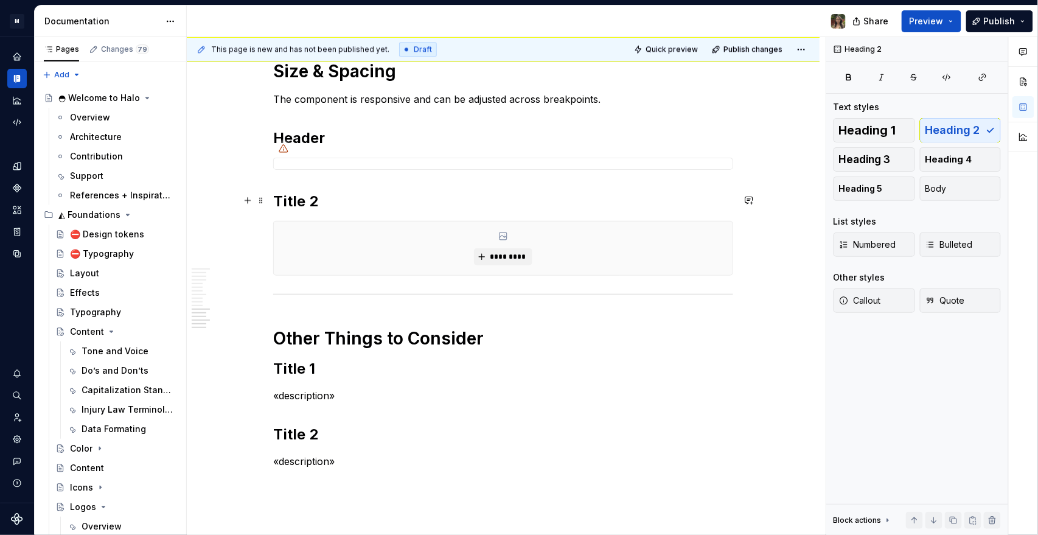
click at [309, 204] on h2 "Title 2" at bounding box center [503, 201] width 460 height 19
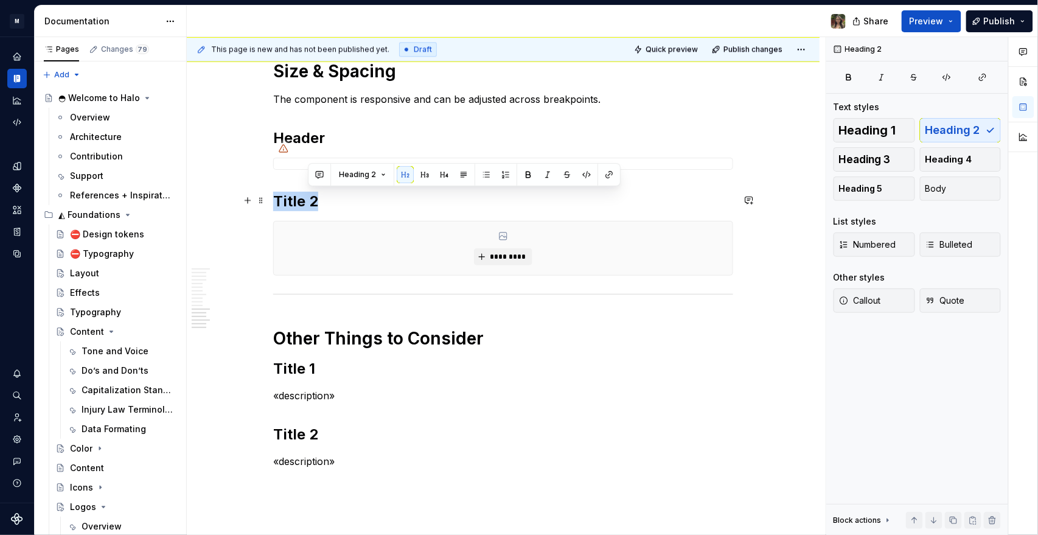
click at [309, 204] on h2 "Title 2" at bounding box center [503, 201] width 460 height 19
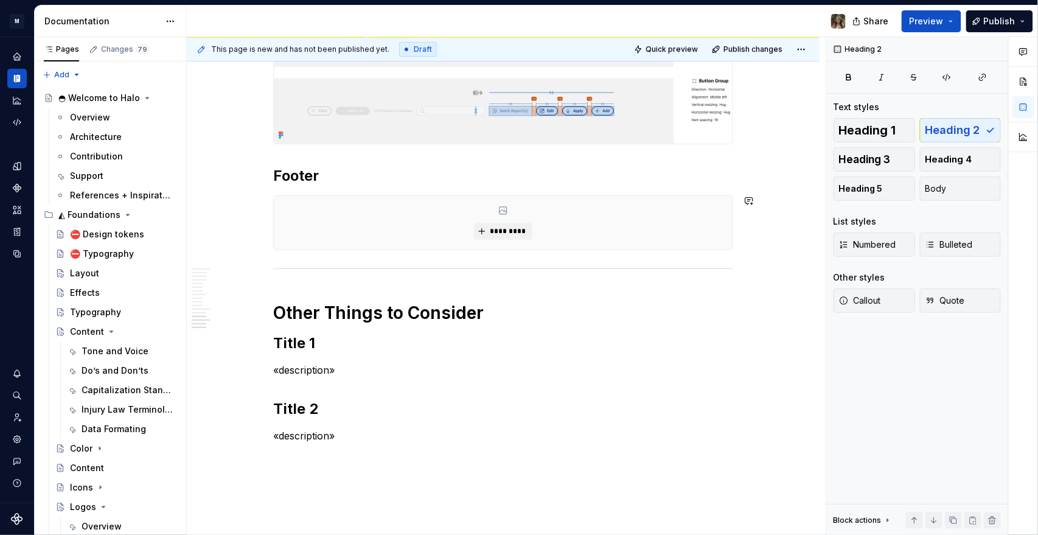
scroll to position [2974, 0]
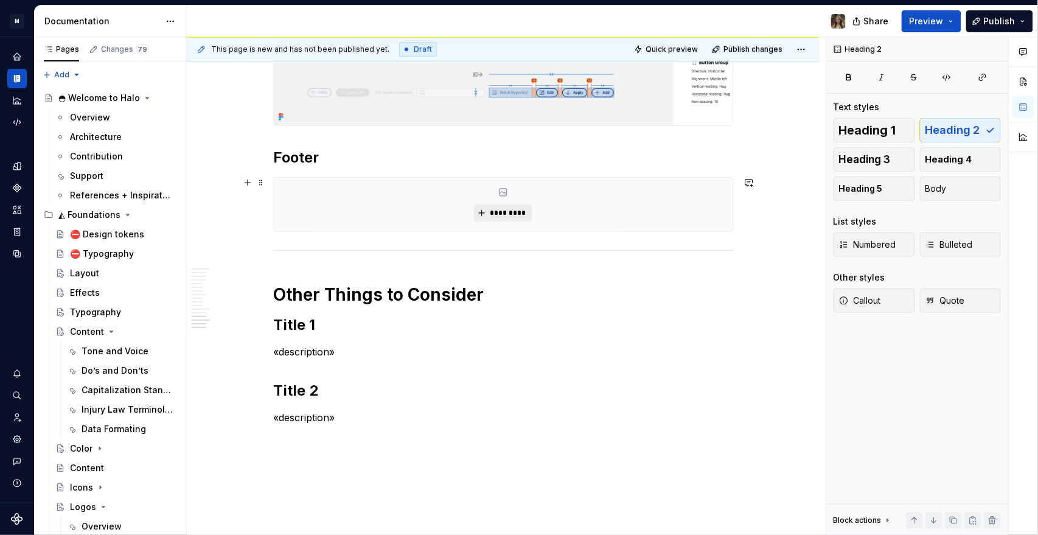
click at [445, 212] on button "*********" at bounding box center [503, 212] width 58 height 17
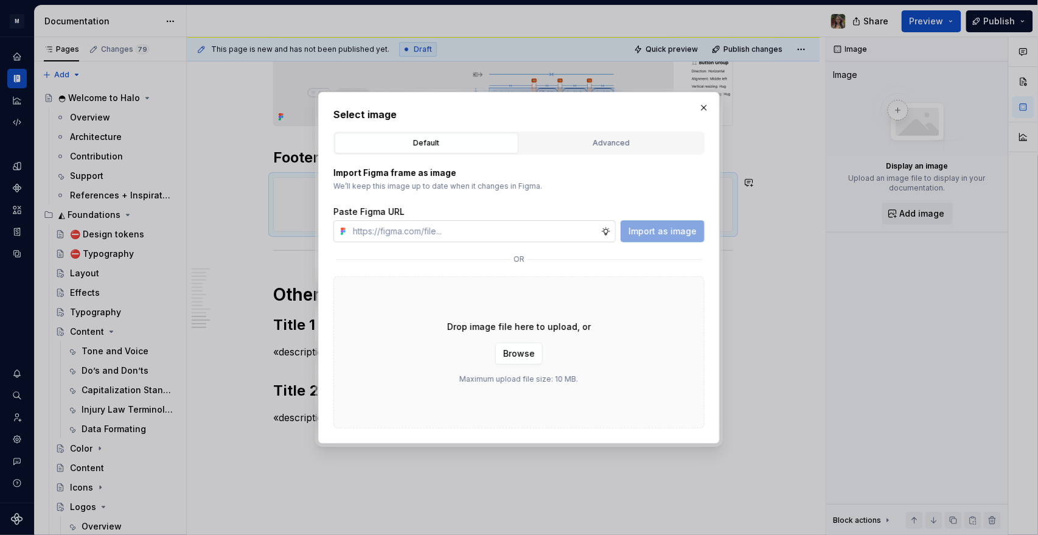
click at [420, 233] on input "text" at bounding box center [474, 231] width 253 height 22
type input "https://www.figma.com/design/zrN9NGlXXPaE4H07HjjtCc/Halo-v1?node-id=22638-12734…"
click at [445, 232] on span "Import as image" at bounding box center [663, 231] width 68 height 12
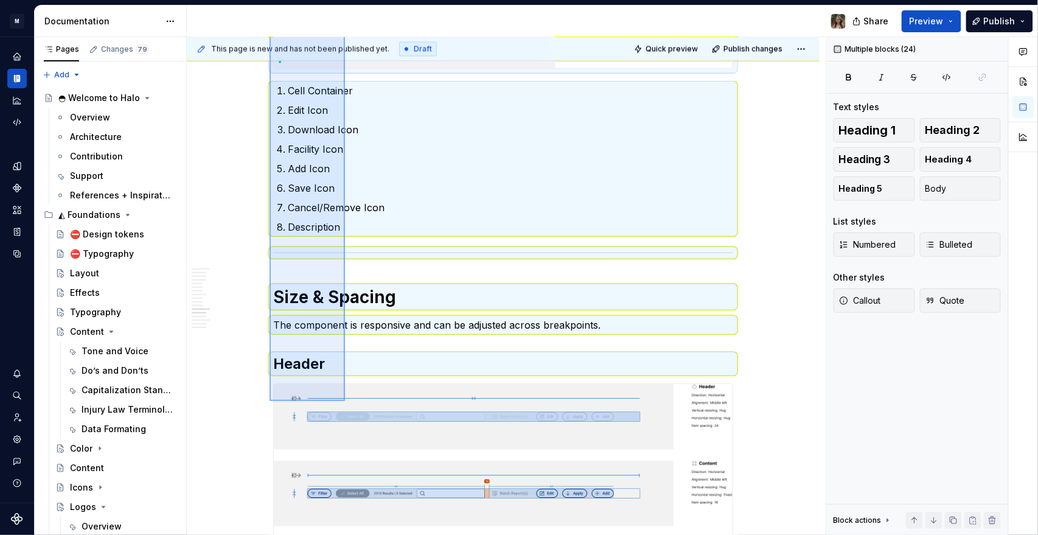
scroll to position [2298, 0]
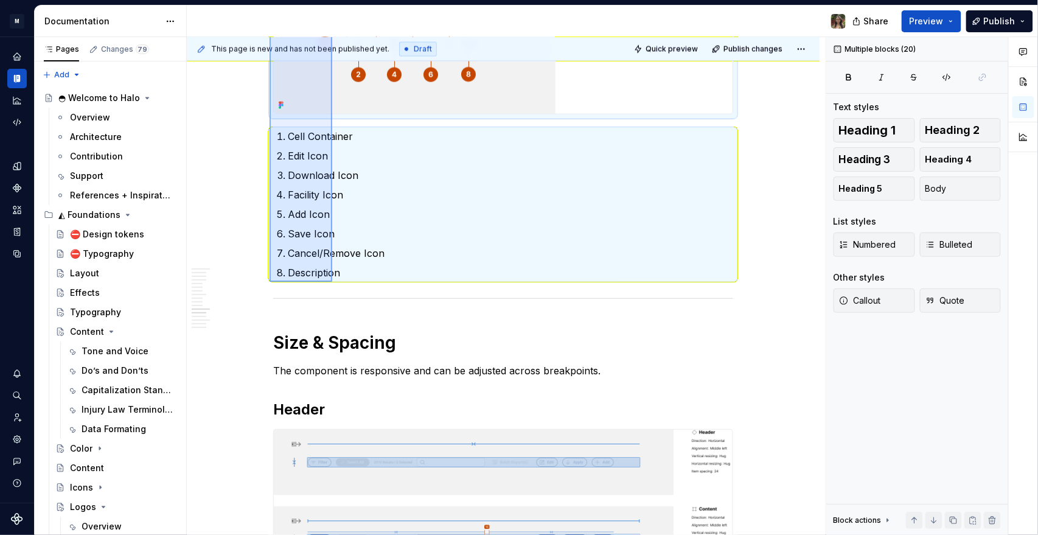
drag, startPoint x: 270, startPoint y: 154, endPoint x: 332, endPoint y: 282, distance: 142.3
click at [332, 258] on div "This page is new and has not been published yet. Draft Quick preview Publish ch…" at bounding box center [506, 286] width 639 height 498
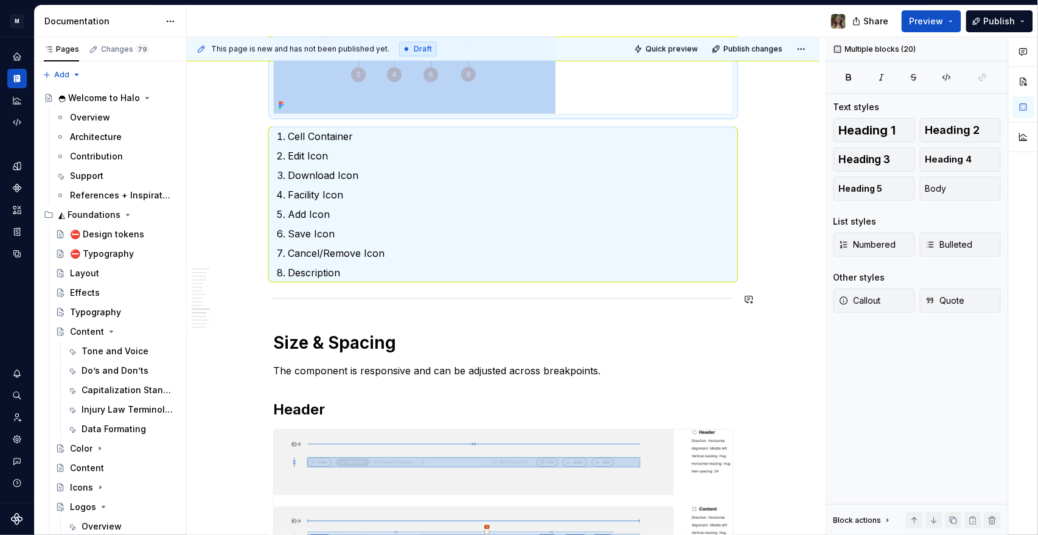
copy div "Footer Container Scrollbar Pagination Container Rows per Page Selector Return R…"
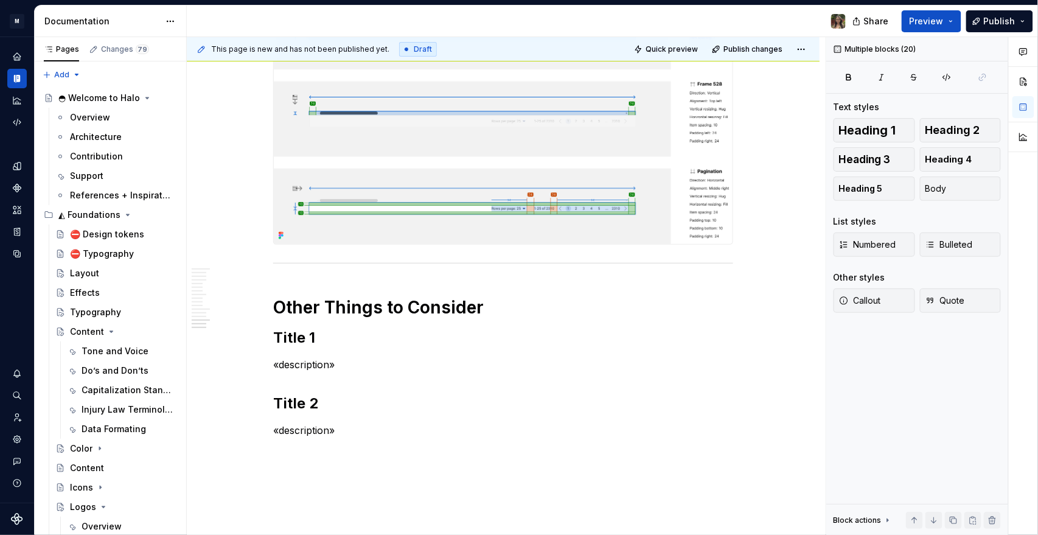
scroll to position [3176, 0]
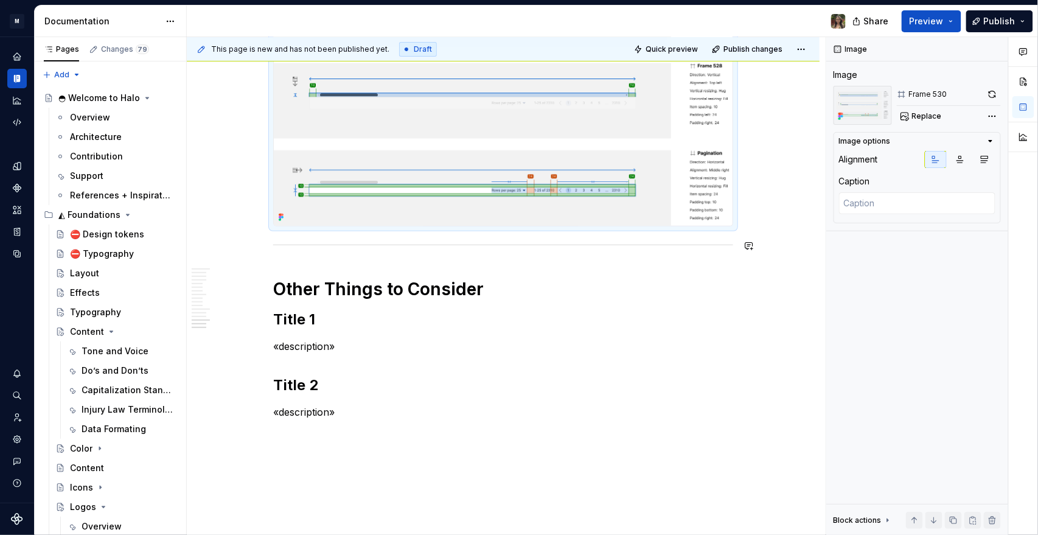
scroll to position [3113, 0]
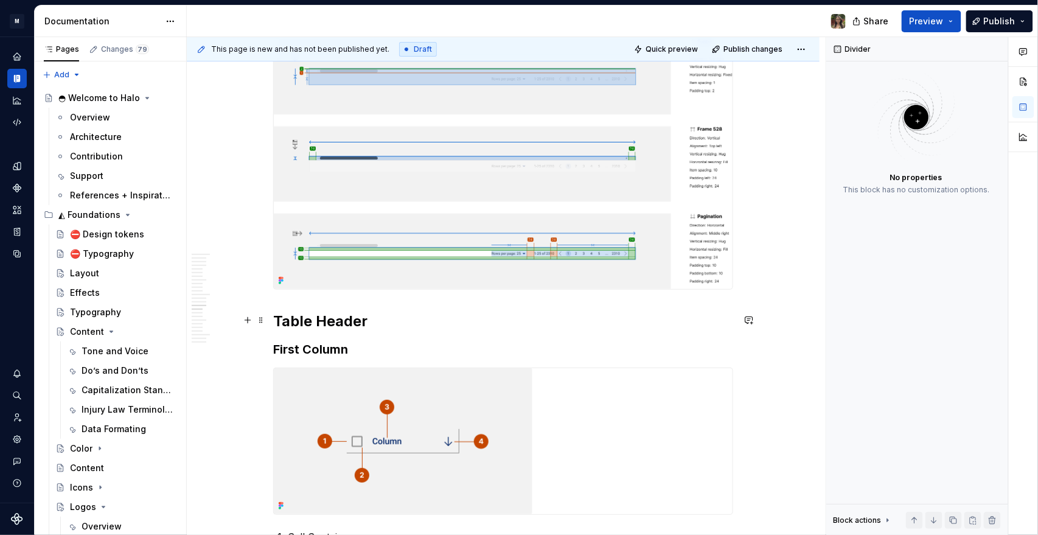
click at [294, 258] on h2 "Table Header" at bounding box center [503, 321] width 460 height 19
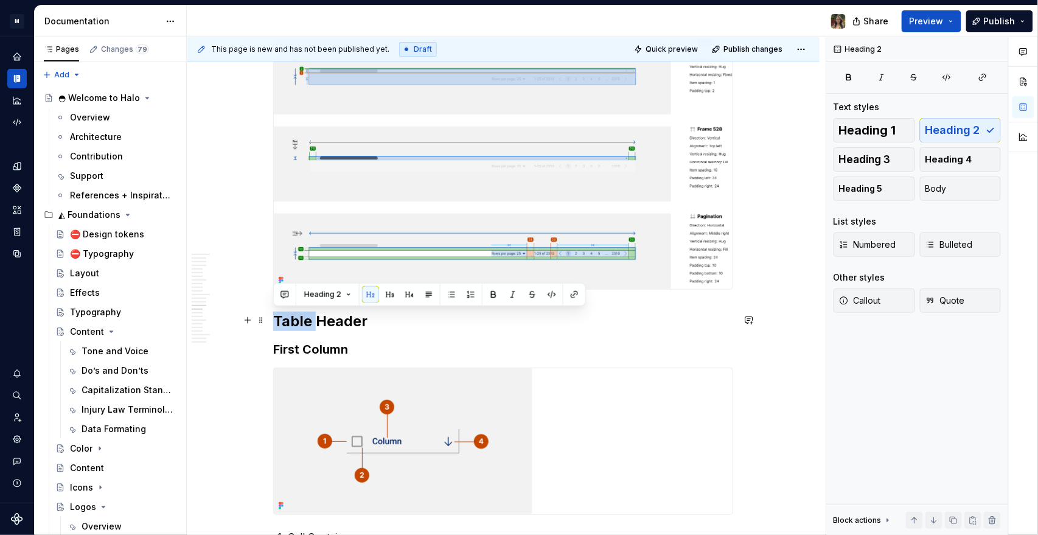
click at [294, 258] on h2 "Table Header" at bounding box center [503, 321] width 460 height 19
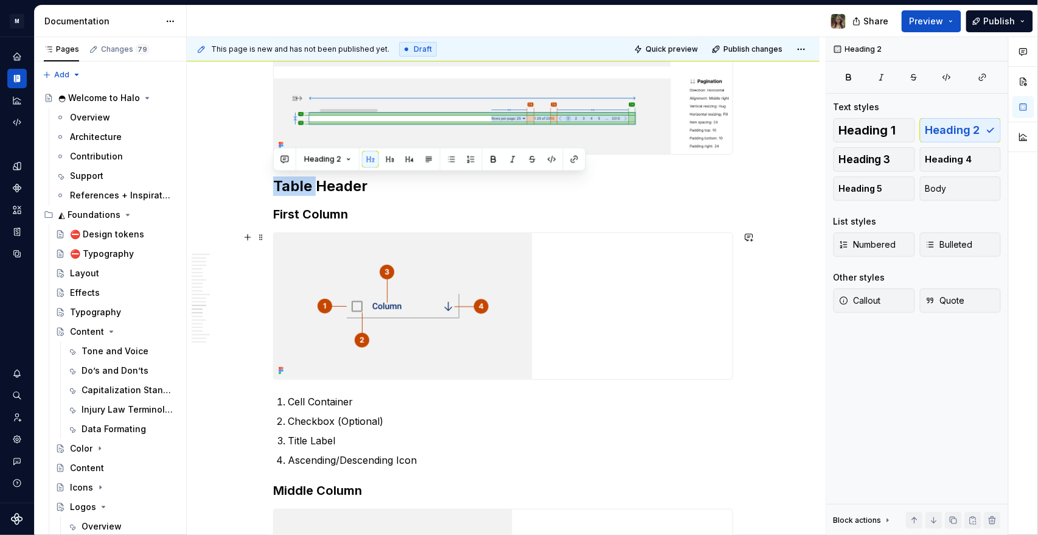
click at [327, 244] on img at bounding box center [403, 306] width 259 height 146
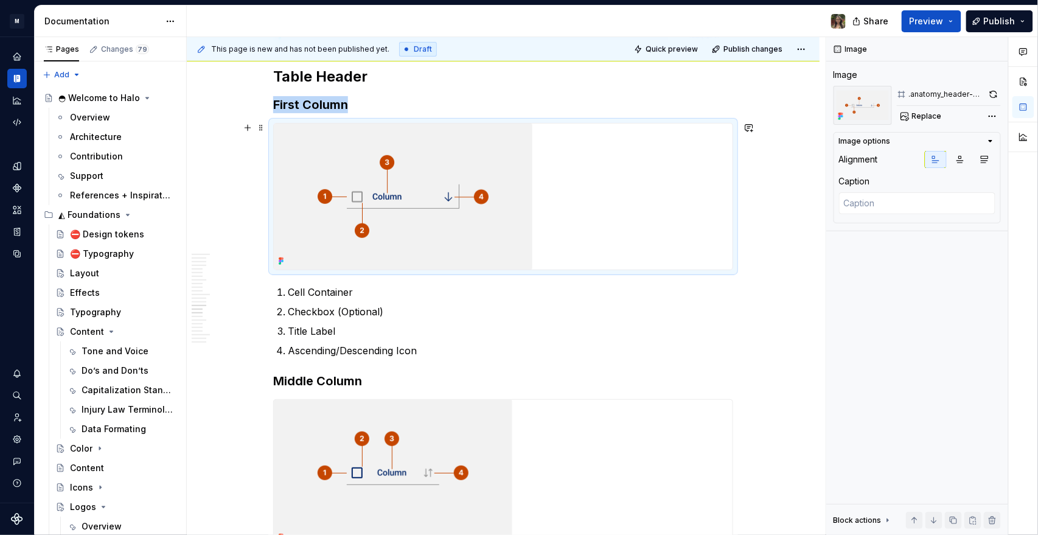
scroll to position [3383, 0]
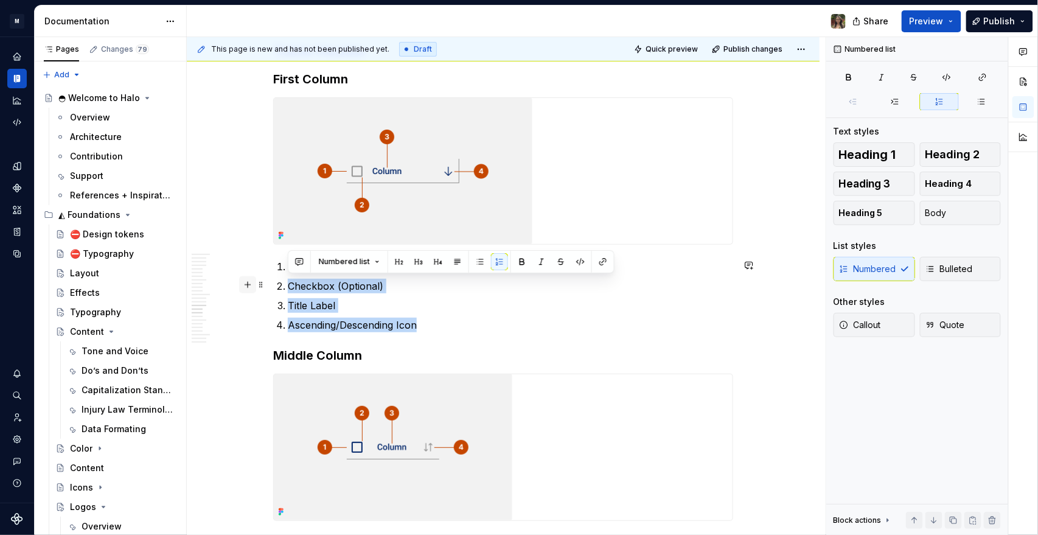
drag, startPoint x: 275, startPoint y: 301, endPoint x: 254, endPoint y: 276, distance: 32.8
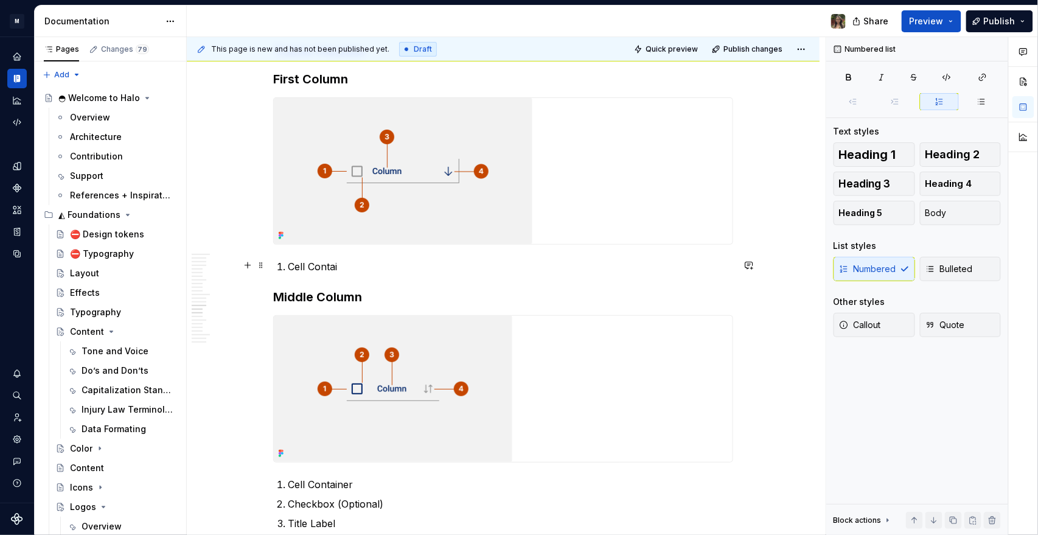
click at [329, 258] on p "Cell Contai" at bounding box center [510, 266] width 445 height 15
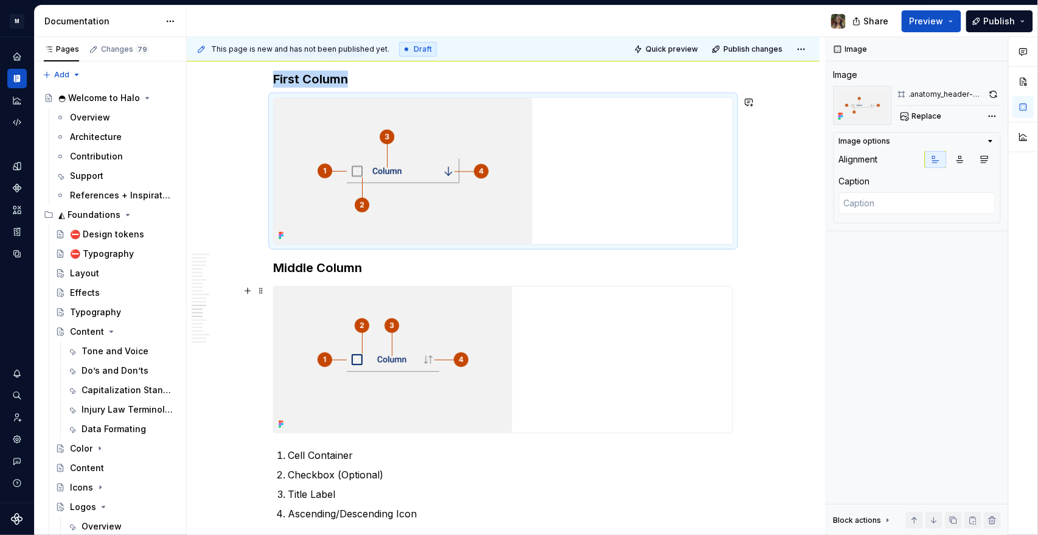
scroll to position [3586, 0]
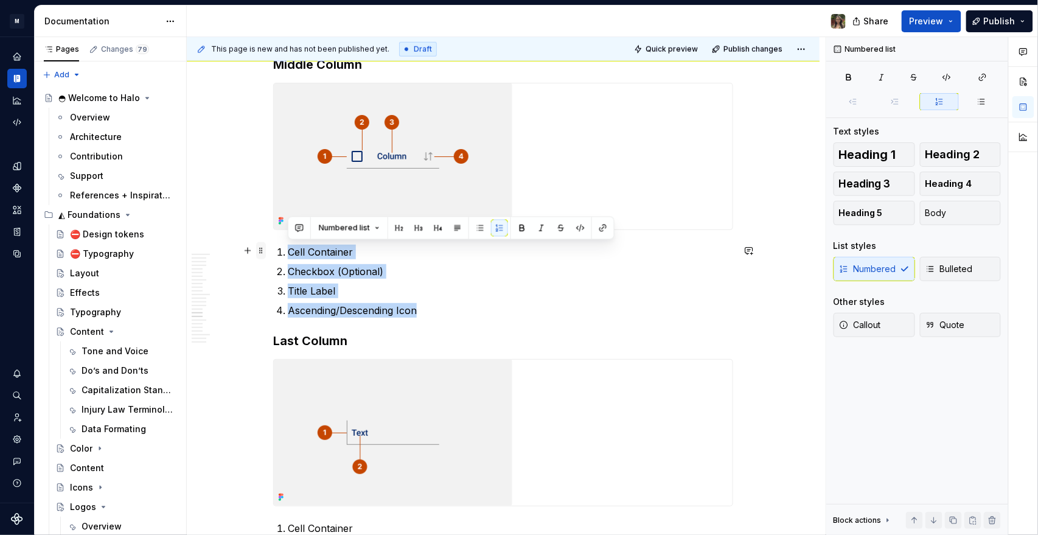
drag, startPoint x: 358, startPoint y: 291, endPoint x: 263, endPoint y: 246, distance: 104.5
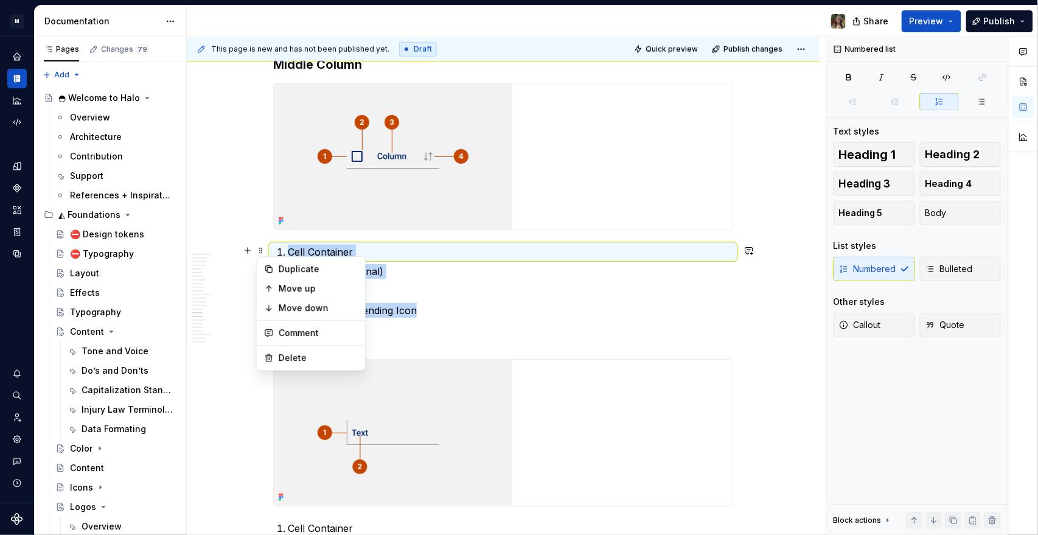
click at [445, 258] on p "Title Label" at bounding box center [510, 291] width 445 height 15
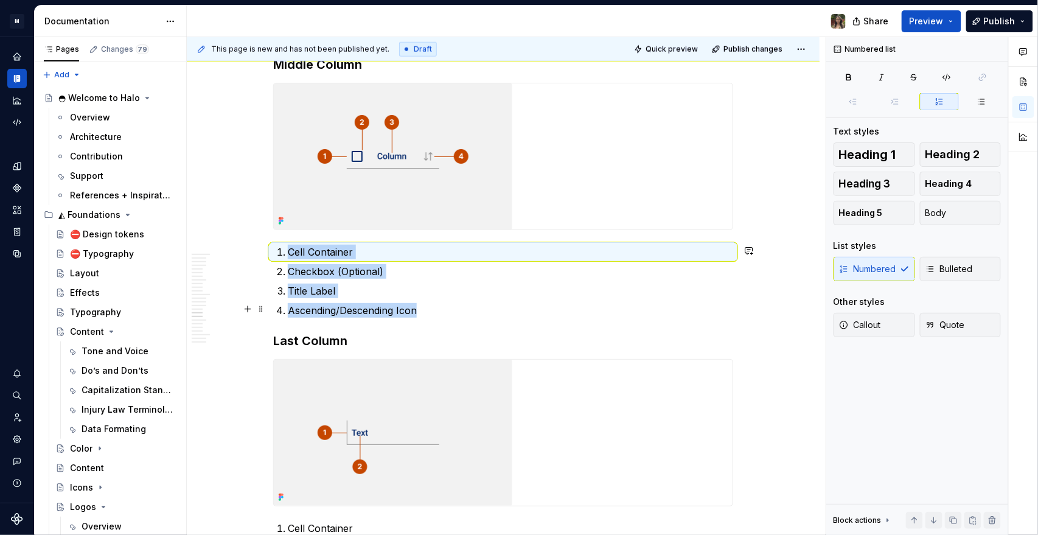
drag, startPoint x: 446, startPoint y: 305, endPoint x: 477, endPoint y: 316, distance: 32.9
click at [445, 258] on p "Ascending/Descending Icon" at bounding box center [510, 310] width 445 height 15
click at [445, 258] on p "Title Label" at bounding box center [510, 291] width 445 height 15
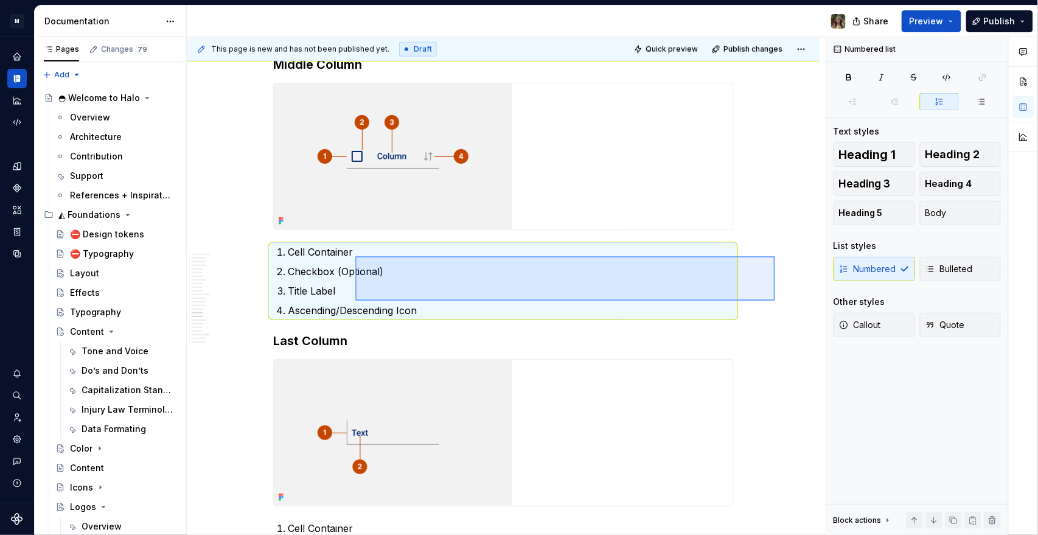
drag, startPoint x: 620, startPoint y: 301, endPoint x: 355, endPoint y: 256, distance: 268.6
click at [355, 256] on div "This page is new and has not been published yet. Draft Quick preview Publish ch…" at bounding box center [506, 286] width 639 height 498
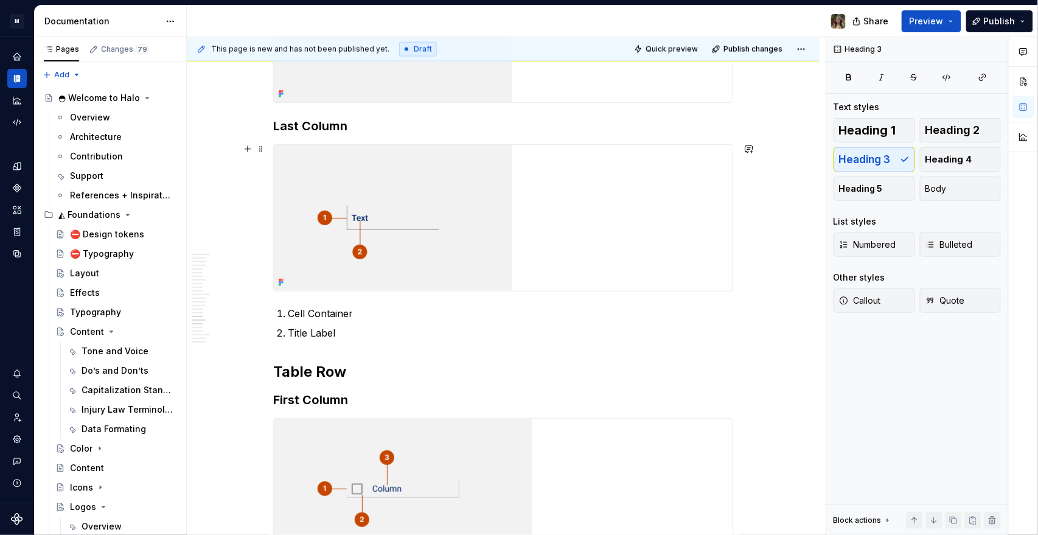
scroll to position [3789, 0]
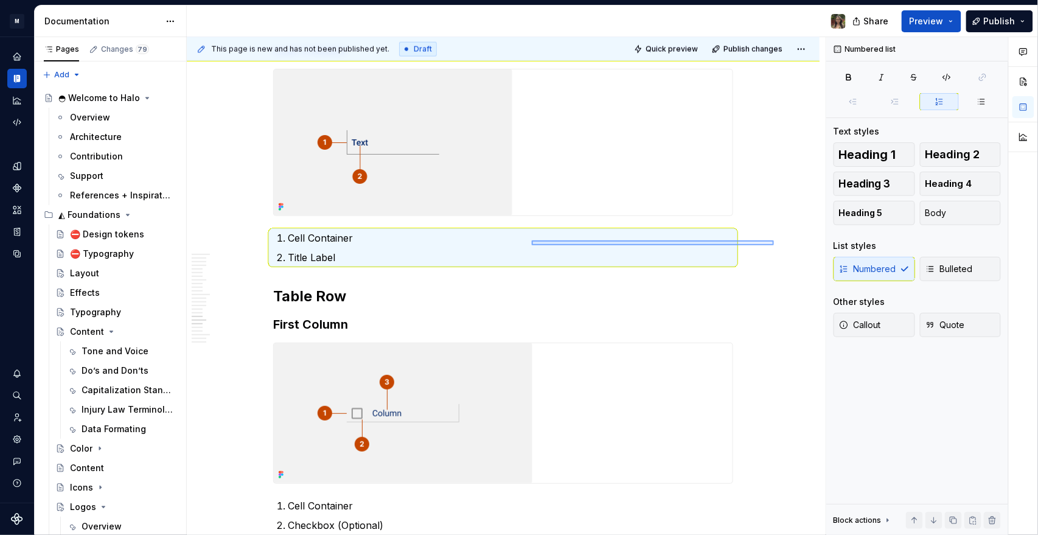
drag, startPoint x: 616, startPoint y: 245, endPoint x: 531, endPoint y: 245, distance: 84.6
click at [445, 245] on div "This page is new and has not been published yet. Draft Quick preview Publish ch…" at bounding box center [506, 286] width 639 height 498
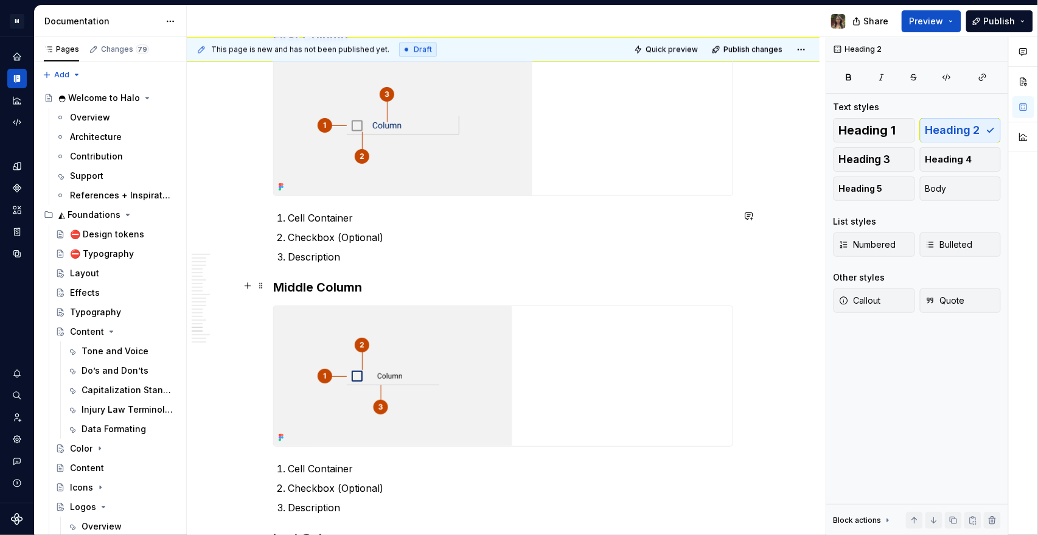
scroll to position [4060, 0]
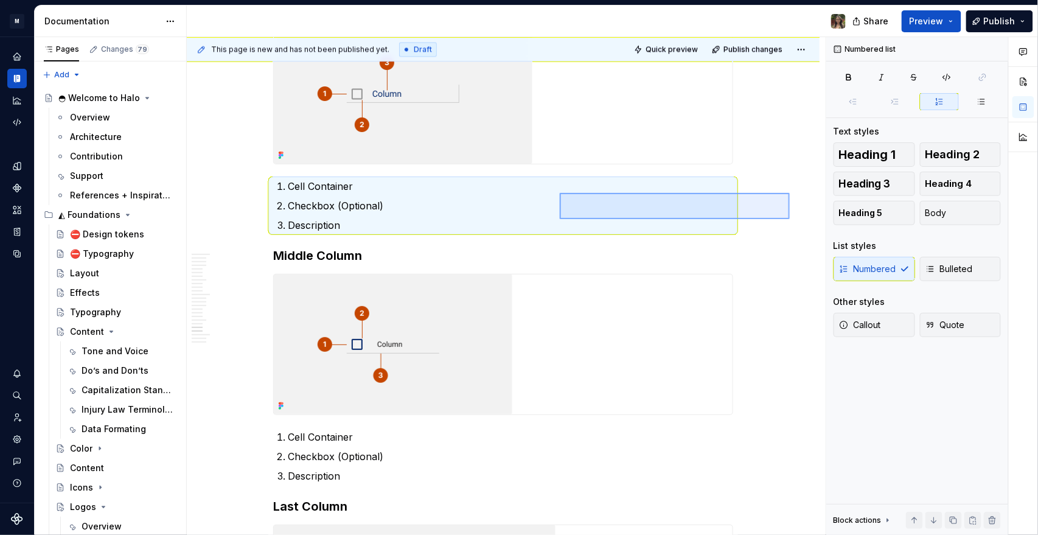
drag, startPoint x: 631, startPoint y: 206, endPoint x: 560, endPoint y: 193, distance: 72.4
click at [445, 193] on div "This page is new and has not been published yet. Draft Quick preview Publish ch…" at bounding box center [506, 286] width 639 height 498
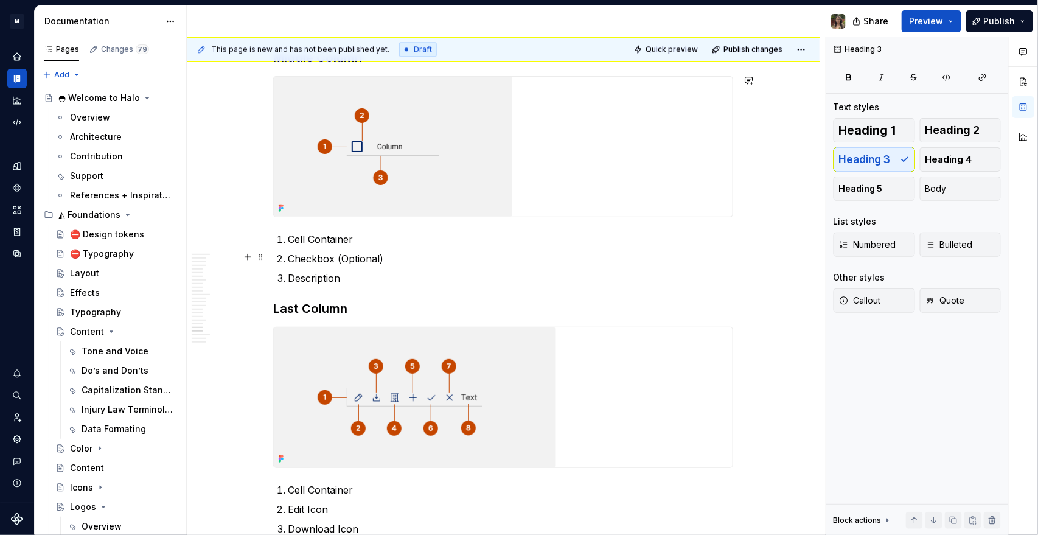
scroll to position [4195, 0]
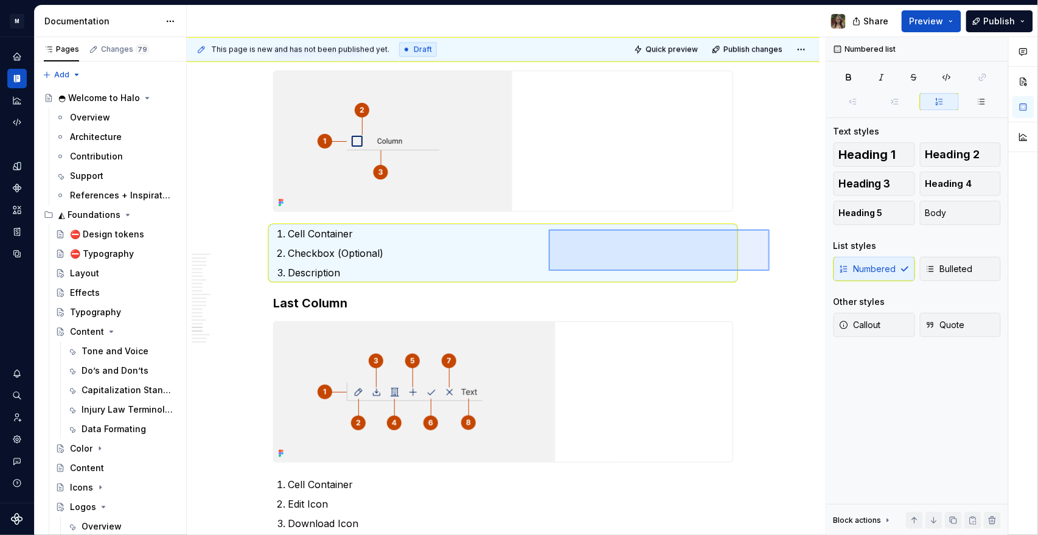
drag, startPoint x: 570, startPoint y: 234, endPoint x: 535, endPoint y: 225, distance: 36.6
click at [445, 225] on div "This page is new and has not been published yet. Draft Quick preview Publish ch…" at bounding box center [506, 286] width 639 height 498
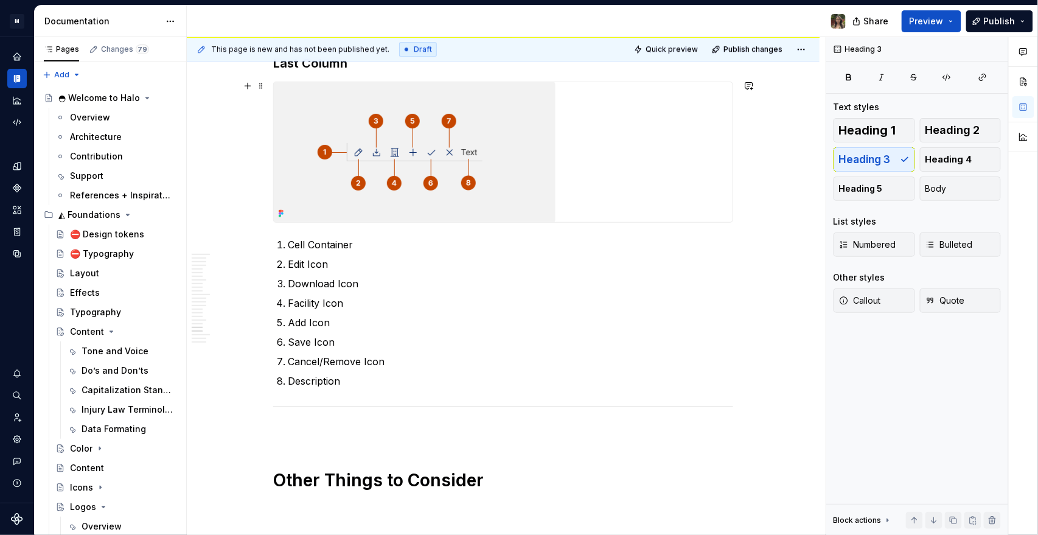
scroll to position [4465, 0]
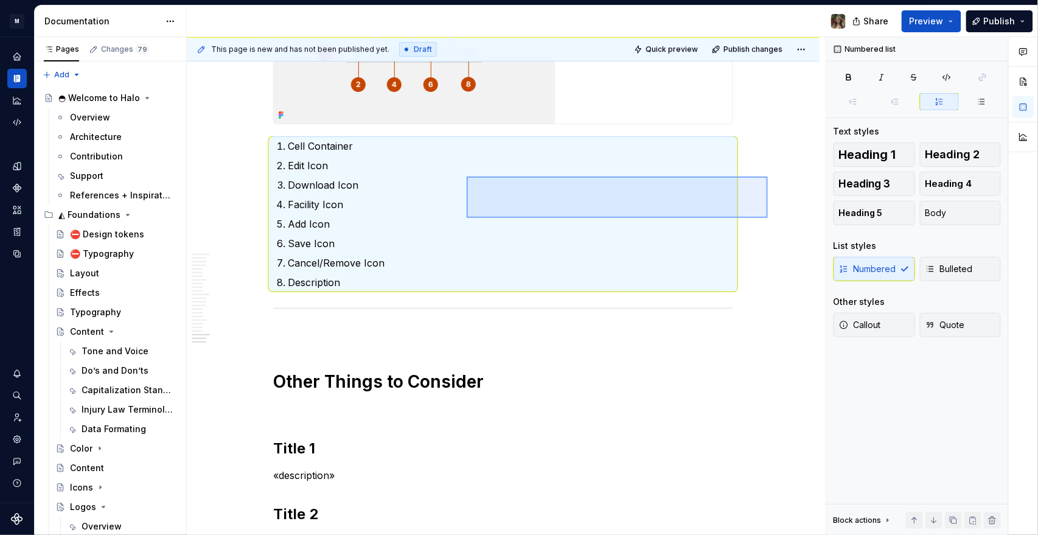
drag, startPoint x: 497, startPoint y: 184, endPoint x: 449, endPoint y: 170, distance: 49.3
click at [445, 173] on div "This page is new and has not been published yet. Draft Quick preview Publish ch…" at bounding box center [506, 286] width 639 height 498
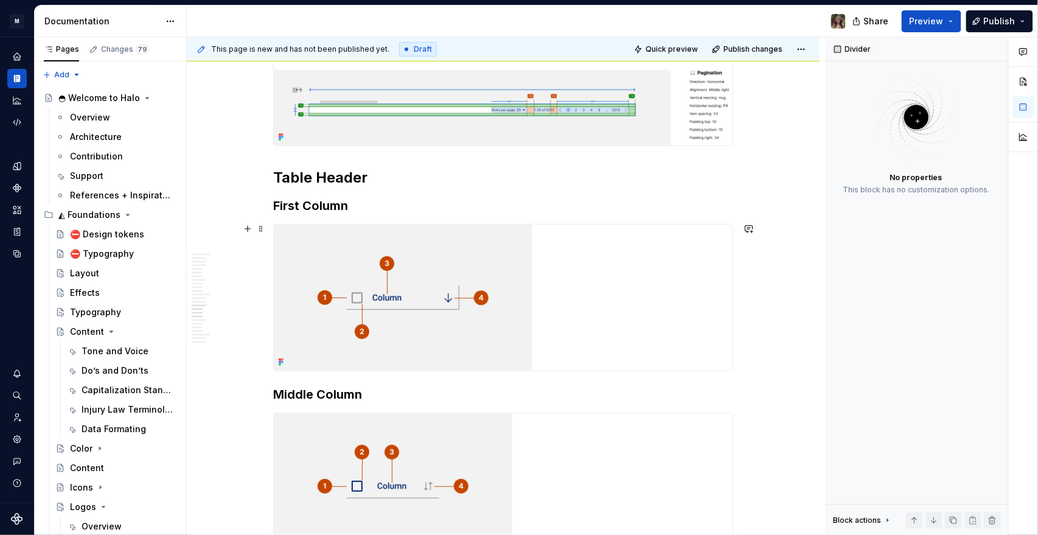
scroll to position [3248, 0]
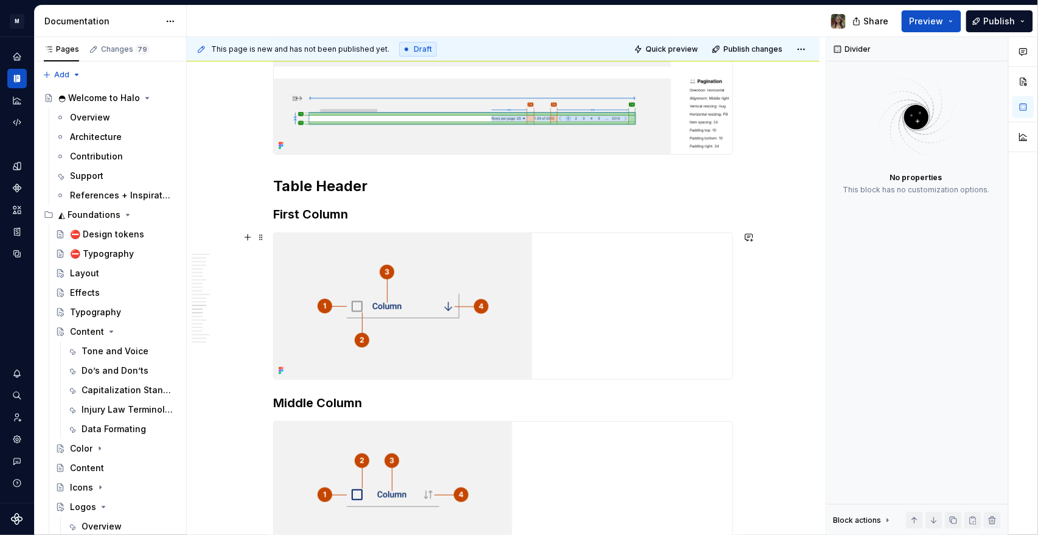
drag, startPoint x: 552, startPoint y: 320, endPoint x: 802, endPoint y: 227, distance: 266.3
click at [445, 258] on div at bounding box center [503, 306] width 459 height 146
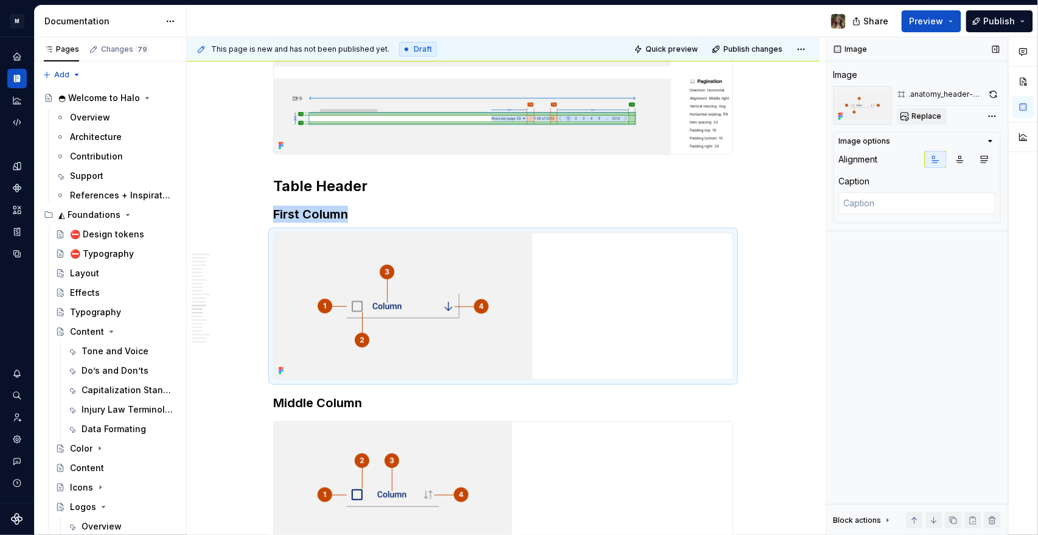
click at [445, 113] on span "Replace" at bounding box center [927, 116] width 30 height 10
type textarea "*"
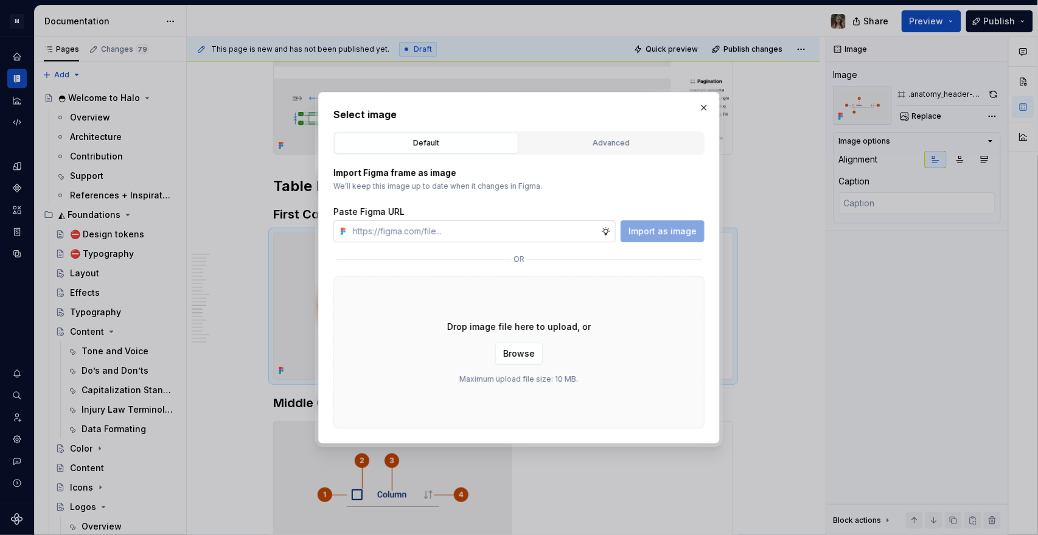
type input "https://www.figma.com/design/zrN9NGlXXPaE4H07HjjtCc/Halo-v1?node-id=22638-12735…"
type textarea "*"
type input "https://www.figma.com/design/zrN9NGlXXPaE4H07HjjtCc/Halo-v1?node-id=22638-12735…"
click at [445, 242] on div "Import Figma frame as image We’ll keep this image up to date when it changes in…" at bounding box center [518, 292] width 371 height 274
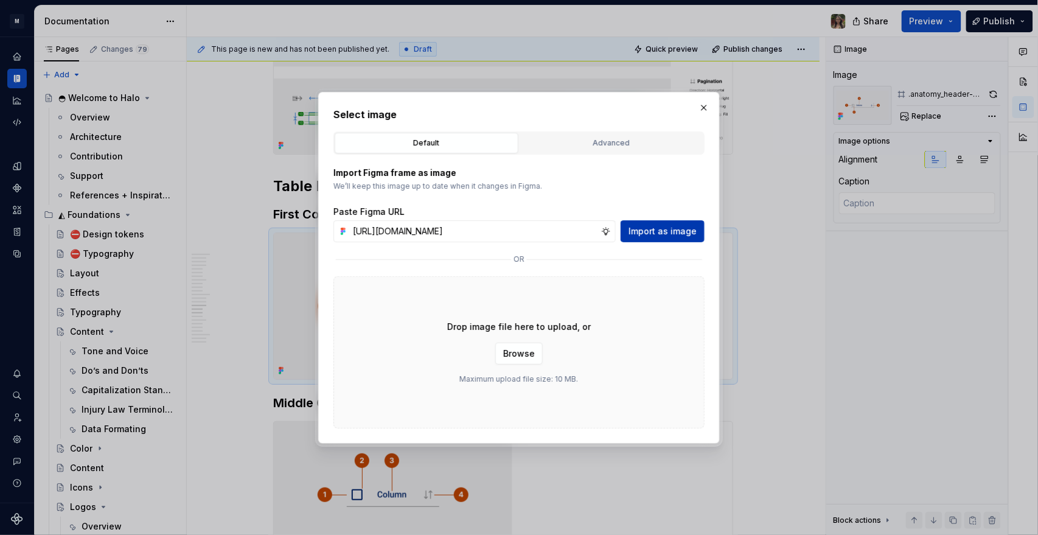
scroll to position [0, 0]
drag, startPoint x: 663, startPoint y: 229, endPoint x: 493, endPoint y: 266, distance: 173.8
click at [445, 229] on span "Import as image" at bounding box center [663, 231] width 68 height 12
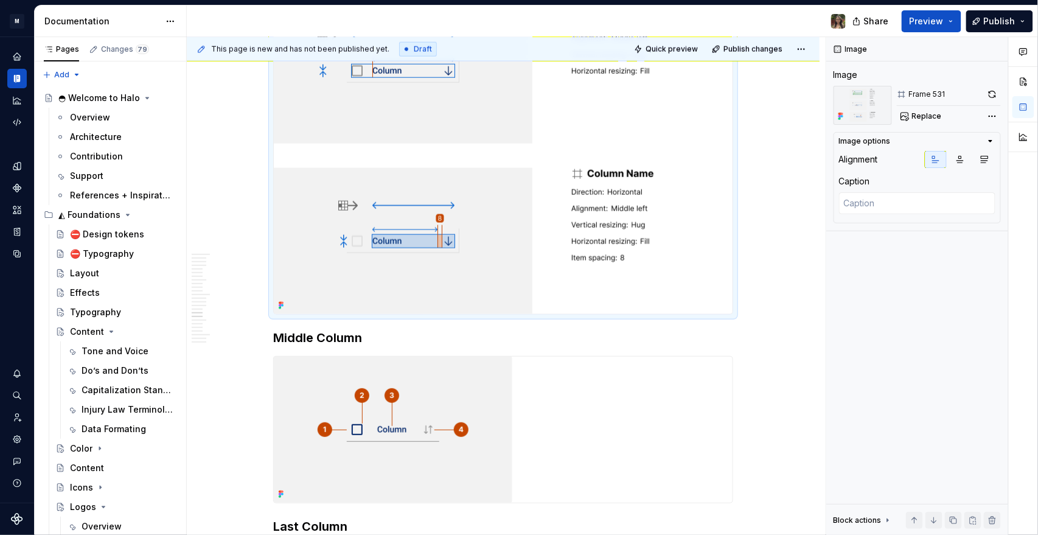
scroll to position [3789, 0]
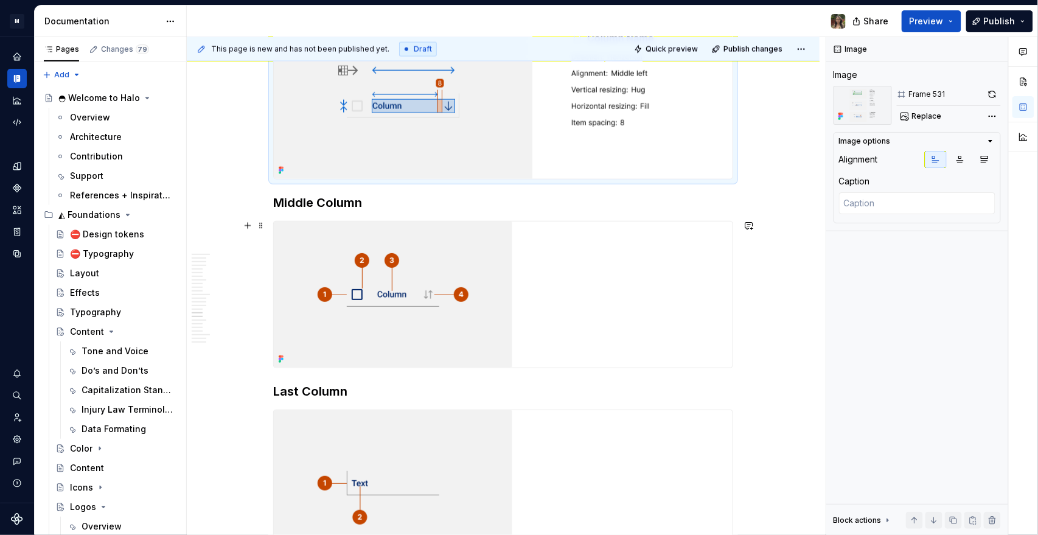
click at [400, 258] on img at bounding box center [393, 294] width 239 height 146
click at [445, 108] on button "Replace" at bounding box center [922, 116] width 51 height 17
type textarea "*"
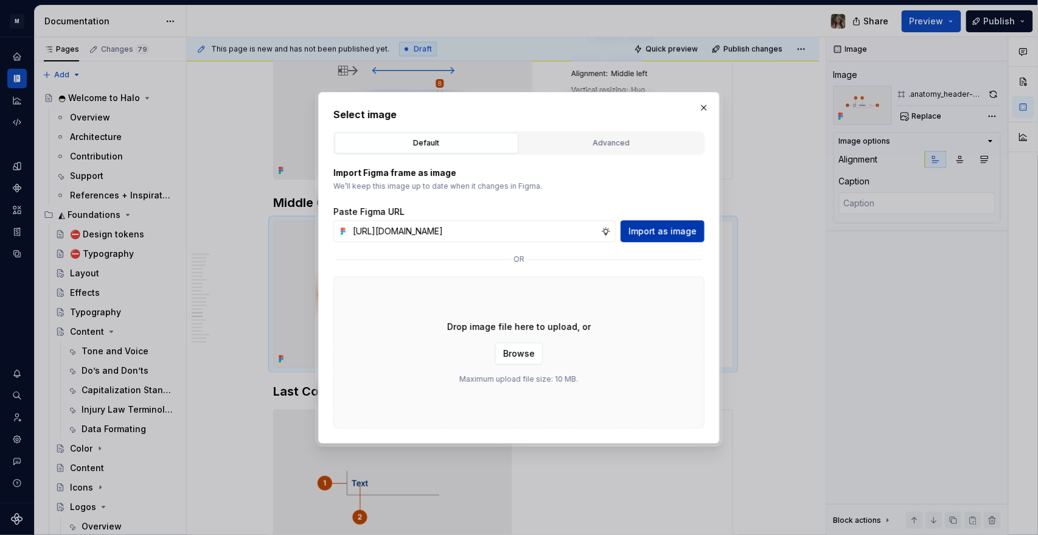
scroll to position [0, 227]
type input "https://www.figma.com/design/zrN9NGlXXPaE4H07HjjtCc/Halo-v1?node-id=22638-12735…"
click at [445, 223] on button "Import as image" at bounding box center [663, 231] width 84 height 22
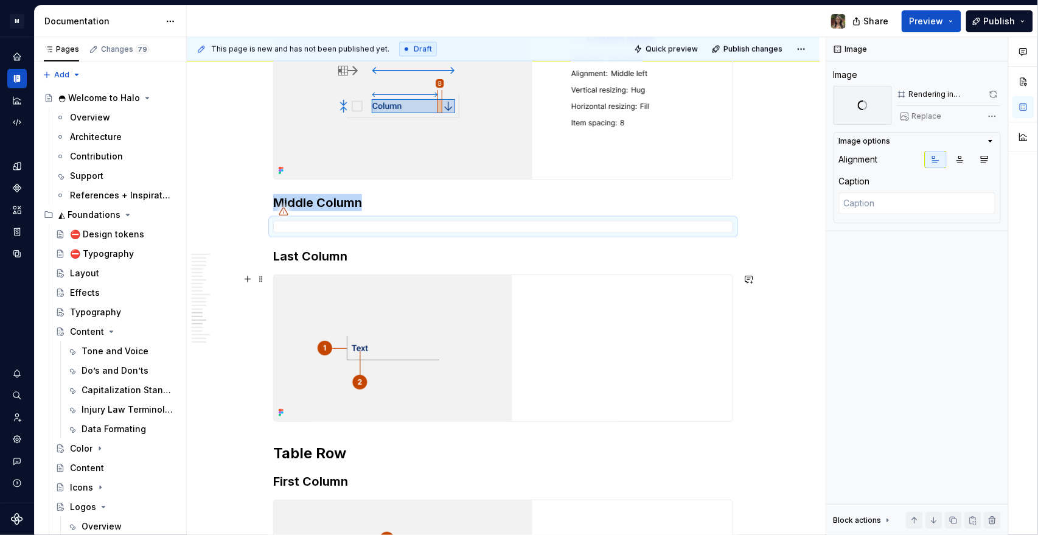
click at [433, 258] on img at bounding box center [393, 348] width 239 height 146
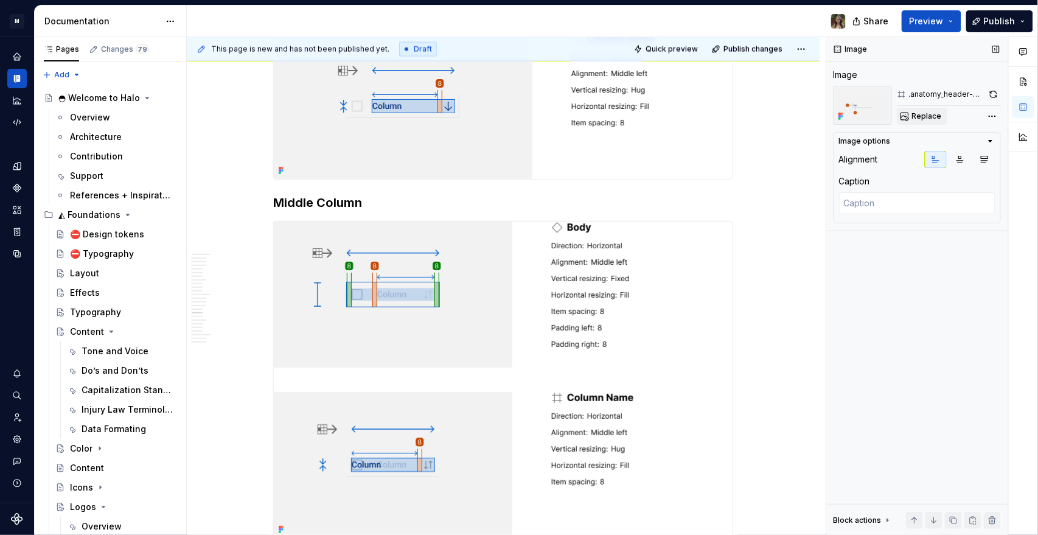
click at [445, 112] on span "Replace" at bounding box center [927, 116] width 30 height 10
type textarea "*"
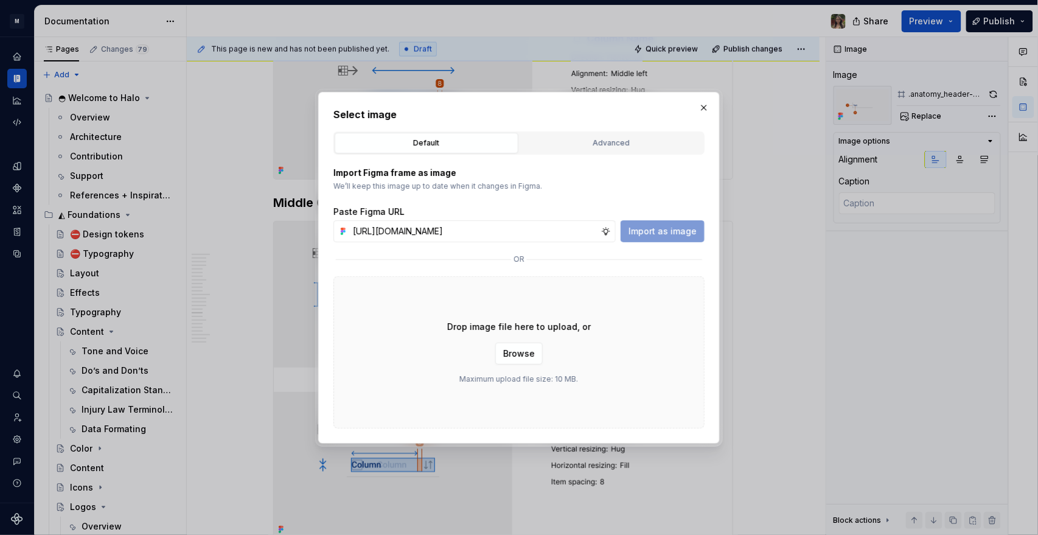
scroll to position [0, 229]
type input "https://www.figma.com/design/zrN9NGlXXPaE4H07HjjtCc/Halo-v1?node-id=22638-12735…"
click at [445, 228] on span "Import as image" at bounding box center [663, 231] width 68 height 12
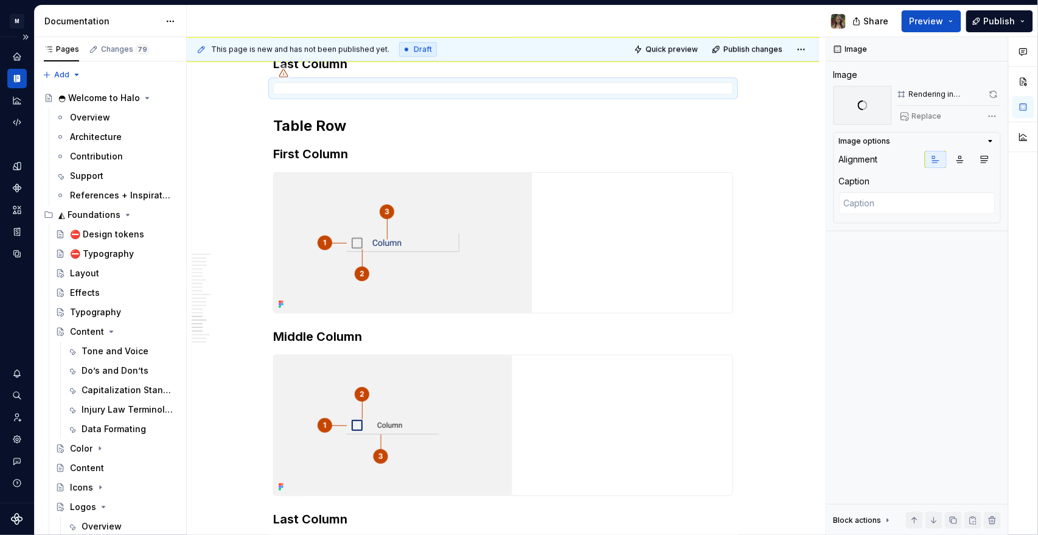
scroll to position [4608, 0]
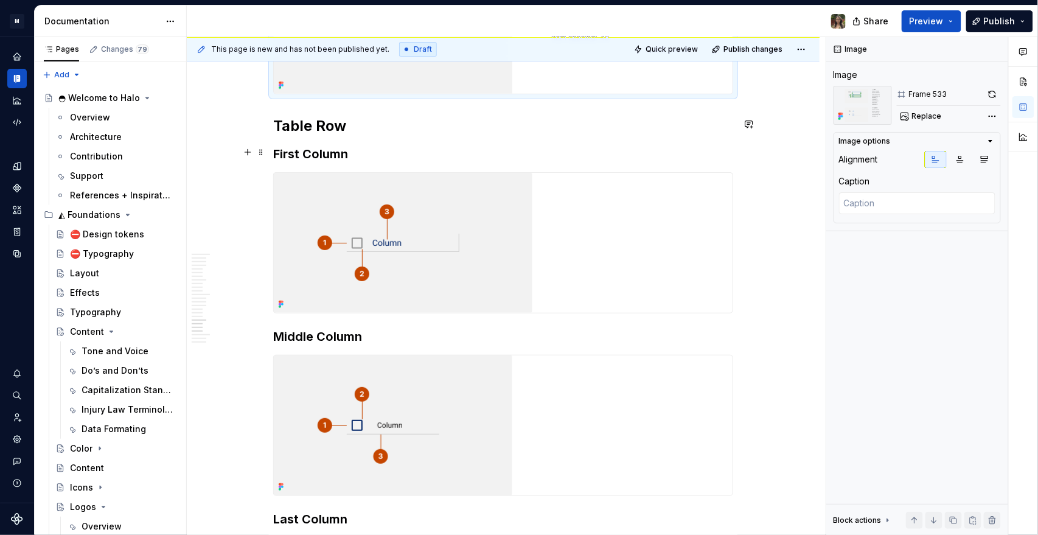
click at [445, 231] on div at bounding box center [503, 243] width 459 height 140
click at [445, 112] on span "Replace" at bounding box center [927, 116] width 30 height 10
type textarea "*"
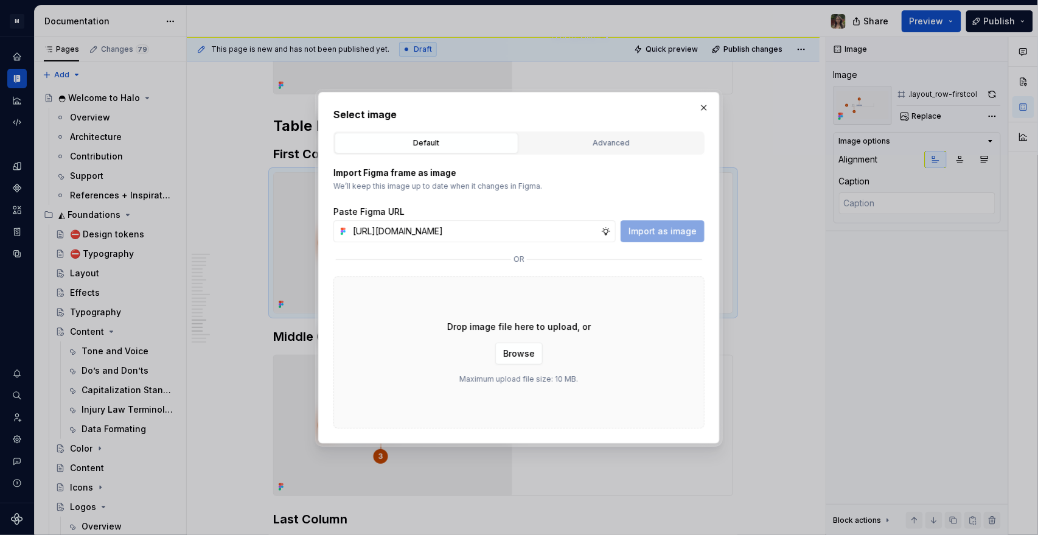
scroll to position [0, 228]
type input "https://www.figma.com/design/zrN9NGlXXPaE4H07HjjtCc/Halo-v1?node-id=22638-12142…"
click at [445, 223] on button "Import as image" at bounding box center [663, 231] width 84 height 22
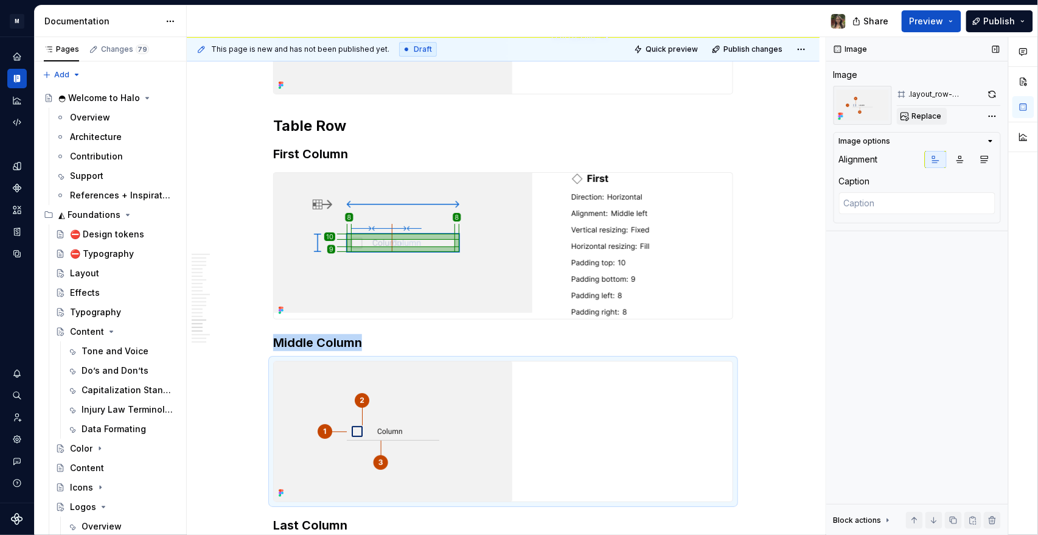
click at [445, 113] on span "Replace" at bounding box center [927, 116] width 30 height 10
type textarea "*"
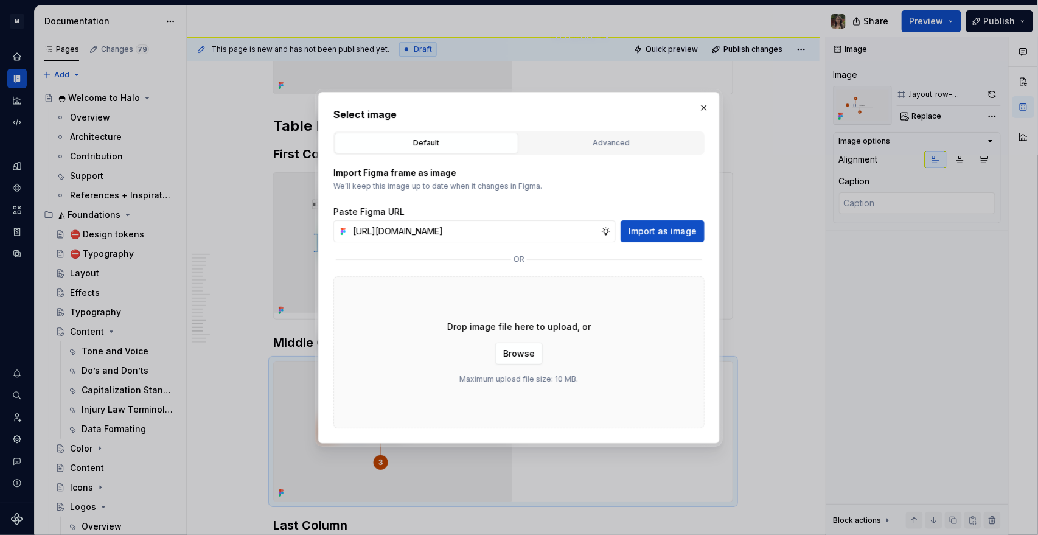
type input "https://www.figma.com/design/zrN9NGlXXPaE4H07HjjtCc/Halo-v1?node-id=22638-12184…"
click at [445, 230] on span "Import as image" at bounding box center [663, 231] width 68 height 12
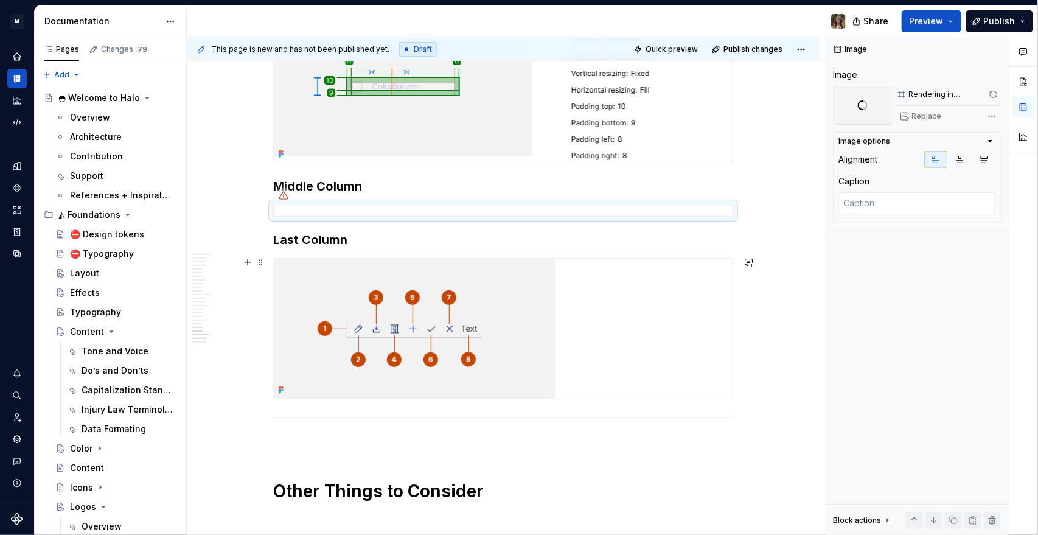
scroll to position [4879, 0]
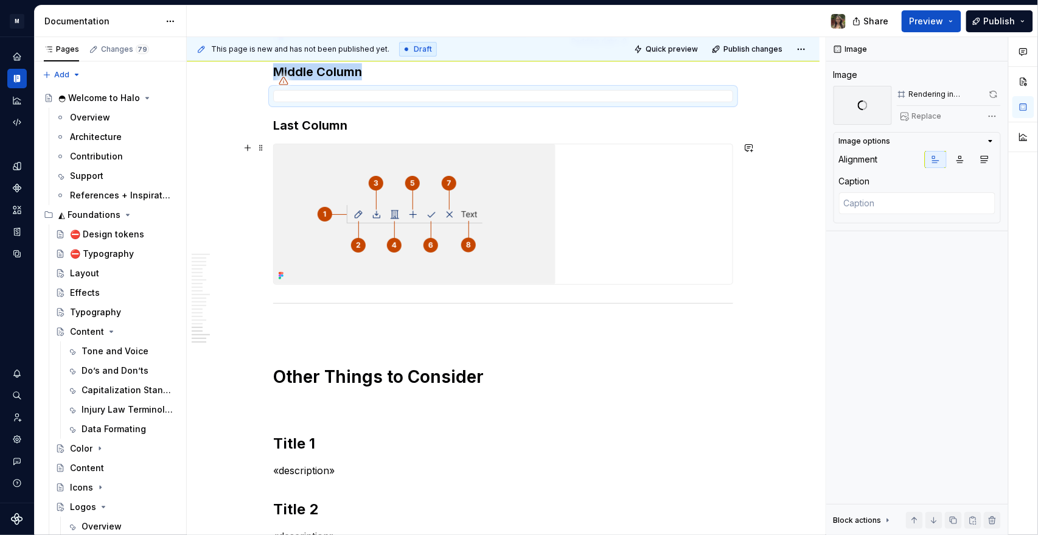
click at [445, 241] on div at bounding box center [503, 214] width 459 height 140
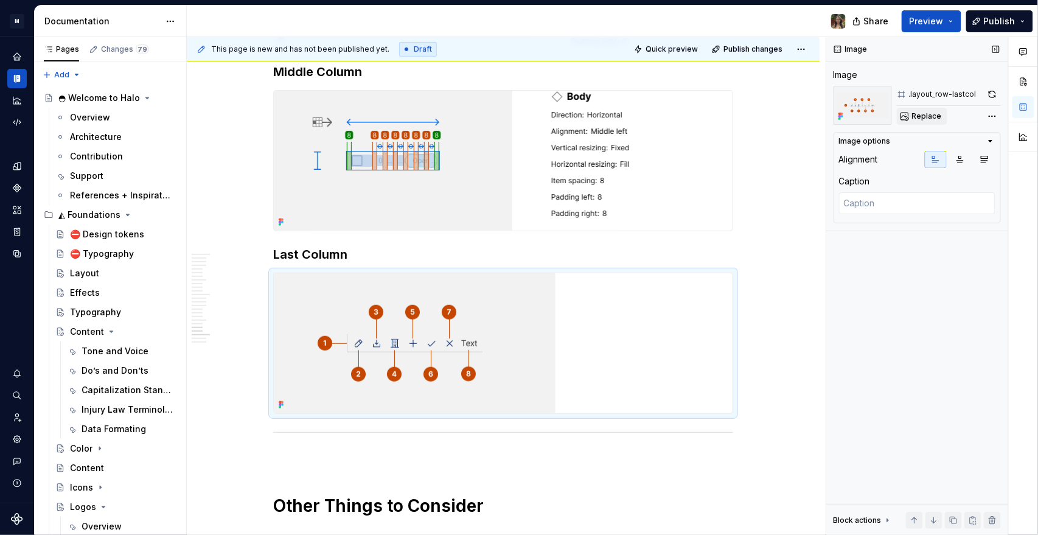
click at [445, 110] on button "Replace" at bounding box center [922, 116] width 51 height 17
type textarea "*"
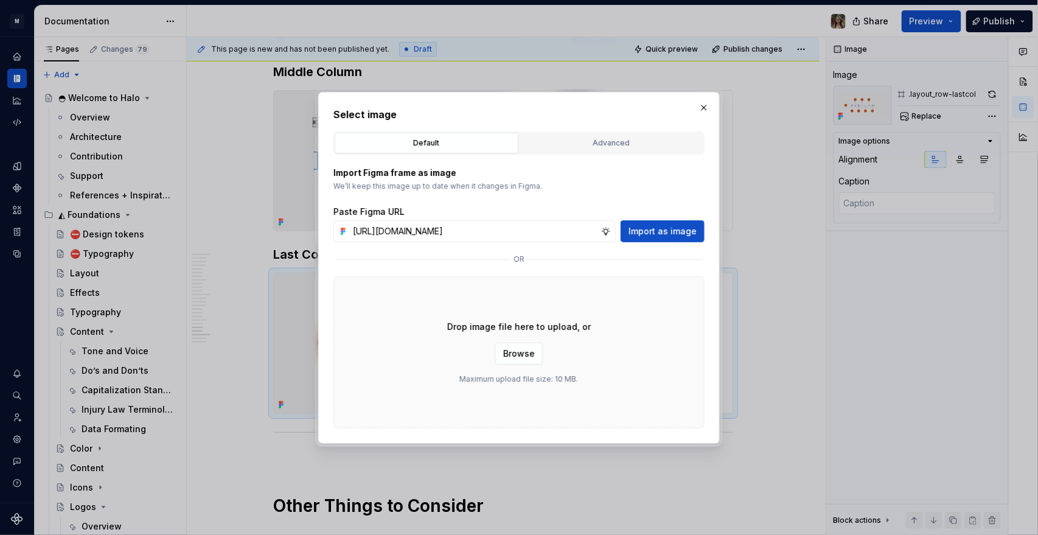
scroll to position [0, 229]
type input "https://www.figma.com/design/zrN9NGlXXPaE4H07HjjtCc/Halo-v1?node-id=22638-12735…"
drag, startPoint x: 680, startPoint y: 226, endPoint x: 711, endPoint y: 248, distance: 38.0
click at [445, 226] on span "Import as image" at bounding box center [663, 231] width 68 height 12
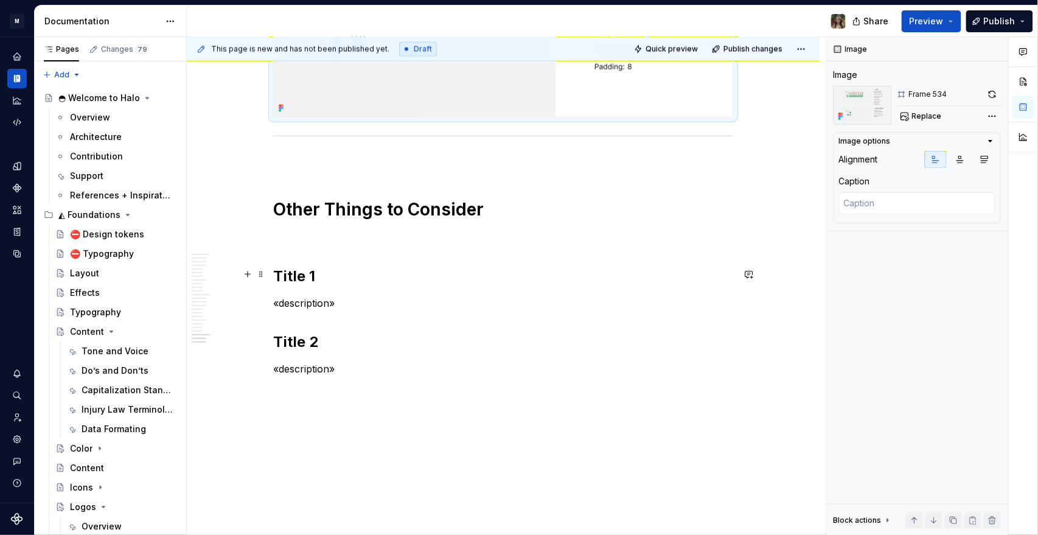
scroll to position [5376, 0]
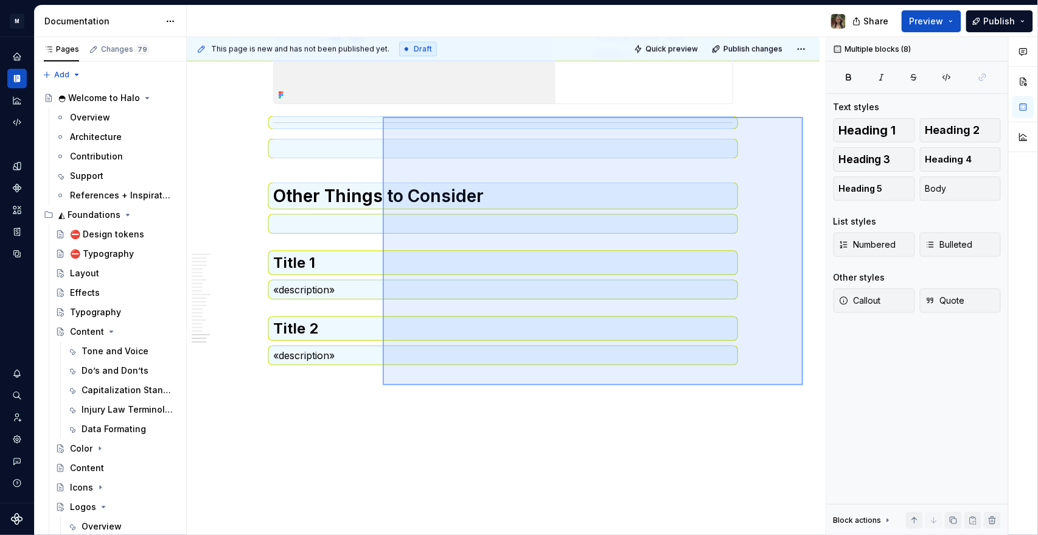
drag, startPoint x: 587, startPoint y: 267, endPoint x: 368, endPoint y: 388, distance: 250.3
click at [374, 258] on div "This page is new and has not been published yet. Draft Quick preview Publish ch…" at bounding box center [506, 286] width 639 height 498
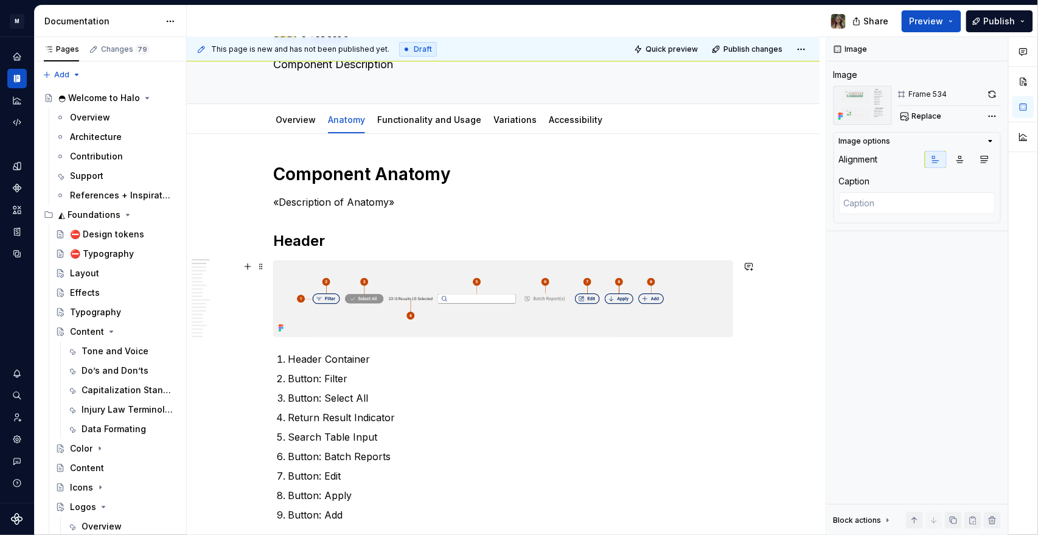
scroll to position [68, 0]
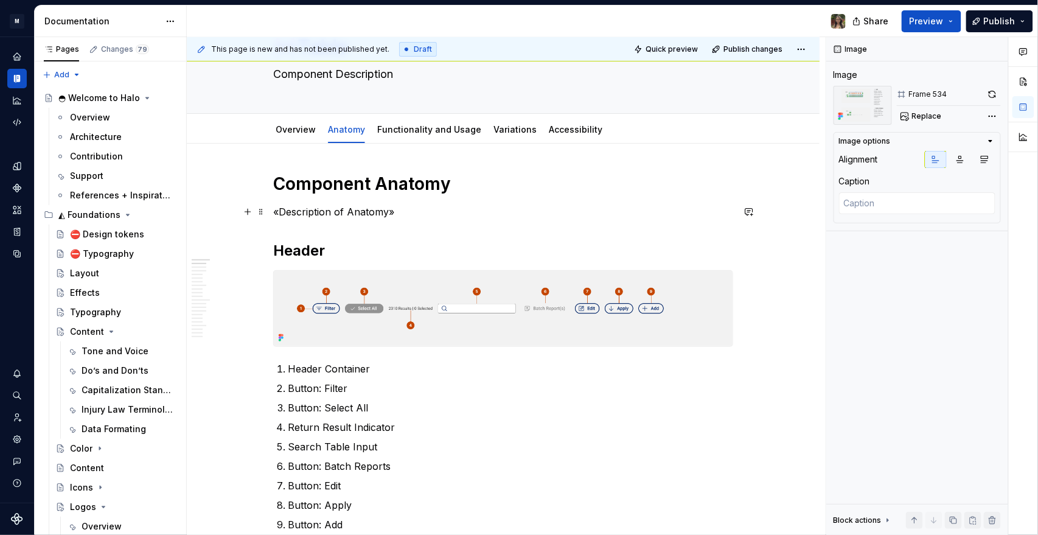
click at [384, 213] on p "«Description of Anatomy»" at bounding box center [503, 211] width 460 height 15
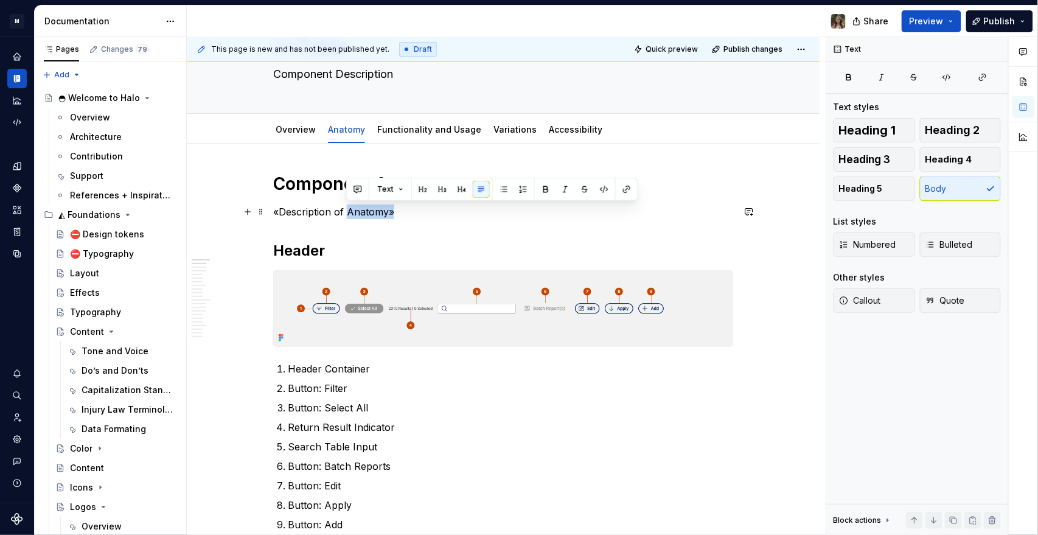
click at [383, 213] on p "«Description of Anatomy»" at bounding box center [503, 211] width 460 height 15
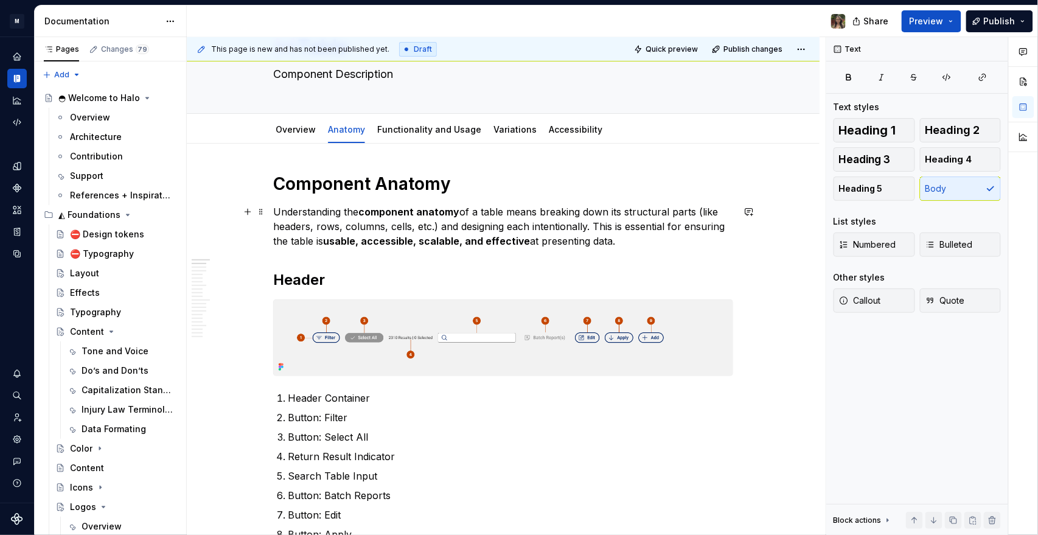
click at [445, 226] on p "Understanding the component anatomy of a table means breaking down its structur…" at bounding box center [503, 226] width 460 height 44
click at [445, 239] on p "Understanding the component anatomy of a table means breaking down its structur…" at bounding box center [503, 226] width 460 height 44
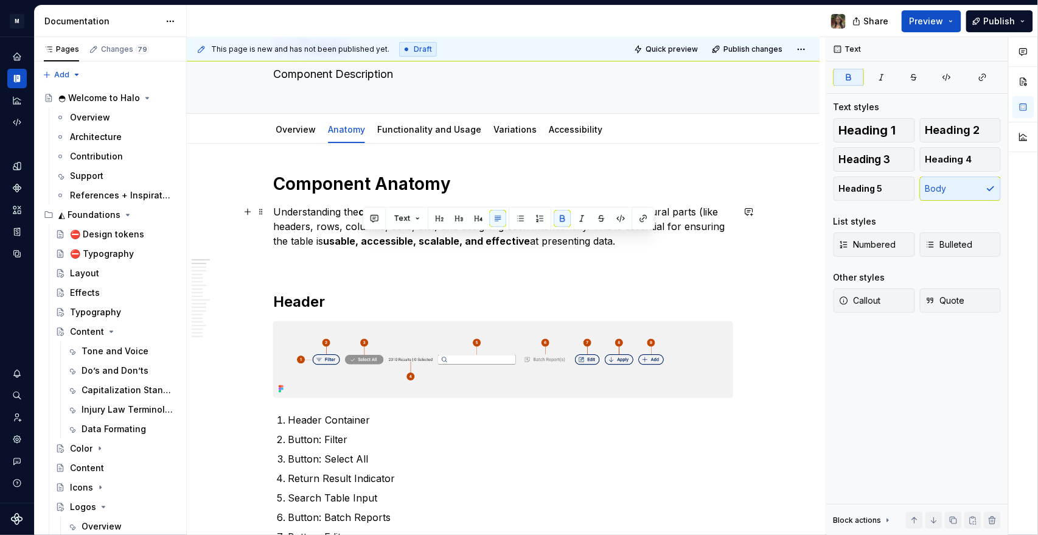
drag, startPoint x: 363, startPoint y: 243, endPoint x: 338, endPoint y: 259, distance: 29.5
click at [360, 245] on strong "usable, accessible, scalable, and effective" at bounding box center [426, 241] width 207 height 12
drag, startPoint x: 338, startPoint y: 259, endPoint x: 333, endPoint y: 265, distance: 7.3
click at [337, 258] on p at bounding box center [503, 263] width 460 height 15
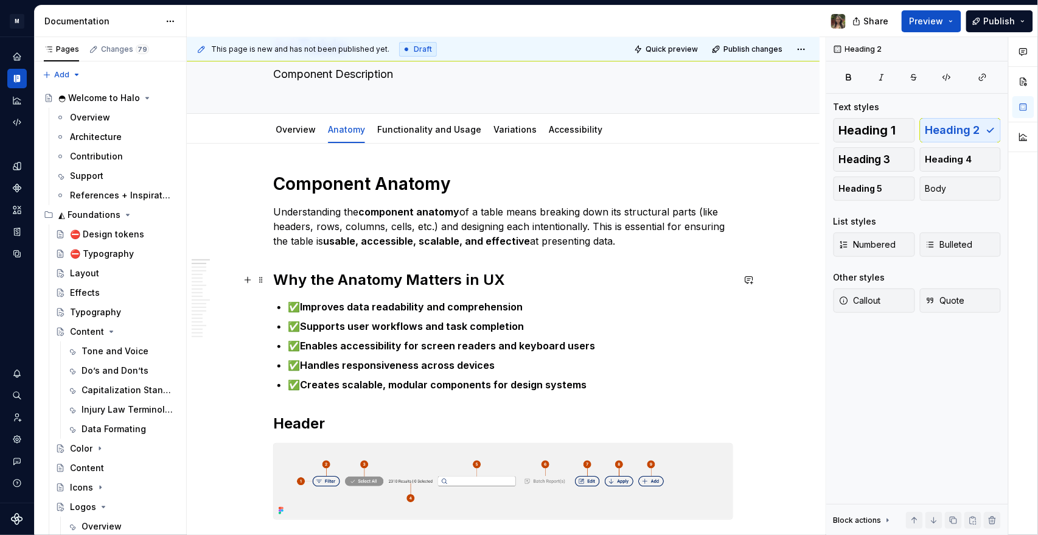
click at [348, 258] on strong "Why the Anatomy Matters in UX" at bounding box center [389, 280] width 232 height 18
click at [338, 258] on strong "Why the Anatomy Matters in UX" at bounding box center [389, 280] width 232 height 18
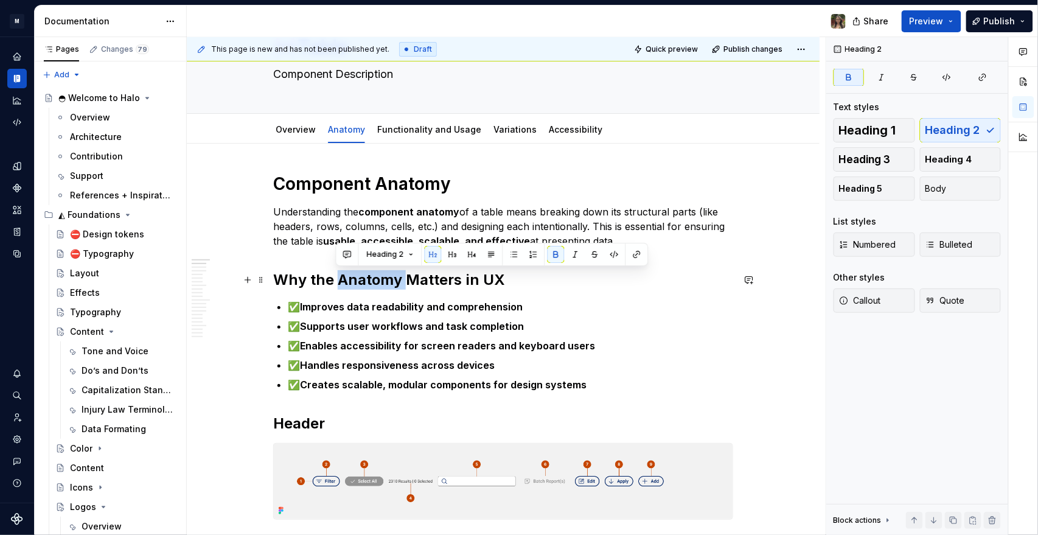
click at [338, 258] on strong "Why the Anatomy Matters in UX" at bounding box center [389, 280] width 232 height 18
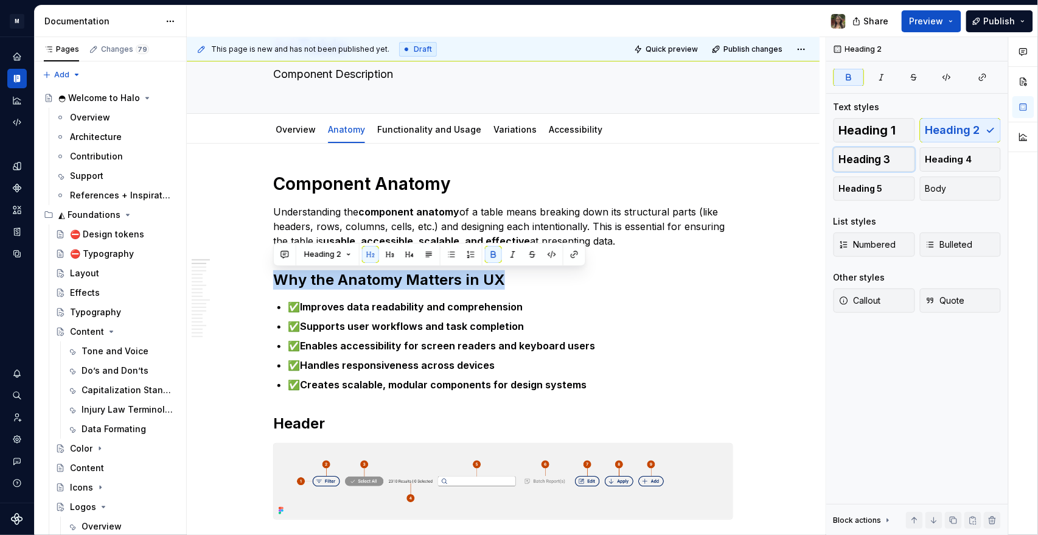
drag, startPoint x: 866, startPoint y: 150, endPoint x: 713, endPoint y: 206, distance: 163.6
click at [445, 152] on button "Heading 3" at bounding box center [875, 159] width 82 height 24
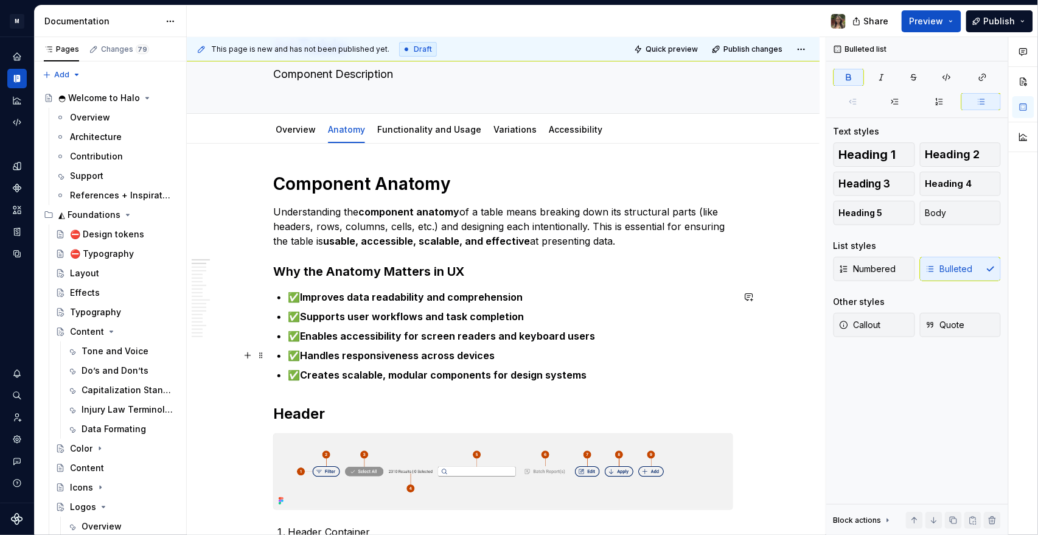
click at [445, 258] on strong "Handles responsiveness across devices" at bounding box center [397, 355] width 195 height 12
drag, startPoint x: 343, startPoint y: 302, endPoint x: 324, endPoint y: 298, distance: 19.2
click at [344, 258] on strong "Improves data readability and comprehension" at bounding box center [411, 297] width 223 height 12
click at [303, 258] on p "✅ Improves data readability and comprehension" at bounding box center [510, 297] width 445 height 15
drag, startPoint x: 303, startPoint y: 316, endPoint x: 322, endPoint y: 329, distance: 22.4
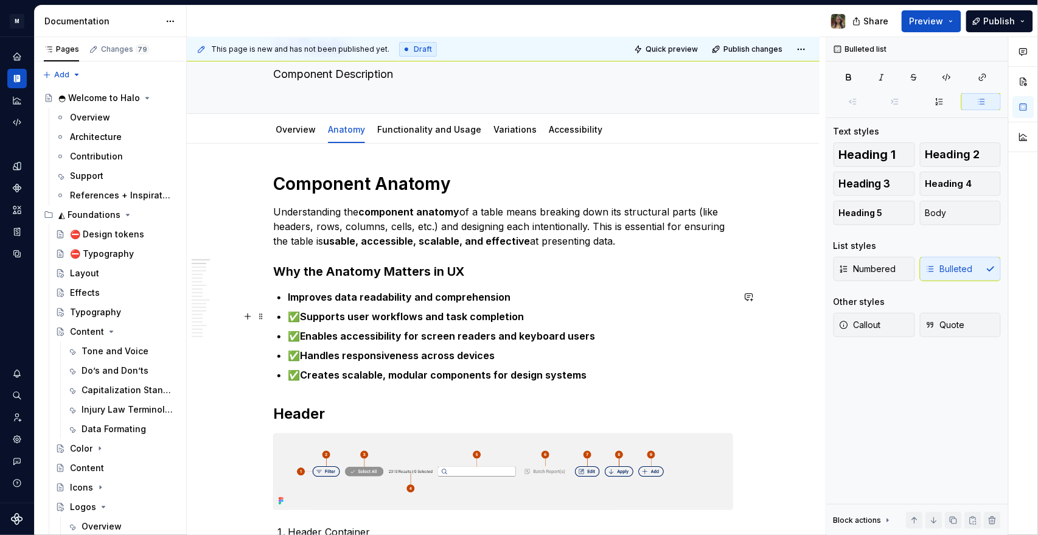
click at [308, 258] on p "✅ Supports user workflows and task completion" at bounding box center [510, 316] width 445 height 15
click at [304, 258] on p "✅ Enables accessibility for screen readers and keyboard users" at bounding box center [510, 336] width 445 height 15
click at [302, 258] on p "✅ Handles responsiveness across devices" at bounding box center [510, 355] width 445 height 15
click at [305, 258] on strong "Creates scalable, modular components for design systems" at bounding box center [443, 375] width 287 height 12
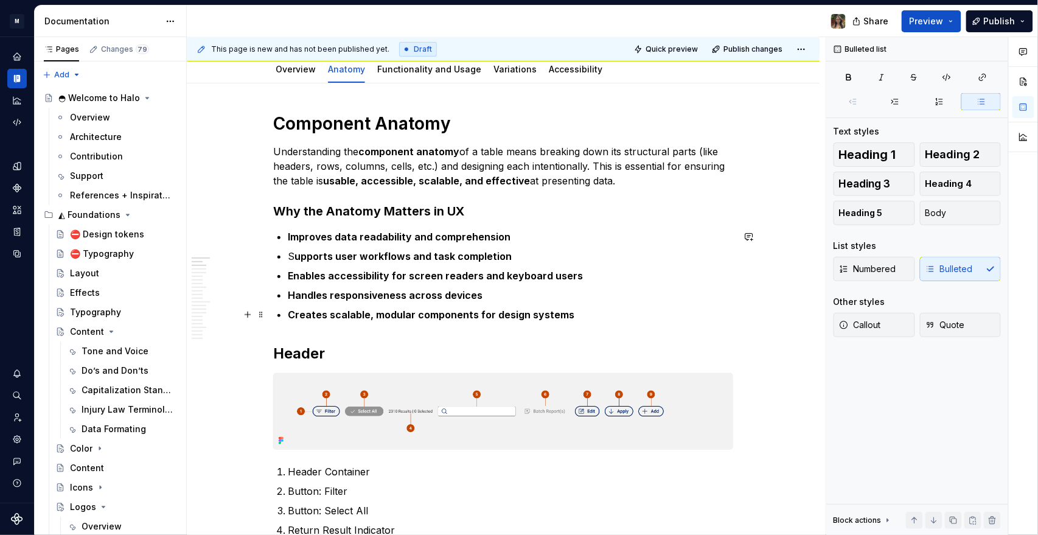
scroll to position [135, 0]
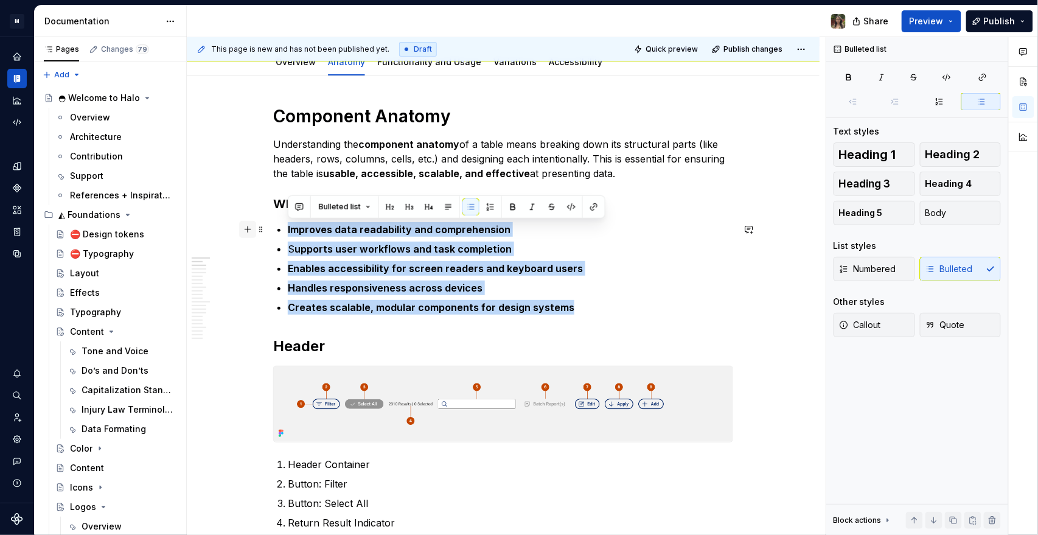
drag, startPoint x: 596, startPoint y: 310, endPoint x: 240, endPoint y: 232, distance: 363.9
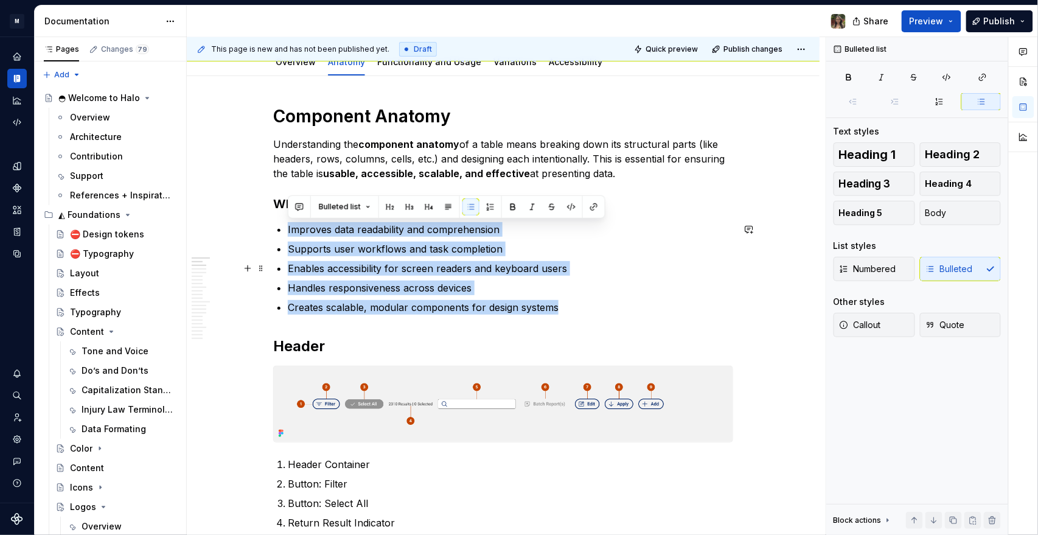
click at [445, 258] on p "Enables accessibility for screen readers and keyboard users" at bounding box center [510, 268] width 445 height 15
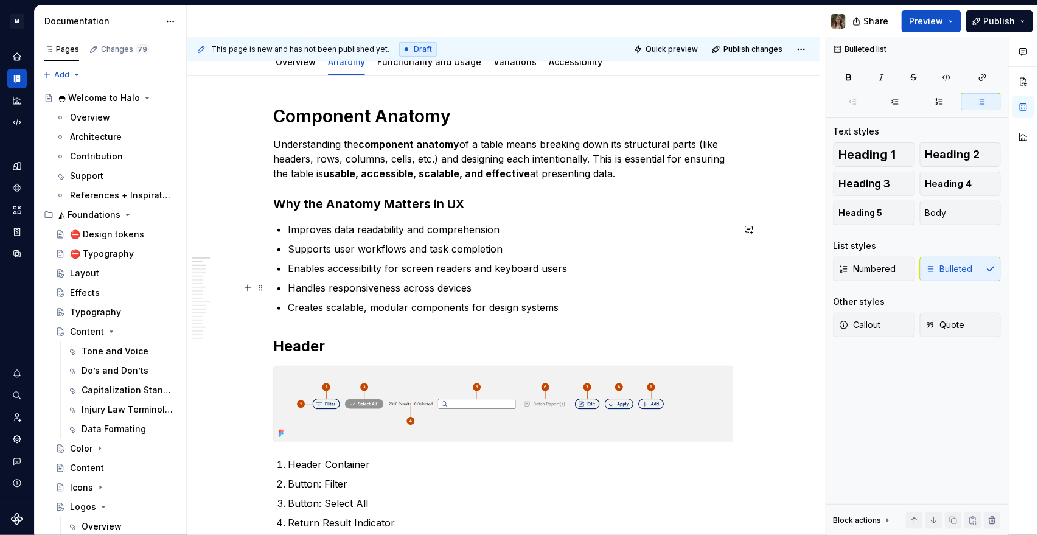
click at [445, 258] on p "Handles responsiveness across devices" at bounding box center [510, 287] width 445 height 15
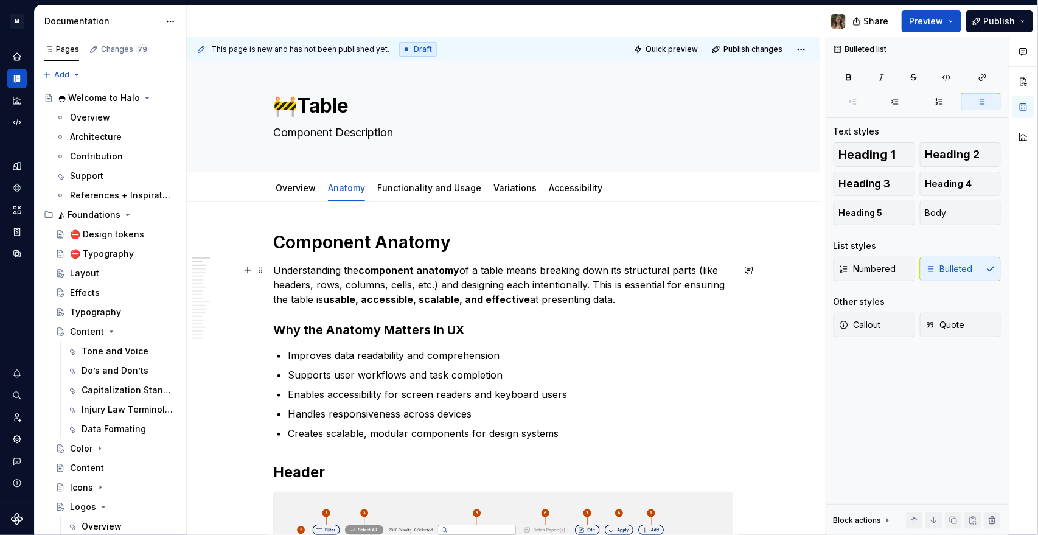
scroll to position [0, 0]
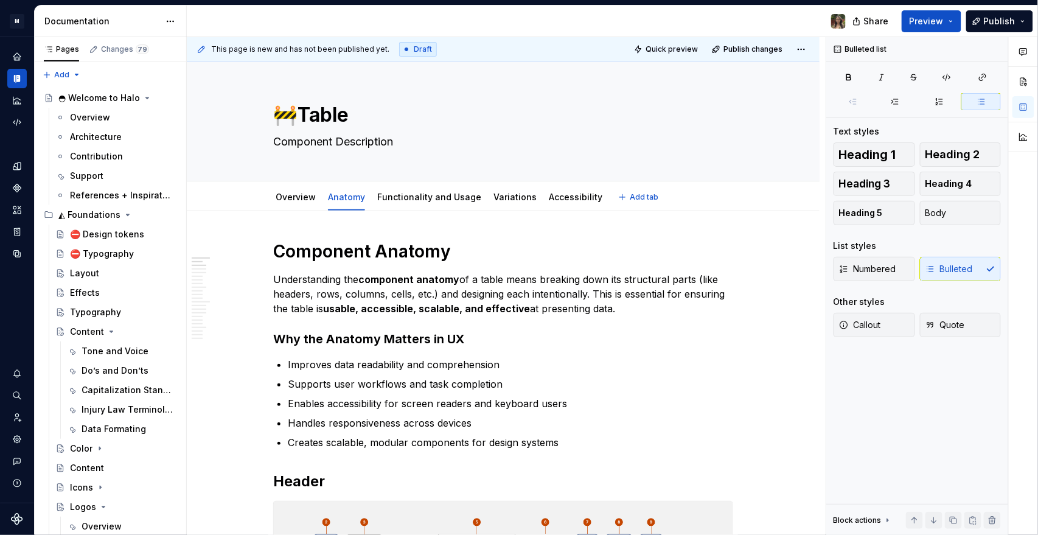
drag, startPoint x: 404, startPoint y: 200, endPoint x: 375, endPoint y: 234, distance: 45.3
click at [405, 200] on link "Functionality and Usage" at bounding box center [429, 197] width 104 height 10
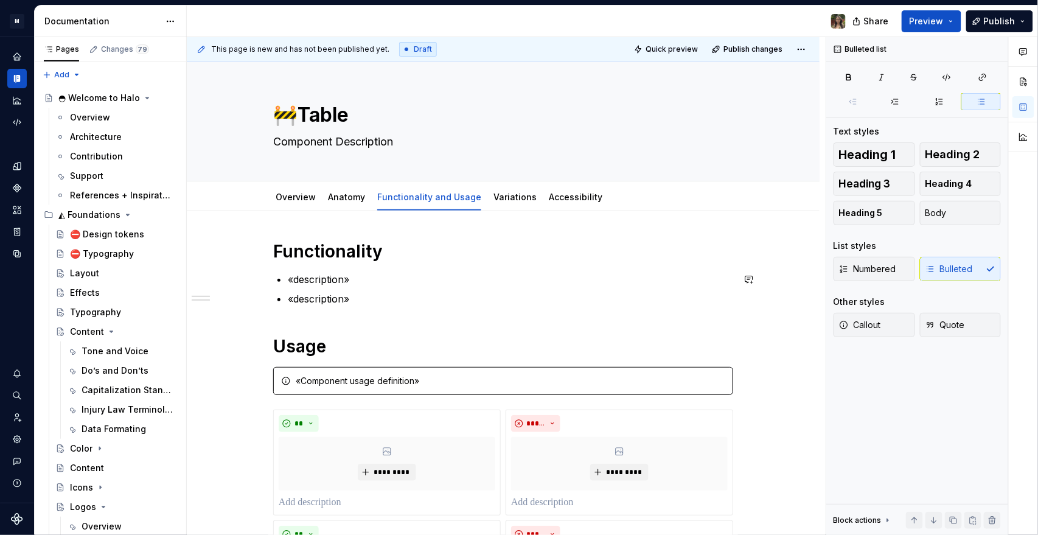
drag, startPoint x: 386, startPoint y: 294, endPoint x: 387, endPoint y: 303, distance: 9.2
click at [385, 258] on p "«description»" at bounding box center [510, 298] width 445 height 15
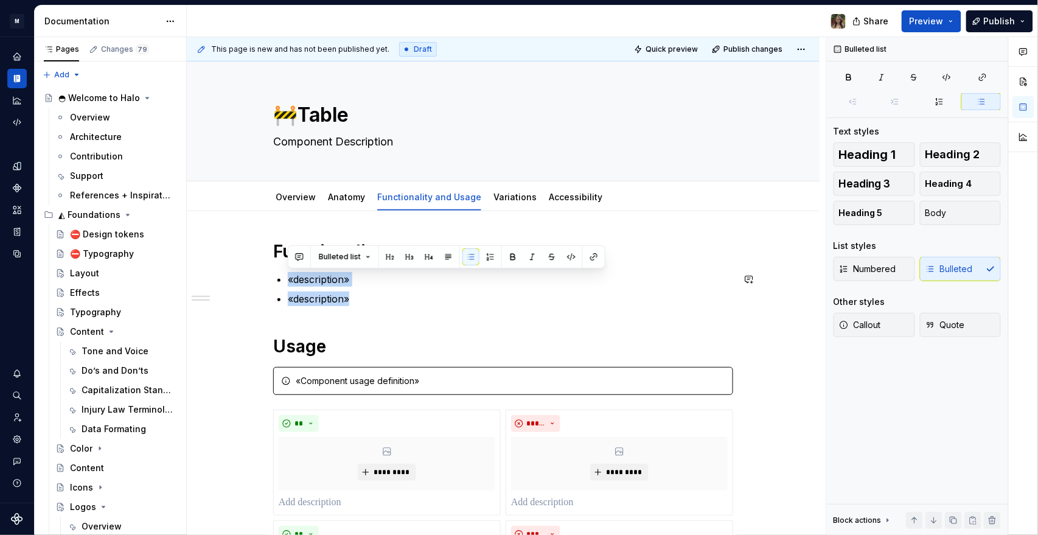
drag, startPoint x: 372, startPoint y: 300, endPoint x: 251, endPoint y: 281, distance: 122.5
click at [251, 258] on div "**********" at bounding box center [503, 541] width 633 height 660
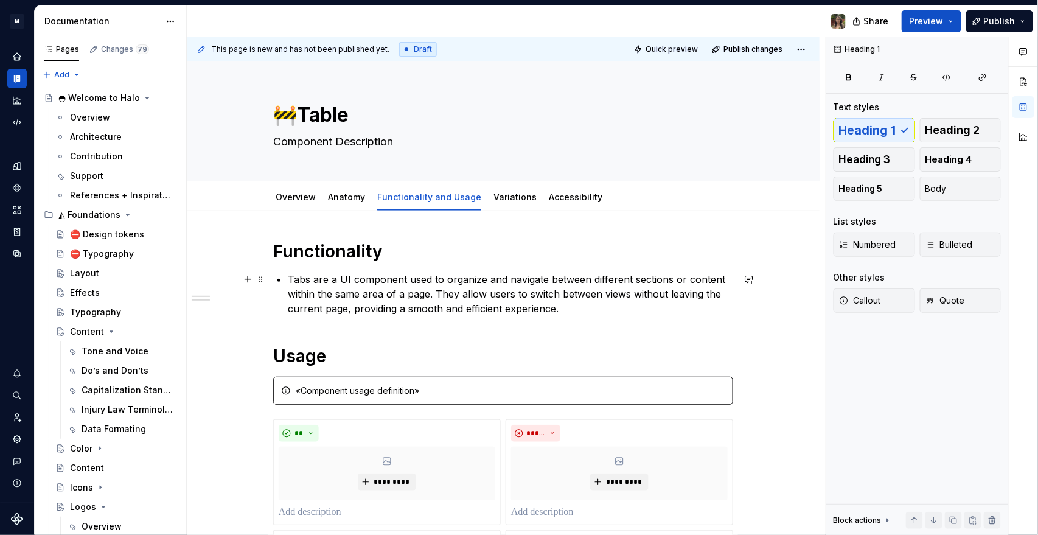
scroll to position [68, 0]
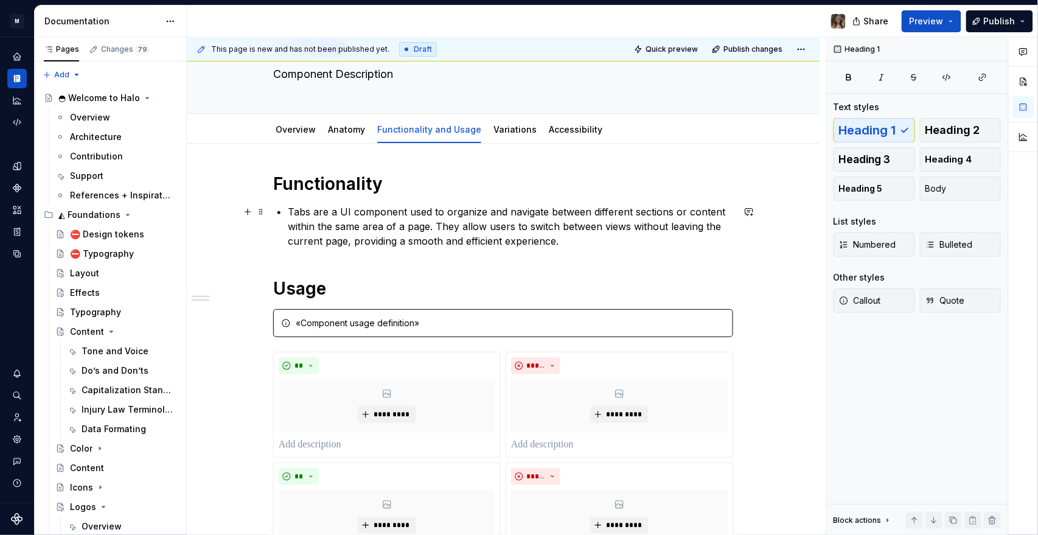
click at [331, 223] on p "Tabs are a UI component used to organize and navigate between different section…" at bounding box center [510, 226] width 445 height 44
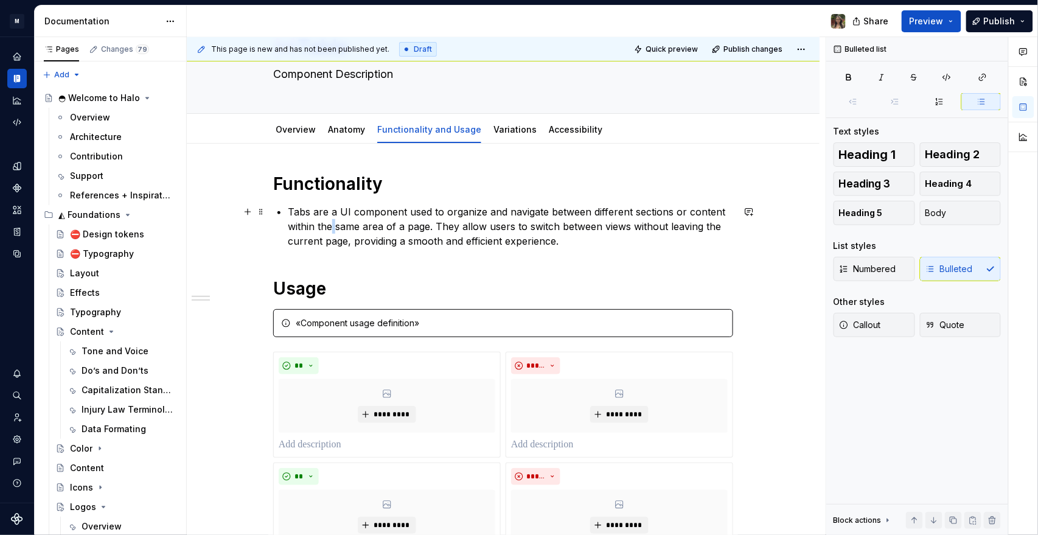
click at [331, 222] on p "Tabs are a UI component used to organize and navigate between different section…" at bounding box center [510, 226] width 445 height 44
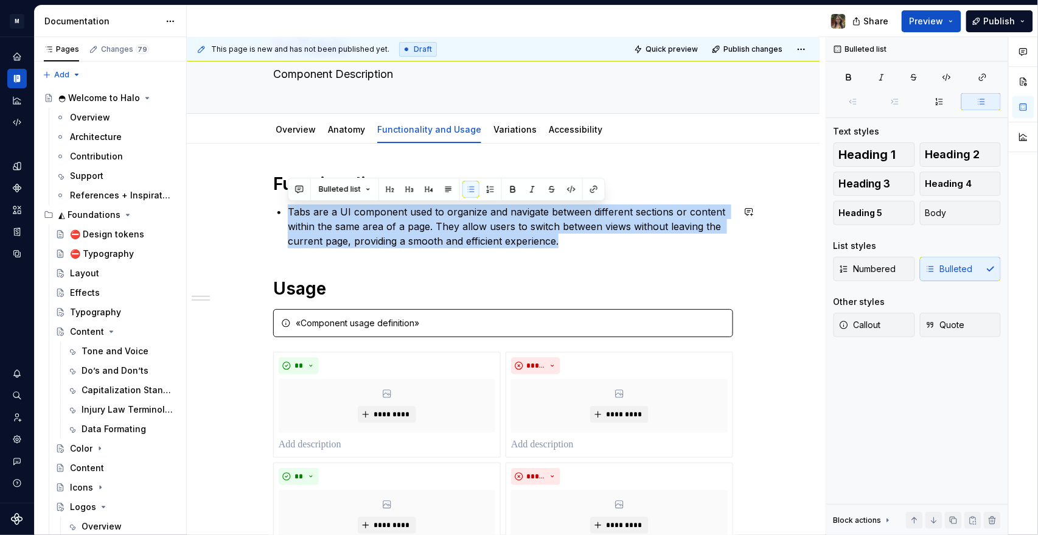
click at [332, 220] on p "Tabs are a UI component used to organize and navigate between different section…" at bounding box center [510, 226] width 445 height 44
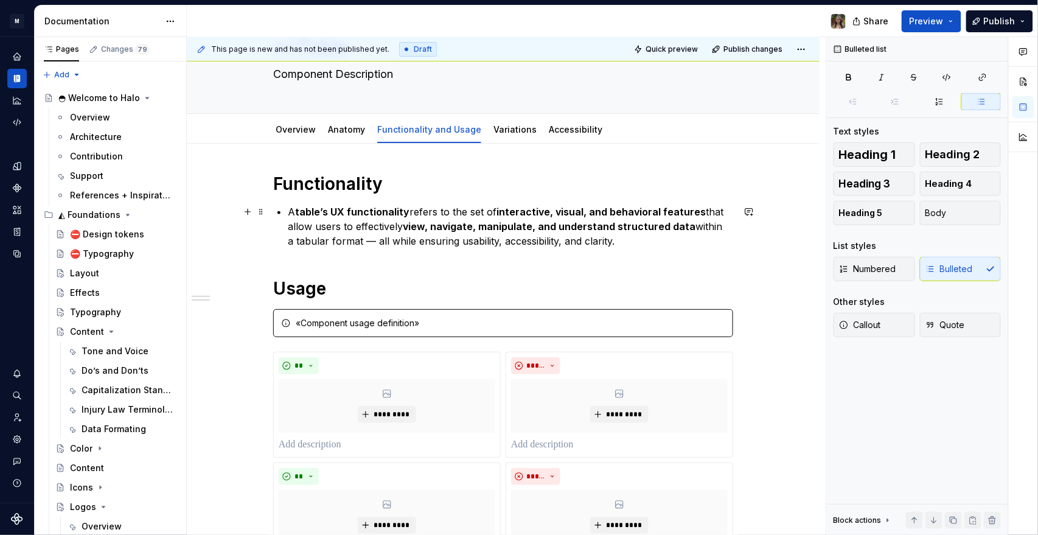
click at [445, 246] on p "A table’s UX functionality refers to the set of interactive, visual, and behavi…" at bounding box center [510, 226] width 445 height 44
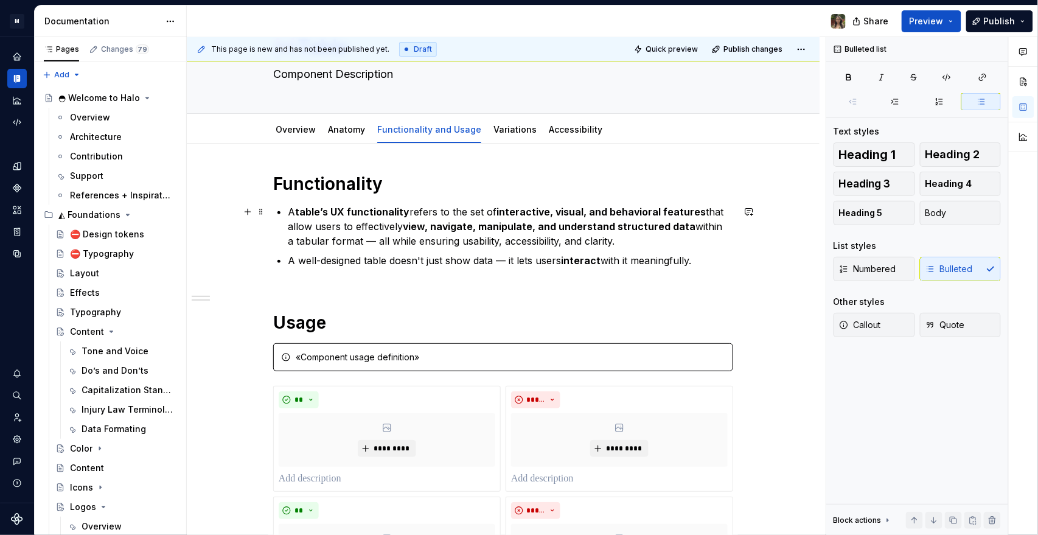
click at [445, 211] on p "A table’s UX functionality refers to the set of interactive, visual, and behavi…" at bounding box center [510, 226] width 445 height 44
click at [445, 211] on strong "interactive, visual, and behavioral features" at bounding box center [601, 212] width 209 height 12
click at [324, 258] on p "A well-designed table doesn't just show data — it lets users interact with it m…" at bounding box center [510, 267] width 445 height 29
click at [319, 258] on p "A well-designed table doesn't just show data — it lets users interact with it m…" at bounding box center [510, 267] width 445 height 29
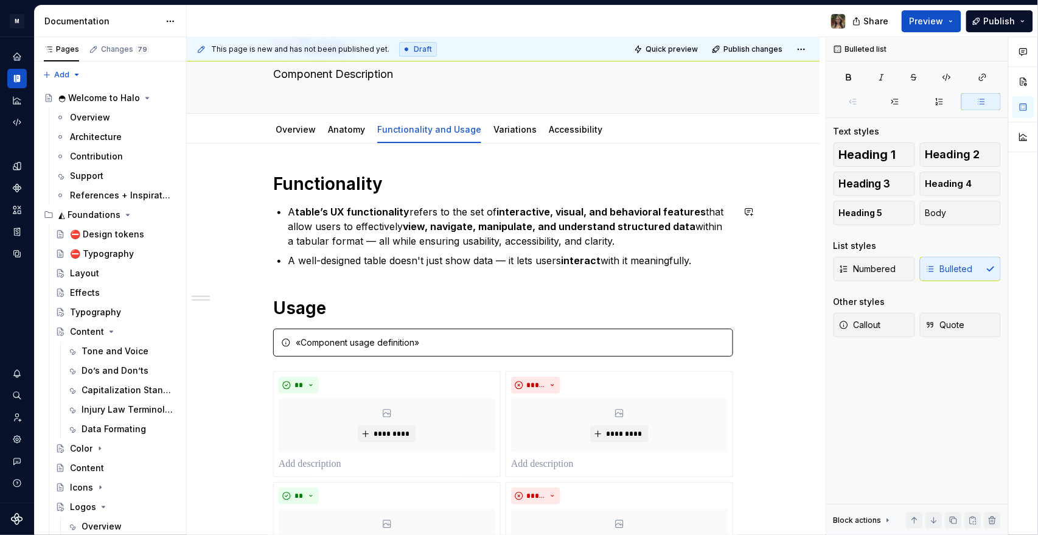
click at [304, 258] on div "**********" at bounding box center [503, 415] width 460 height 484
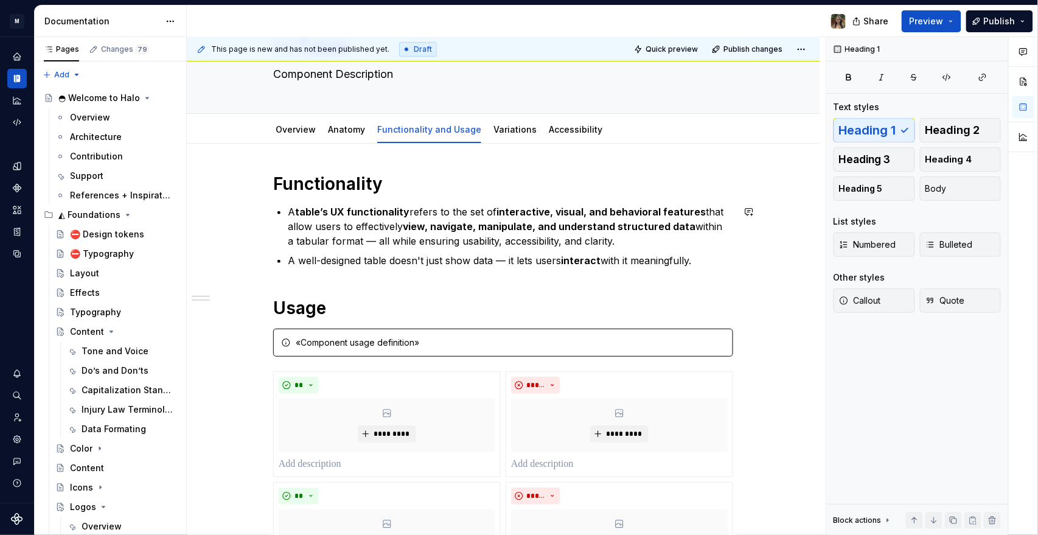
click at [274, 258] on div "**********" at bounding box center [503, 415] width 460 height 484
click at [277, 258] on div "**********" at bounding box center [503, 415] width 460 height 484
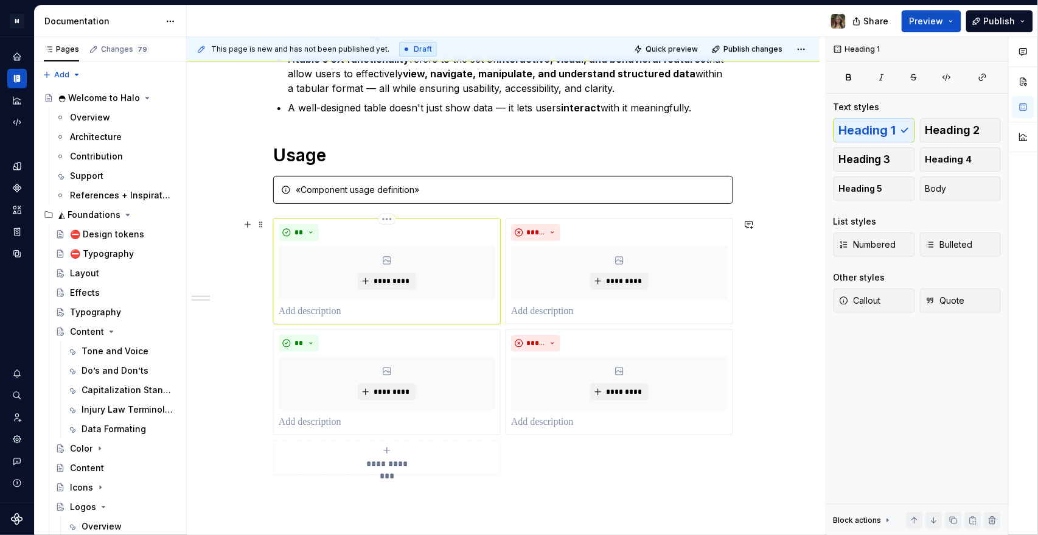
scroll to position [203, 0]
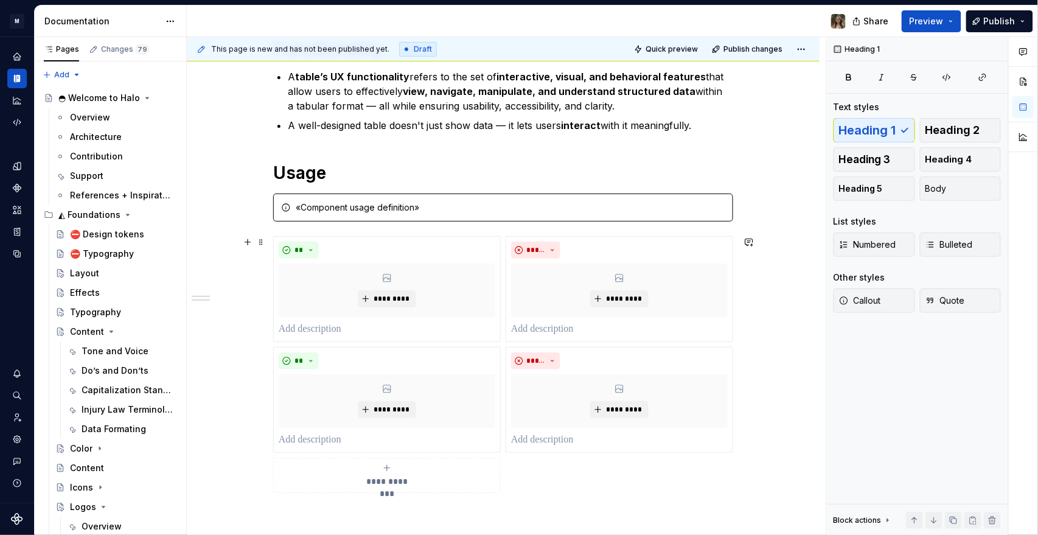
click at [385, 258] on span "**********" at bounding box center [387, 481] width 56 height 12
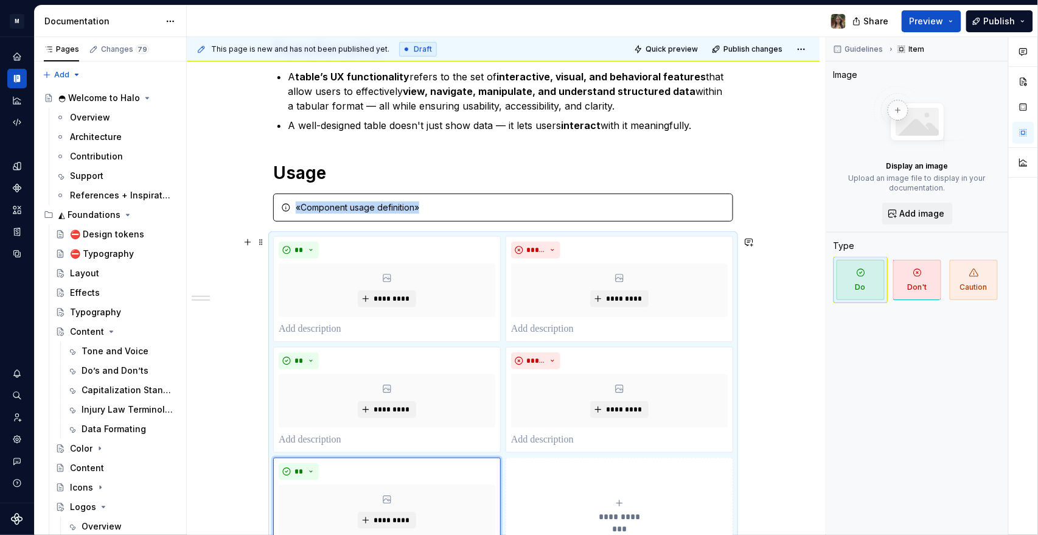
drag, startPoint x: 607, startPoint y: 479, endPoint x: 489, endPoint y: 479, distance: 118.7
click at [445, 258] on button "**********" at bounding box center [620, 511] width 228 height 106
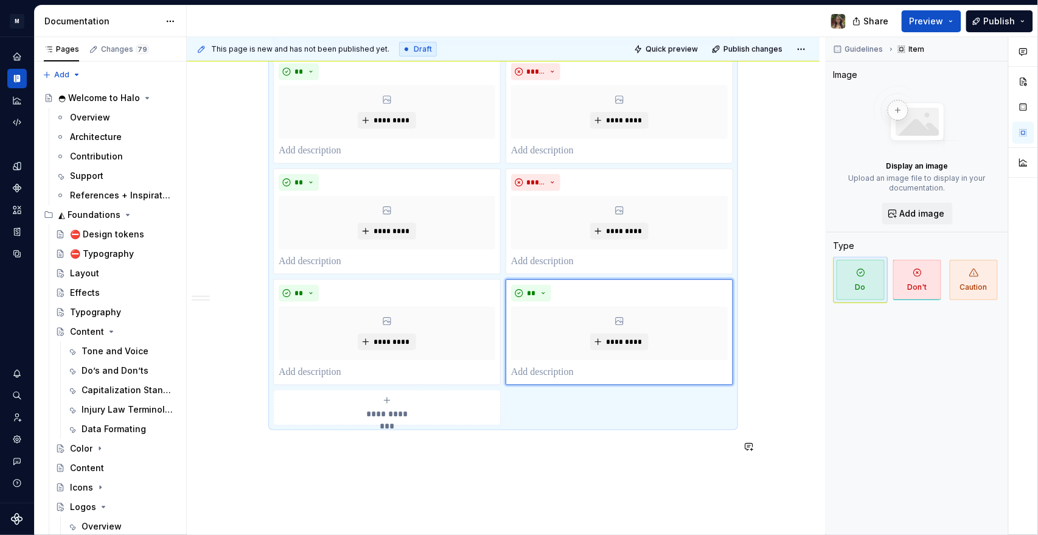
scroll to position [473, 0]
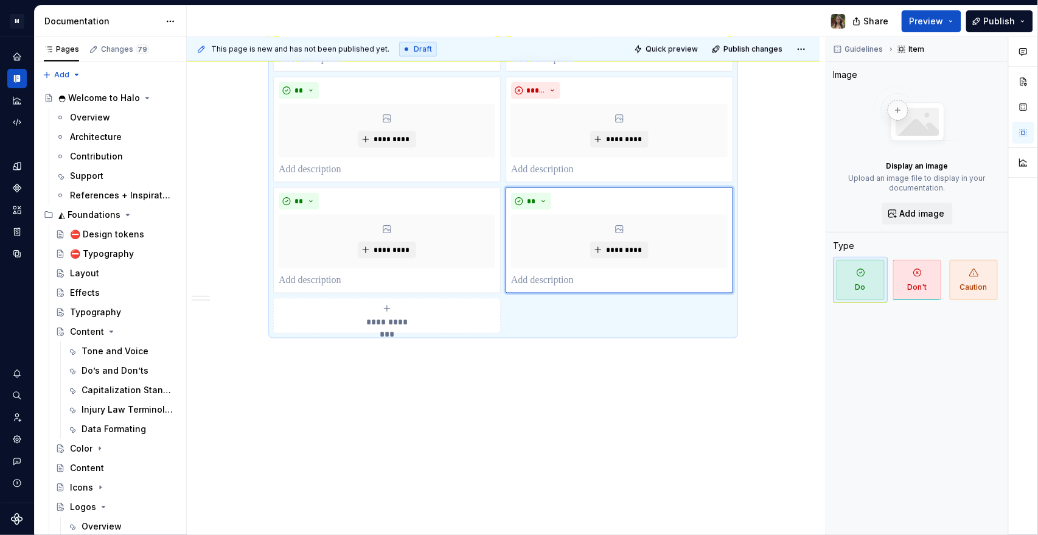
click at [397, 258] on div "**********" at bounding box center [387, 316] width 217 height 24
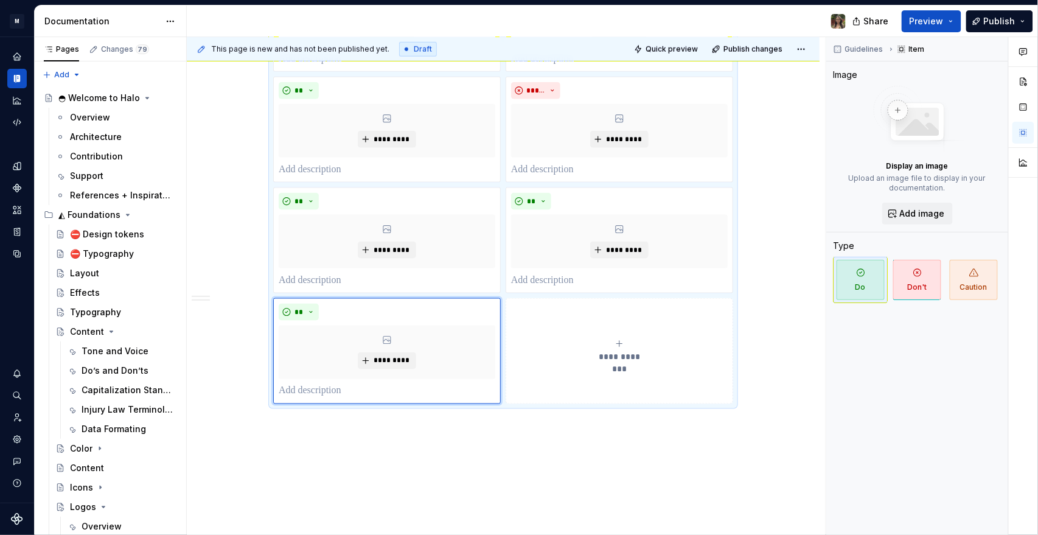
click at [445, 258] on button "**********" at bounding box center [620, 351] width 228 height 106
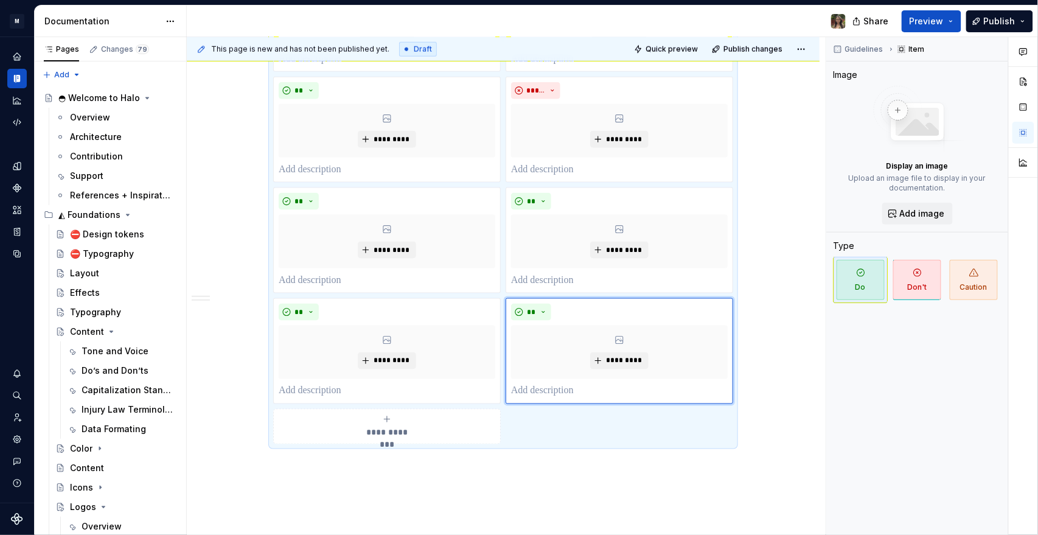
drag, startPoint x: 418, startPoint y: 418, endPoint x: 579, endPoint y: 415, distance: 161.3
click at [418, 258] on div "**********" at bounding box center [387, 426] width 217 height 24
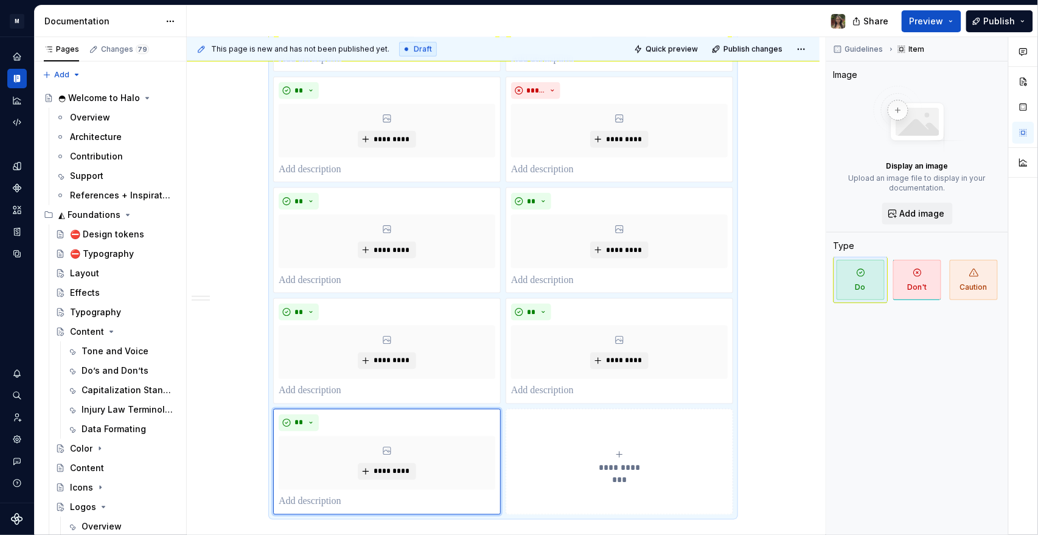
click at [445, 258] on button "**********" at bounding box center [620, 462] width 228 height 106
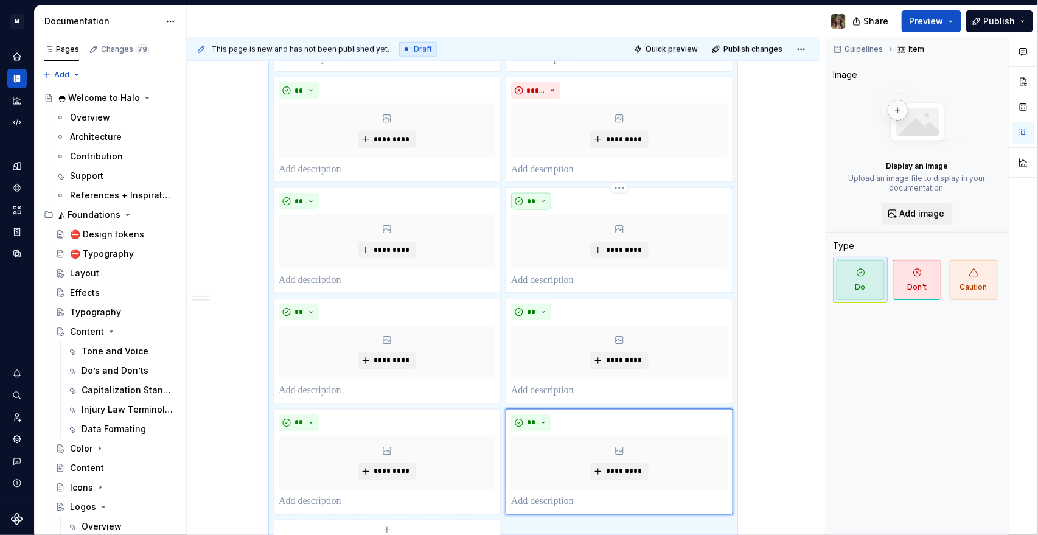
click at [445, 198] on span "**" at bounding box center [531, 202] width 10 height 10
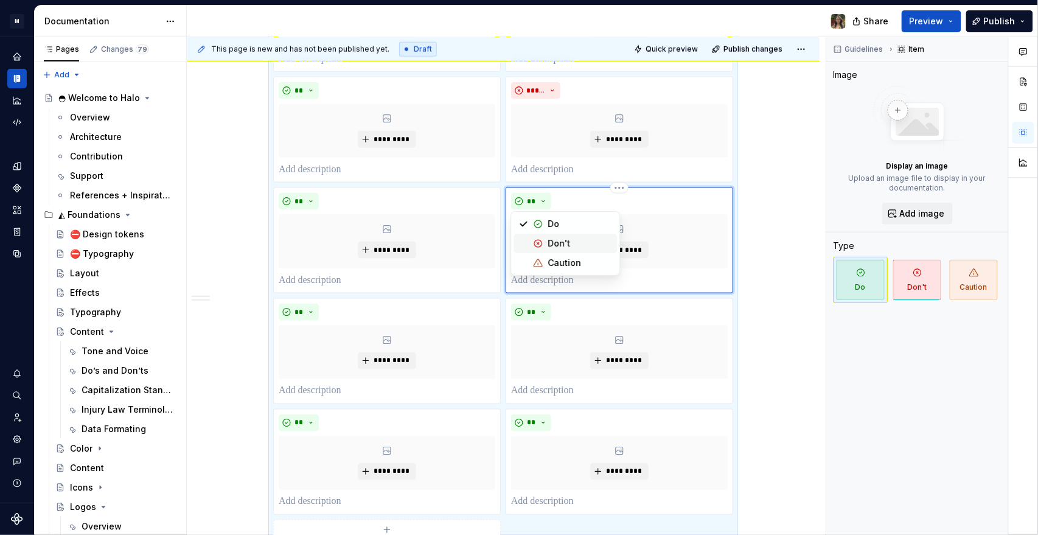
click at [445, 239] on div "Don't" at bounding box center [559, 243] width 23 height 12
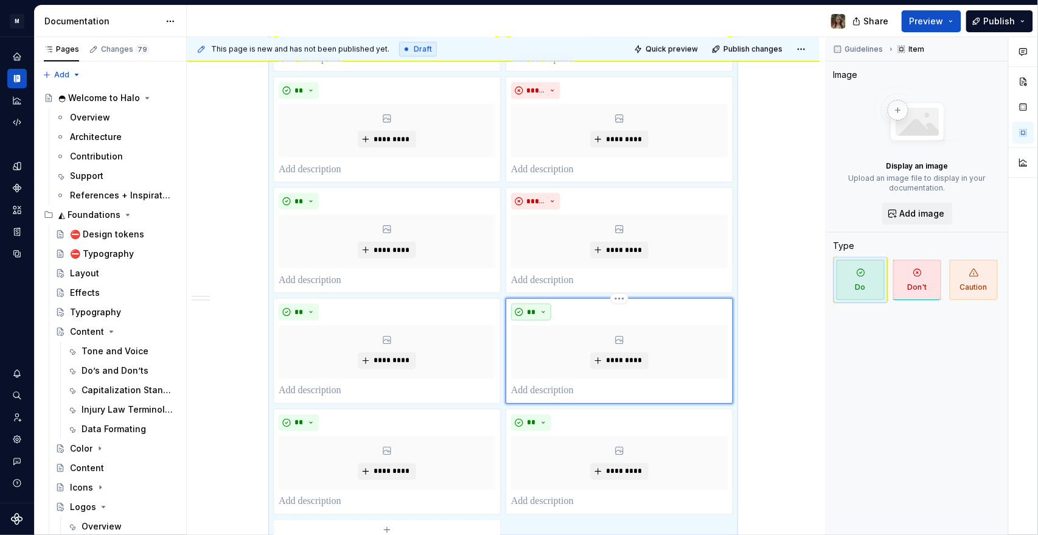
click at [445, 258] on span "**" at bounding box center [531, 312] width 10 height 10
click at [445, 258] on div "Don't" at bounding box center [559, 354] width 23 height 12
click at [445, 258] on span "**" at bounding box center [531, 423] width 10 height 10
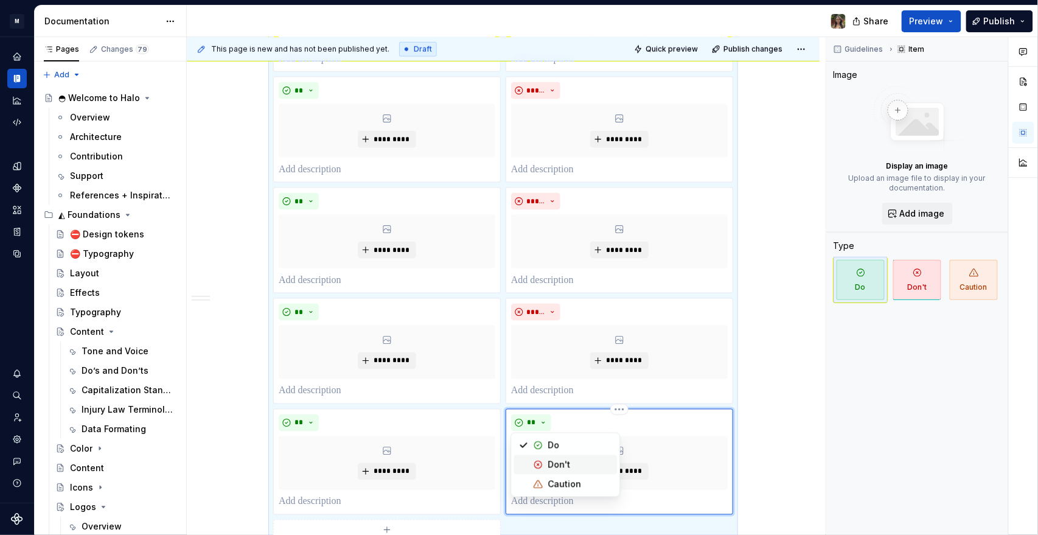
drag, startPoint x: 566, startPoint y: 460, endPoint x: 615, endPoint y: 439, distance: 53.5
click at [445, 258] on div "Don't" at bounding box center [559, 465] width 23 height 12
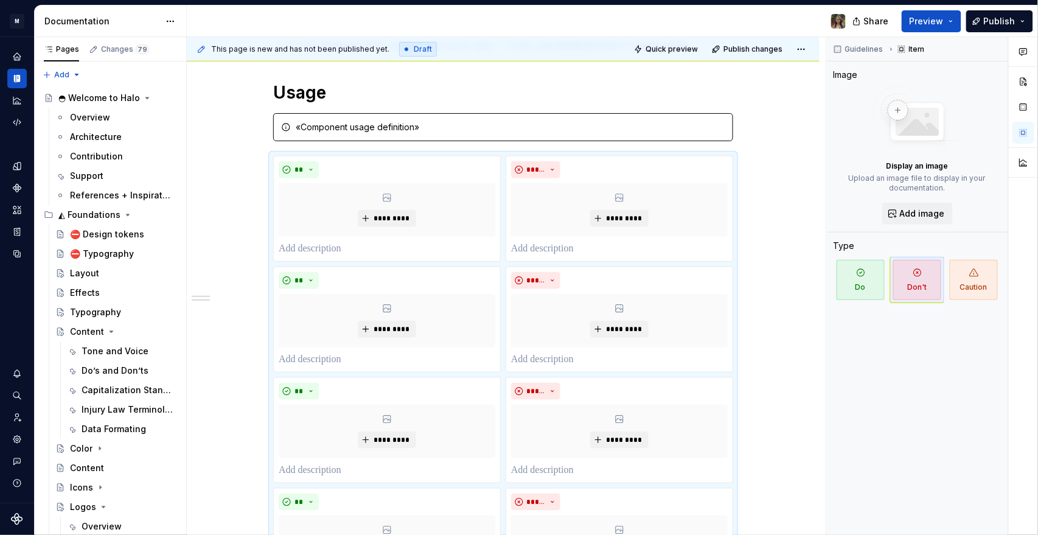
scroll to position [203, 0]
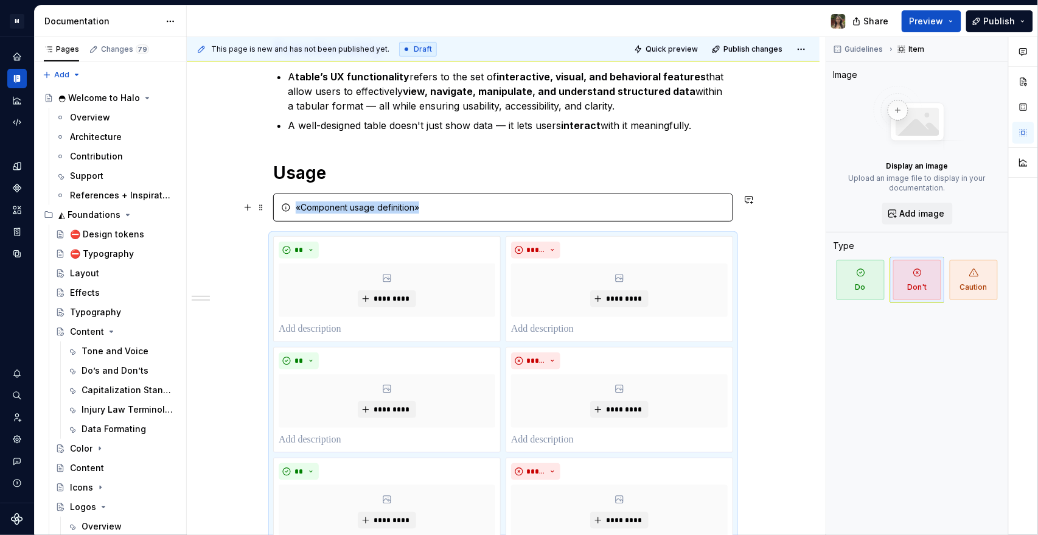
click at [372, 209] on div "«Component usage definition»" at bounding box center [511, 207] width 430 height 12
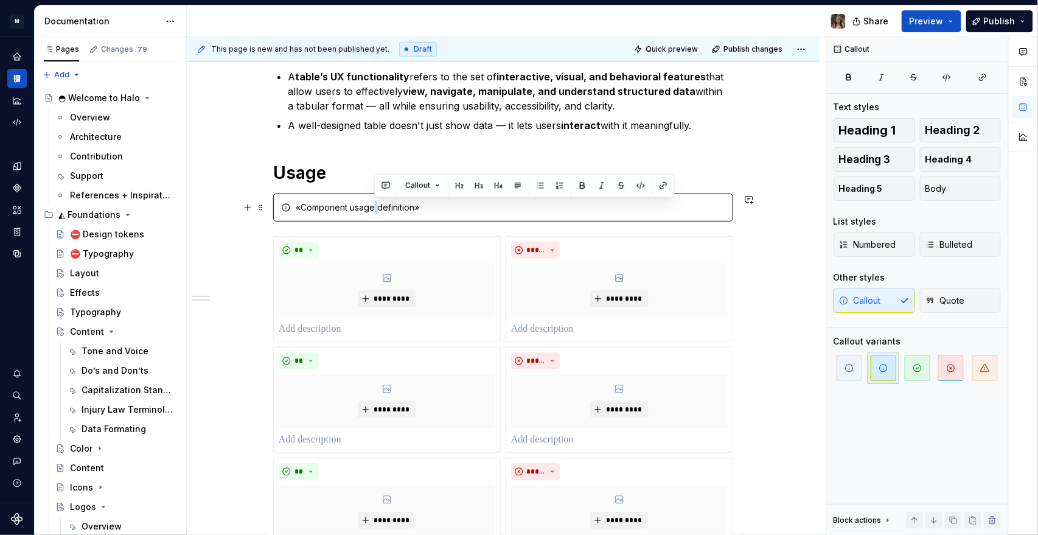
click at [372, 209] on div "«Component usage definition»" at bounding box center [511, 207] width 430 height 12
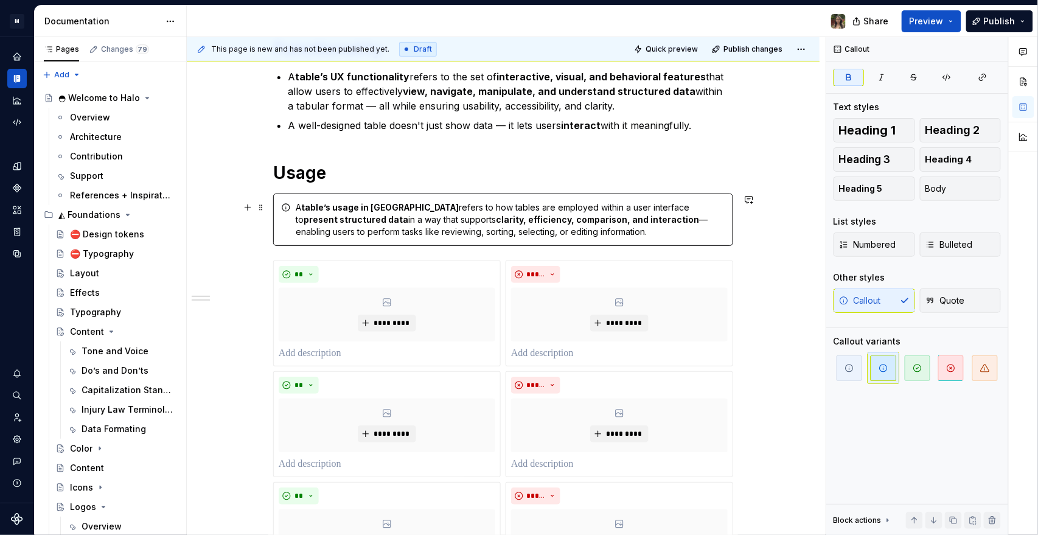
click at [445, 217] on strong "clarity, efficiency, comparison, and interaction" at bounding box center [597, 219] width 203 height 10
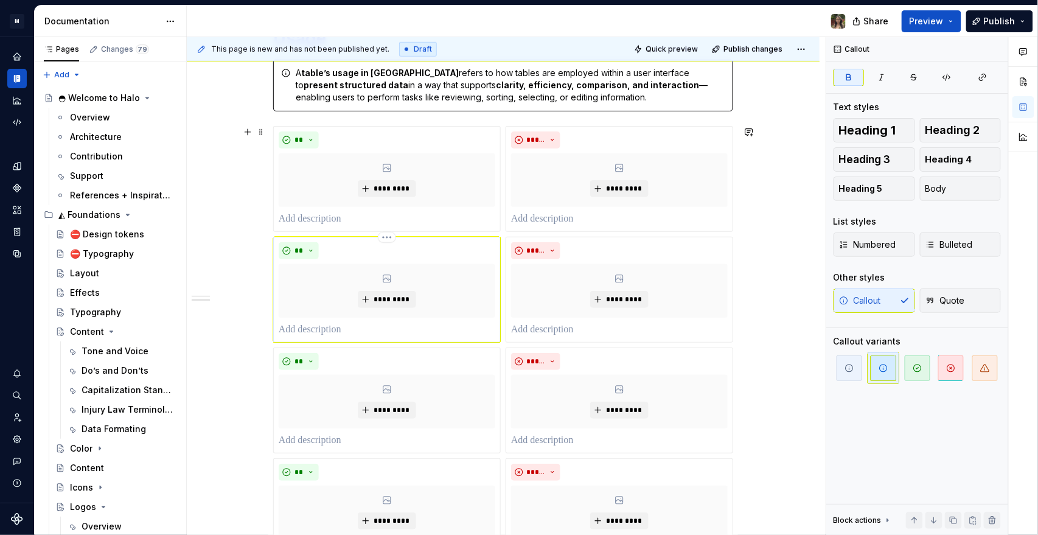
scroll to position [338, 0]
click at [312, 217] on p at bounding box center [387, 218] width 217 height 15
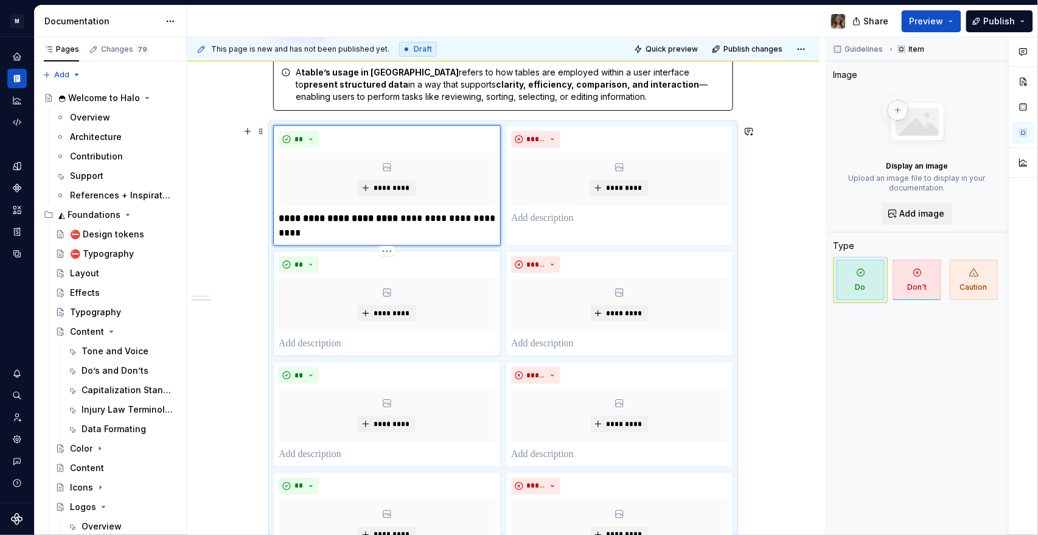
click at [287, 258] on p at bounding box center [387, 343] width 217 height 15
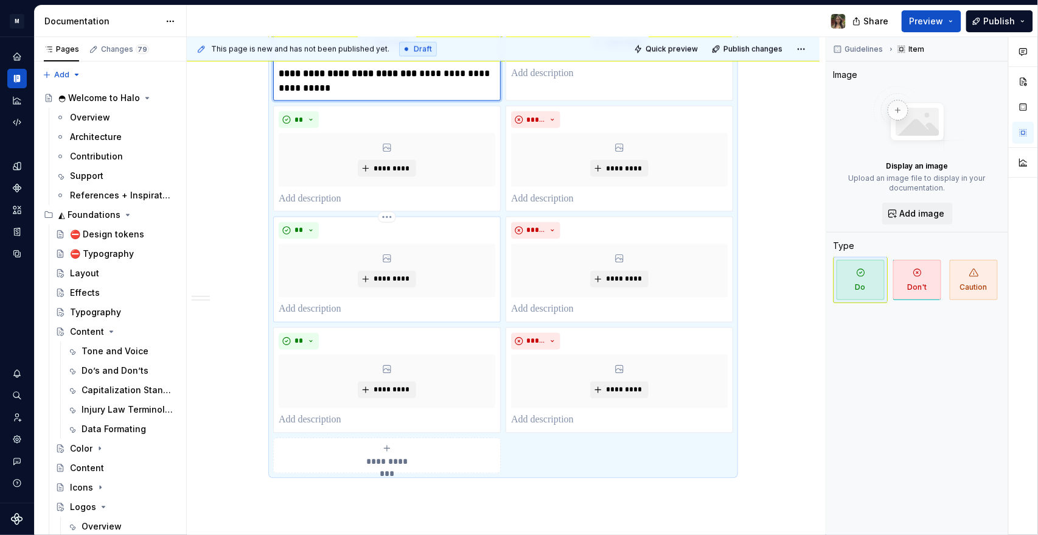
scroll to position [608, 0]
drag, startPoint x: 309, startPoint y: 206, endPoint x: 315, endPoint y: 201, distance: 7.3
click at [310, 205] on div "** *********" at bounding box center [387, 158] width 228 height 106
click at [315, 198] on p at bounding box center [387, 198] width 217 height 15
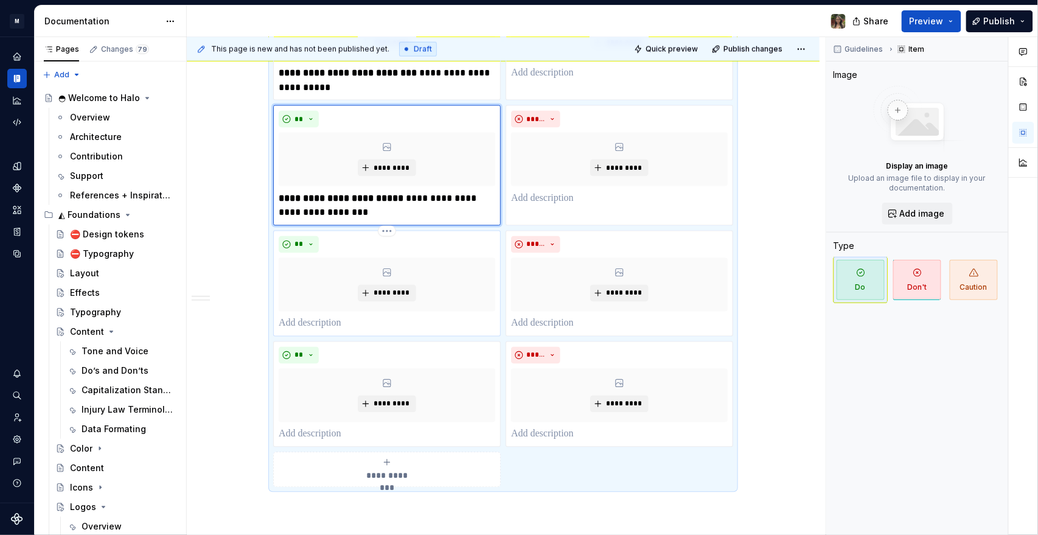
drag, startPoint x: 302, startPoint y: 322, endPoint x: 274, endPoint y: 329, distance: 28.3
click at [301, 258] on p at bounding box center [387, 323] width 217 height 15
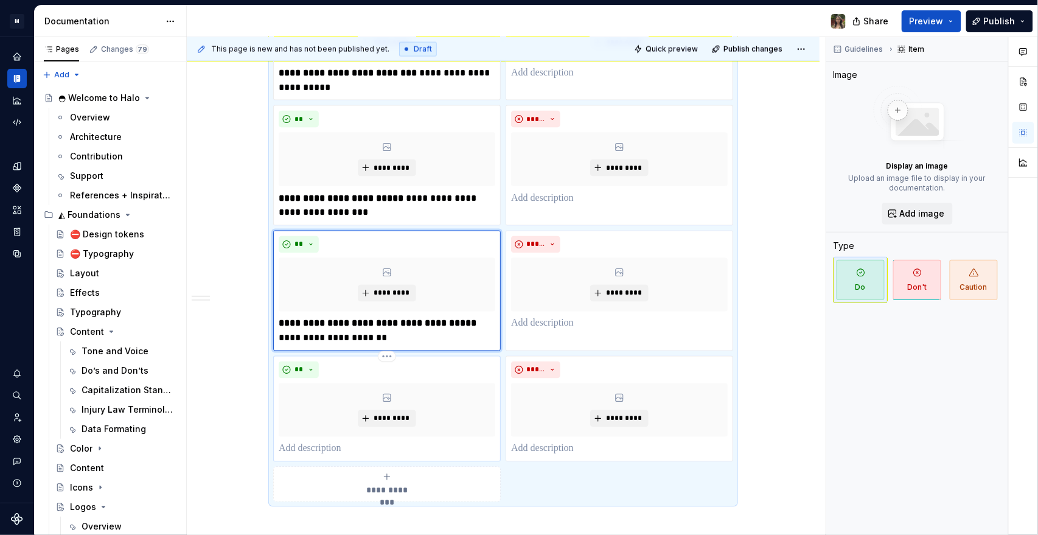
click at [375, 258] on p at bounding box center [387, 449] width 217 height 15
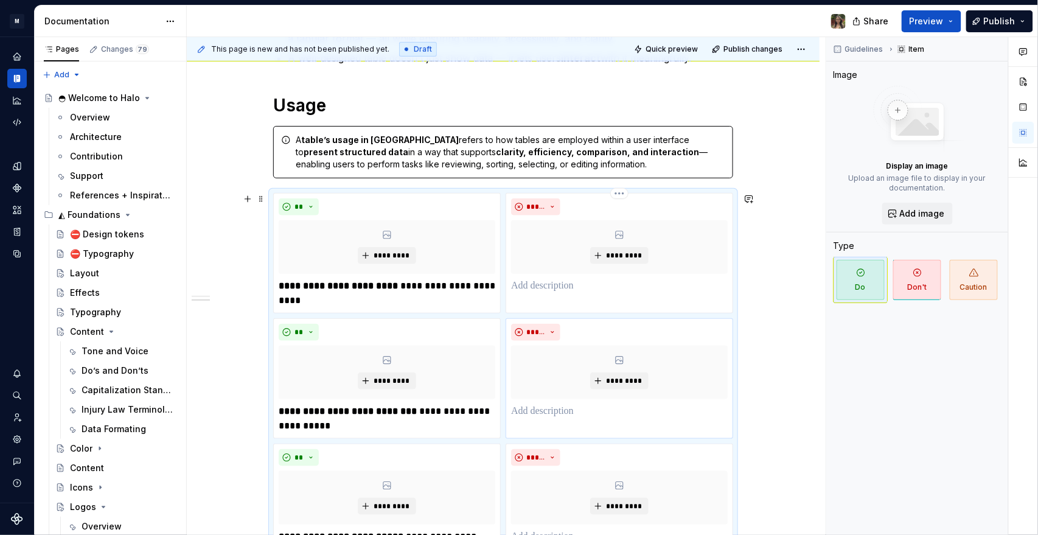
scroll to position [405, 0]
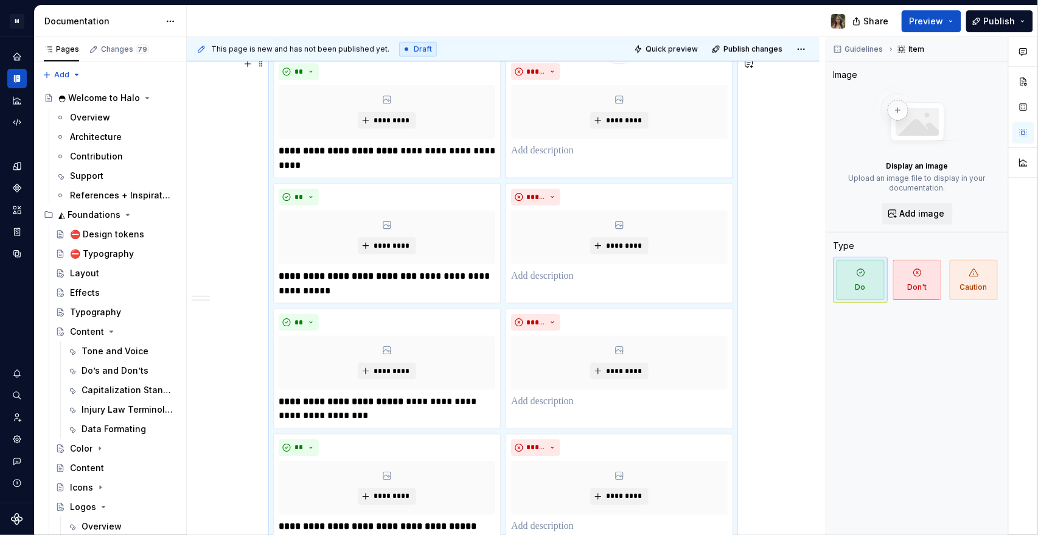
click at [445, 156] on p at bounding box center [619, 151] width 217 height 15
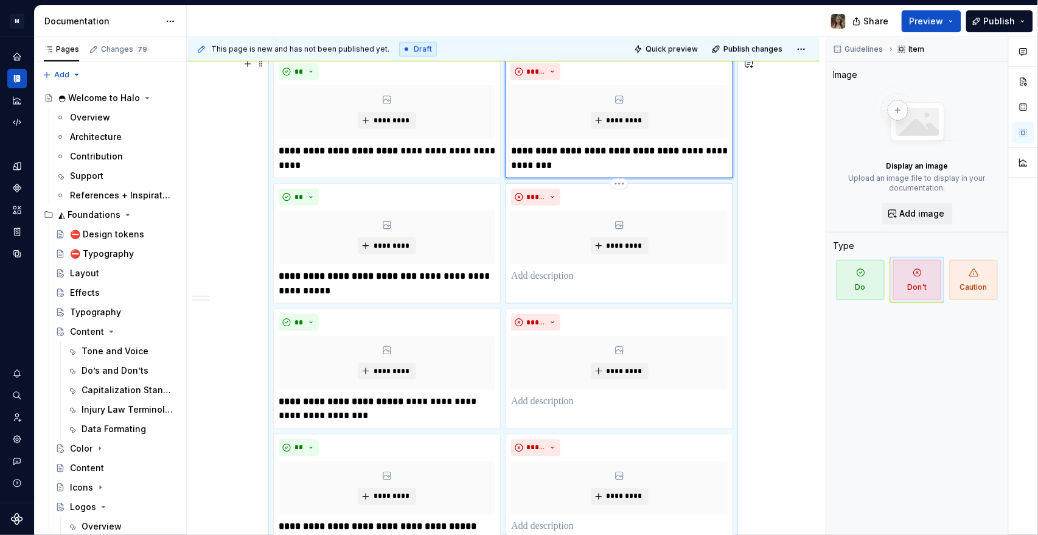
click at [445, 258] on p at bounding box center [619, 276] width 217 height 15
drag, startPoint x: 629, startPoint y: 273, endPoint x: 31, endPoint y: 259, distance: 598.3
click at [445, 258] on div "**********" at bounding box center [503, 389] width 460 height 662
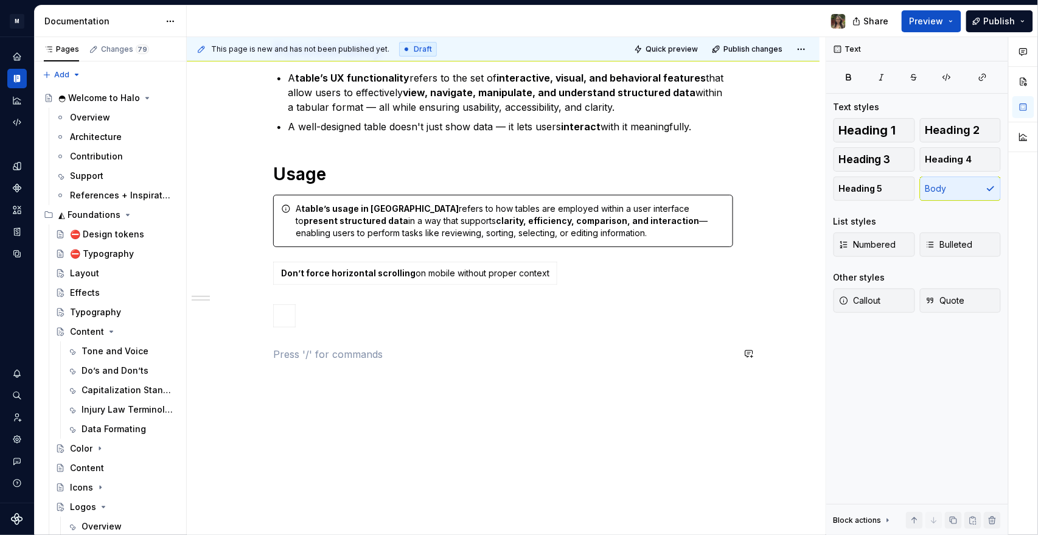
scroll to position [619, 0]
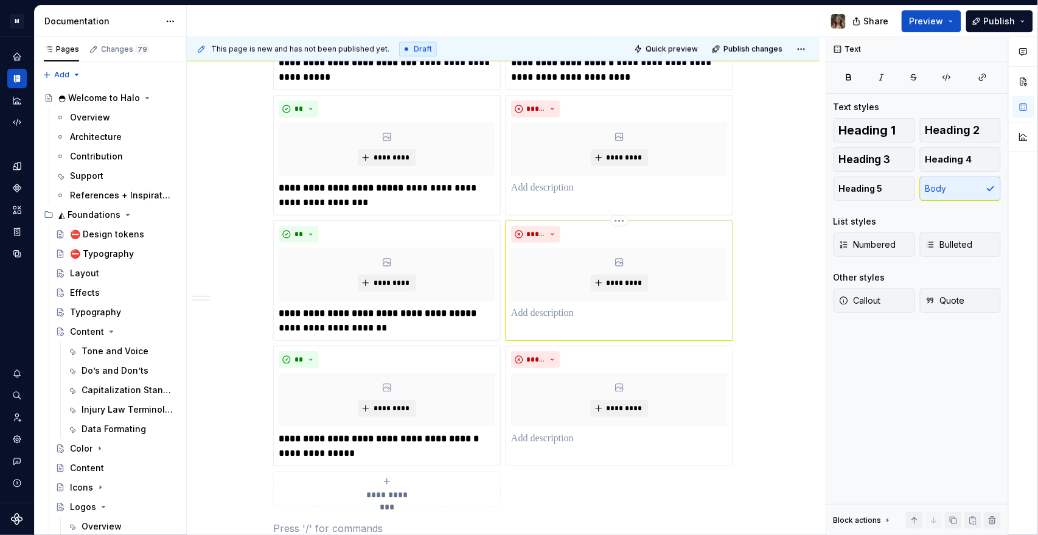
click at [445, 258] on div "***** *********" at bounding box center [619, 273] width 217 height 95
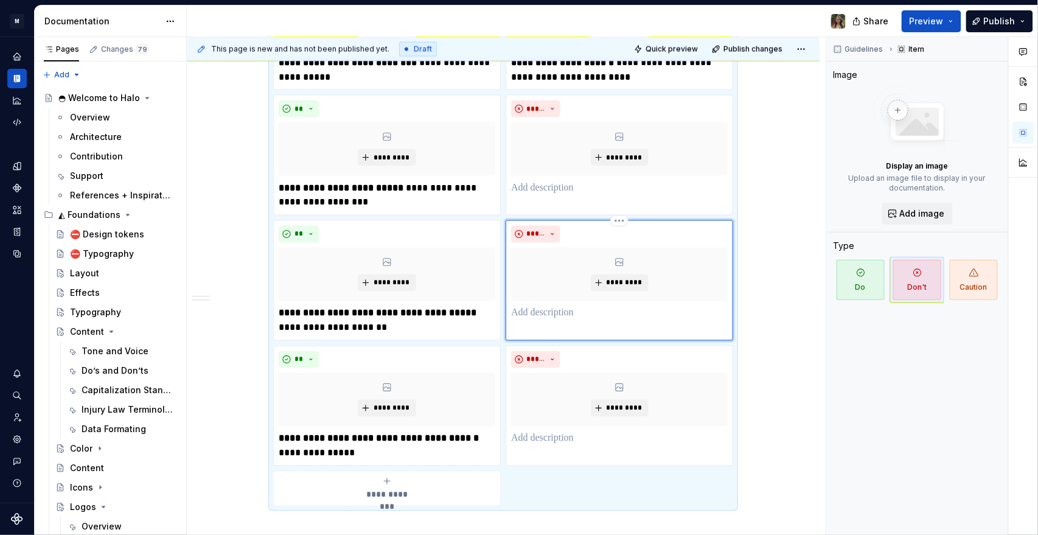
click at [445, 258] on p at bounding box center [619, 313] width 217 height 15
click at [445, 187] on p at bounding box center [619, 188] width 217 height 15
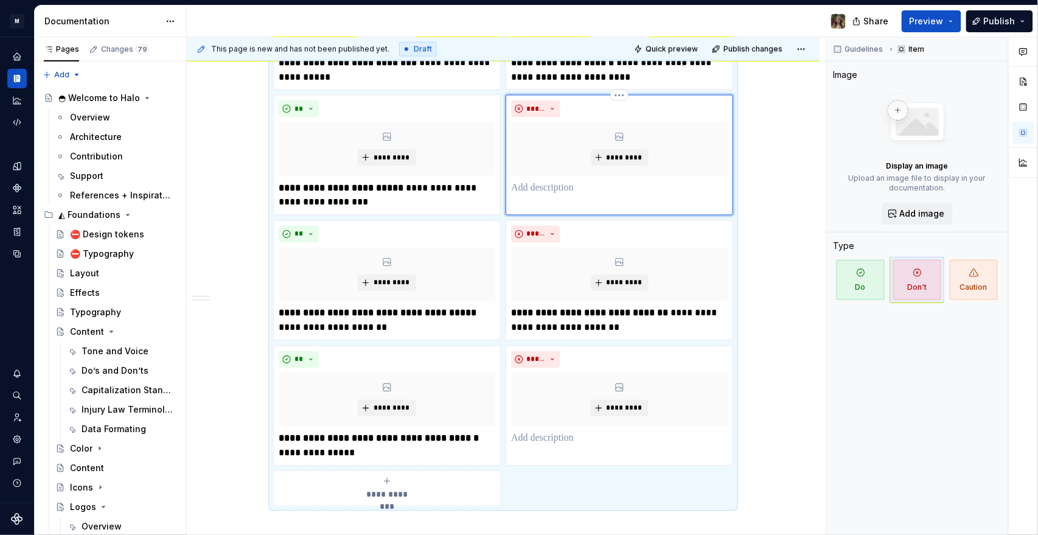
click at [445, 190] on p at bounding box center [619, 188] width 217 height 15
drag, startPoint x: 515, startPoint y: 207, endPoint x: 531, endPoint y: 188, distance: 25.1
click at [445, 206] on div "***** ********* *****" at bounding box center [620, 155] width 228 height 120
click at [445, 188] on p "*****" at bounding box center [619, 188] width 217 height 15
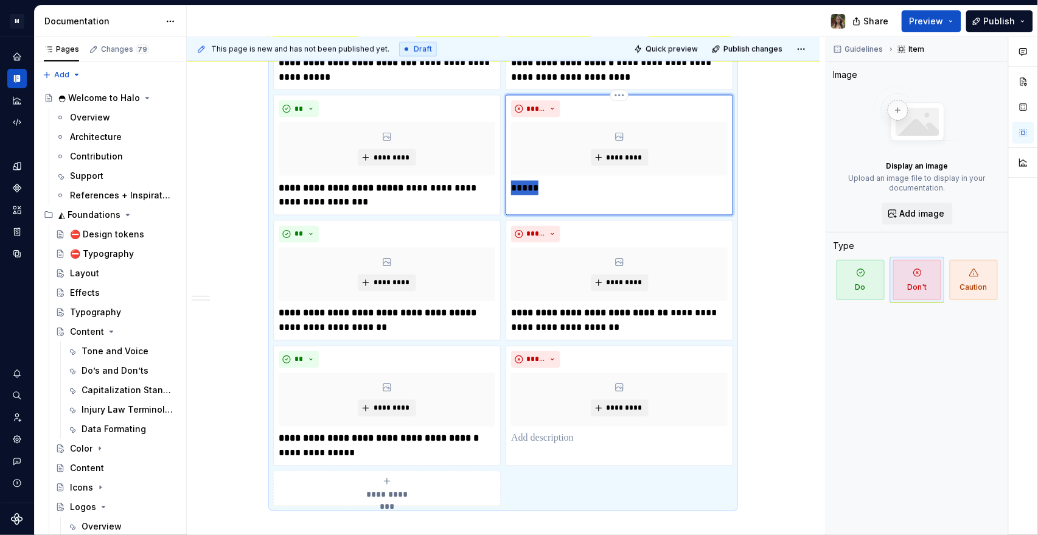
click at [445, 188] on p "*****" at bounding box center [619, 188] width 217 height 15
click at [445, 258] on p at bounding box center [619, 438] width 217 height 15
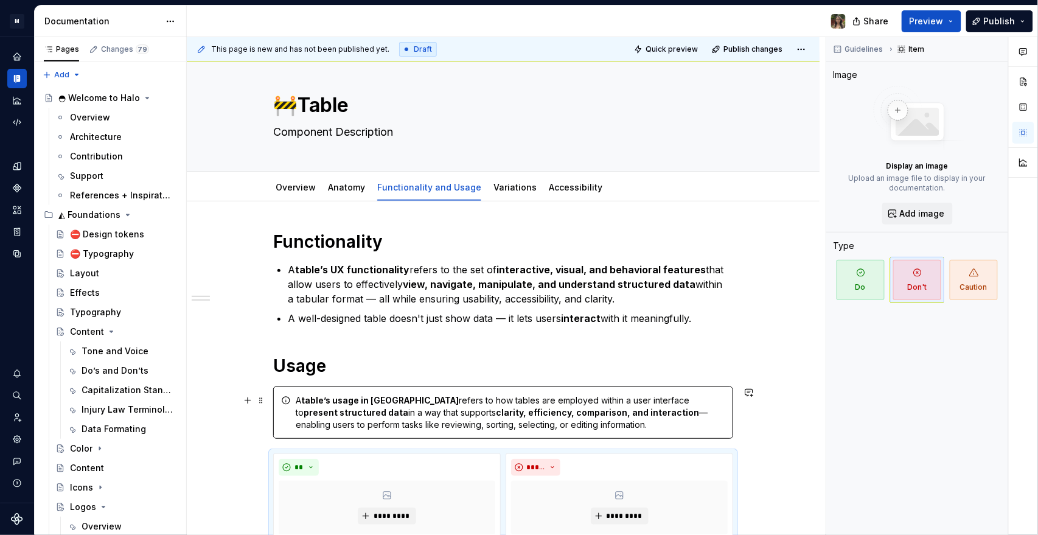
scroll to position [0, 0]
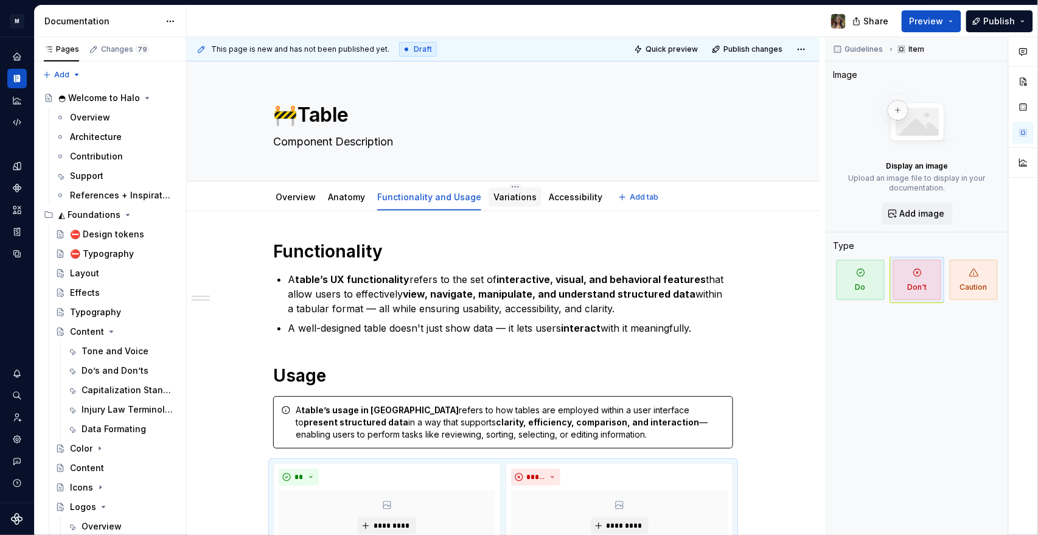
drag, startPoint x: 502, startPoint y: 193, endPoint x: 494, endPoint y: 195, distance: 8.0
click at [445, 193] on link "Variations" at bounding box center [514, 197] width 43 height 10
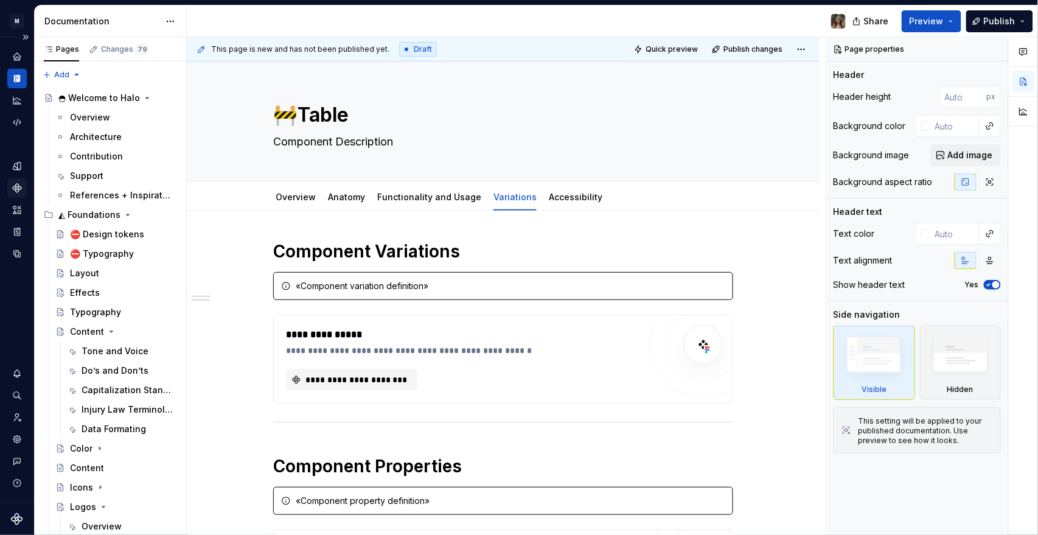
type textarea "*"
